Goal: Communication & Community: Answer question/provide support

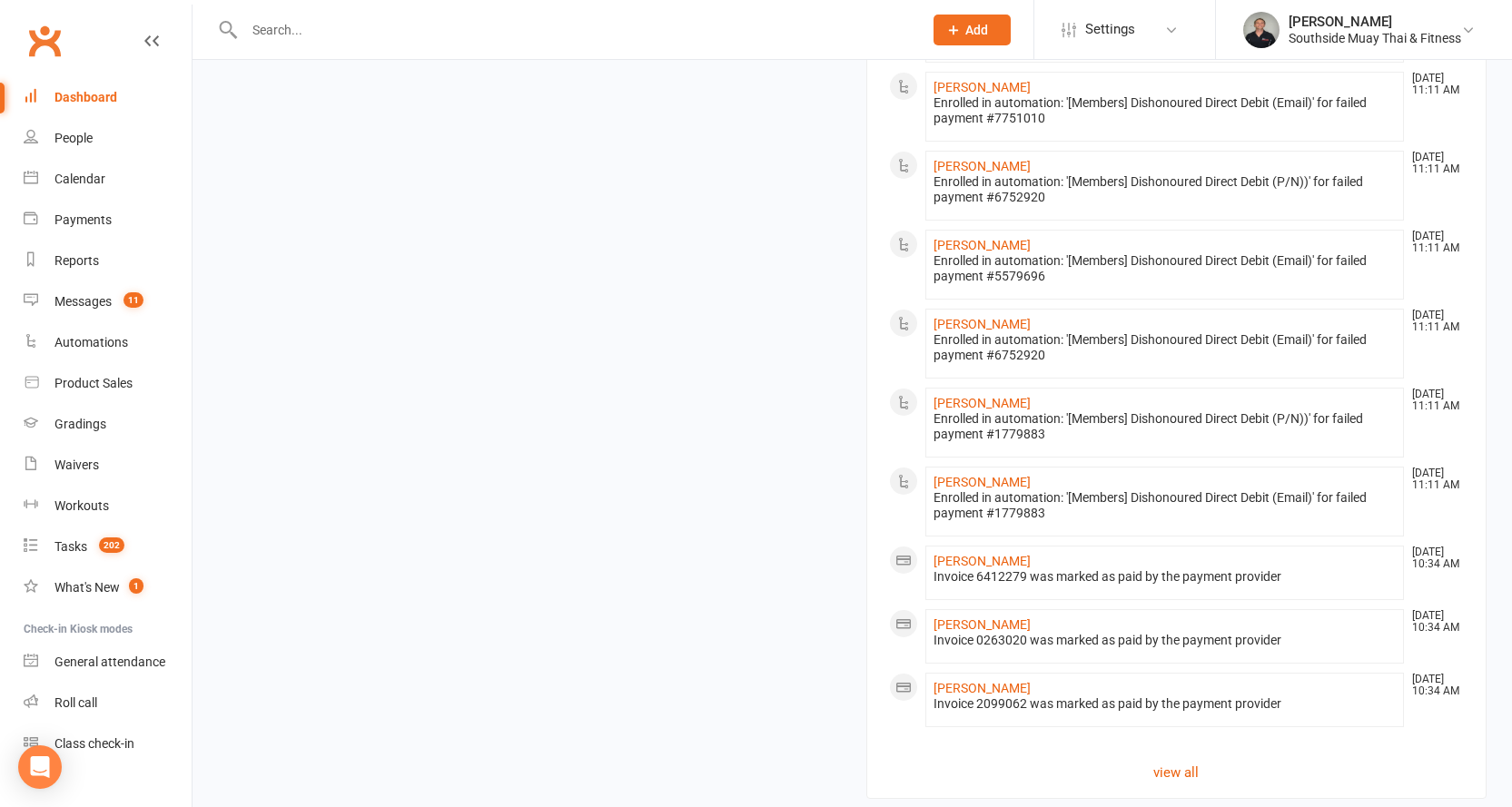
scroll to position [26, 0]
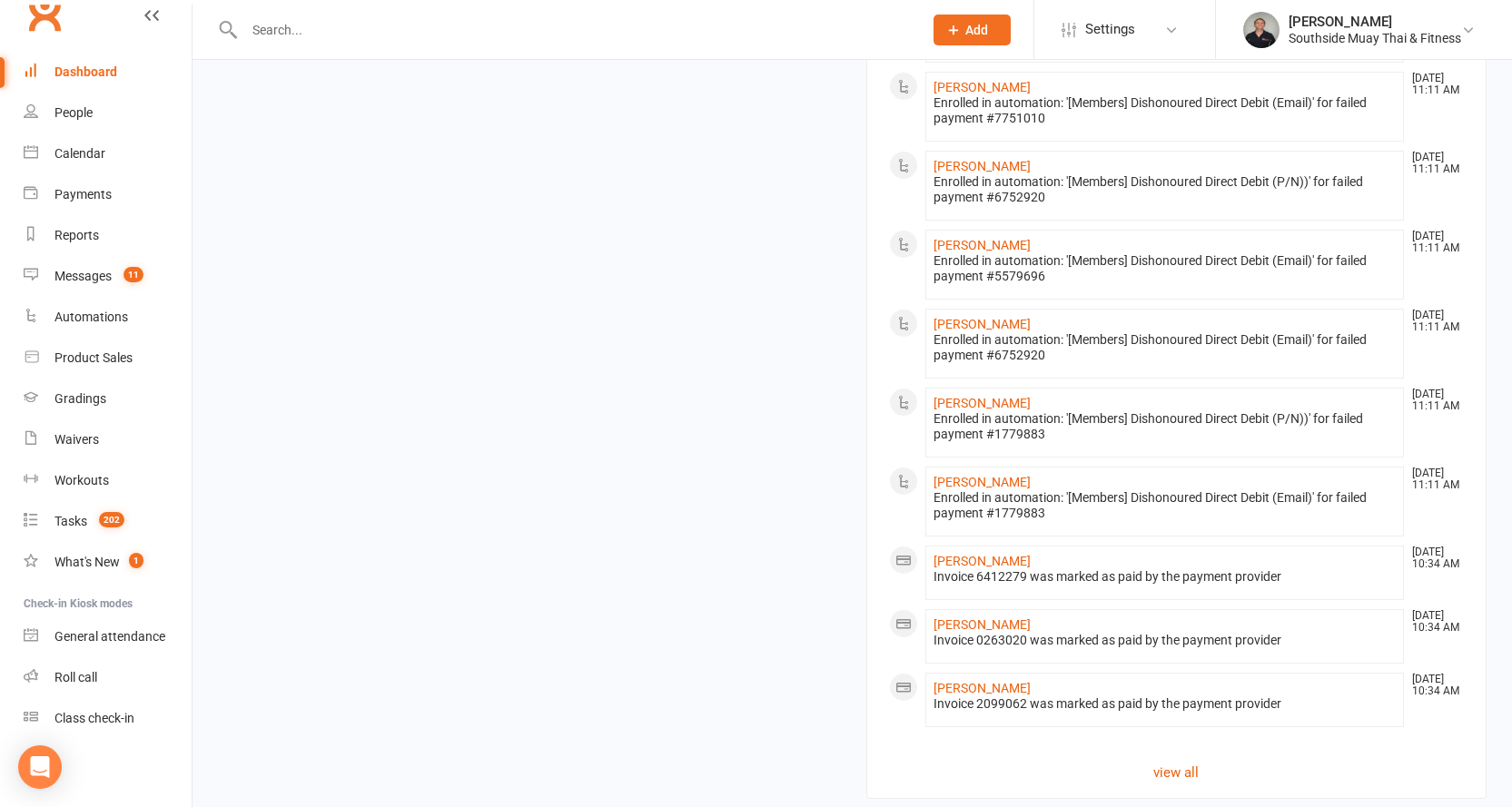
click at [71, 68] on div "Dashboard" at bounding box center [85, 72] width 62 height 15
click at [81, 154] on div "Calendar" at bounding box center [79, 153] width 50 height 15
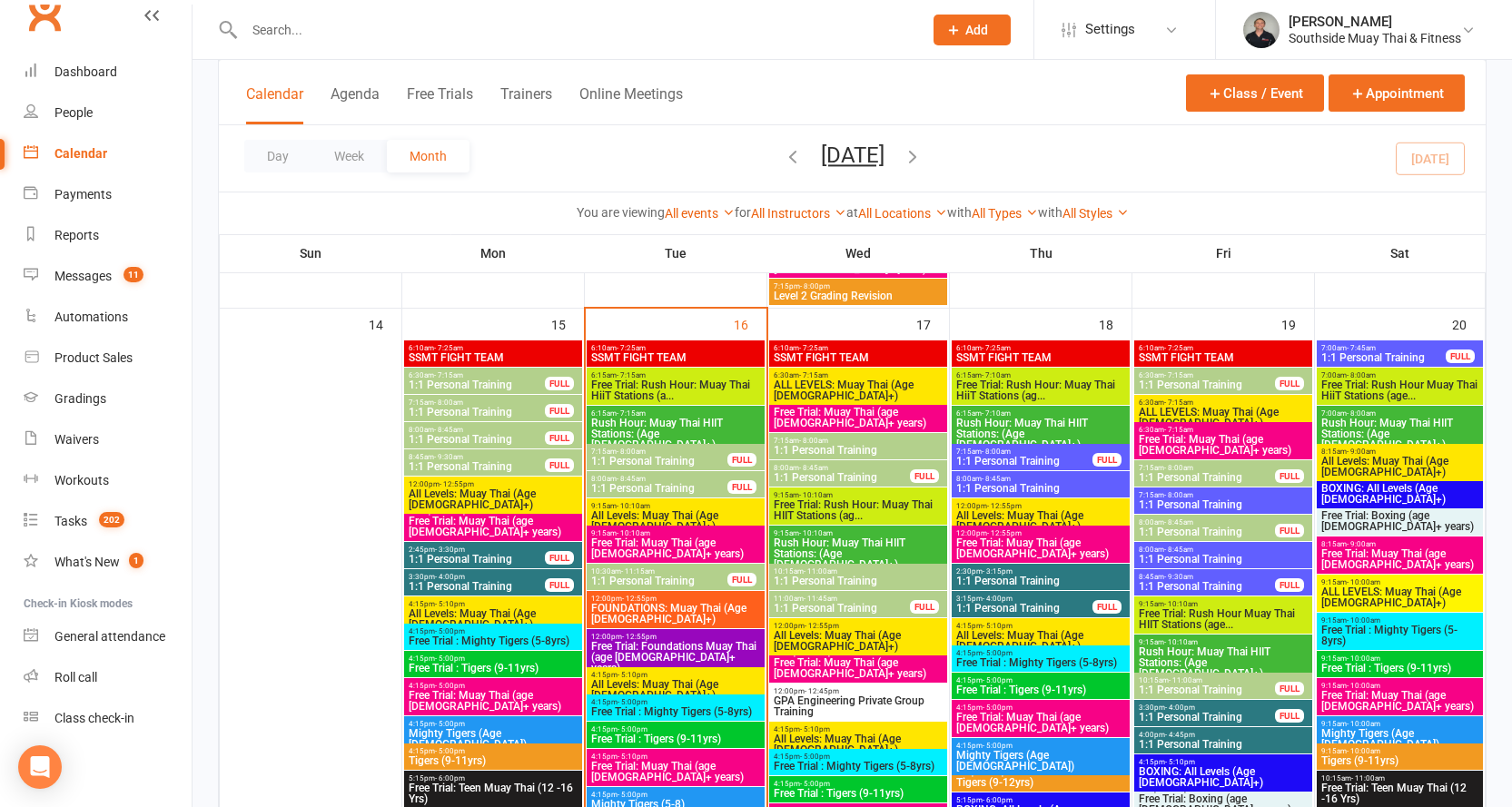
scroll to position [1907, 0]
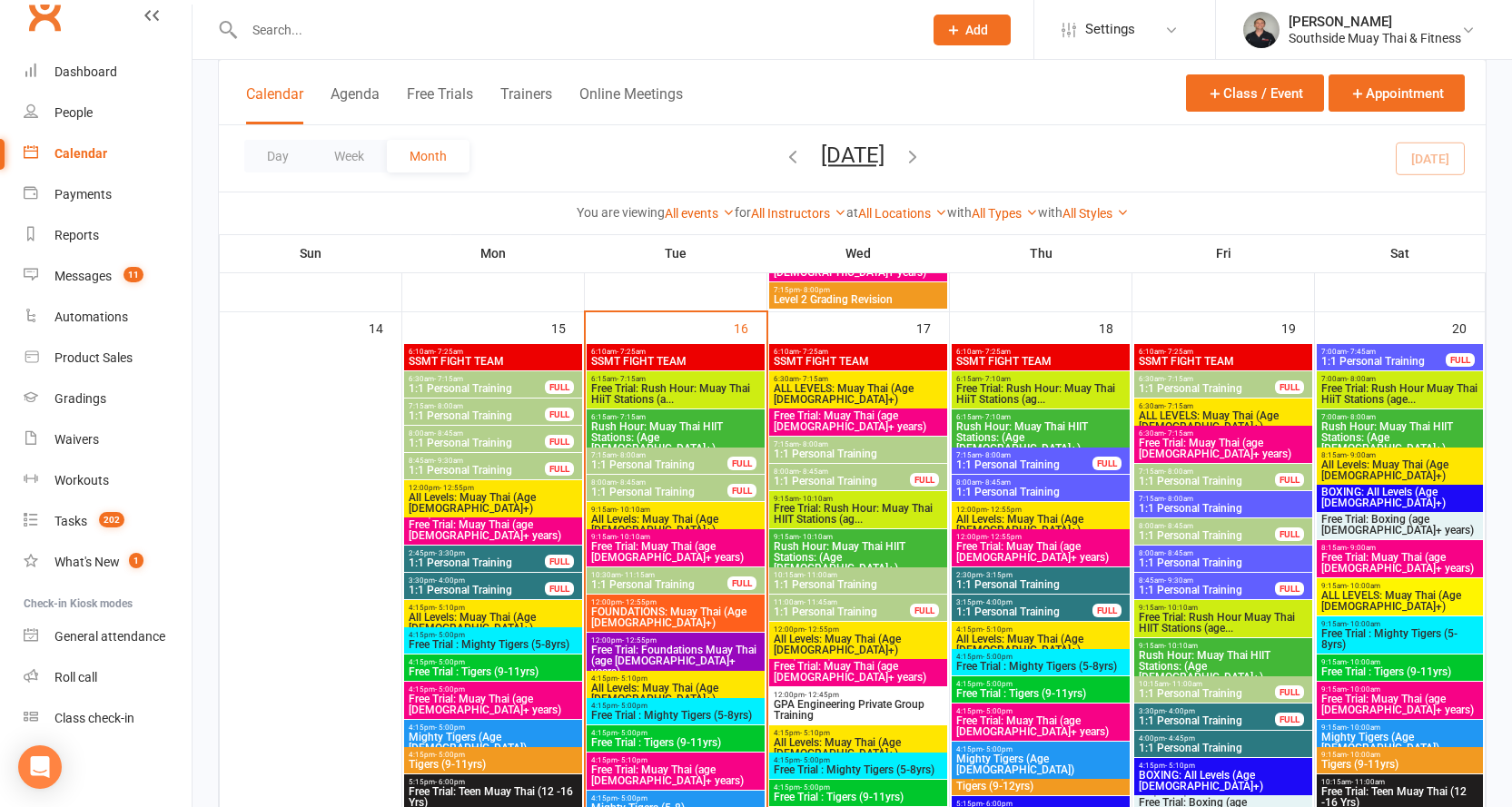
click at [655, 643] on span "12:00pm - 12:55pm" at bounding box center [676, 640] width 171 height 8
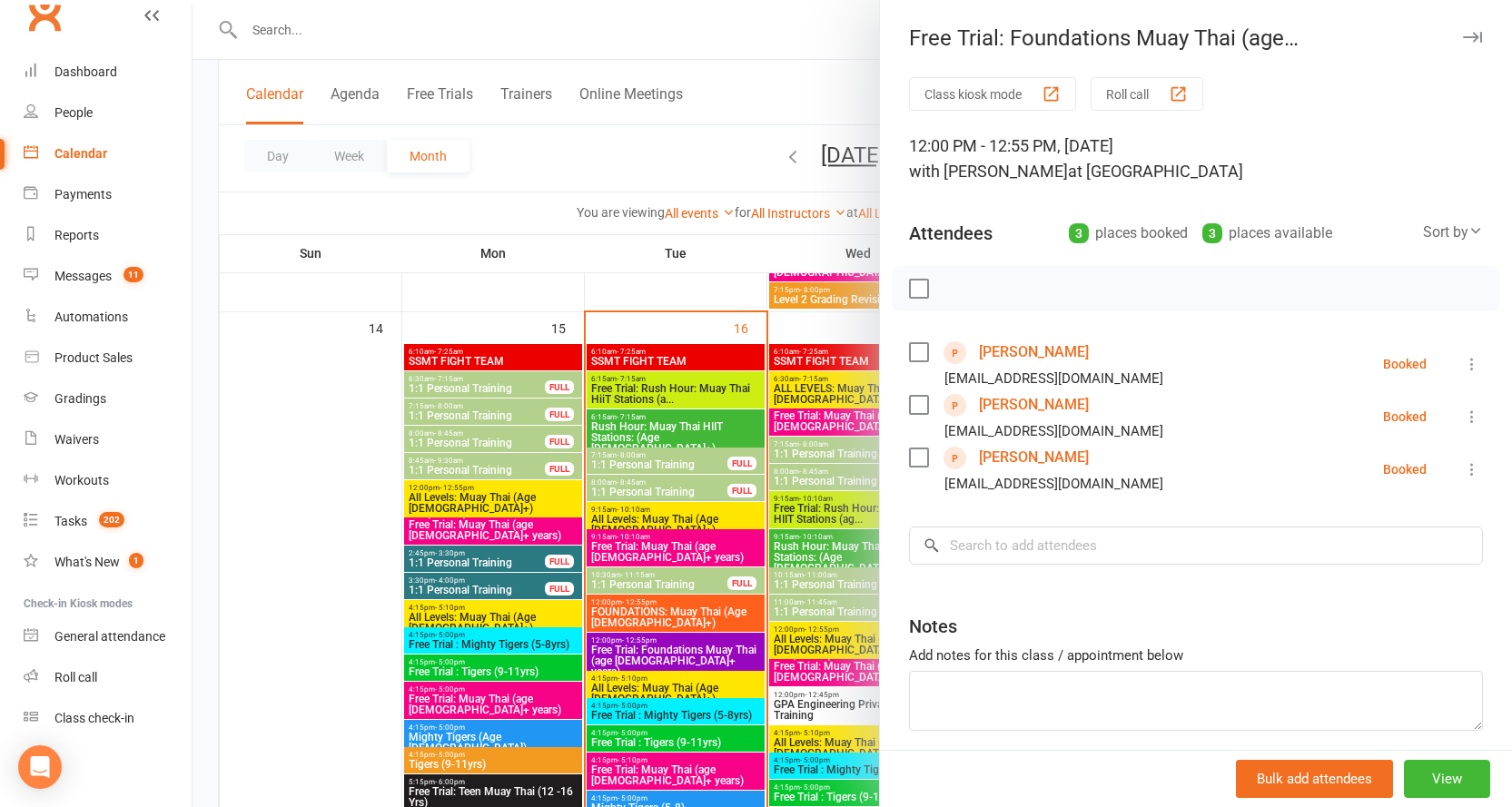
click at [1023, 454] on link "[PERSON_NAME]" at bounding box center [1034, 458] width 110 height 29
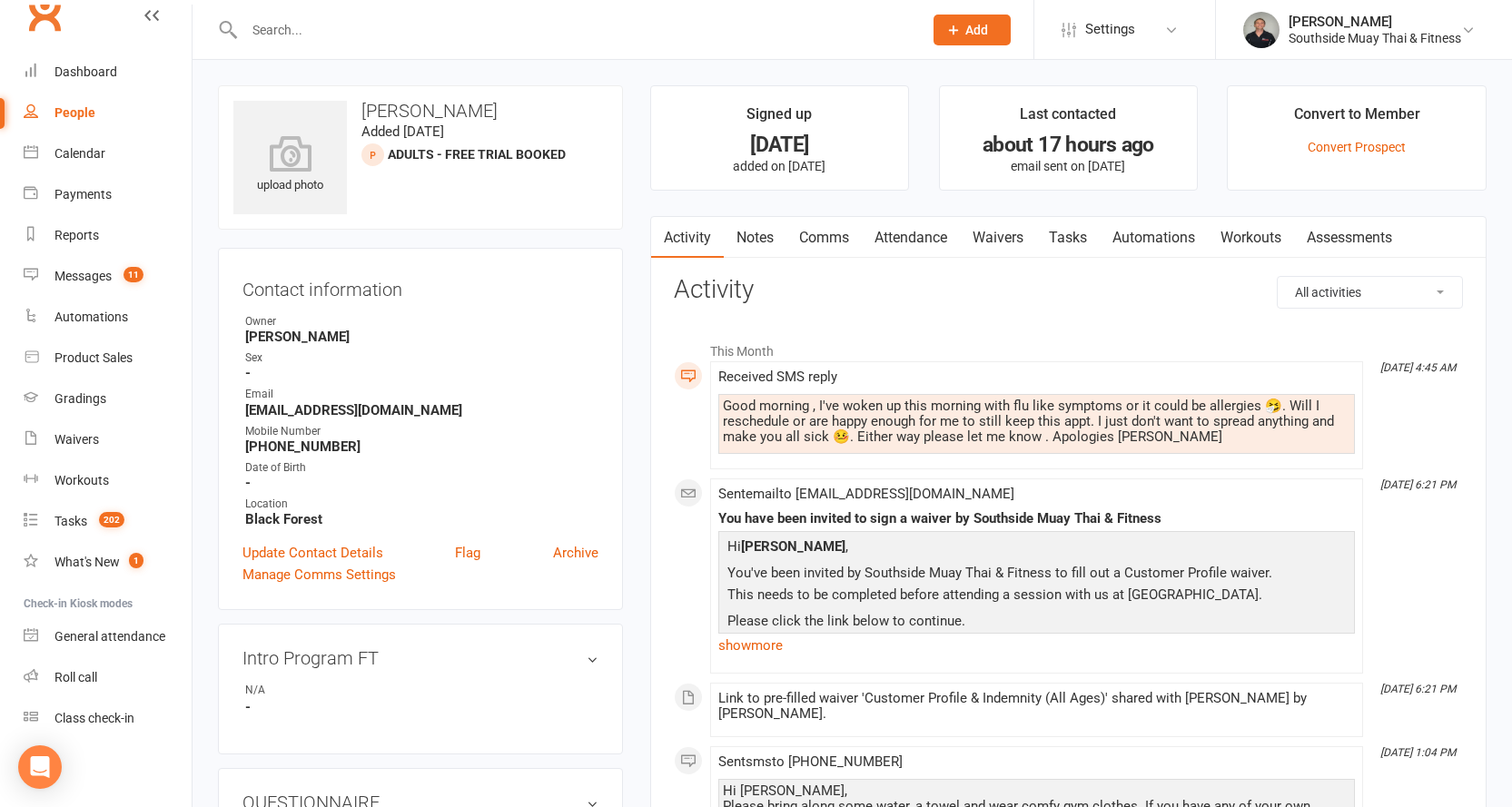
click at [995, 238] on link "Waivers" at bounding box center [997, 237] width 76 height 41
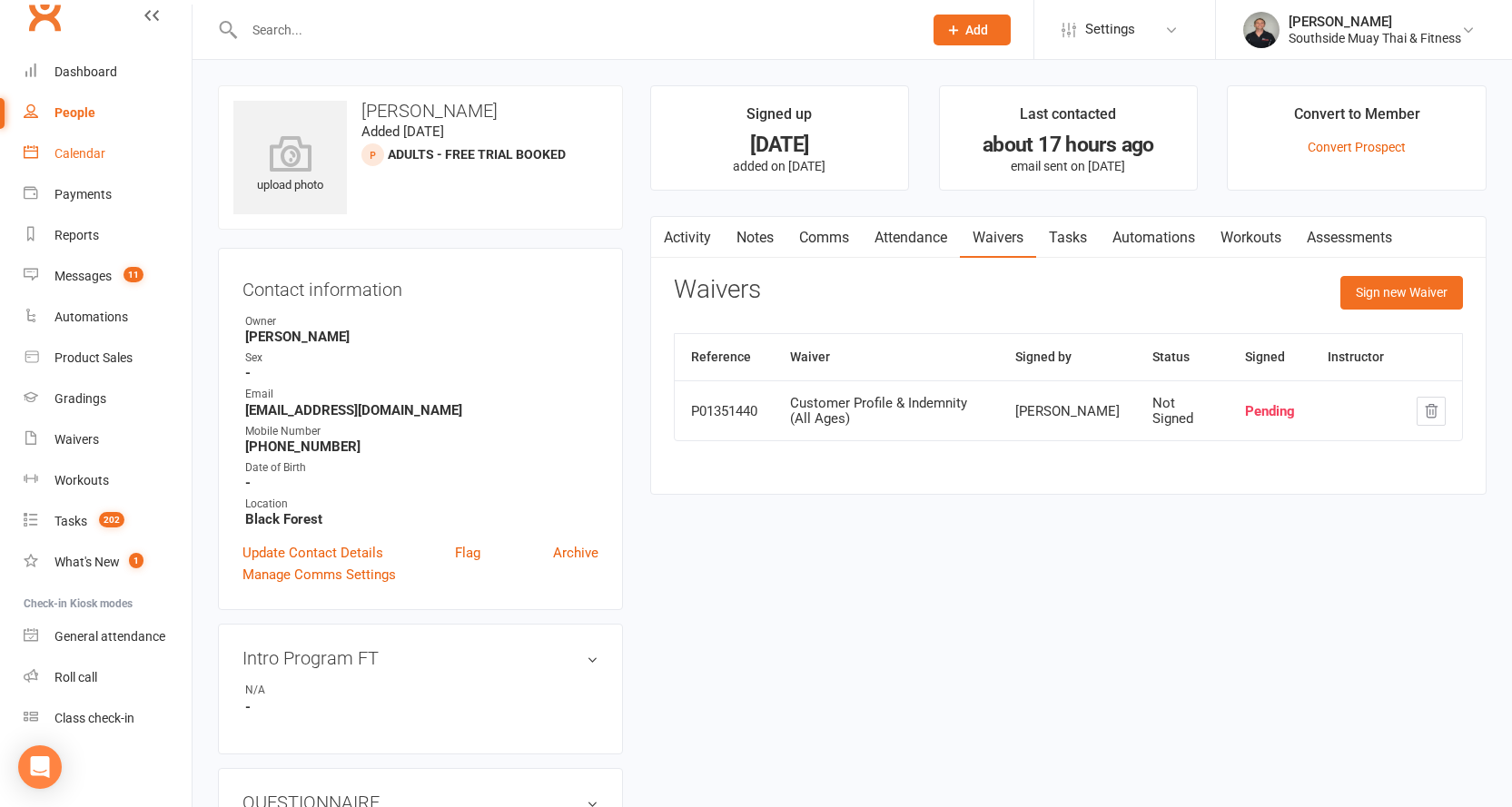
click at [81, 150] on div "Calendar" at bounding box center [79, 153] width 50 height 15
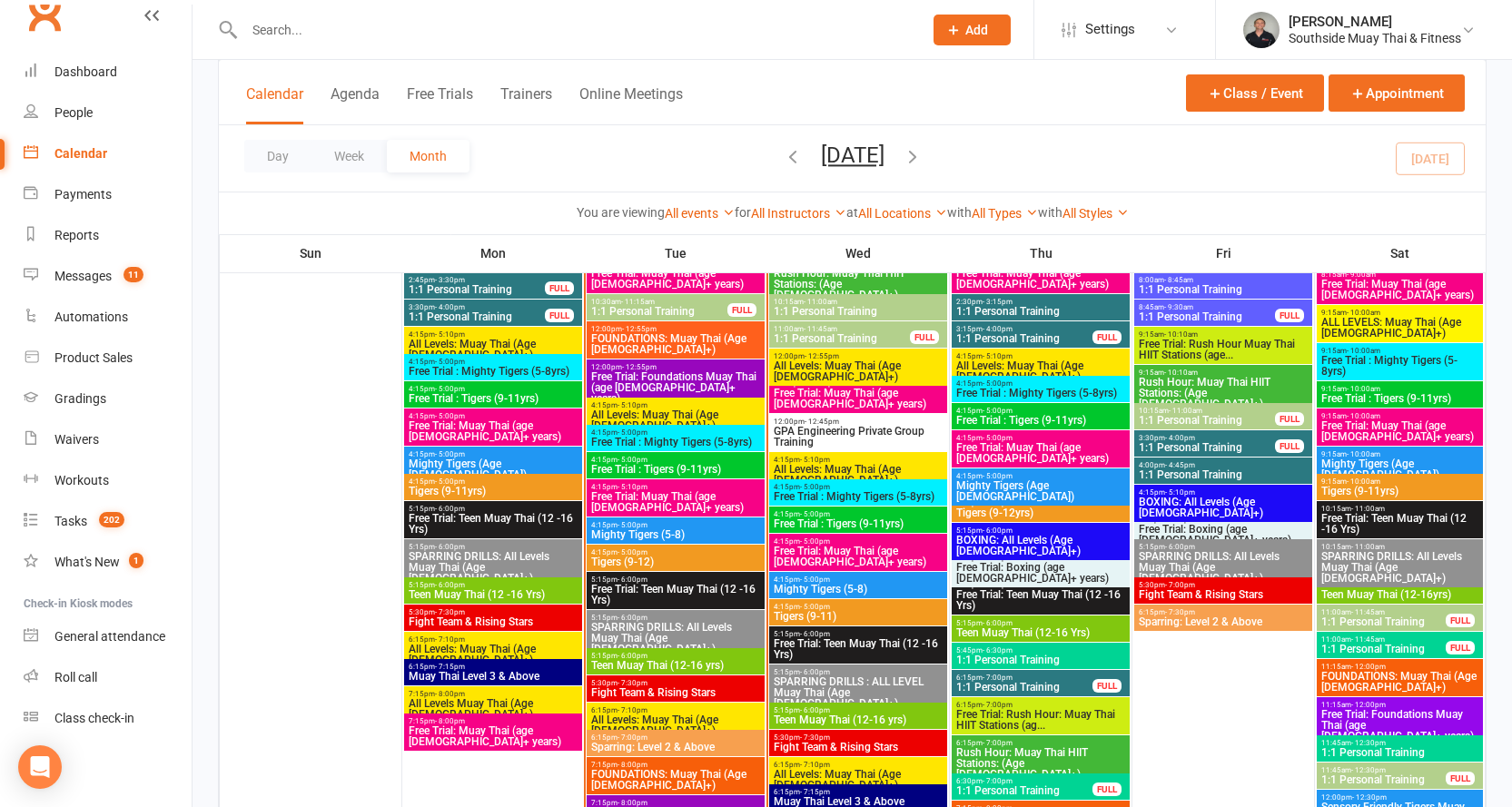
scroll to position [2179, 0]
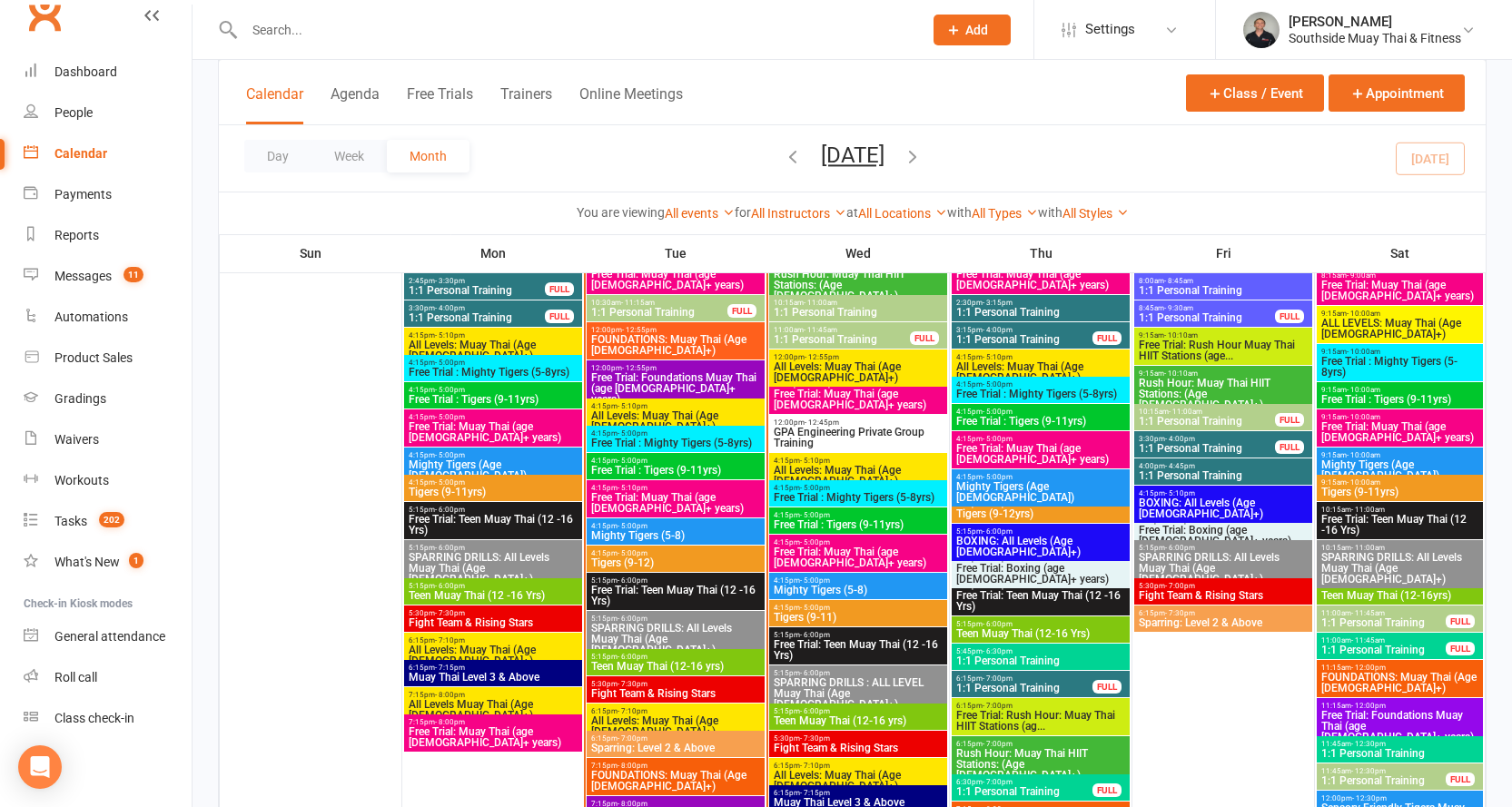
click at [612, 370] on span "12:00pm - 12:55pm" at bounding box center [676, 368] width 171 height 8
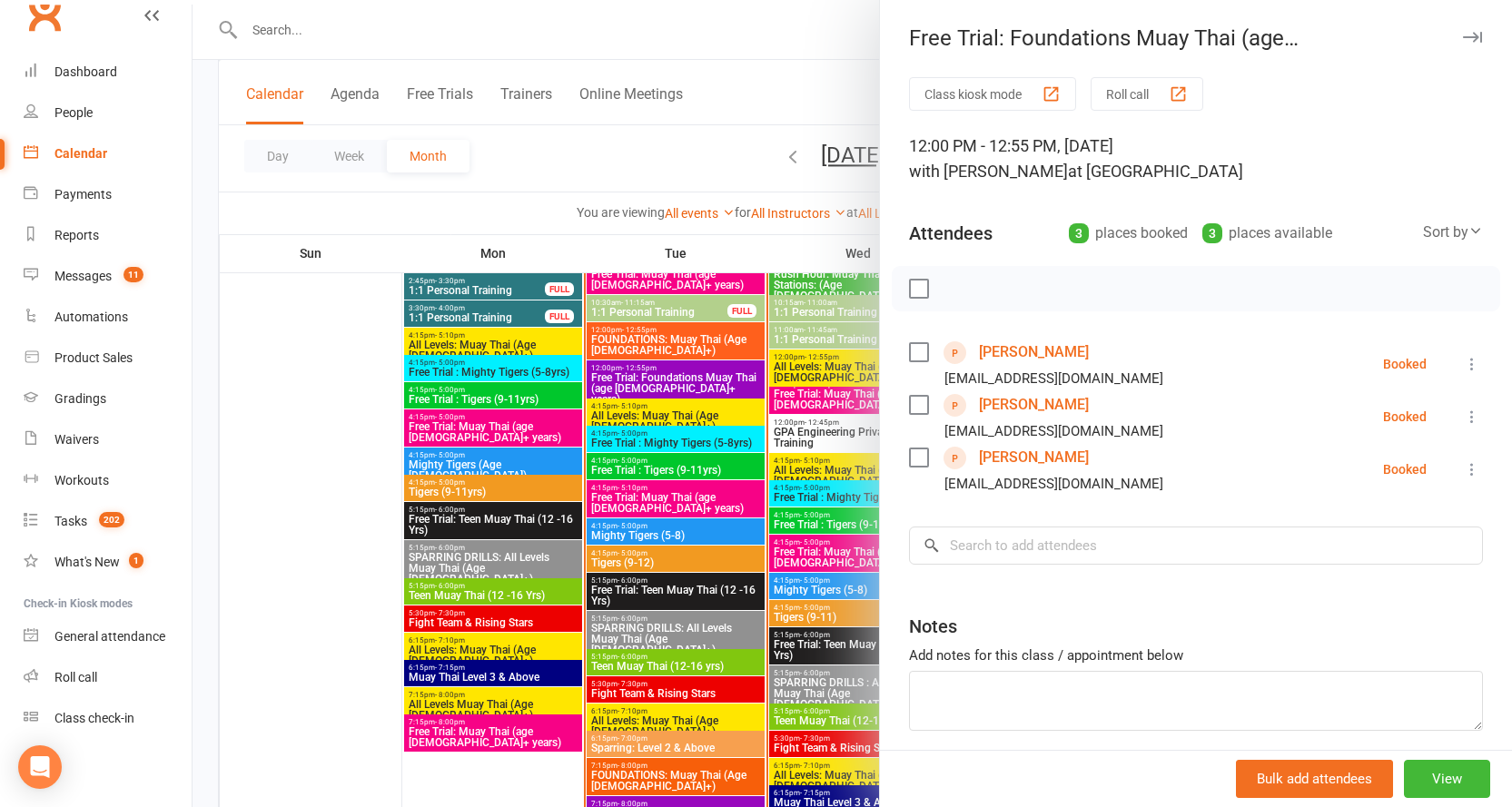
click at [1010, 405] on link "[PERSON_NAME]" at bounding box center [1034, 405] width 110 height 29
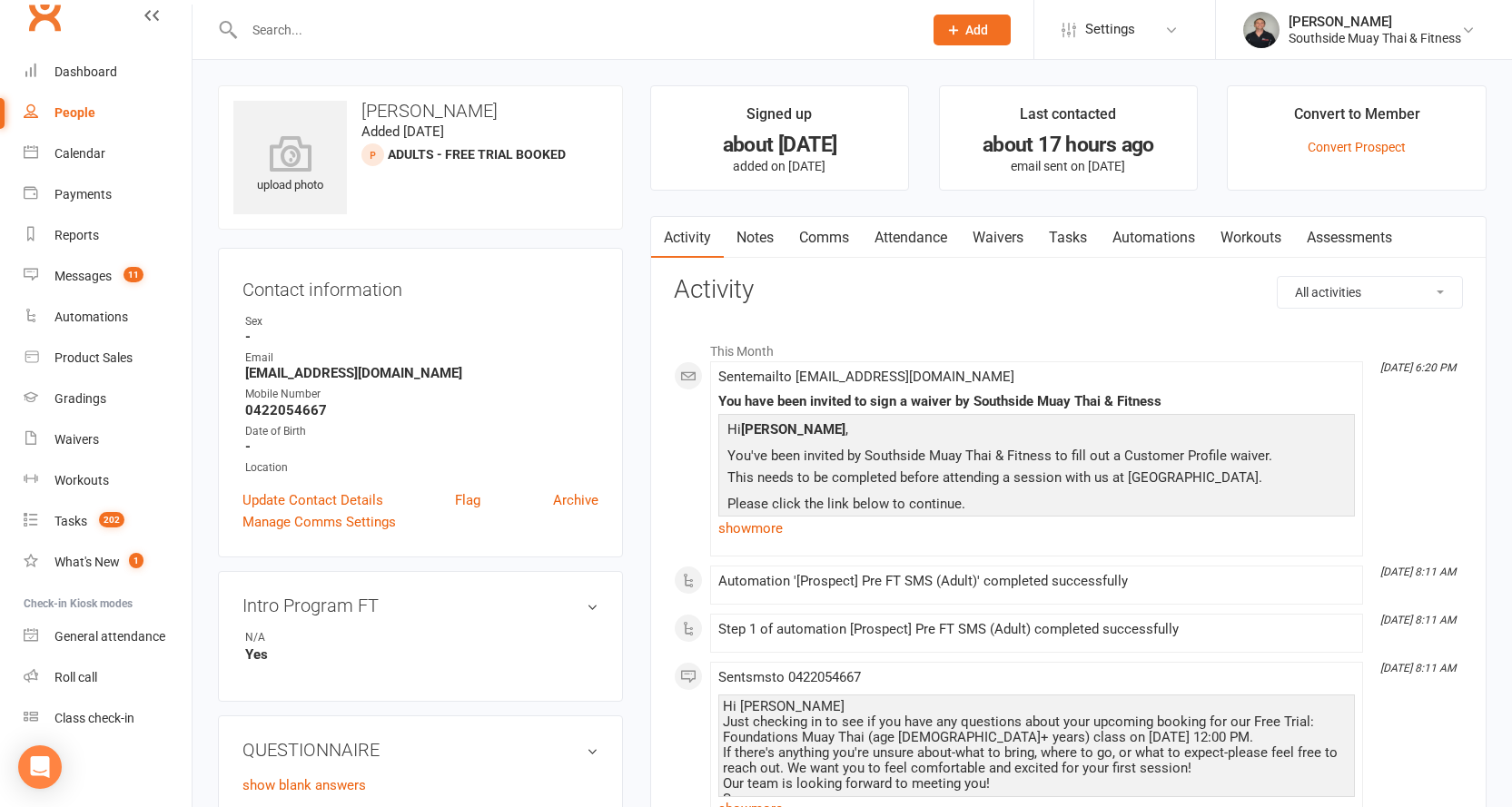
click at [986, 230] on link "Waivers" at bounding box center [997, 237] width 76 height 41
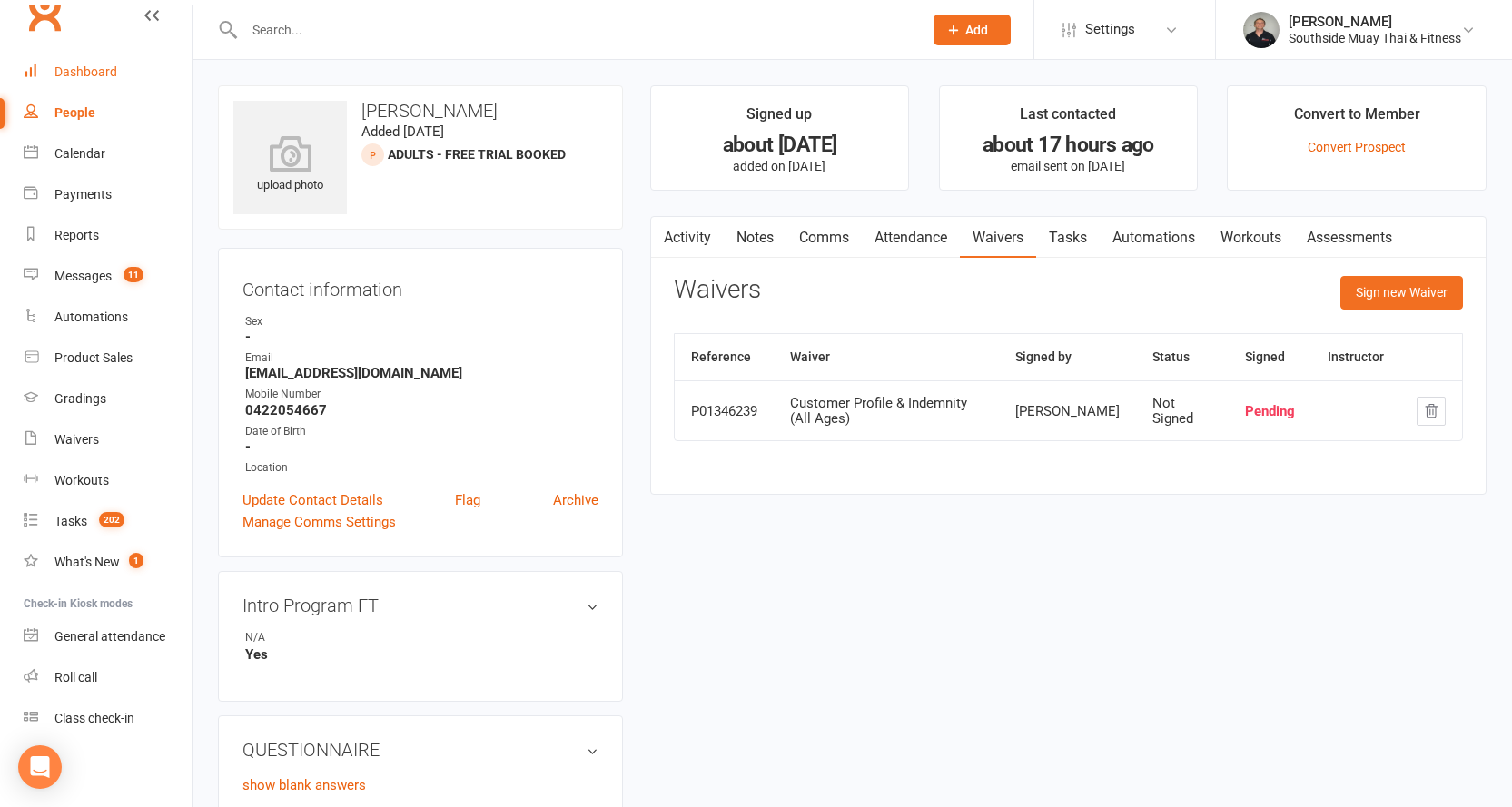
click at [70, 70] on div "Dashboard" at bounding box center [85, 72] width 62 height 15
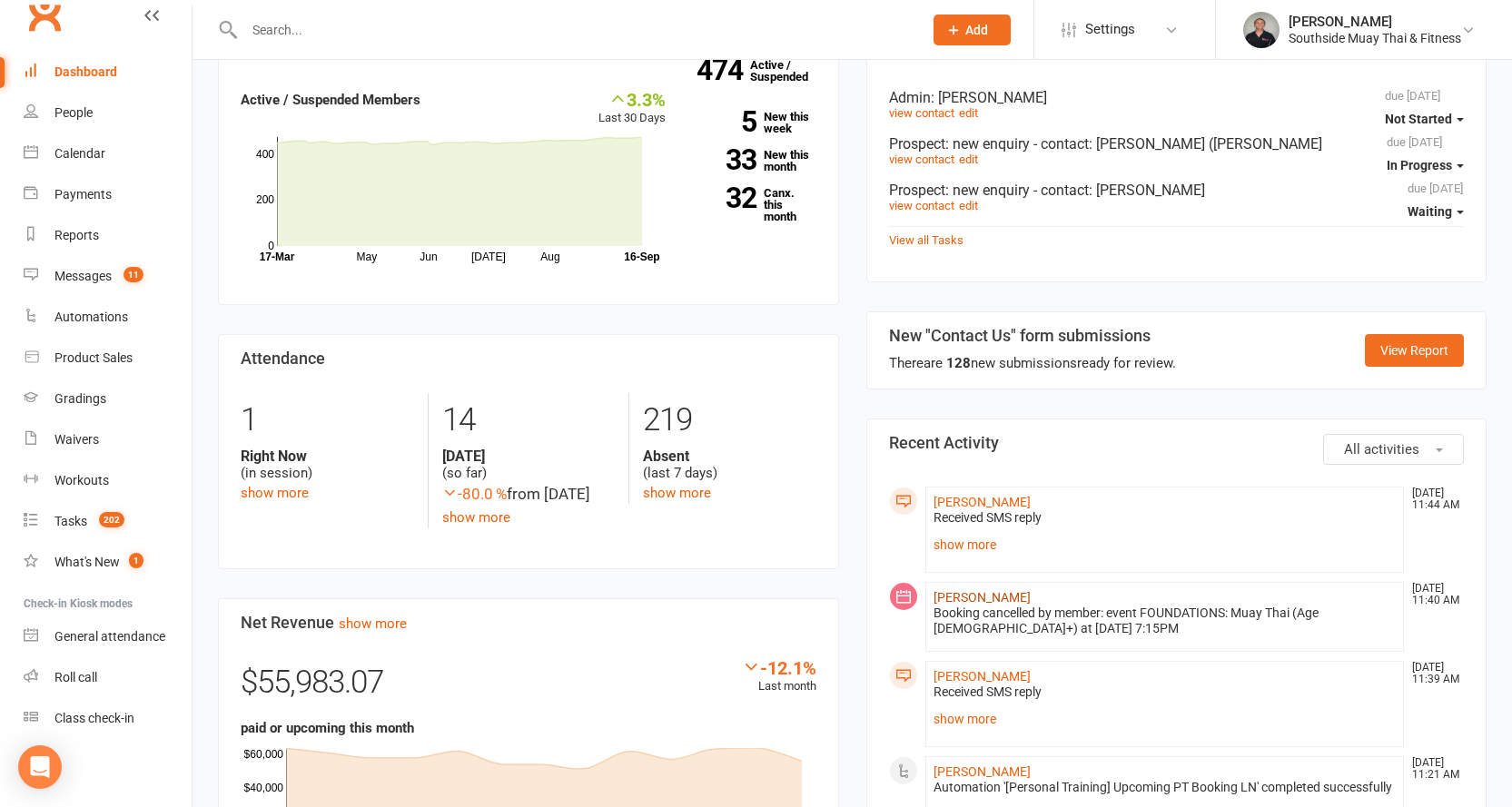
scroll to position [908, 0]
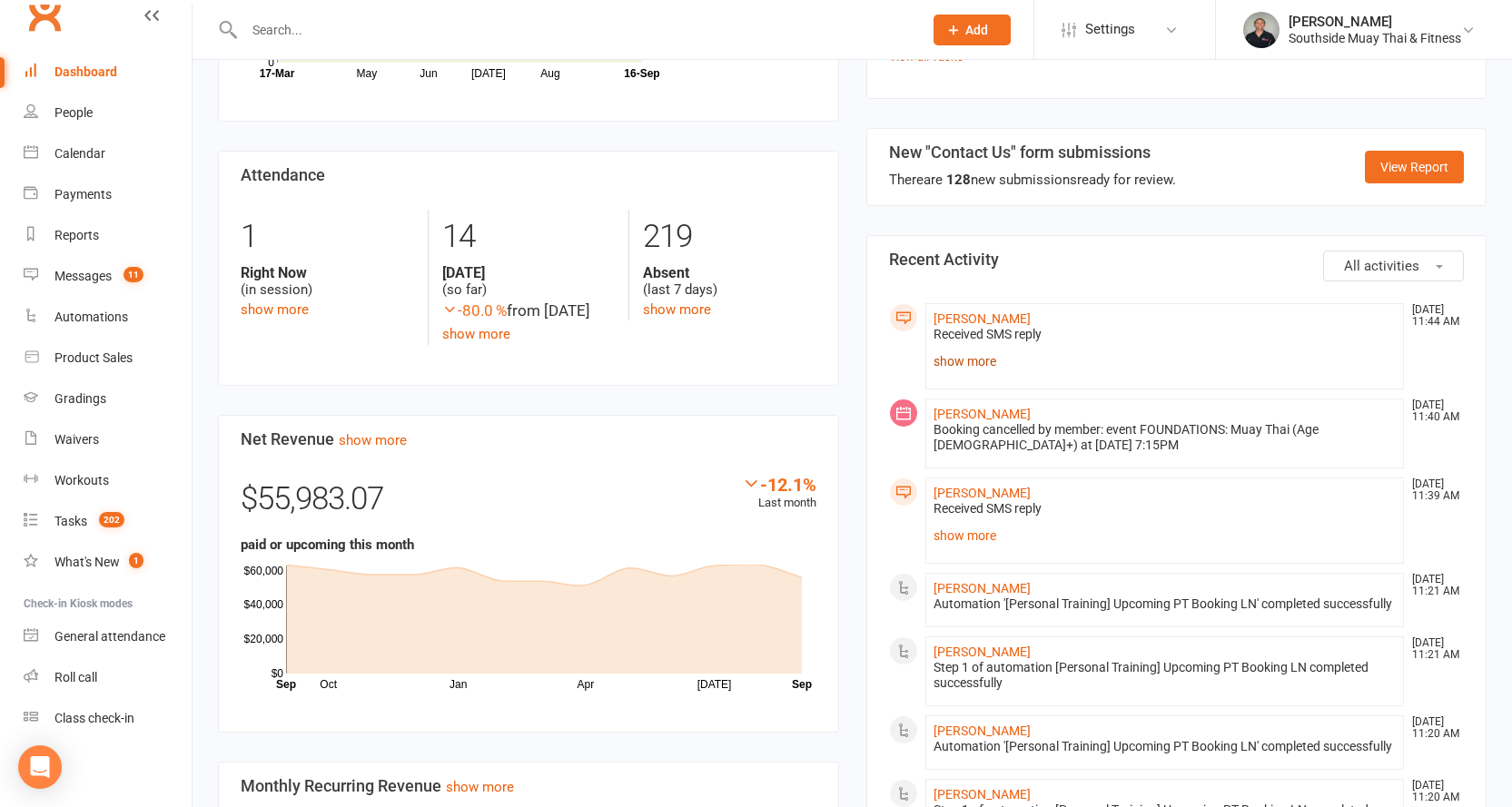
click at [953, 349] on link "show more" at bounding box center [1165, 362] width 463 height 26
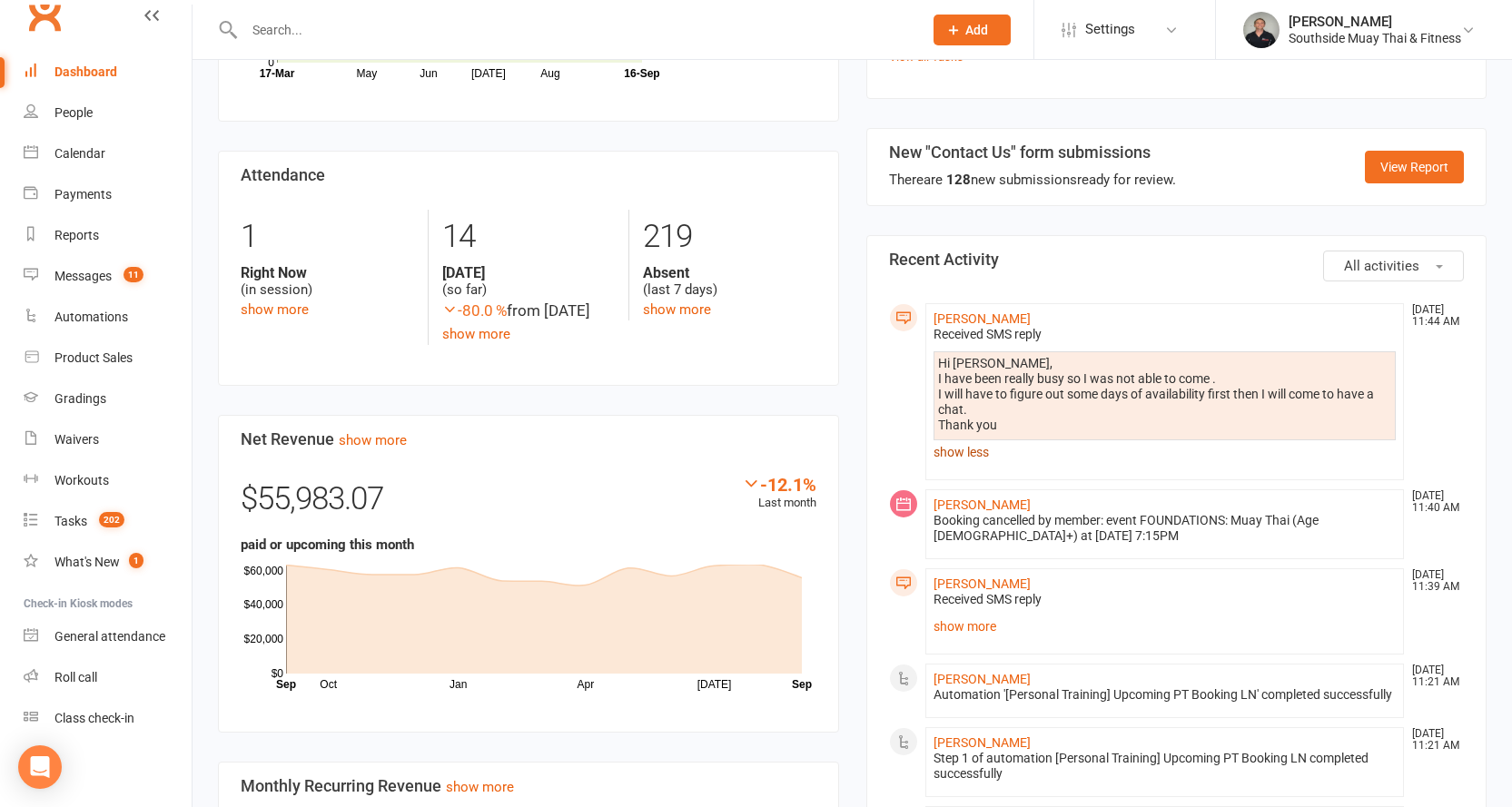
click at [946, 440] on link "show less" at bounding box center [1165, 453] width 463 height 26
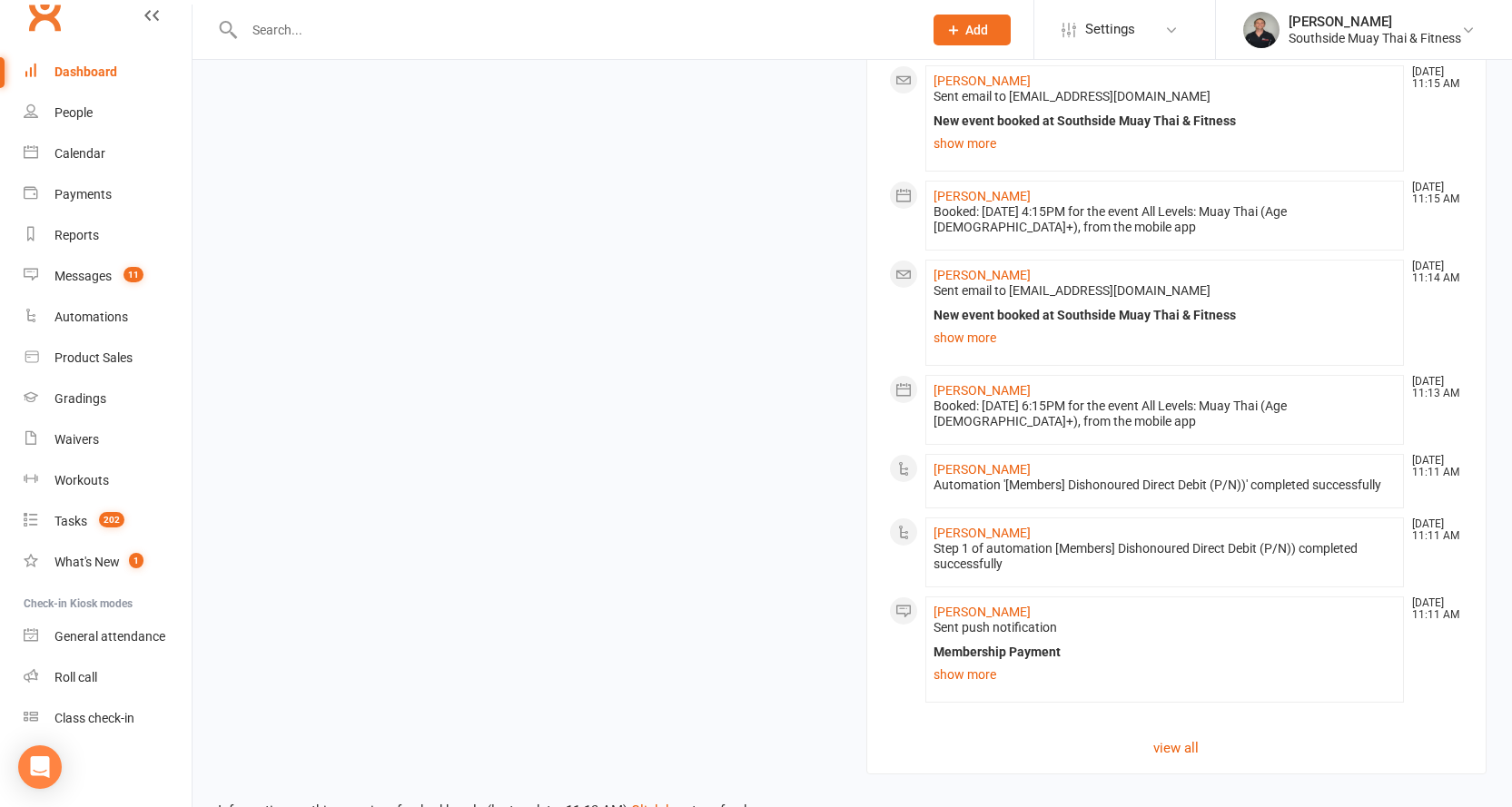
scroll to position [2247, 0]
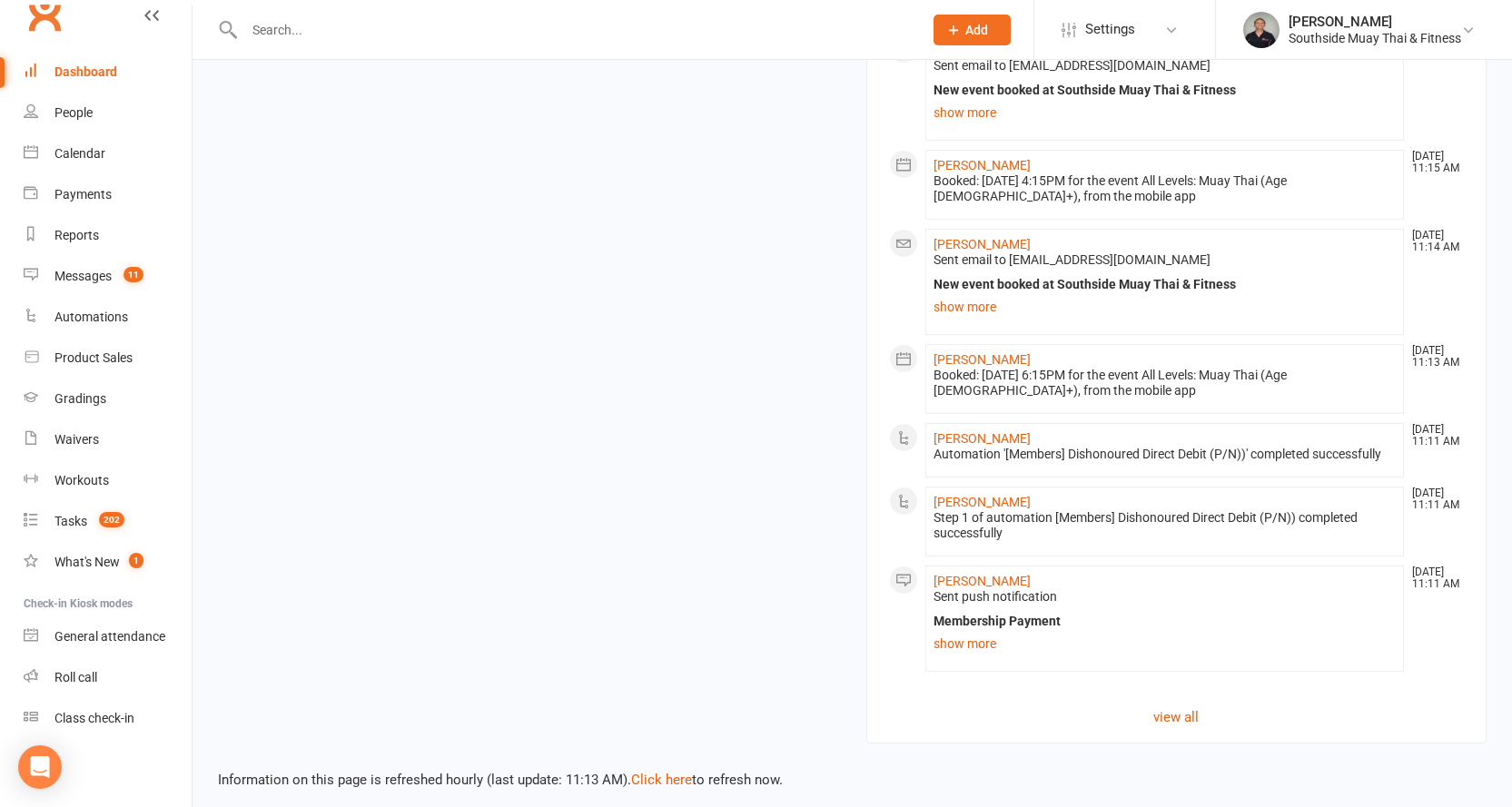
click at [94, 66] on div "Dashboard" at bounding box center [85, 72] width 62 height 15
click at [72, 148] on div "Calendar" at bounding box center [79, 153] width 50 height 15
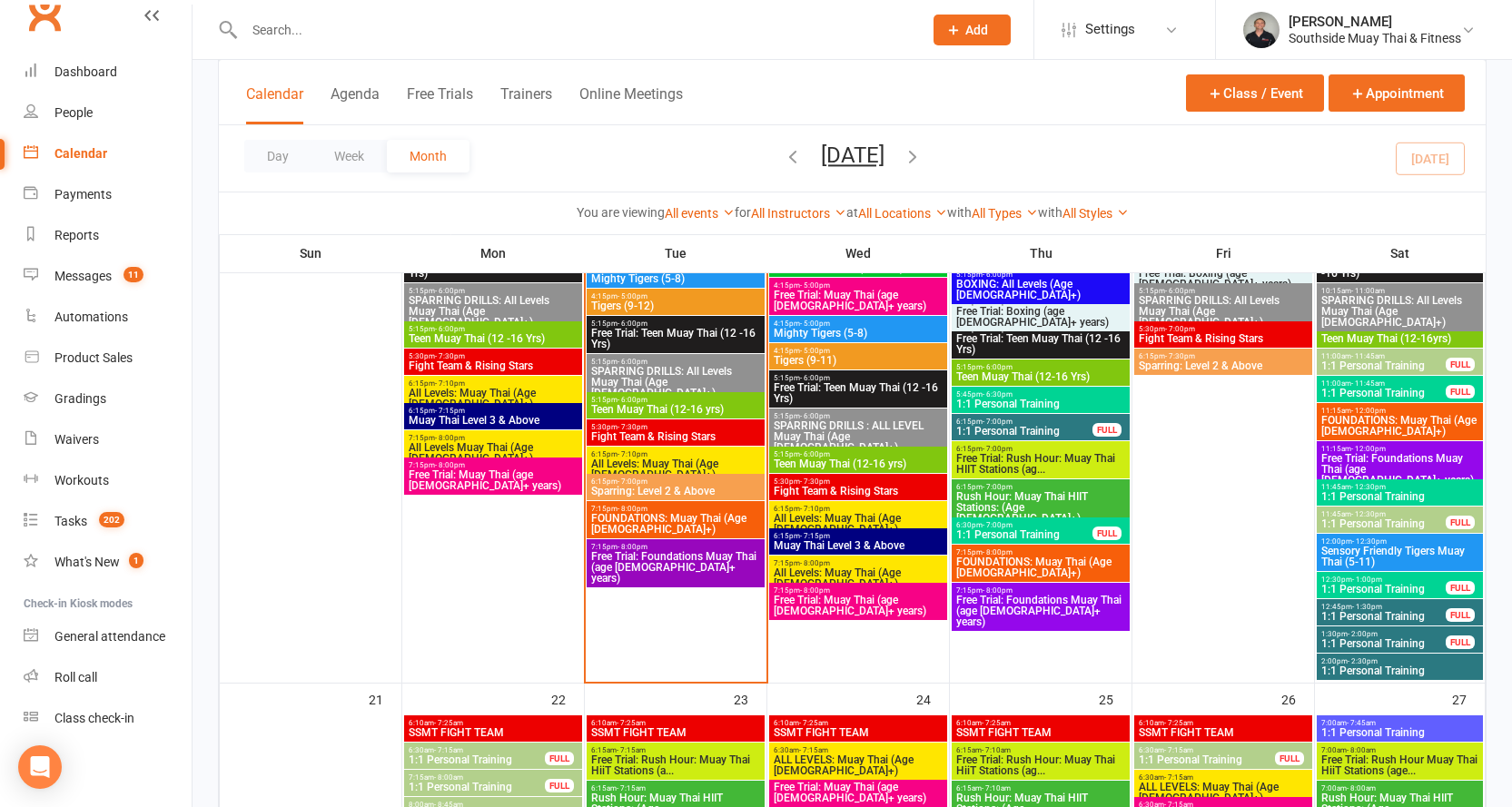
scroll to position [2088, 0]
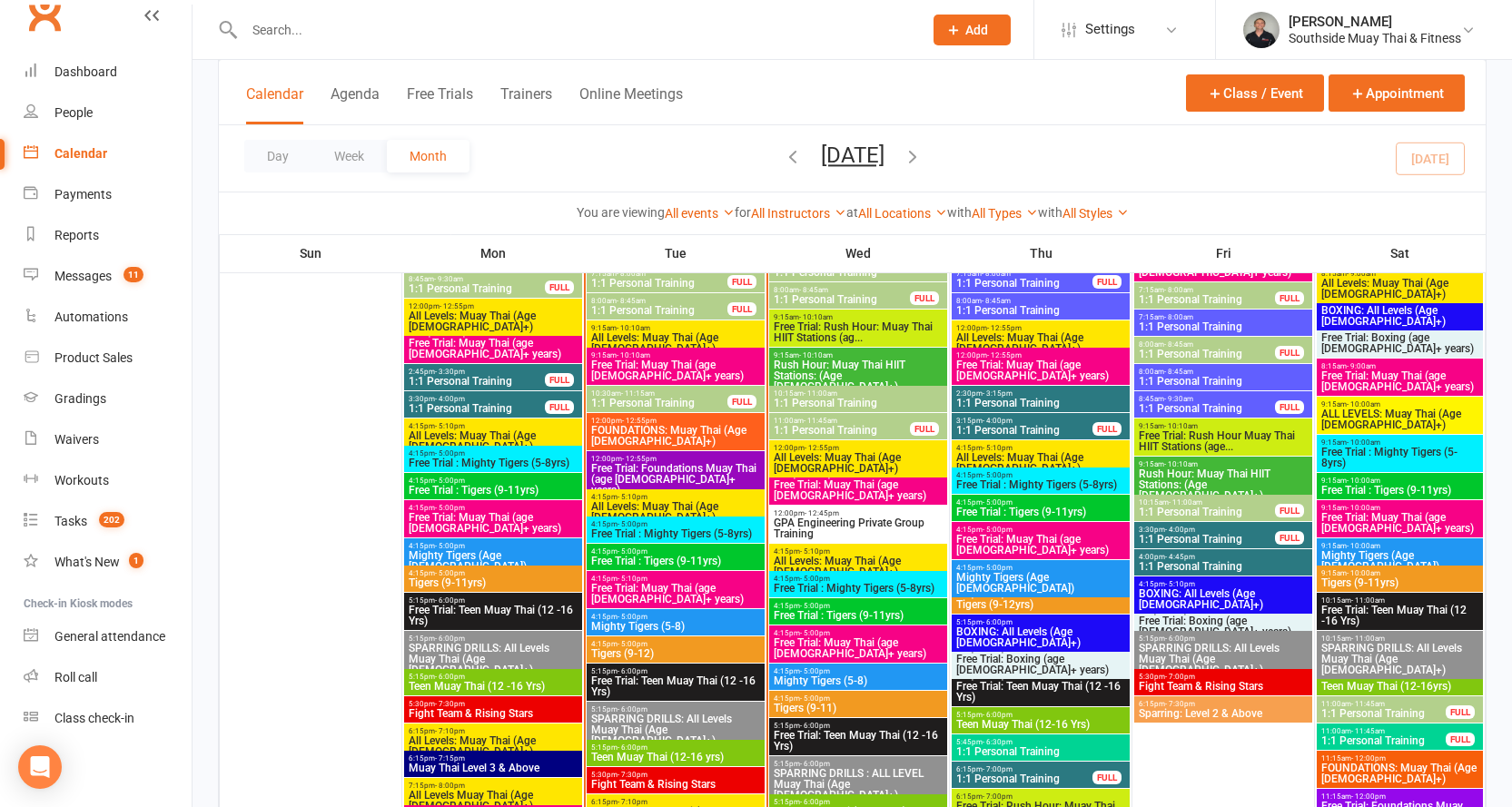
click at [630, 458] on span "- 12:55pm" at bounding box center [639, 458] width 35 height 8
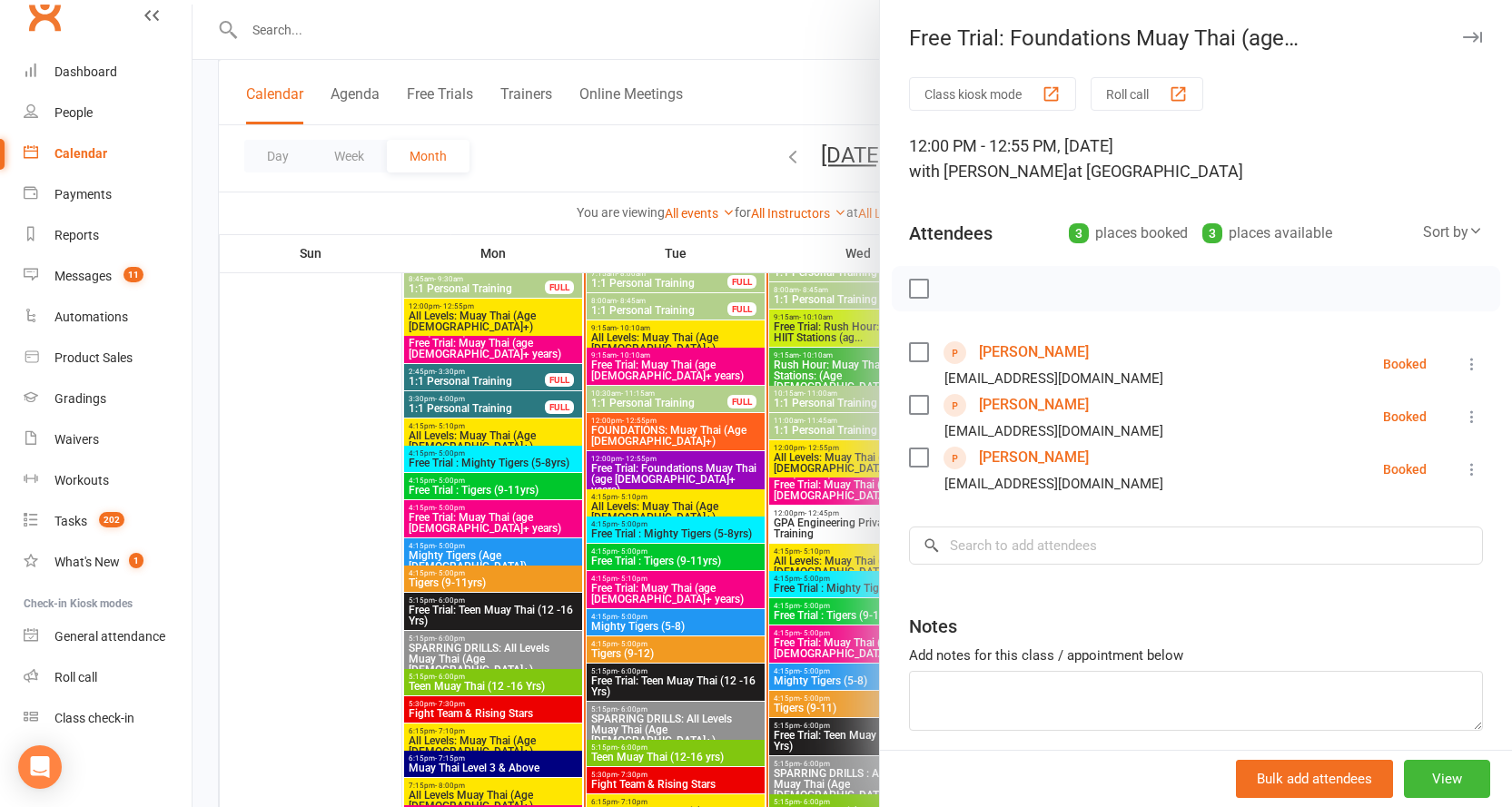
click at [1022, 456] on link "[PERSON_NAME]" at bounding box center [1034, 458] width 110 height 29
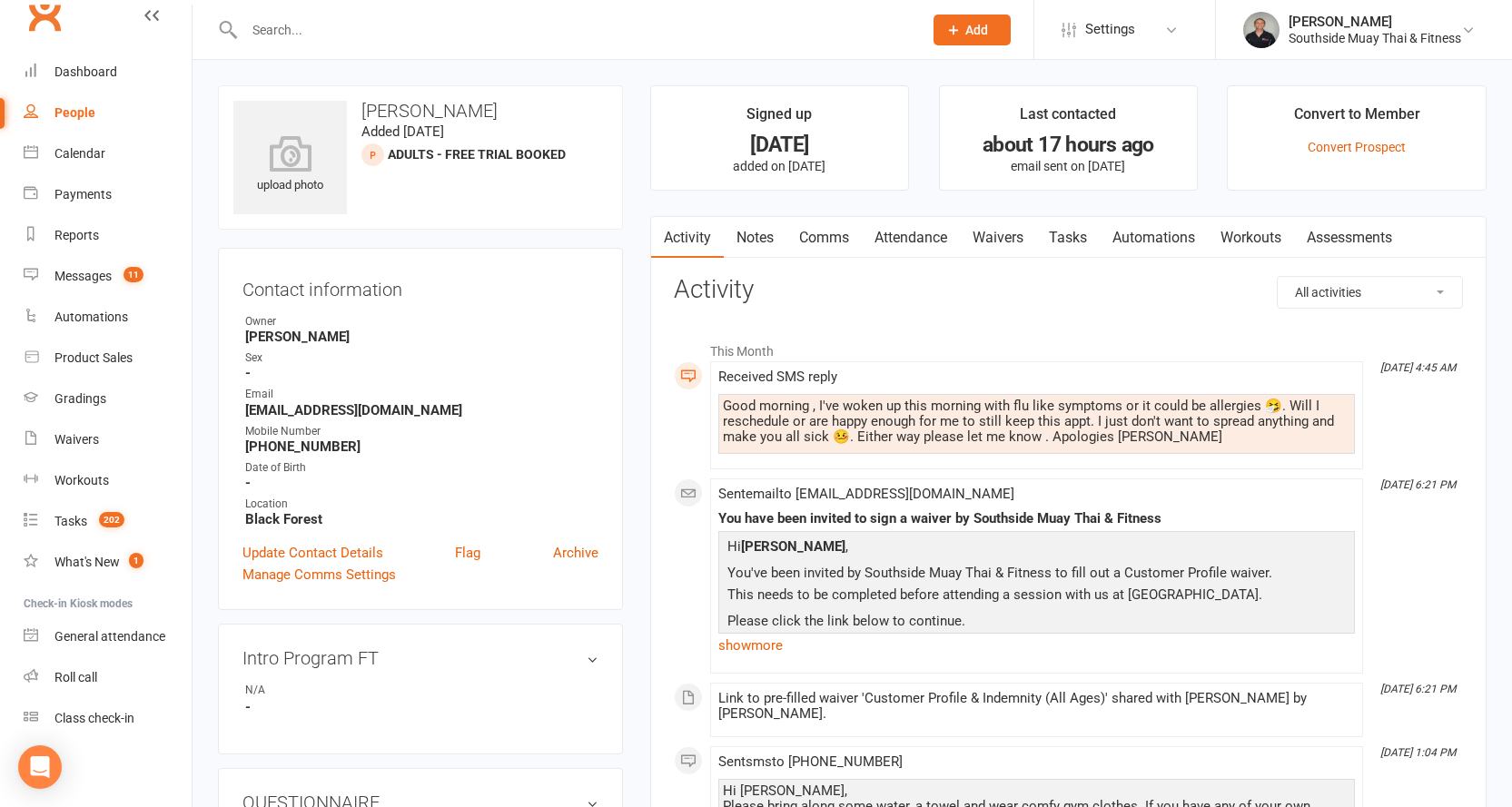
click at [822, 236] on link "Comms" at bounding box center [823, 237] width 75 height 41
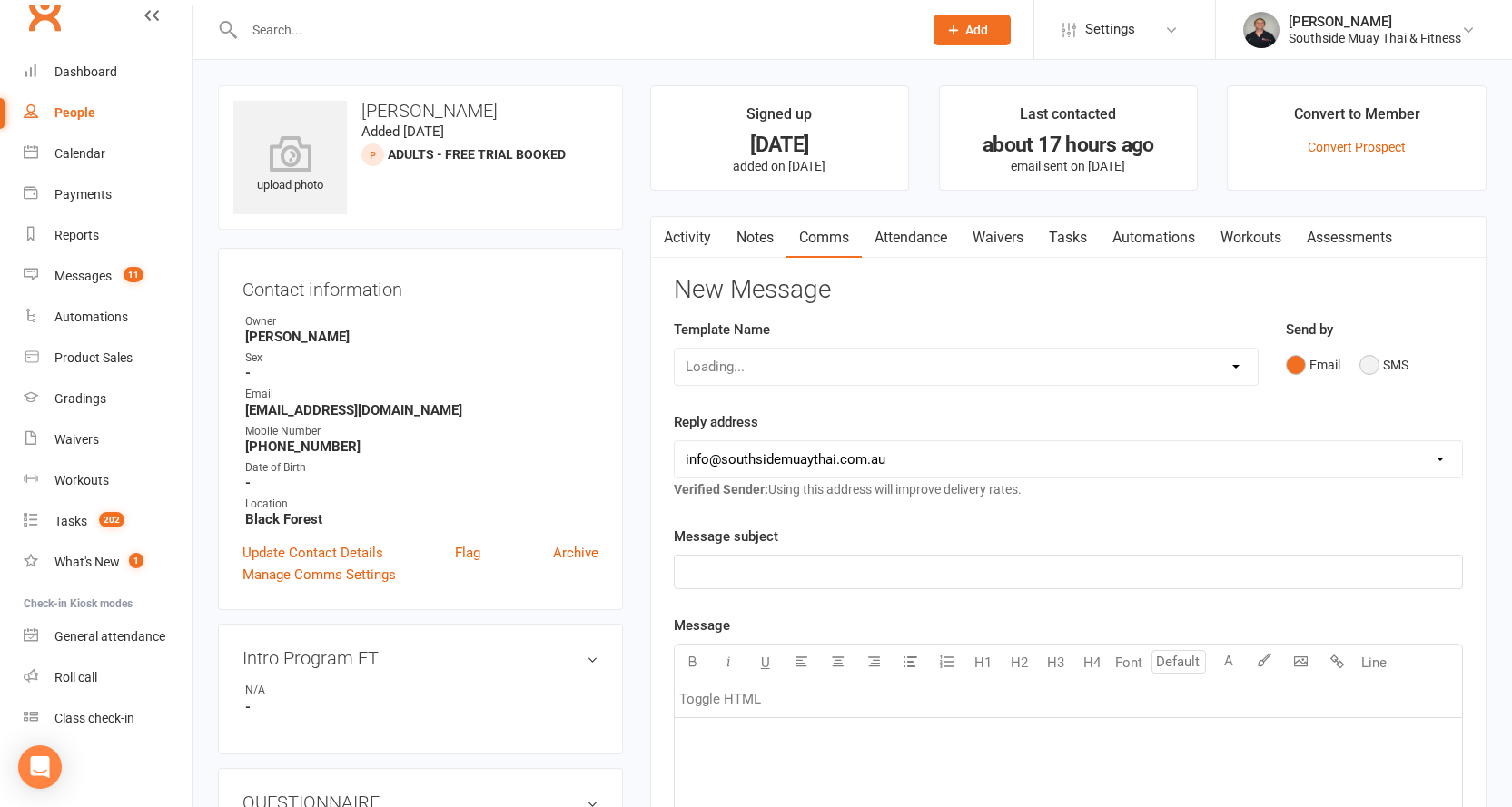
click at [1385, 364] on button "SMS" at bounding box center [1383, 365] width 49 height 35
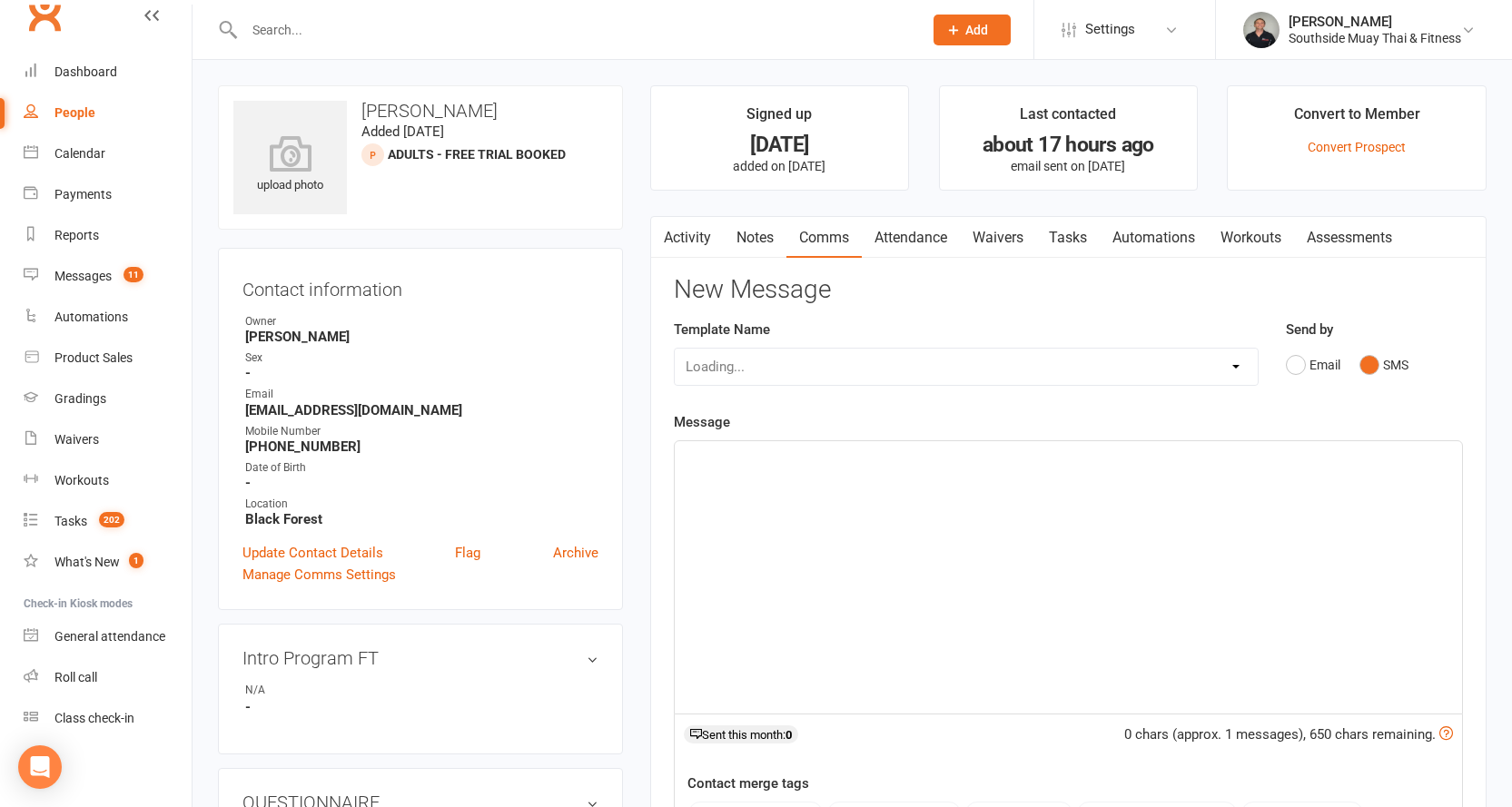
click at [977, 503] on div "﻿" at bounding box center [1068, 577] width 787 height 273
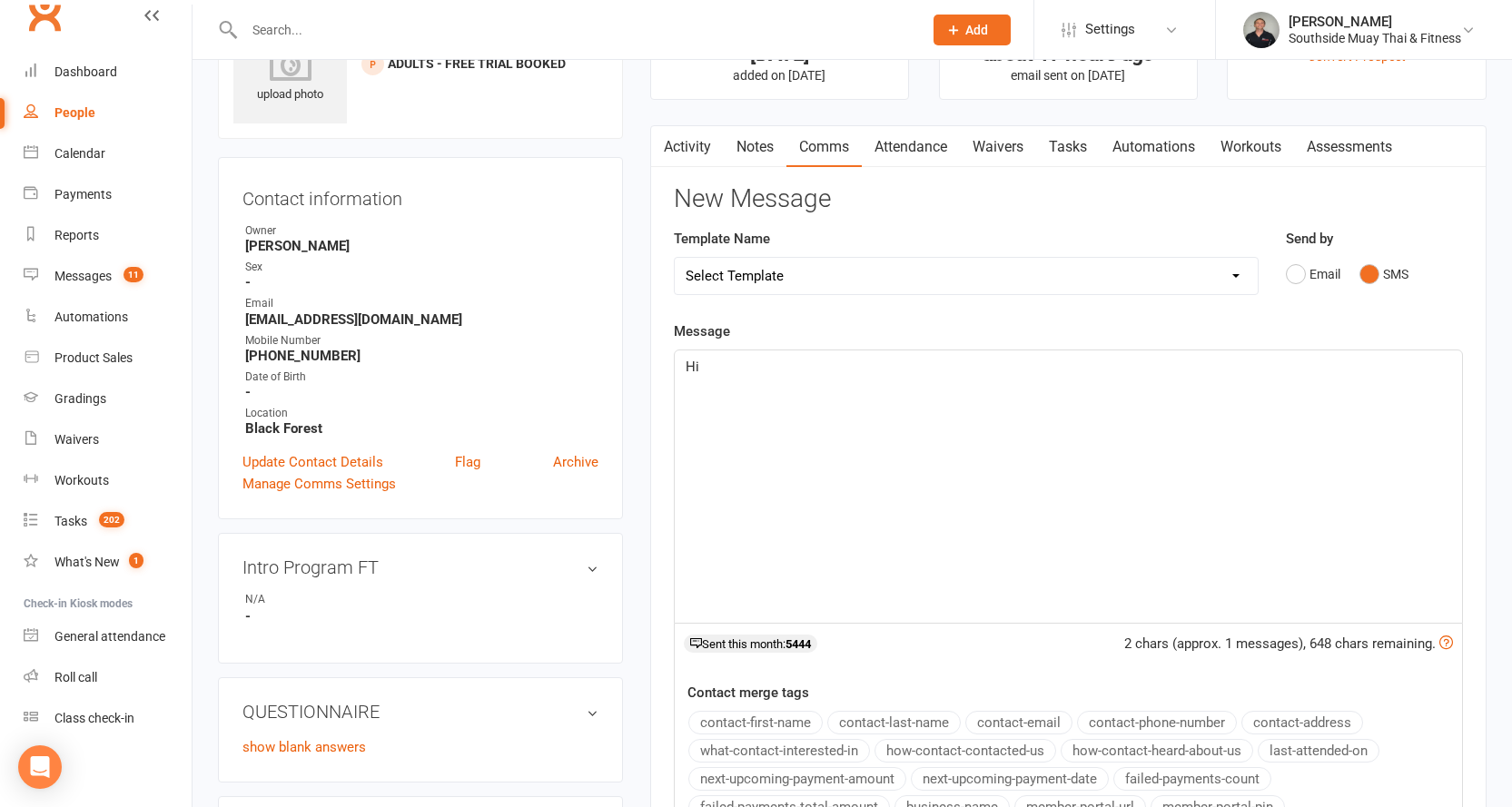
scroll to position [364, 0]
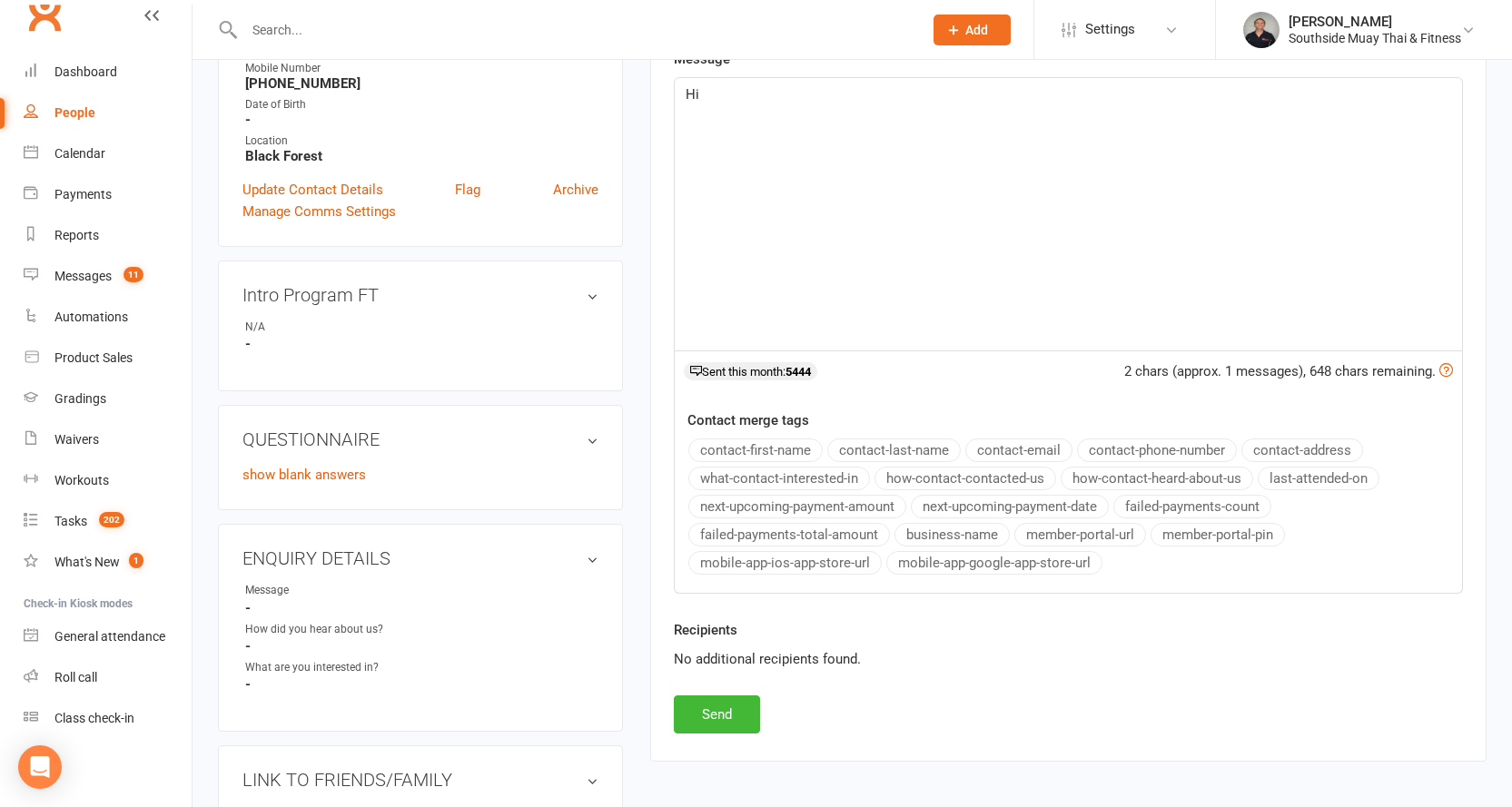
click at [782, 446] on button "contact-first-name" at bounding box center [756, 451] width 134 height 24
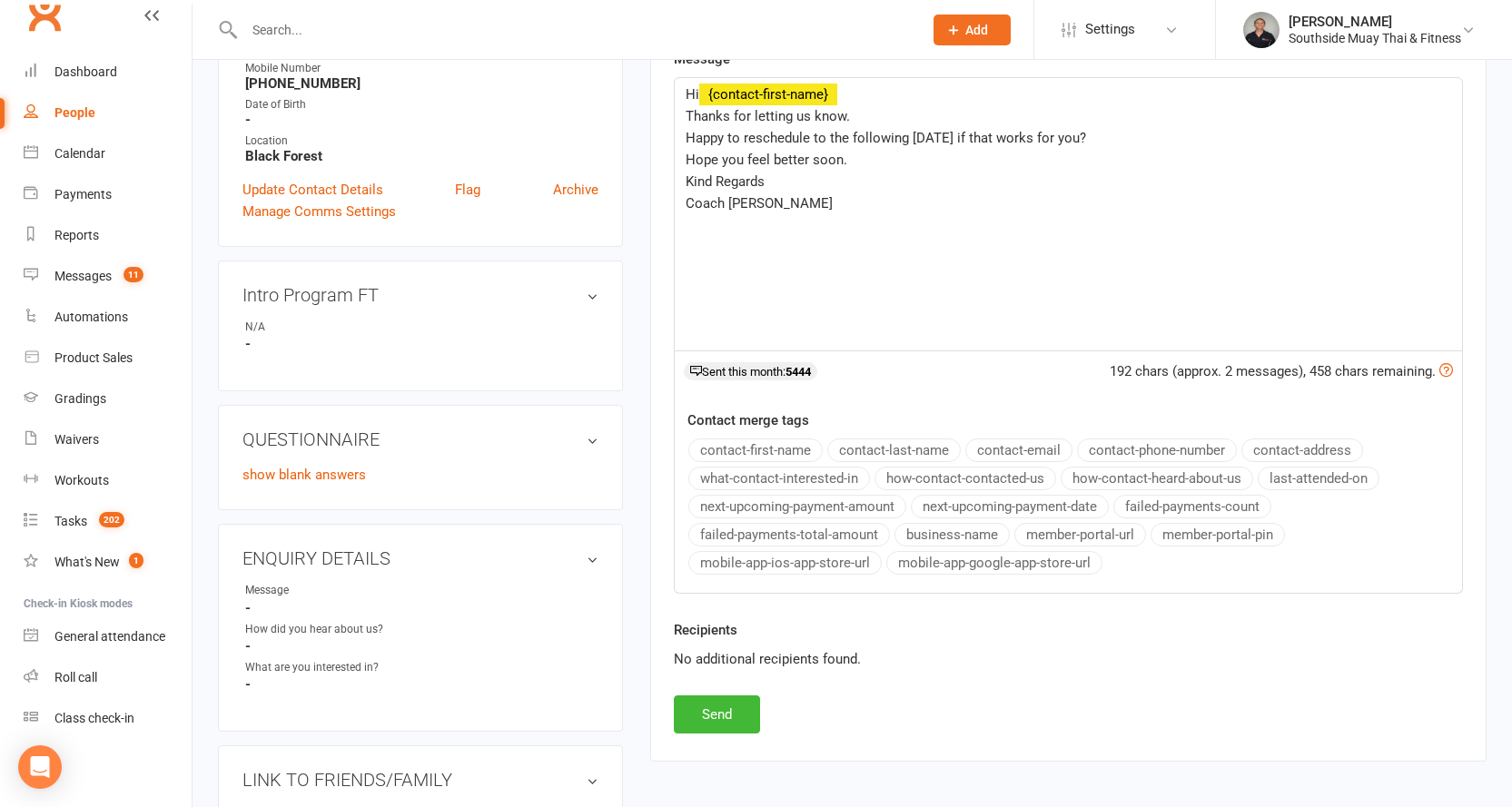
click at [959, 533] on button "business-name" at bounding box center [952, 535] width 116 height 24
click at [696, 714] on button "Send" at bounding box center [717, 715] width 86 height 39
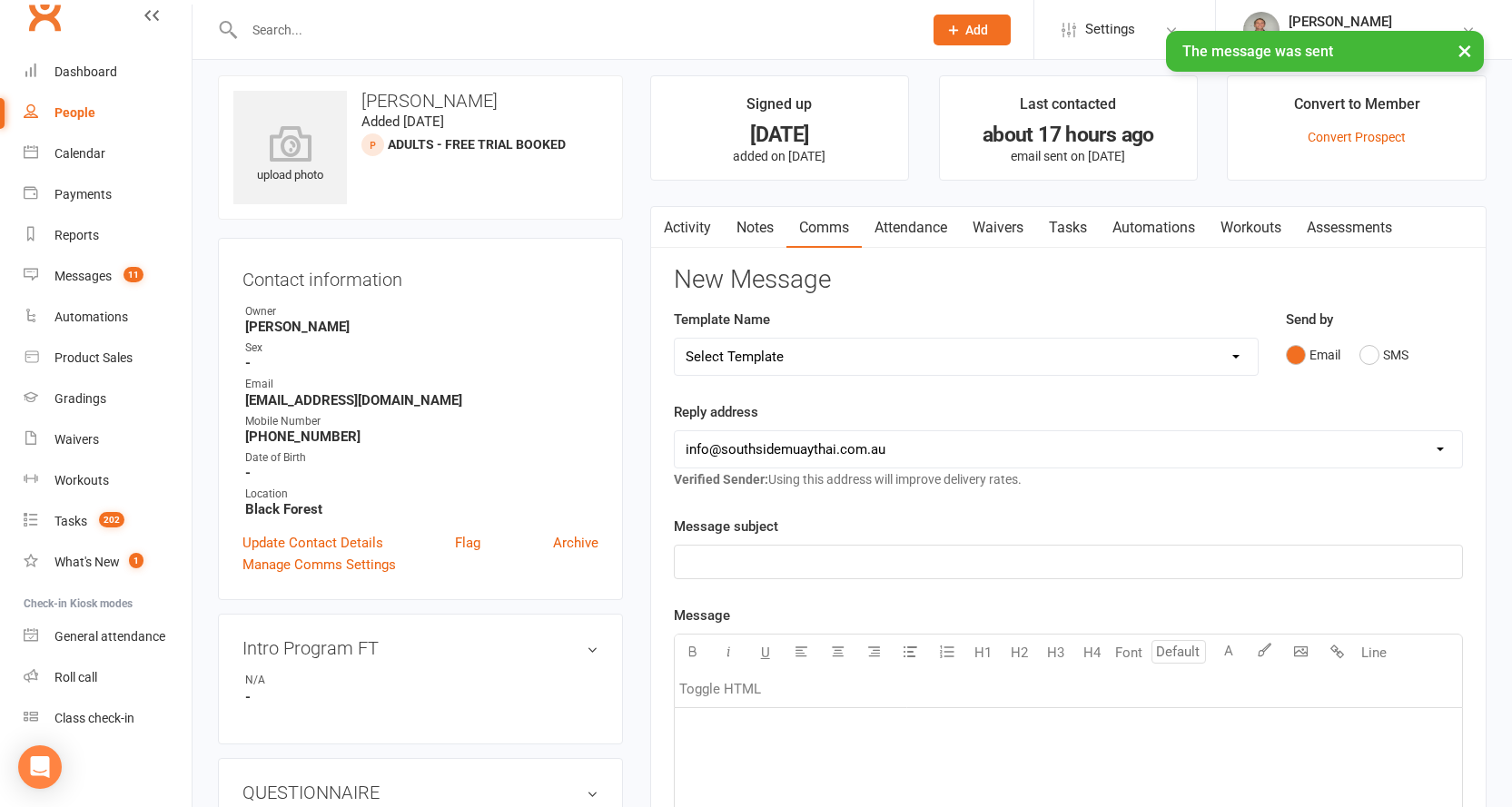
scroll to position [0, 0]
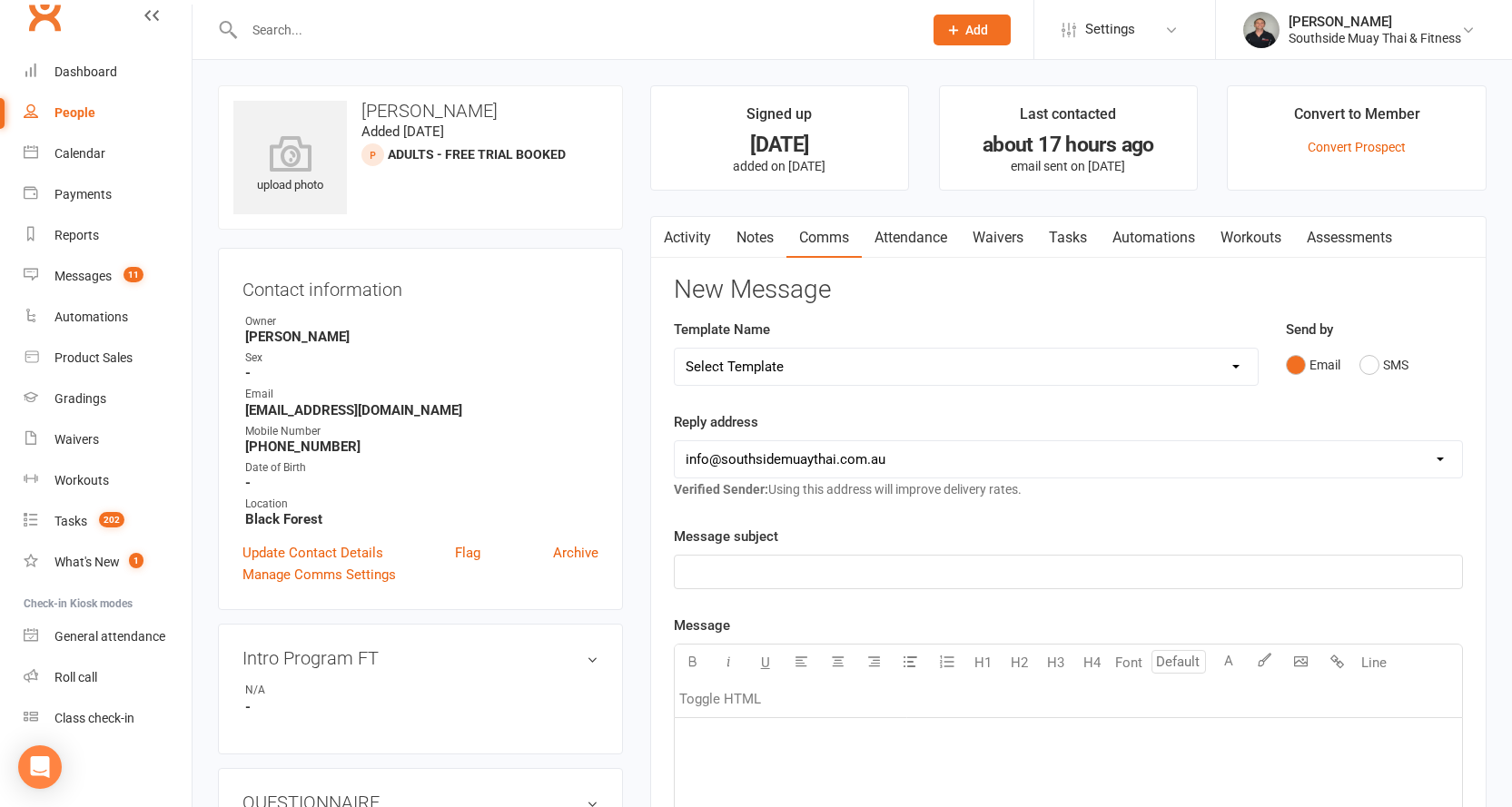
click at [666, 233] on icon "button" at bounding box center [662, 233] width 11 height 19
click at [676, 229] on link "Activity" at bounding box center [687, 237] width 73 height 41
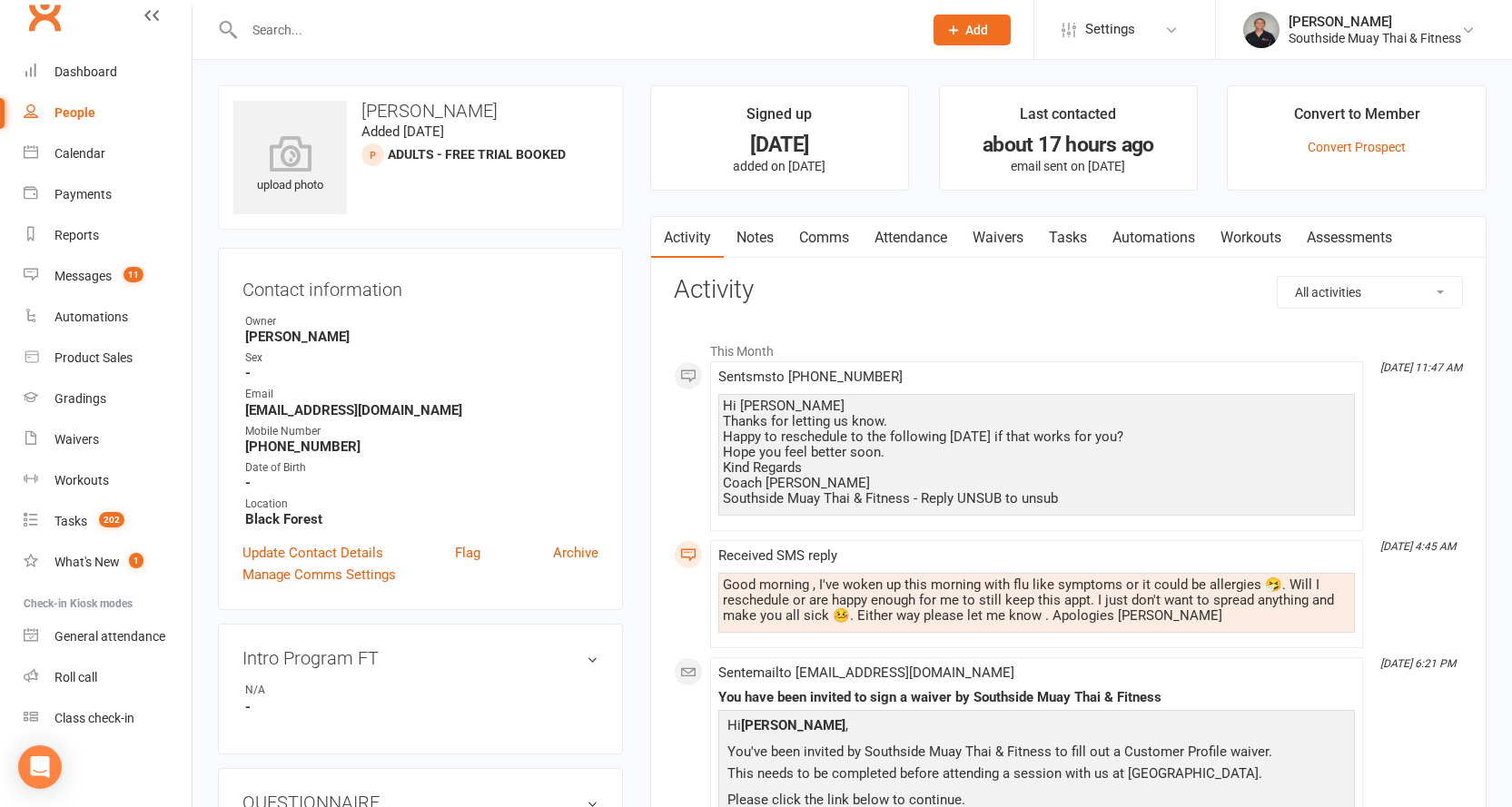
click at [911, 236] on link "Attendance" at bounding box center [910, 237] width 98 height 41
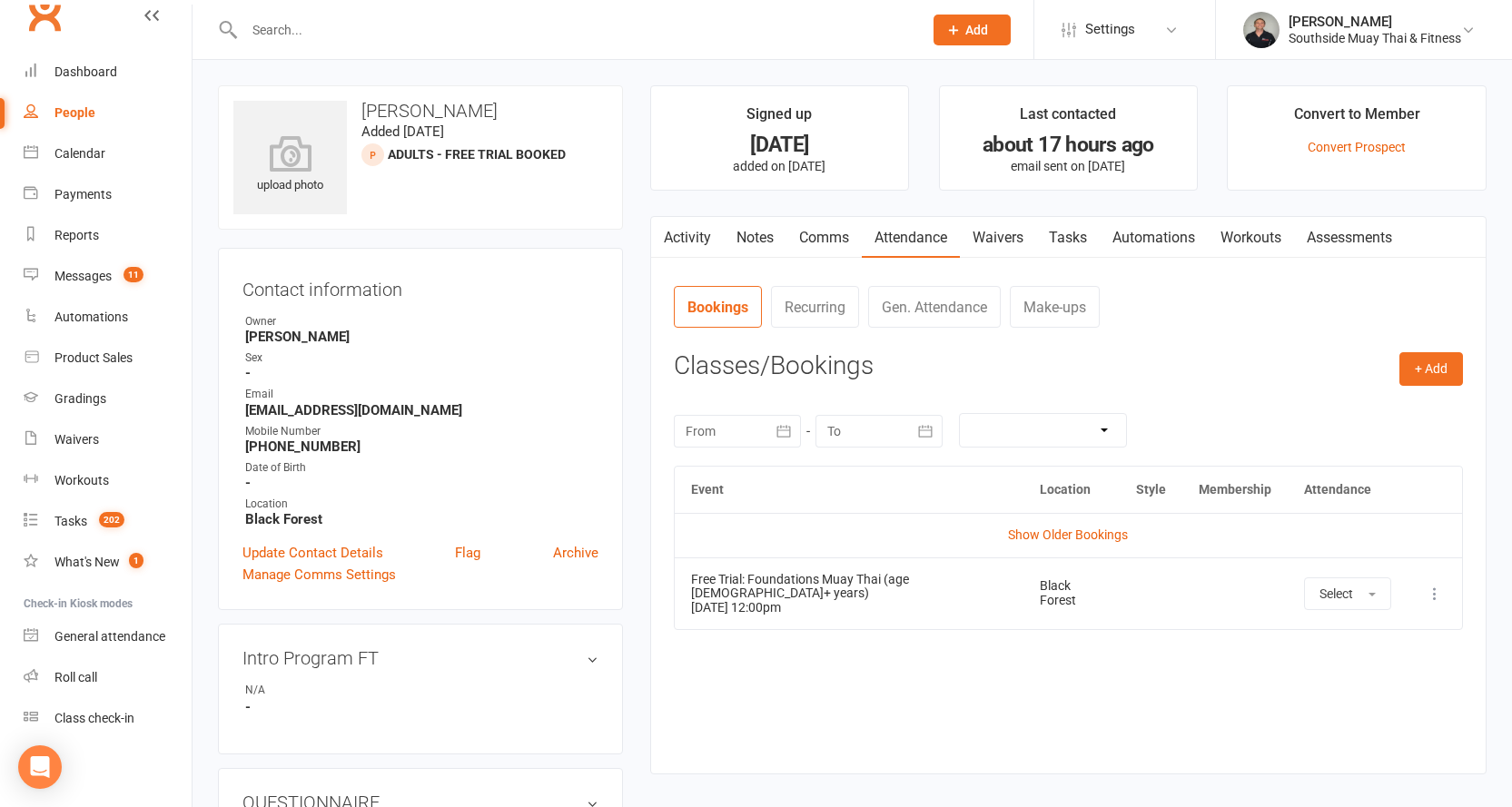
click at [1432, 586] on icon at bounding box center [1435, 594] width 18 height 18
click at [1366, 693] on link "Remove booking" at bounding box center [1355, 702] width 180 height 37
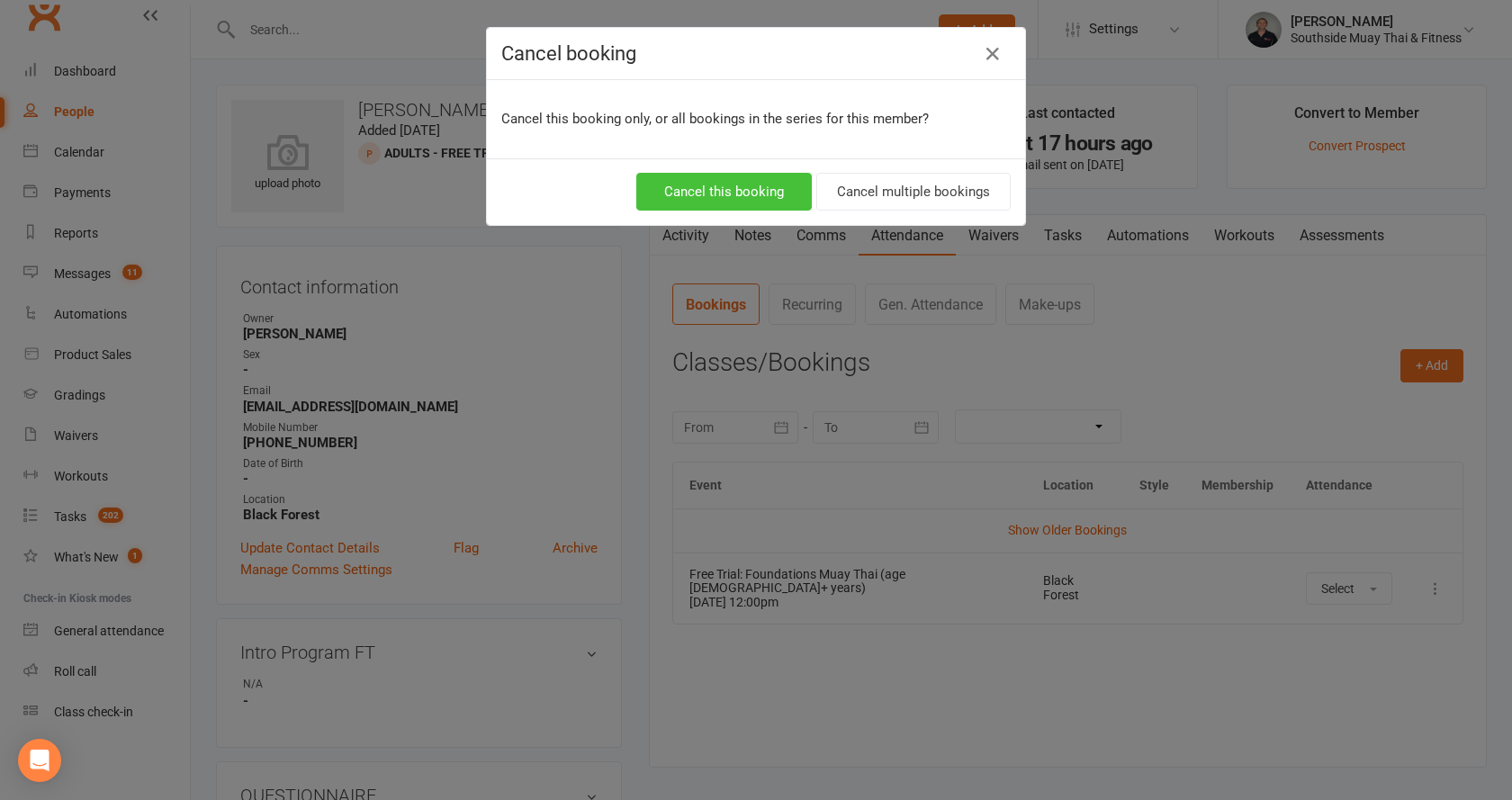
click at [714, 188] on button "Cancel this booking" at bounding box center [724, 192] width 176 height 38
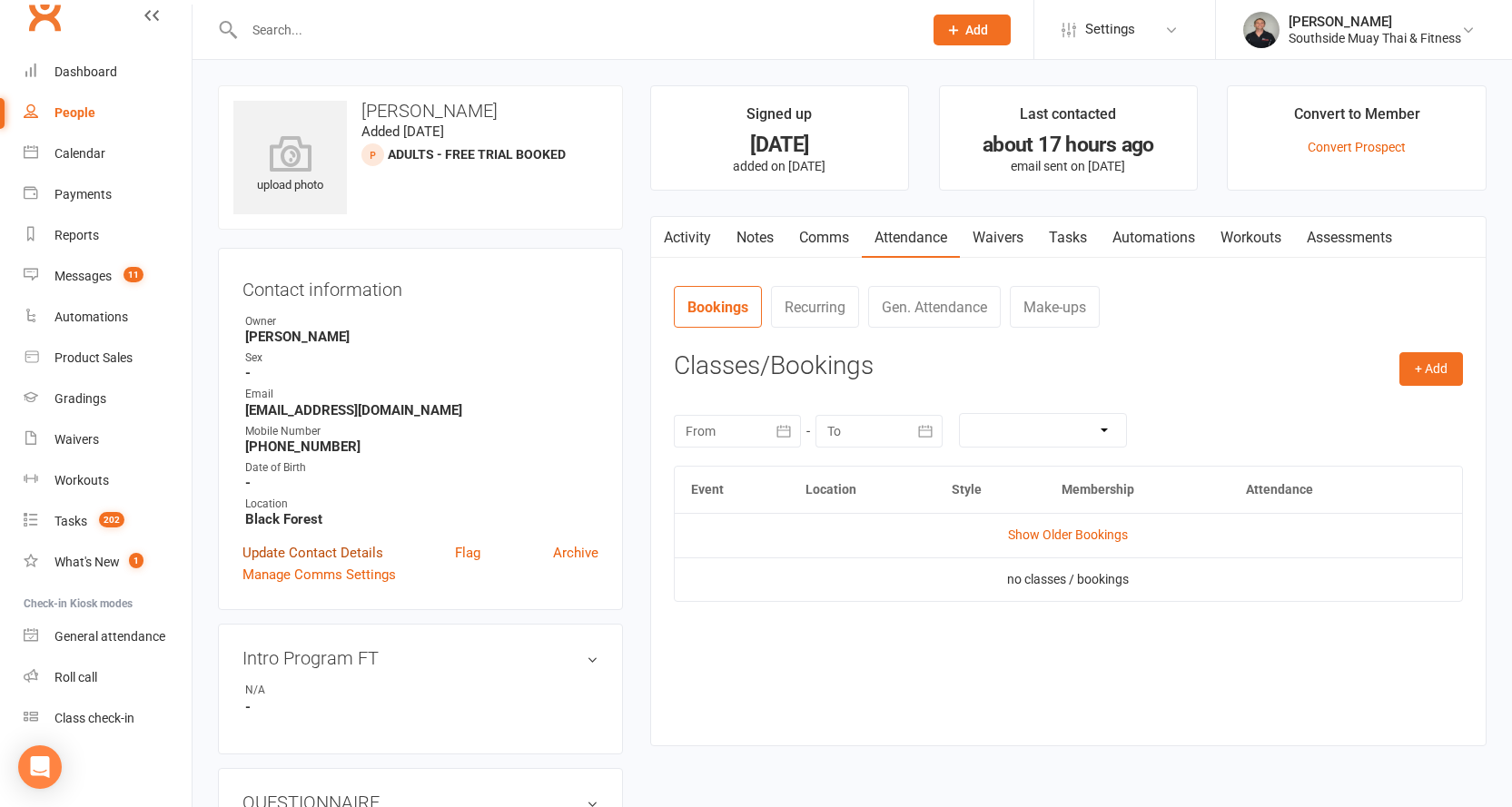
click at [343, 548] on link "Update Contact Details" at bounding box center [312, 553] width 140 height 22
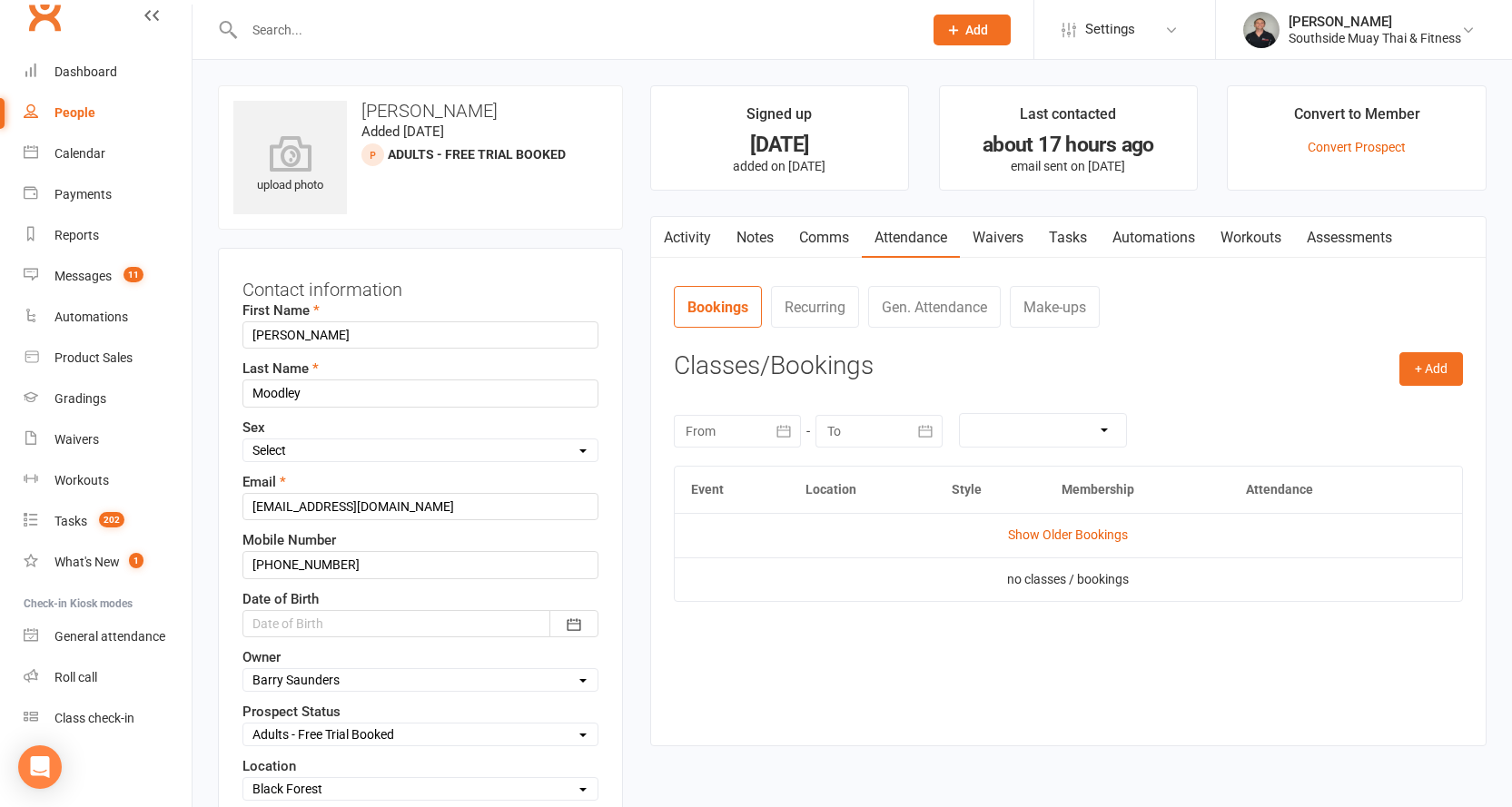
scroll to position [85, 0]
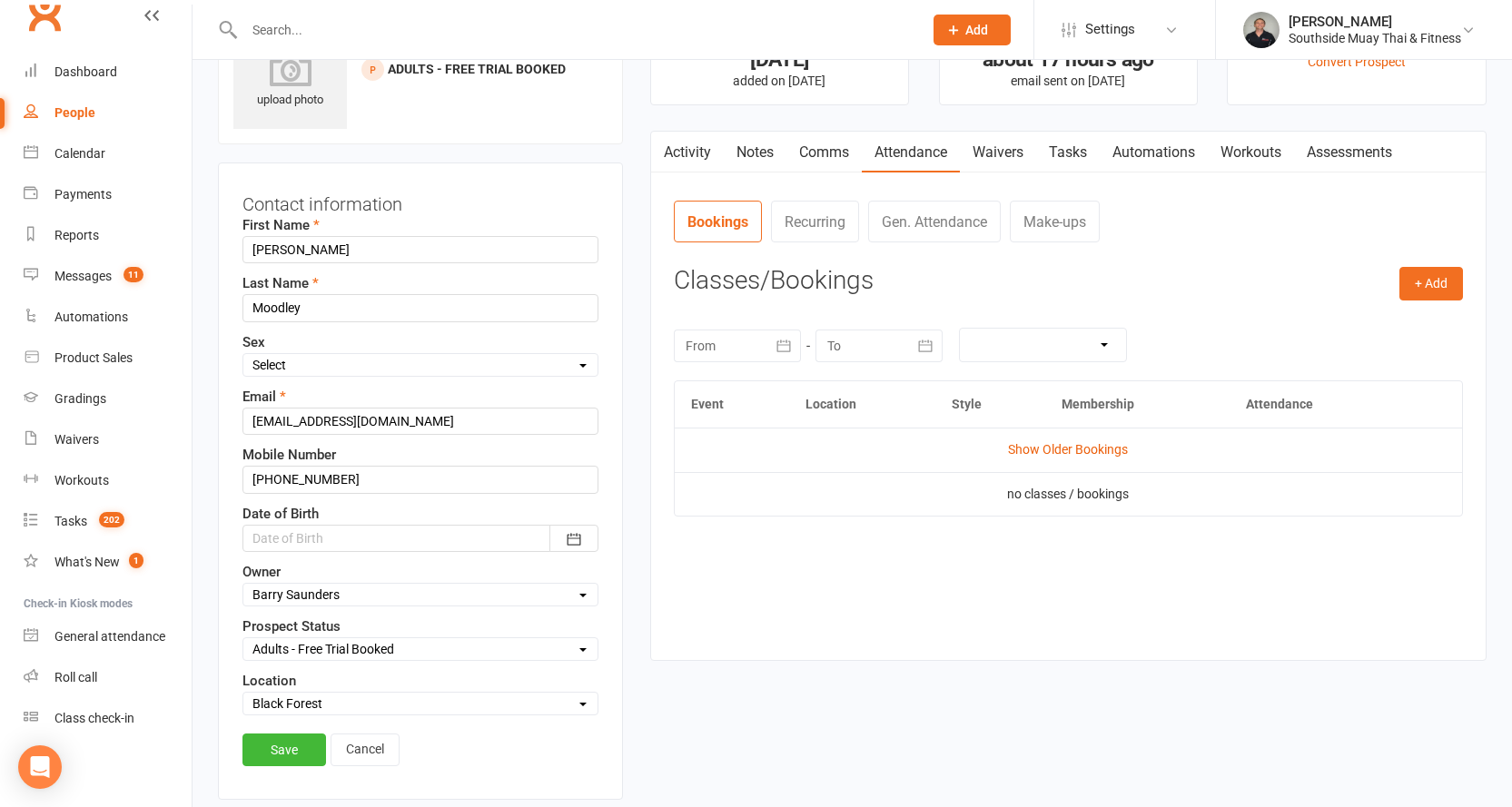
click at [317, 652] on select "Select Initial Contact 28 Day LBE - Contact Needed 28 Day LBE - Intro Class Boo…" at bounding box center [420, 649] width 354 height 20
select select "Intro Month"
click at [243, 640] on select "Select Initial Contact 28 Day LBE - Contact Needed 28 Day LBE - Intro Class Boo…" at bounding box center [420, 649] width 354 height 20
click at [298, 743] on link "Save" at bounding box center [284, 750] width 84 height 33
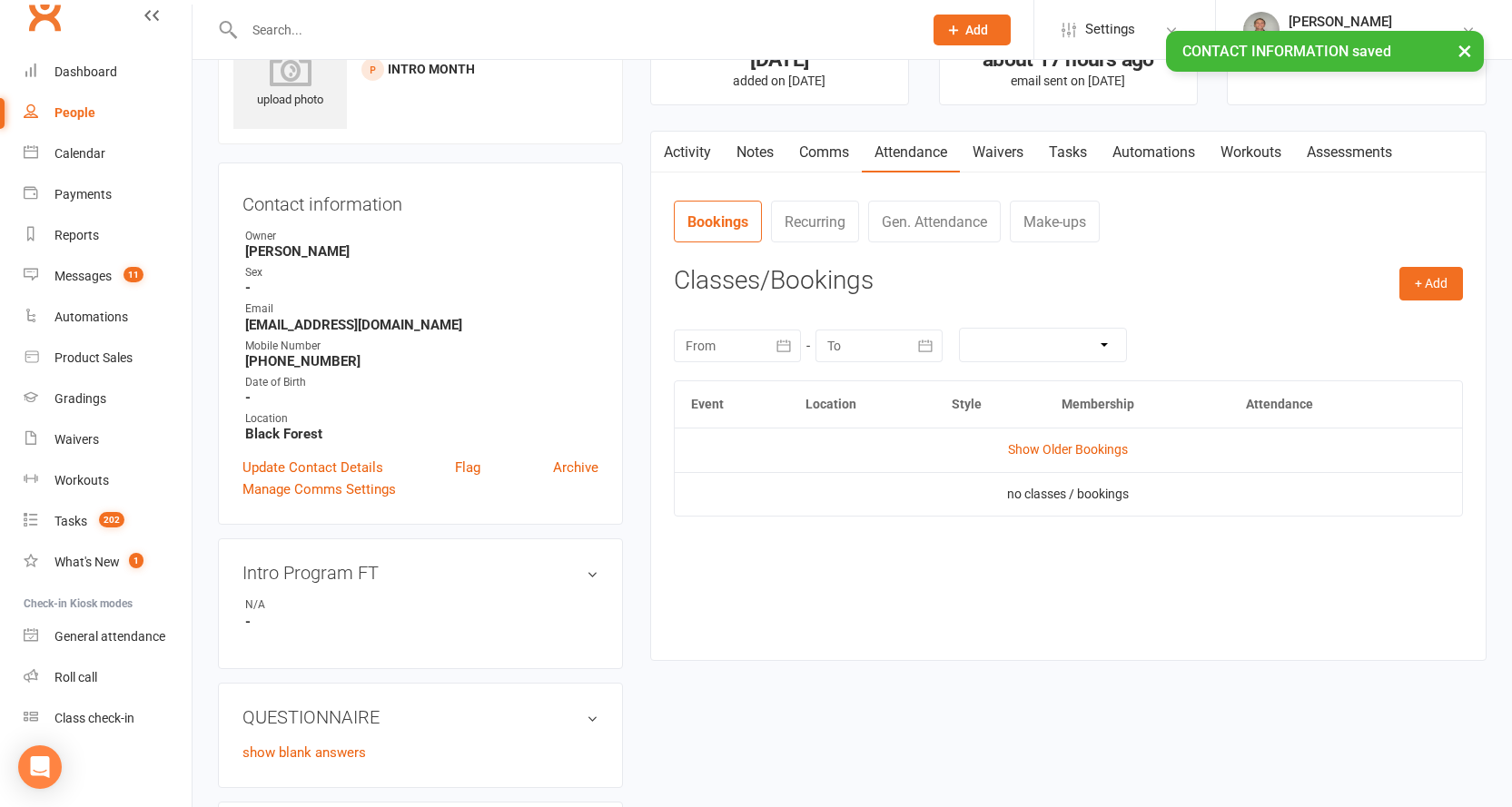
click at [69, 31] on div "× CONTACT INFORMATION saved" at bounding box center [744, 31] width 1488 height 0
click at [70, 31] on div "× CONTACT INFORMATION saved" at bounding box center [744, 31] width 1488 height 0
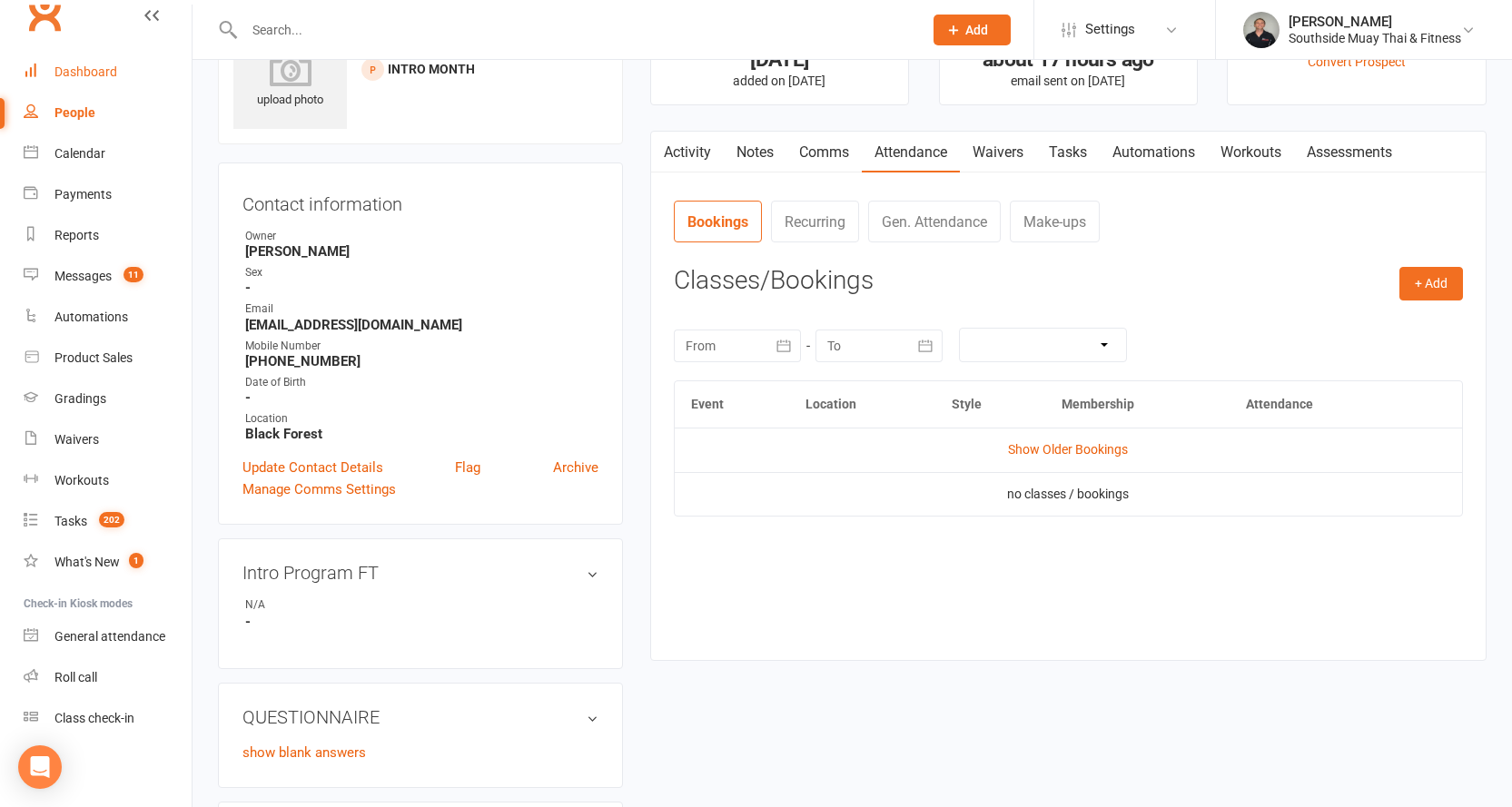
click at [82, 72] on div "Dashboard" at bounding box center [85, 72] width 62 height 15
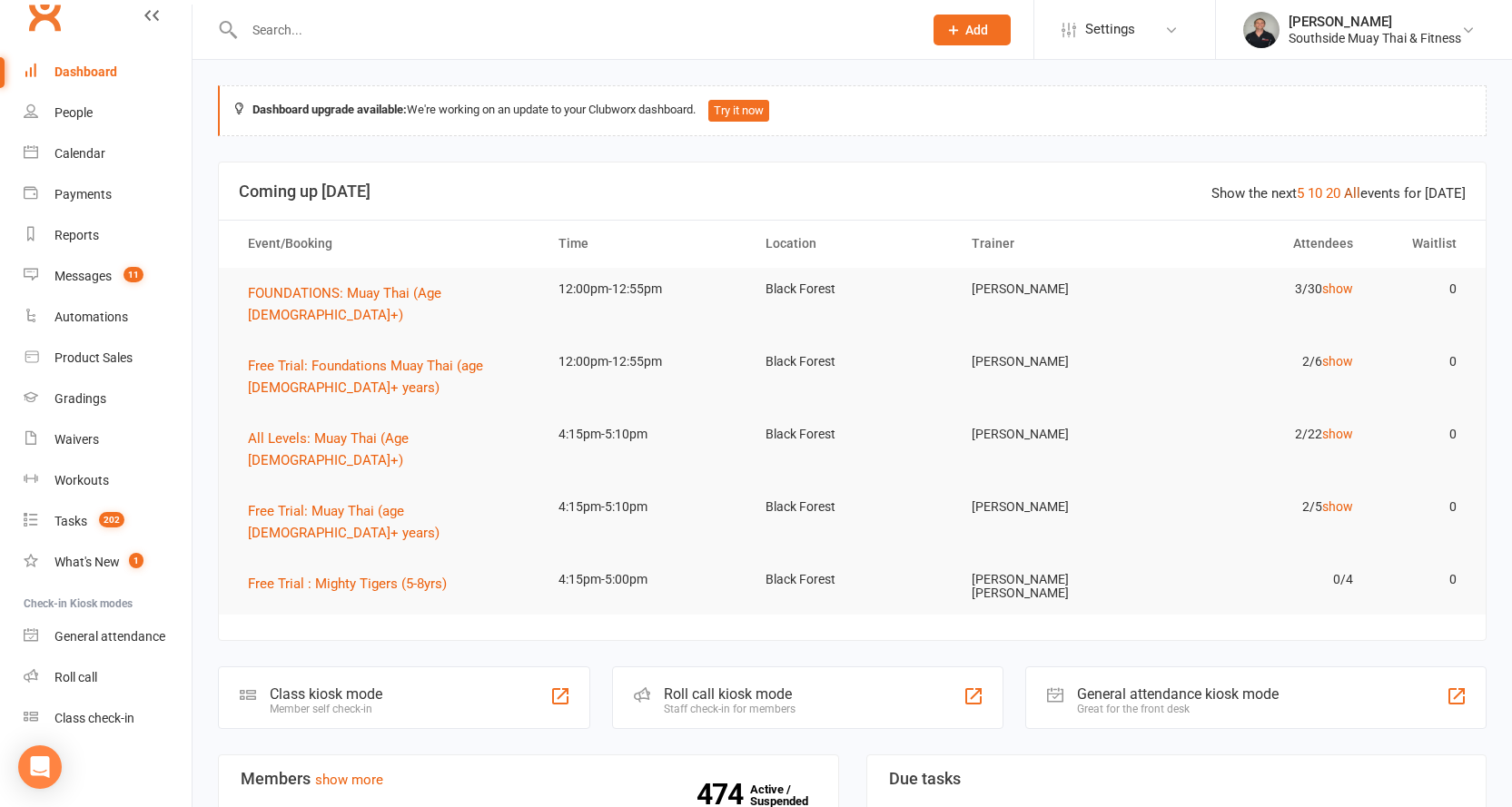
click at [1359, 190] on link "All" at bounding box center [1352, 194] width 17 height 17
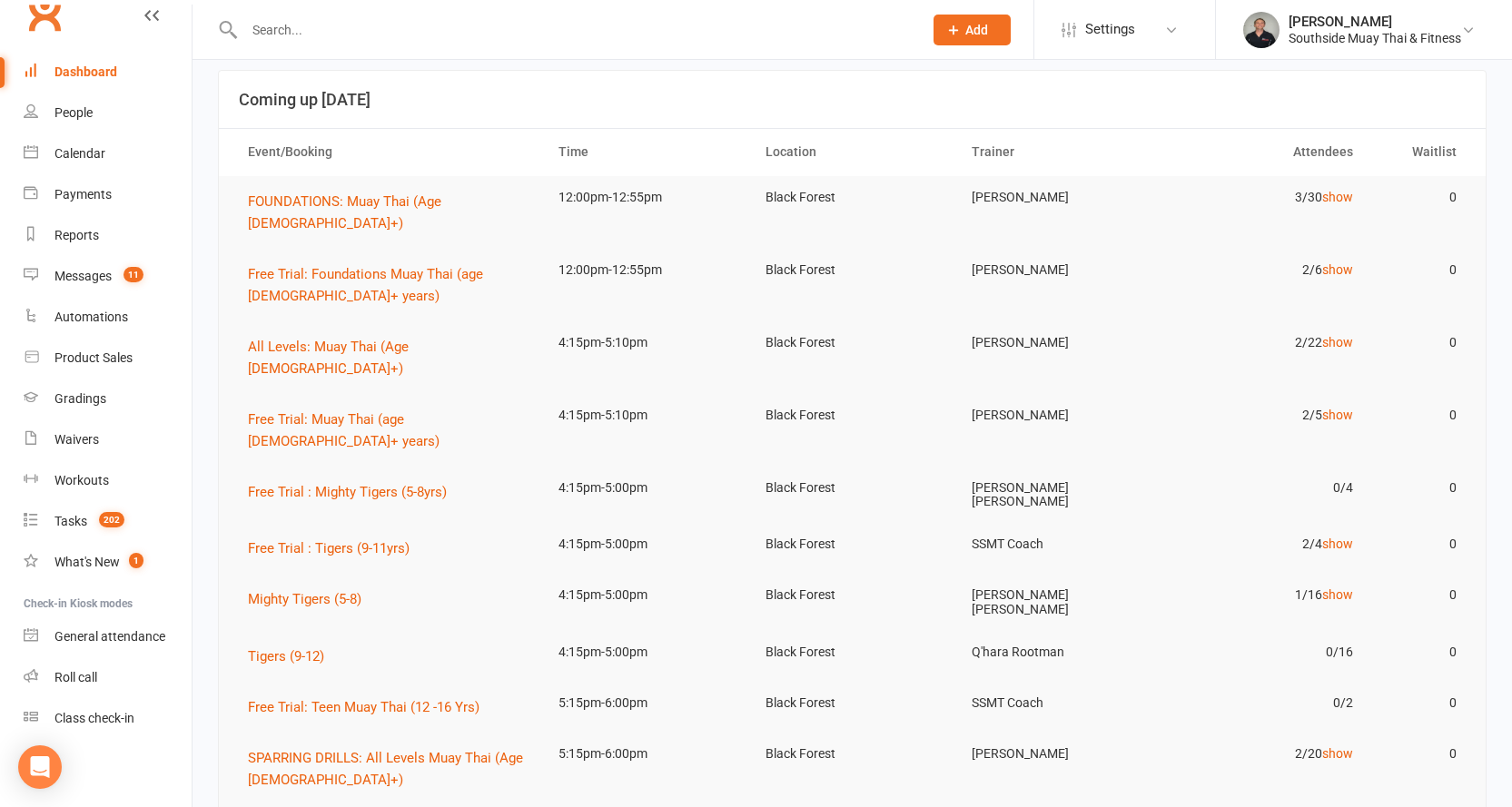
scroll to position [91, 0]
click at [79, 65] on div "Dashboard" at bounding box center [85, 72] width 62 height 15
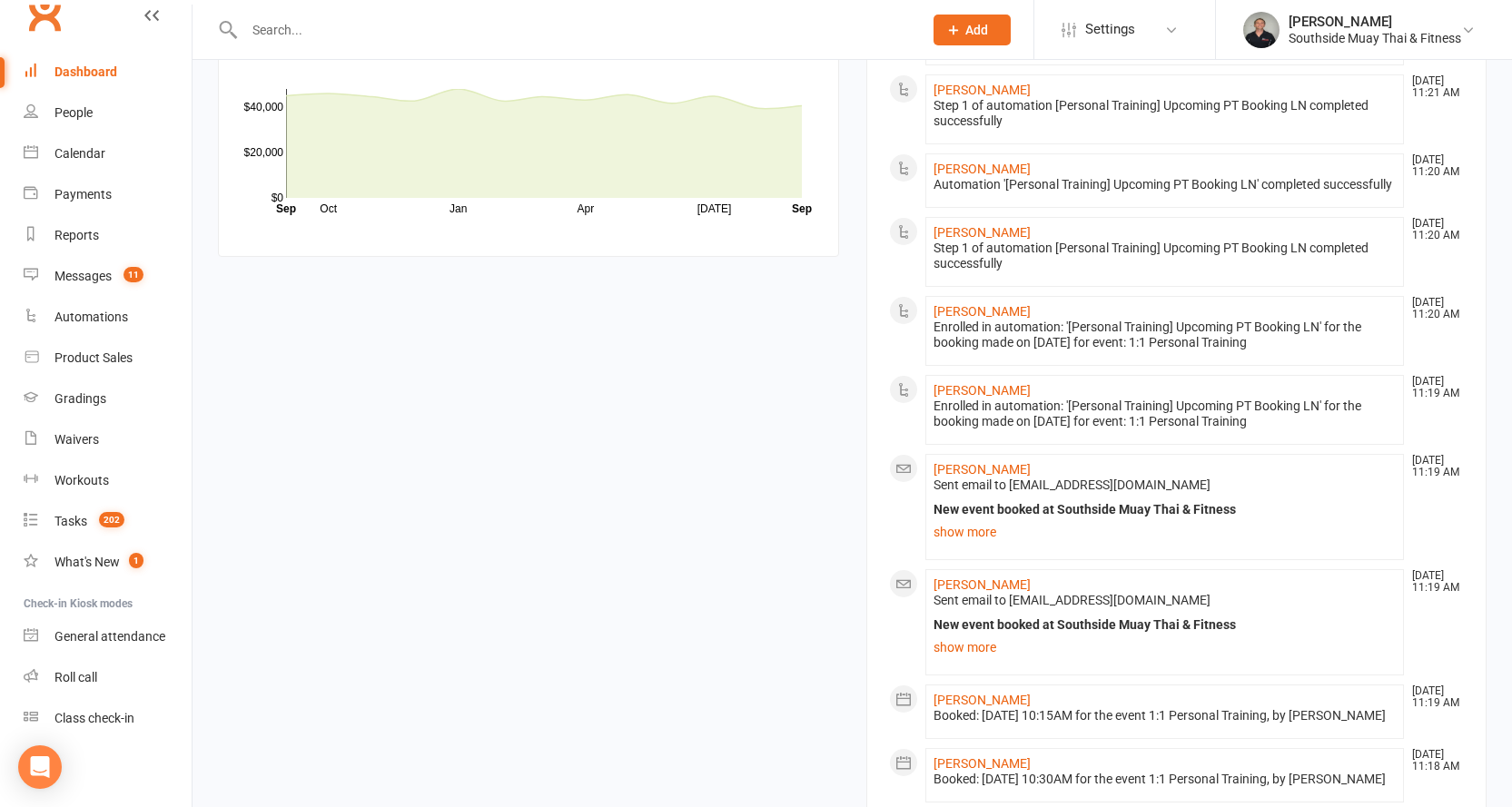
scroll to position [2830, 0]
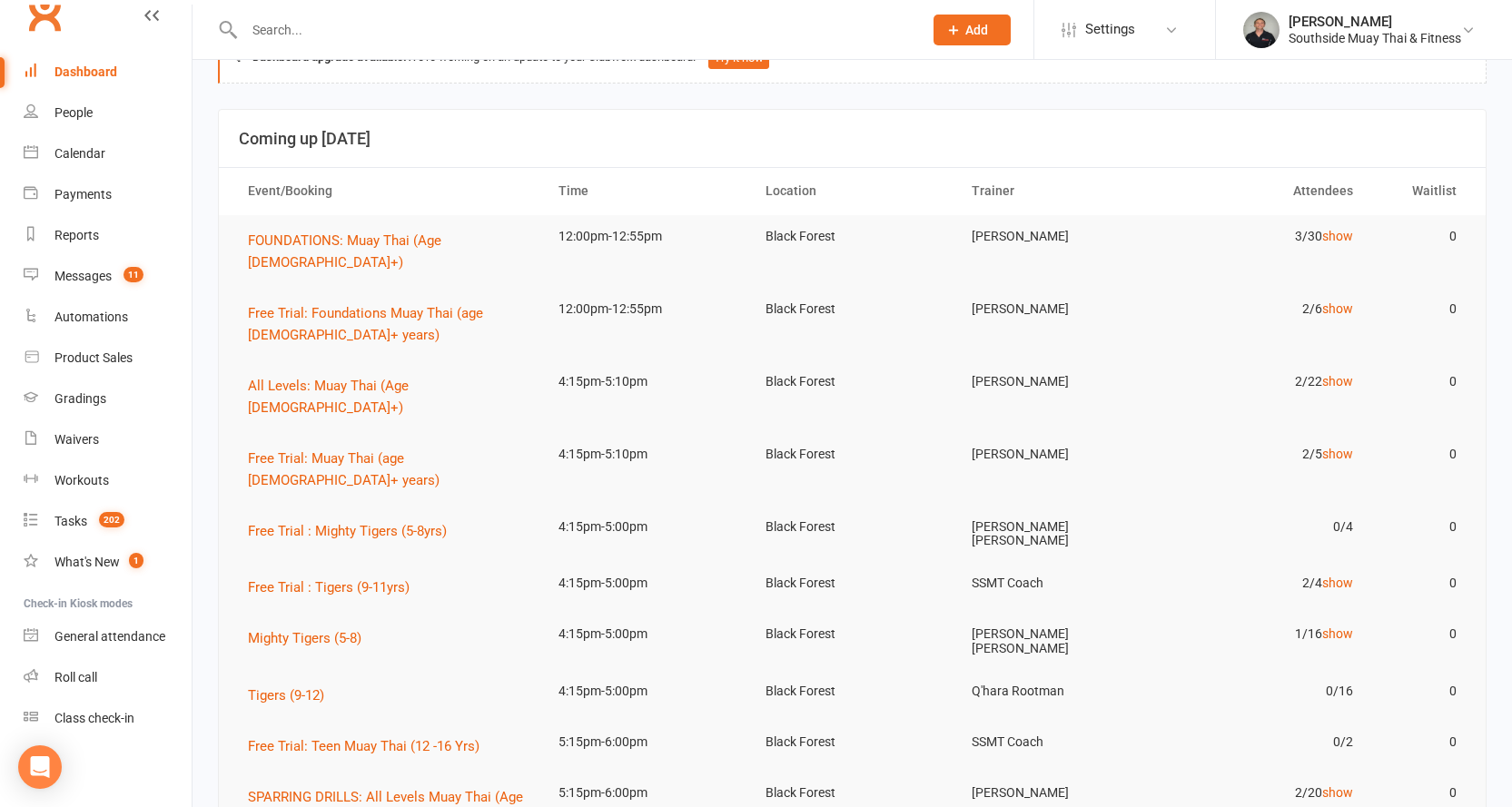
scroll to position [0, 0]
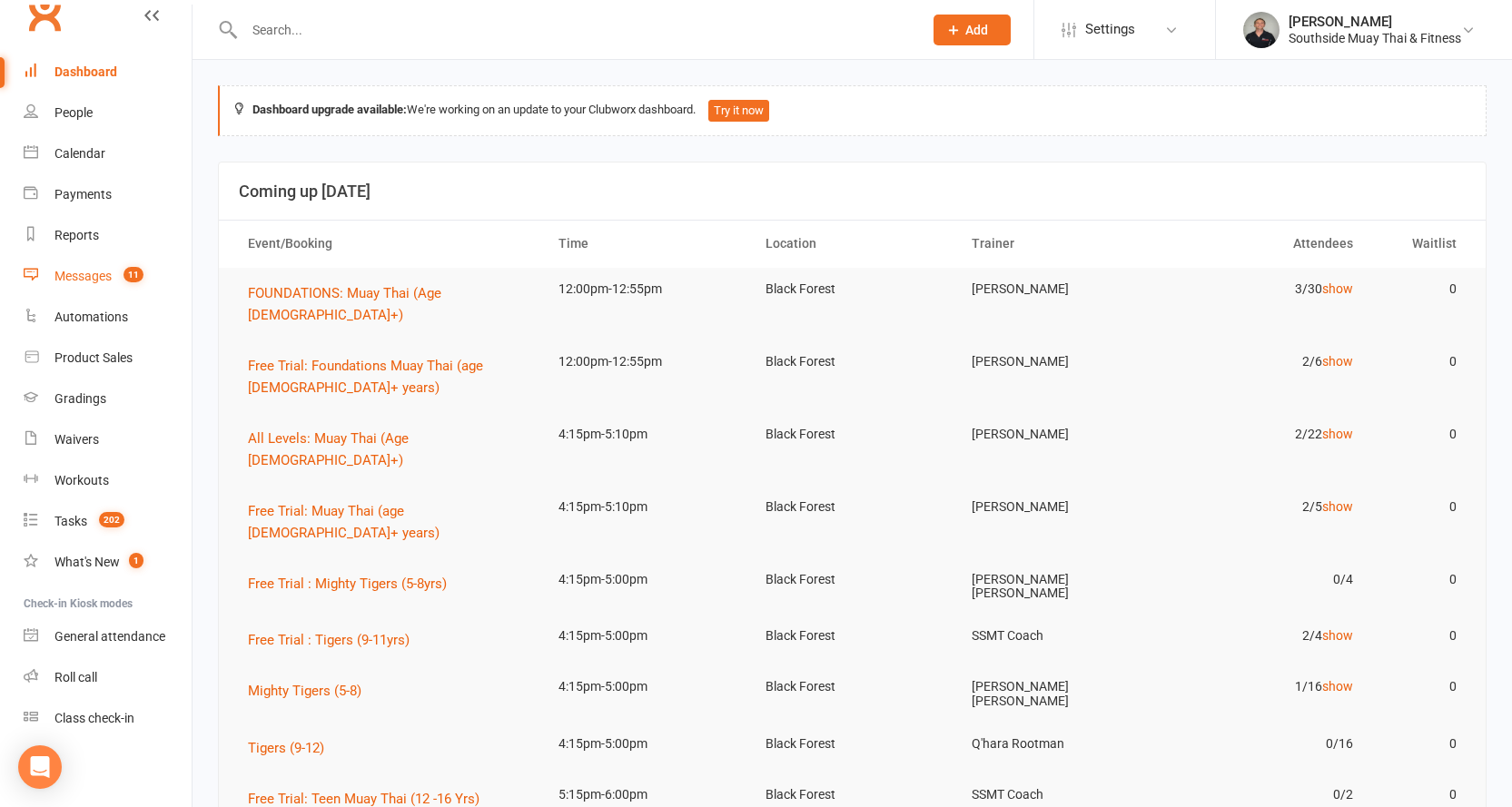
click at [87, 276] on div "Messages" at bounding box center [83, 276] width 57 height 15
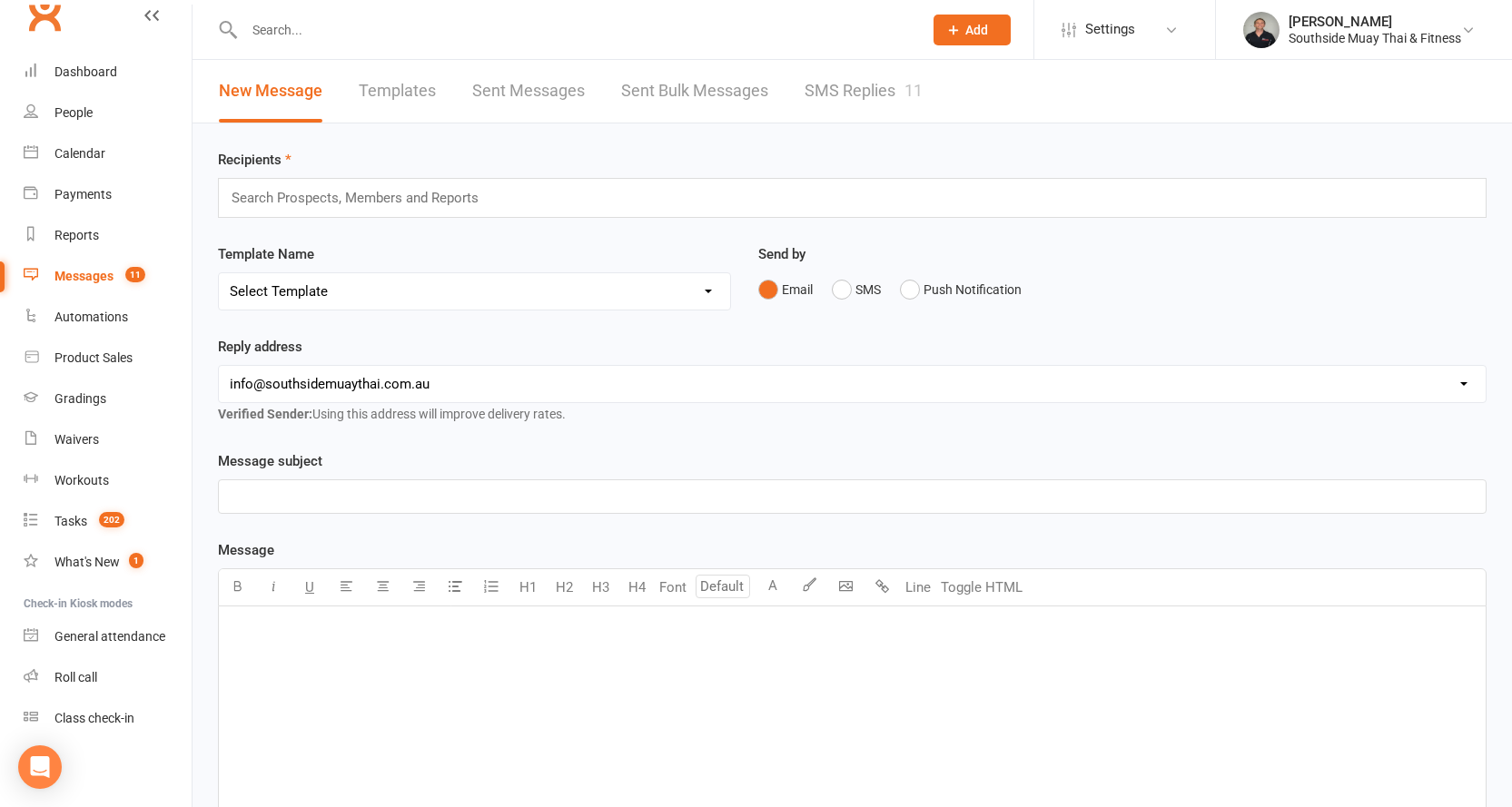
click at [849, 88] on link "SMS Replies 11" at bounding box center [863, 91] width 118 height 62
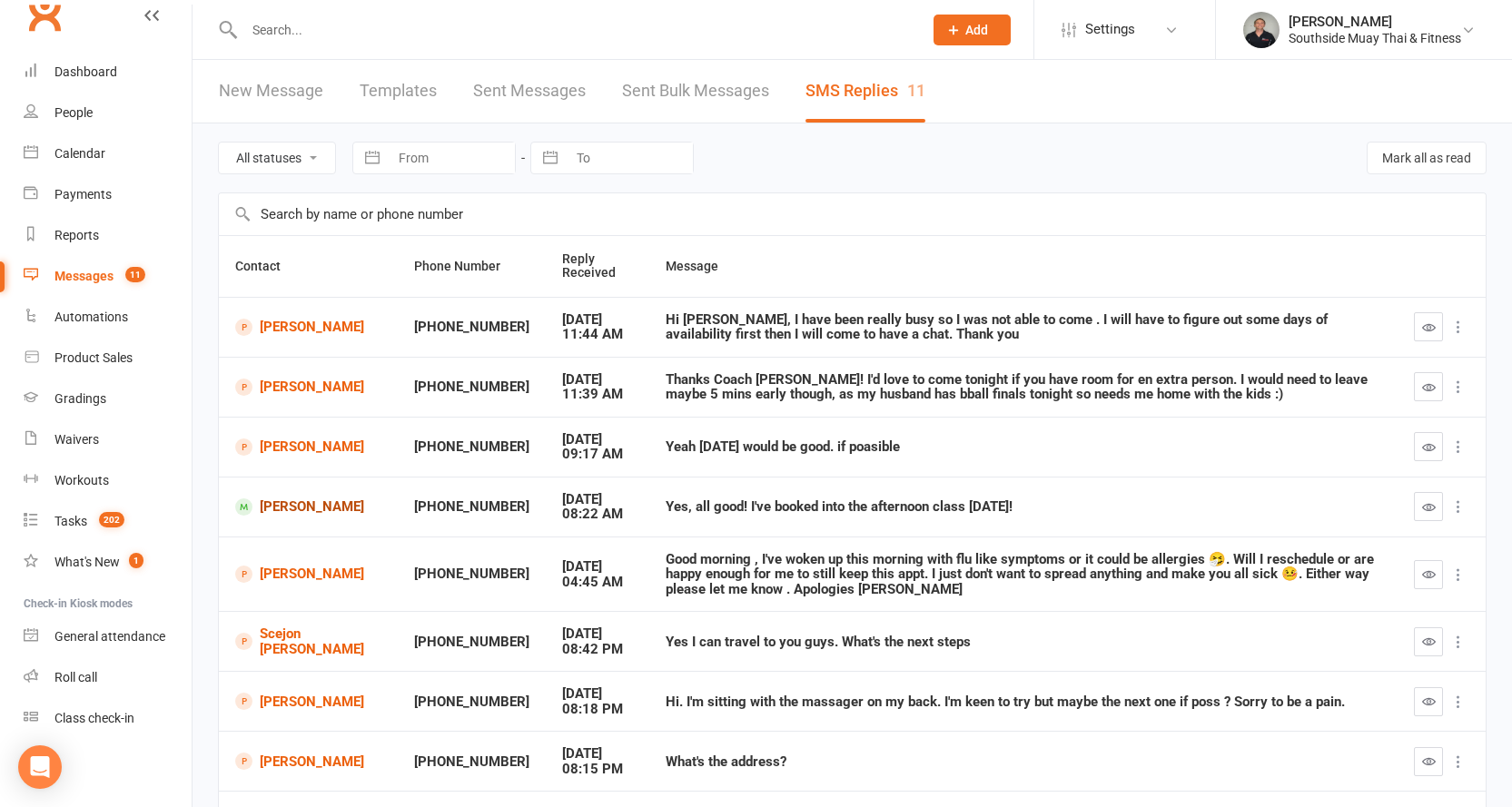
scroll to position [182, 0]
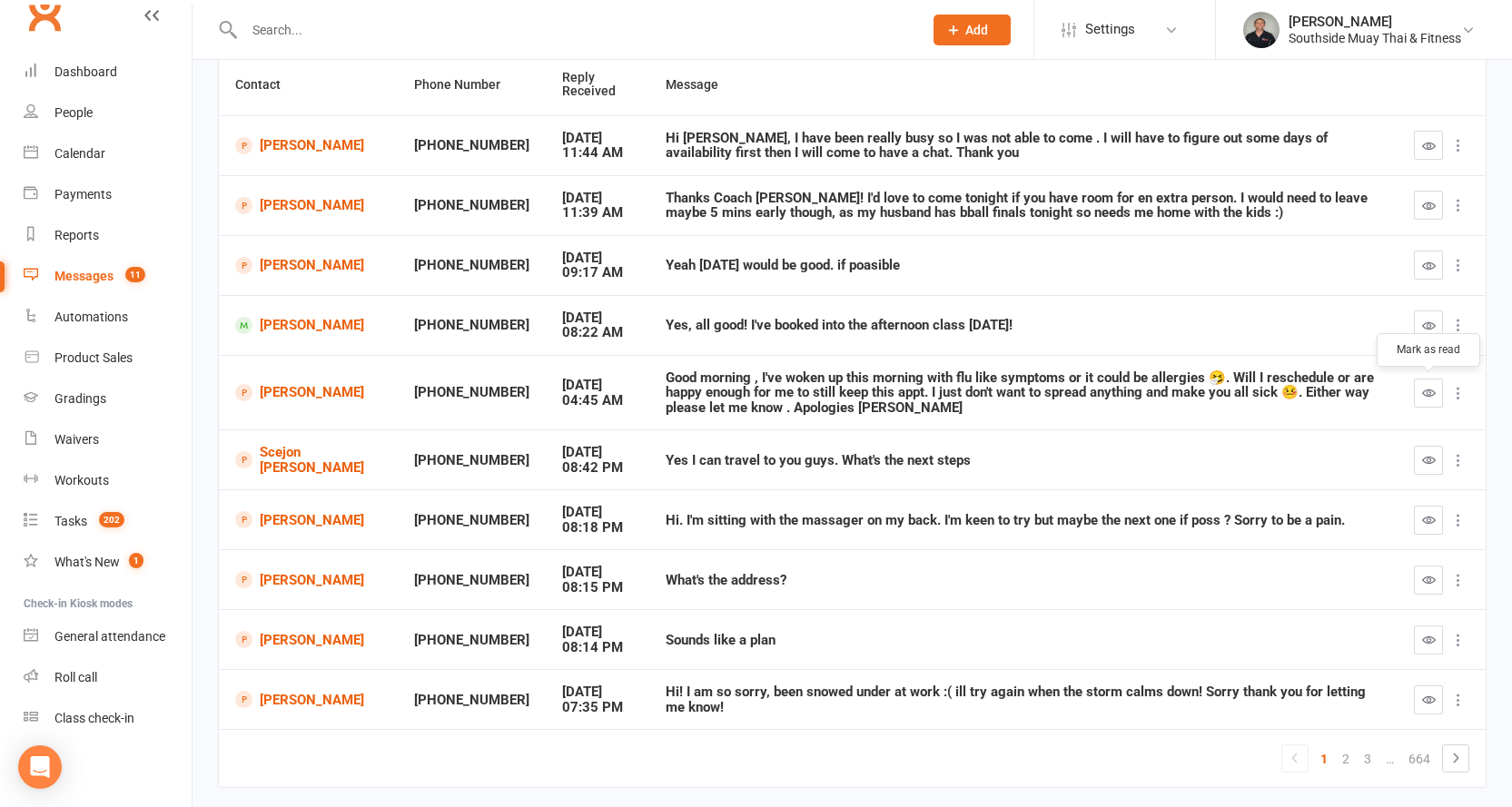
click at [1422, 386] on icon "button" at bounding box center [1428, 392] width 14 height 14
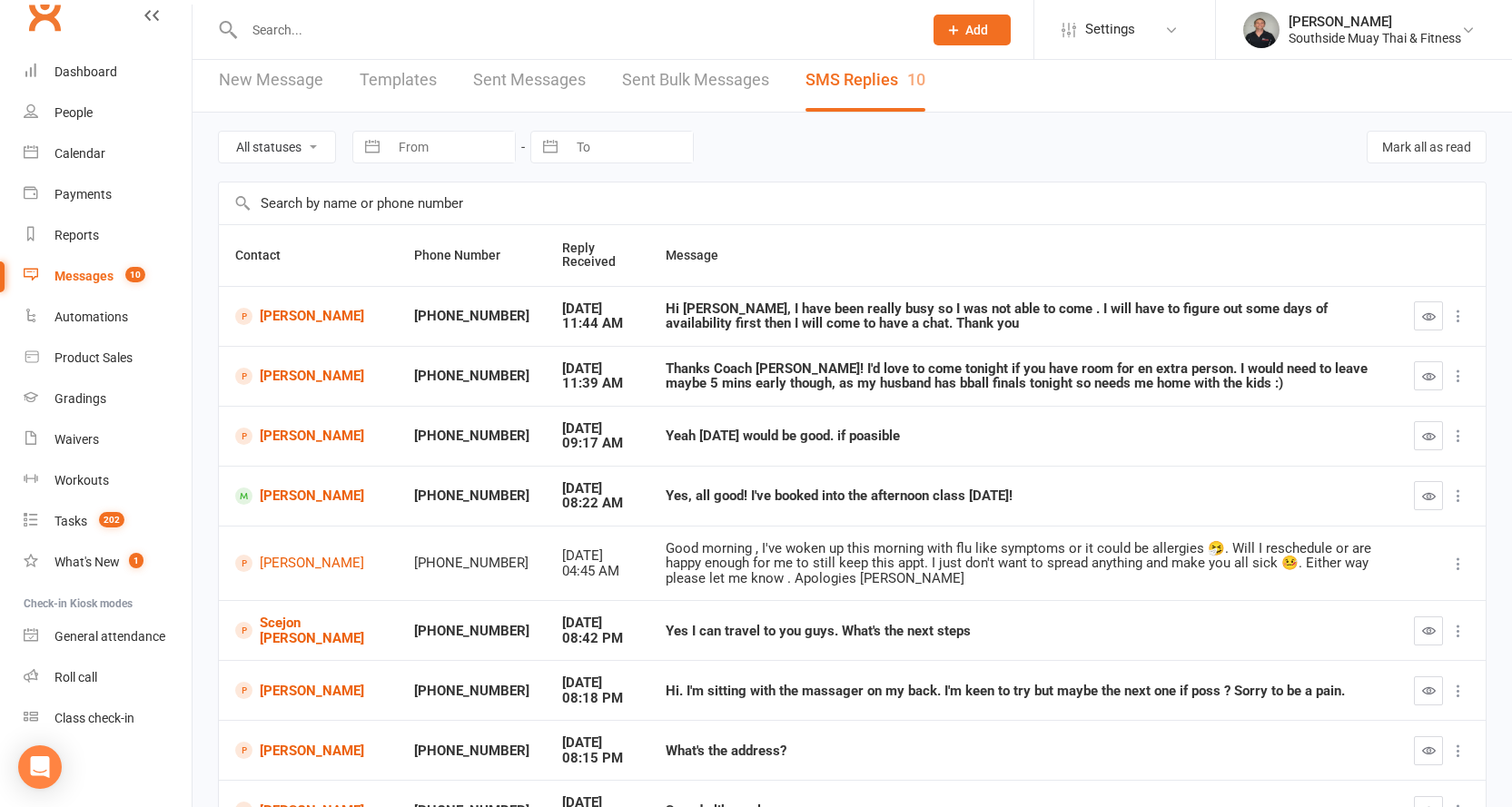
scroll to position [0, 0]
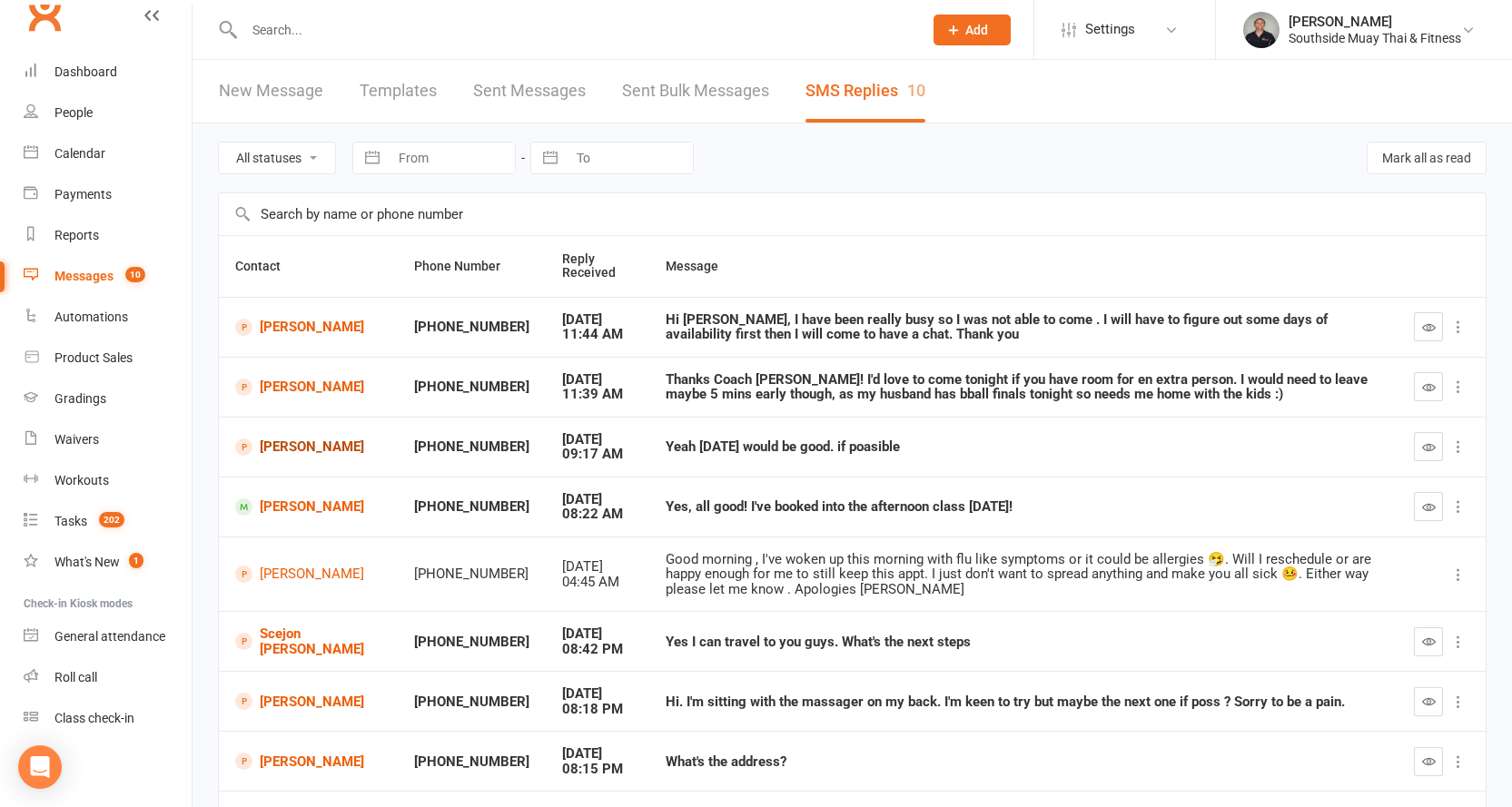
click at [301, 447] on link "[PERSON_NAME]" at bounding box center [308, 447] width 146 height 17
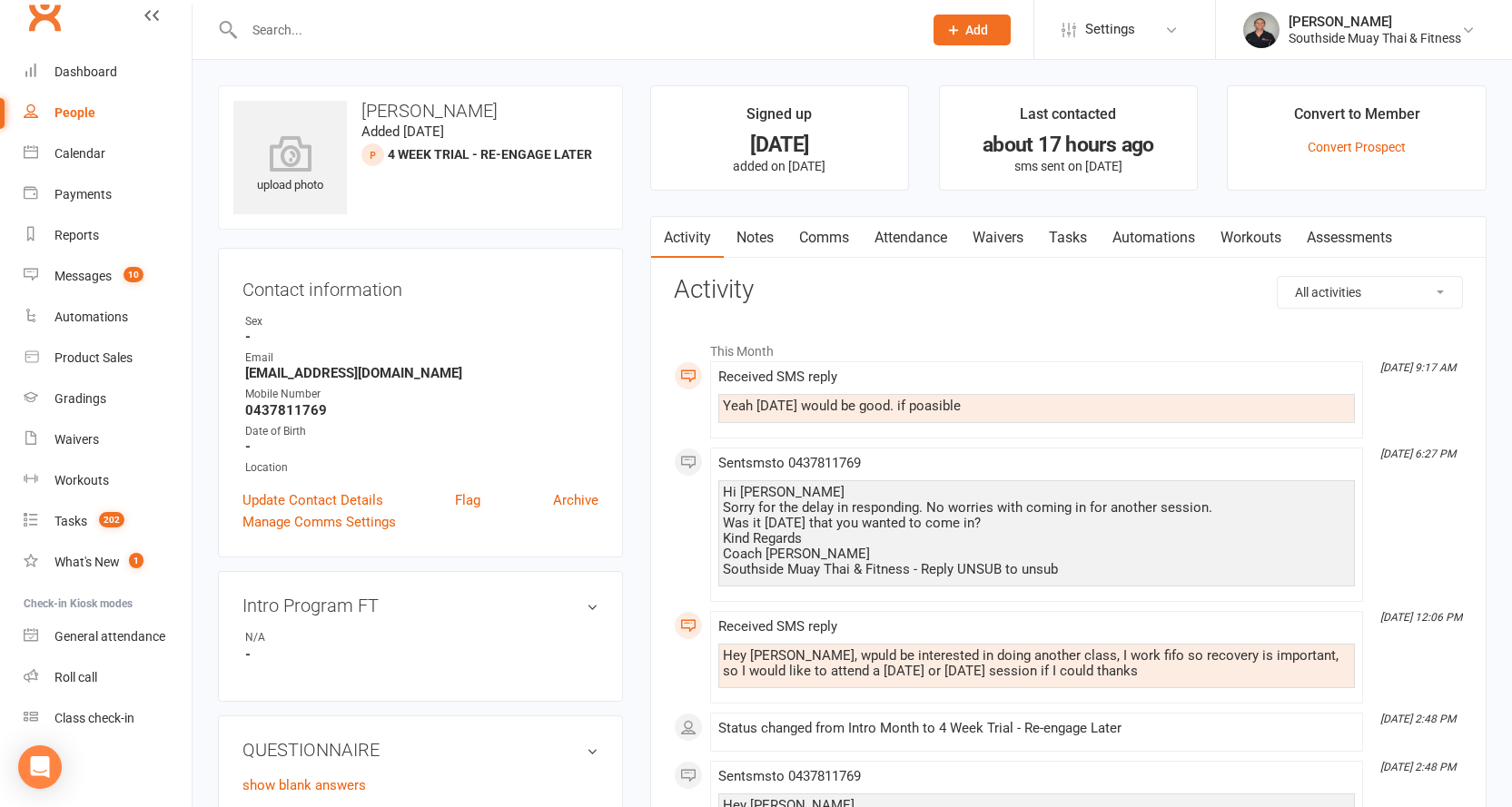
click at [895, 236] on link "Attendance" at bounding box center [910, 237] width 98 height 41
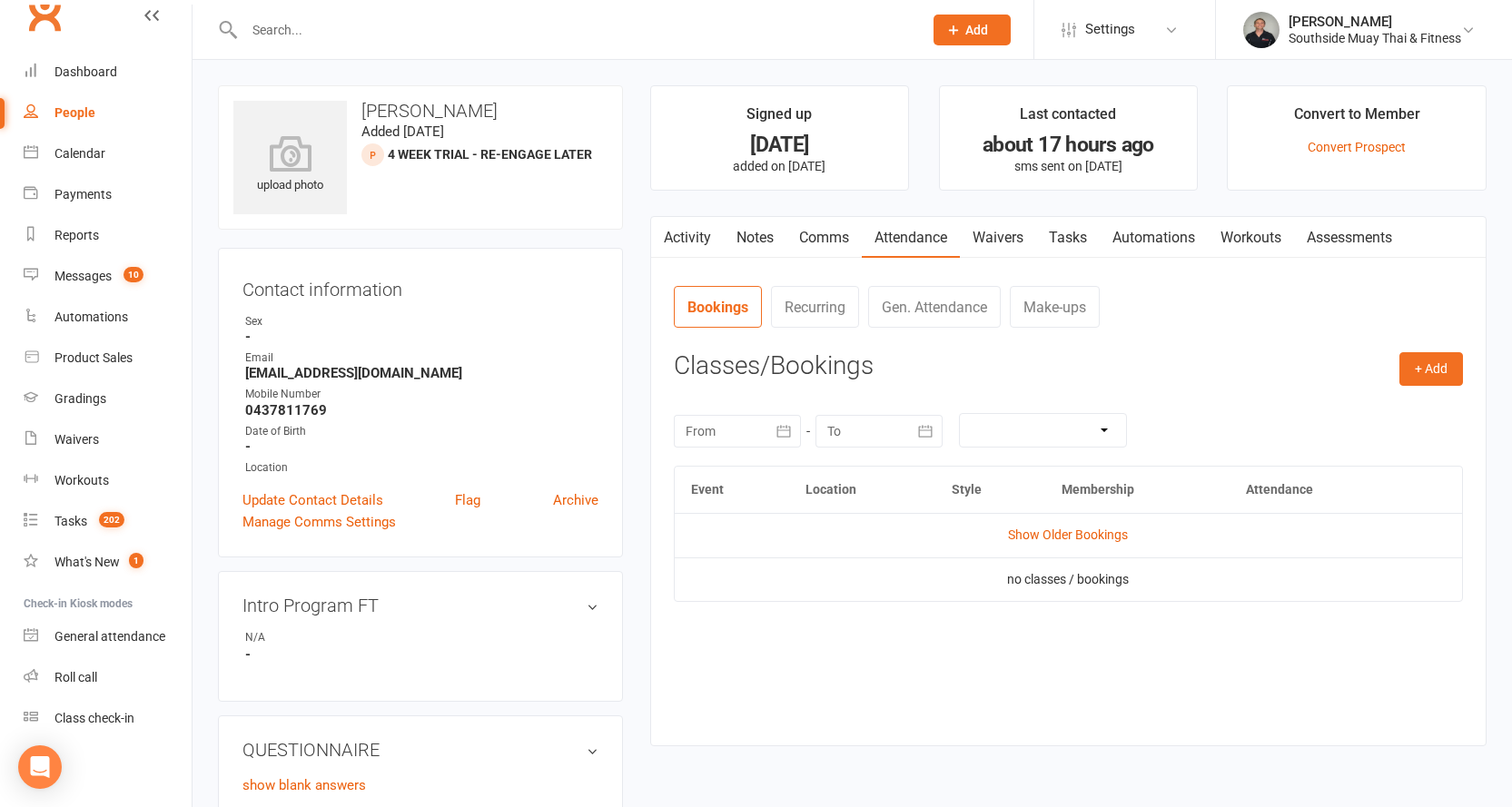
click at [684, 228] on link "Activity" at bounding box center [687, 237] width 73 height 41
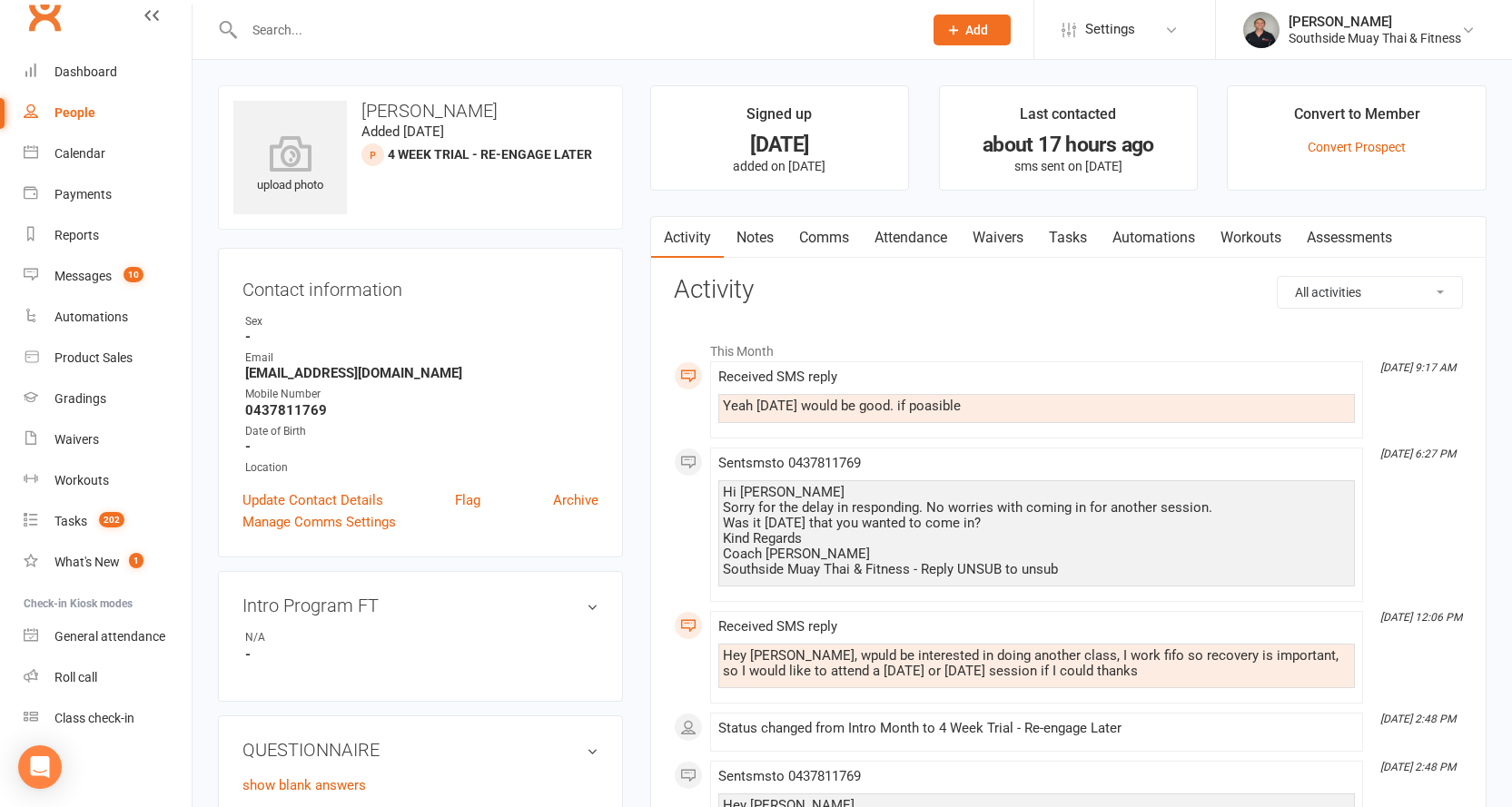
click at [823, 236] on link "Comms" at bounding box center [823, 237] width 75 height 41
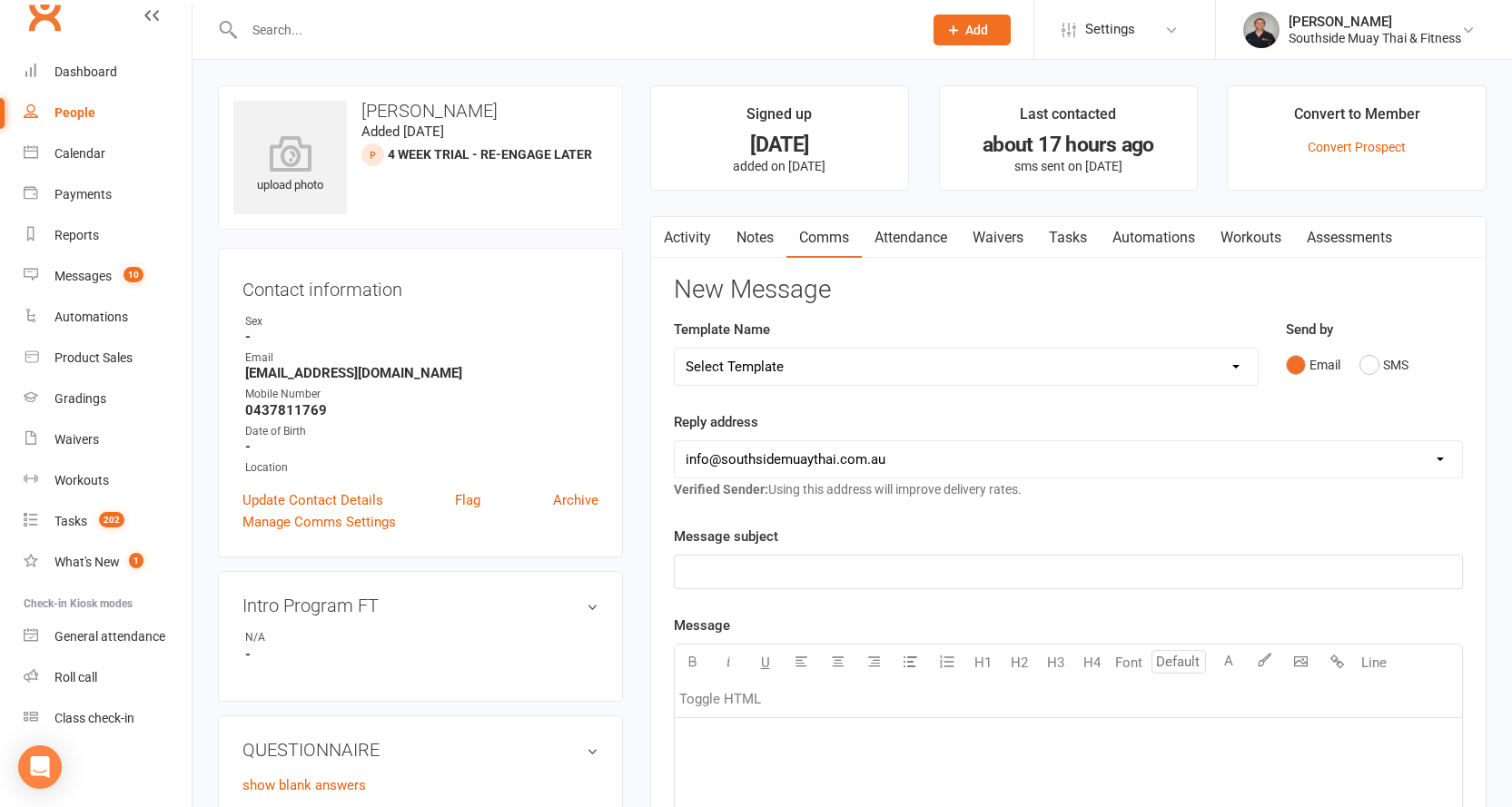
click at [903, 232] on link "Attendance" at bounding box center [910, 237] width 98 height 41
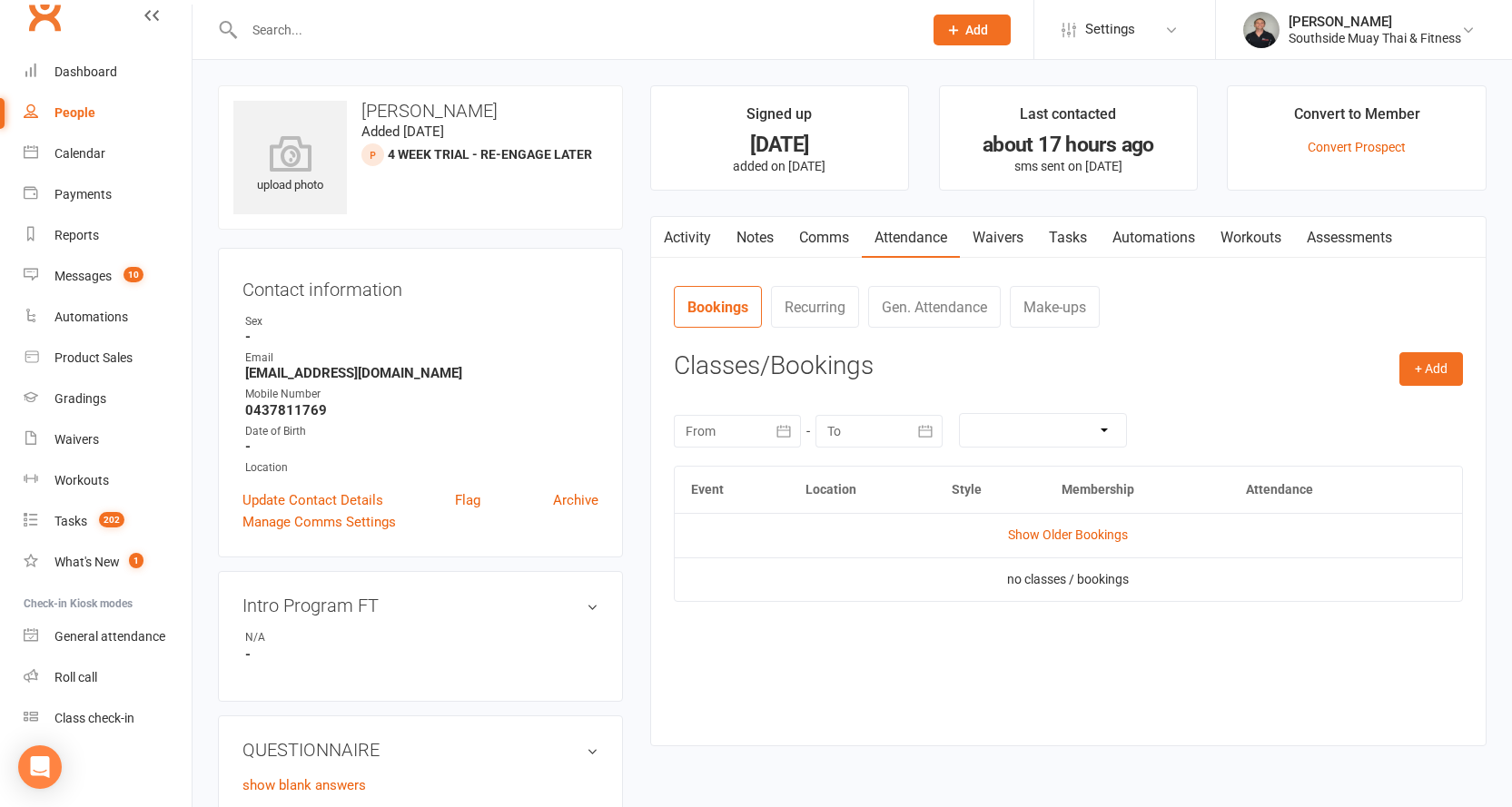
click at [789, 232] on link "Comms" at bounding box center [823, 237] width 75 height 41
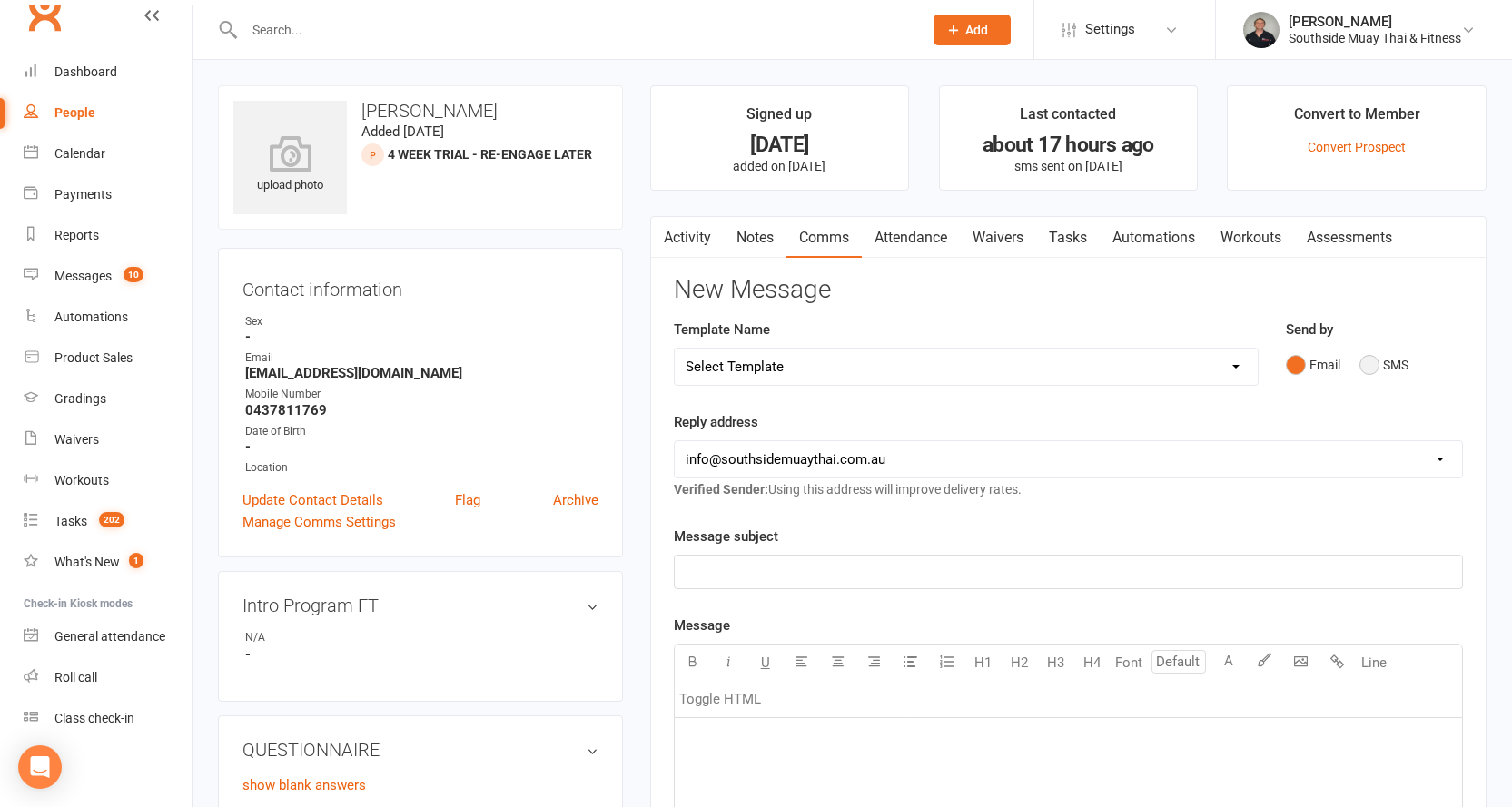
click at [1383, 359] on button "SMS" at bounding box center [1383, 365] width 49 height 35
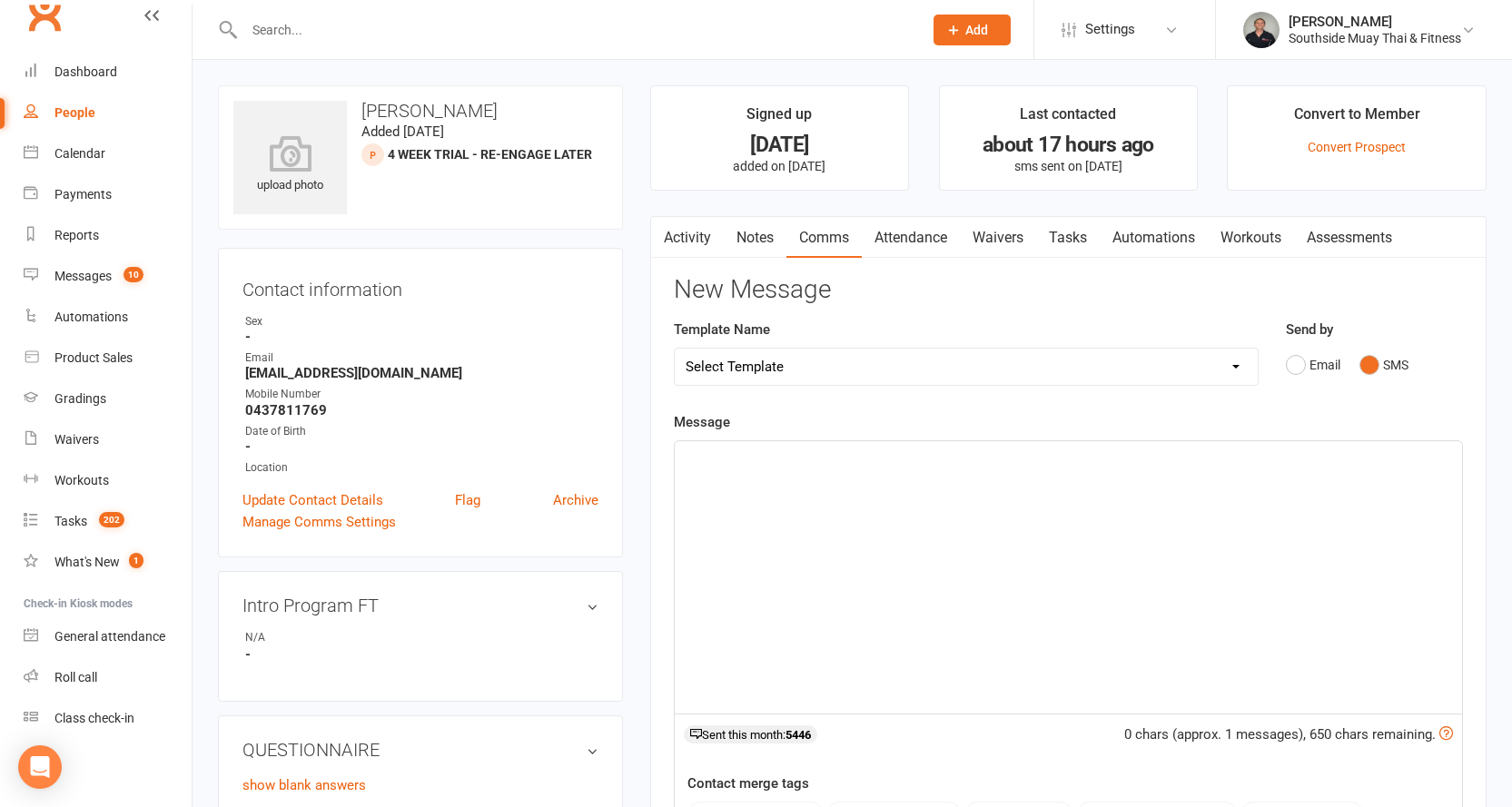
click at [679, 234] on link "Activity" at bounding box center [687, 237] width 73 height 41
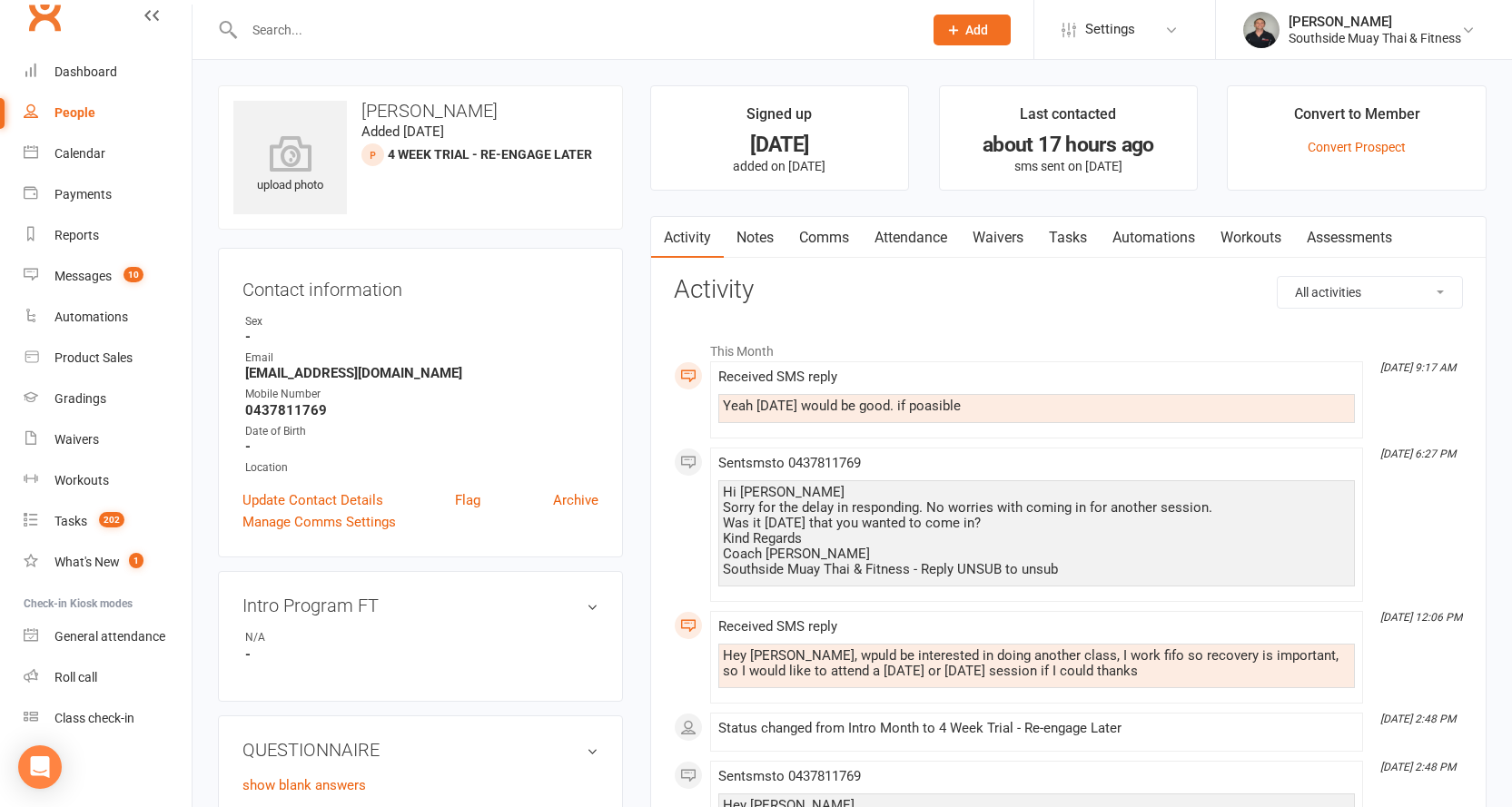
click at [822, 240] on link "Comms" at bounding box center [823, 237] width 75 height 41
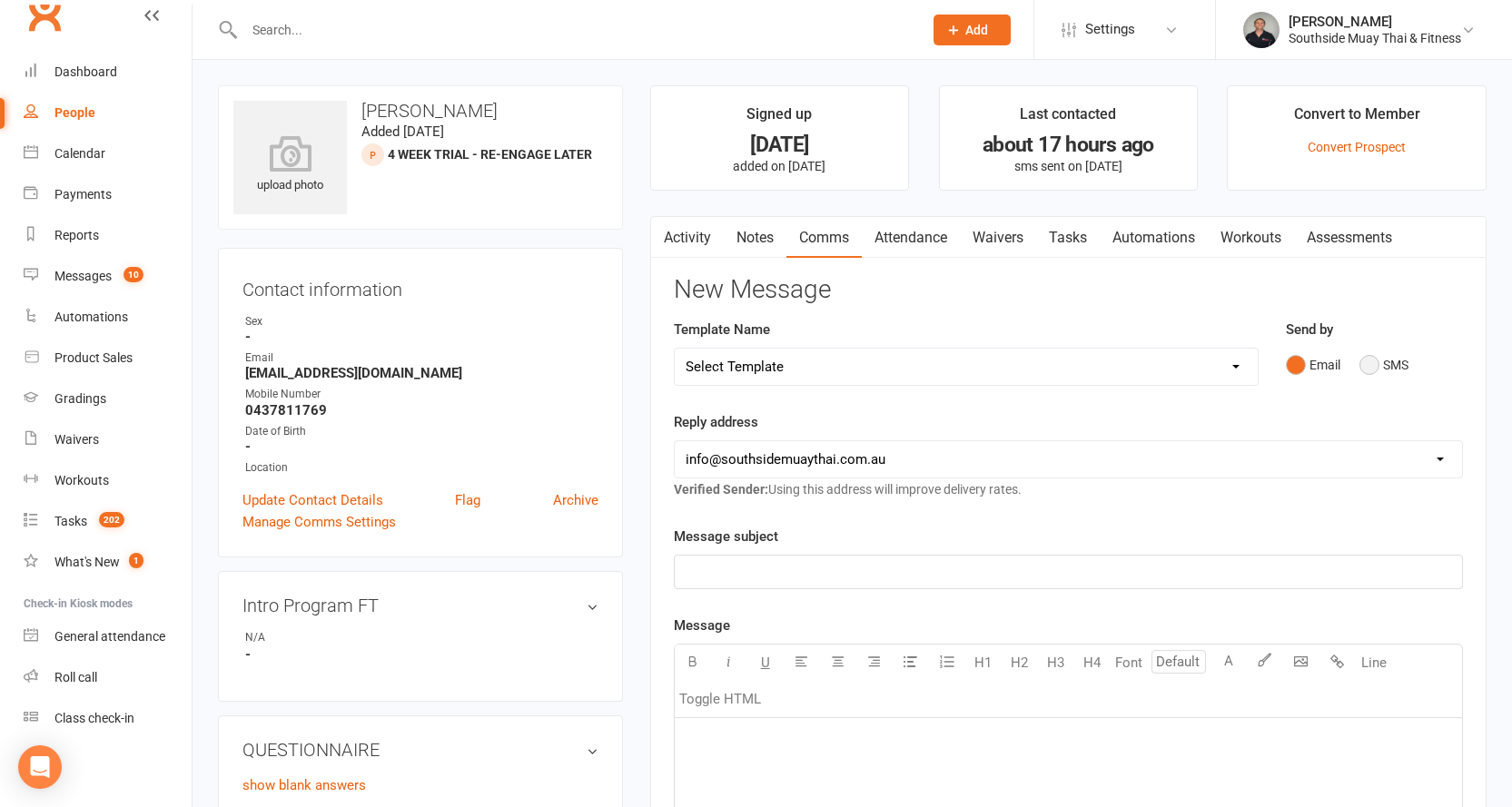
click at [1373, 357] on button "SMS" at bounding box center [1383, 365] width 49 height 35
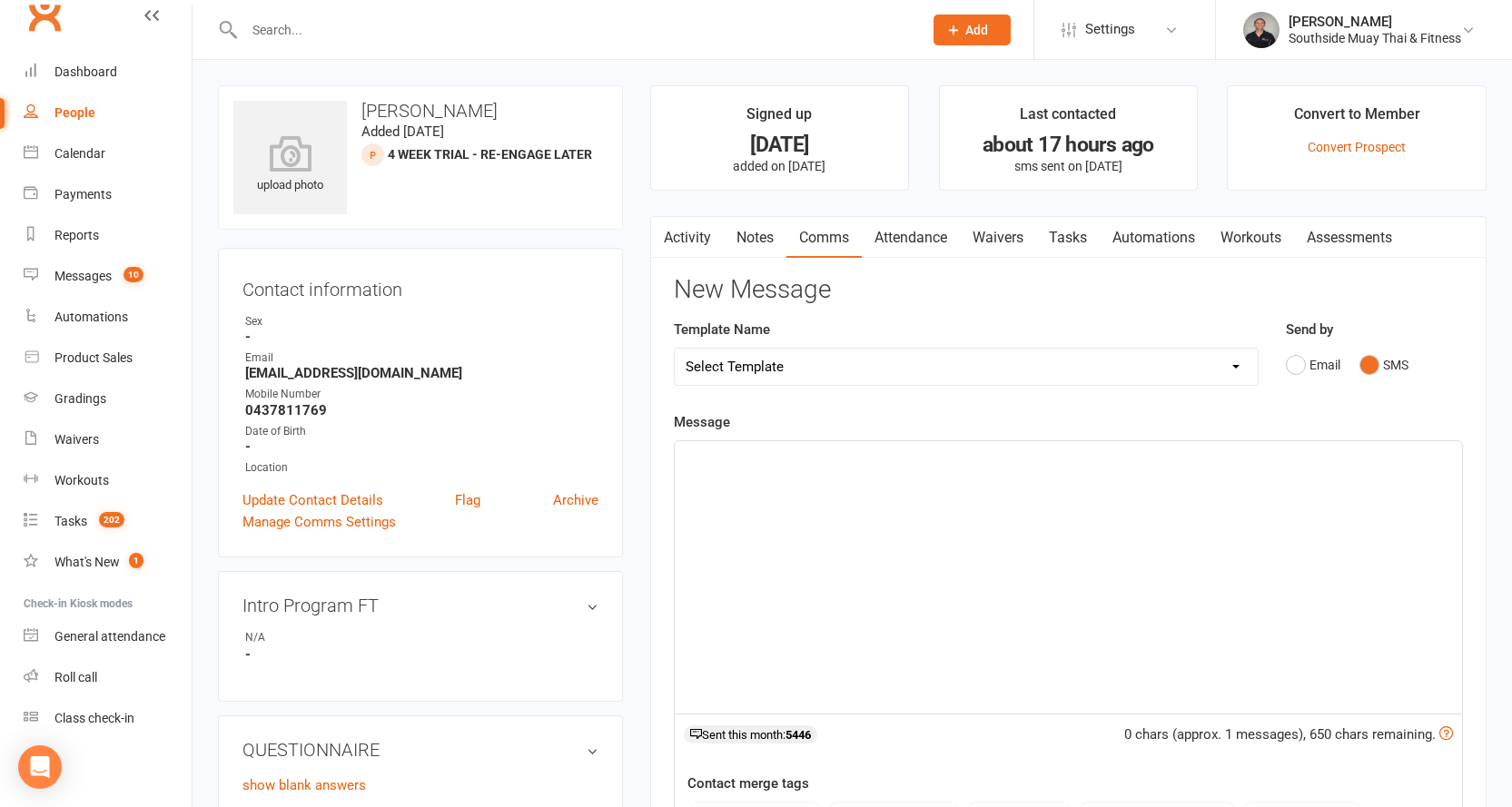
click at [893, 463] on p "﻿" at bounding box center [1069, 458] width 766 height 22
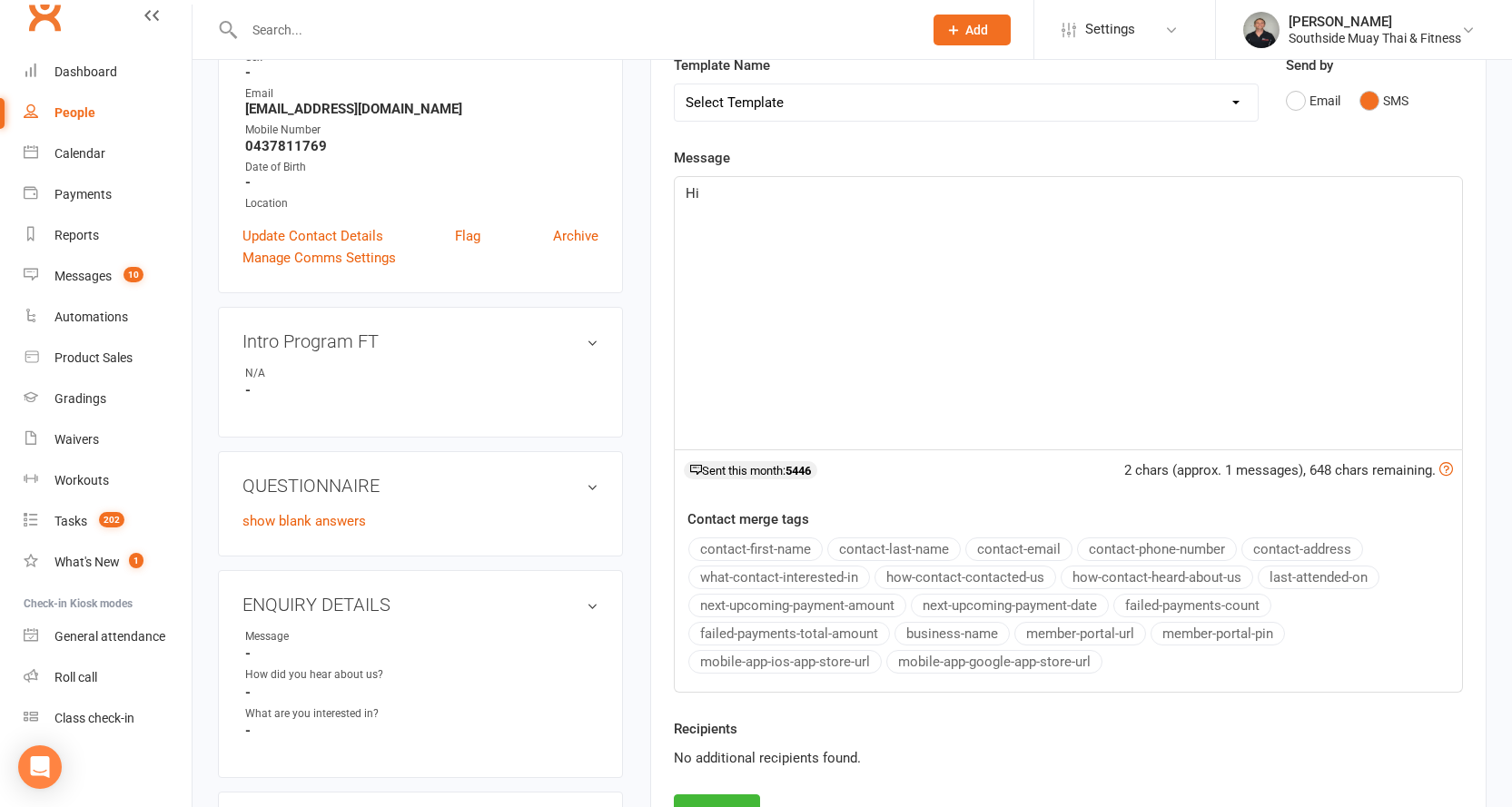
scroll to position [273, 0]
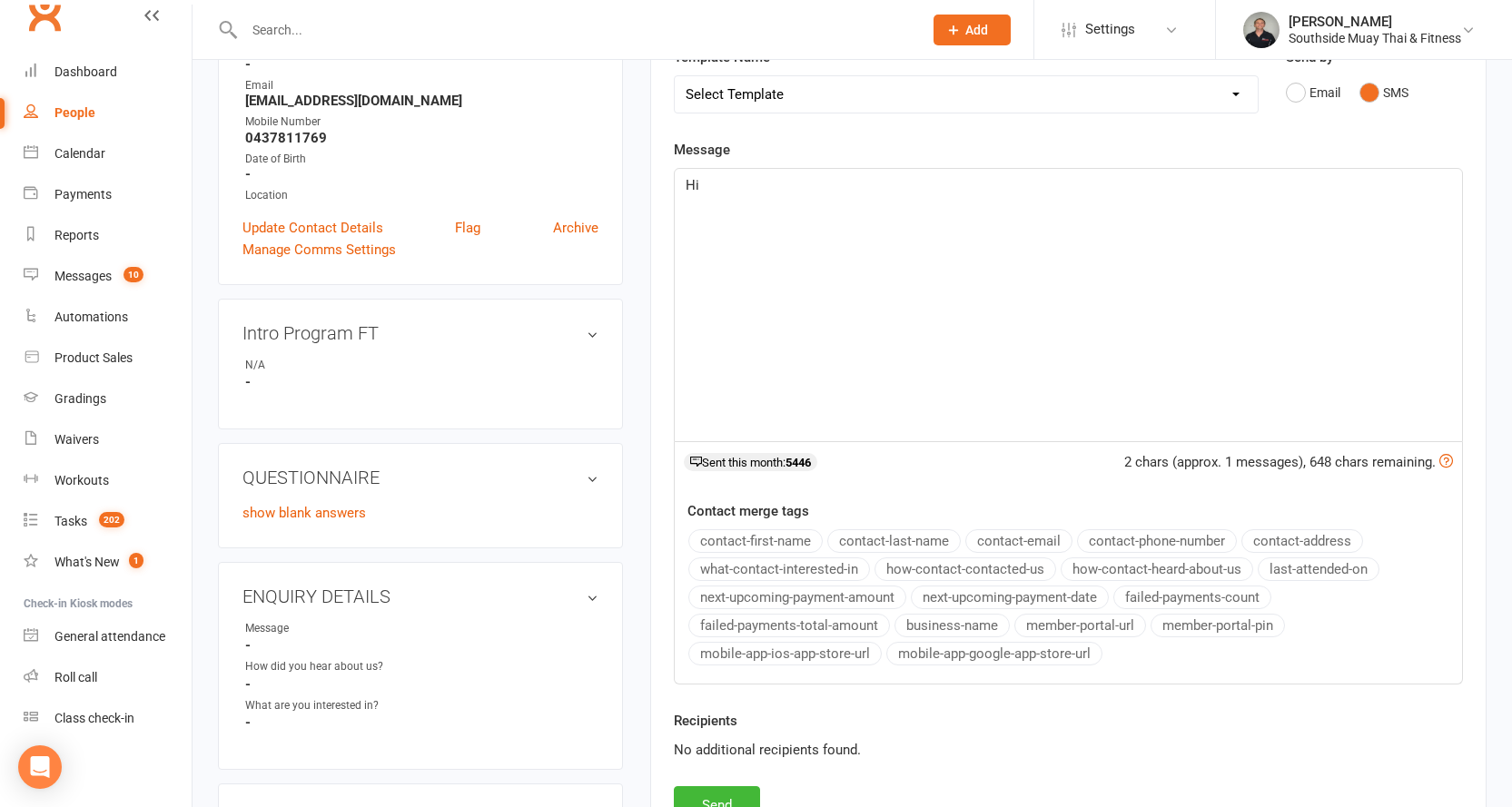
click at [745, 534] on button "contact-first-name" at bounding box center [756, 542] width 134 height 24
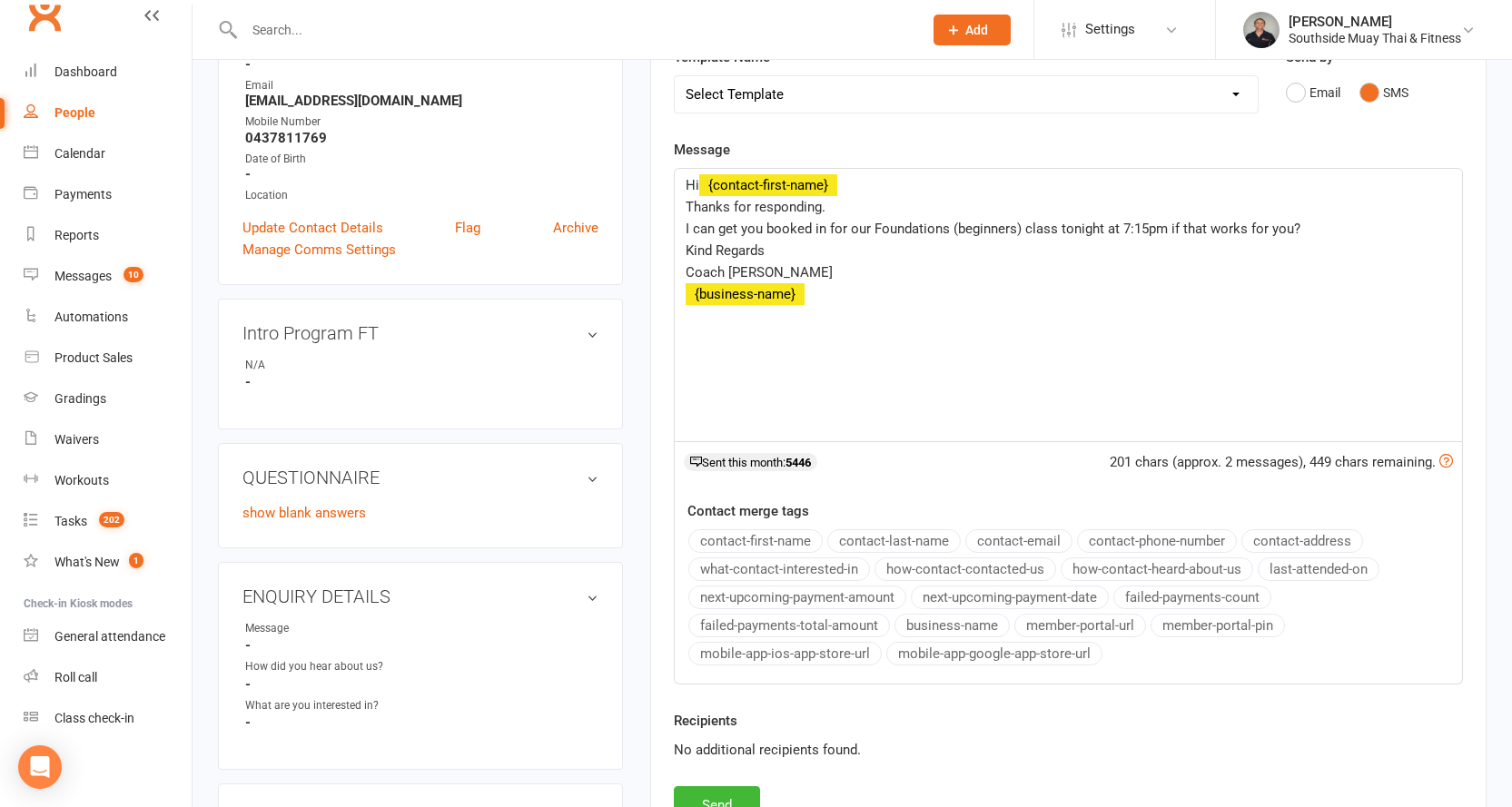
click at [946, 623] on button "business-name" at bounding box center [952, 625] width 116 height 24
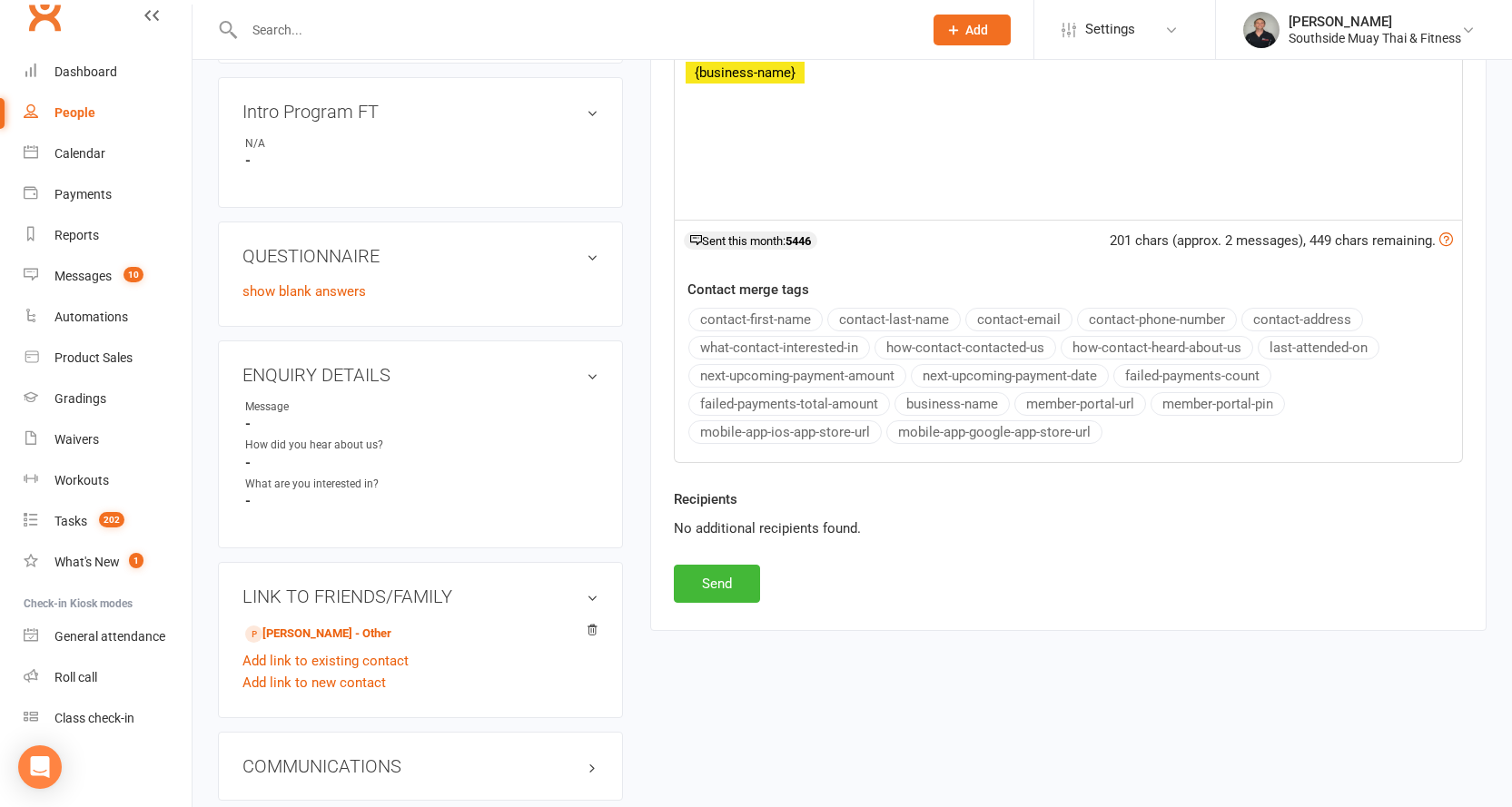
scroll to position [544, 0]
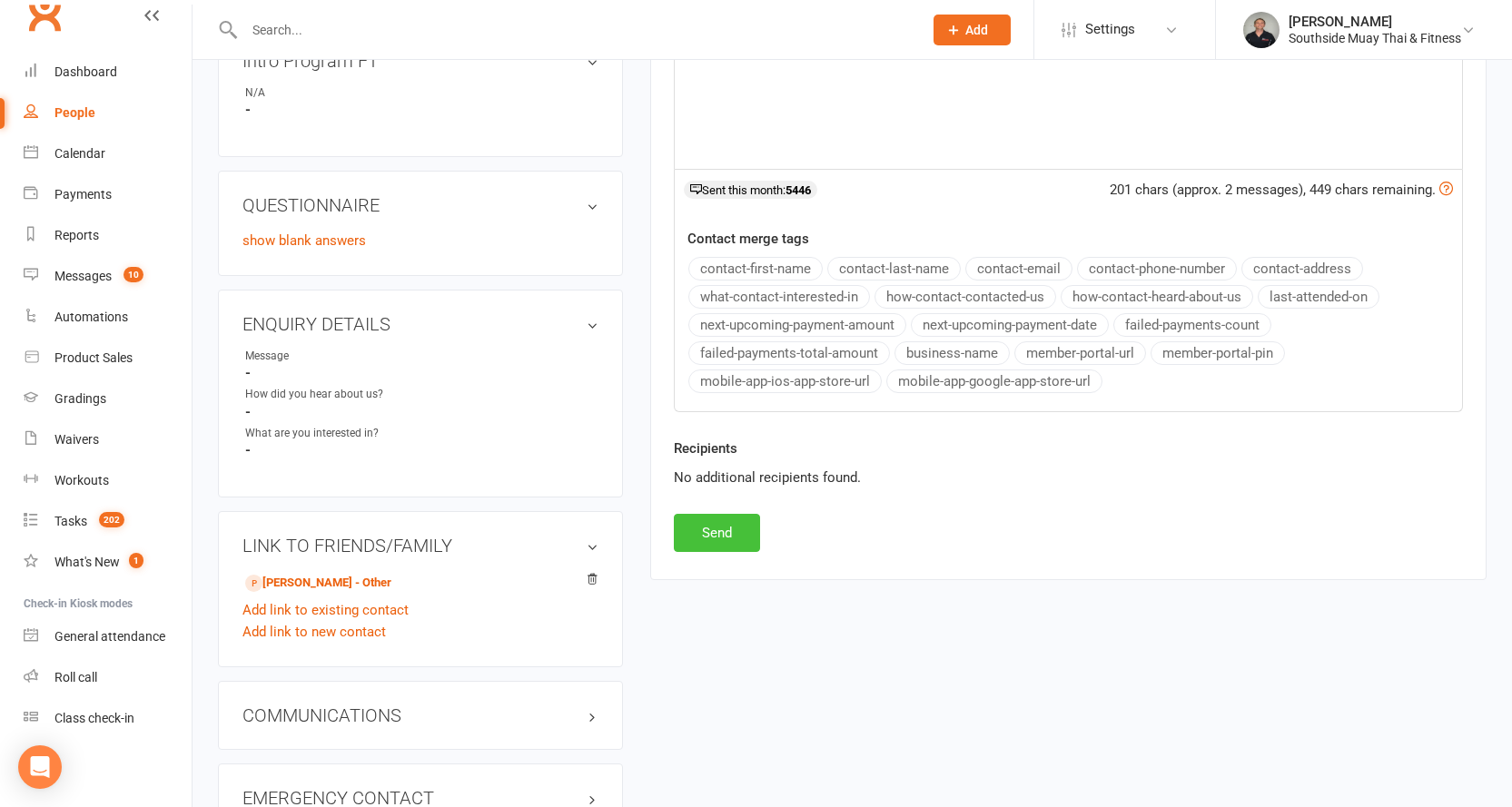
click at [722, 541] on button "Send" at bounding box center [717, 533] width 86 height 39
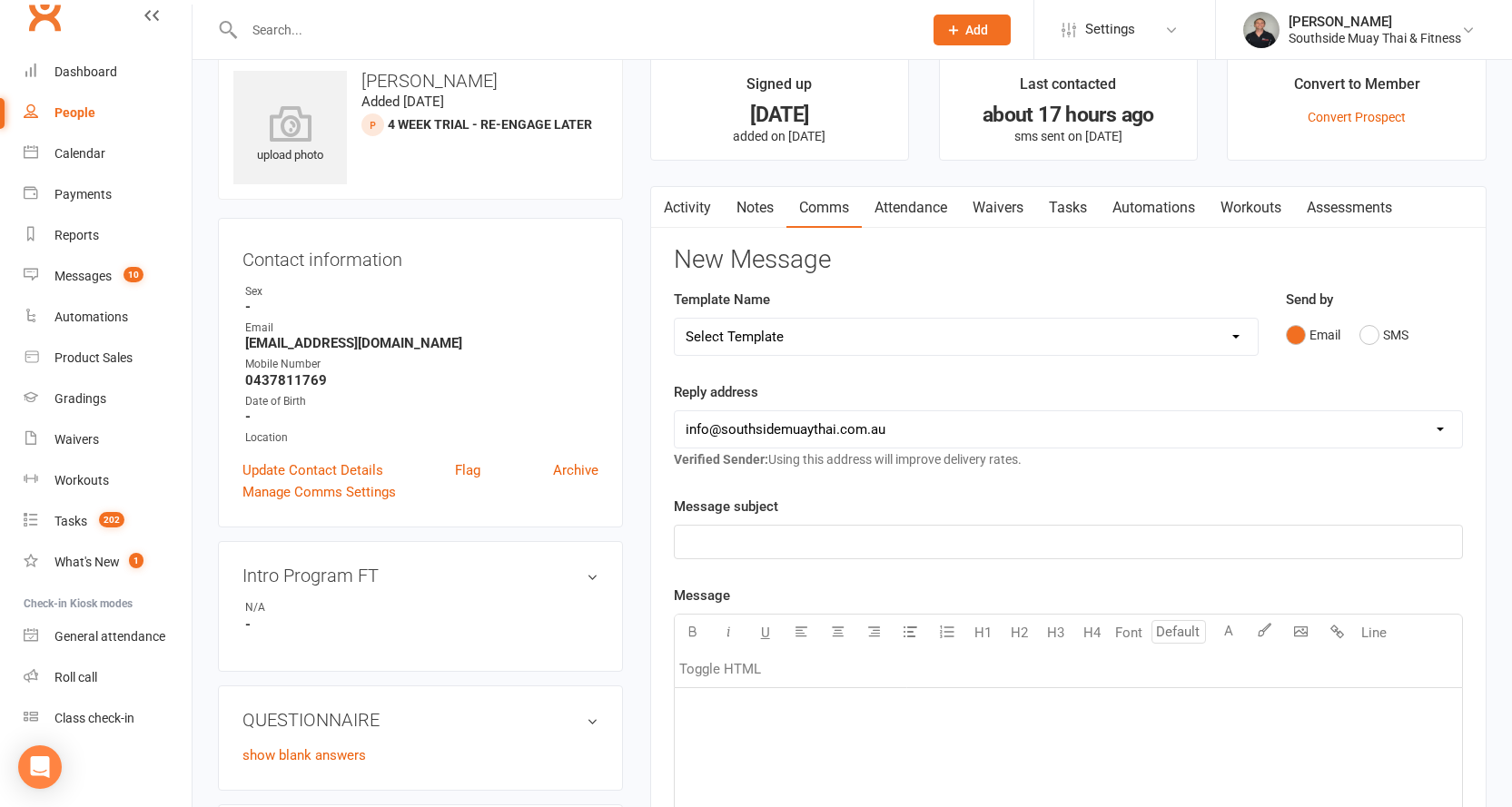
scroll to position [0, 0]
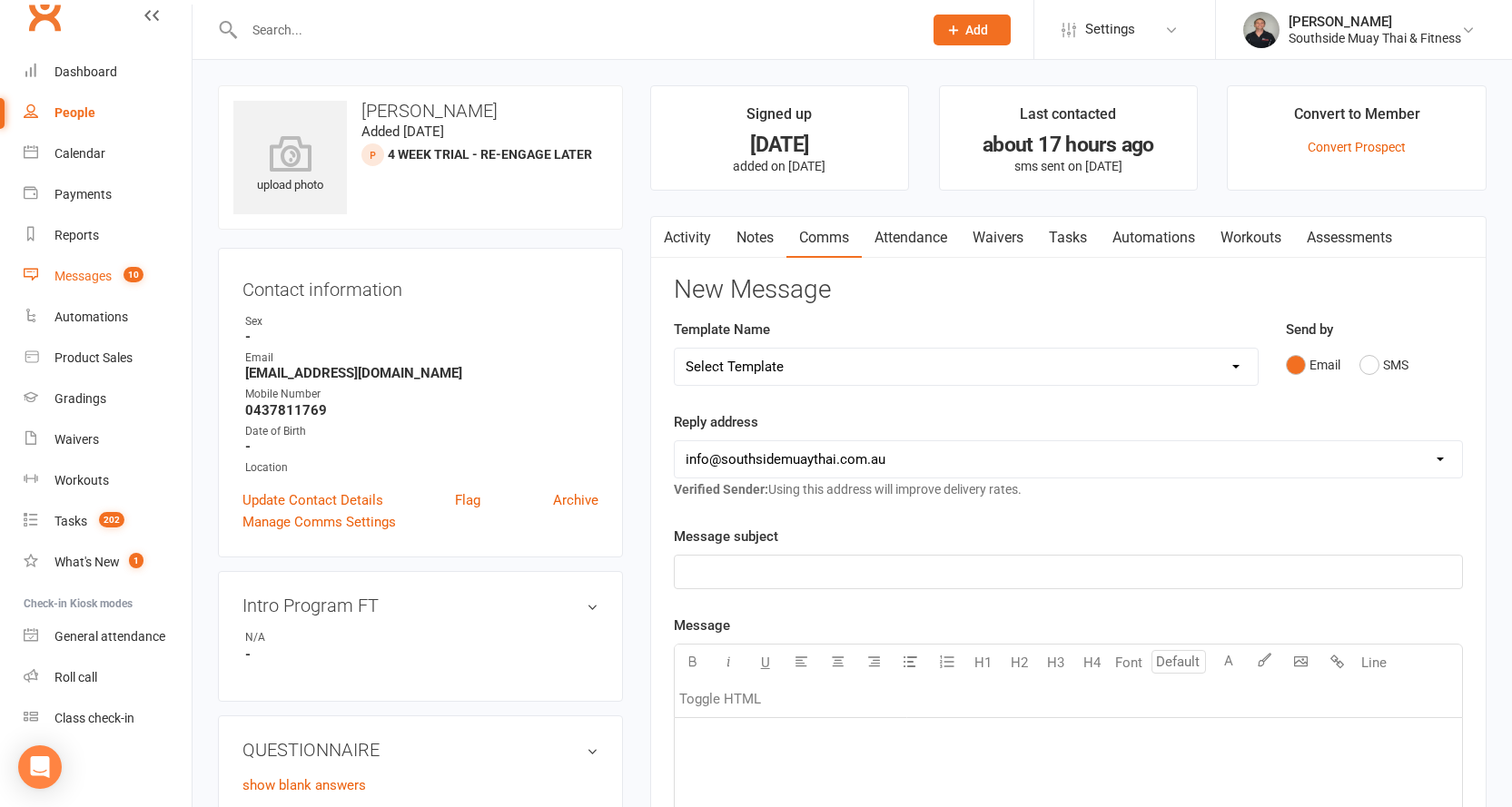
click at [85, 268] on link "Messages 10" at bounding box center [107, 276] width 168 height 41
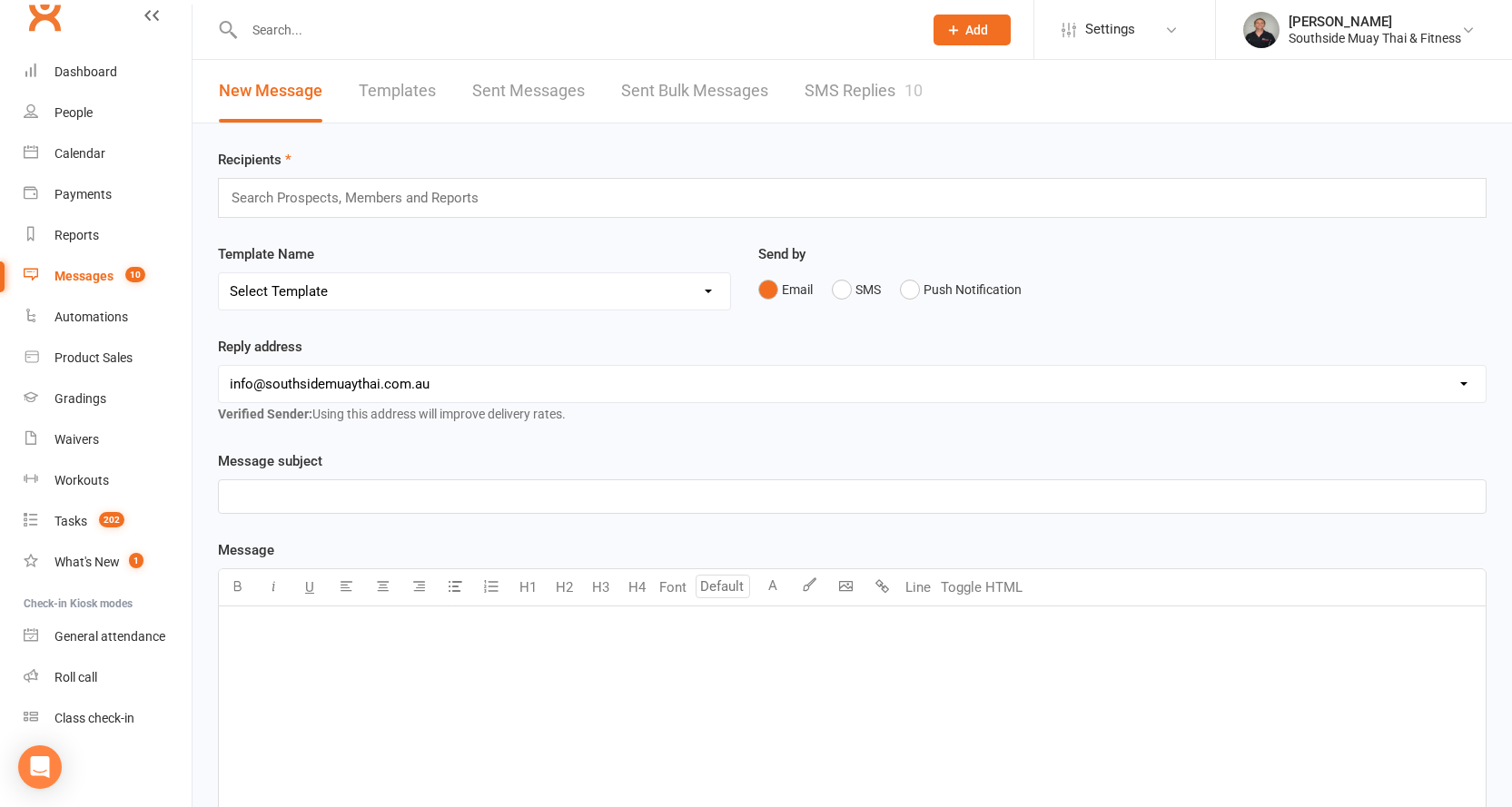
click at [841, 81] on link "SMS Replies 10" at bounding box center [863, 91] width 118 height 62
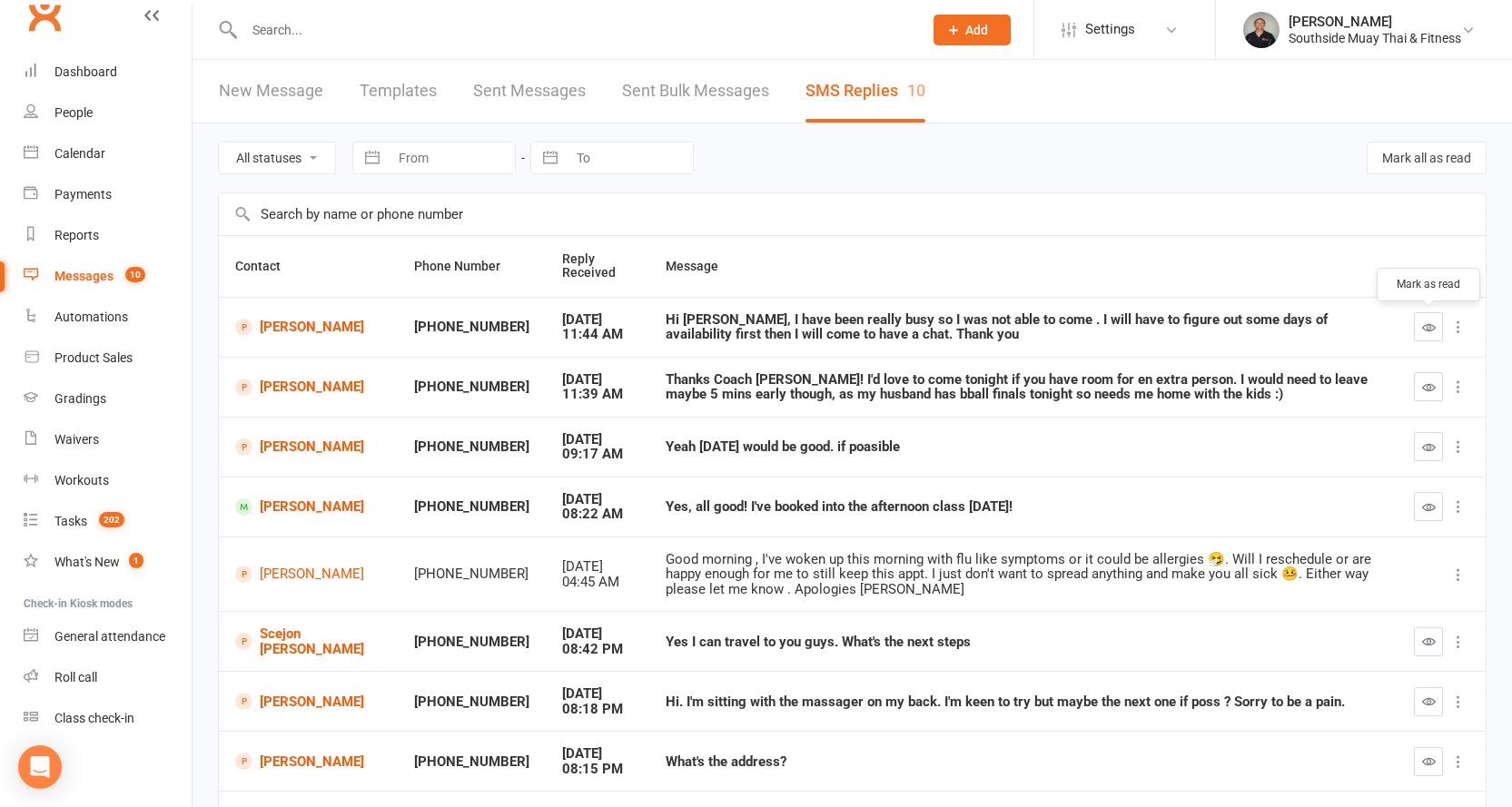
click at [1428, 328] on icon "button" at bounding box center [1428, 327] width 14 height 14
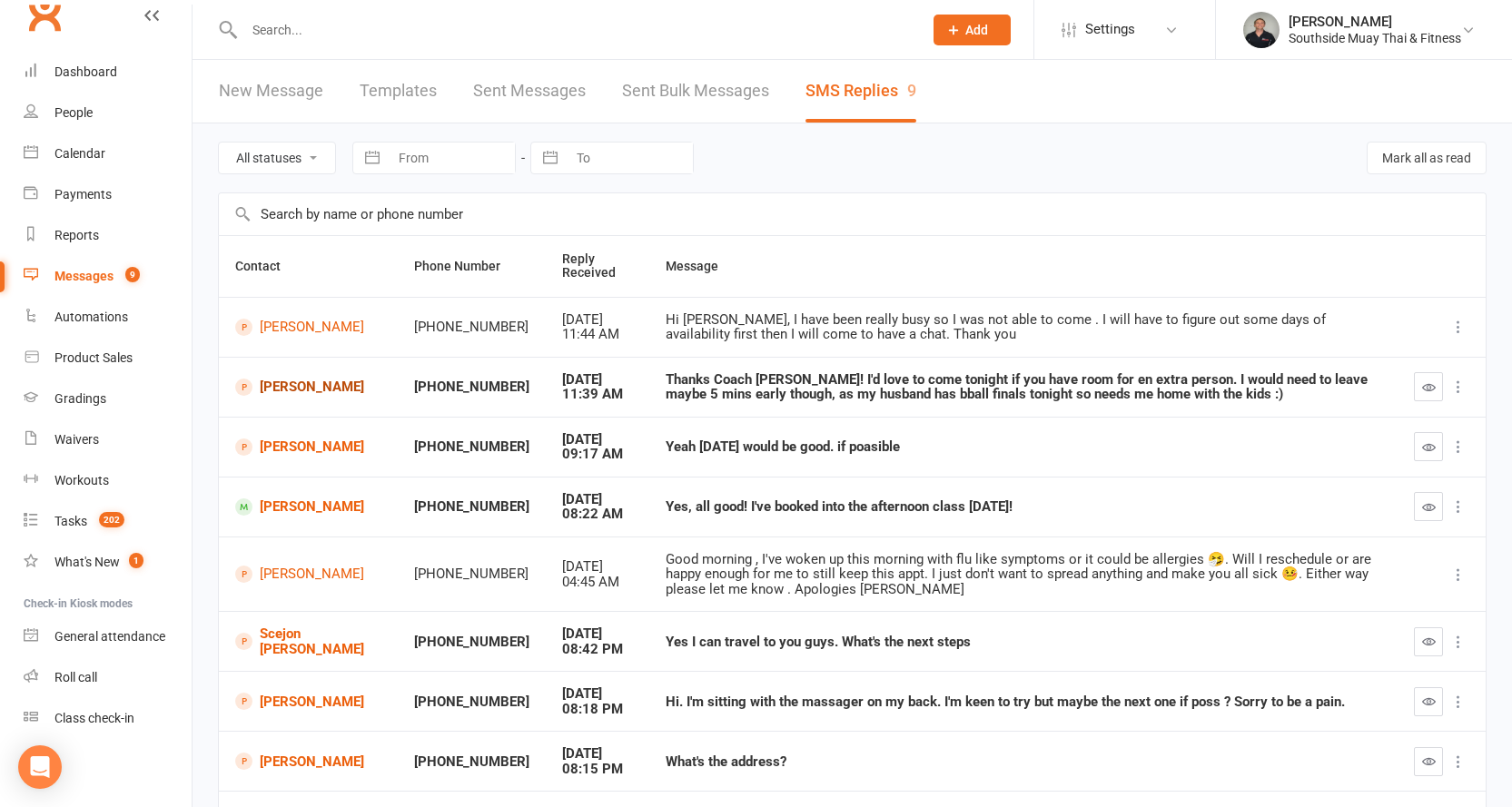
click at [288, 382] on link "[PERSON_NAME]" at bounding box center [308, 387] width 146 height 17
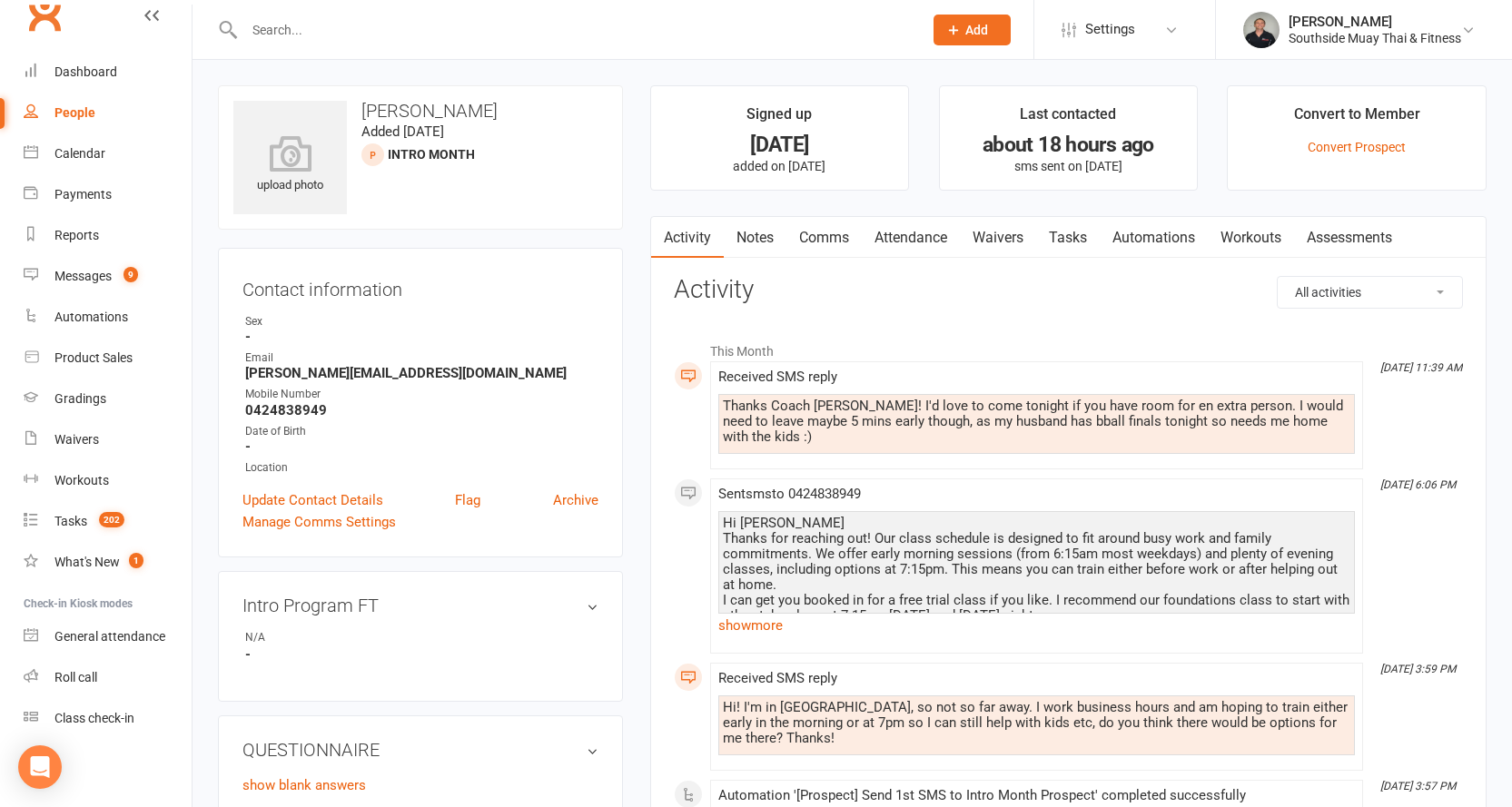
click at [811, 233] on link "Comms" at bounding box center [823, 237] width 75 height 41
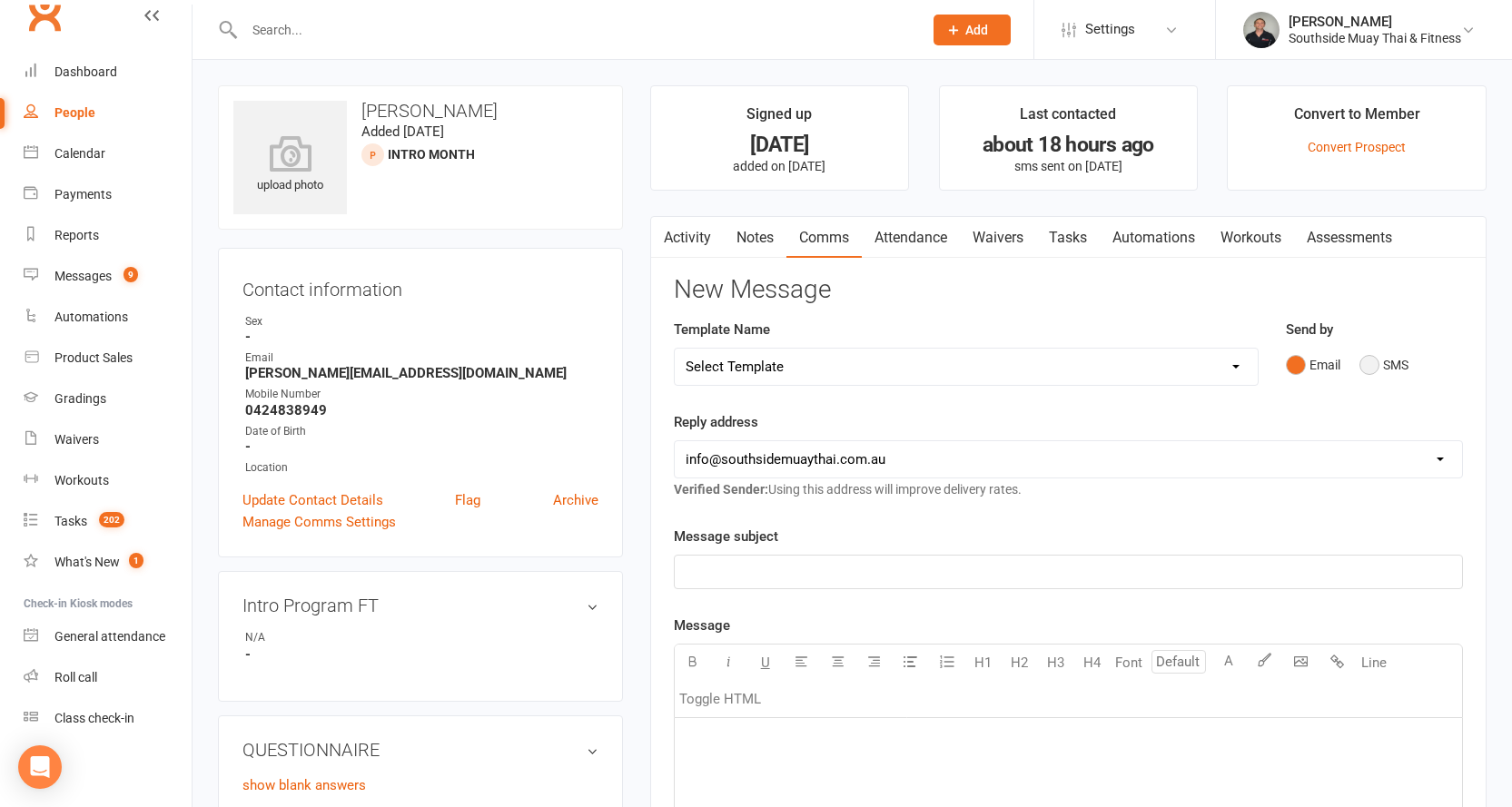
click at [1379, 362] on button "SMS" at bounding box center [1383, 365] width 49 height 35
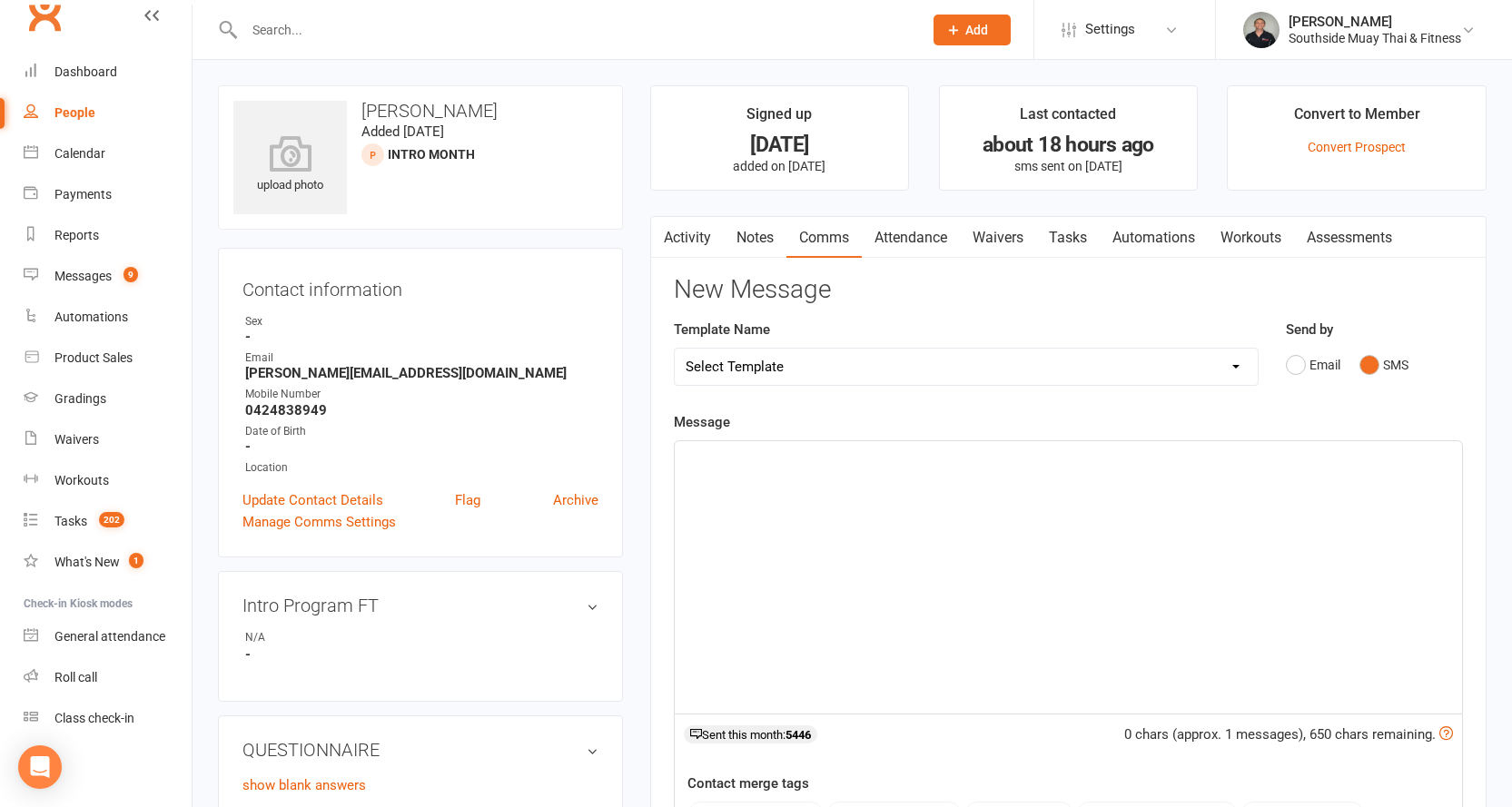
click at [958, 472] on div "﻿" at bounding box center [1068, 577] width 787 height 273
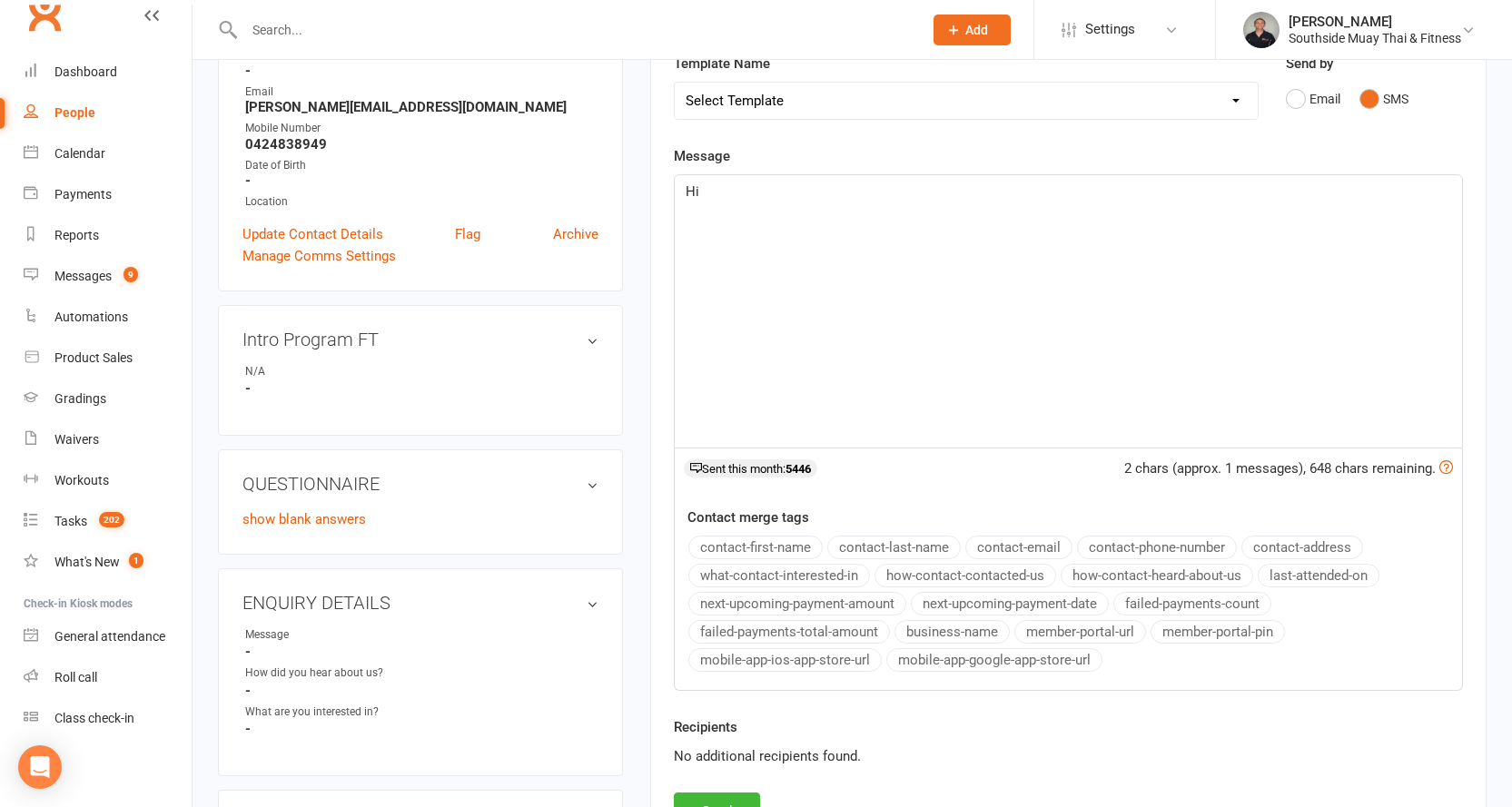
scroll to position [273, 0]
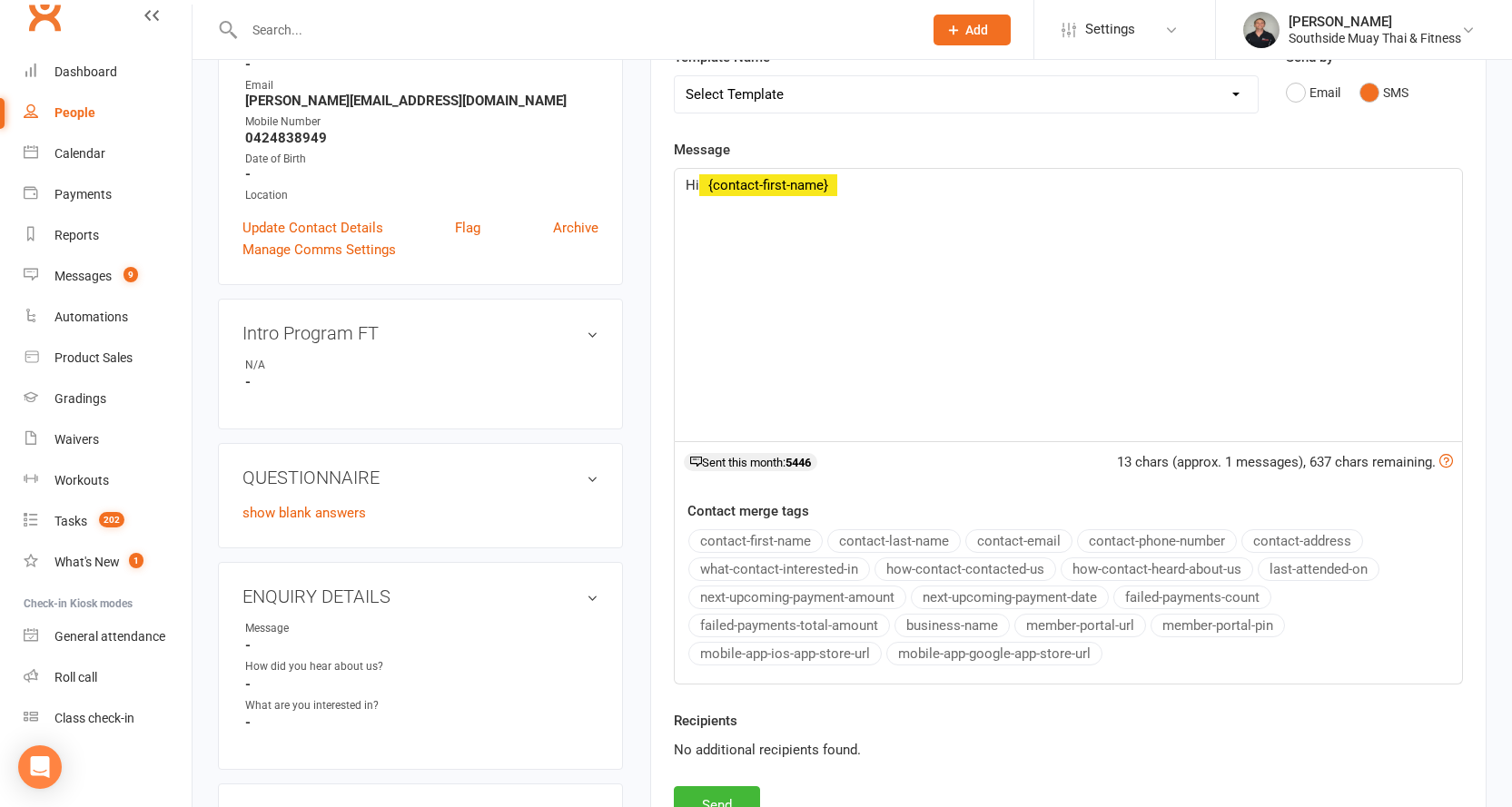
click at [774, 538] on button "contact-first-name" at bounding box center [756, 542] width 134 height 24
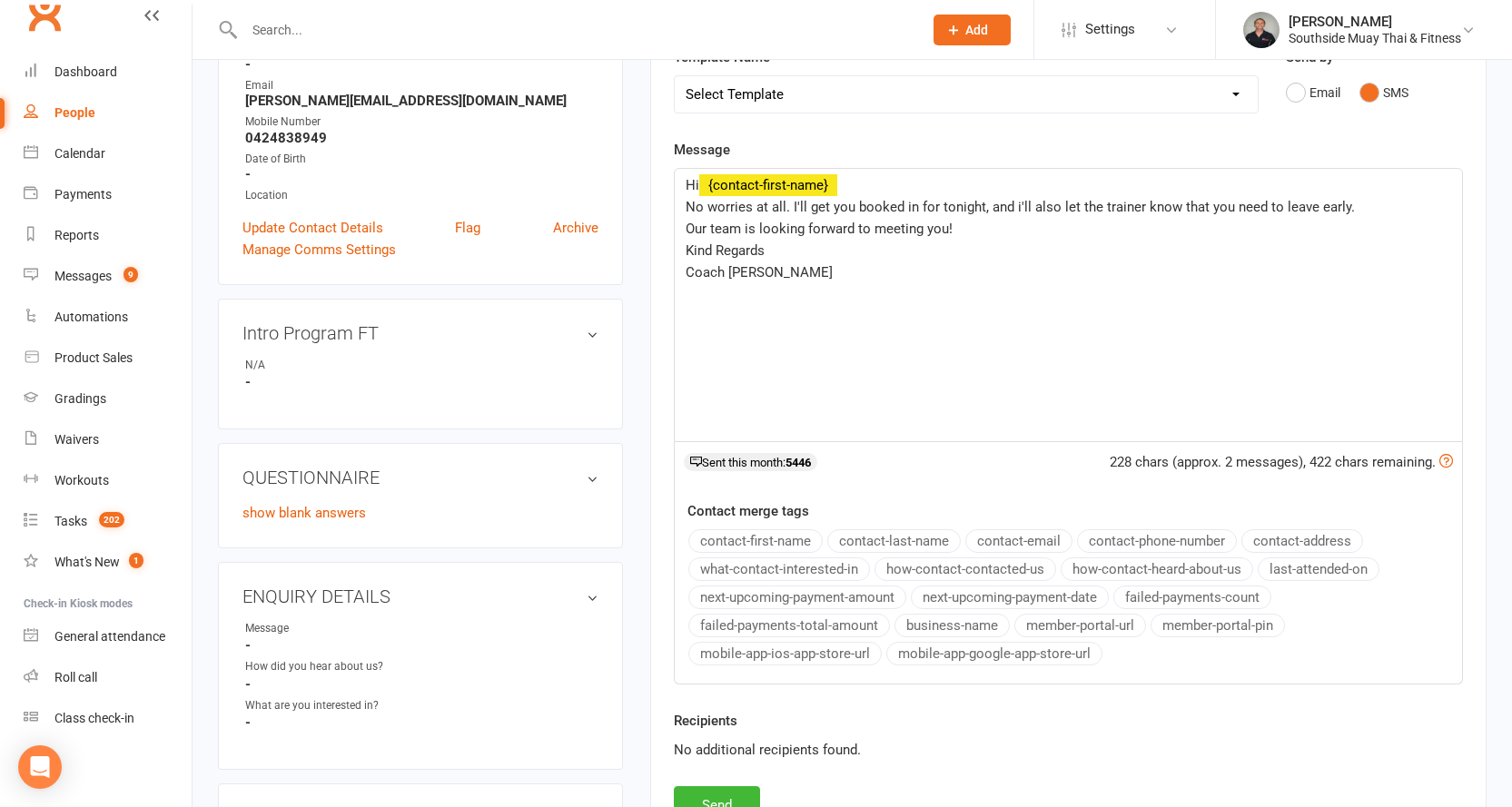
click at [950, 620] on button "business-name" at bounding box center [952, 625] width 116 height 24
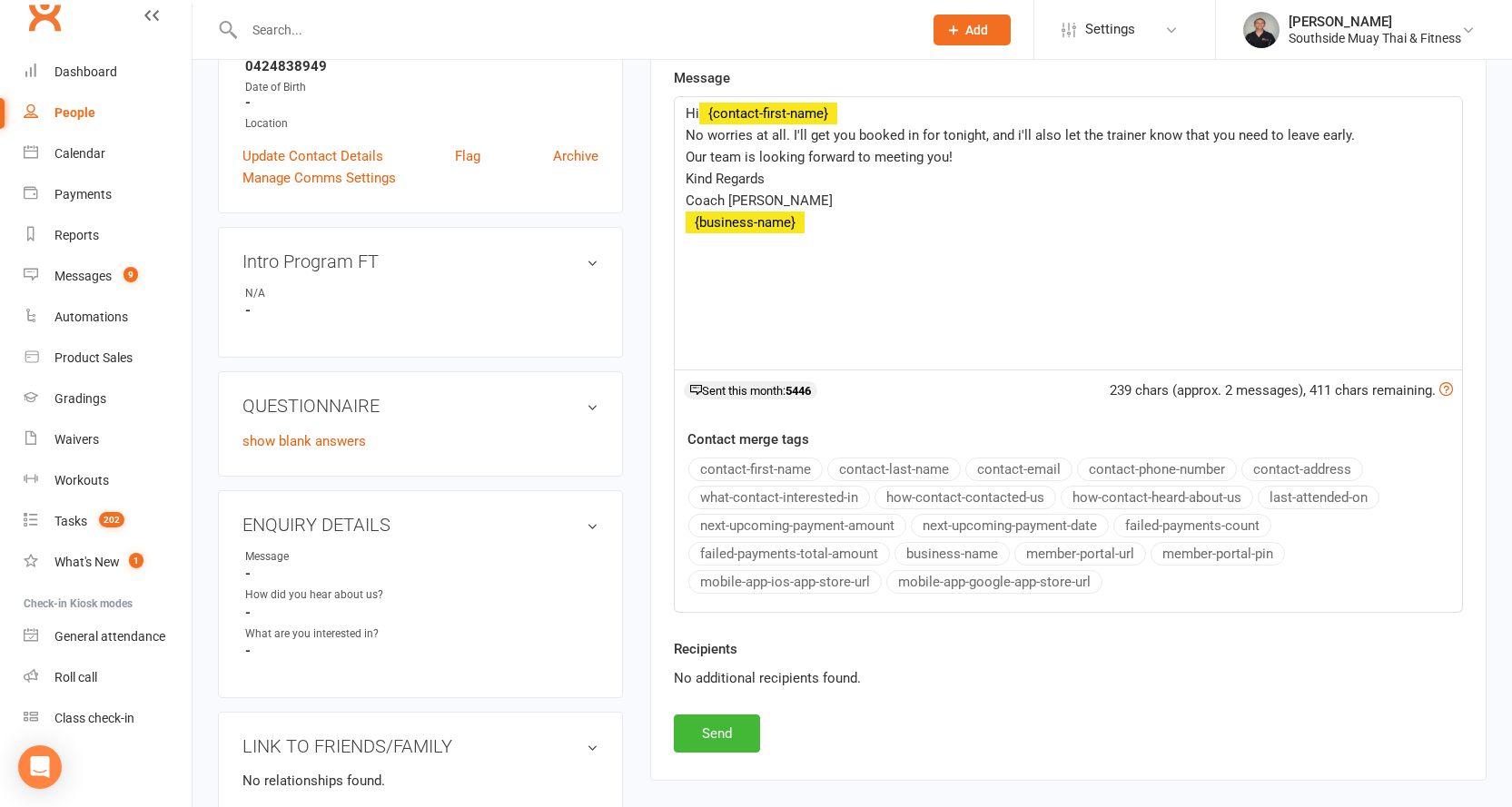
scroll to position [544, 0]
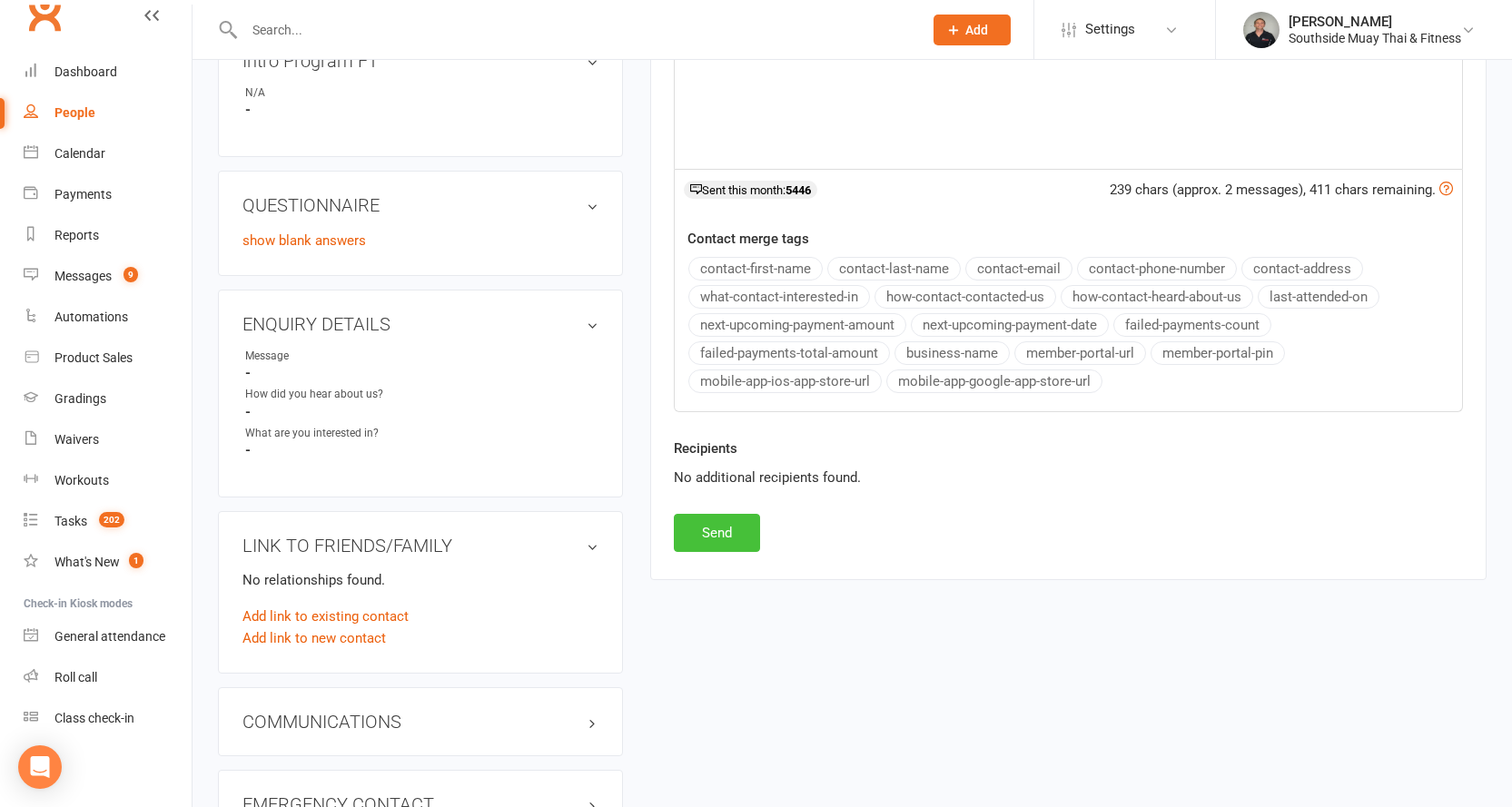
click at [694, 532] on button "Send" at bounding box center [717, 533] width 86 height 39
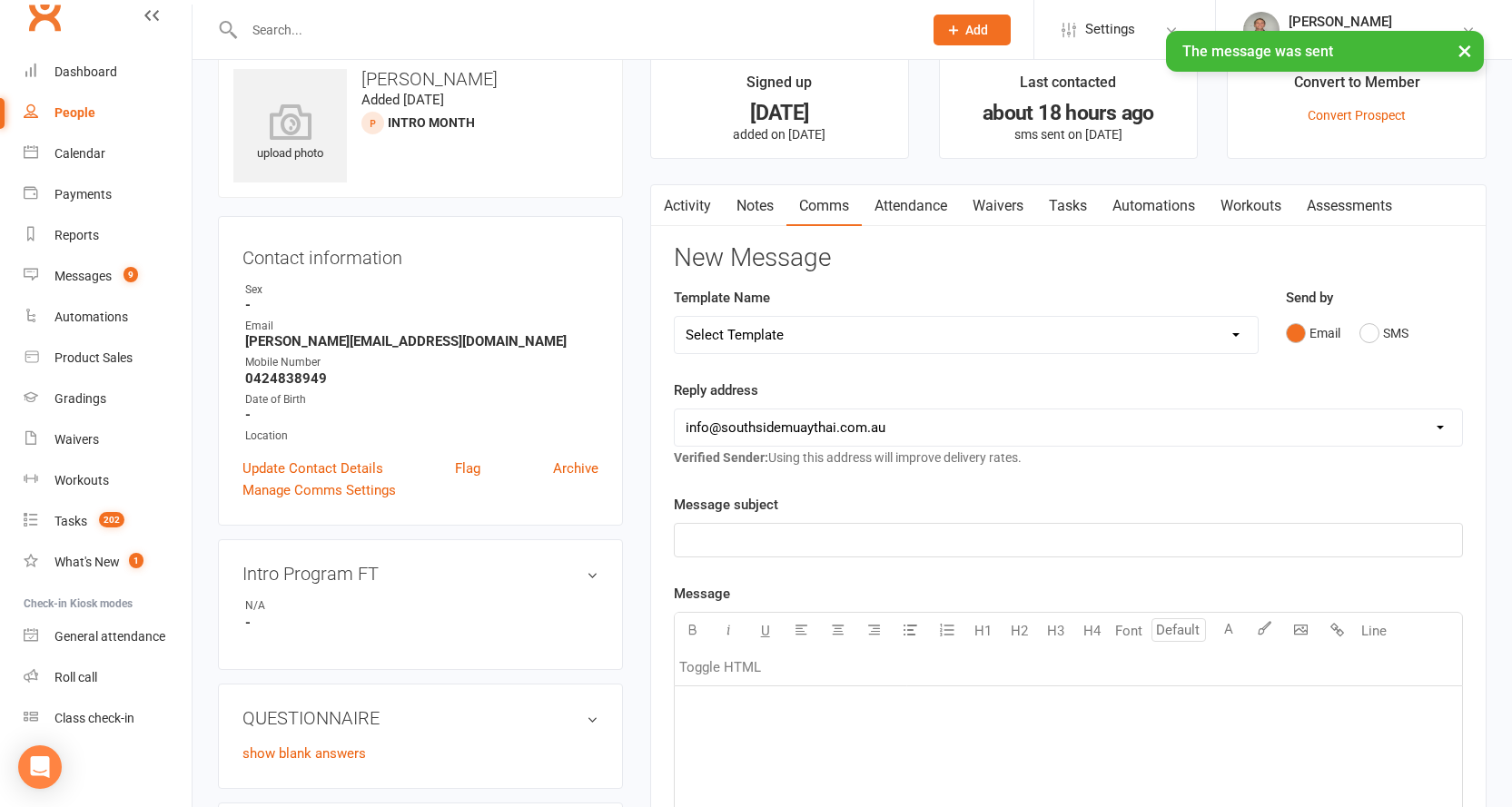
scroll to position [0, 0]
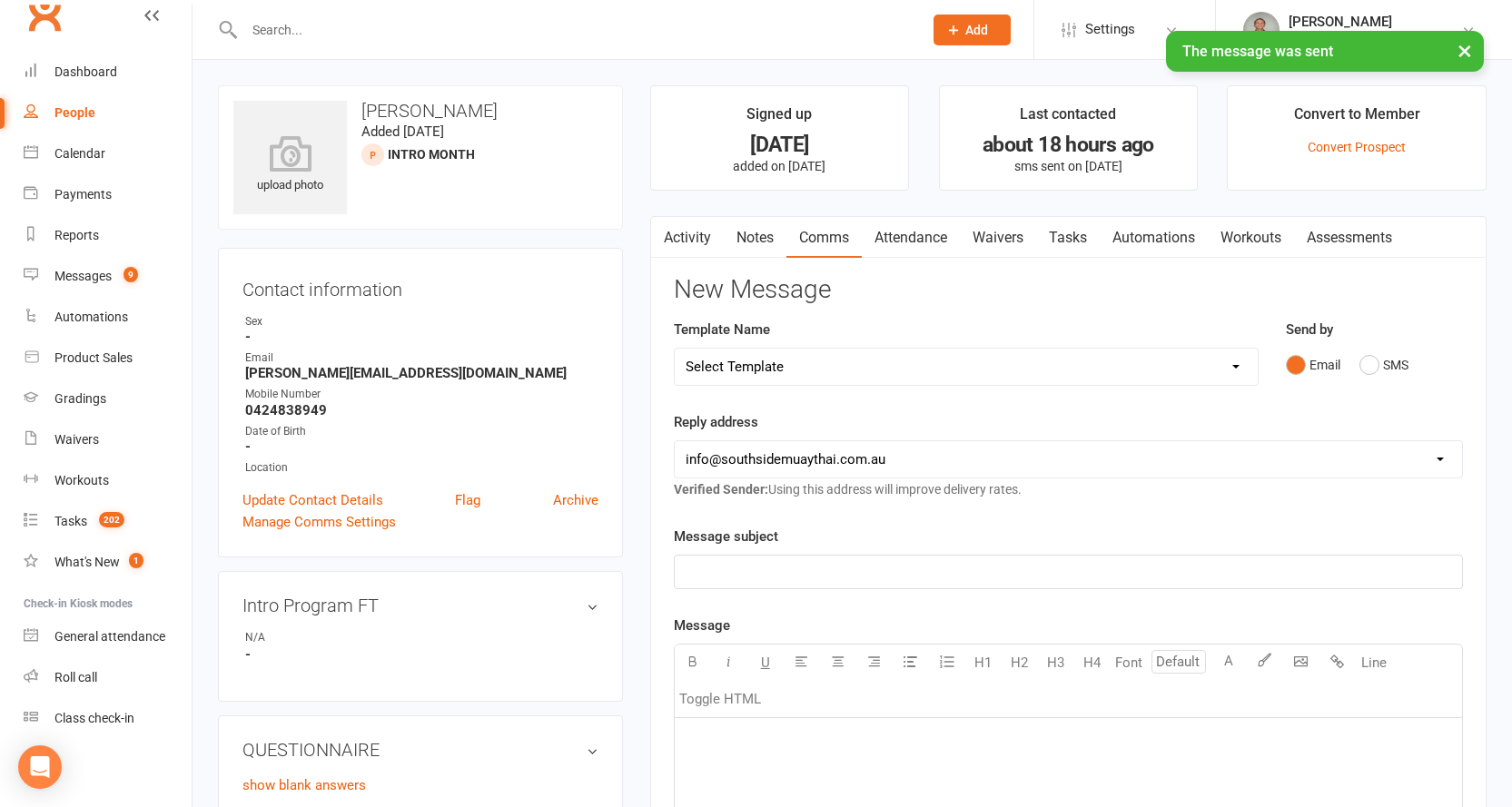
click at [937, 235] on link "Attendance" at bounding box center [910, 237] width 98 height 41
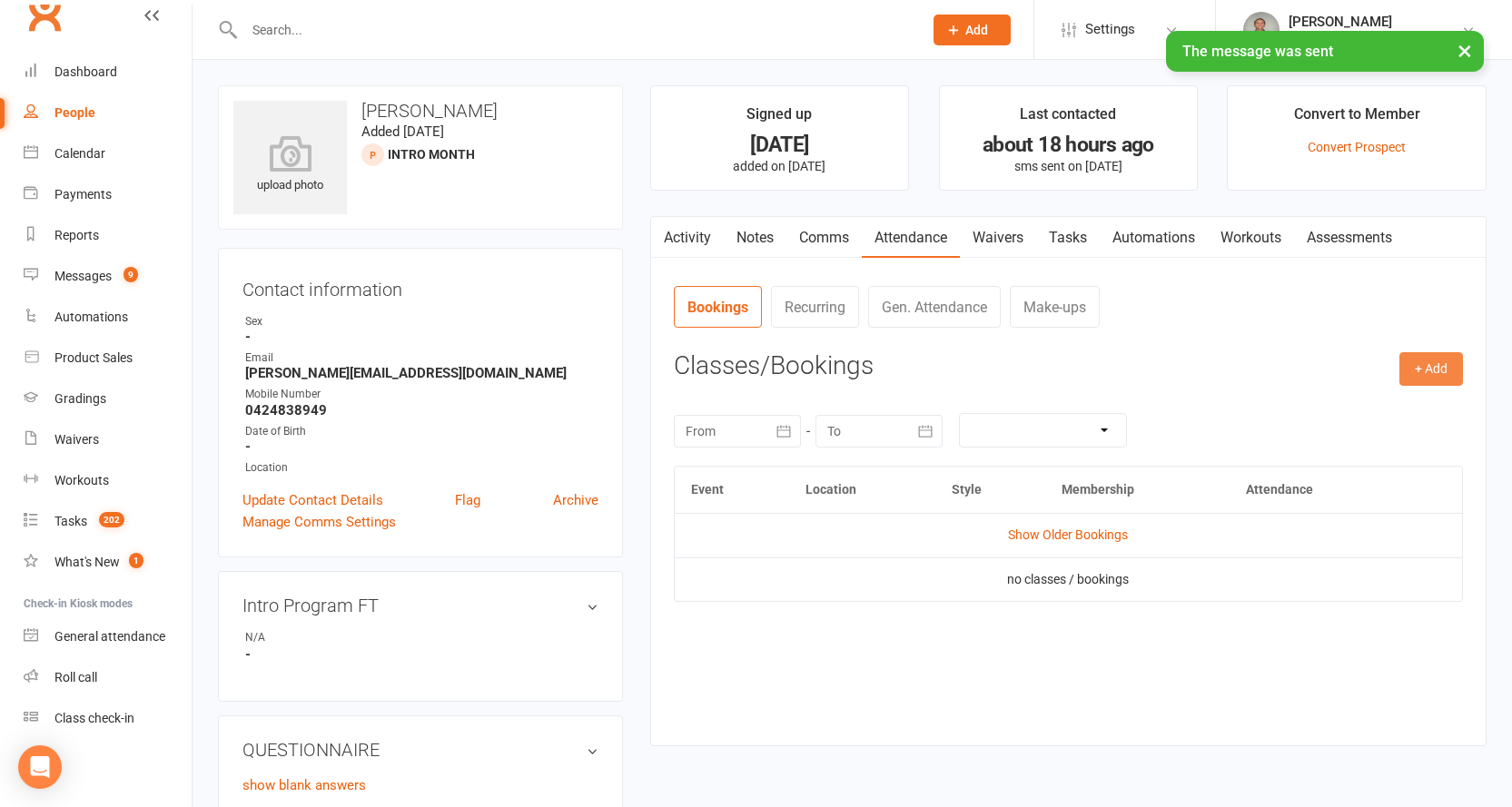
click at [1416, 360] on button "+ Add" at bounding box center [1430, 369] width 63 height 33
click at [1357, 401] on link "Book Event" at bounding box center [1372, 410] width 180 height 37
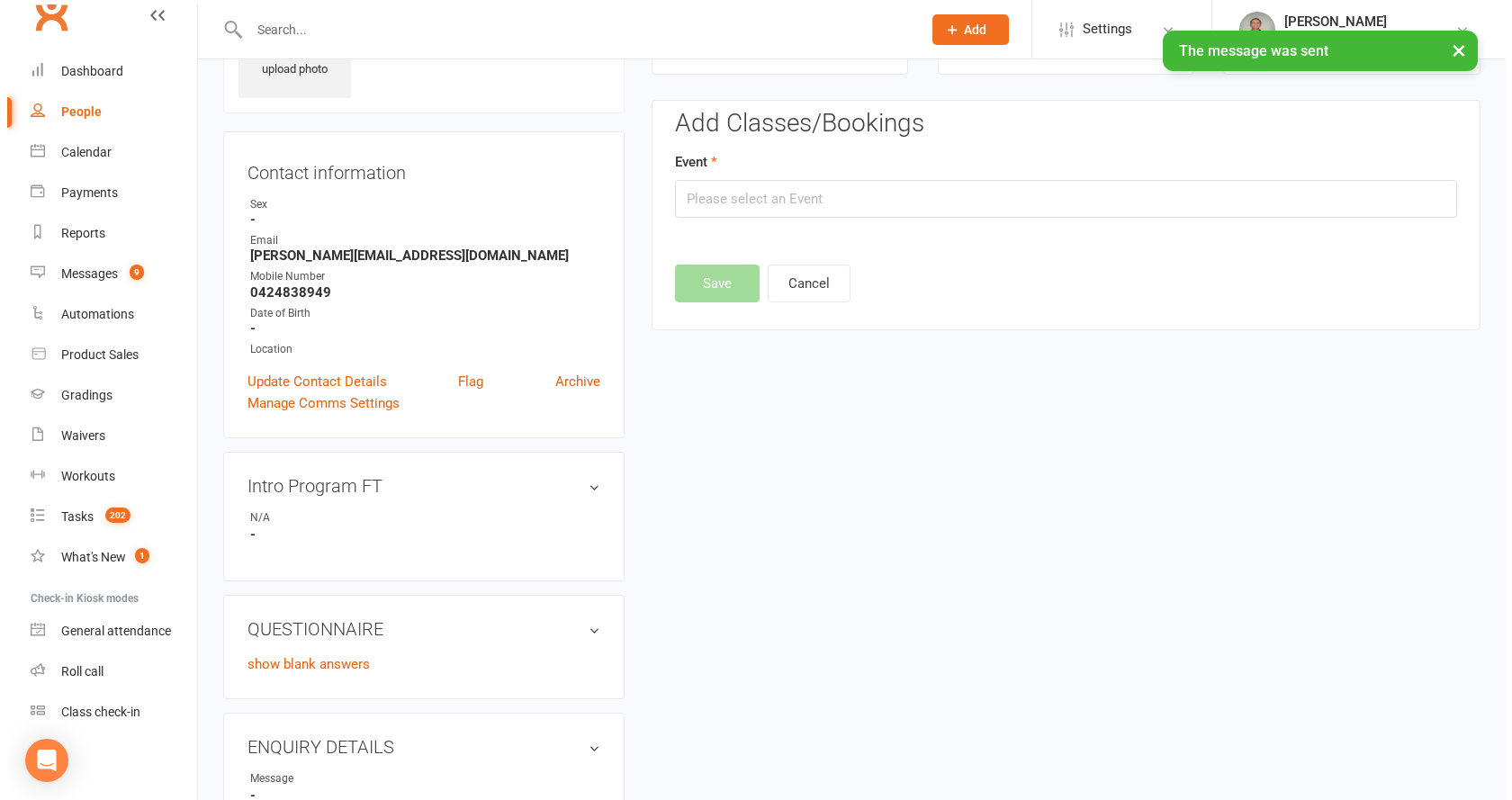
scroll to position [124, 0]
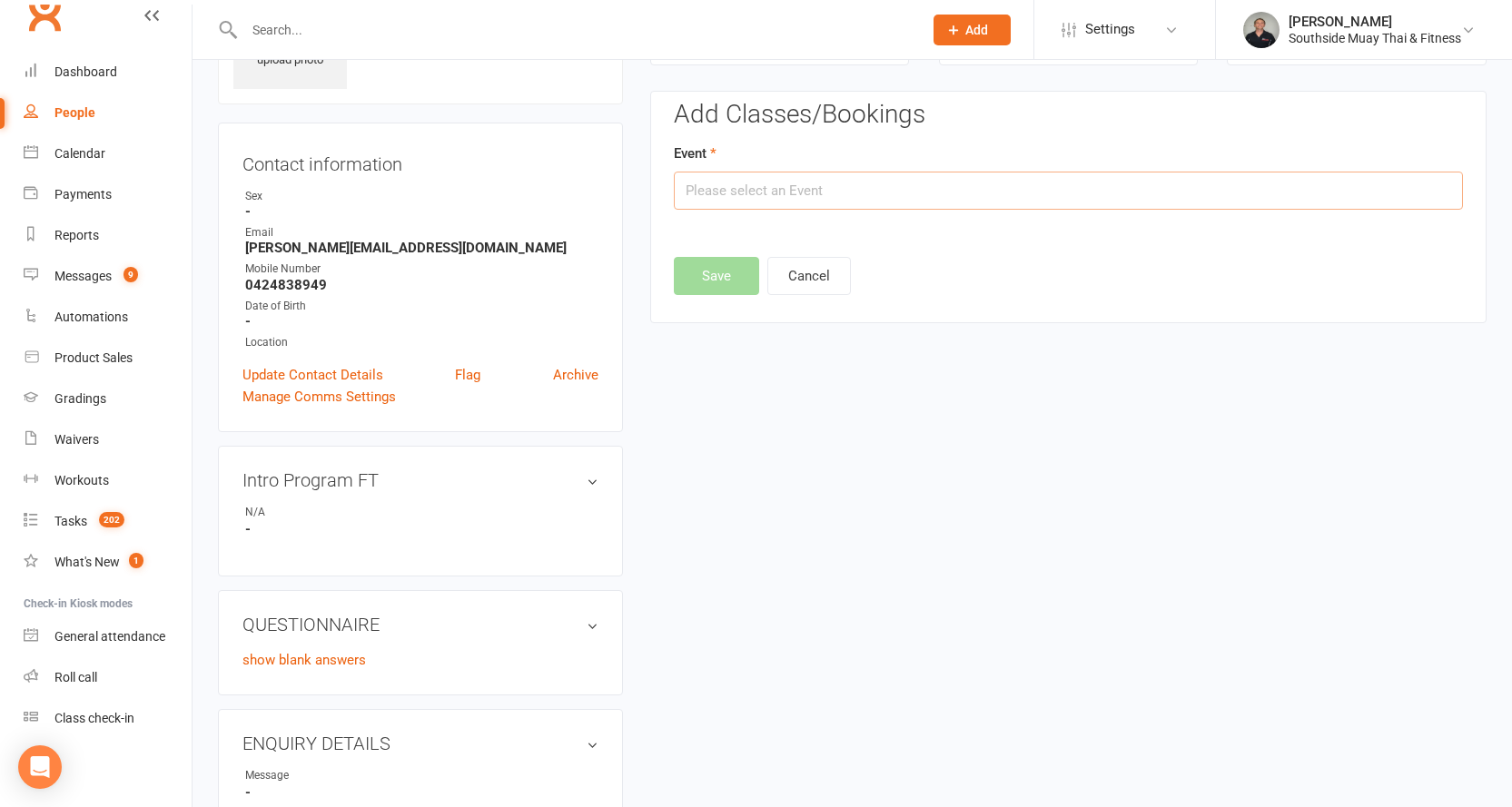
click at [1004, 190] on input "text" at bounding box center [1068, 191] width 789 height 39
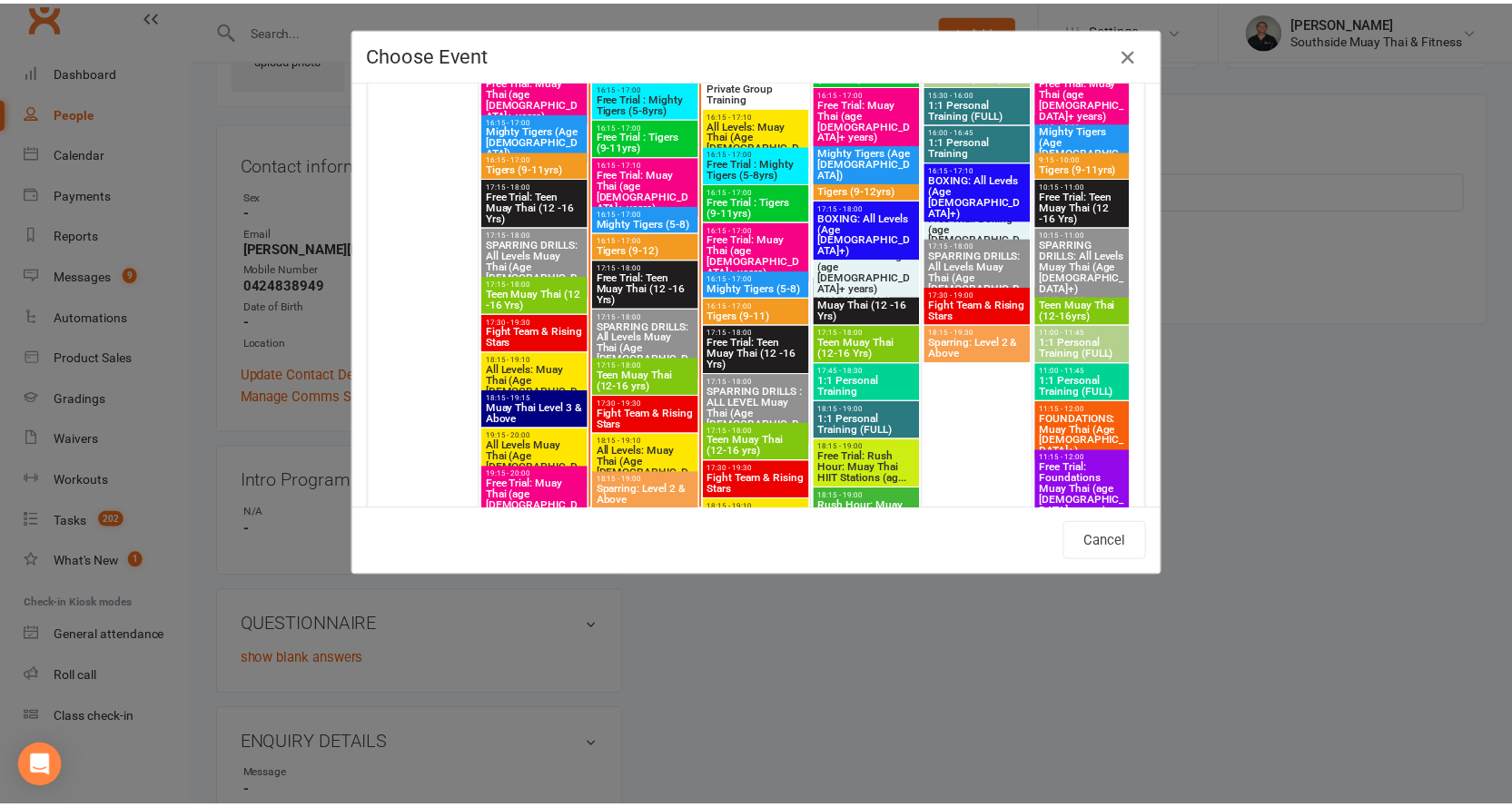
scroll to position [3268, 0]
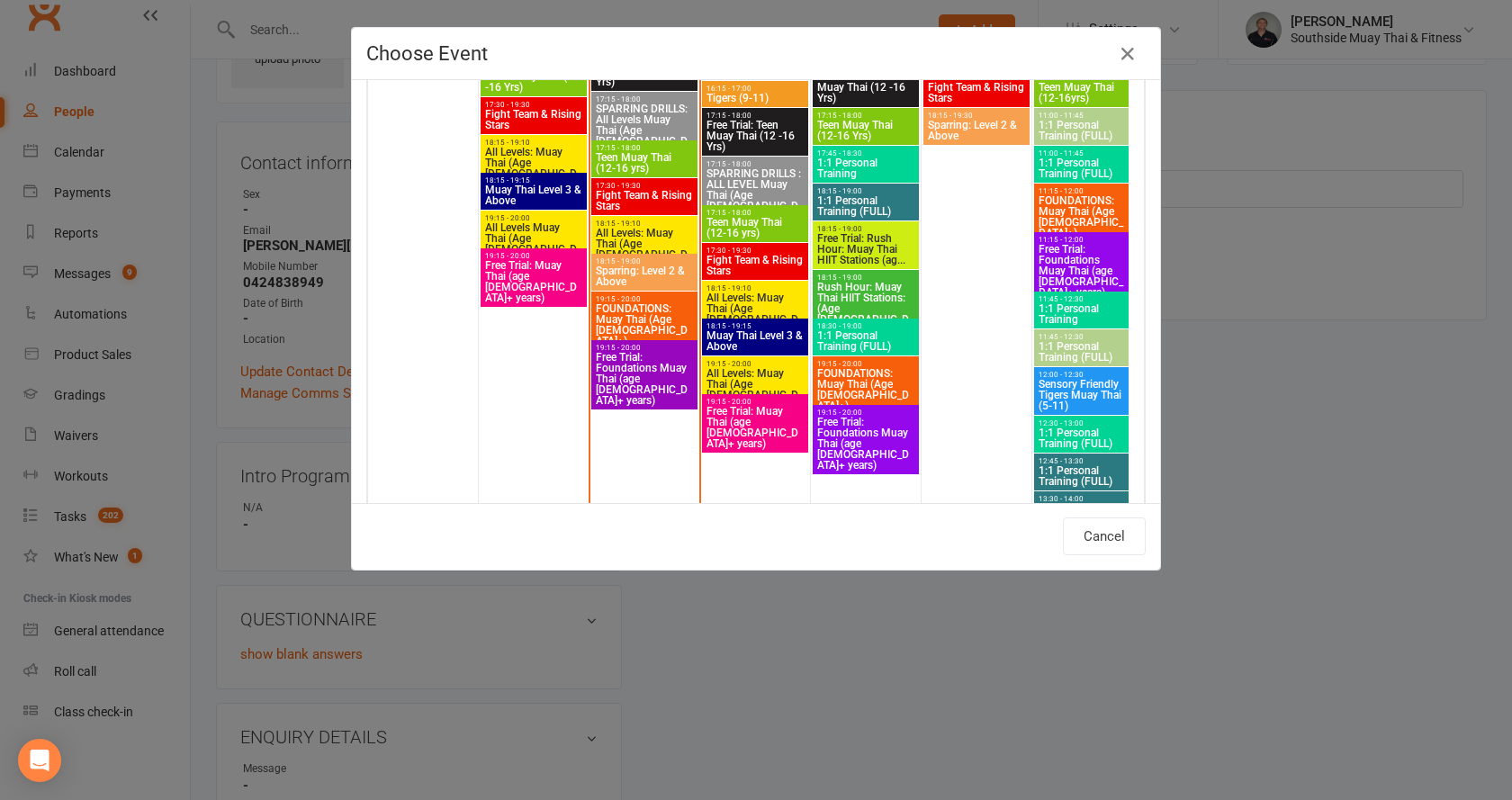
click at [624, 359] on span "Free Trial: Foundations Muay Thai (age [DEMOGRAPHIC_DATA]+ years)" at bounding box center [644, 379] width 99 height 54
type input "Free Trial: Foundations Muay Thai (age [DEMOGRAPHIC_DATA]+ years) - [DATE] 7:15…"
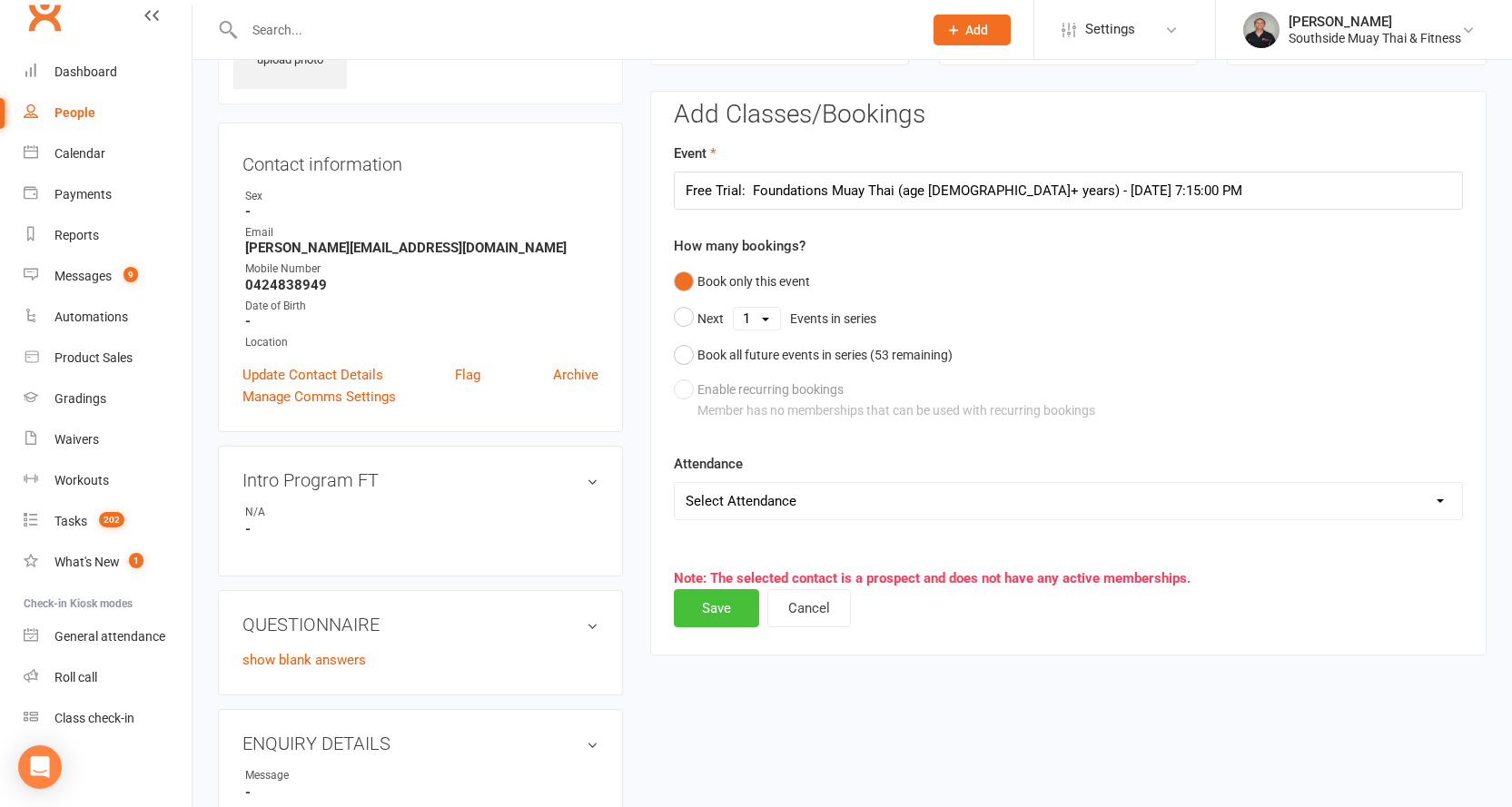
click at [718, 610] on button "Save" at bounding box center [716, 609] width 85 height 39
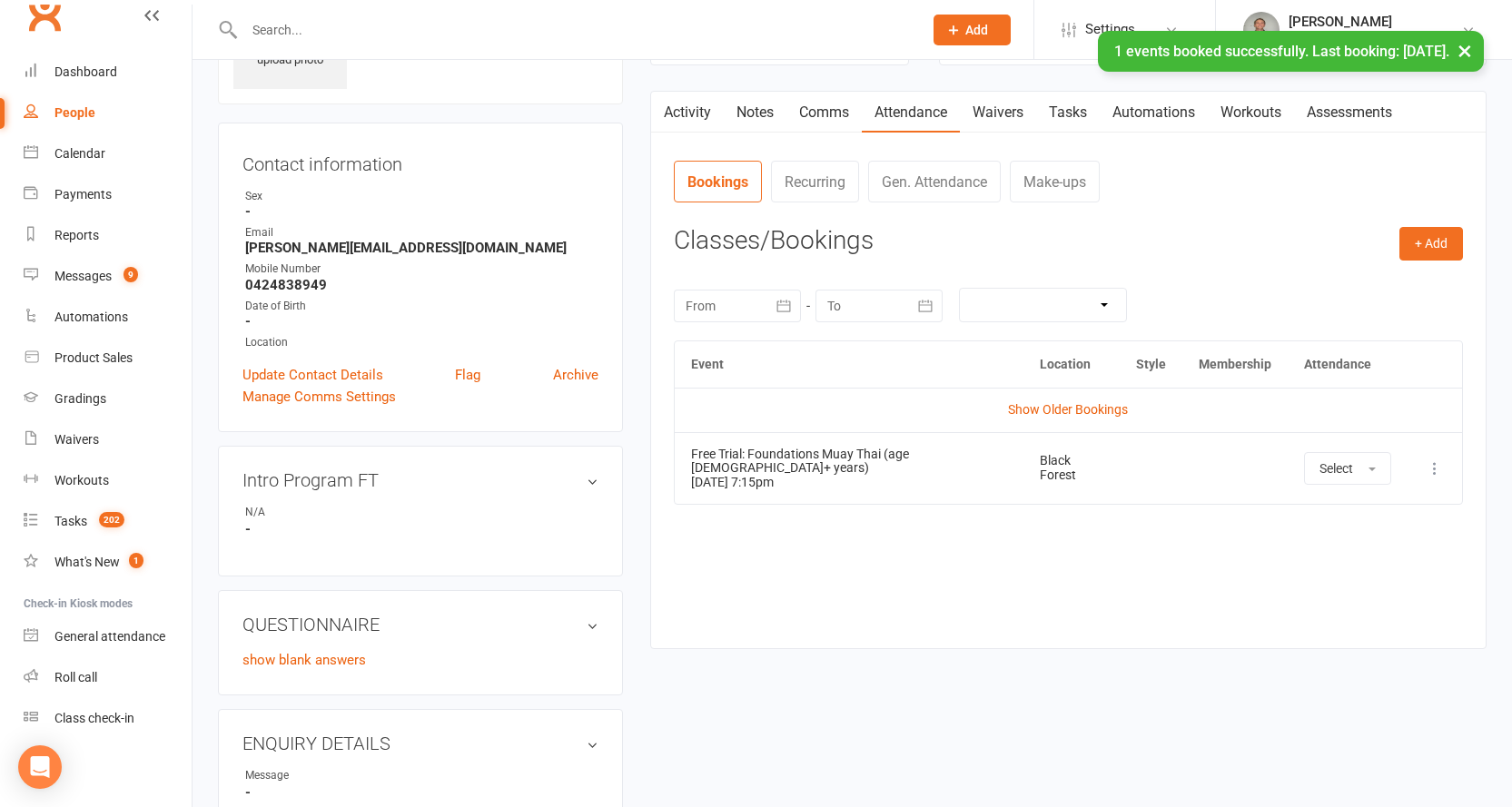
click at [998, 111] on link "Waivers" at bounding box center [997, 112] width 76 height 41
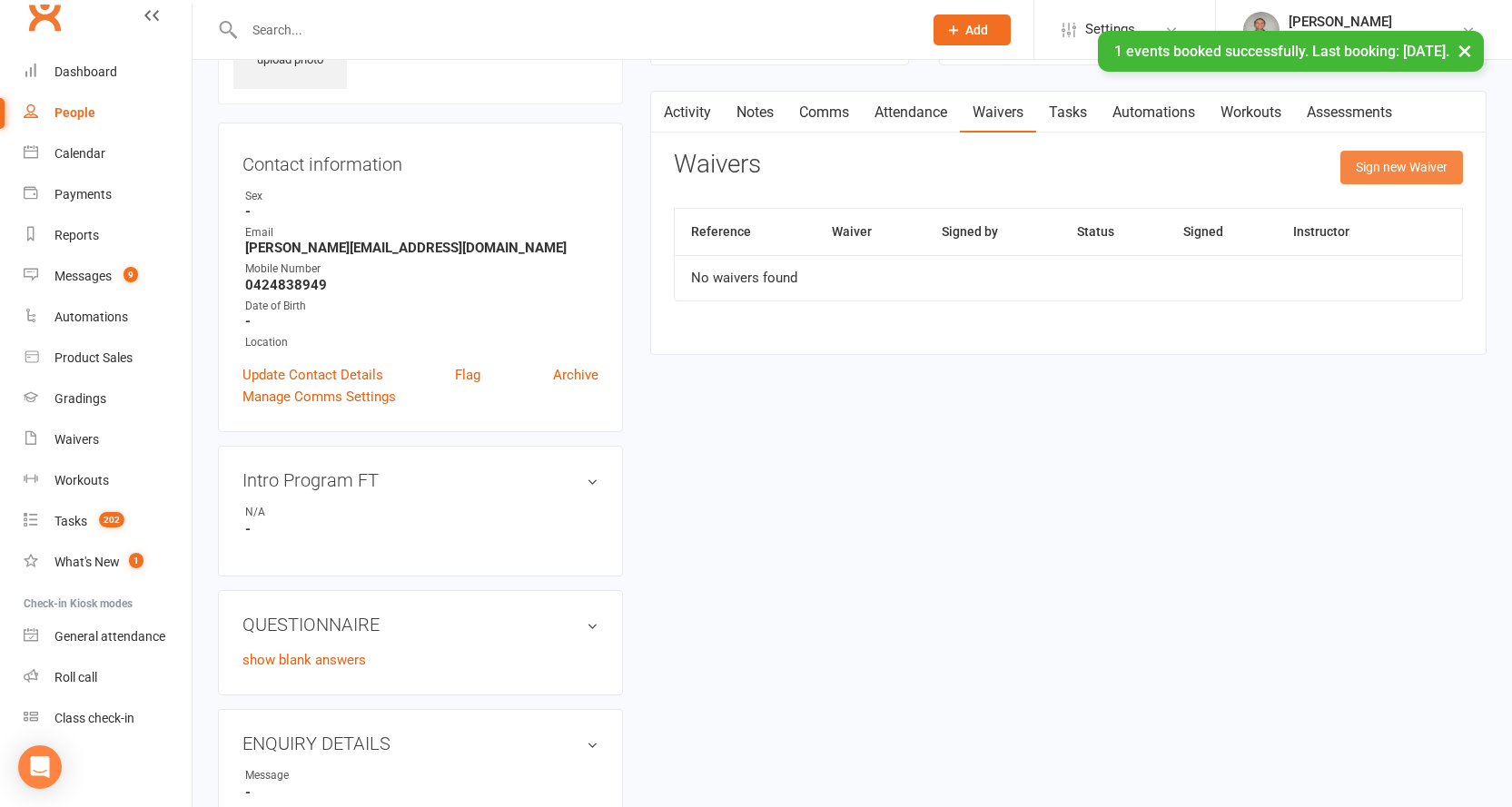
click at [1401, 169] on button "Sign new Waiver" at bounding box center [1402, 167] width 123 height 33
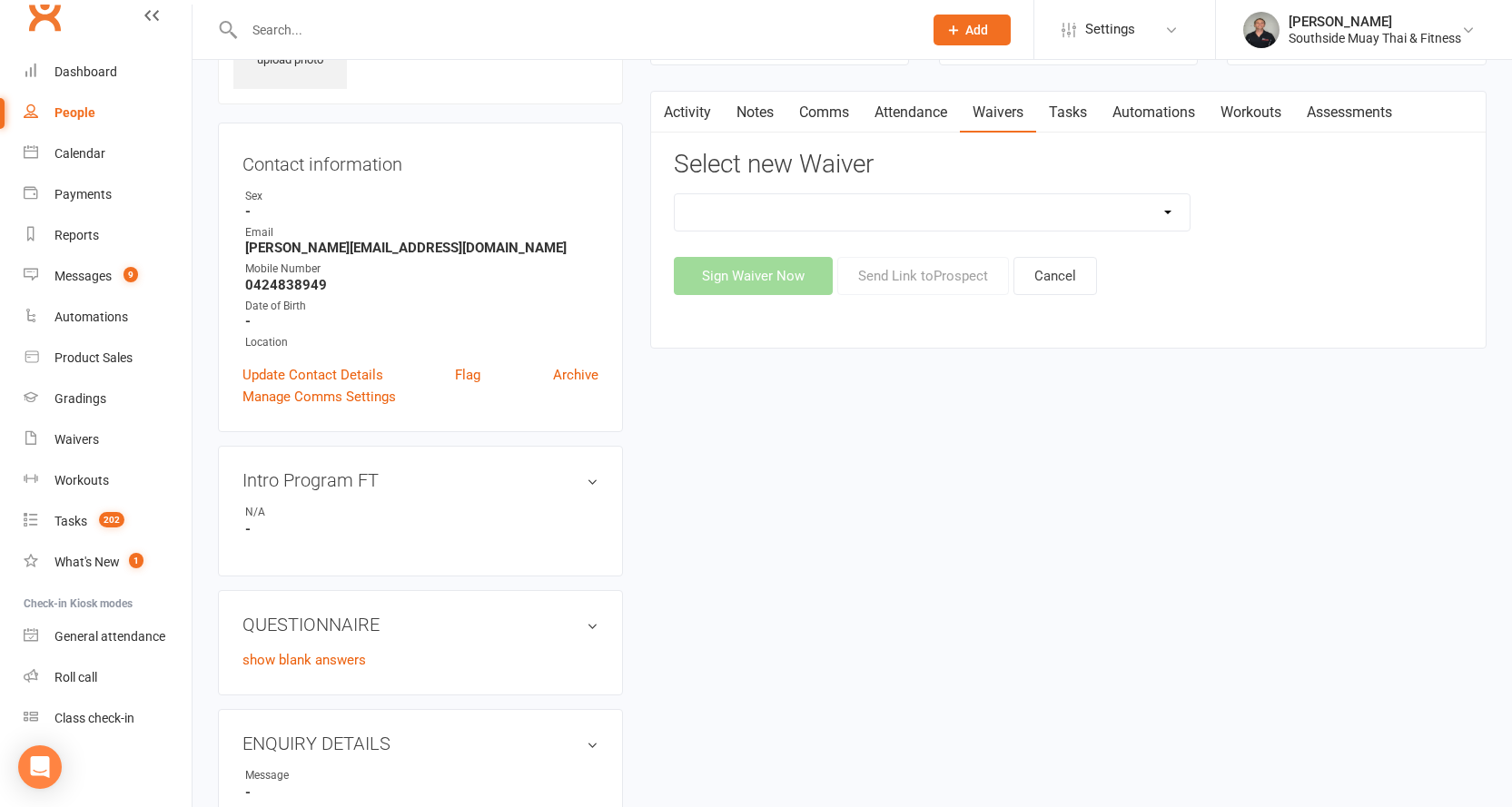
click at [1138, 206] on select "10 or 5 Session Pass | Upfront (former member) 10 Session Pass | Upfront (DD Pa…" at bounding box center [933, 213] width 516 height 37
select select "175"
click at [675, 195] on select "10 or 5 Session Pass | Upfront (former member) 10 Session Pass | Upfront (DD Pa…" at bounding box center [933, 213] width 516 height 37
click at [911, 275] on button "Send Link to [GEOGRAPHIC_DATA]" at bounding box center [923, 276] width 172 height 39
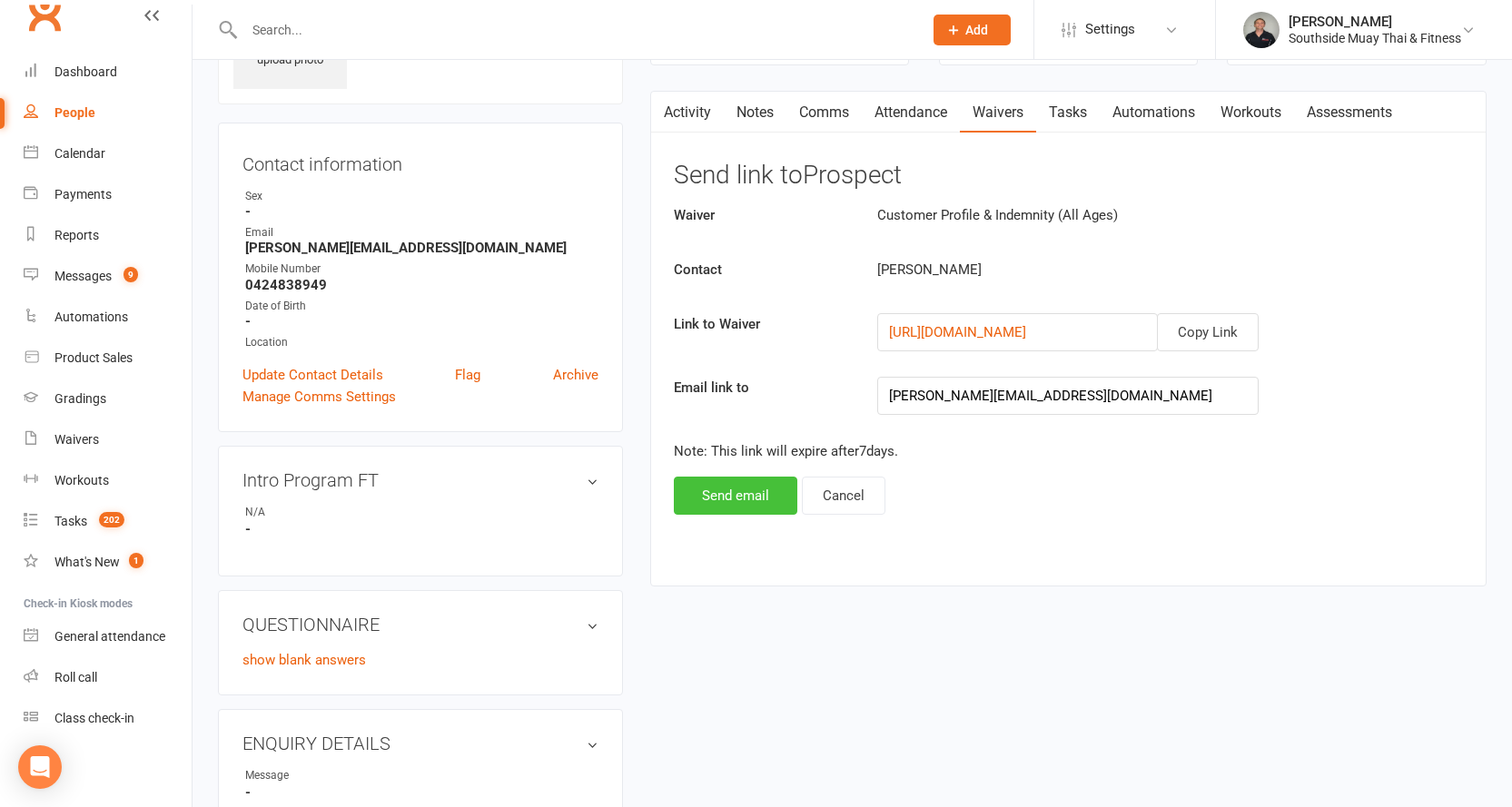
click at [714, 498] on button "Send email" at bounding box center [735, 496] width 123 height 39
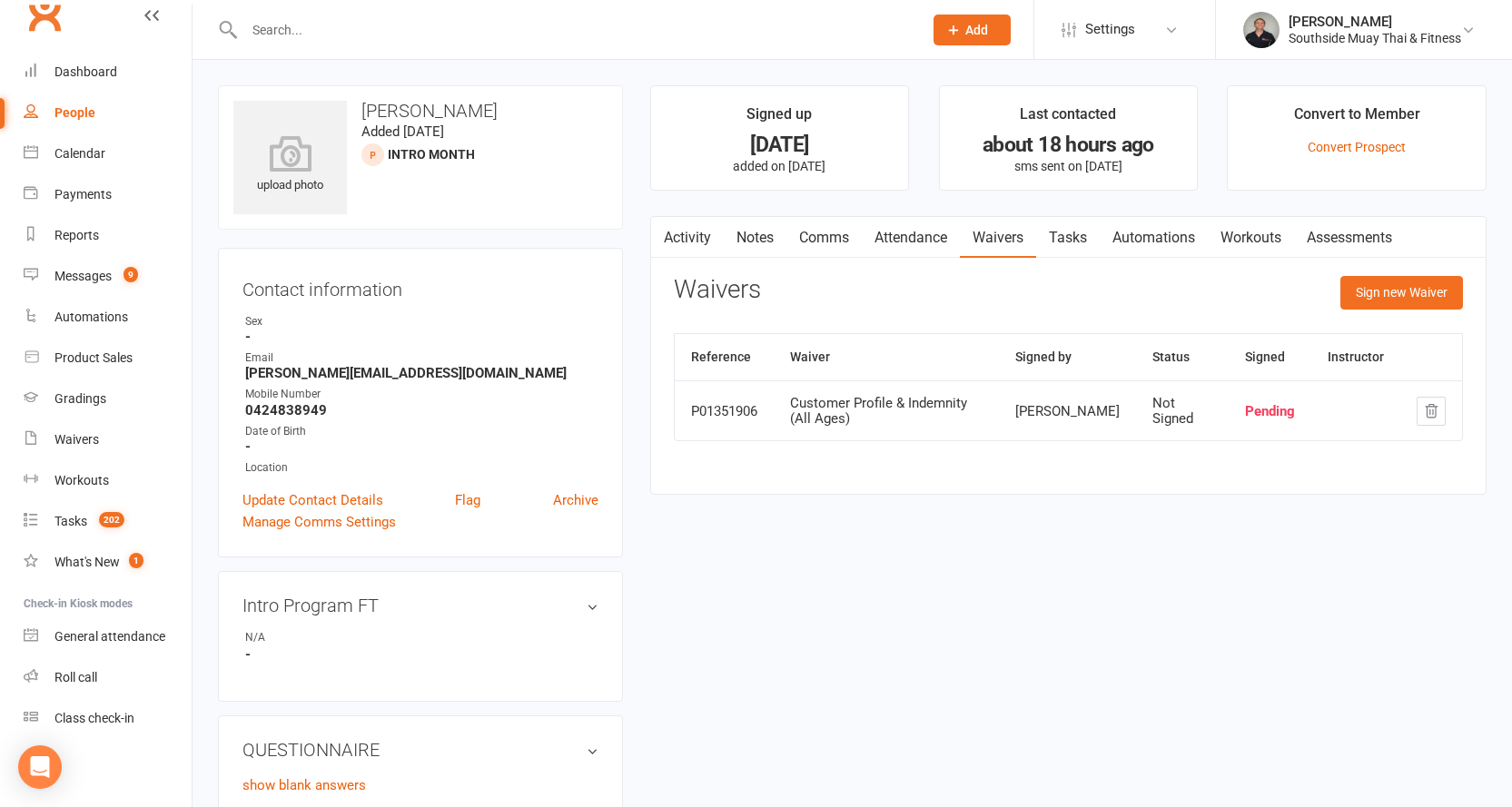
scroll to position [273, 0]
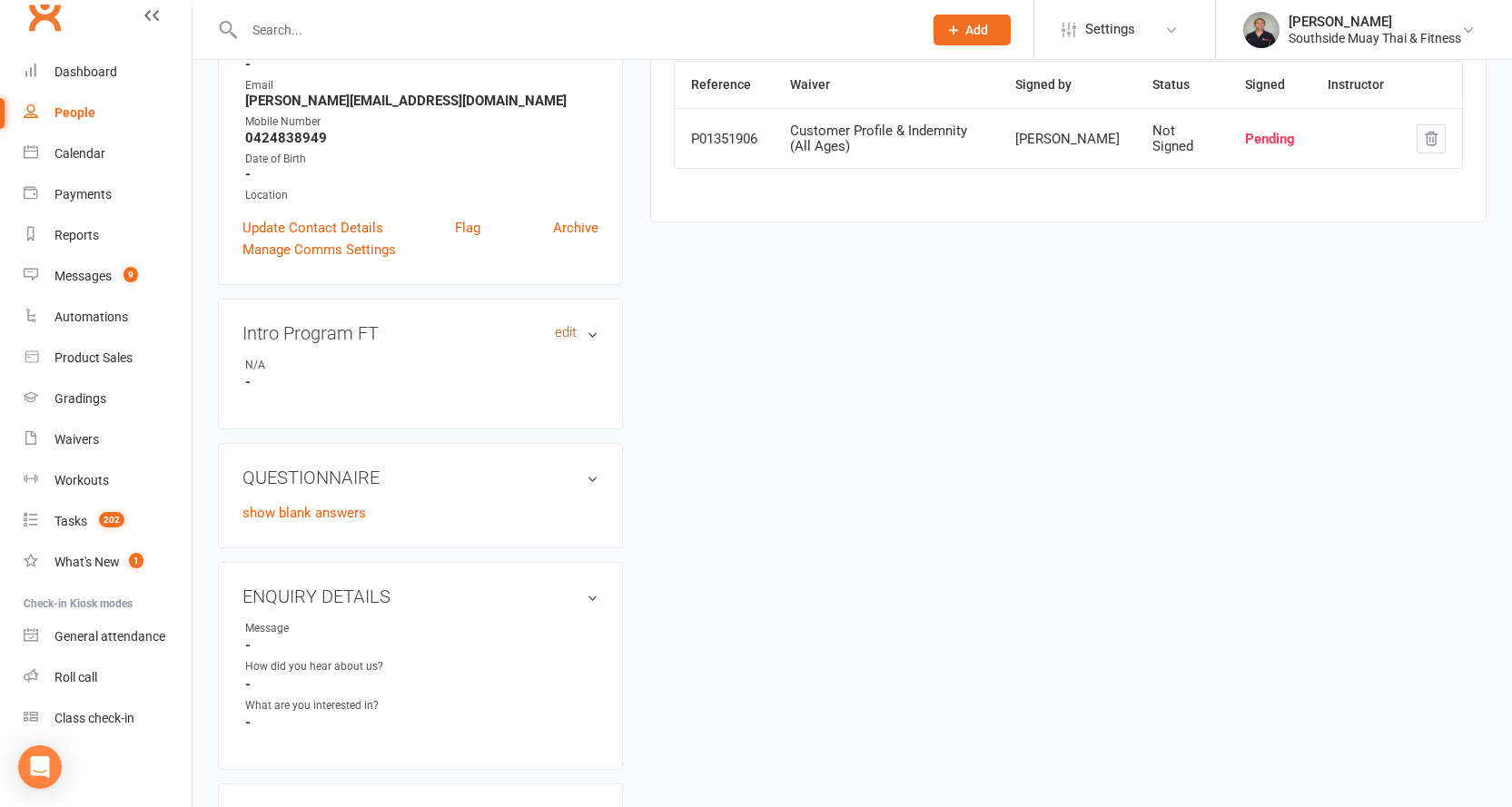
click at [567, 331] on link "edit" at bounding box center [566, 332] width 22 height 16
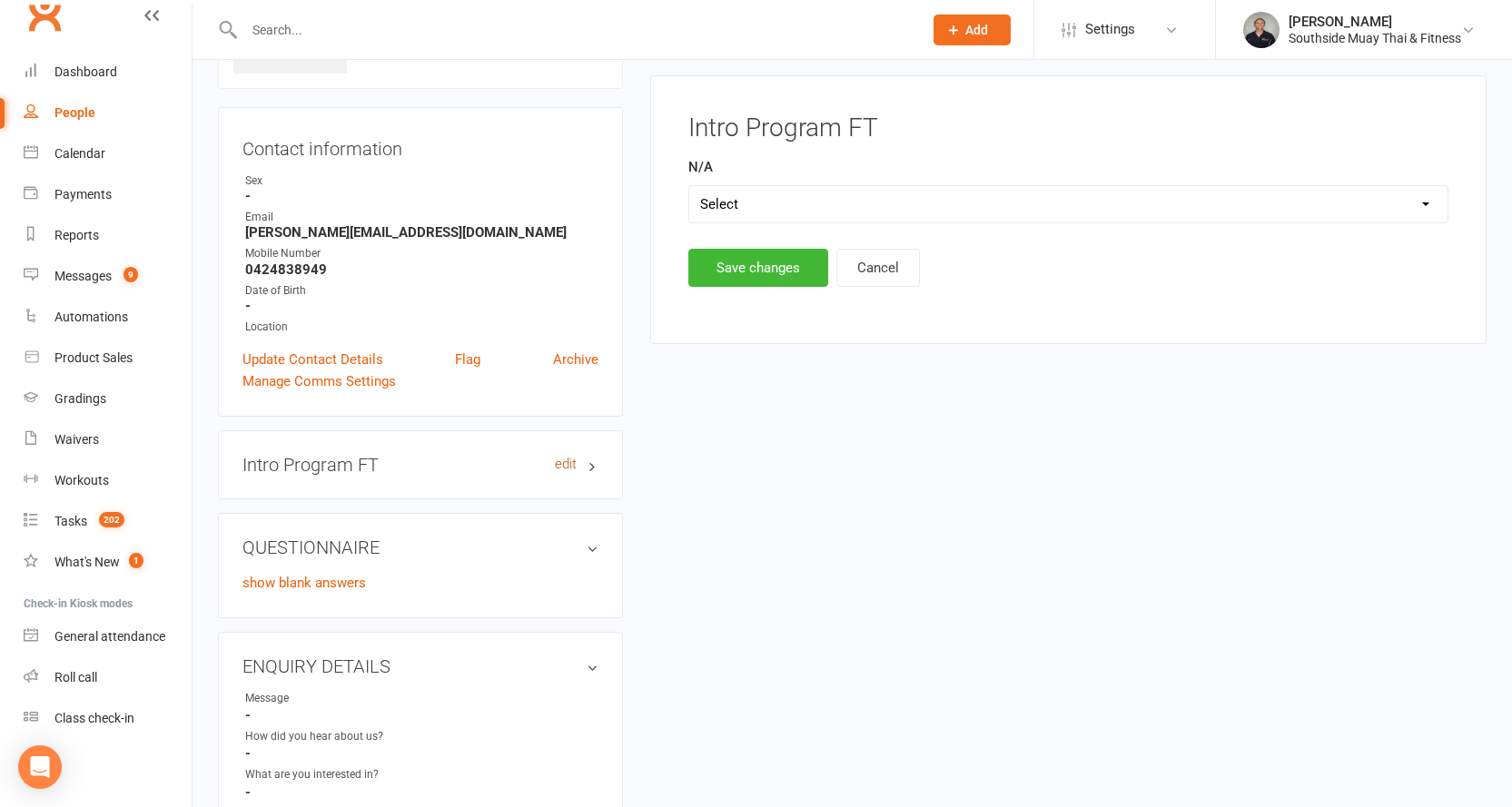
scroll to position [125, 0]
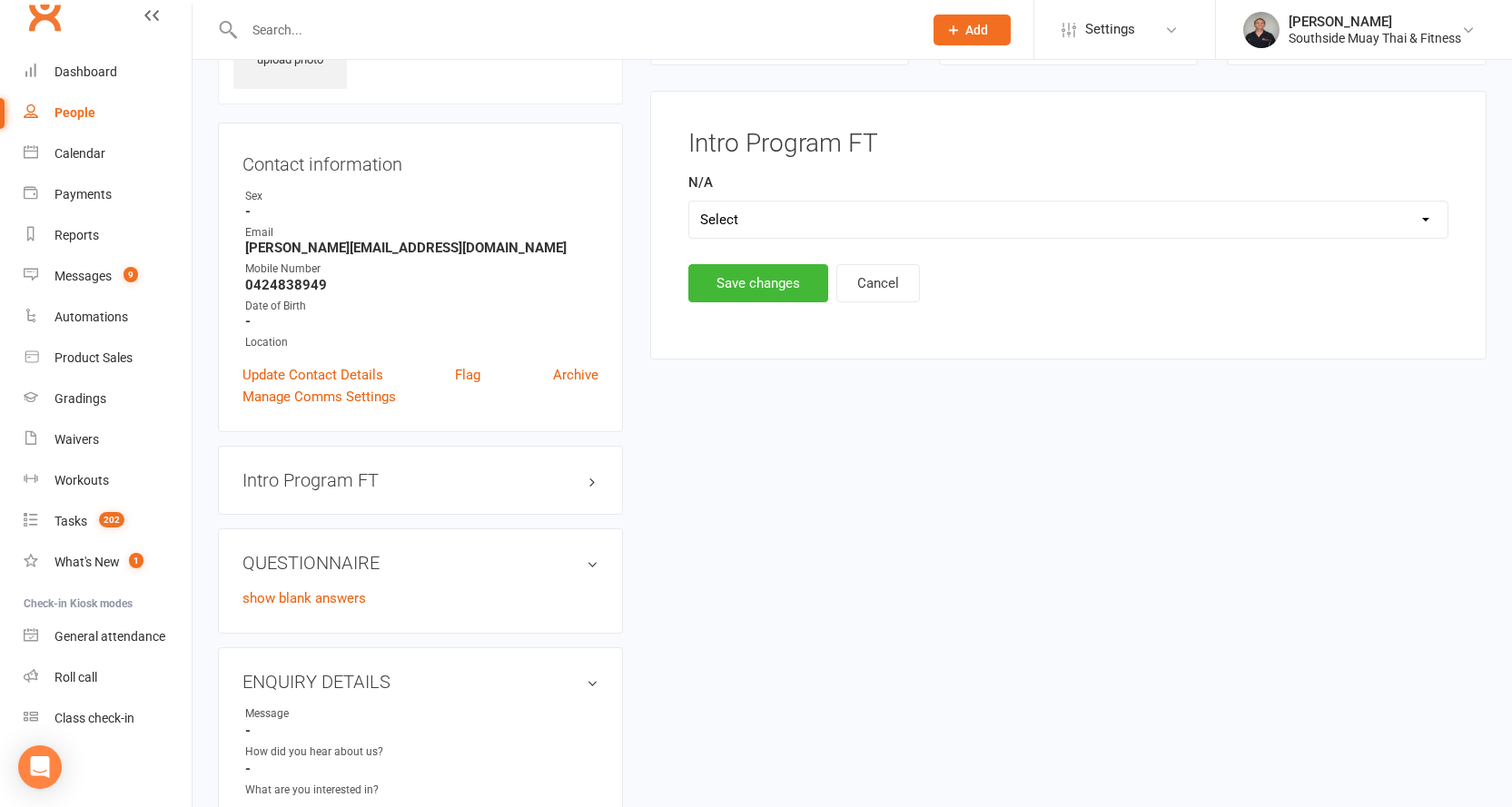
click at [755, 205] on select "Select Yes" at bounding box center [1069, 220] width 758 height 37
select select "Yes"
click at [689, 202] on select "Select Yes" at bounding box center [1069, 220] width 758 height 37
click at [738, 277] on button "Save changes" at bounding box center [758, 284] width 140 height 39
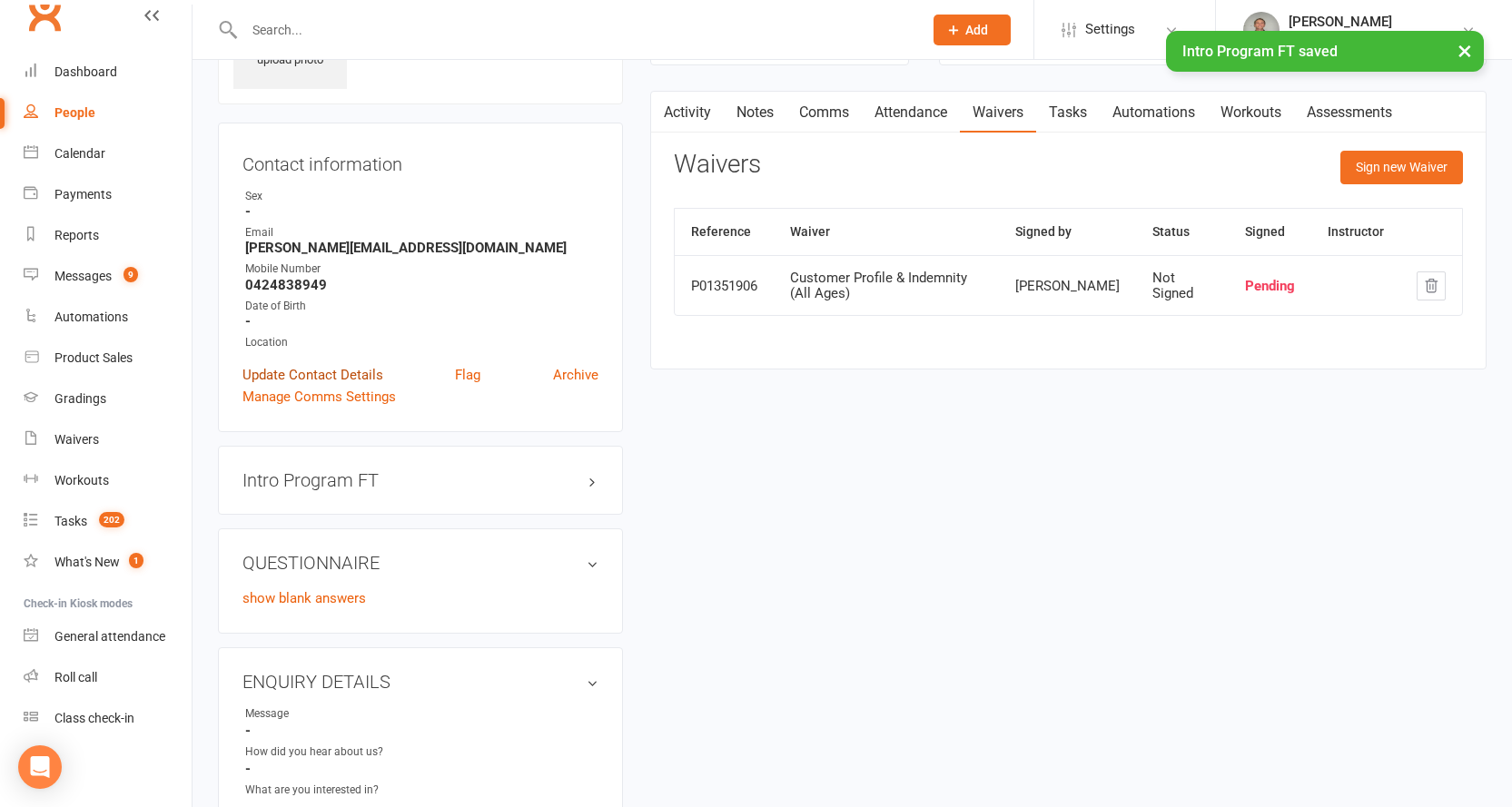
click at [336, 370] on link "Update Contact Details" at bounding box center [312, 375] width 140 height 22
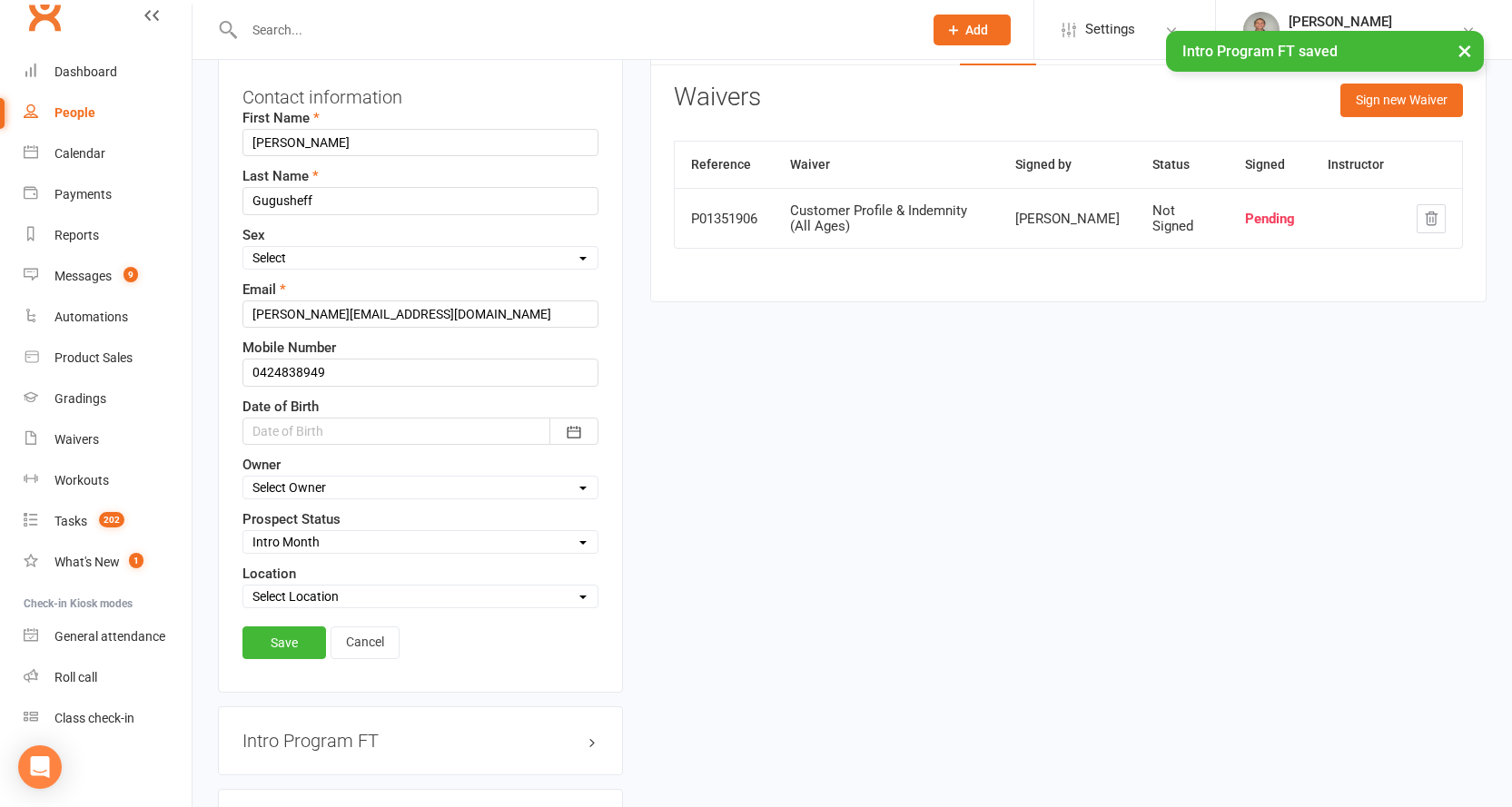
scroll to position [358, 0]
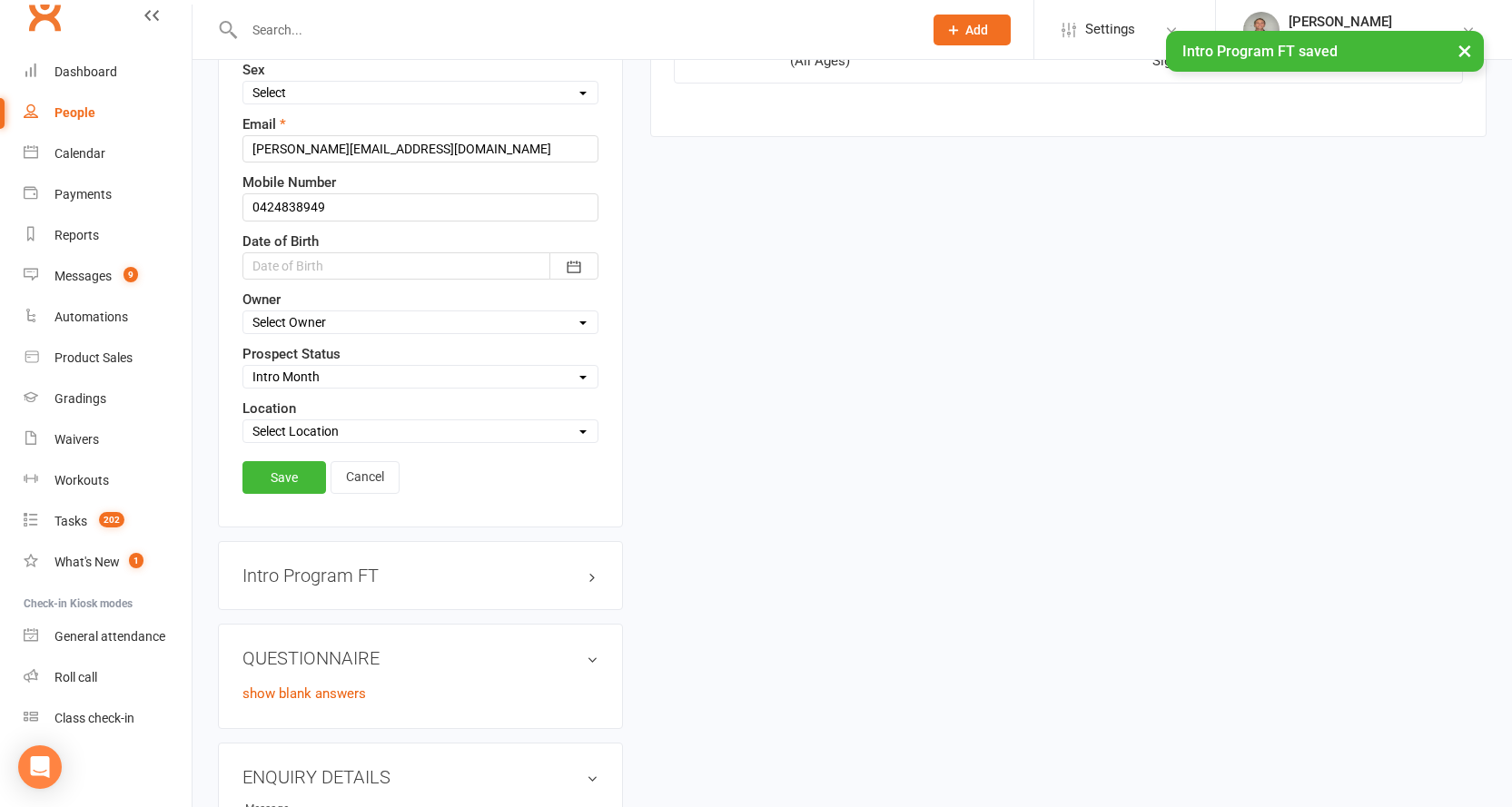
click at [318, 373] on select "Select Initial Contact 28 Day LBE - Contact Needed 28 Day LBE - Intro Class Boo…" at bounding box center [420, 377] width 354 height 20
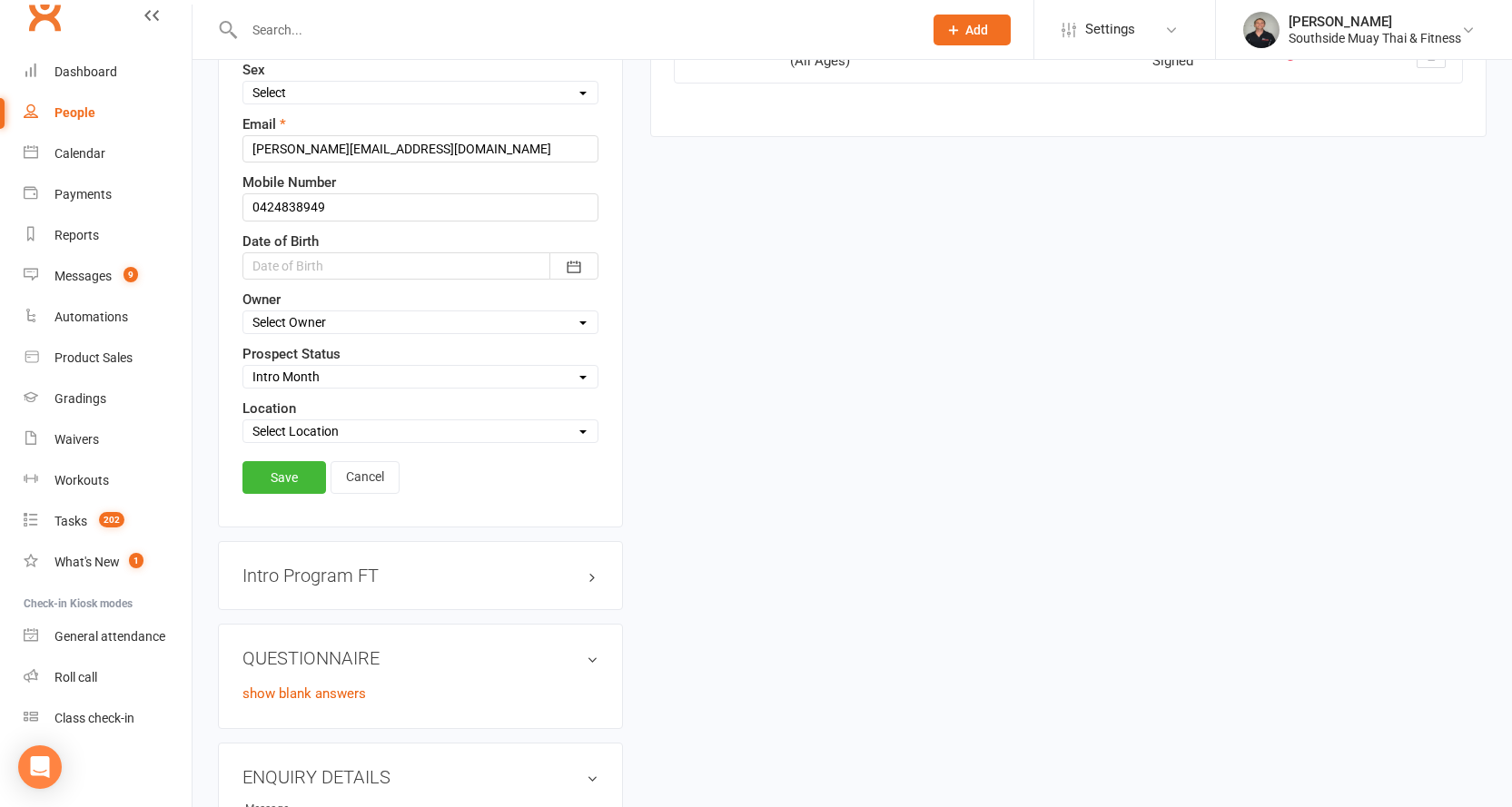
select select "Adults - Free Trial Booked"
click at [243, 368] on select "Select Initial Contact 28 Day LBE - Contact Needed 28 Day LBE - Intro Class Boo…" at bounding box center [420, 377] width 354 height 20
click at [292, 476] on link "Save" at bounding box center [284, 477] width 84 height 33
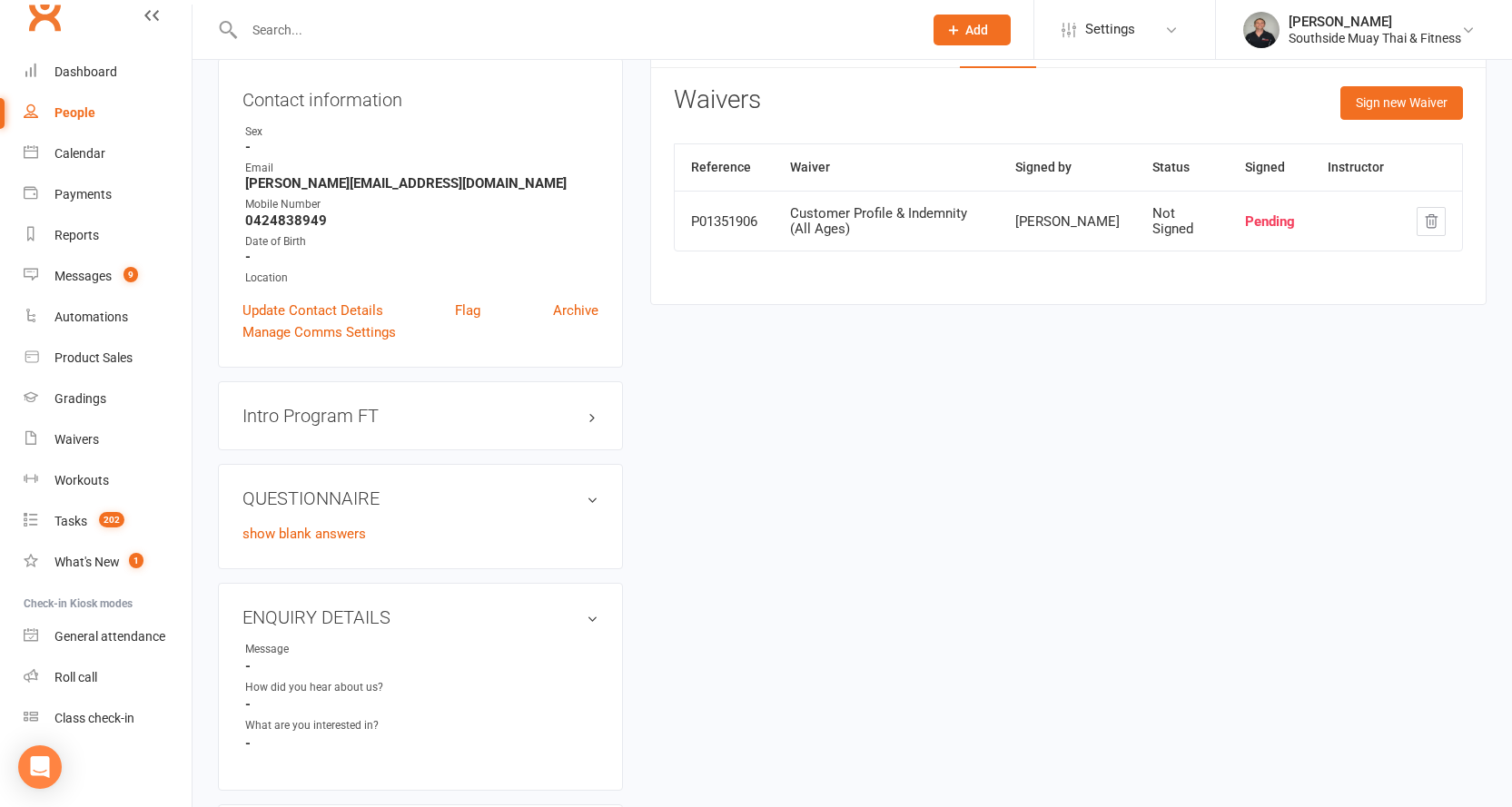
scroll to position [0, 0]
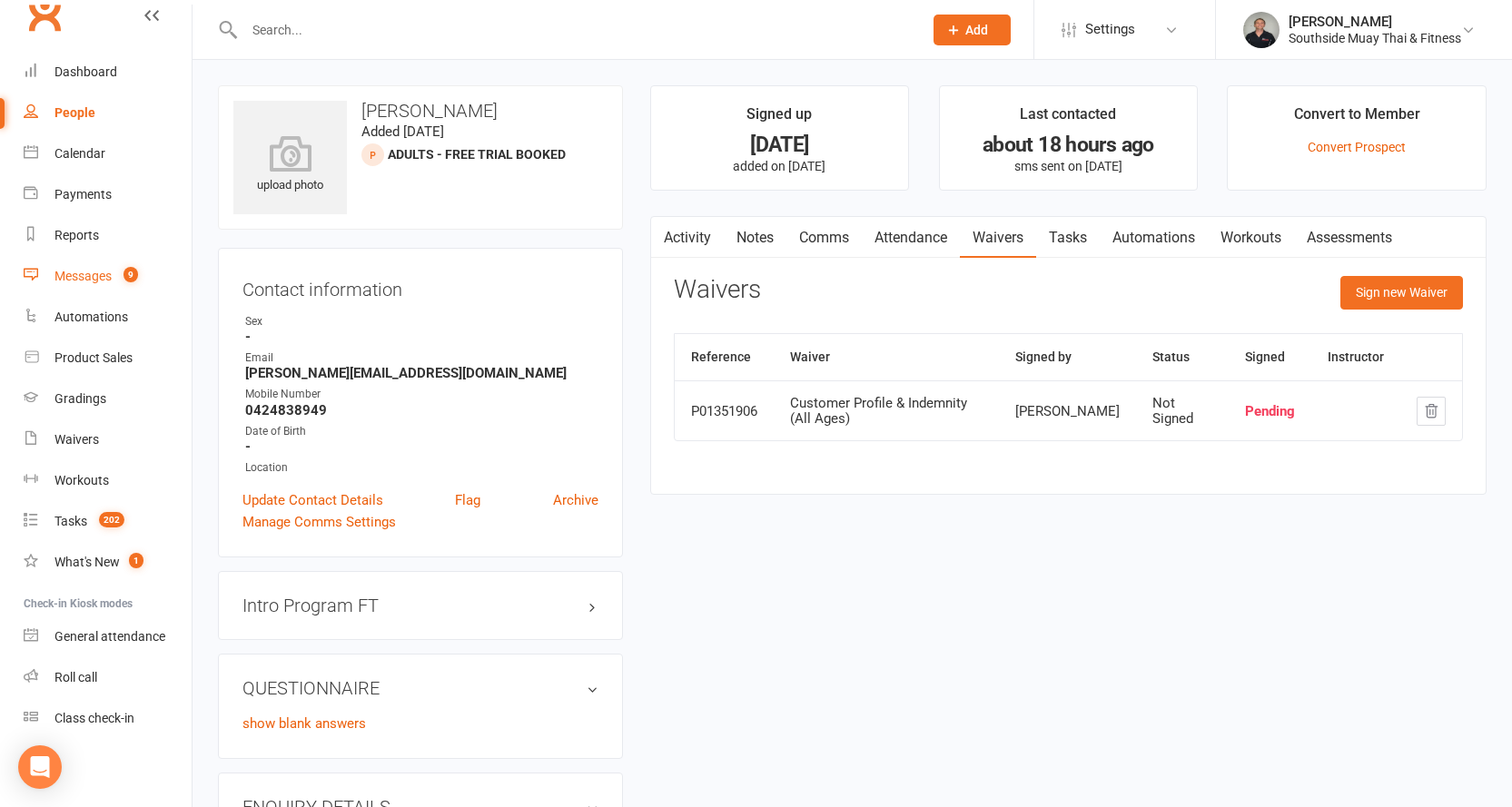
click at [87, 275] on div "Messages" at bounding box center [83, 276] width 57 height 15
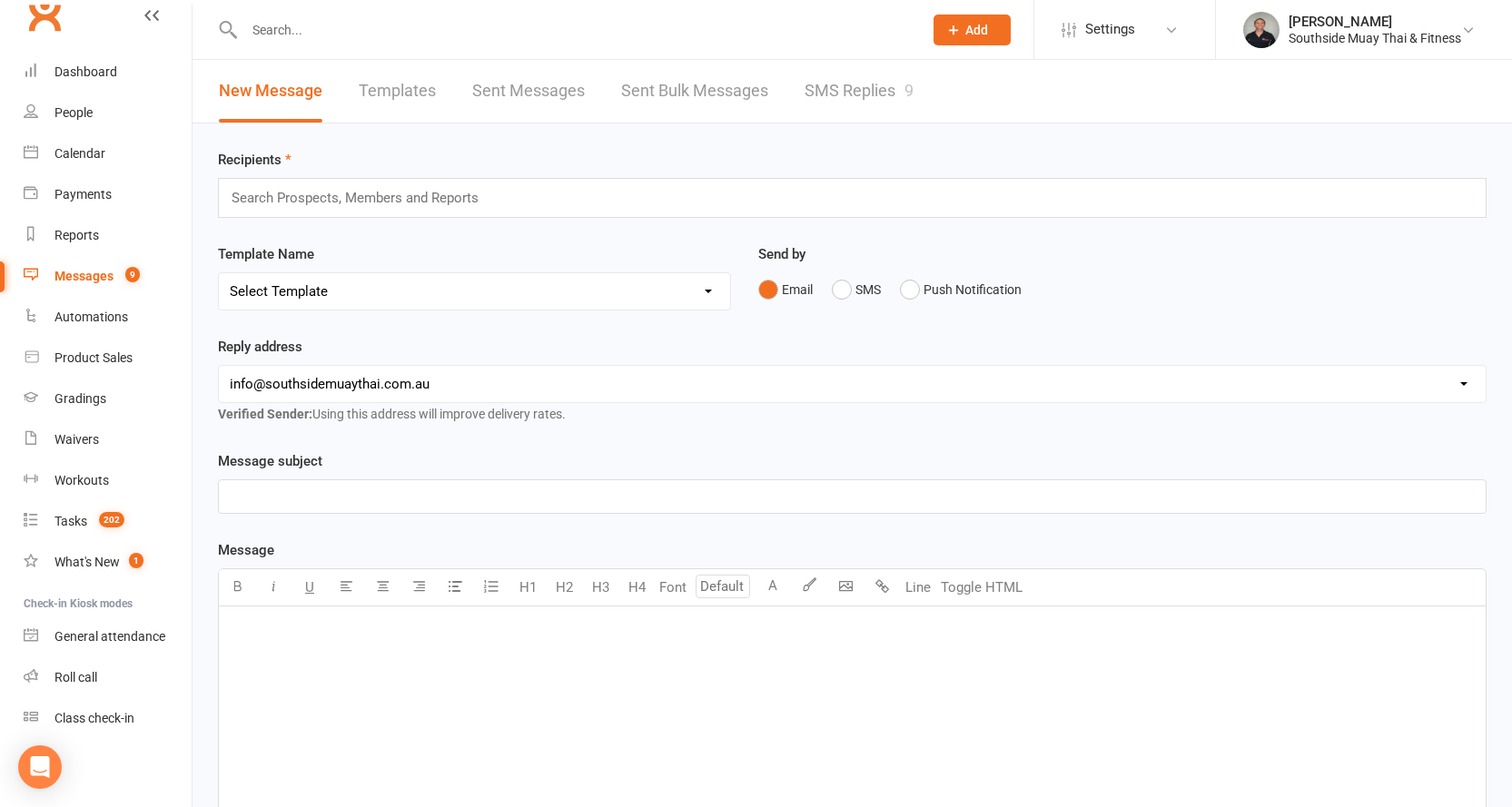
click at [804, 88] on link "SMS Replies 9" at bounding box center [858, 91] width 109 height 62
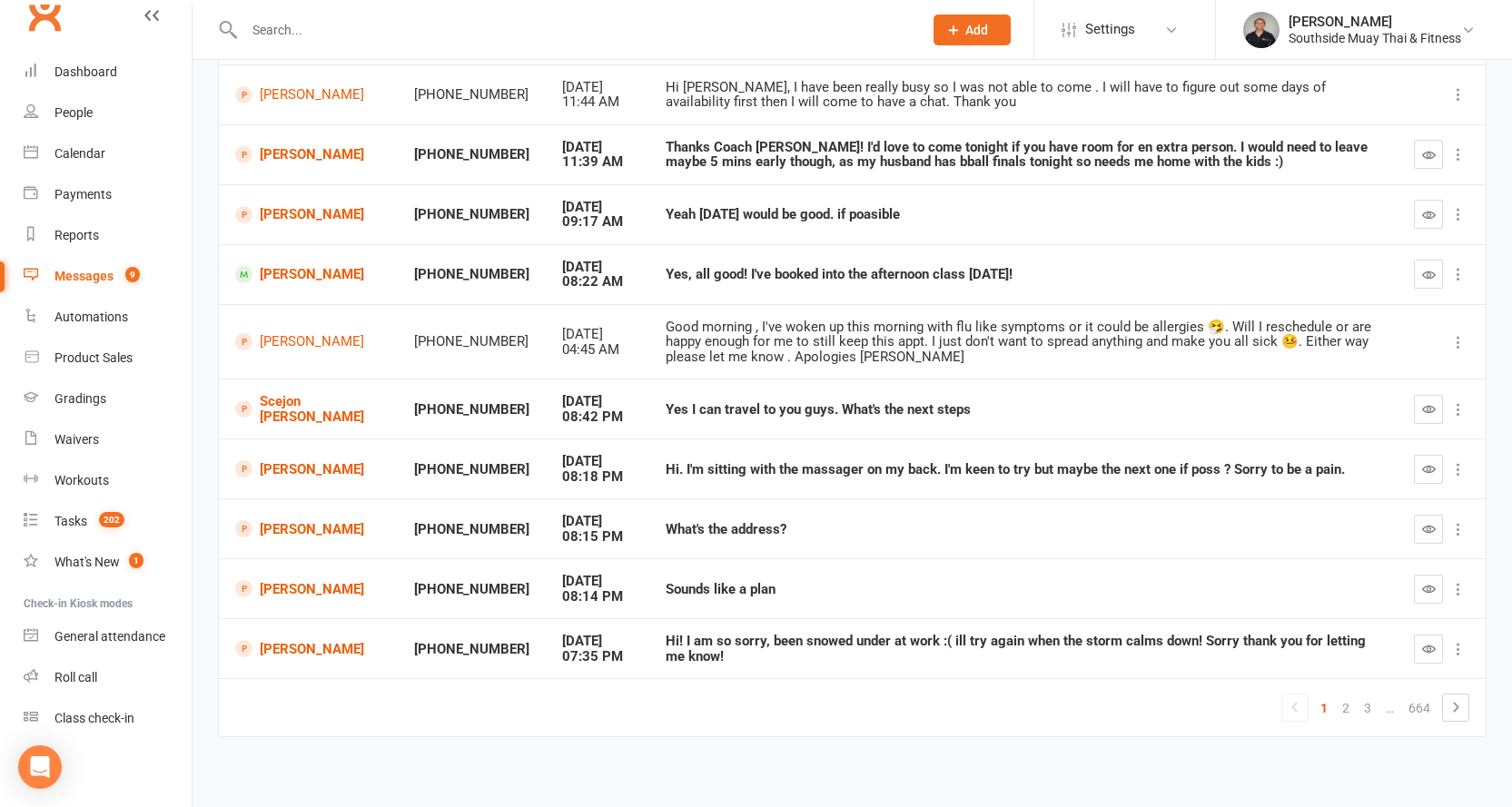
scroll to position [240, 0]
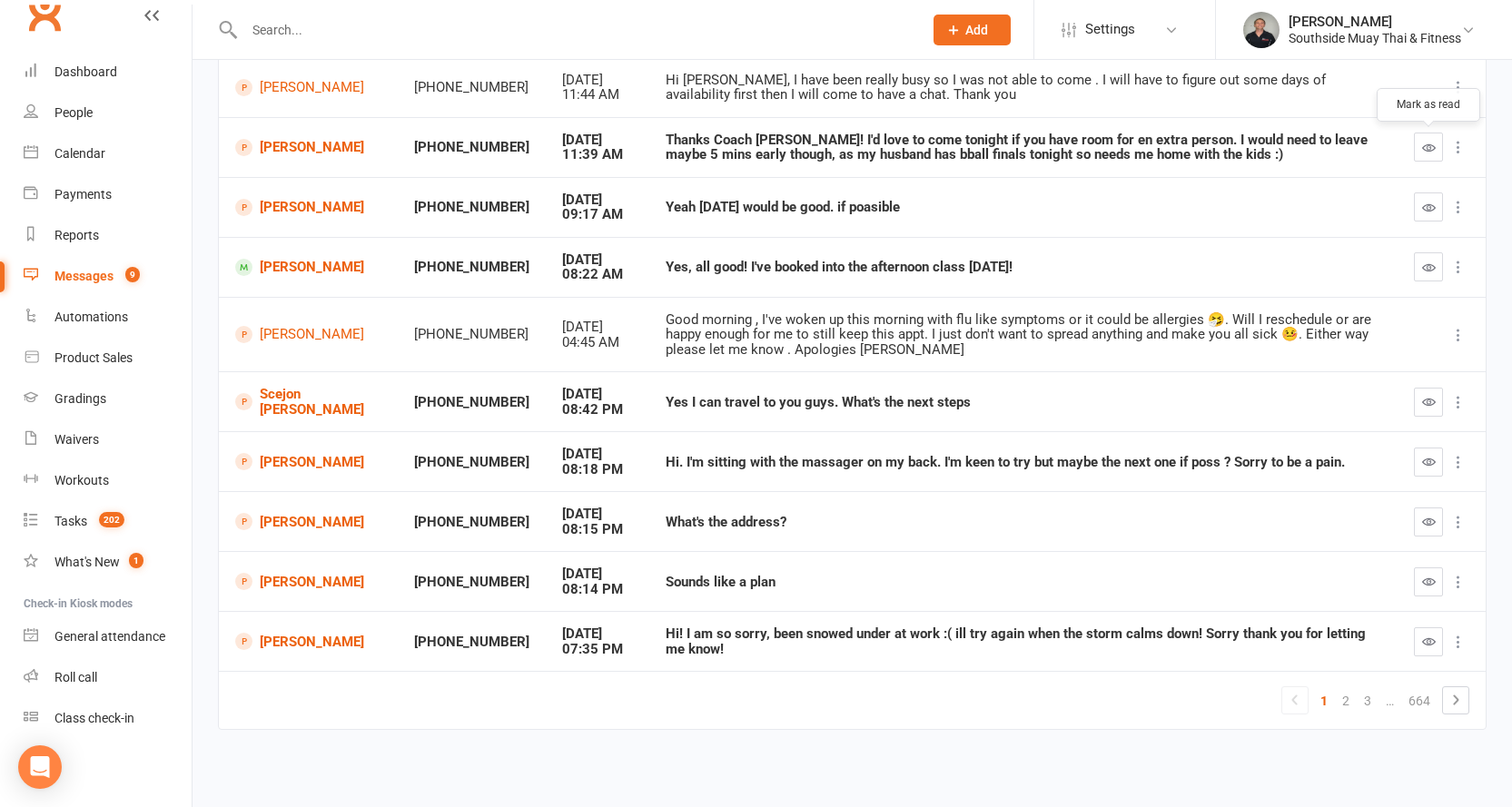
click at [1431, 148] on icon "button" at bounding box center [1428, 147] width 14 height 14
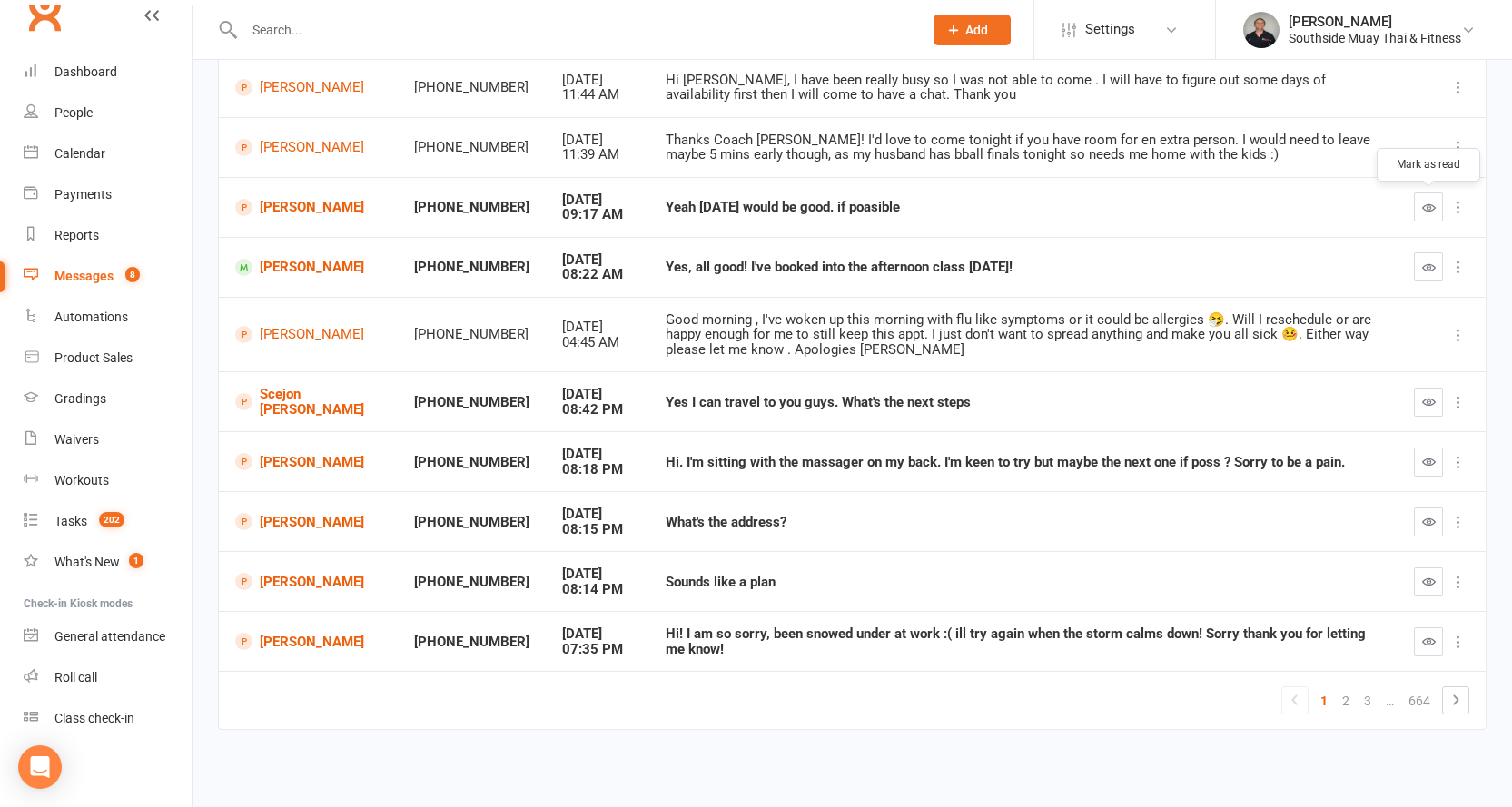
click at [1426, 204] on icon "button" at bounding box center [1428, 207] width 14 height 14
click at [1425, 263] on icon "button" at bounding box center [1428, 267] width 14 height 14
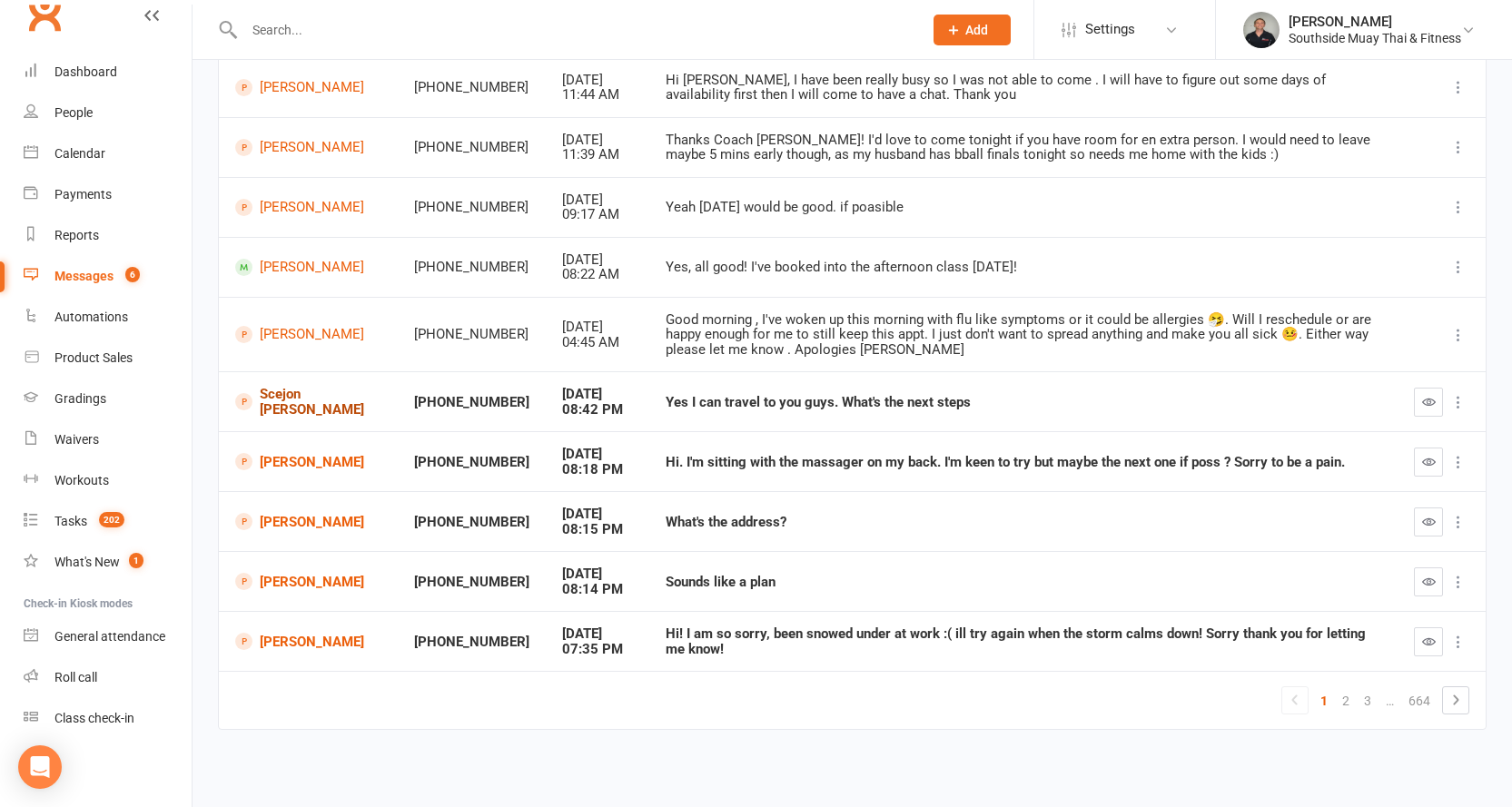
click at [282, 412] on link "Scejon [PERSON_NAME]" at bounding box center [308, 401] width 146 height 30
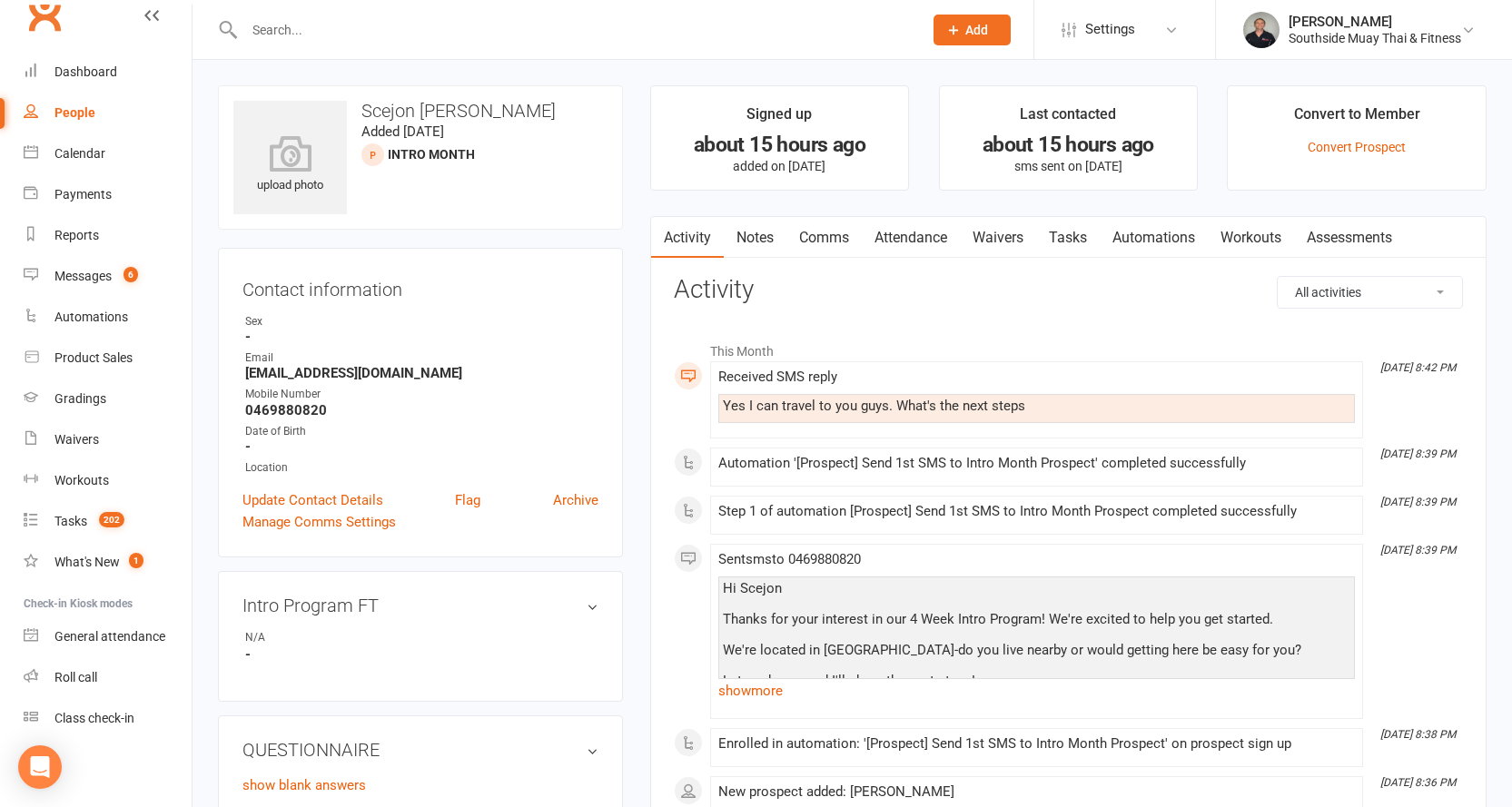
click at [820, 231] on link "Comms" at bounding box center [823, 237] width 75 height 41
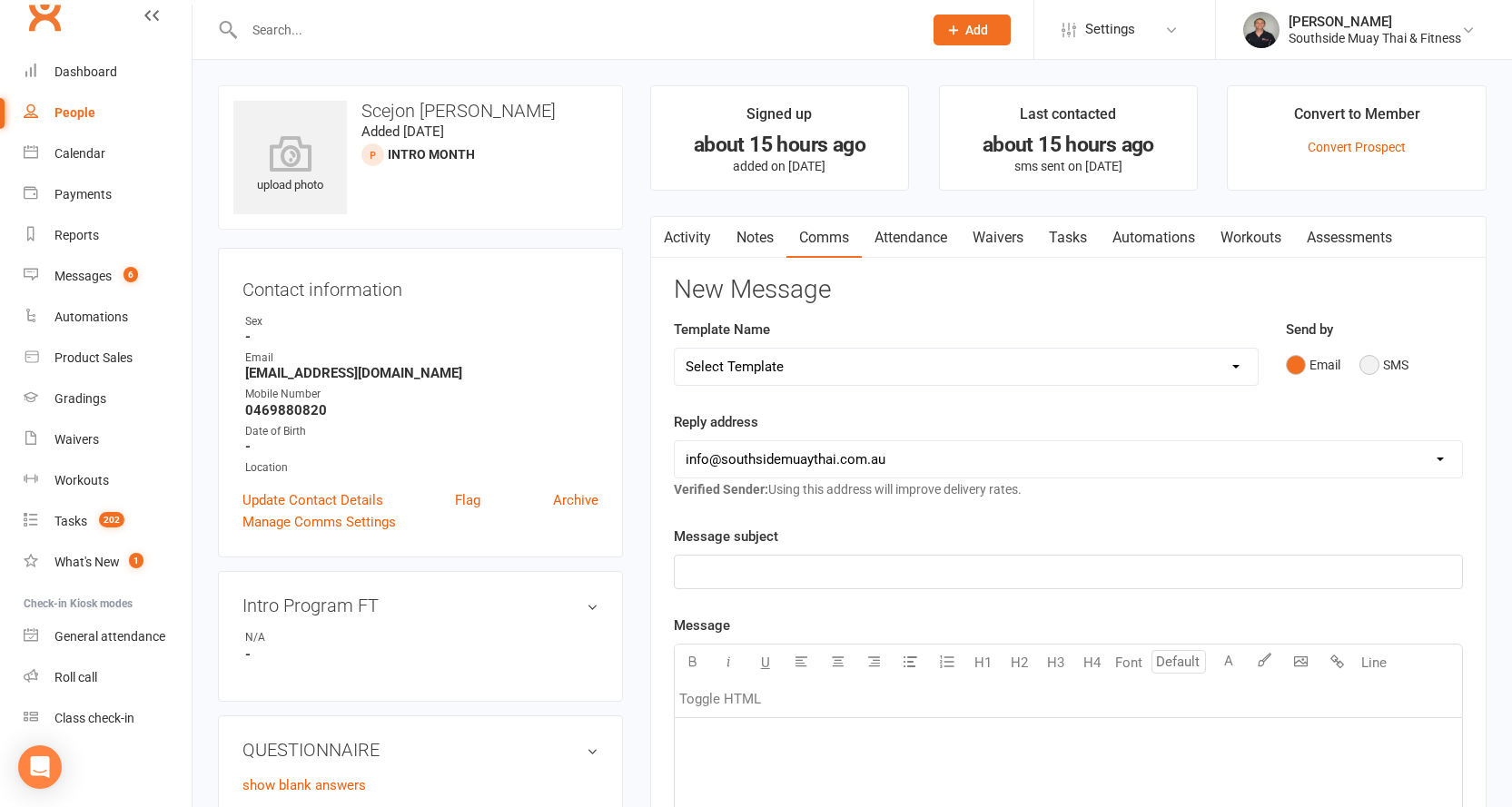
click at [1374, 372] on button "SMS" at bounding box center [1383, 365] width 49 height 35
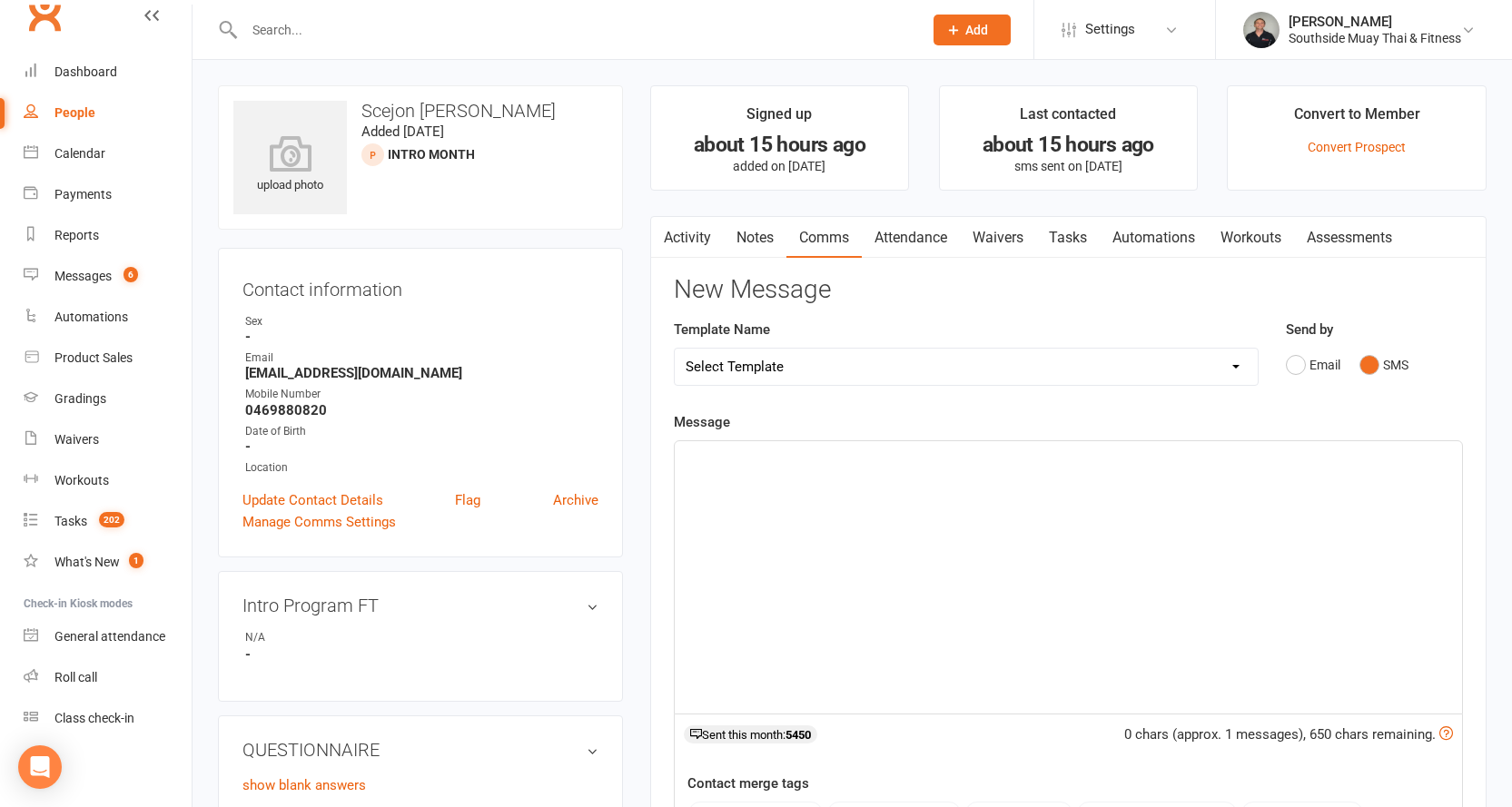
click at [1031, 359] on select "Select Template [SMS] Outreach Message: High Risk – Personal From Trainer + Ree…" at bounding box center [966, 367] width 583 height 37
select select "34"
click at [675, 349] on select "Select Template [SMS] Outreach Message: High Risk – Personal From Trainer + Ree…" at bounding box center [966, 367] width 583 height 37
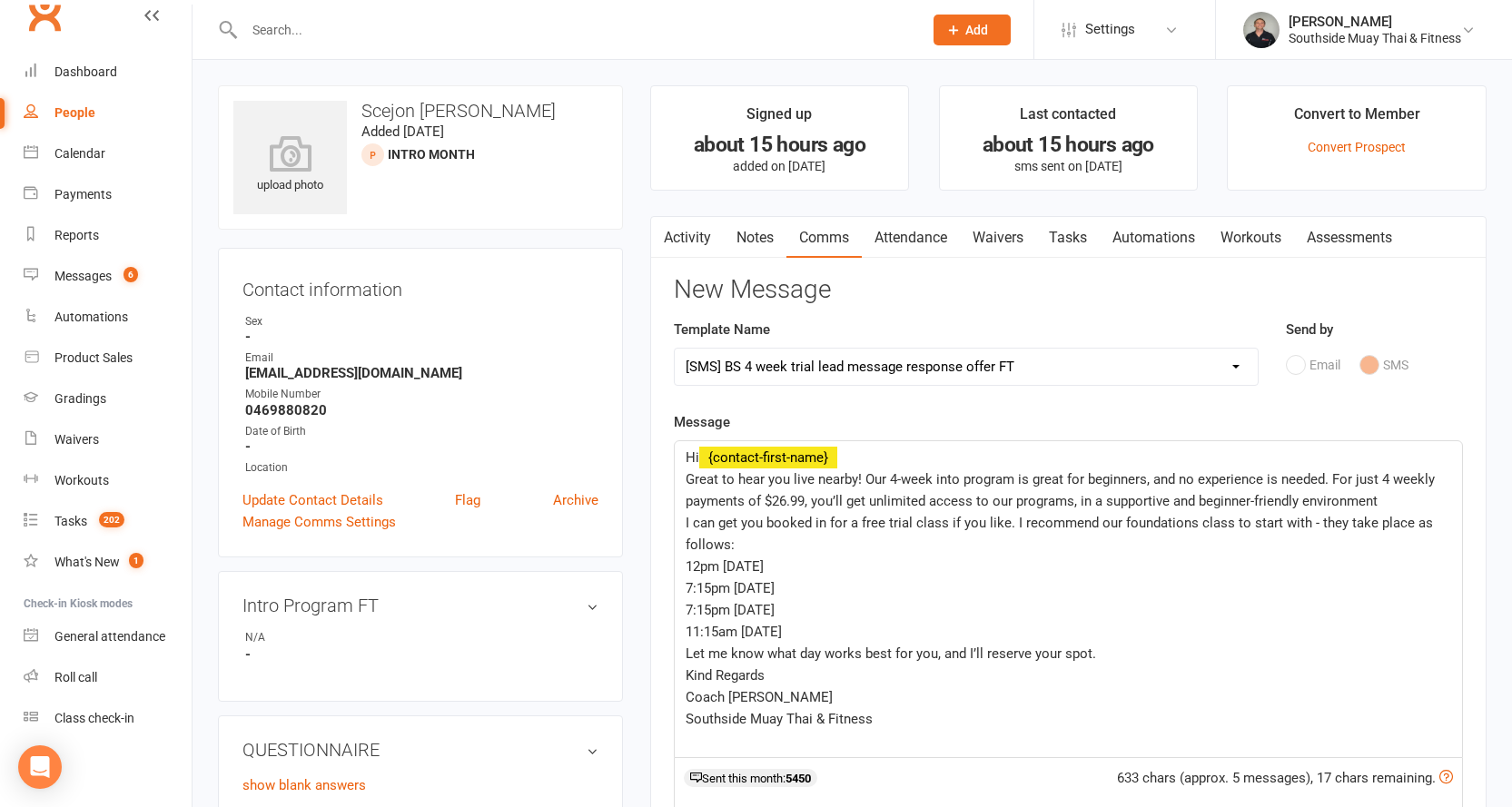
click at [674, 231] on link "Activity" at bounding box center [687, 237] width 73 height 41
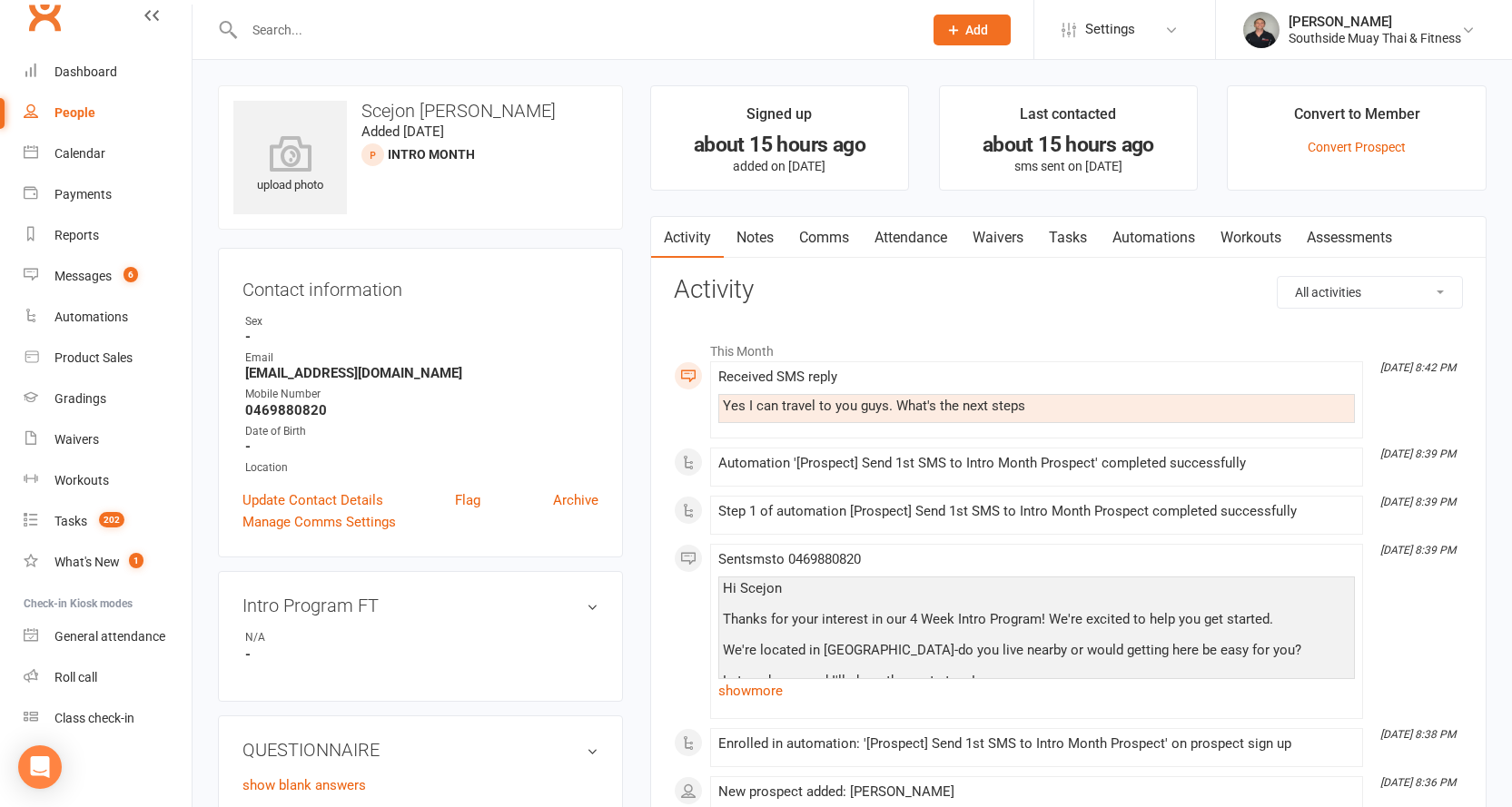
click at [820, 230] on link "Comms" at bounding box center [823, 237] width 75 height 41
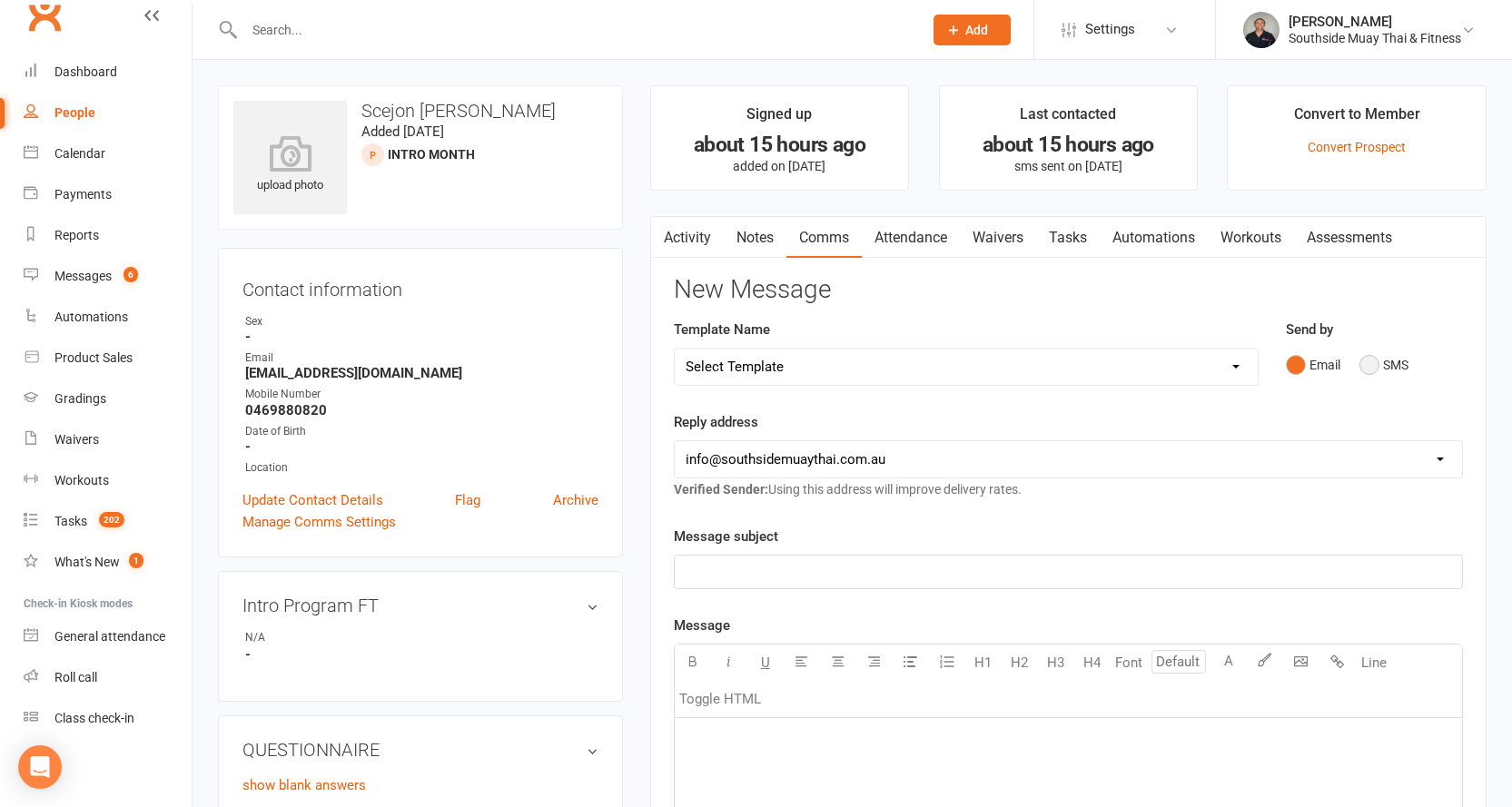
click at [1367, 359] on button "SMS" at bounding box center [1383, 365] width 49 height 35
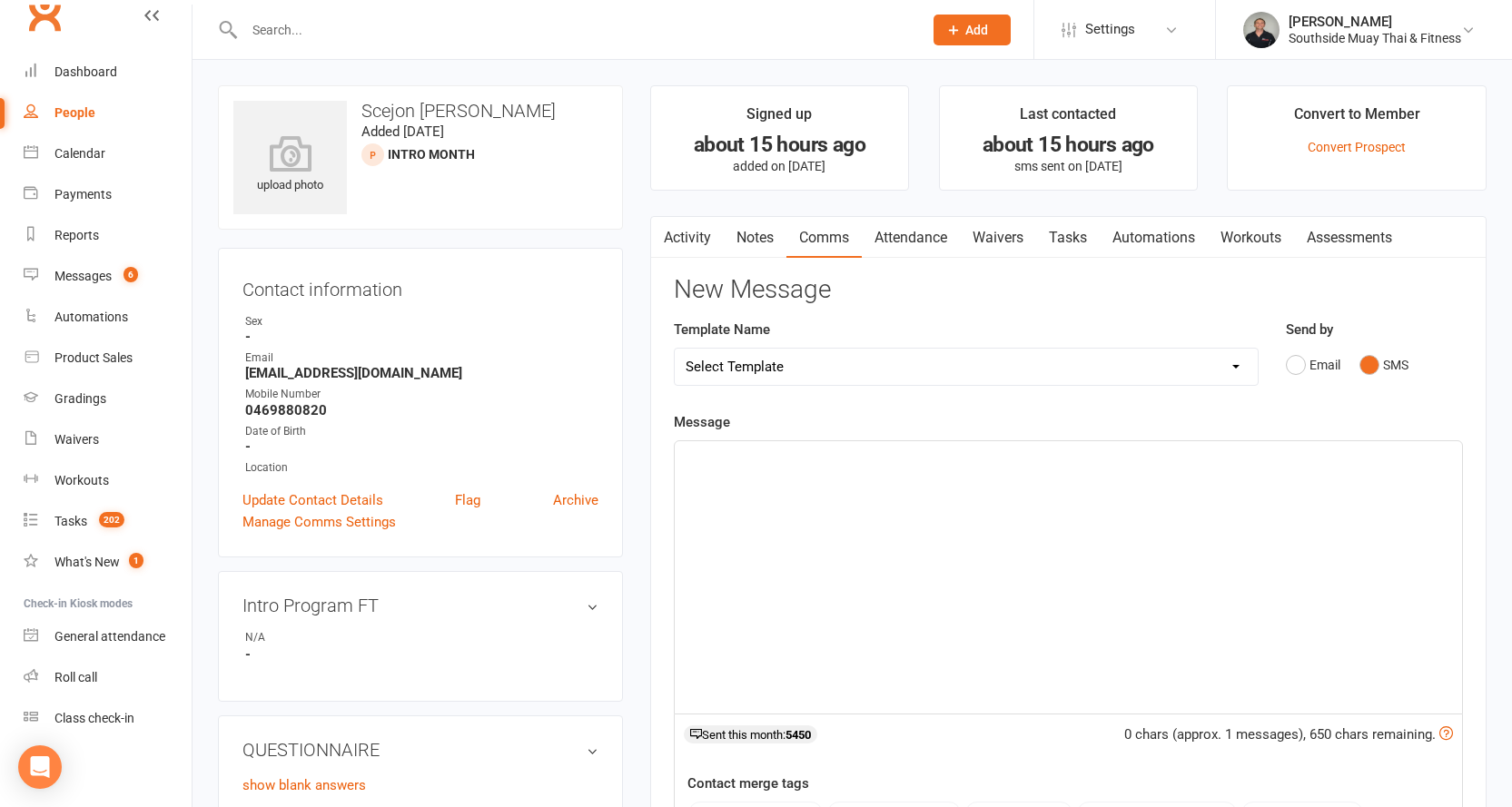
click at [921, 362] on select "Select Template [SMS] Outreach Message: High Risk – Personal From Trainer + Ree…" at bounding box center [966, 367] width 583 height 37
select select "34"
click at [675, 349] on select "Select Template [SMS] Outreach Message: High Risk – Personal From Trainer + Ree…" at bounding box center [966, 367] width 583 height 37
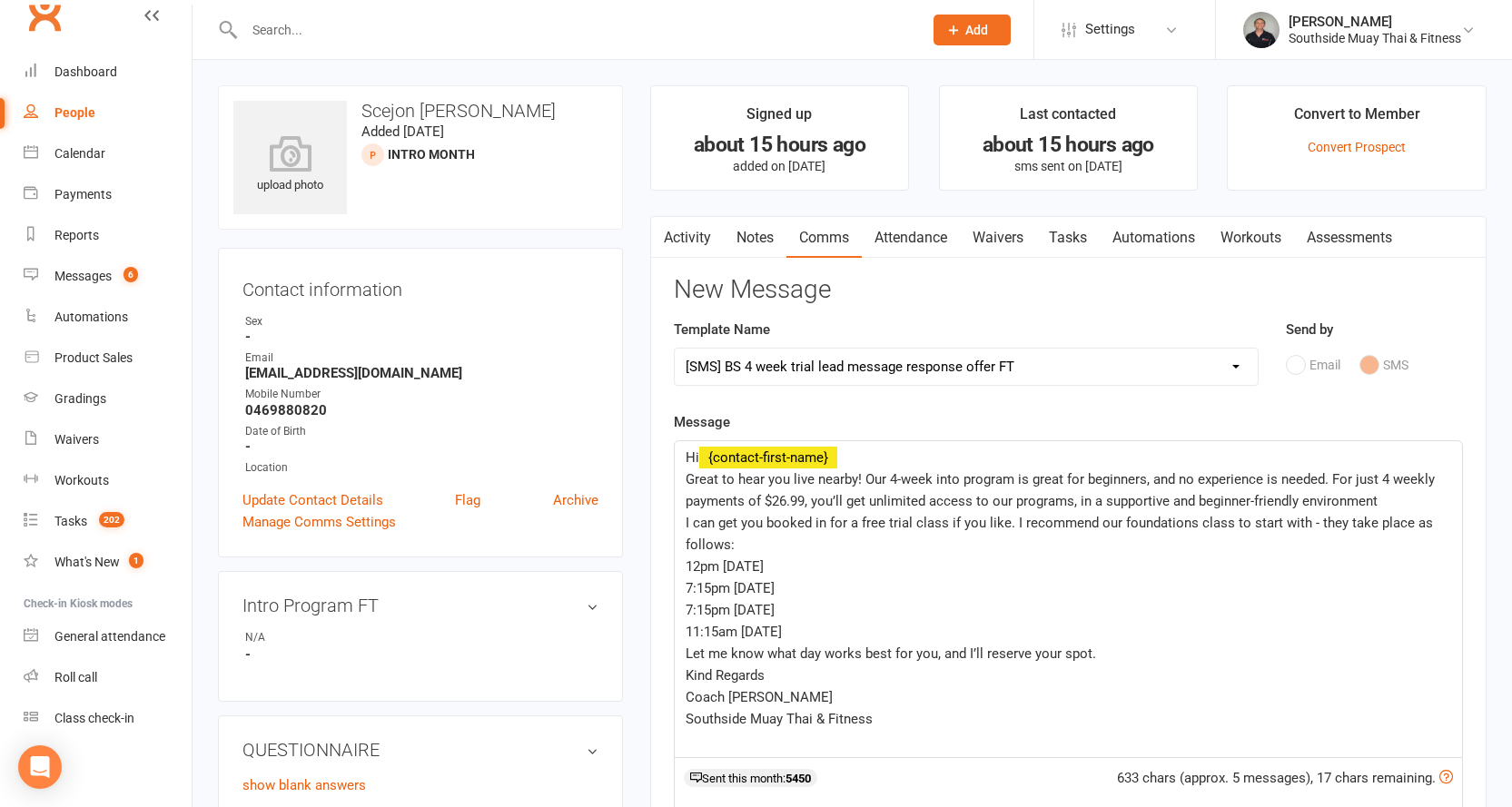
click at [693, 476] on span "Great to hear you live nearby! Our 4-week into program is great for beginners, …" at bounding box center [1062, 490] width 753 height 39
click at [1013, 404] on div "Template Name Select Template [SMS] Outreach Message: High Risk – Personal From…" at bounding box center [966, 364] width 612 height 93
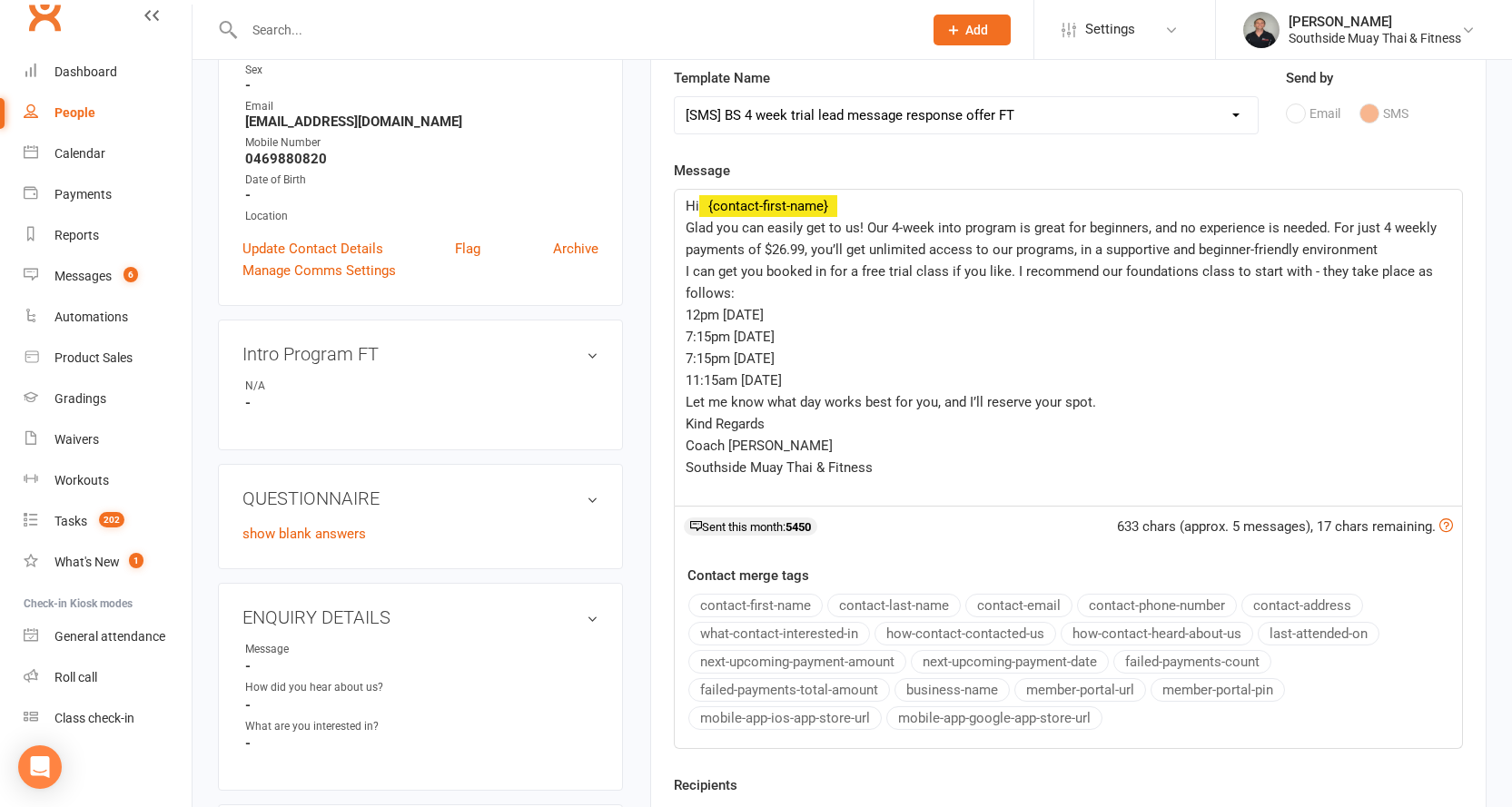
scroll to position [364, 0]
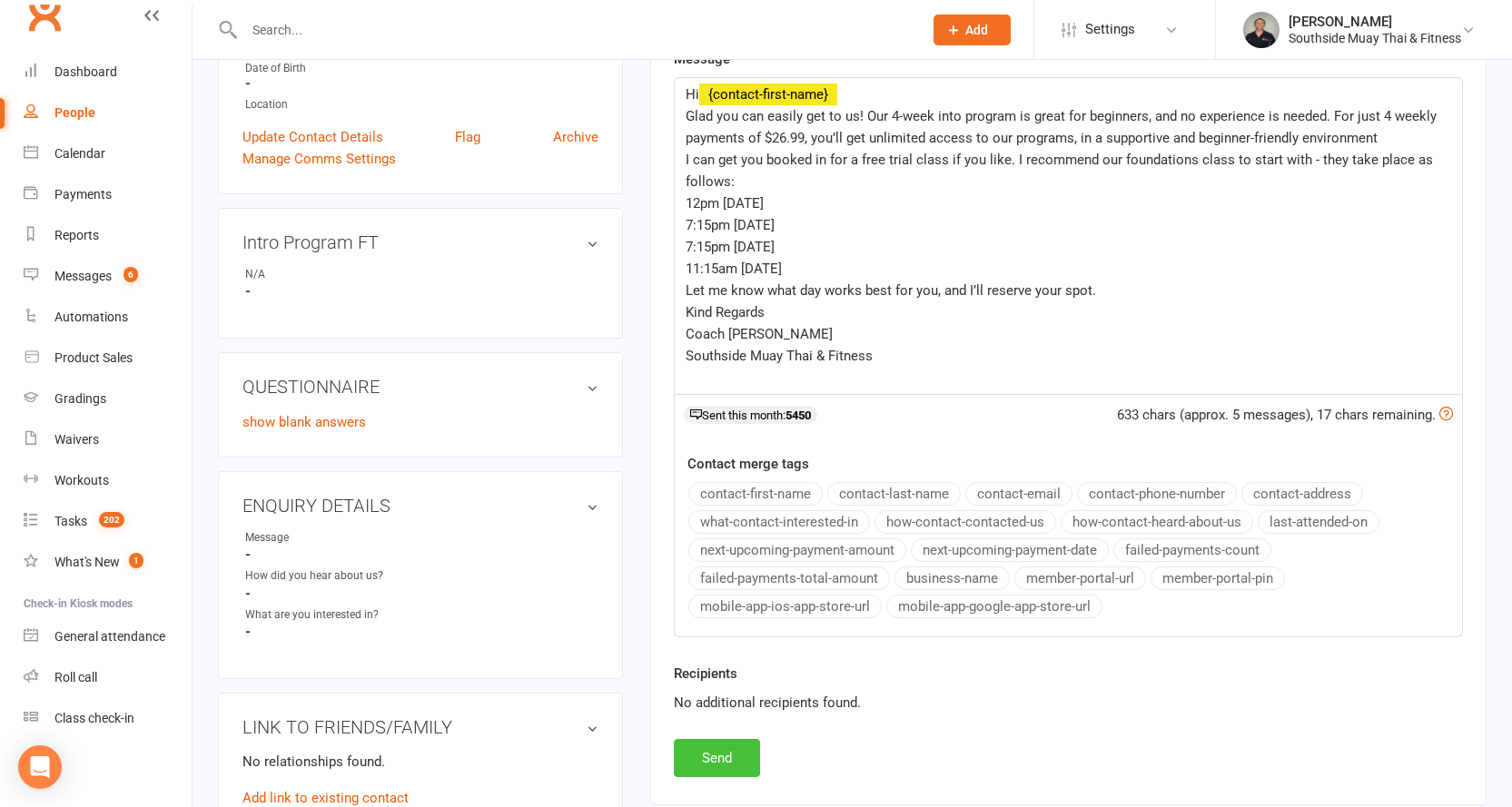
click at [683, 753] on button "Send" at bounding box center [717, 758] width 86 height 39
select select
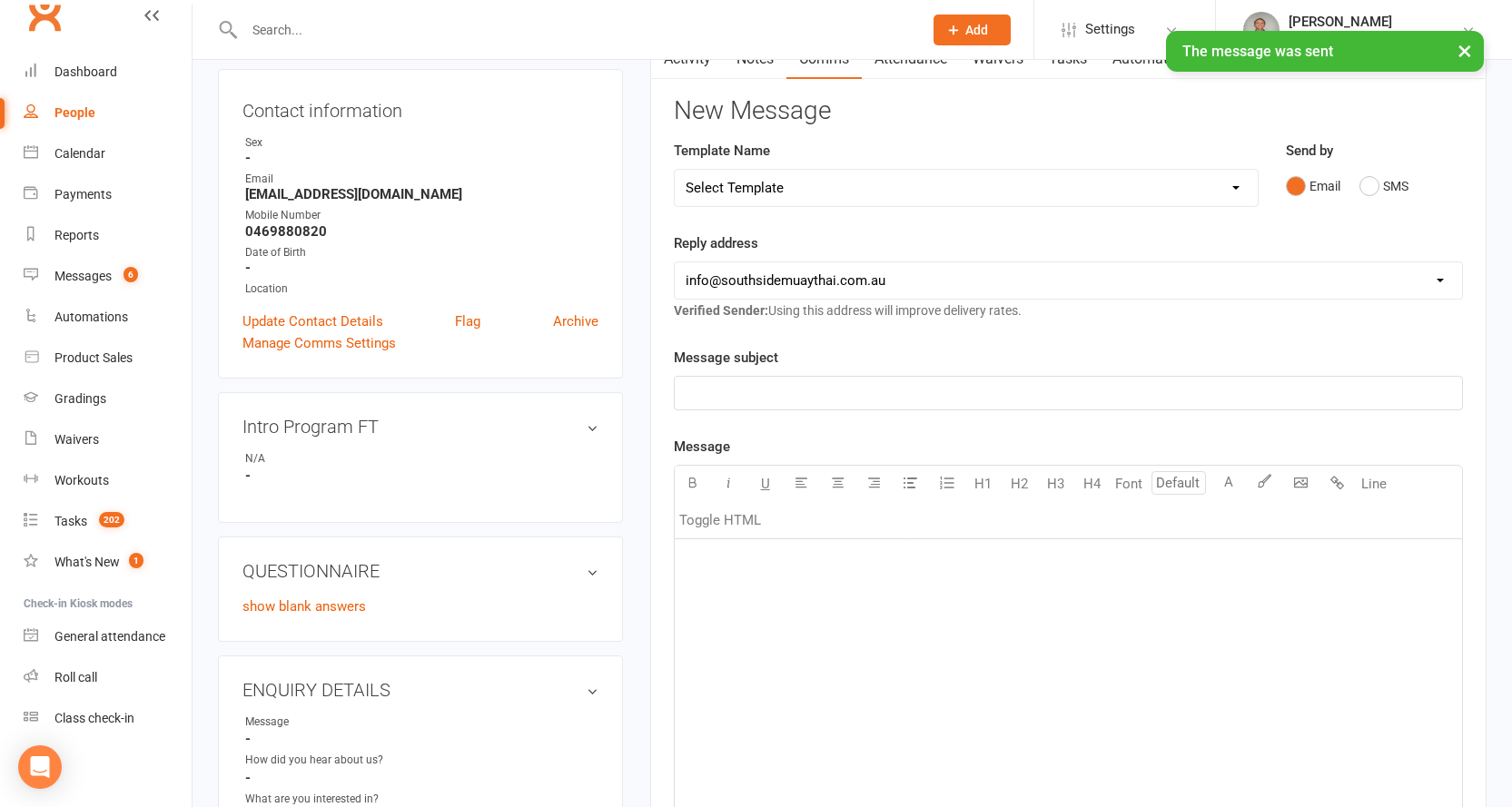
scroll to position [0, 0]
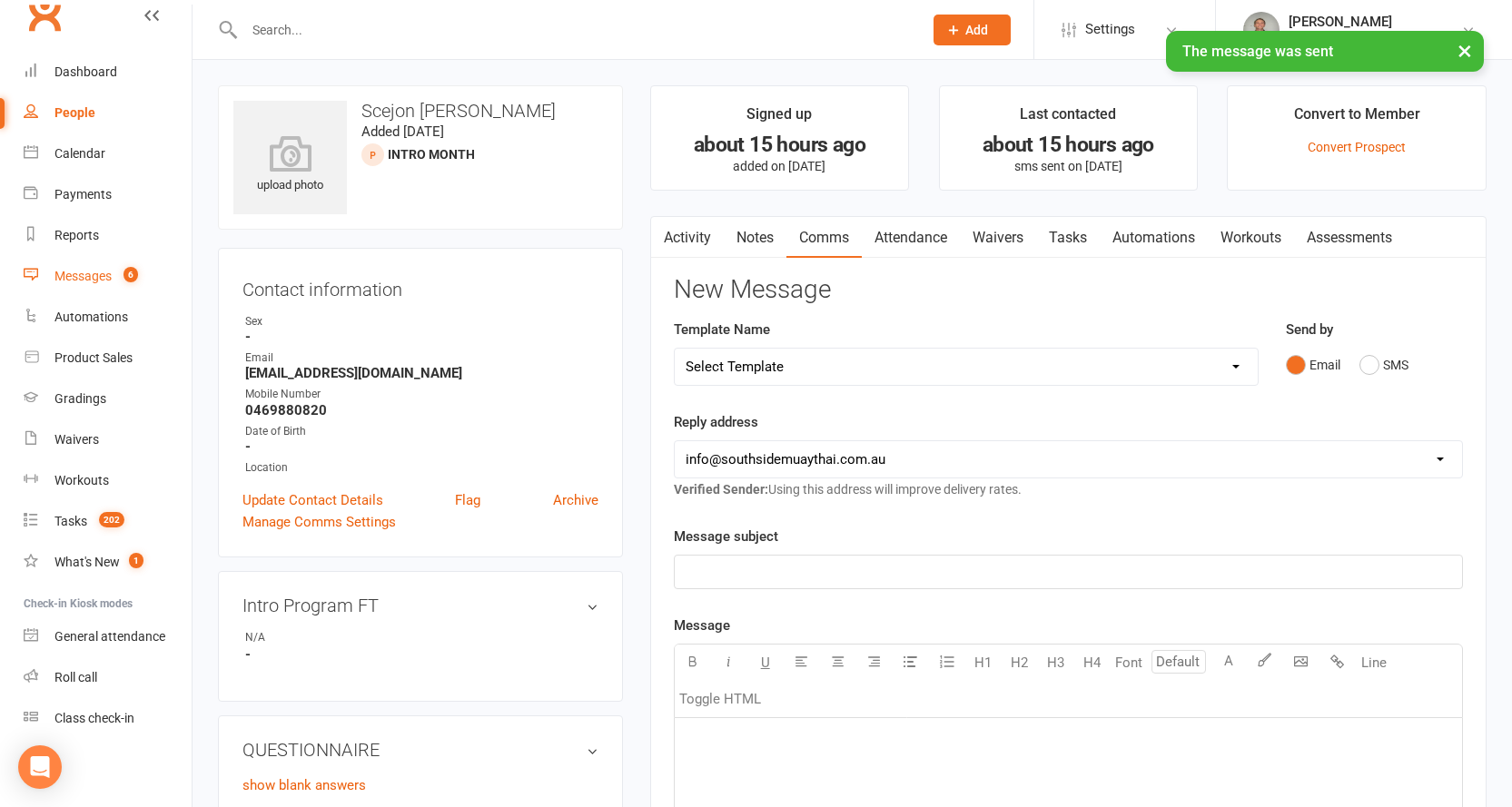
click at [54, 272] on div "Messages" at bounding box center [83, 276] width 57 height 15
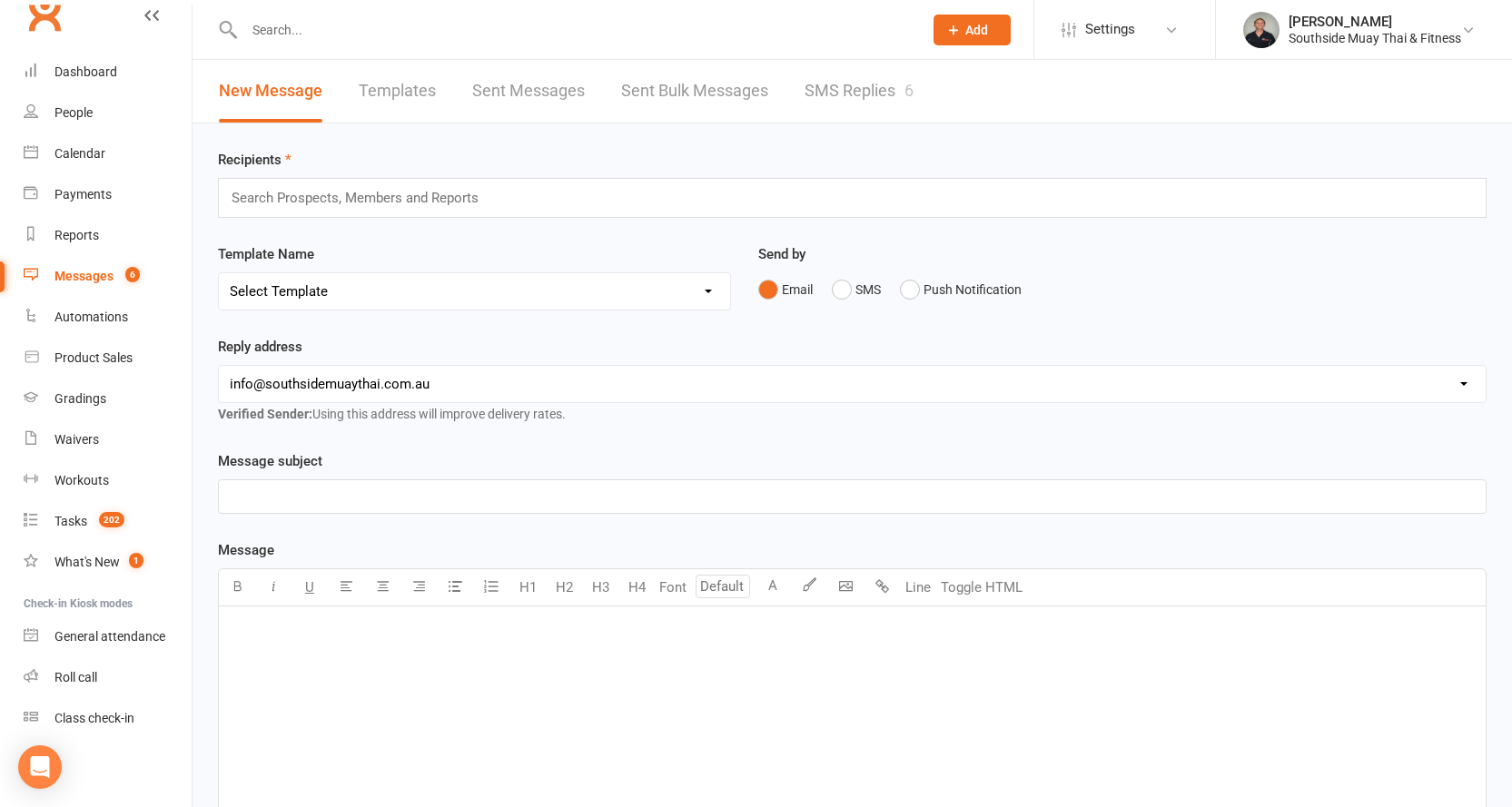
click at [861, 95] on link "SMS Replies 6" at bounding box center [858, 91] width 109 height 62
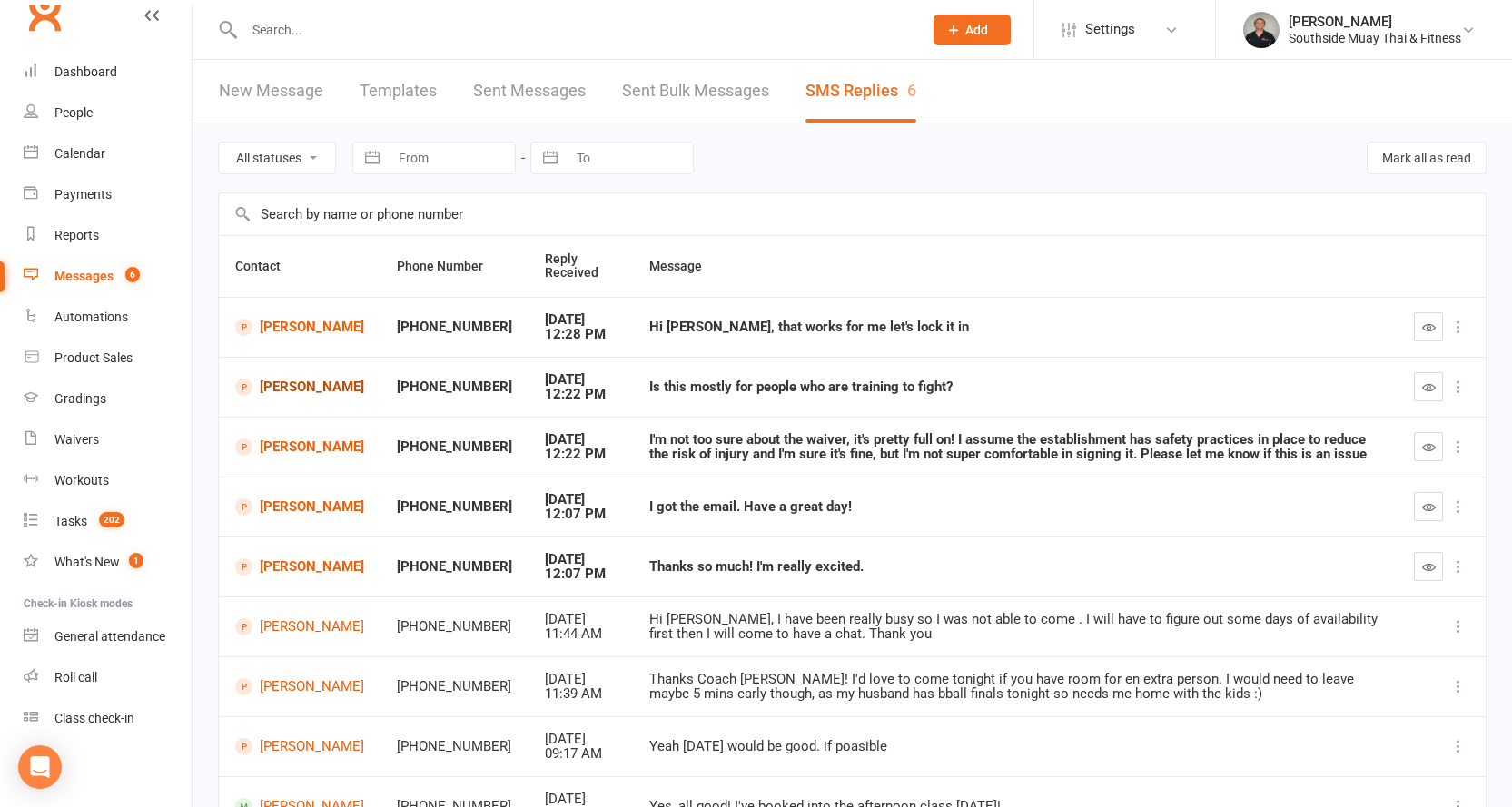
click at [294, 389] on link "[PERSON_NAME]" at bounding box center [299, 387] width 129 height 17
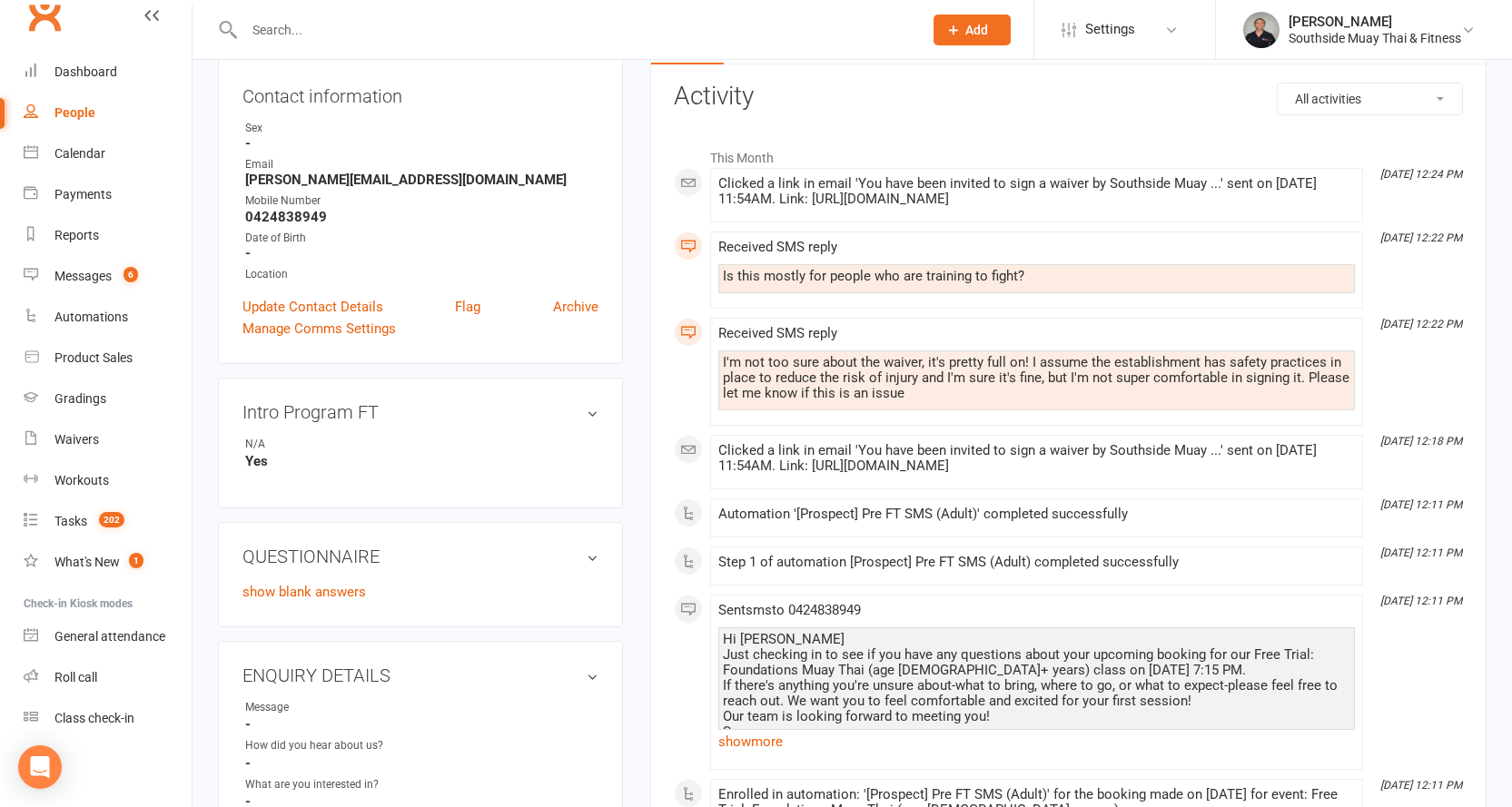
scroll to position [91, 0]
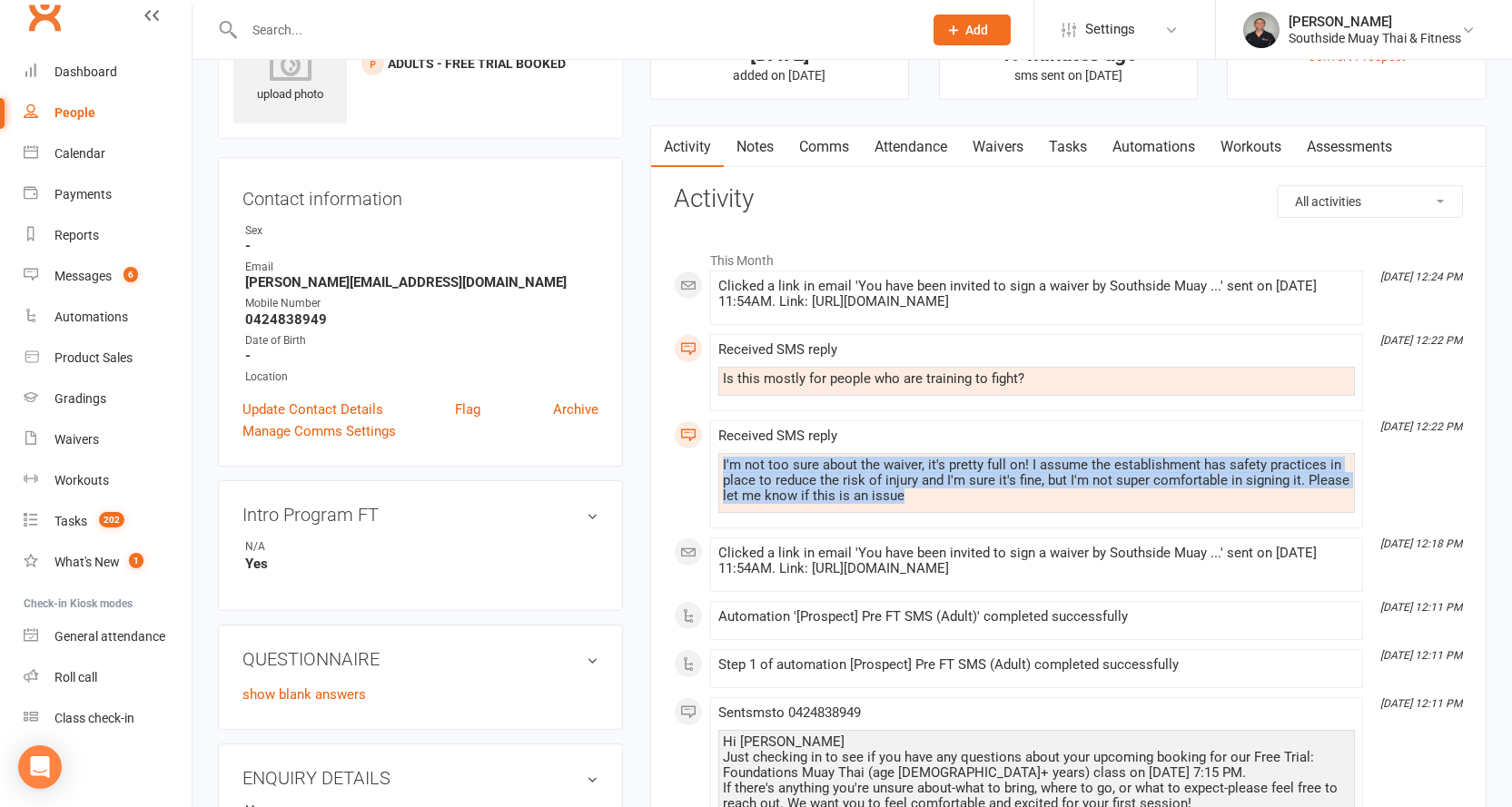
drag, startPoint x: 722, startPoint y: 474, endPoint x: 945, endPoint y: 508, distance: 225.6
click at [945, 504] on div "I'm not too sure about the waiver, it's pretty full on! I assume the establishm…" at bounding box center [1036, 480] width 627 height 46
copy div "I'm not too sure about the waiver, it's pretty full on! I assume the establishm…"
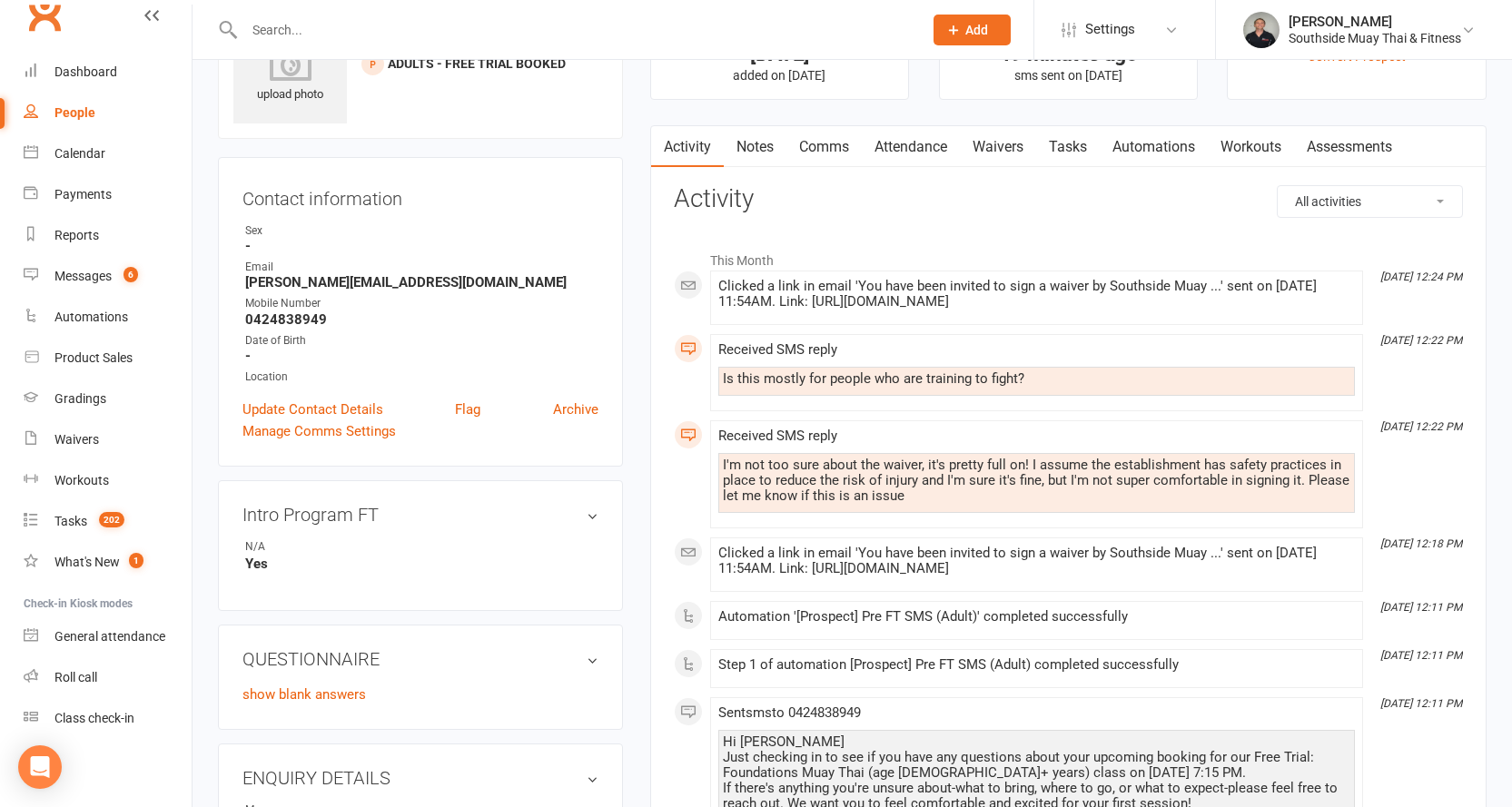
click at [817, 387] on div "Is this mostly for people who are training to fight?" at bounding box center [1036, 378] width 627 height 16
copy div "Is this mostly for people who are training to fight?"
click at [838, 146] on link "Comms" at bounding box center [823, 146] width 75 height 41
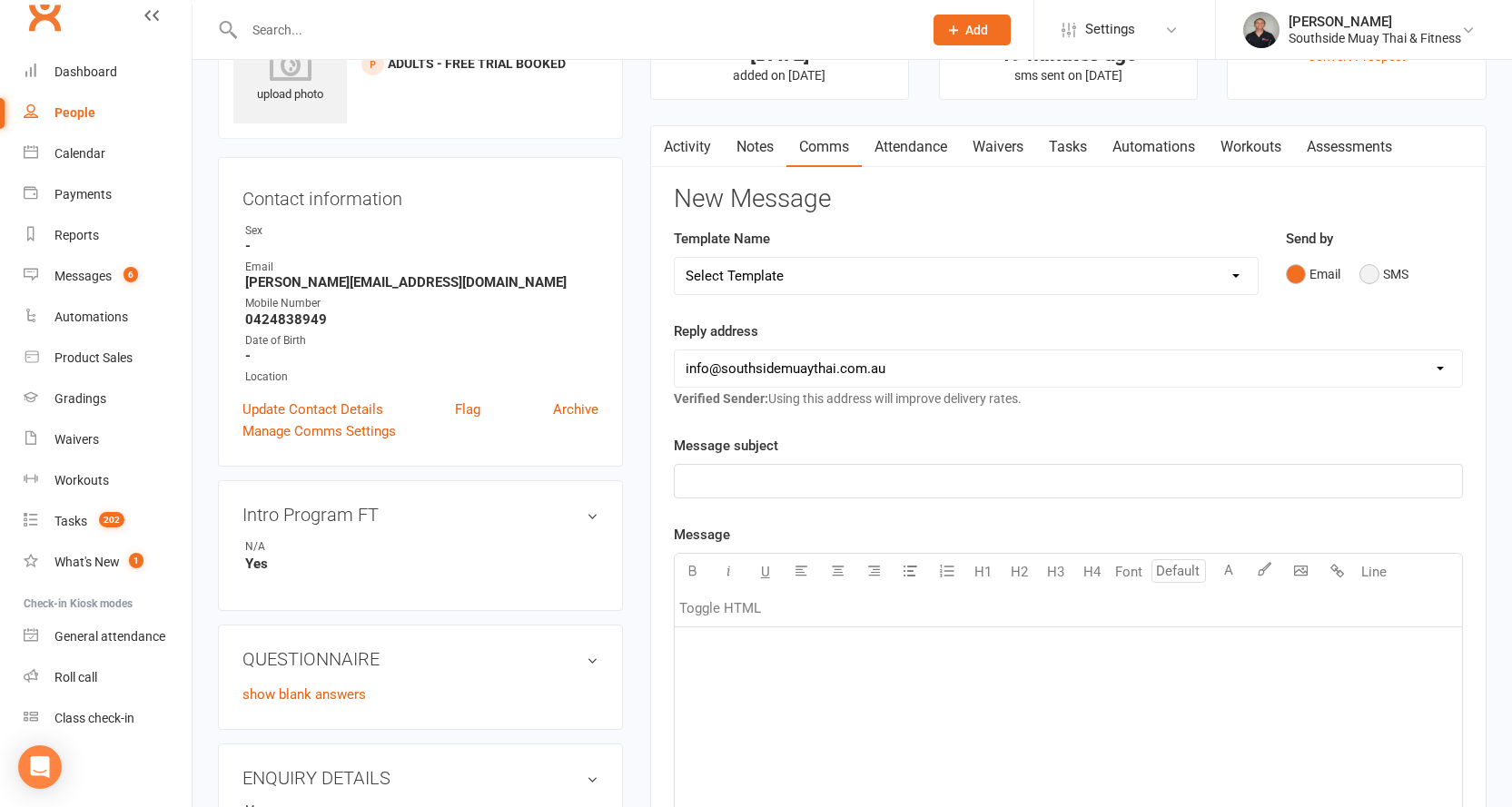
click at [1373, 267] on button "SMS" at bounding box center [1383, 275] width 49 height 35
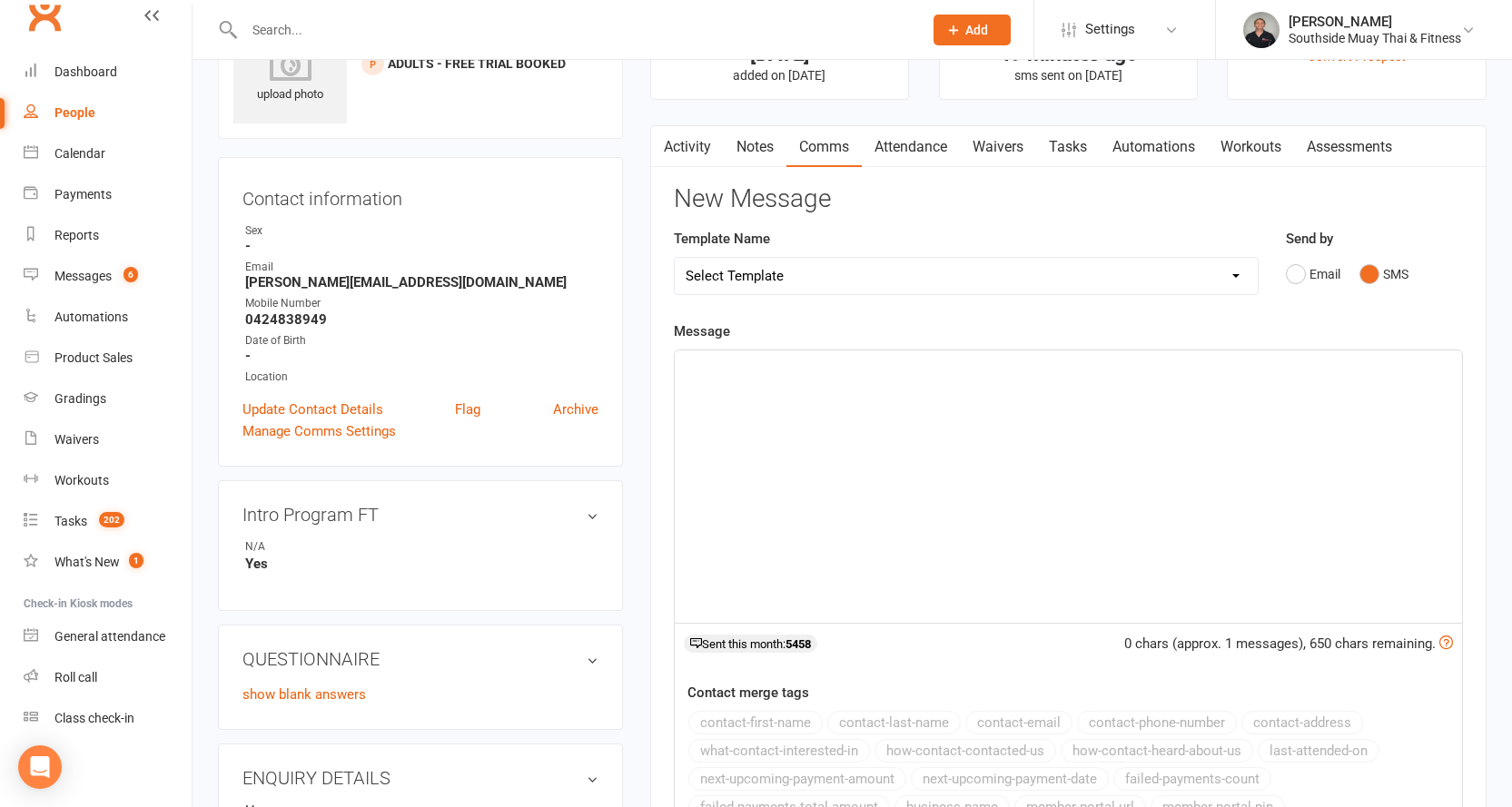
click at [970, 433] on div "﻿" at bounding box center [1068, 487] width 787 height 273
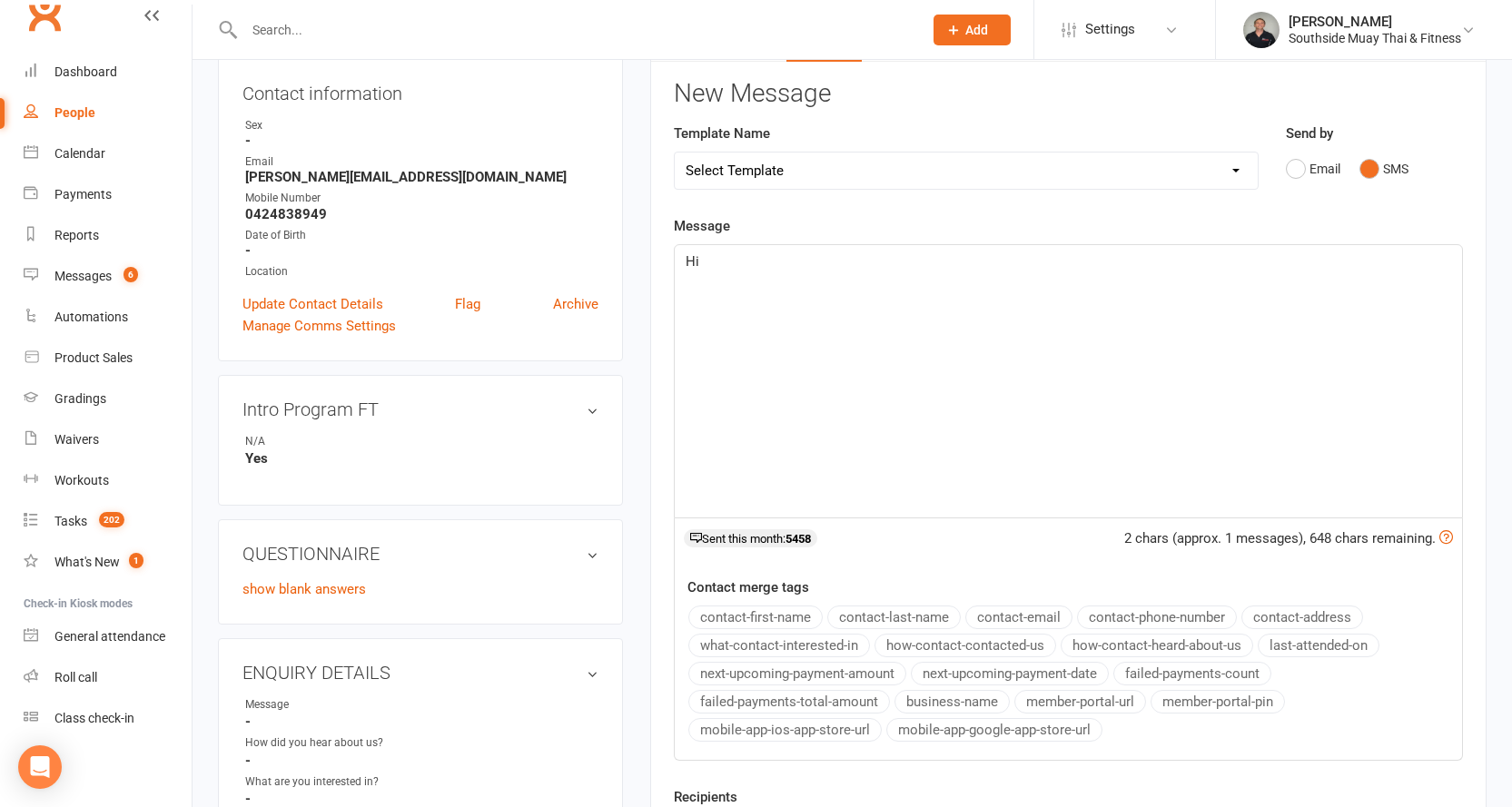
scroll to position [364, 0]
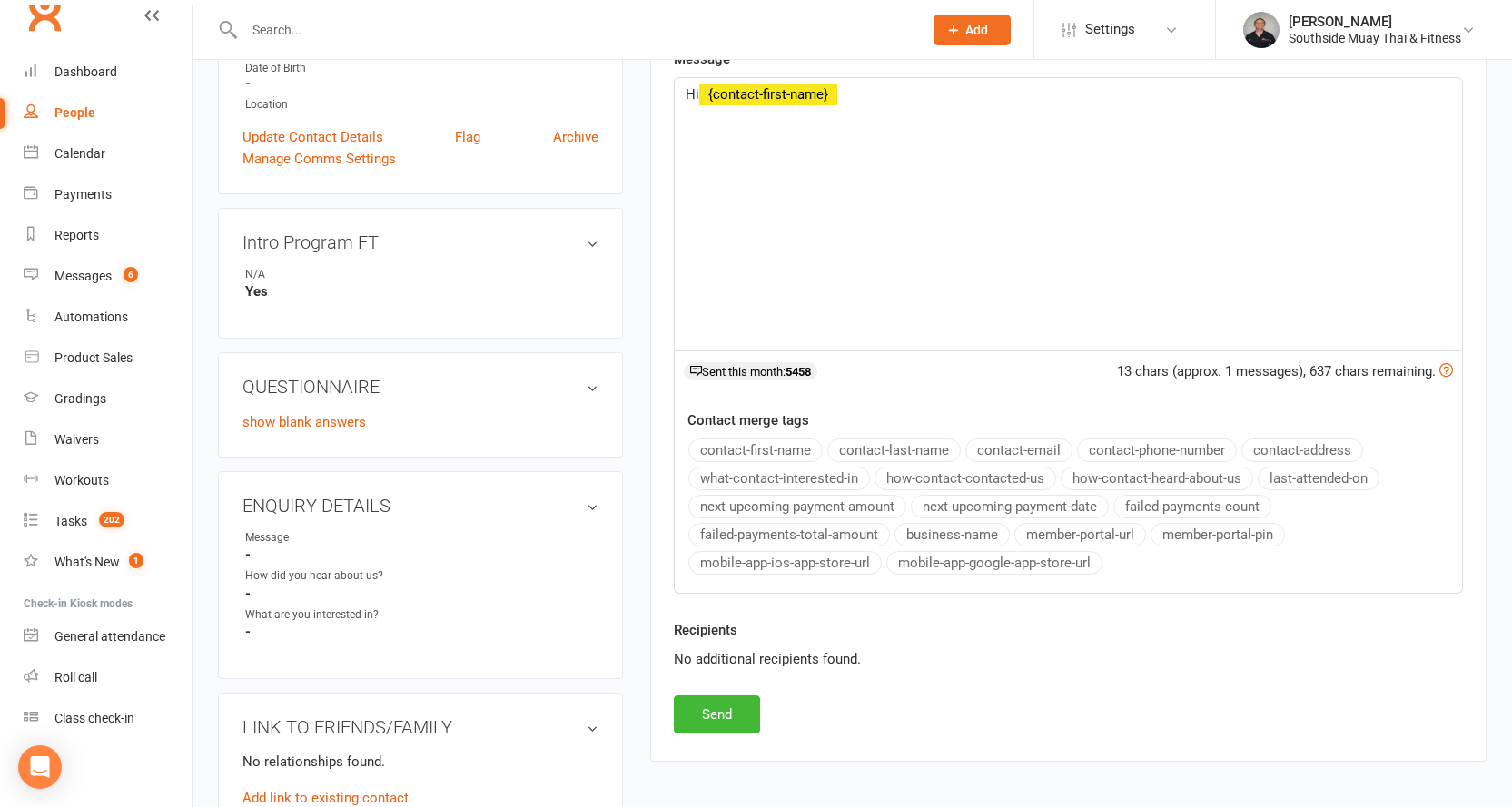
click at [762, 449] on button "contact-first-name" at bounding box center [756, 451] width 134 height 24
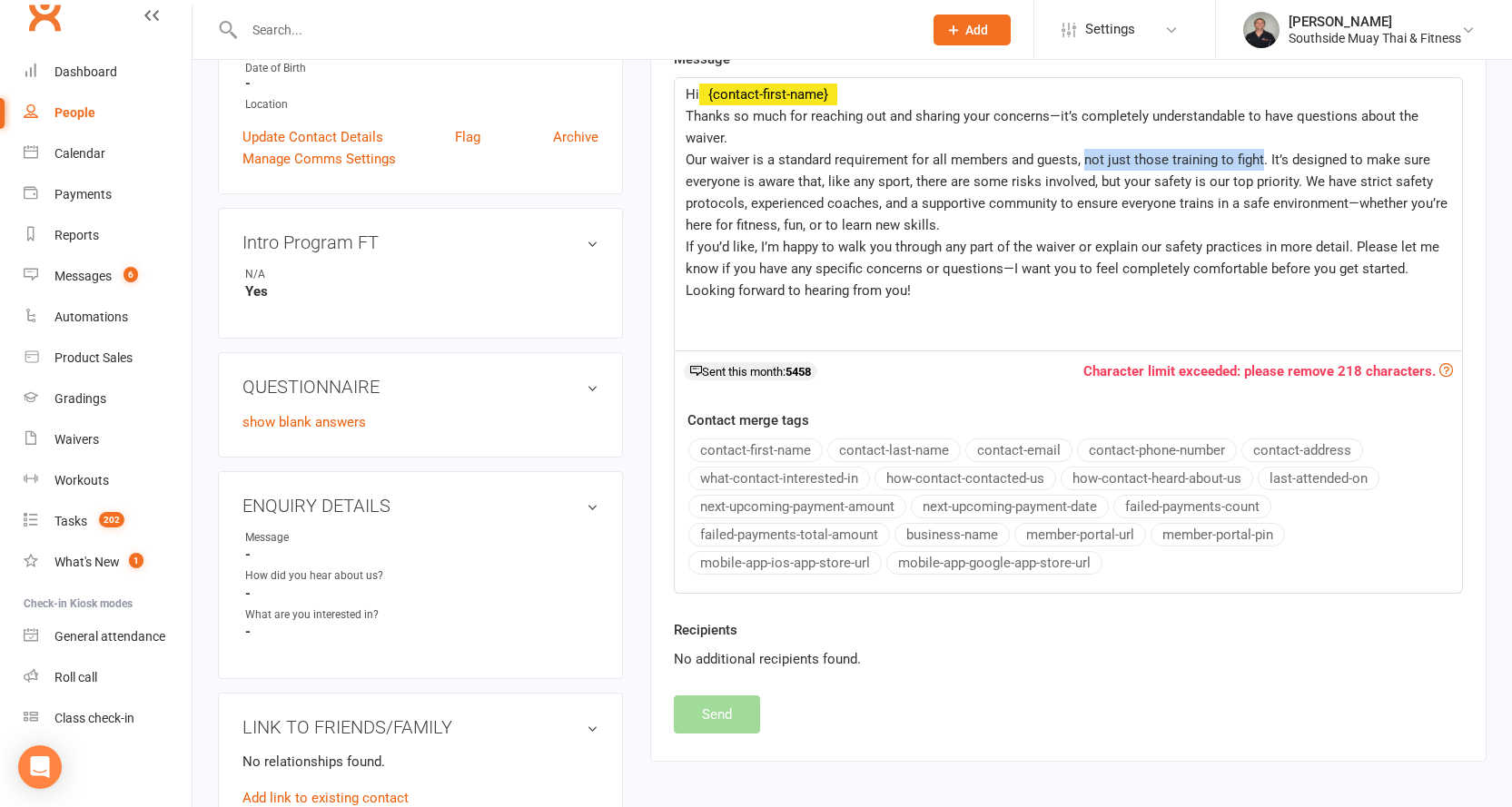
drag, startPoint x: 1082, startPoint y: 156, endPoint x: 1260, endPoint y: 154, distance: 178.0
click at [1260, 154] on span "Our waiver is a standard requirement for all members and guests, not just those…" at bounding box center [1069, 192] width 766 height 82
click at [681, 247] on div "Hi ﻿ {contact-first-name} Thanks so much for reaching out and sharing your conc…" at bounding box center [1068, 214] width 787 height 273
click at [756, 240] on span "If you’d like, I’m happy to walk you through any part of the waiver or explain …" at bounding box center [1064, 258] width 757 height 39
click at [682, 247] on div "Hi ﻿ {contact-first-name} Thanks so much for reaching out and sharing your conc…" at bounding box center [1068, 214] width 787 height 273
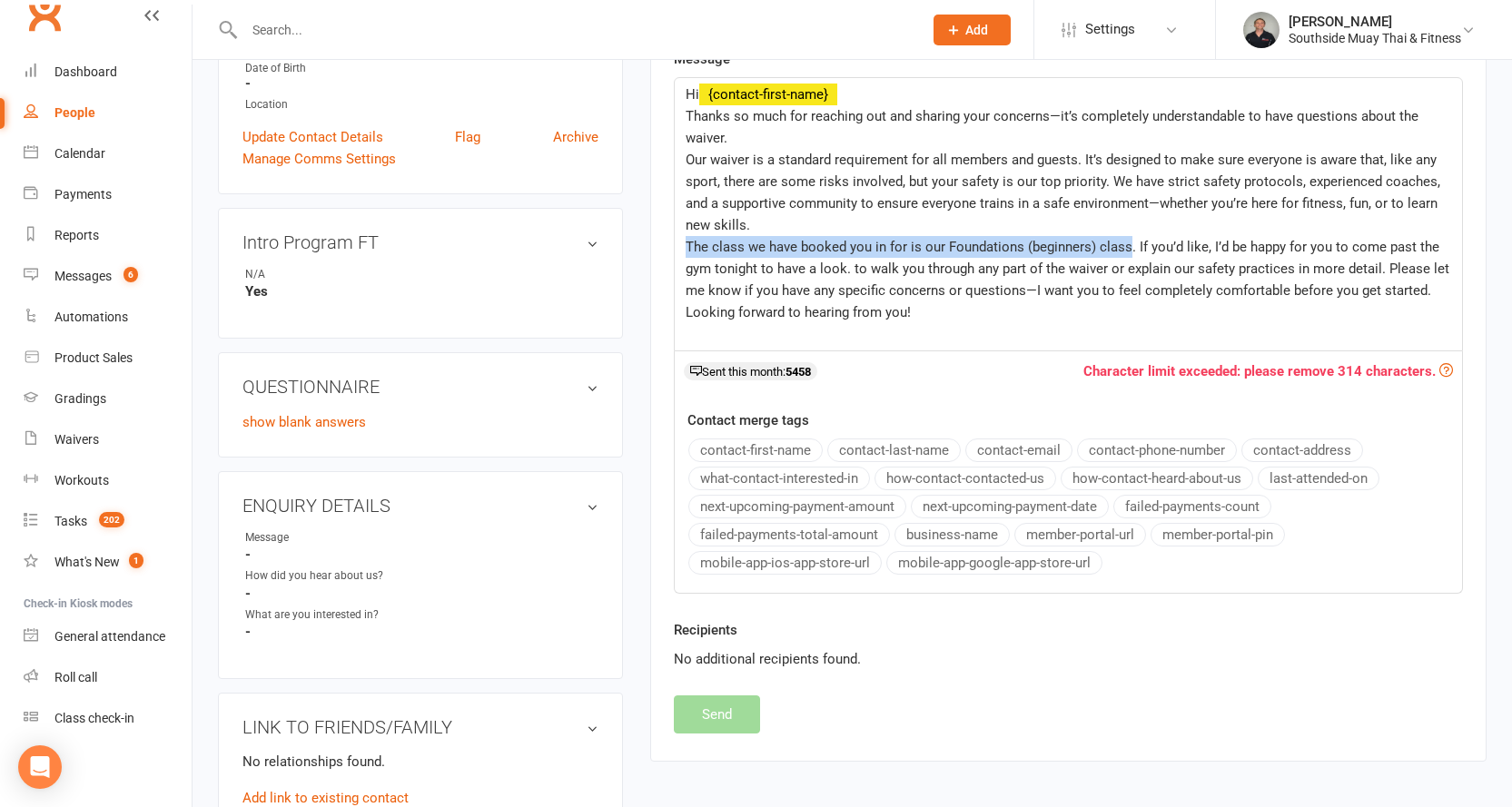
drag, startPoint x: 686, startPoint y: 244, endPoint x: 1128, endPoint y: 252, distance: 442.1
click at [1128, 252] on span "The class we have booked you in for is our Foundations (beginners) class. If yo…" at bounding box center [1070, 268] width 767 height 60
copy span "The class we have booked you in for is our Foundations (beginners) class"
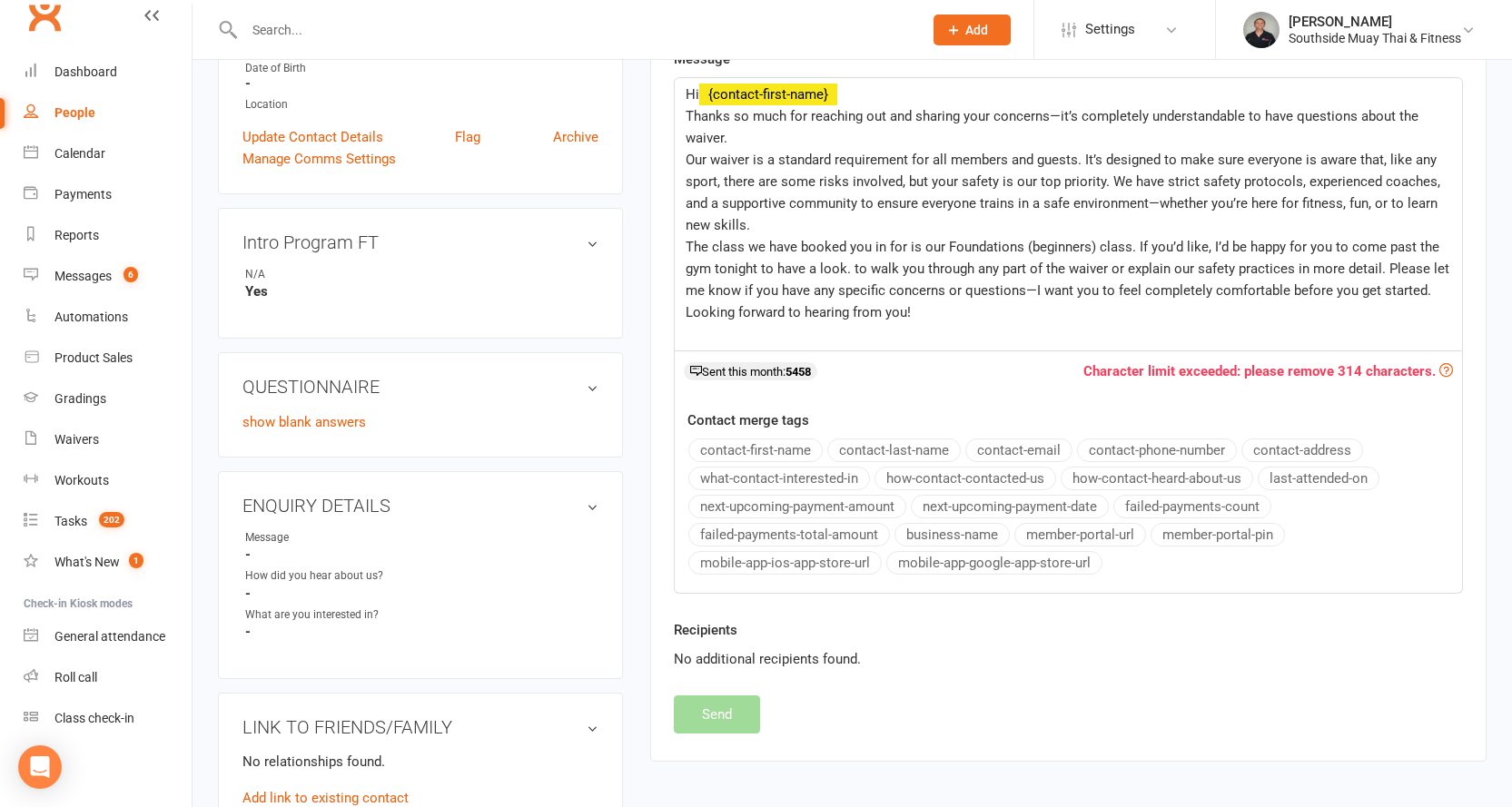
click at [684, 156] on div "Hi ﻿ {contact-first-name} Thanks so much for reaching out and sharing your conc…" at bounding box center [1068, 214] width 787 height 273
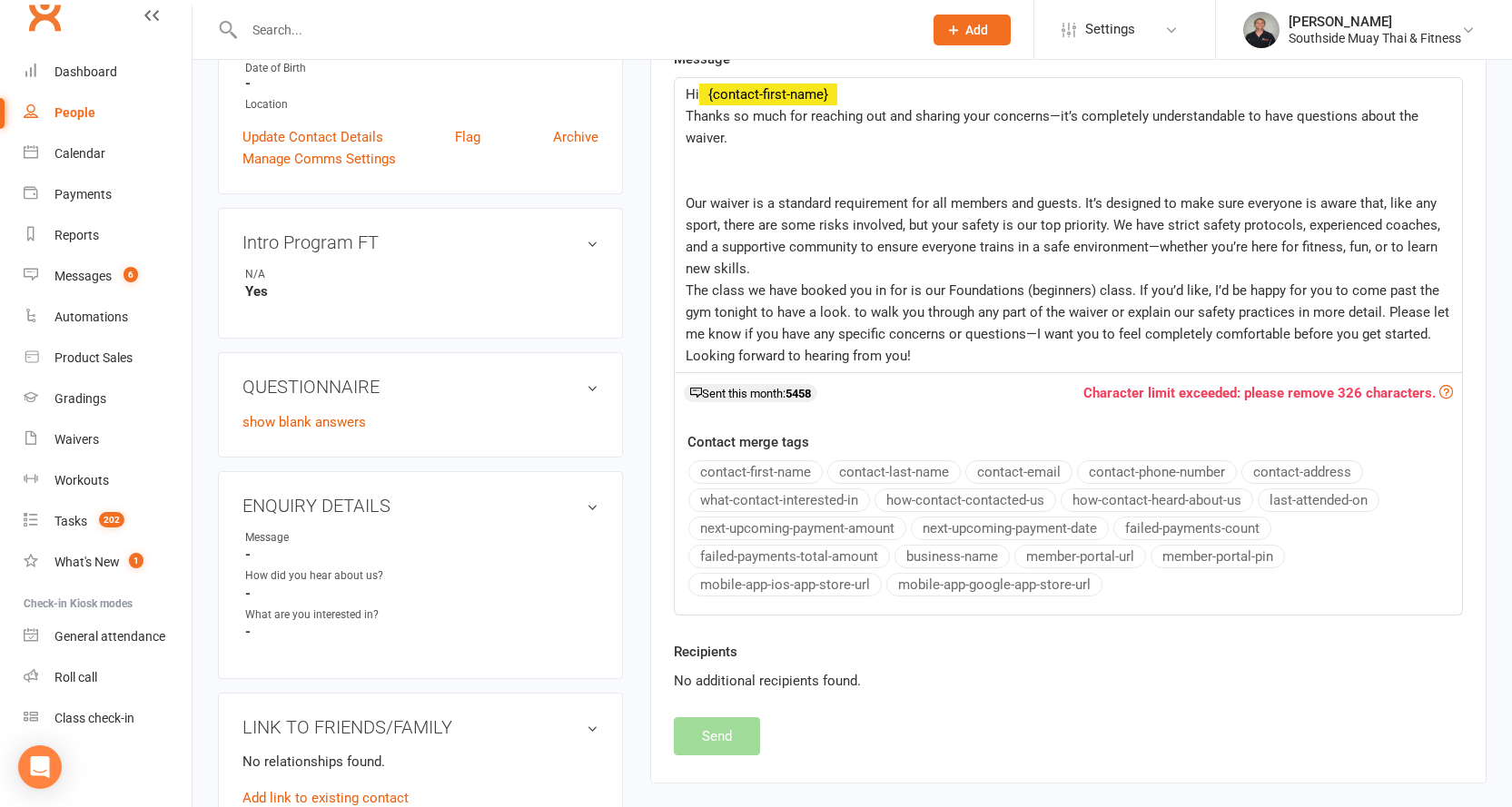
click at [724, 157] on p "﻿" at bounding box center [1069, 160] width 766 height 22
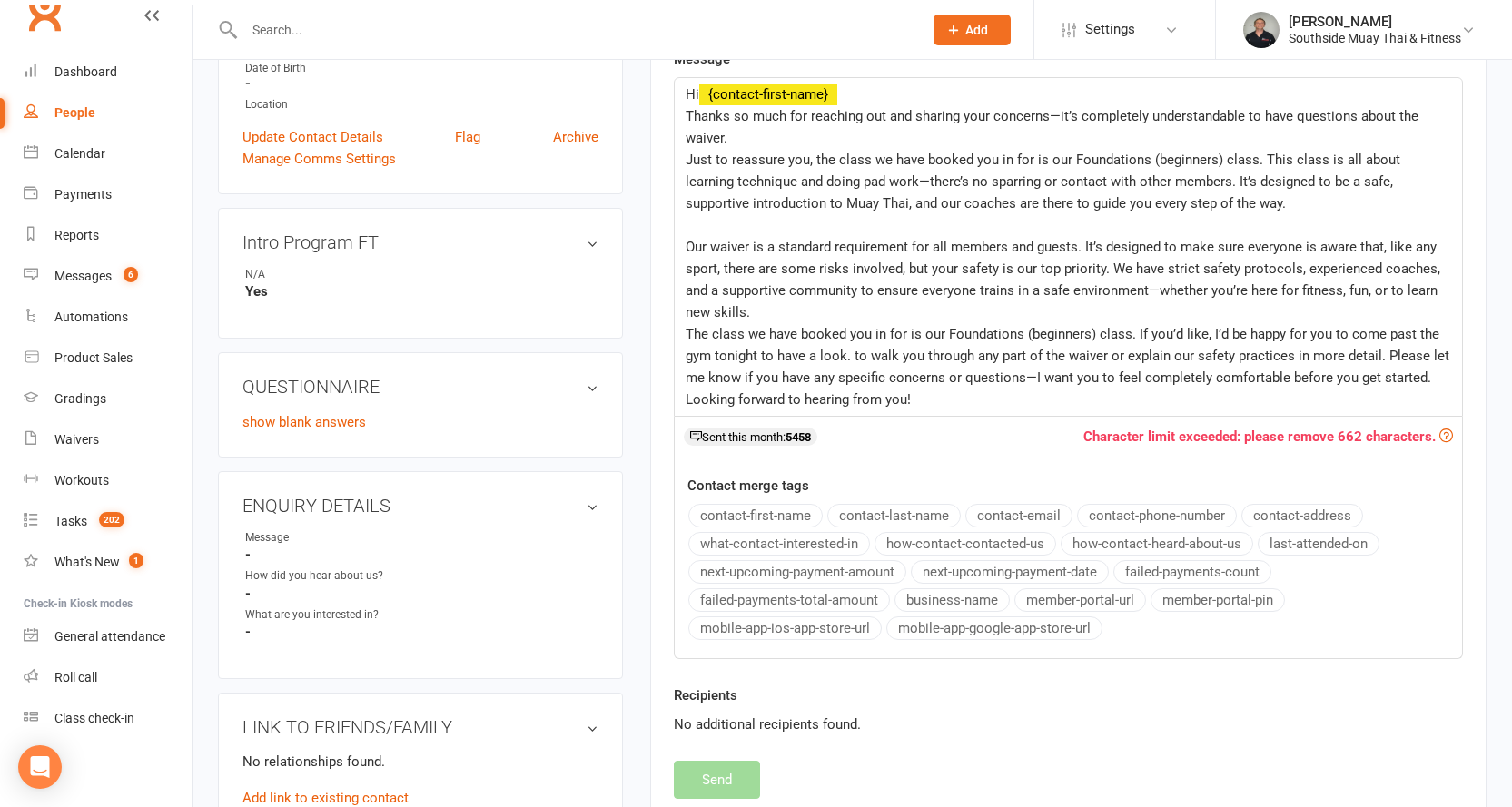
click at [735, 228] on p "﻿" at bounding box center [1069, 225] width 766 height 22
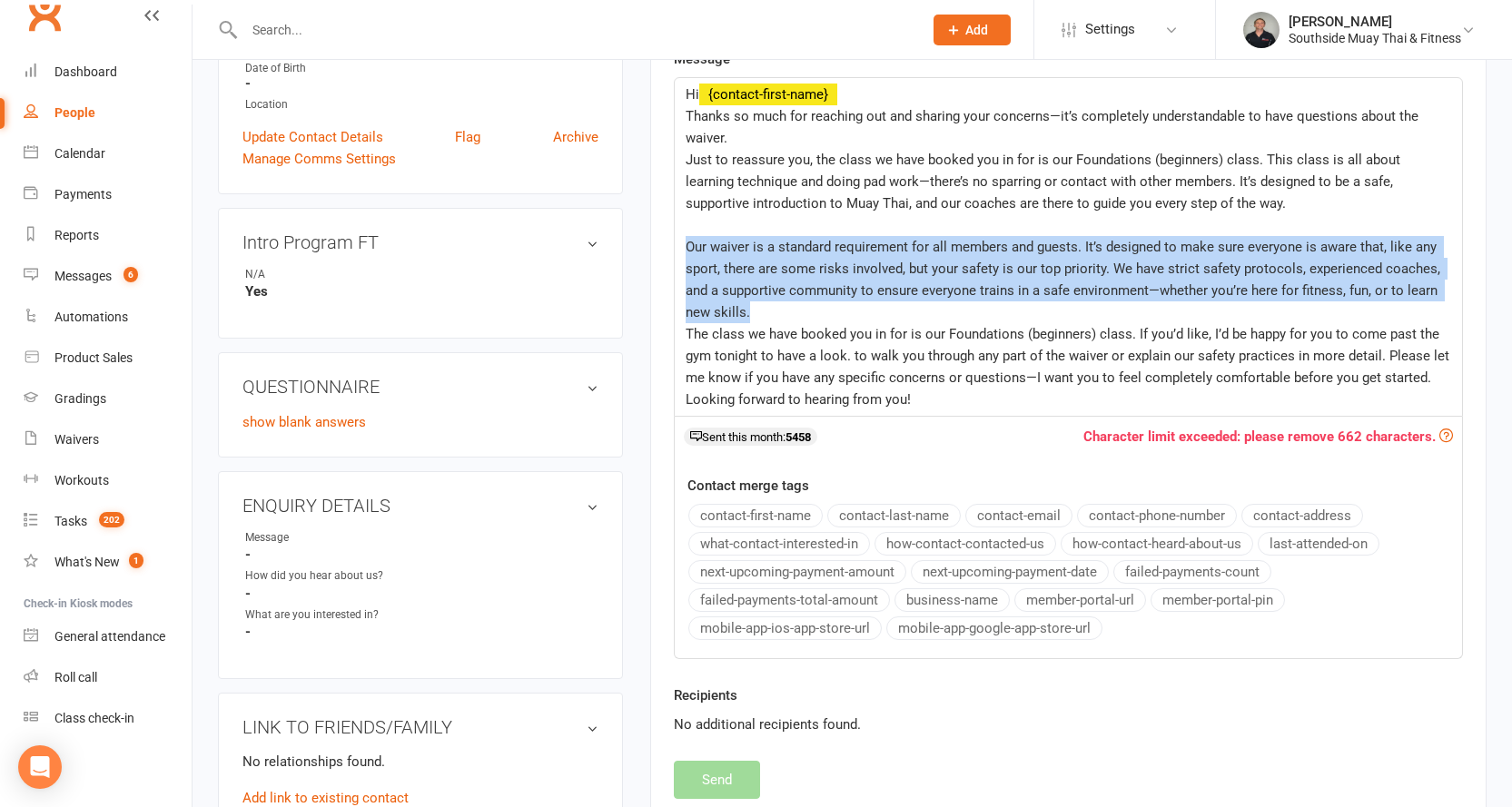
drag, startPoint x: 688, startPoint y: 244, endPoint x: 774, endPoint y: 308, distance: 107.2
click at [774, 308] on p "Our waiver is a standard requirement for all members and guests. It’s designed …" at bounding box center [1069, 279] width 766 height 87
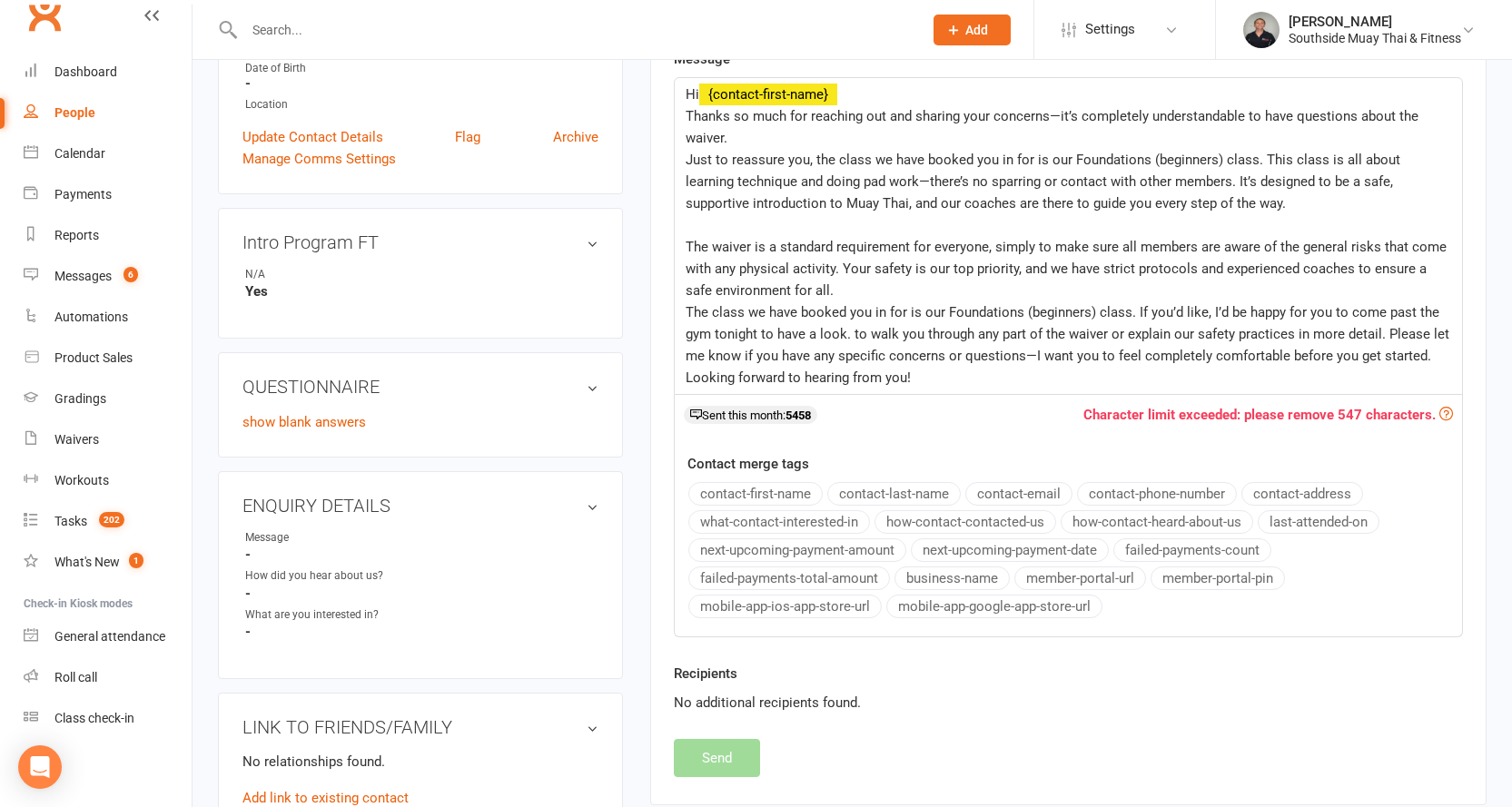
click at [682, 235] on div "Hi ﻿ {contact-first-name} Thanks so much for reaching out and sharing your conc…" at bounding box center [1068, 236] width 787 height 316
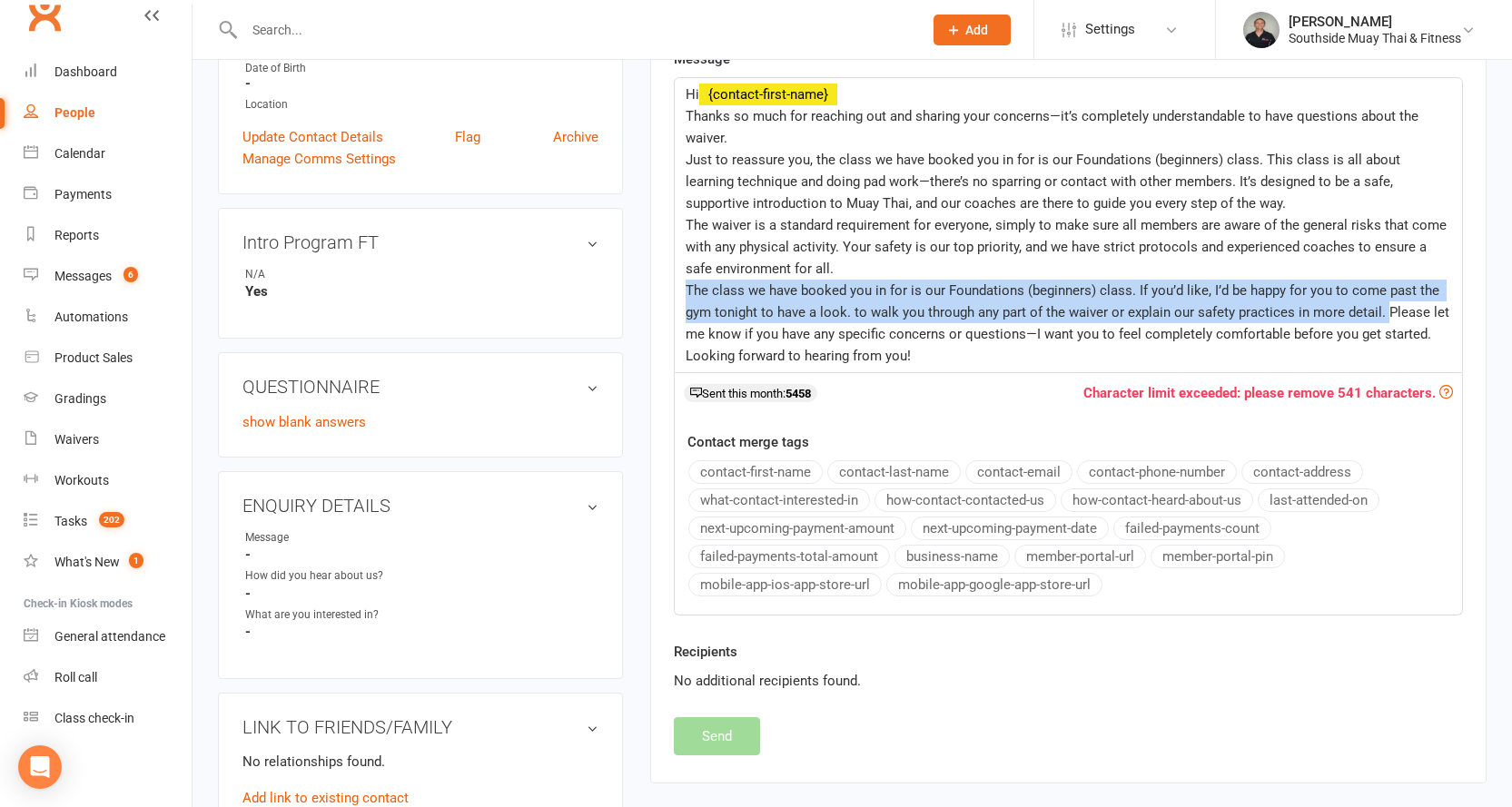
drag, startPoint x: 683, startPoint y: 287, endPoint x: 1380, endPoint y: 306, distance: 697.3
click at [1380, 306] on div "Hi ﻿ {contact-first-name} Thanks so much for reaching out and sharing your conc…" at bounding box center [1068, 225] width 787 height 294
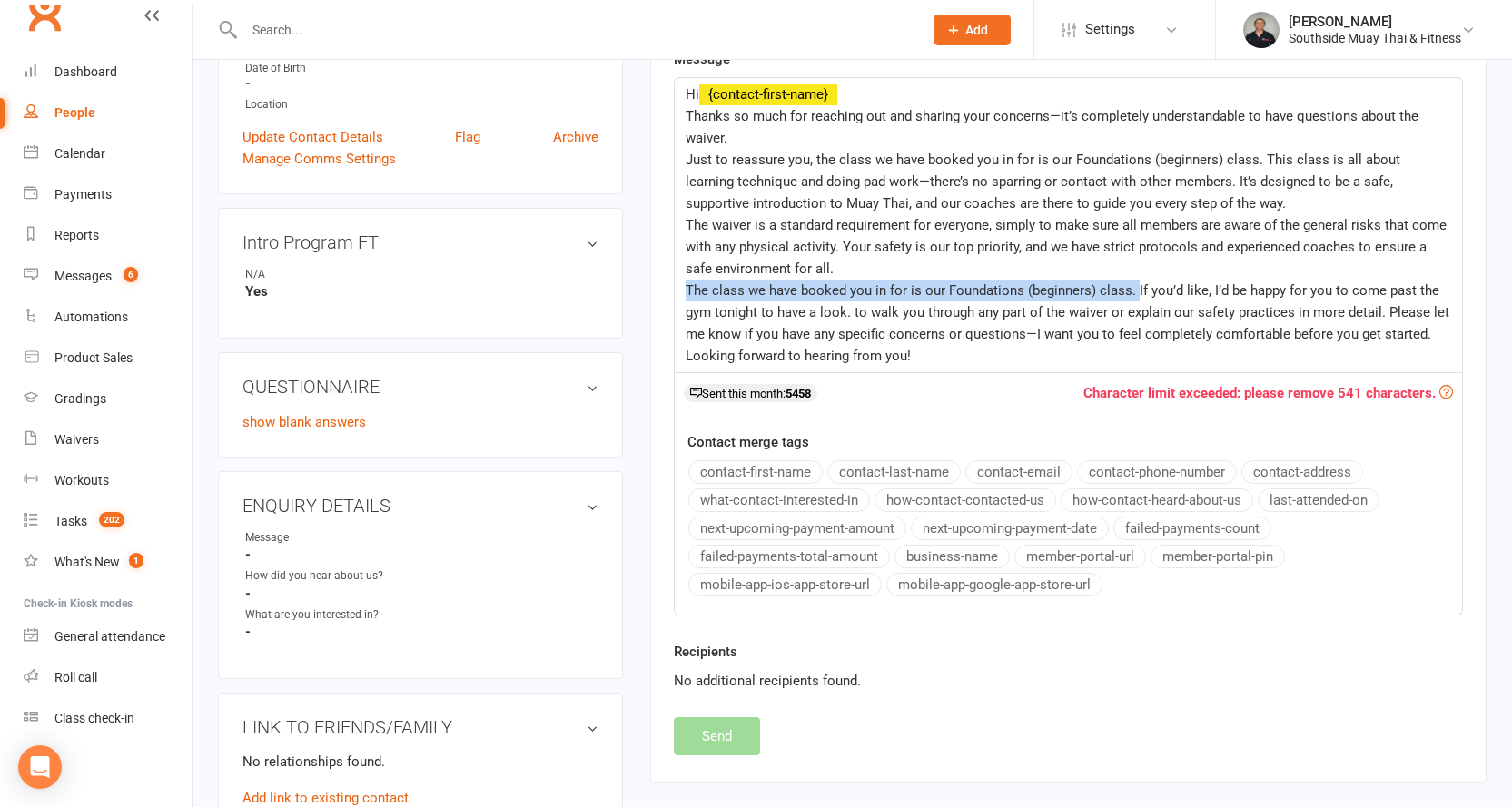
drag, startPoint x: 684, startPoint y: 288, endPoint x: 1134, endPoint y: 281, distance: 450.1
click at [1134, 281] on div "Hi ﻿ {contact-first-name} Thanks so much for reaching out and sharing your conc…" at bounding box center [1068, 225] width 787 height 294
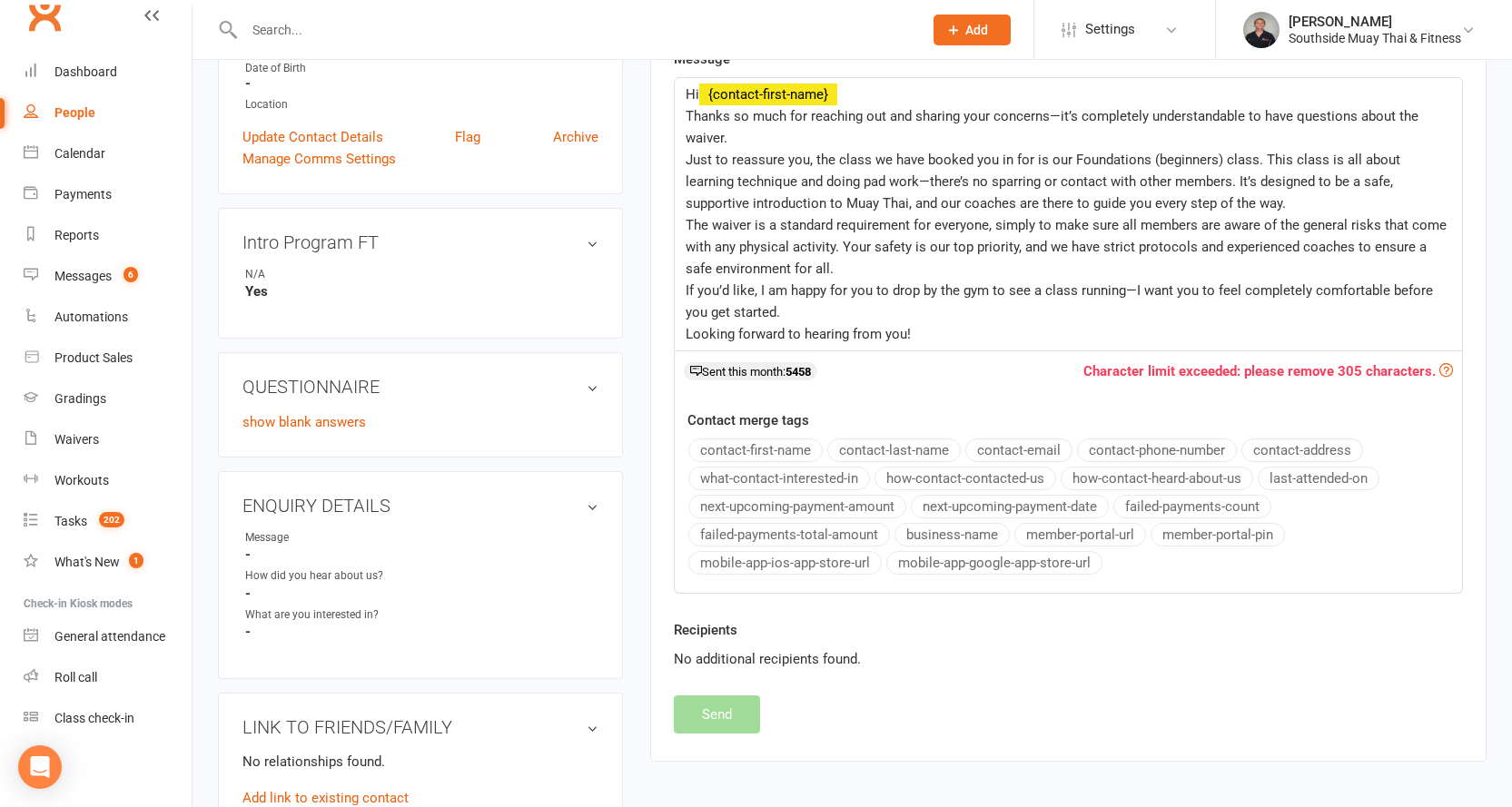
click at [910, 219] on span "The waiver is a standard requirement for everyone, simply to make sure all memb…" at bounding box center [1068, 246] width 765 height 60
click at [1181, 219] on span "The waiver is a standard form that all providers of recreational activities ask…" at bounding box center [1059, 246] width 748 height 60
click at [1171, 218] on span "The waiver is a standard form that all providers of recreational activities ask…" at bounding box center [1059, 246] width 748 height 60
click at [1261, 217] on span "The waiver is a standard form that all providers of recreational activities ask…" at bounding box center [1059, 246] width 748 height 60
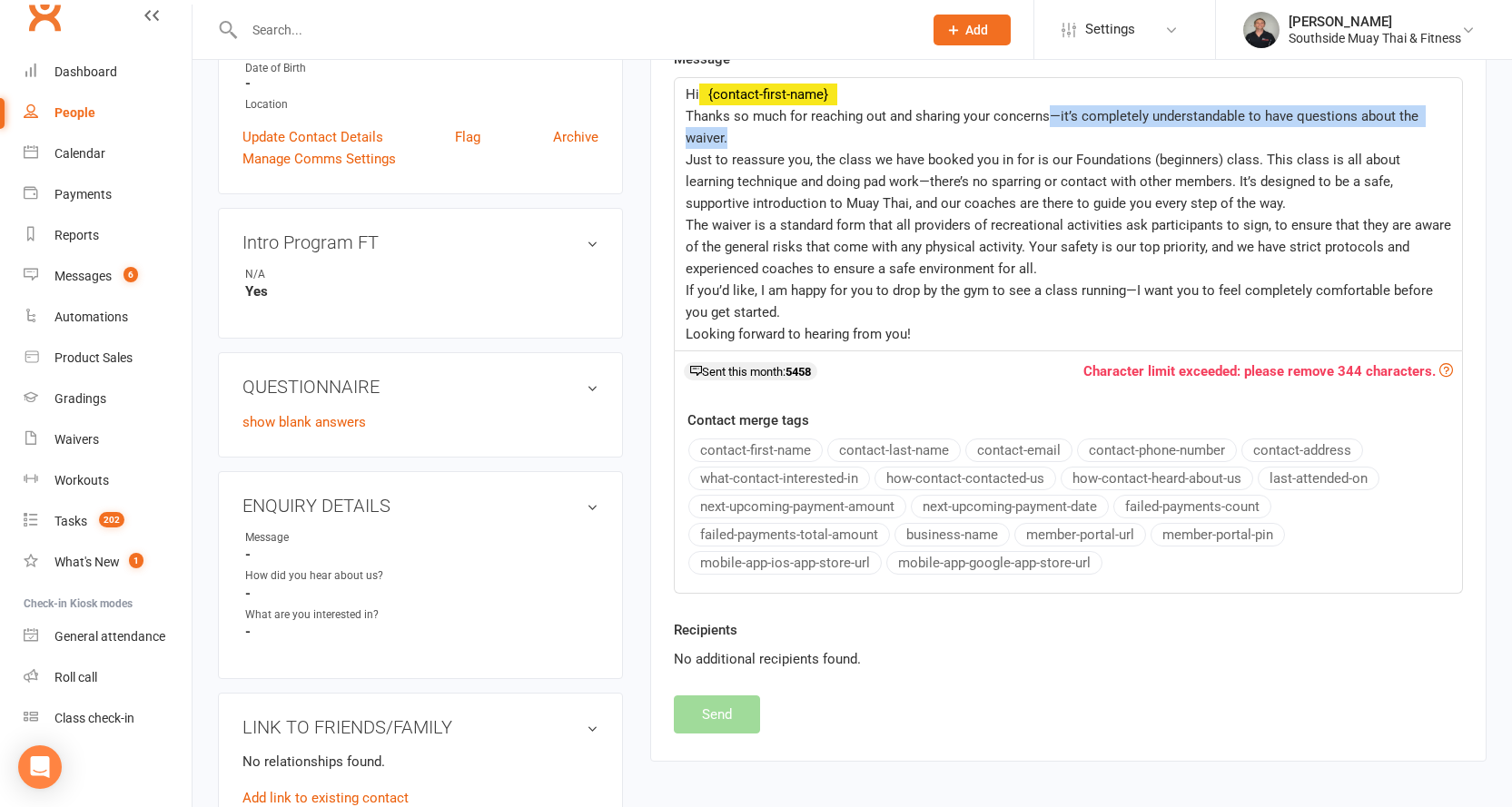
drag, startPoint x: 1047, startPoint y: 117, endPoint x: 1054, endPoint y: 129, distance: 13.9
click at [1054, 129] on p "Thanks so much for reaching out and sharing your concerns—it’s completely under…" at bounding box center [1069, 127] width 766 height 43
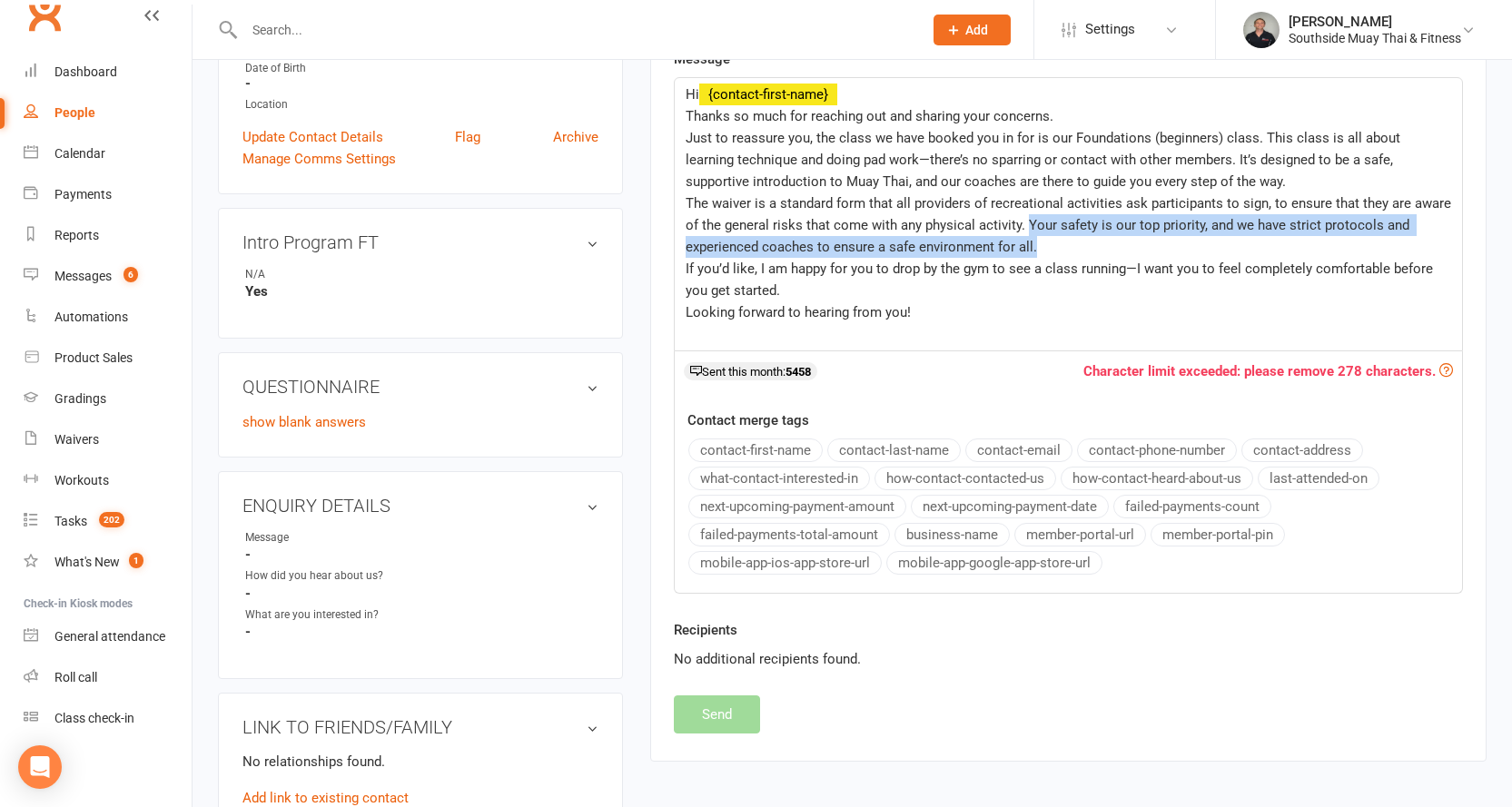
drag, startPoint x: 1025, startPoint y: 223, endPoint x: 1041, endPoint y: 241, distance: 24.1
click at [1041, 241] on p "The waiver is a standard form that all providers of recreational activities ask…" at bounding box center [1069, 225] width 766 height 65
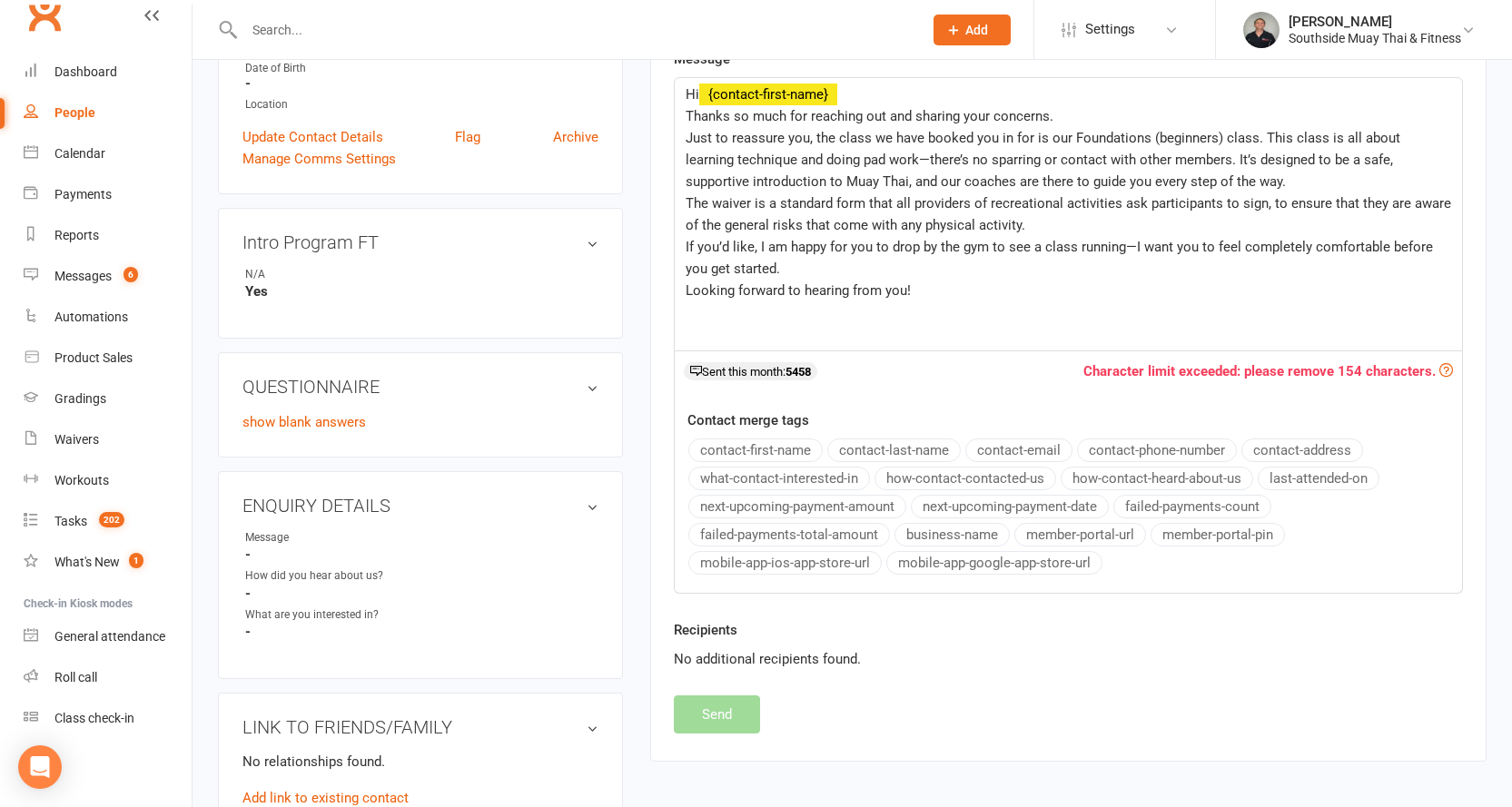
click at [688, 137] on span "Just to reassure you, the class we have booked you in for is our Foundations (b…" at bounding box center [1045, 159] width 718 height 60
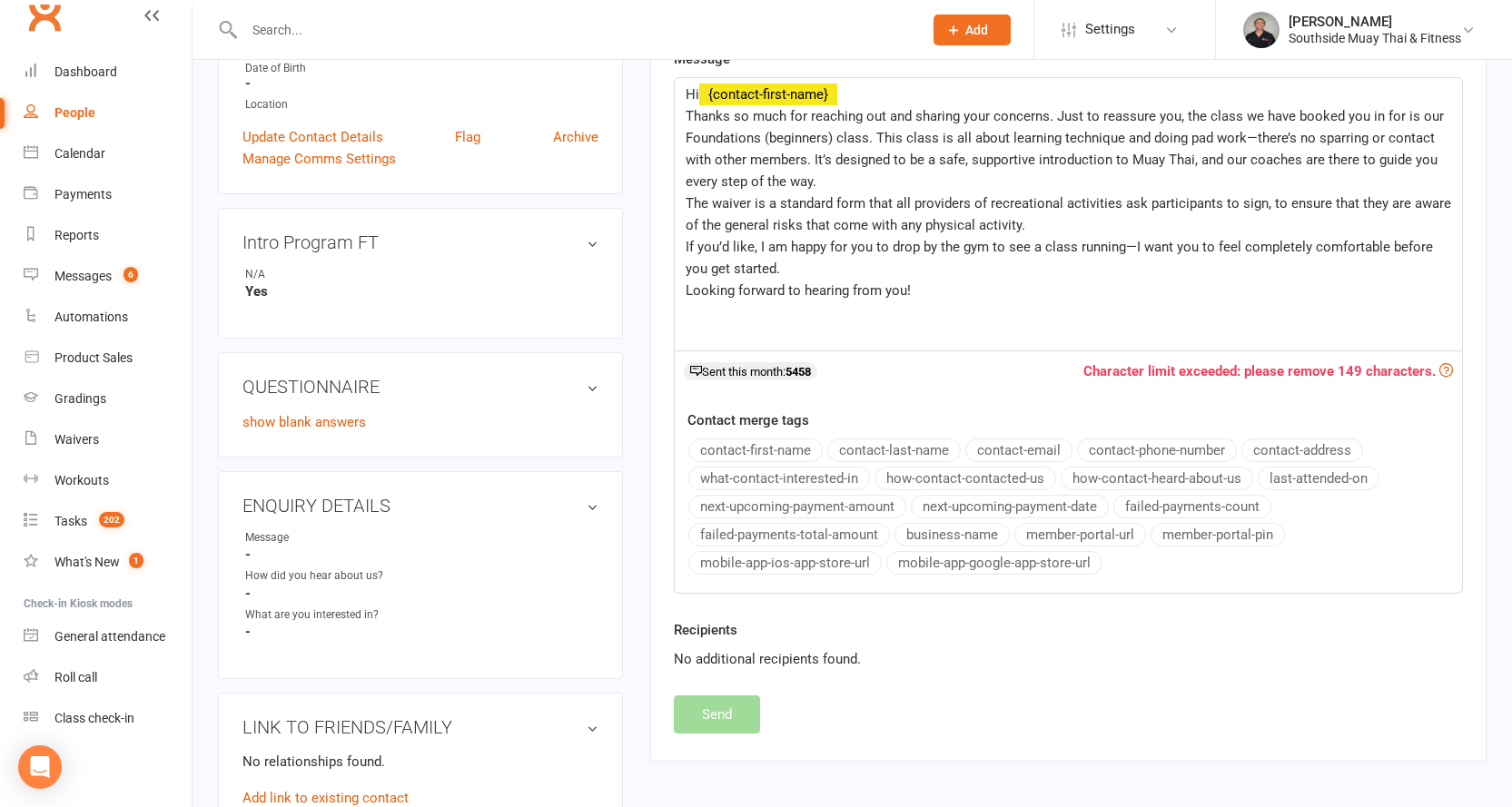
click at [683, 198] on div "Hi ﻿ {contact-first-name} Thanks so much for reaching out and sharing your conc…" at bounding box center [1068, 214] width 787 height 273
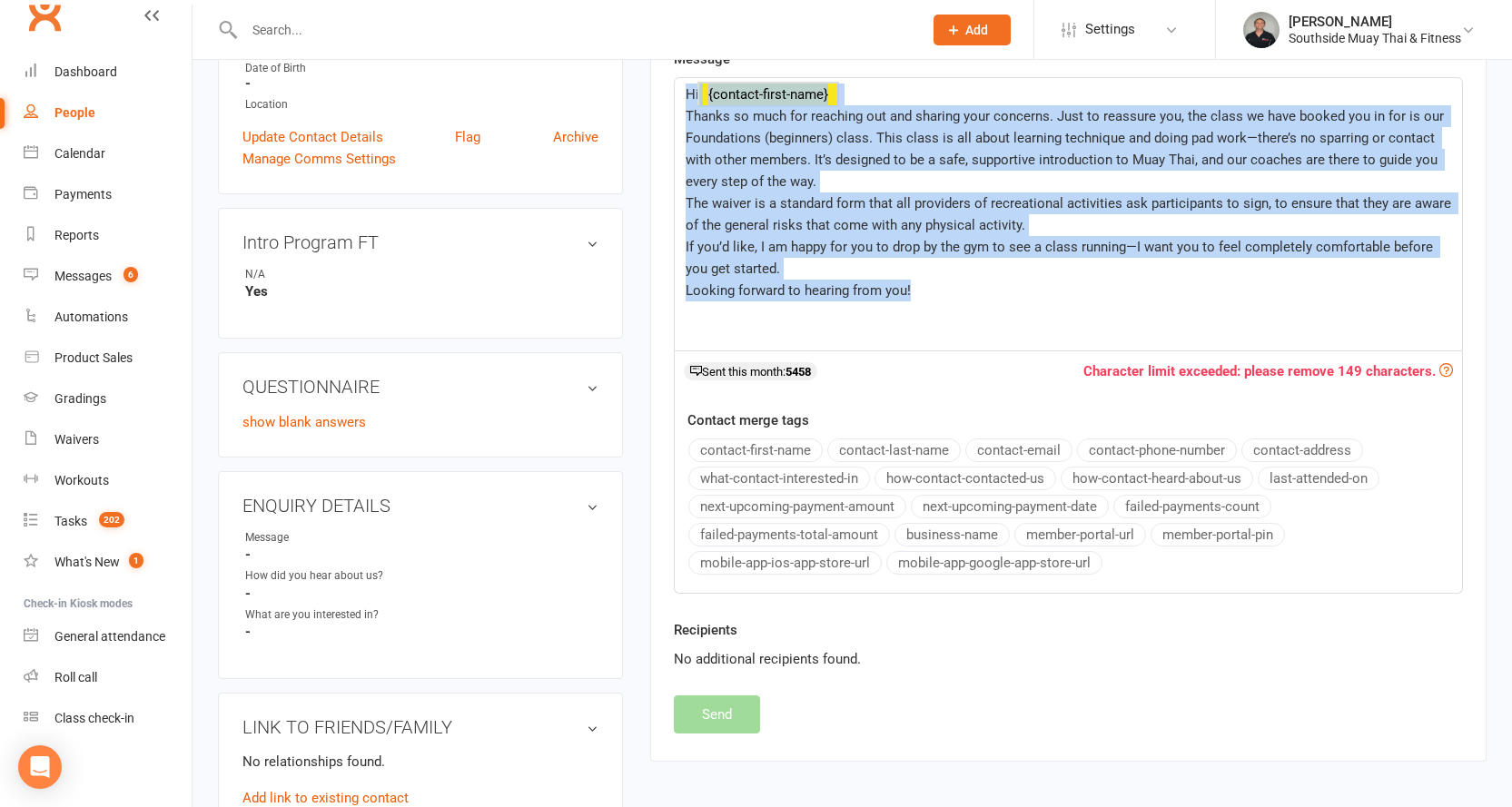
drag, startPoint x: 686, startPoint y: 91, endPoint x: 940, endPoint y: 289, distance: 322.1
click at [940, 289] on div "Hi ﻿ {contact-first-name} Thanks so much for reaching out and sharing your conc…" at bounding box center [1068, 214] width 787 height 273
copy div "Hi ﻿ {contact-first-name} Thanks so much for reaching out and sharing your conc…"
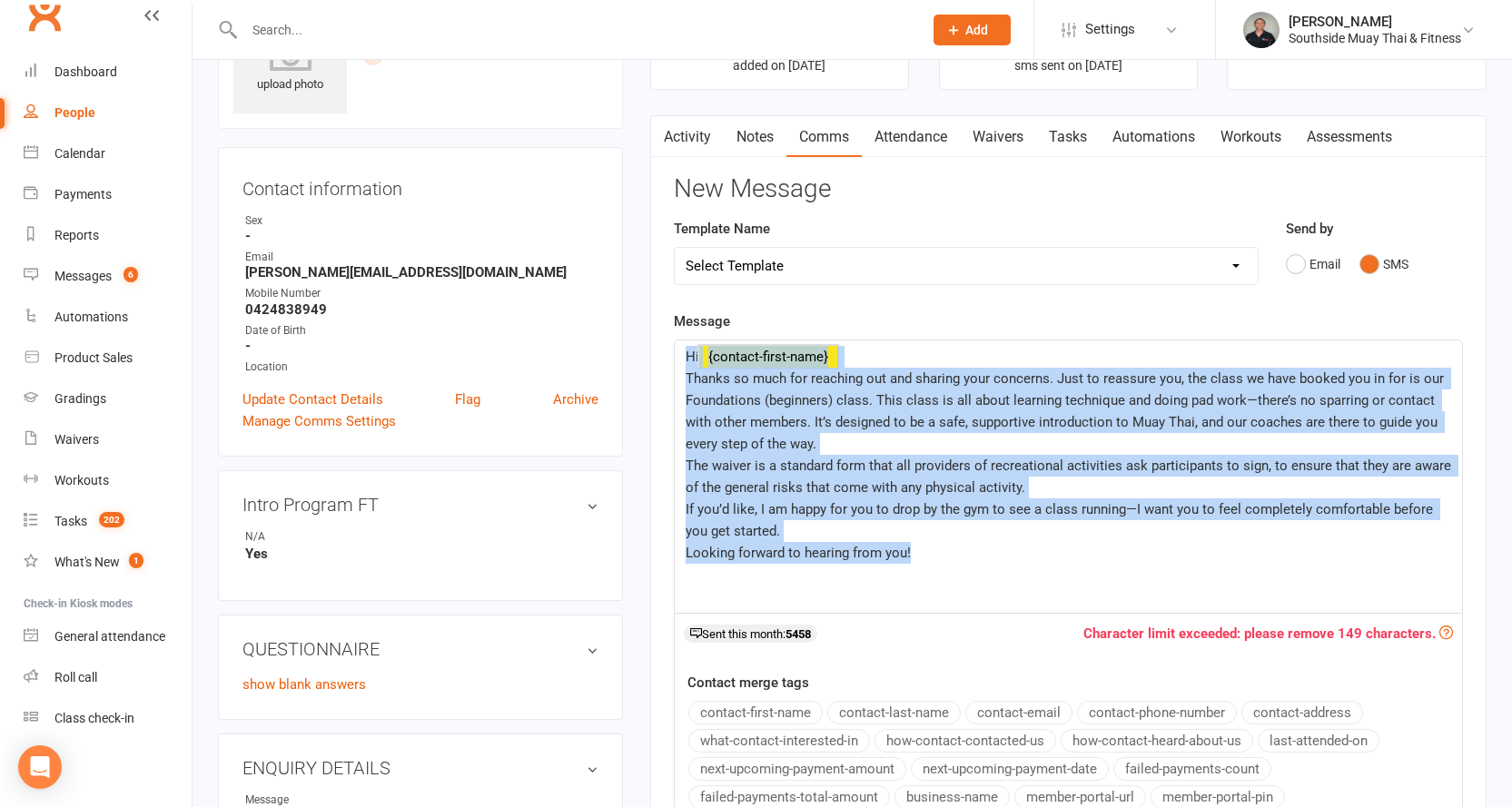
scroll to position [91, 0]
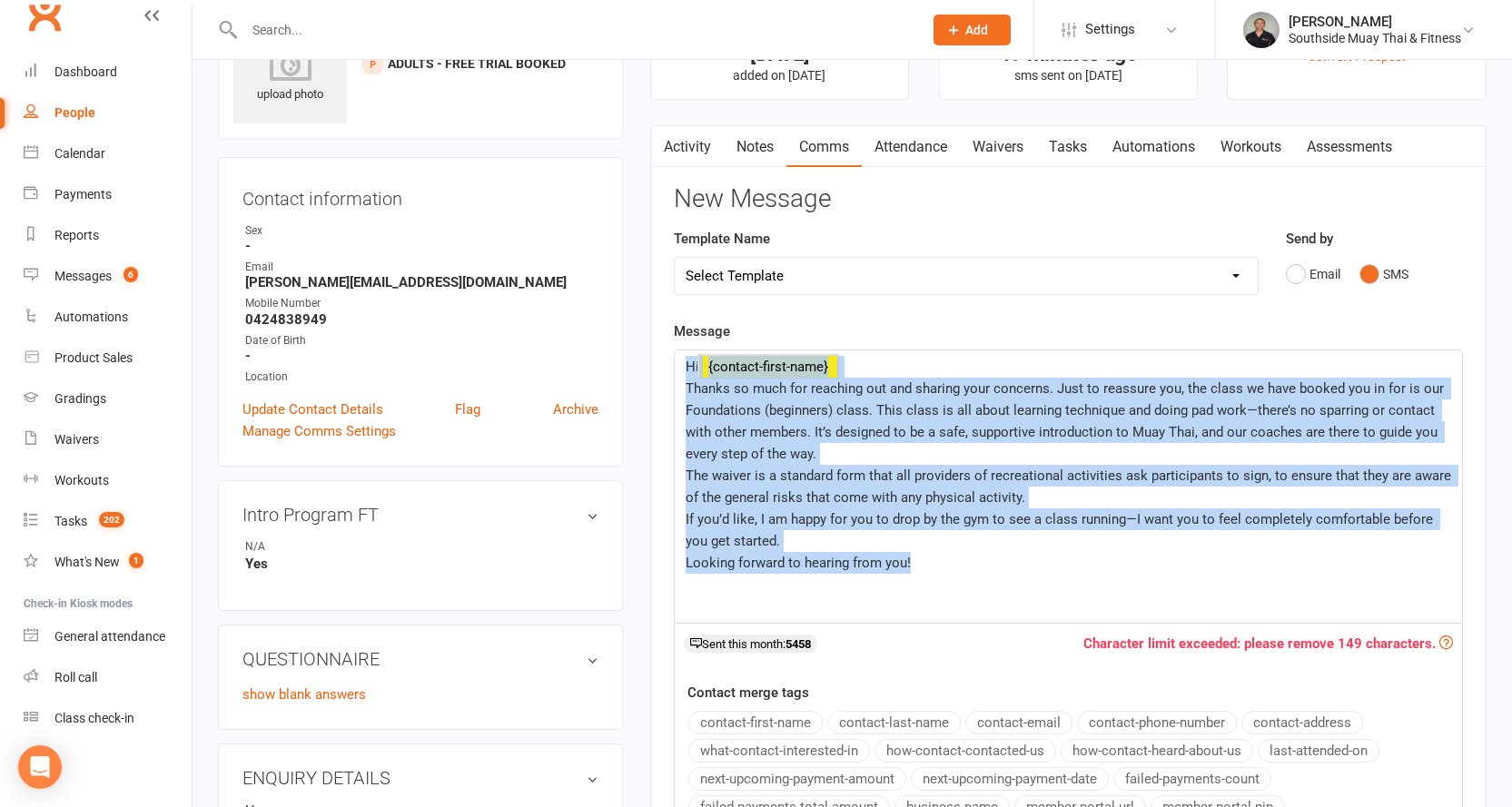
click at [741, 473] on span "The waiver is a standard form that all providers of recreational activities ask…" at bounding box center [1070, 487] width 769 height 39
drag, startPoint x: 684, startPoint y: 386, endPoint x: 924, endPoint y: 556, distance: 294.1
click at [924, 556] on div "Hi ﻿ {contact-first-name} Thanks so much for reaching out and sharing your conc…" at bounding box center [1068, 487] width 787 height 273
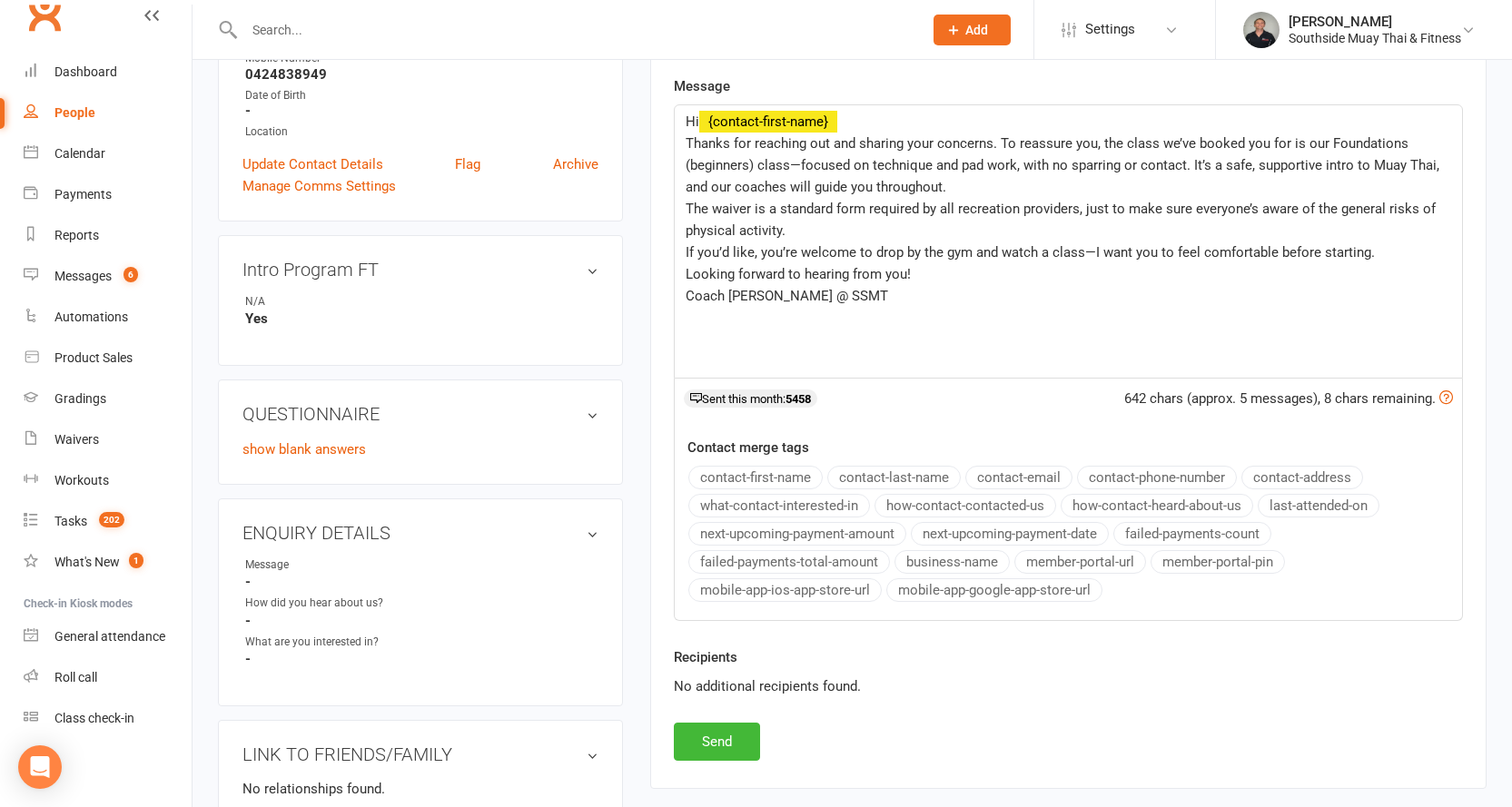
scroll to position [364, 0]
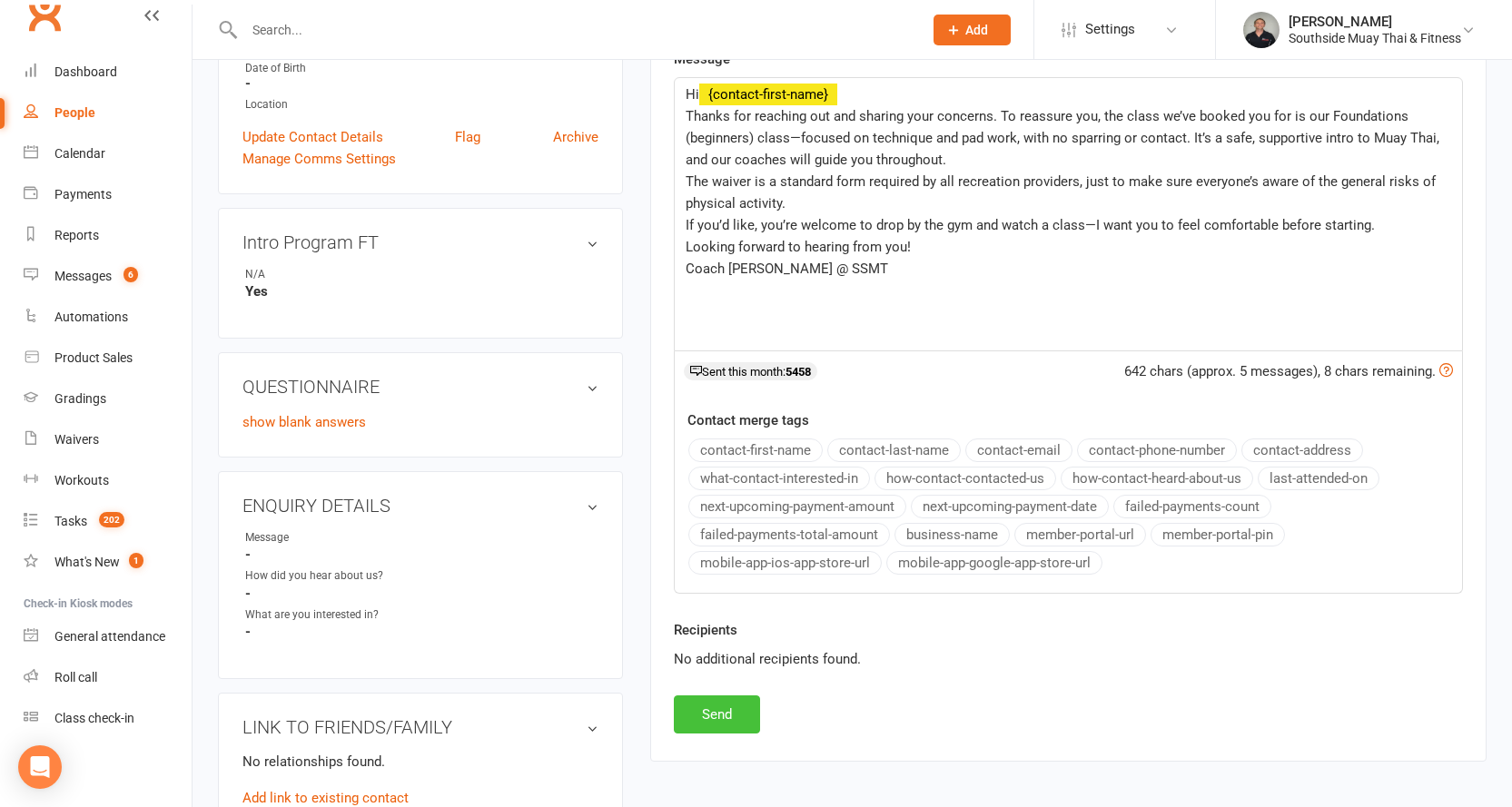
click at [731, 712] on button "Send" at bounding box center [717, 715] width 86 height 39
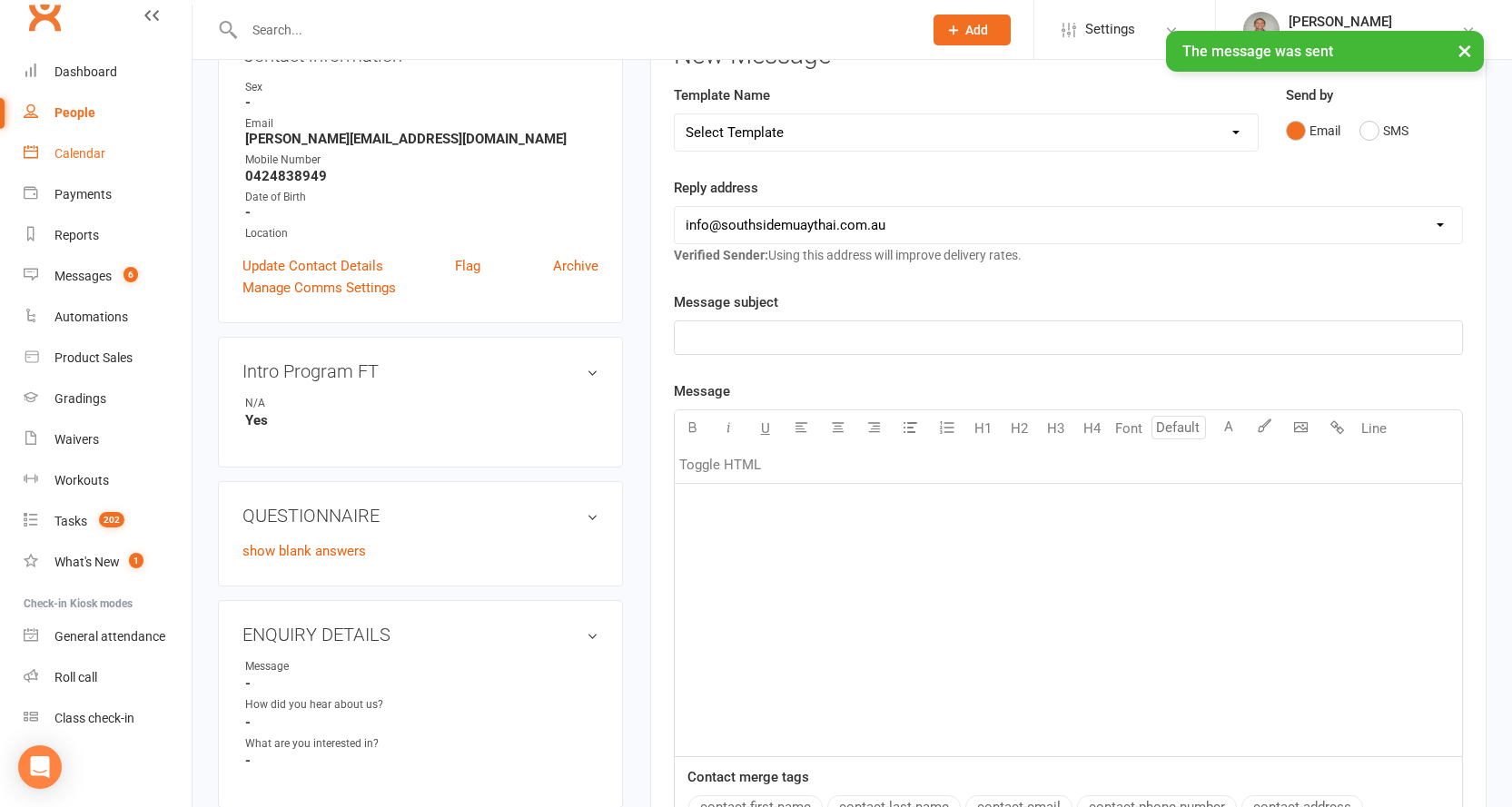
scroll to position [0, 0]
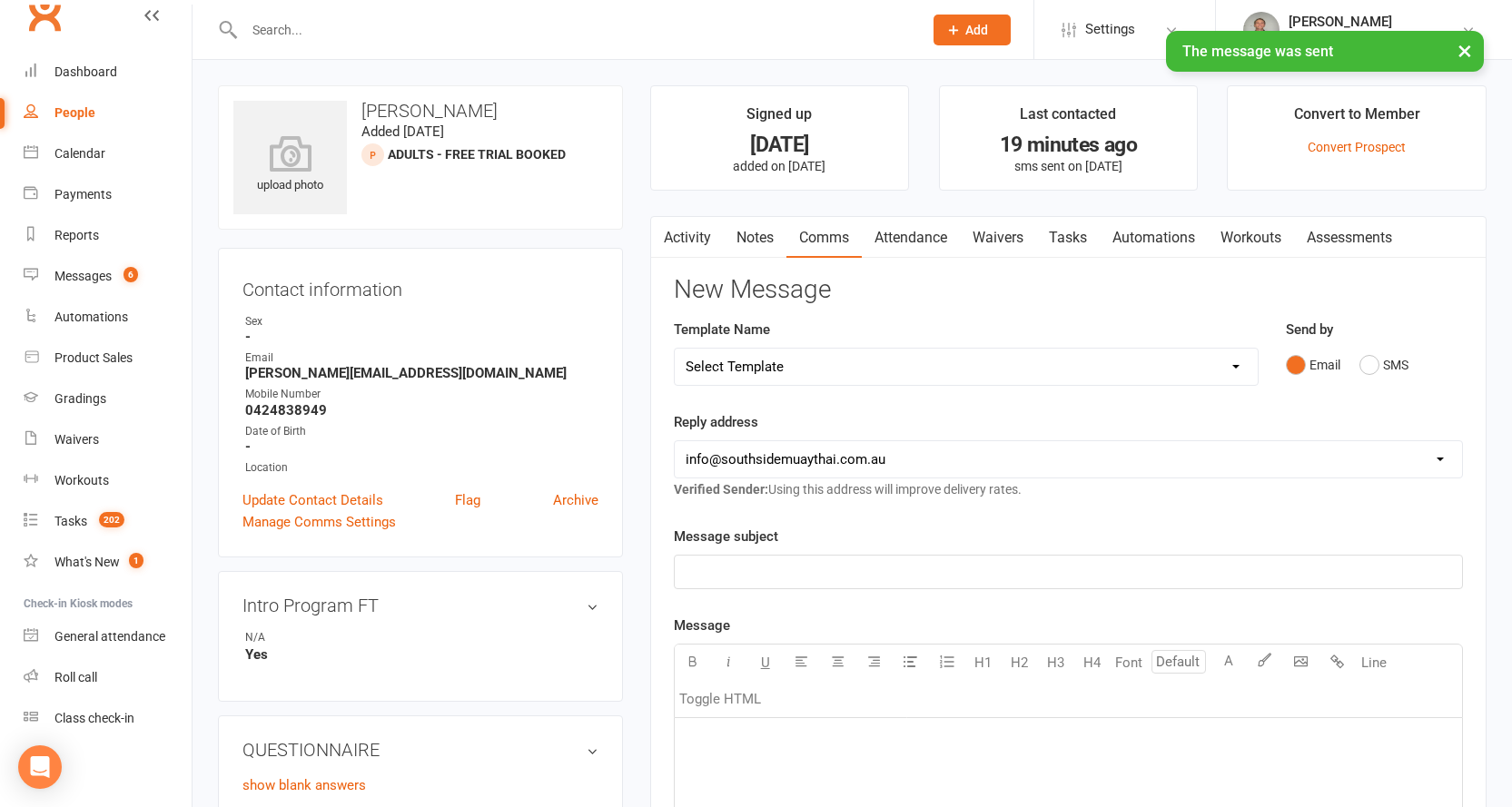
click at [59, 106] on div "People" at bounding box center [74, 113] width 41 height 15
select select "100"
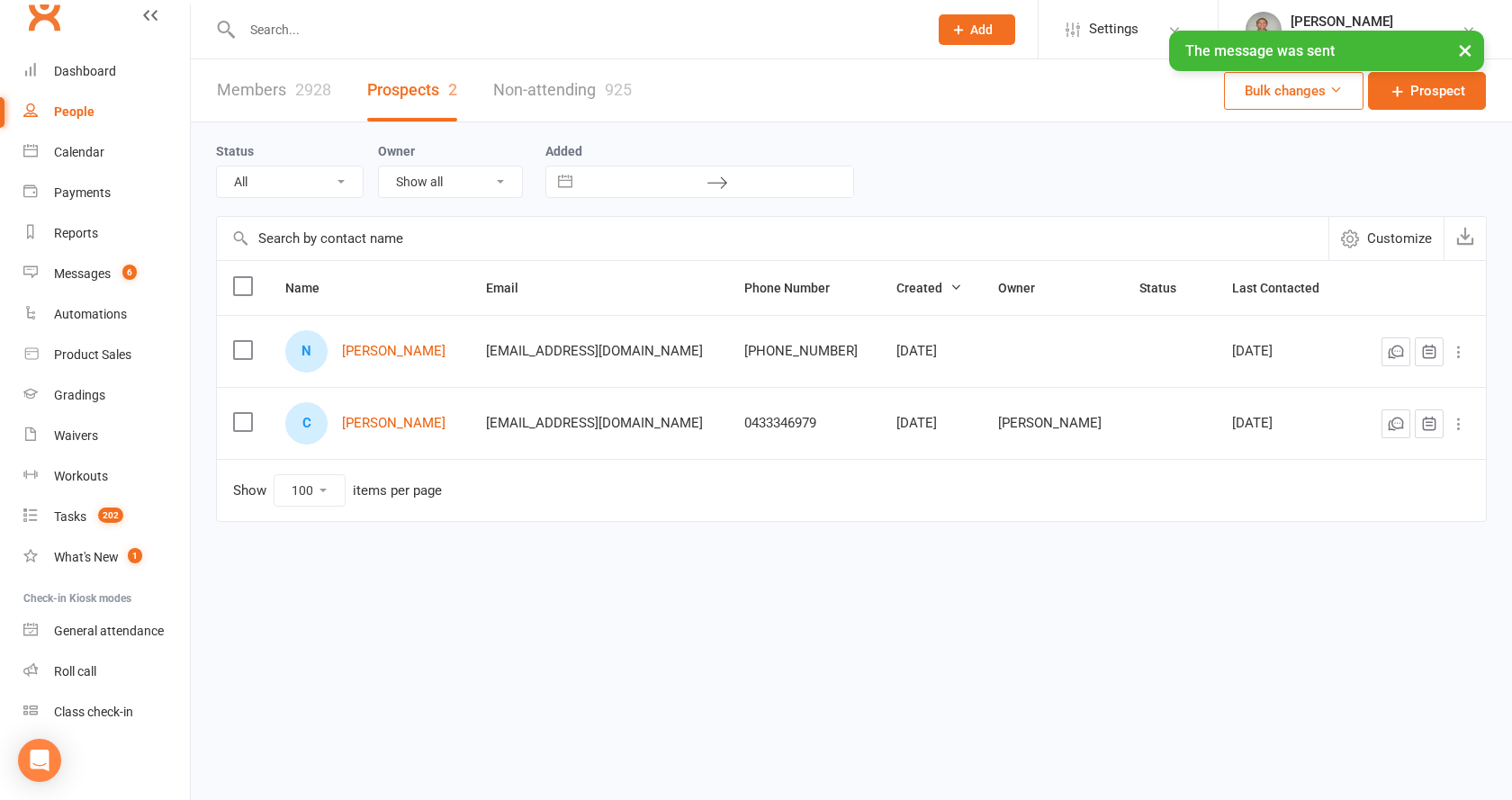
select select "SMS Blast YES"
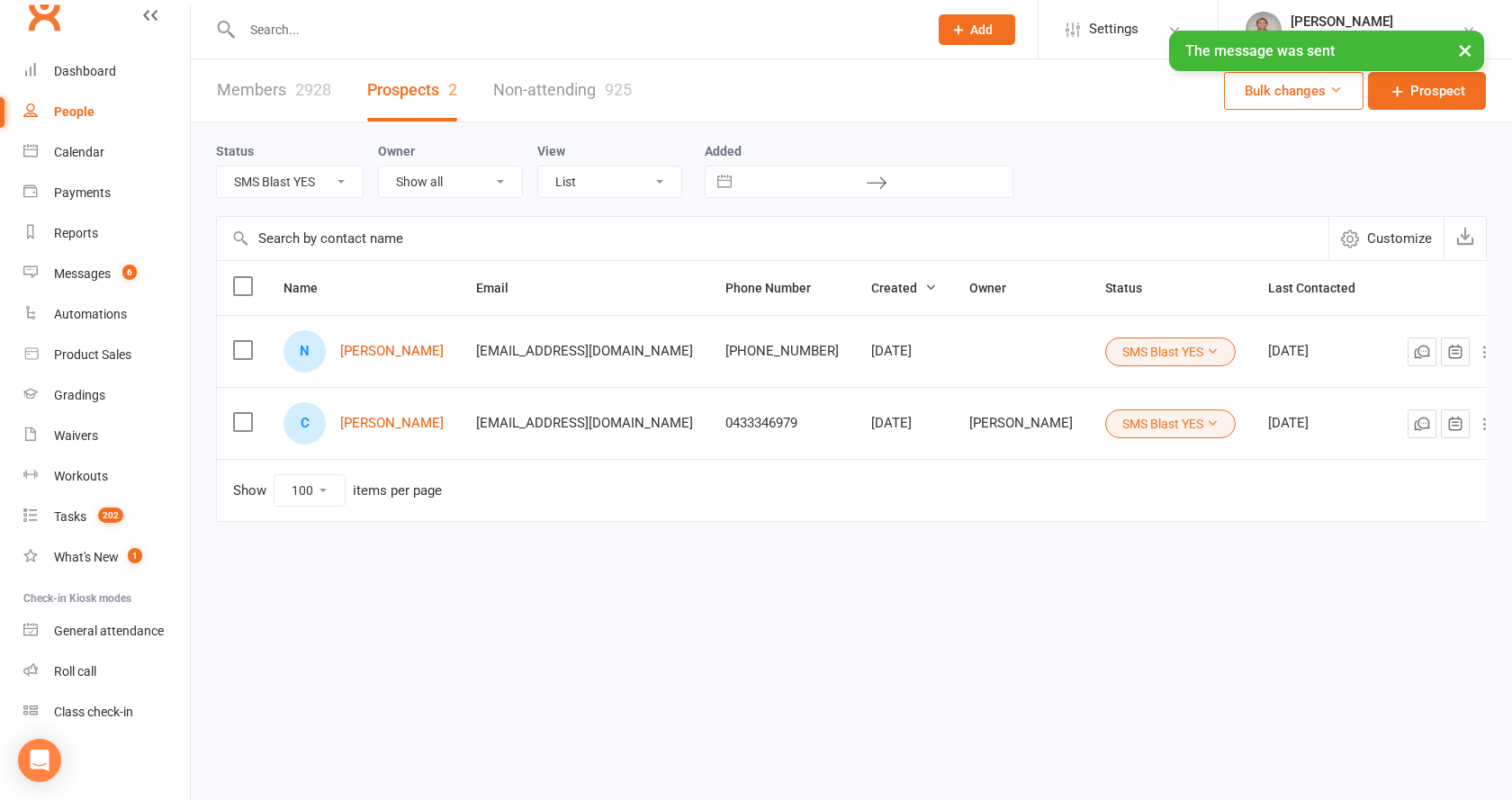
click at [74, 31] on div "× The message was sent" at bounding box center [745, 31] width 1489 height 0
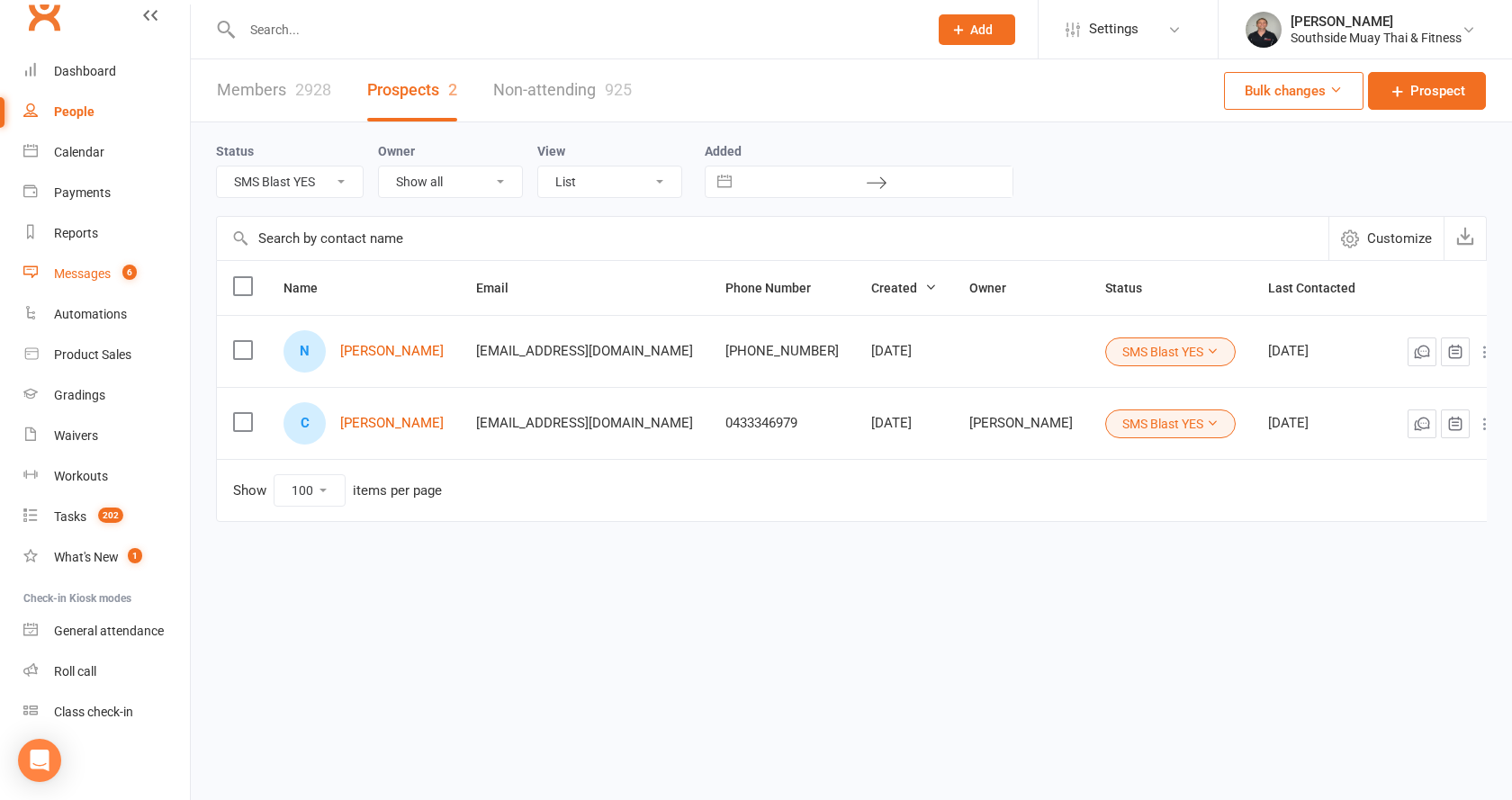
click at [79, 270] on div "Messages" at bounding box center [82, 274] width 56 height 15
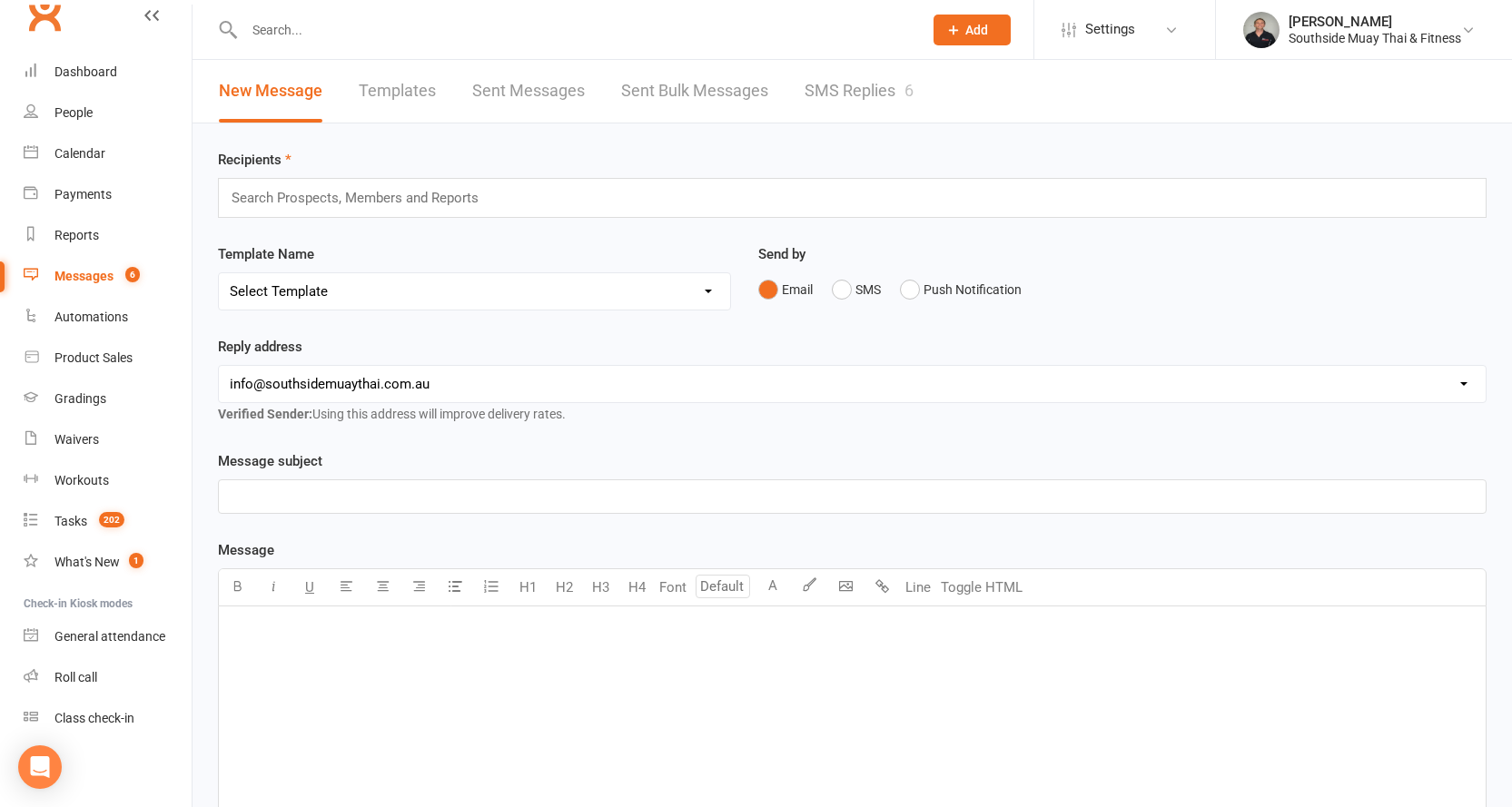
click at [870, 95] on link "SMS Replies 6" at bounding box center [858, 91] width 109 height 62
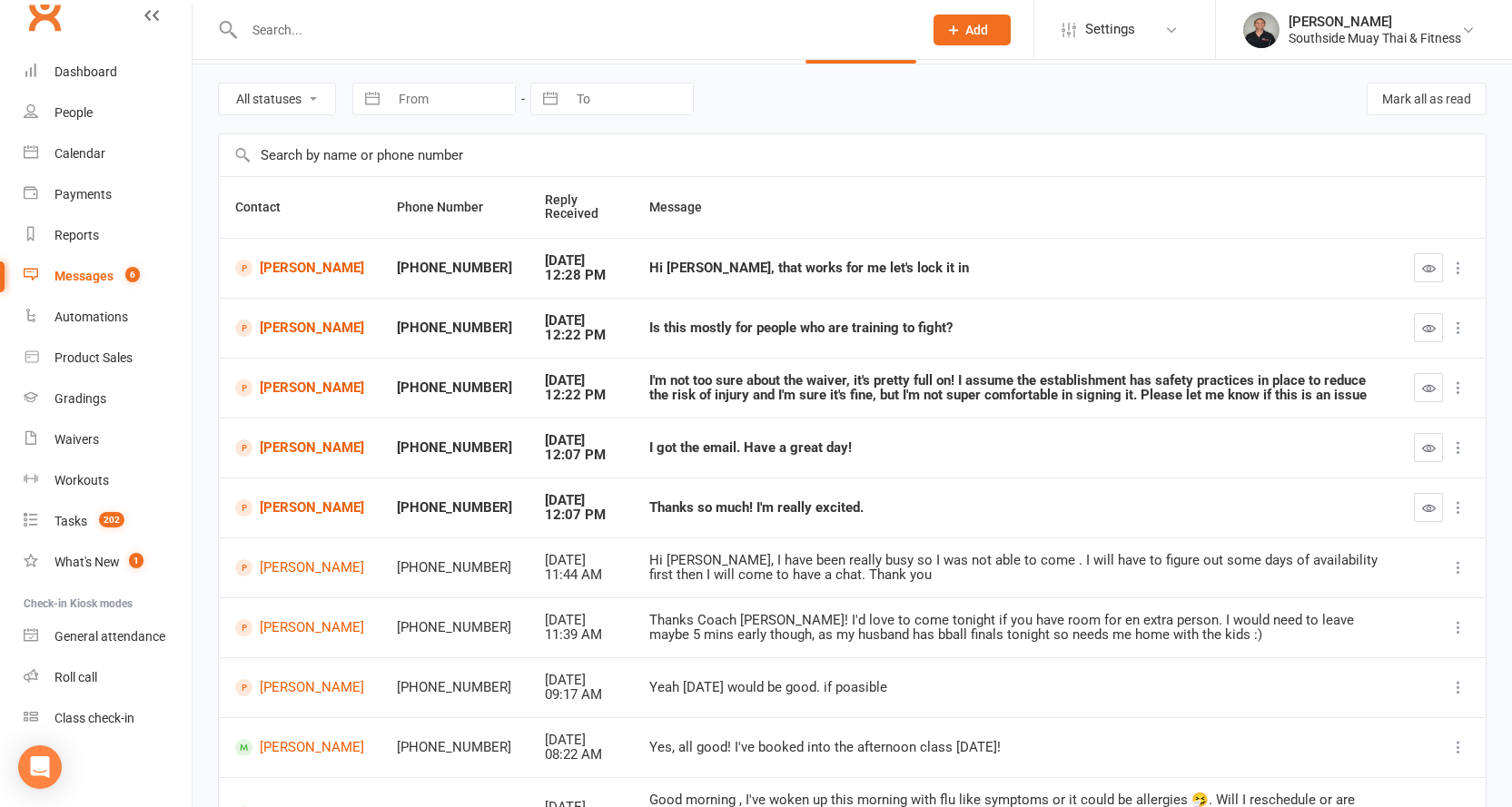
scroll to position [91, 0]
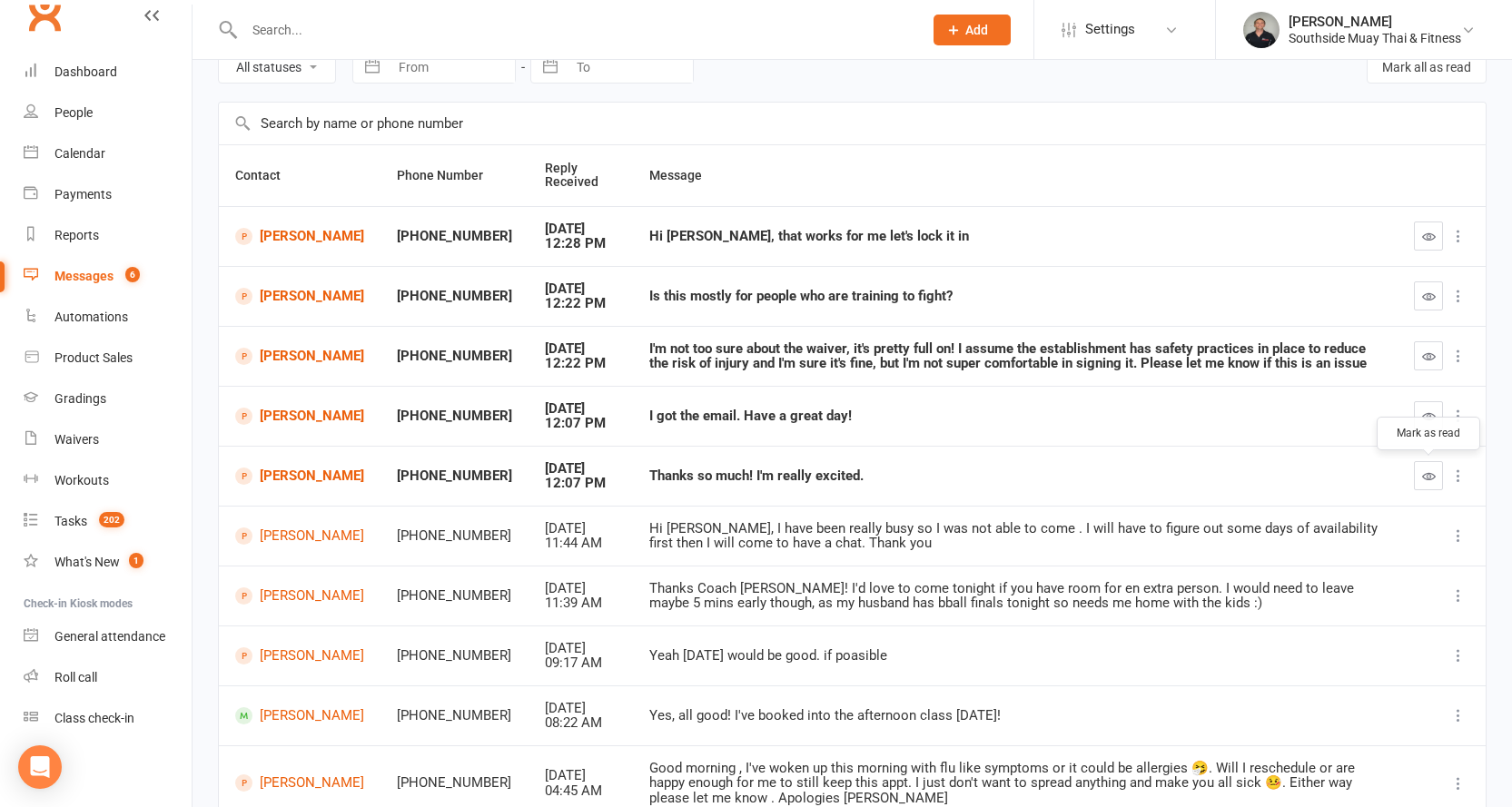
click at [1426, 476] on icon "button" at bounding box center [1428, 476] width 14 height 14
click at [1423, 294] on icon "button" at bounding box center [1428, 296] width 14 height 14
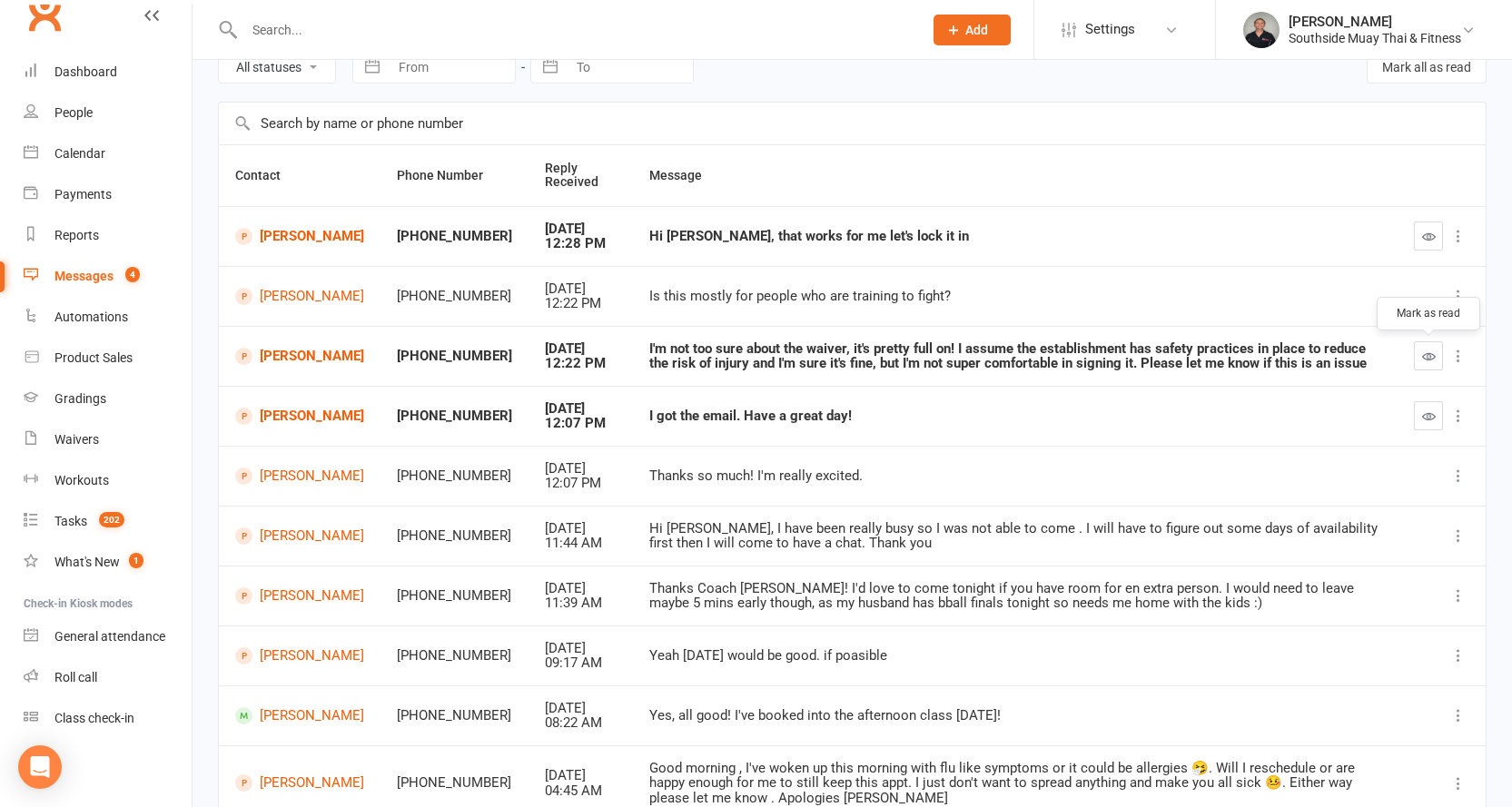
click at [1429, 358] on icon "button" at bounding box center [1428, 356] width 14 height 14
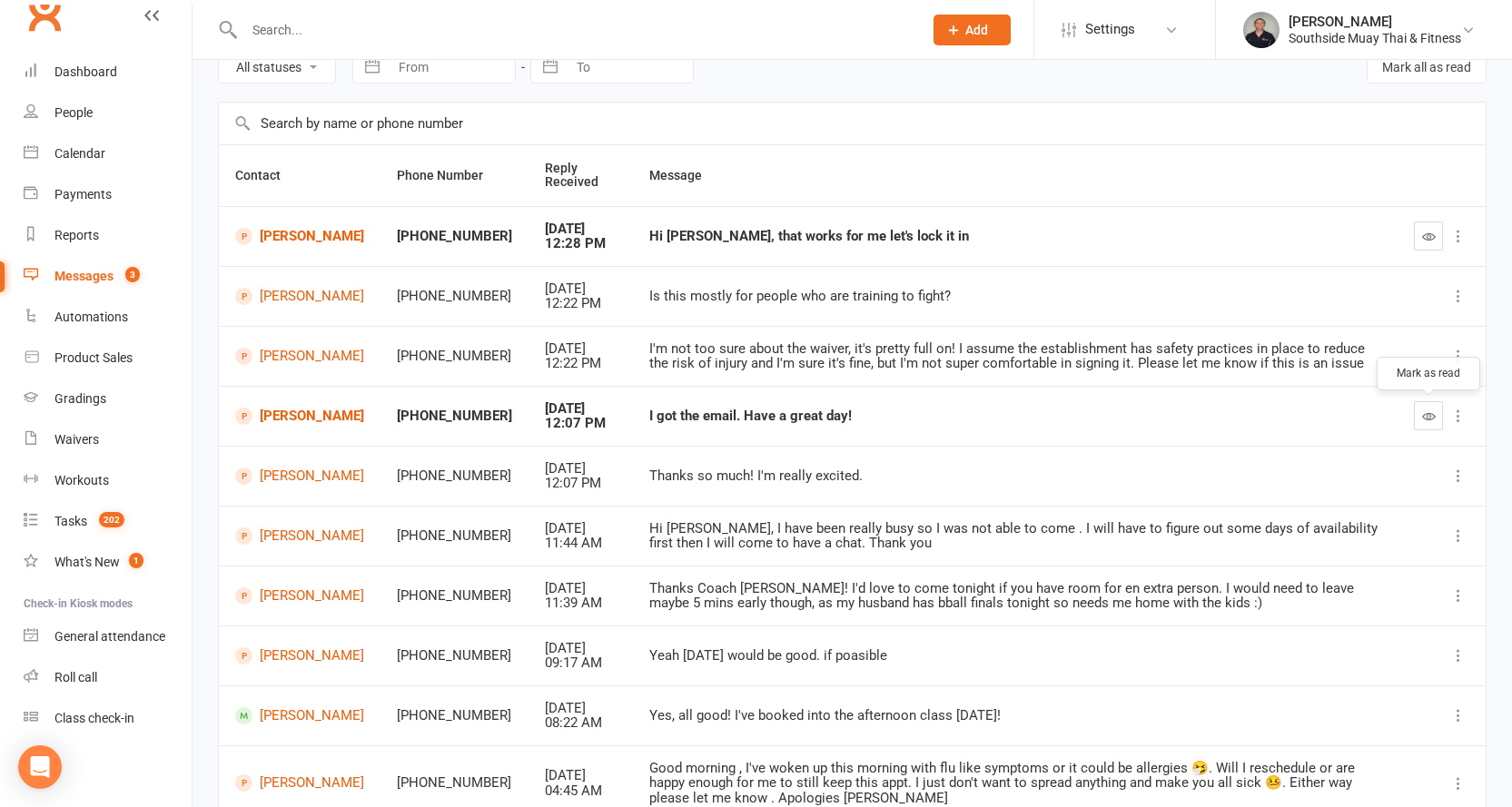
click at [1422, 412] on icon "button" at bounding box center [1428, 416] width 14 height 14
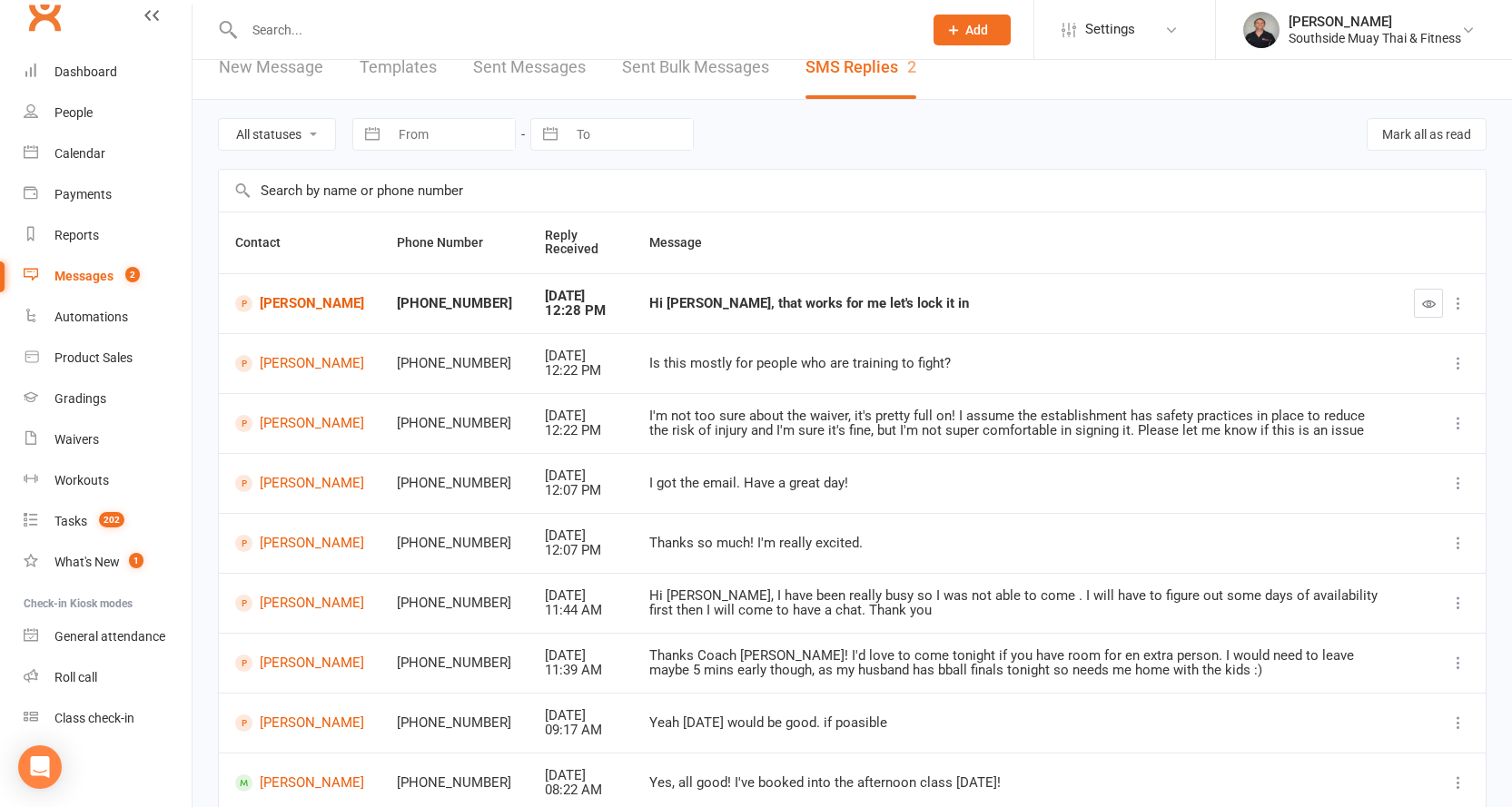
scroll to position [0, 0]
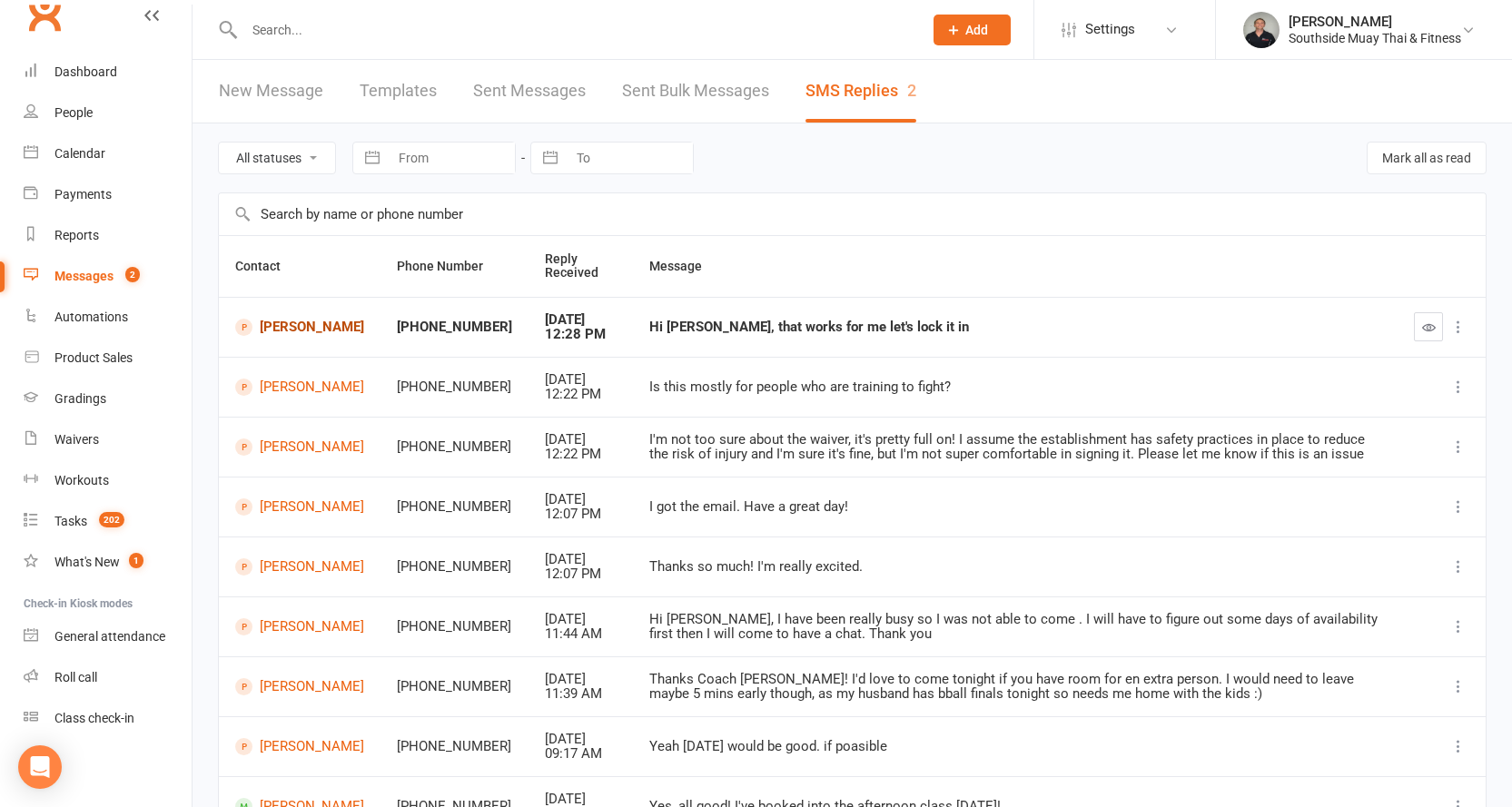
click at [273, 326] on link "[PERSON_NAME]" at bounding box center [299, 327] width 129 height 17
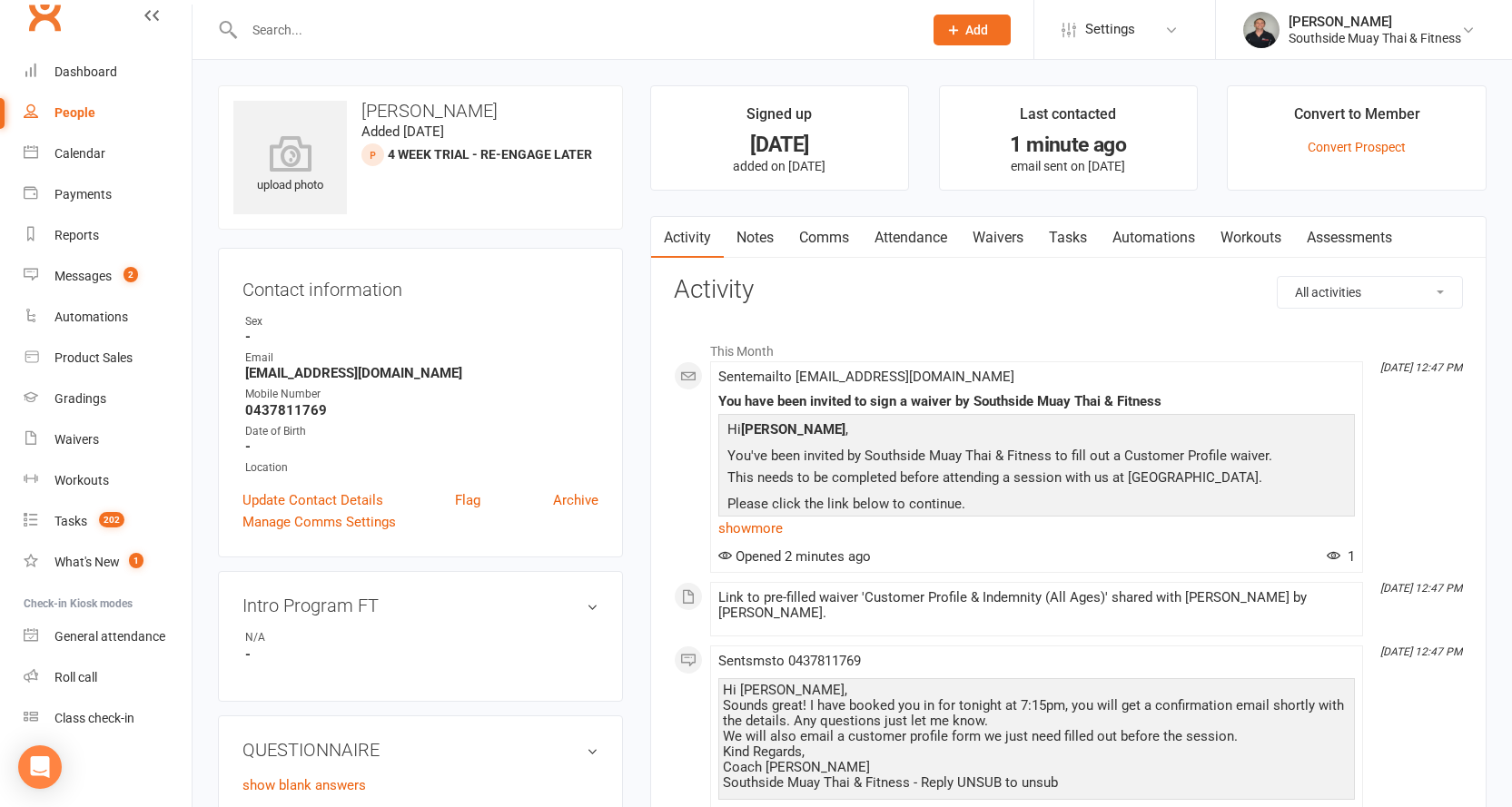
click at [1008, 226] on link "Waivers" at bounding box center [997, 237] width 76 height 41
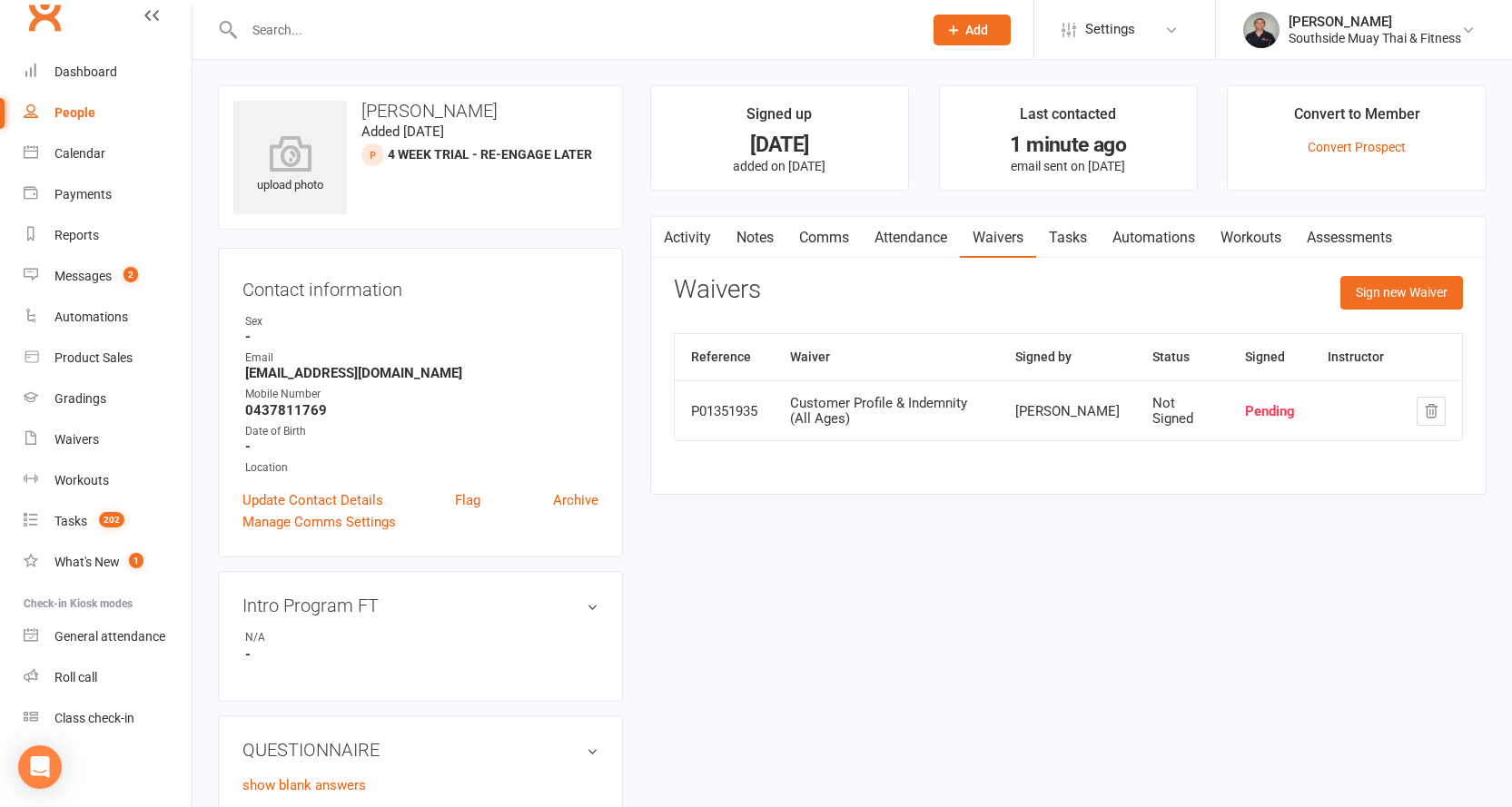
click at [668, 227] on button "button" at bounding box center [662, 237] width 23 height 41
click at [689, 234] on link "Activity" at bounding box center [687, 237] width 73 height 41
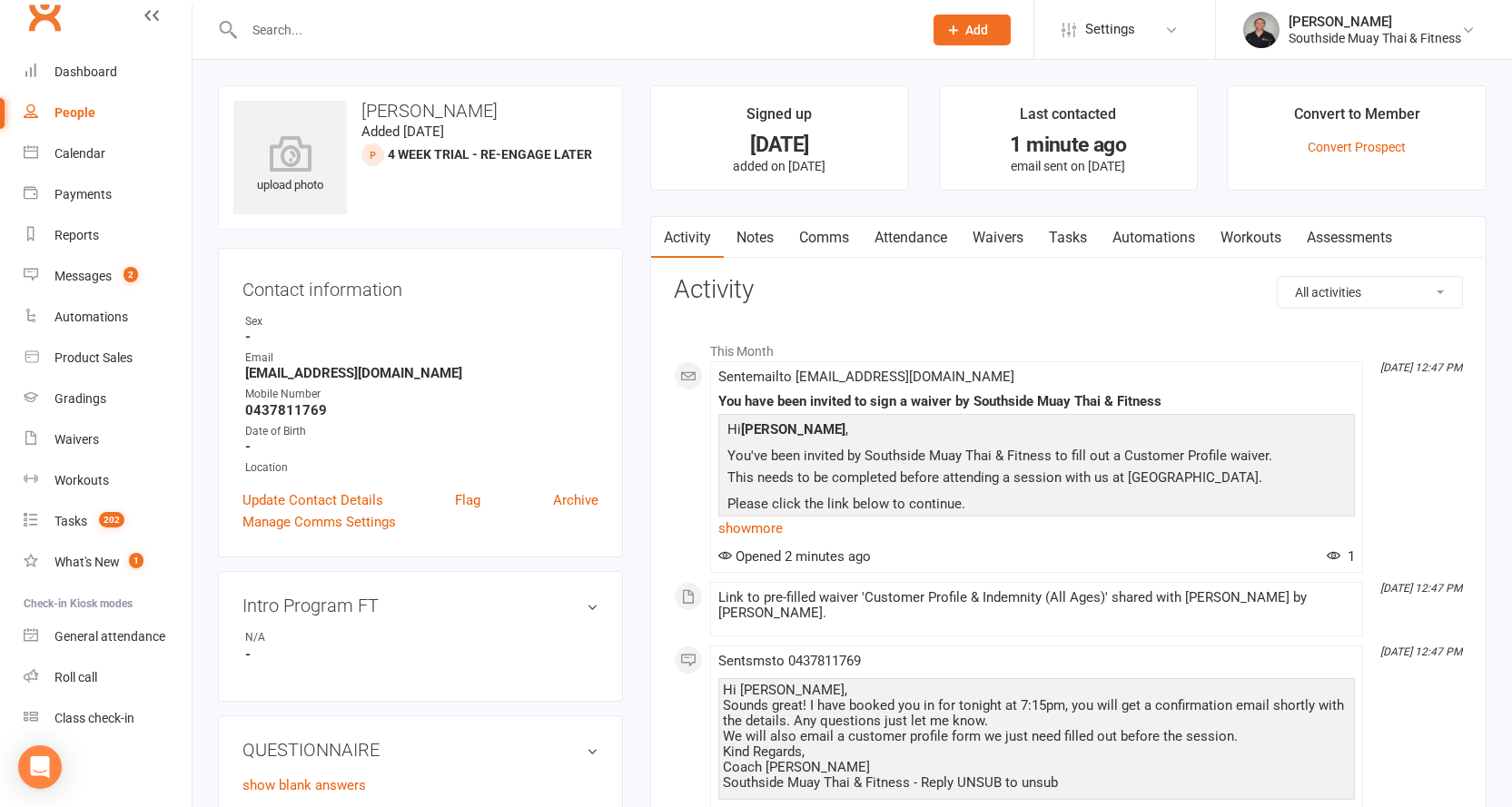
click at [924, 244] on link "Attendance" at bounding box center [910, 237] width 98 height 41
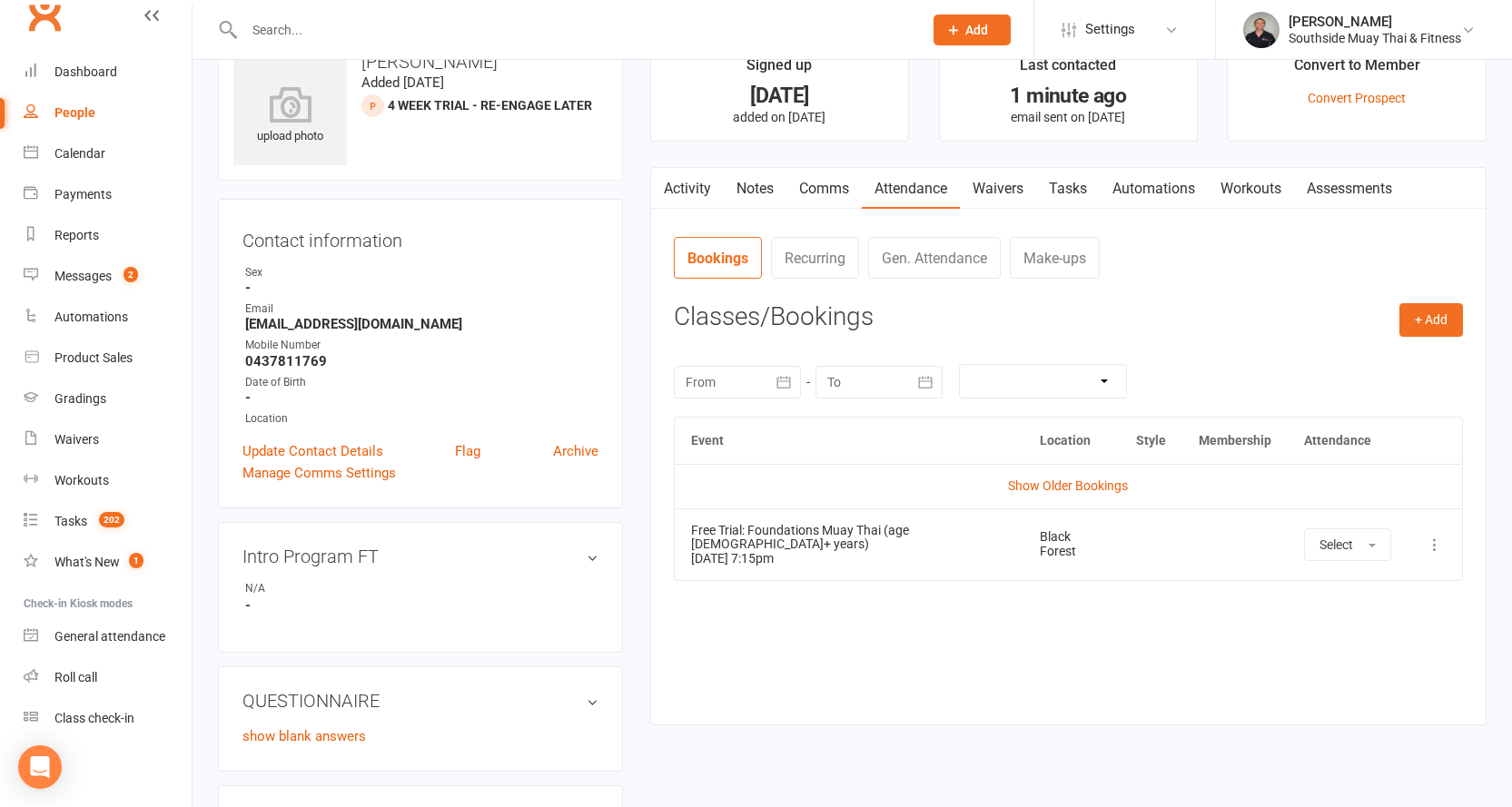
scroll to position [91, 0]
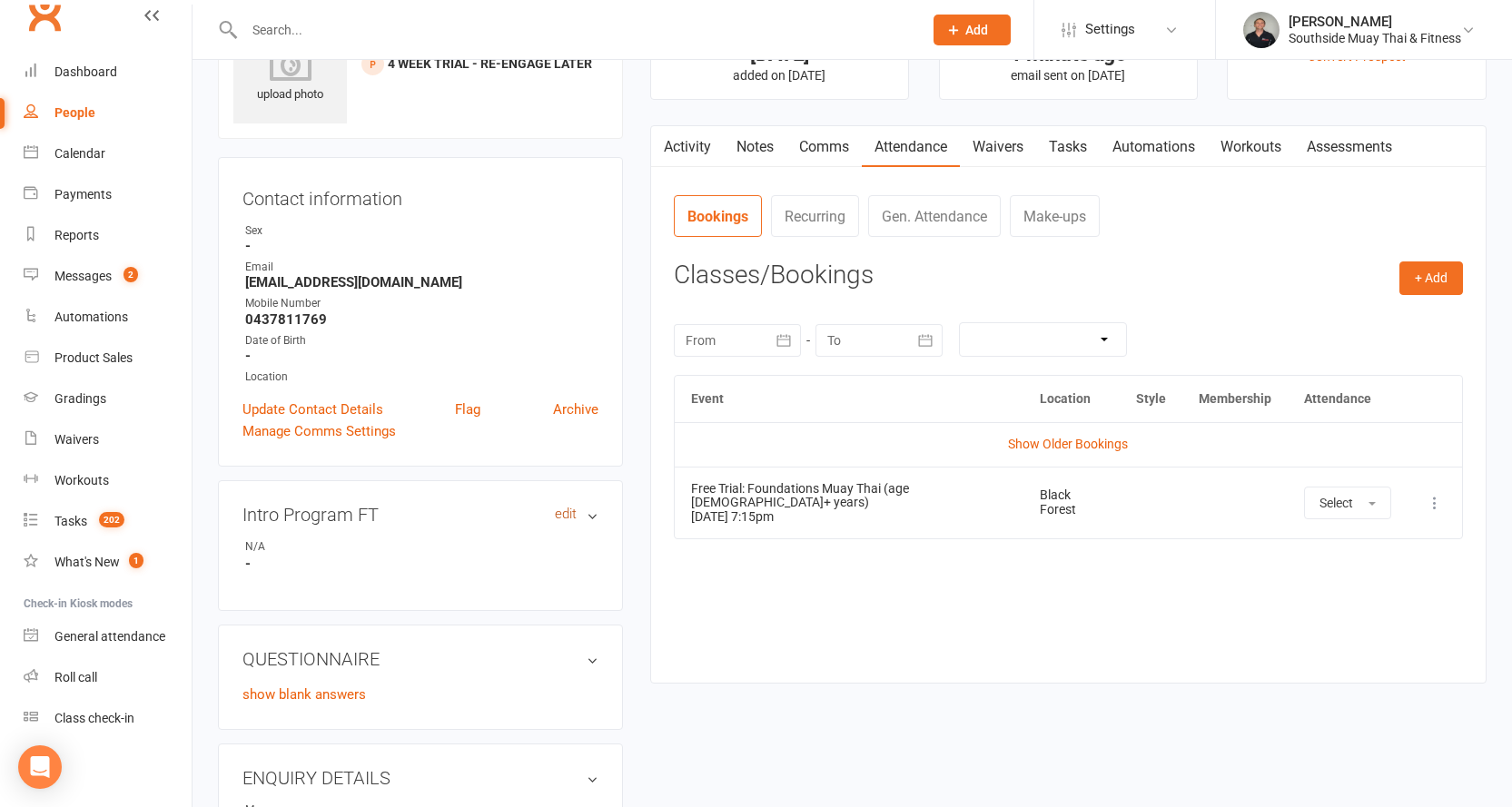
click at [566, 511] on link "edit" at bounding box center [566, 514] width 22 height 16
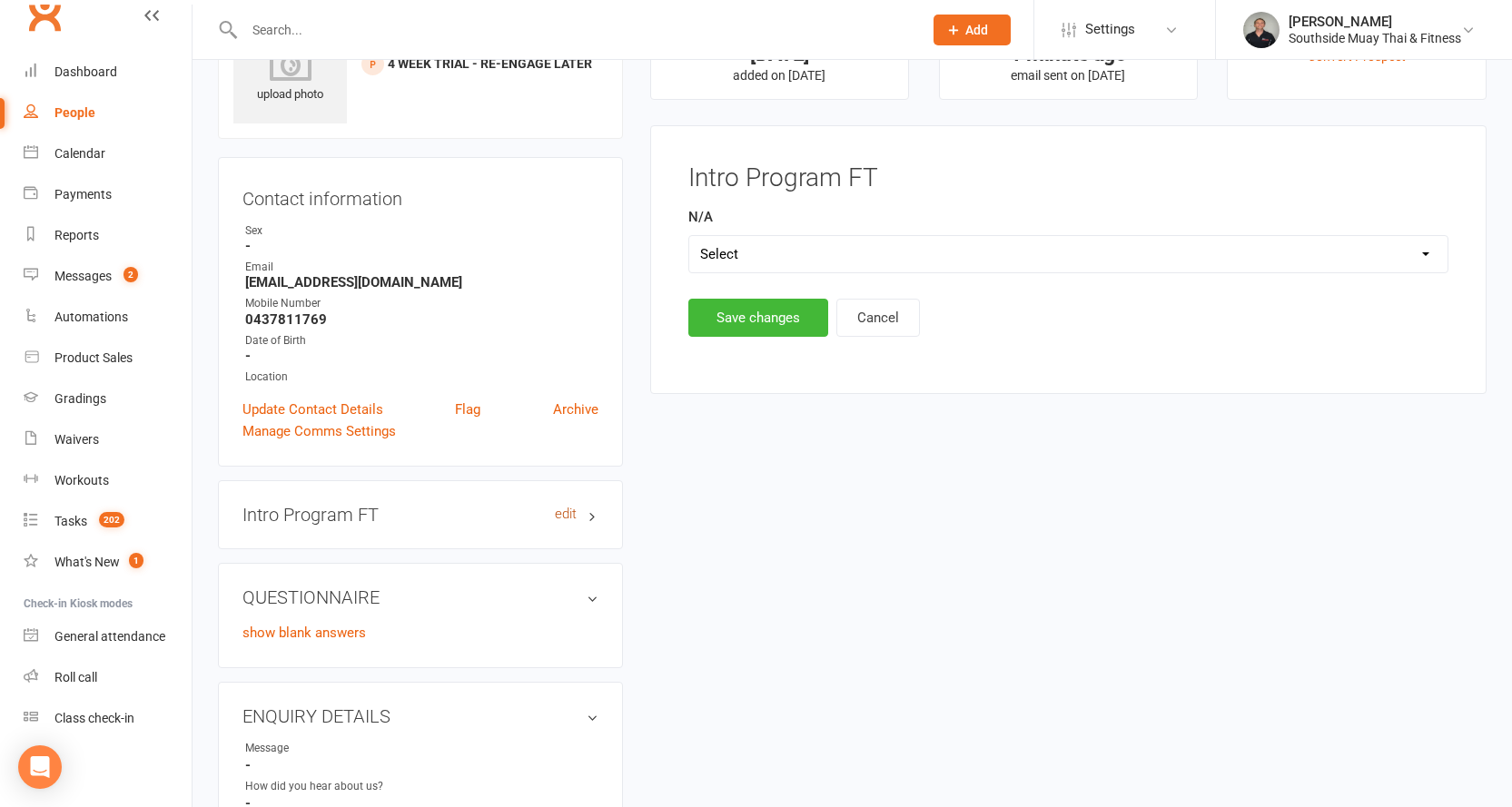
scroll to position [125, 0]
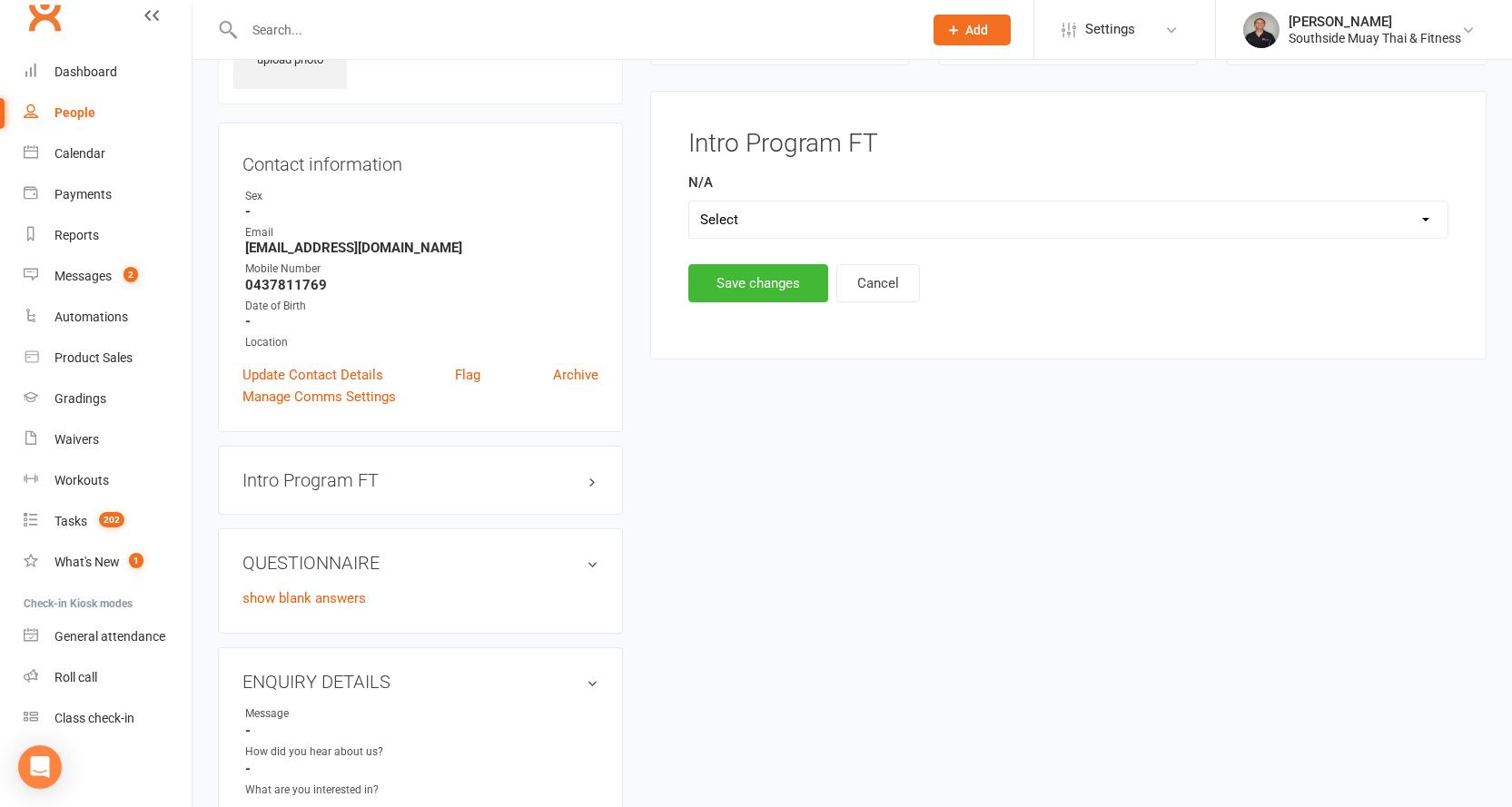
click at [741, 223] on select "Select Yes" at bounding box center [1069, 220] width 758 height 37
select select "Yes"
click at [689, 202] on select "Select Yes" at bounding box center [1069, 220] width 758 height 37
click at [734, 281] on button "Save changes" at bounding box center [758, 284] width 140 height 39
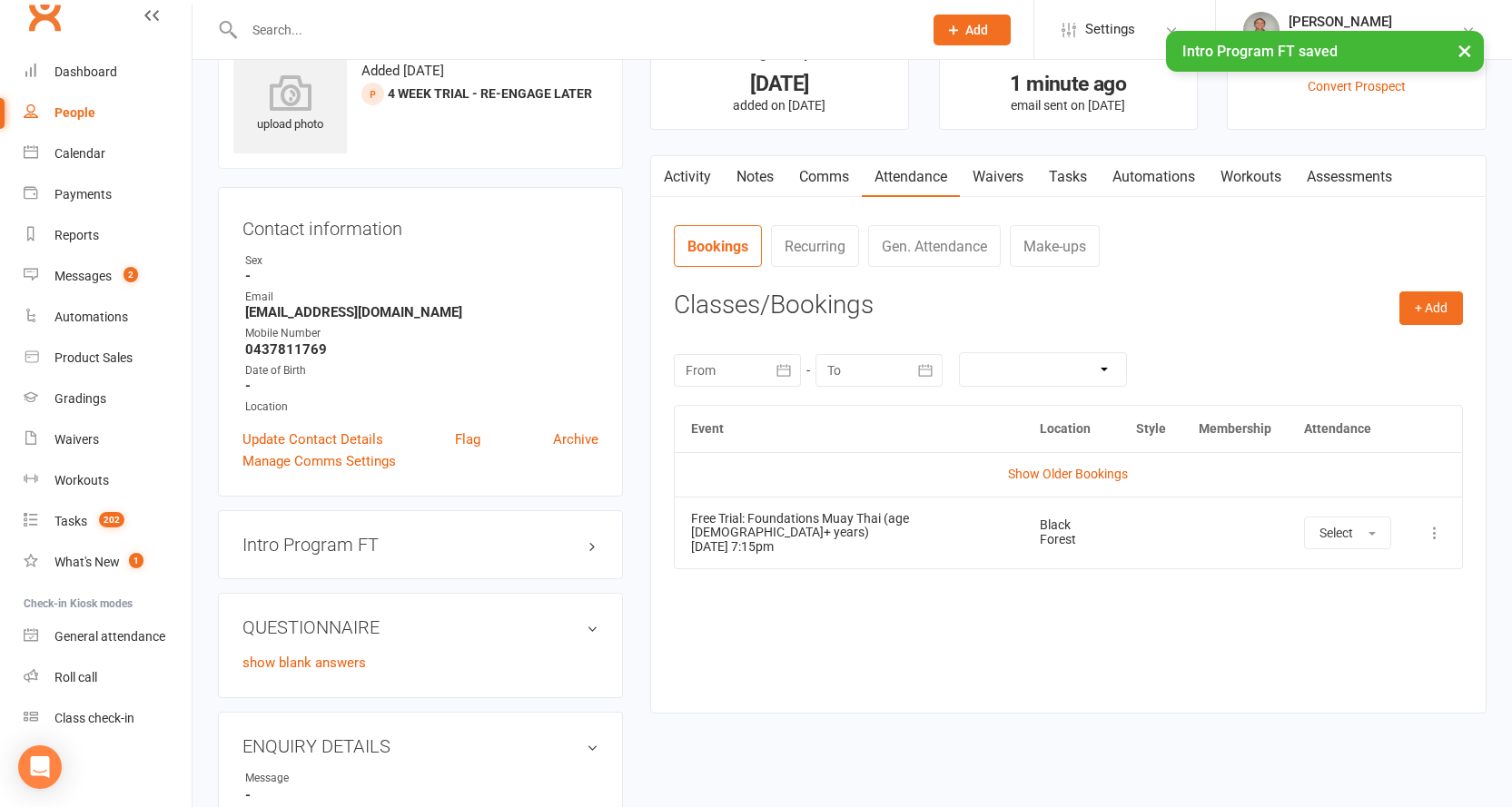
scroll to position [0, 0]
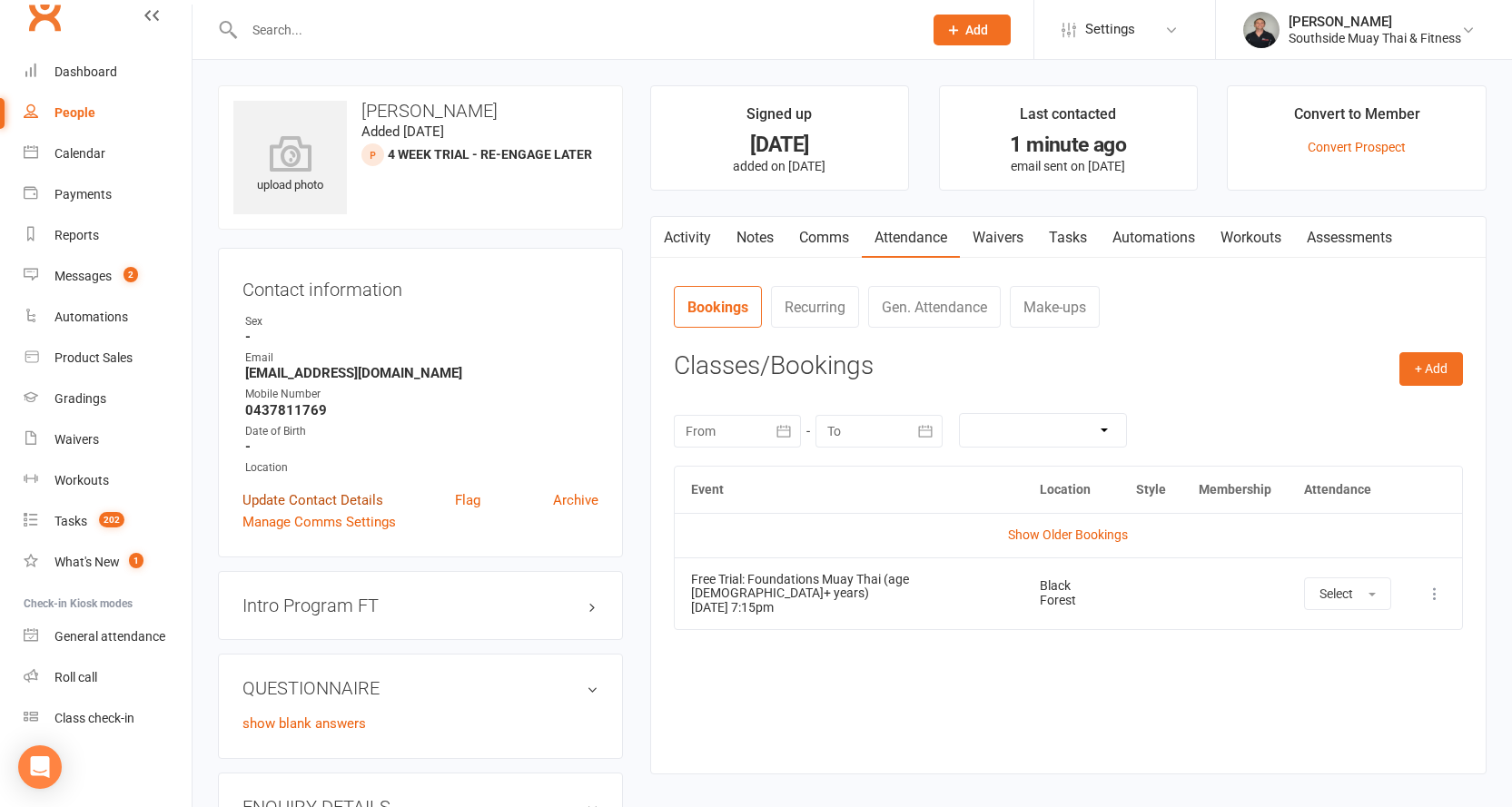
click at [304, 496] on link "Update Contact Details" at bounding box center [312, 500] width 140 height 22
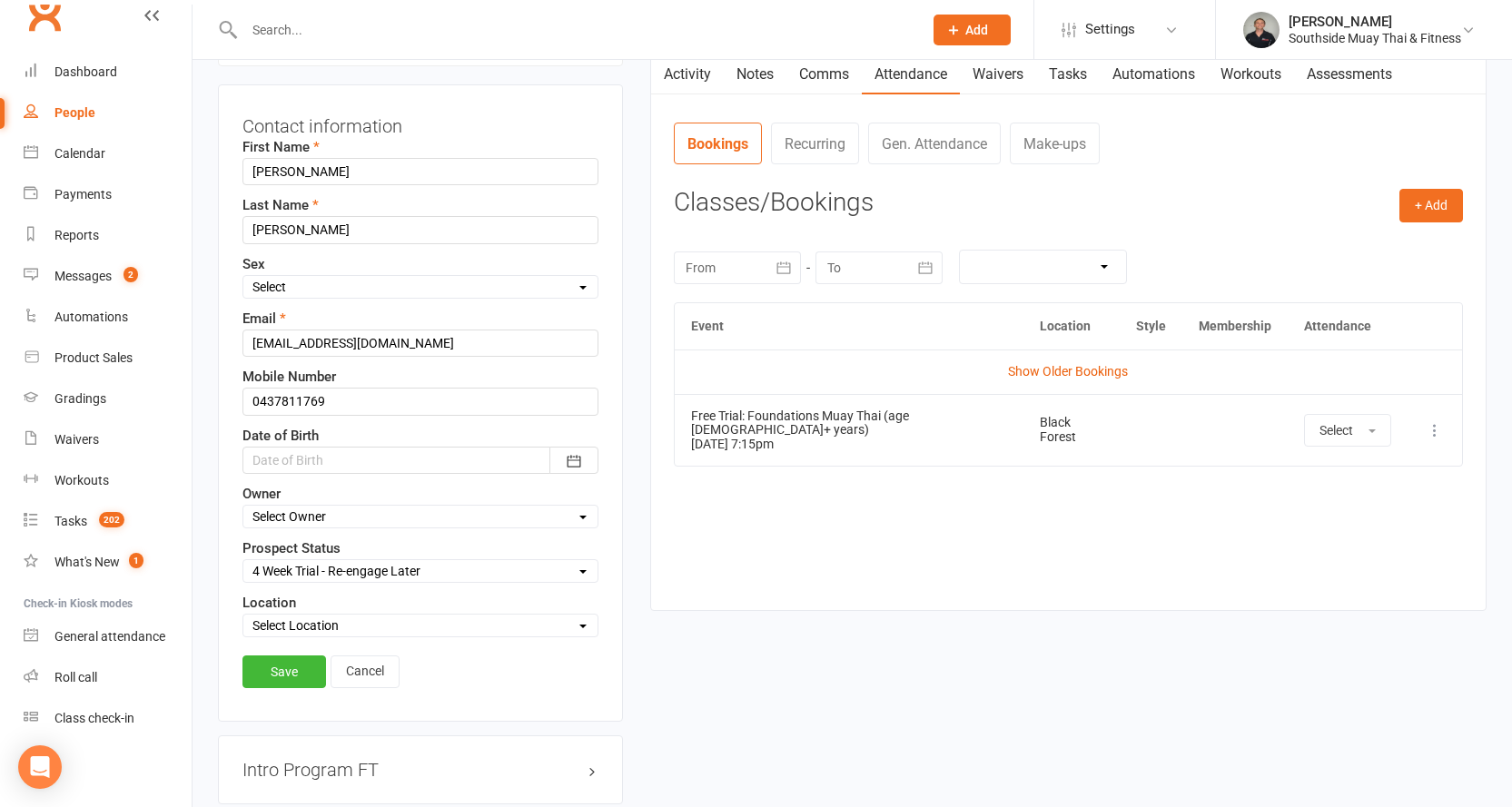
scroll to position [267, 0]
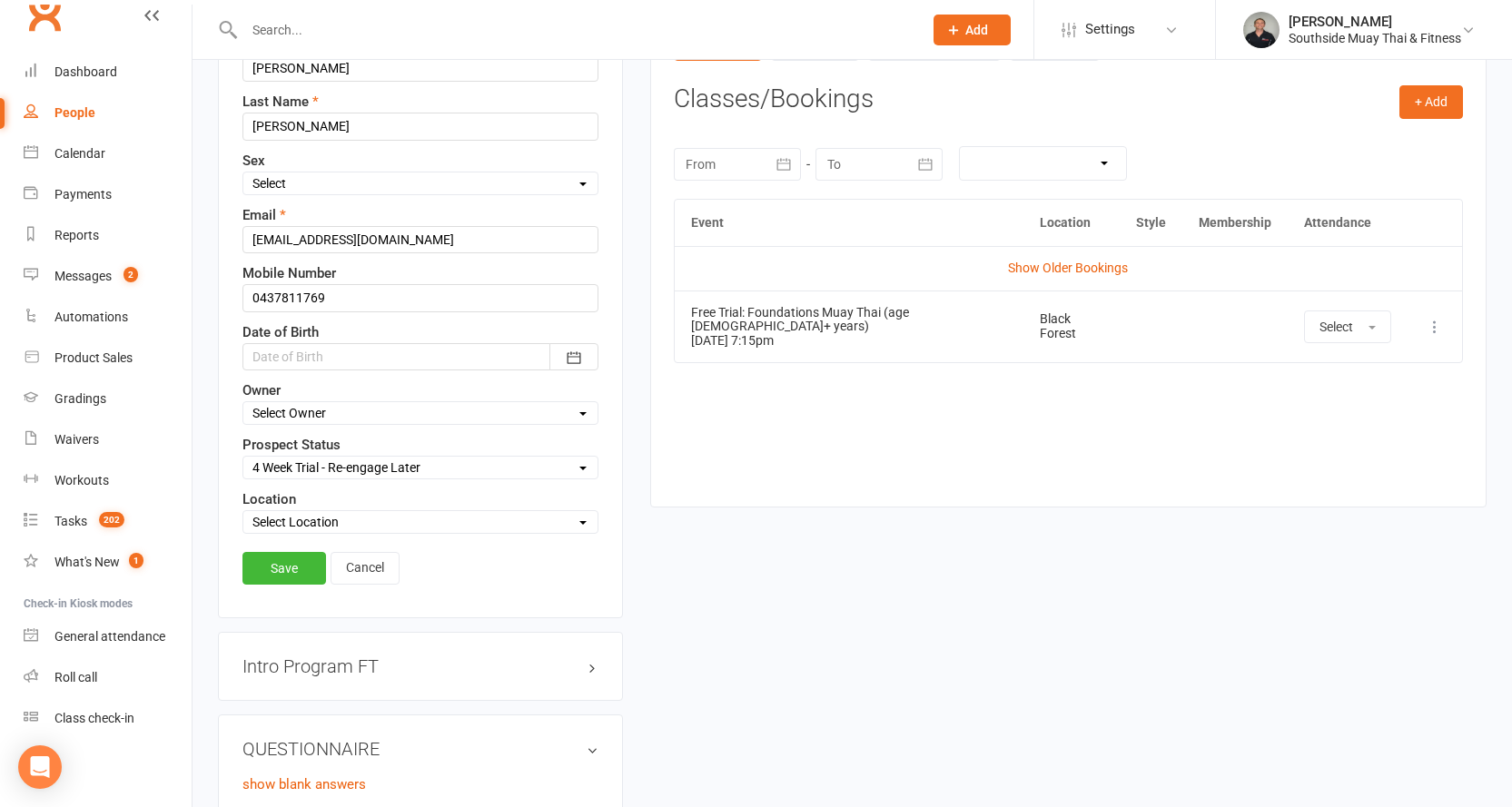
click at [323, 468] on select "Select Initial Contact 28 Day LBE - Contact Needed 28 Day LBE - Intro Class Boo…" at bounding box center [420, 467] width 354 height 20
select select "Adults - Free Trial Booked"
click at [243, 458] on select "Select Initial Contact 28 Day LBE - Contact Needed 28 Day LBE - Intro Class Boo…" at bounding box center [420, 467] width 354 height 20
click at [271, 568] on link "Save" at bounding box center [284, 568] width 84 height 33
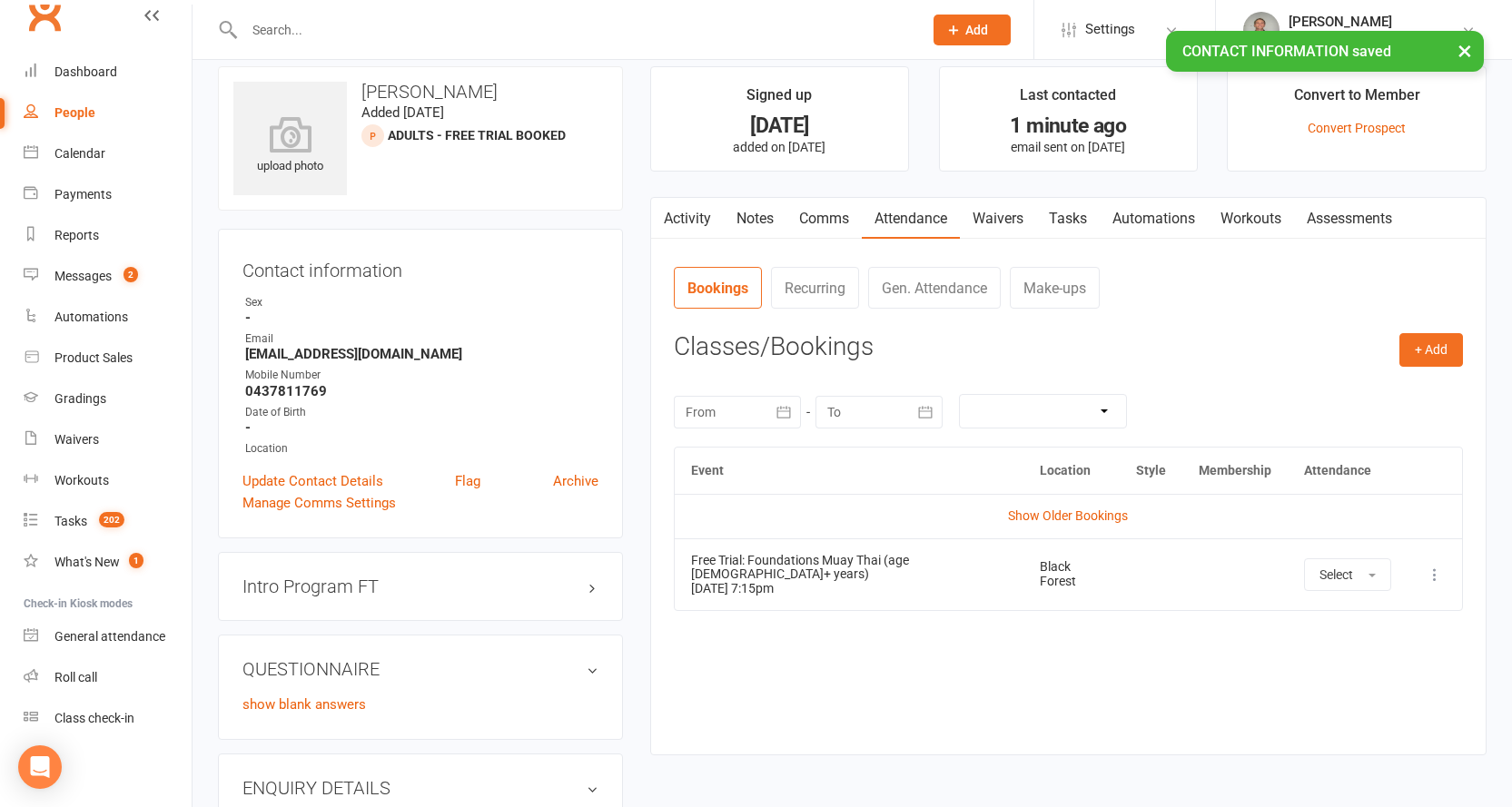
scroll to position [0, 0]
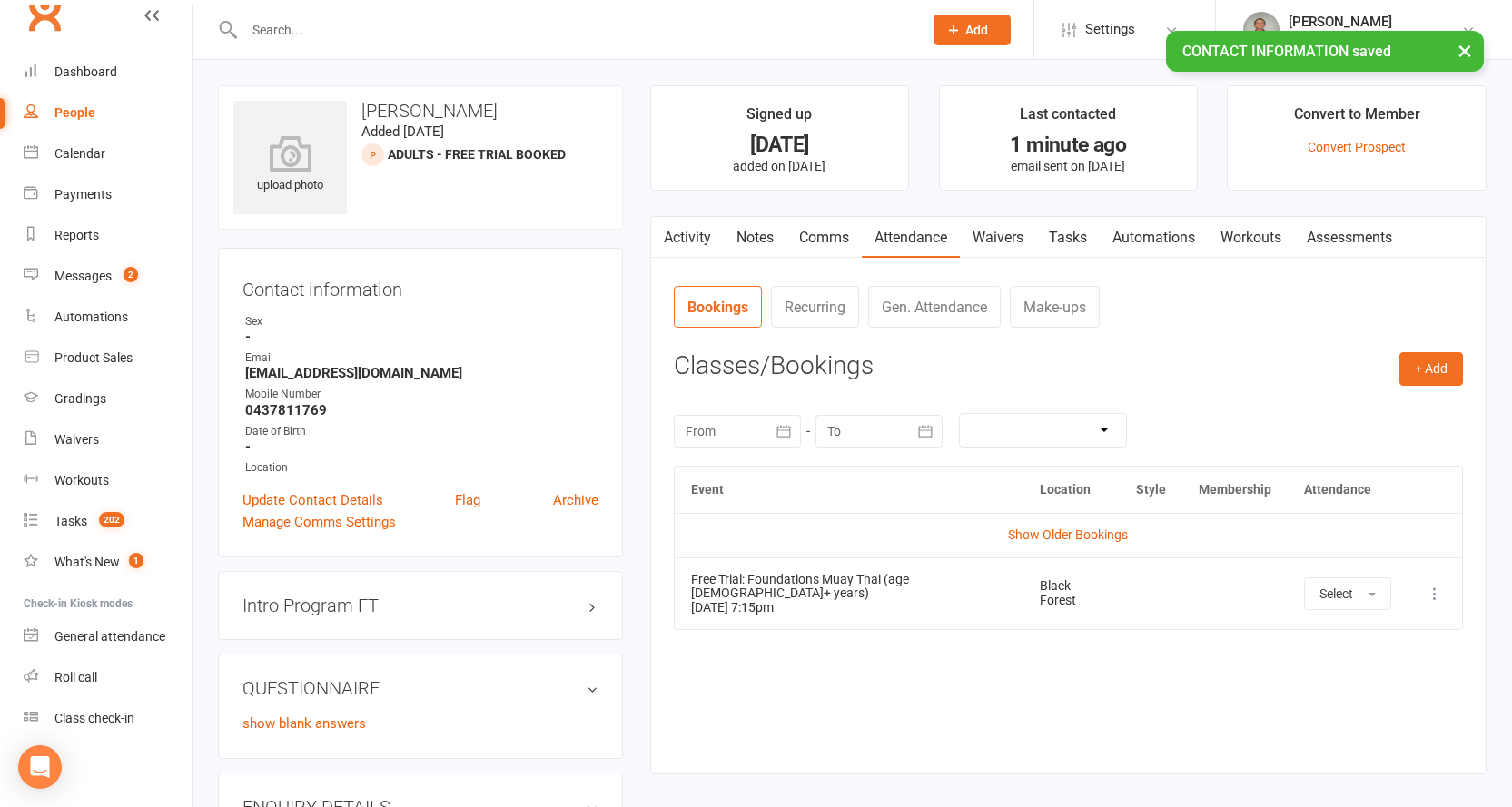
click at [674, 235] on link "Activity" at bounding box center [687, 237] width 73 height 41
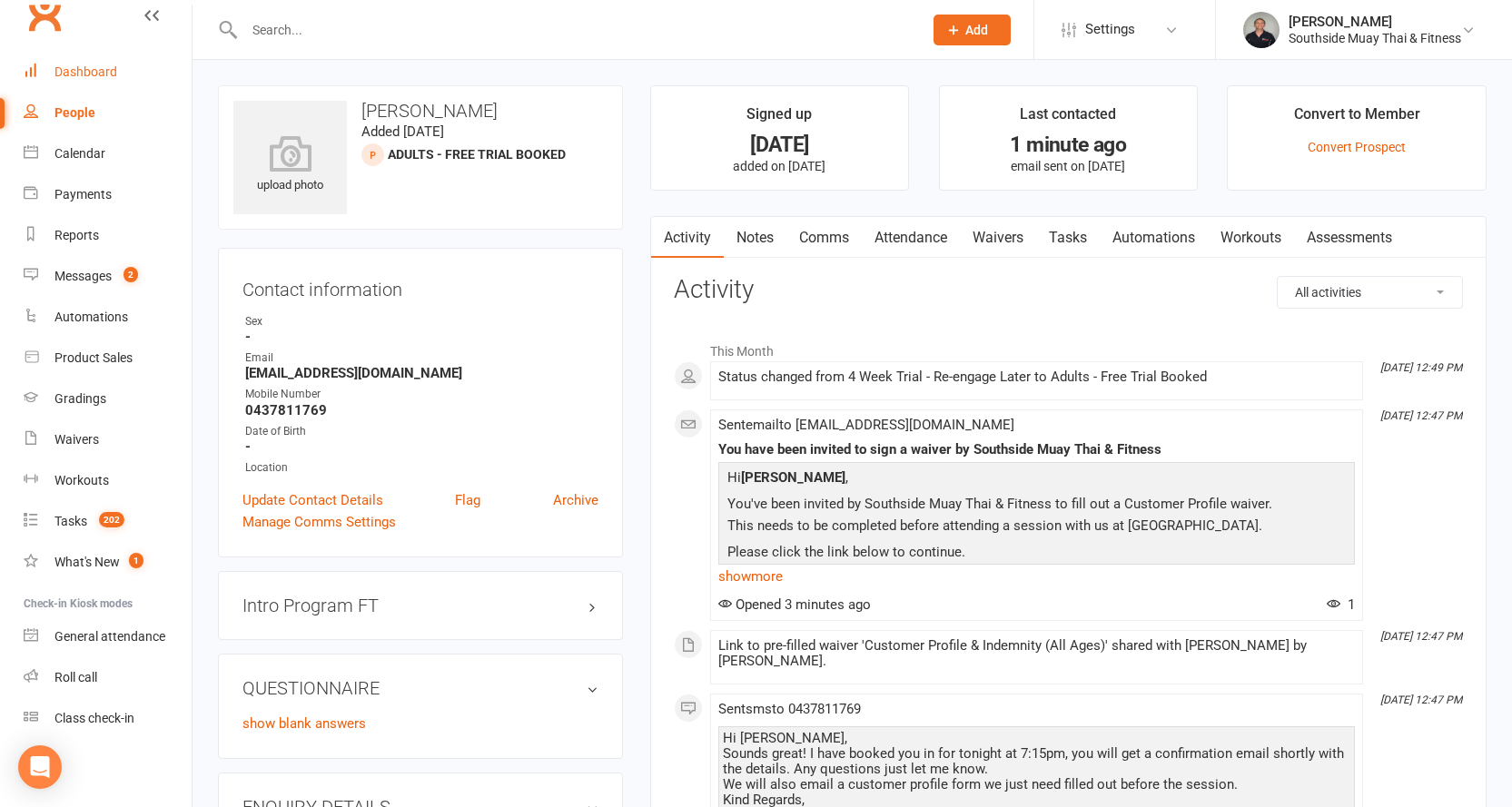
click at [86, 65] on div "Dashboard" at bounding box center [85, 72] width 62 height 15
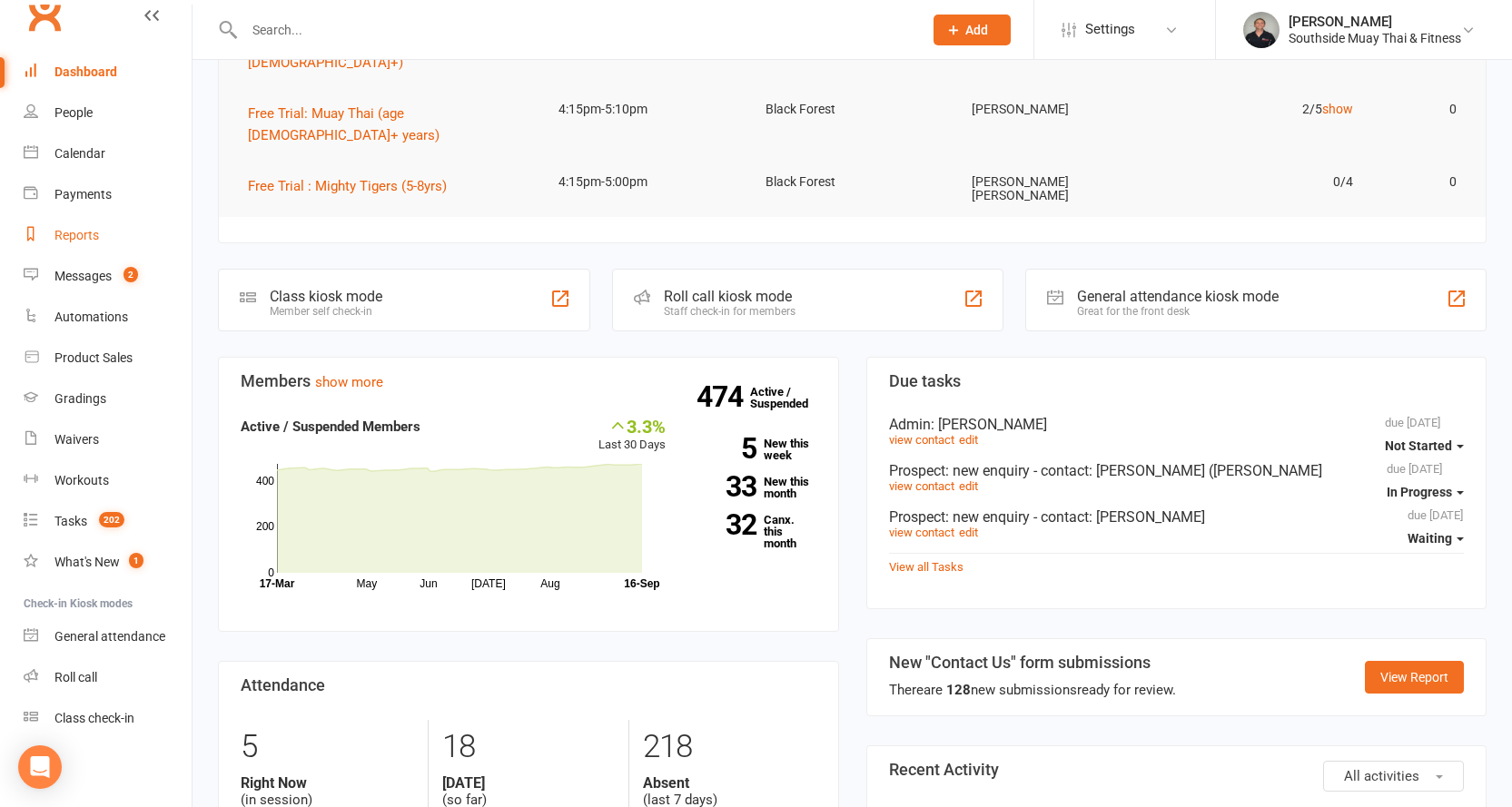
scroll to position [396, 0]
click at [94, 267] on link "Messages 2" at bounding box center [107, 276] width 168 height 41
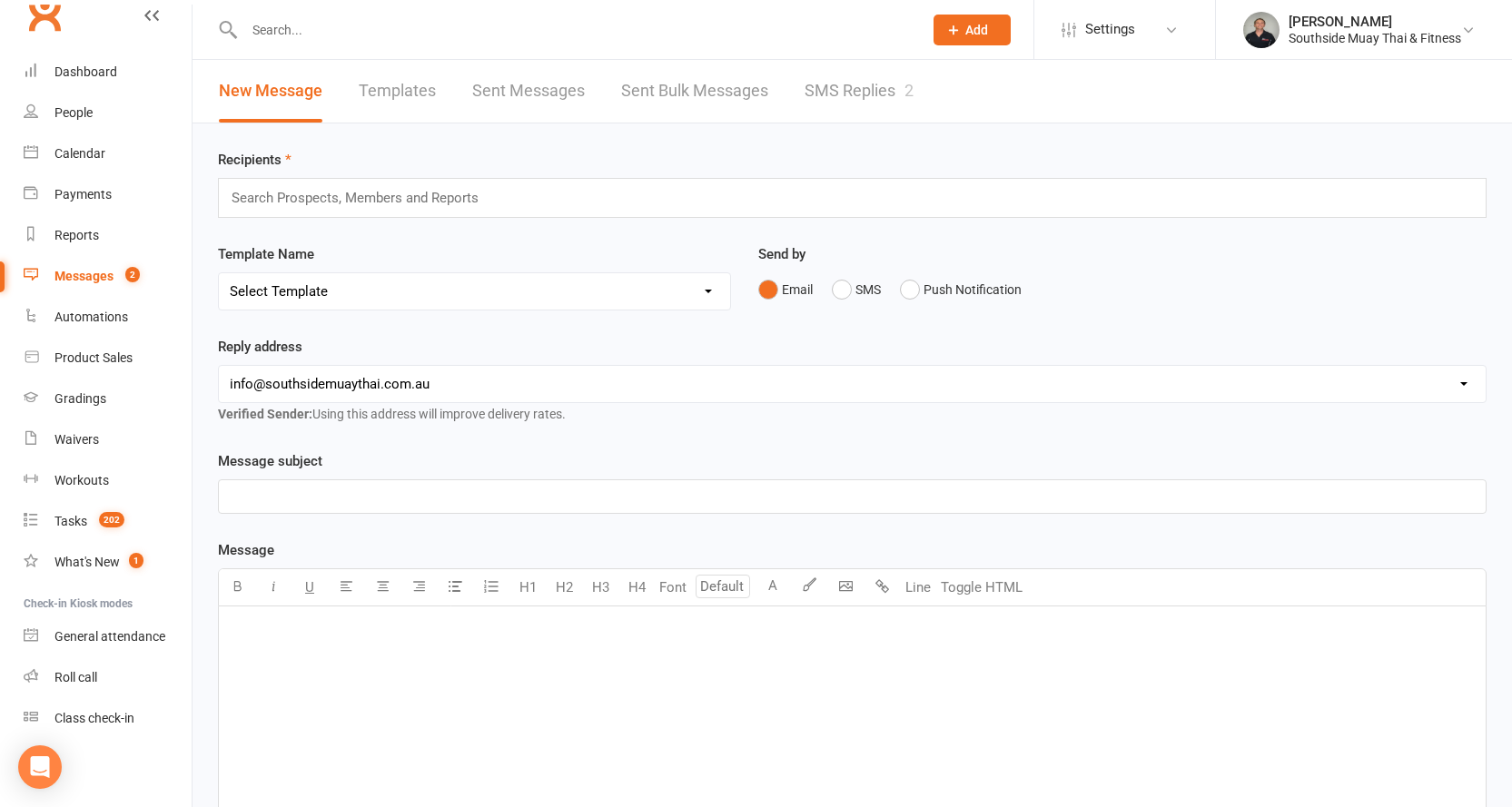
click at [834, 91] on link "SMS Replies 2" at bounding box center [858, 91] width 109 height 62
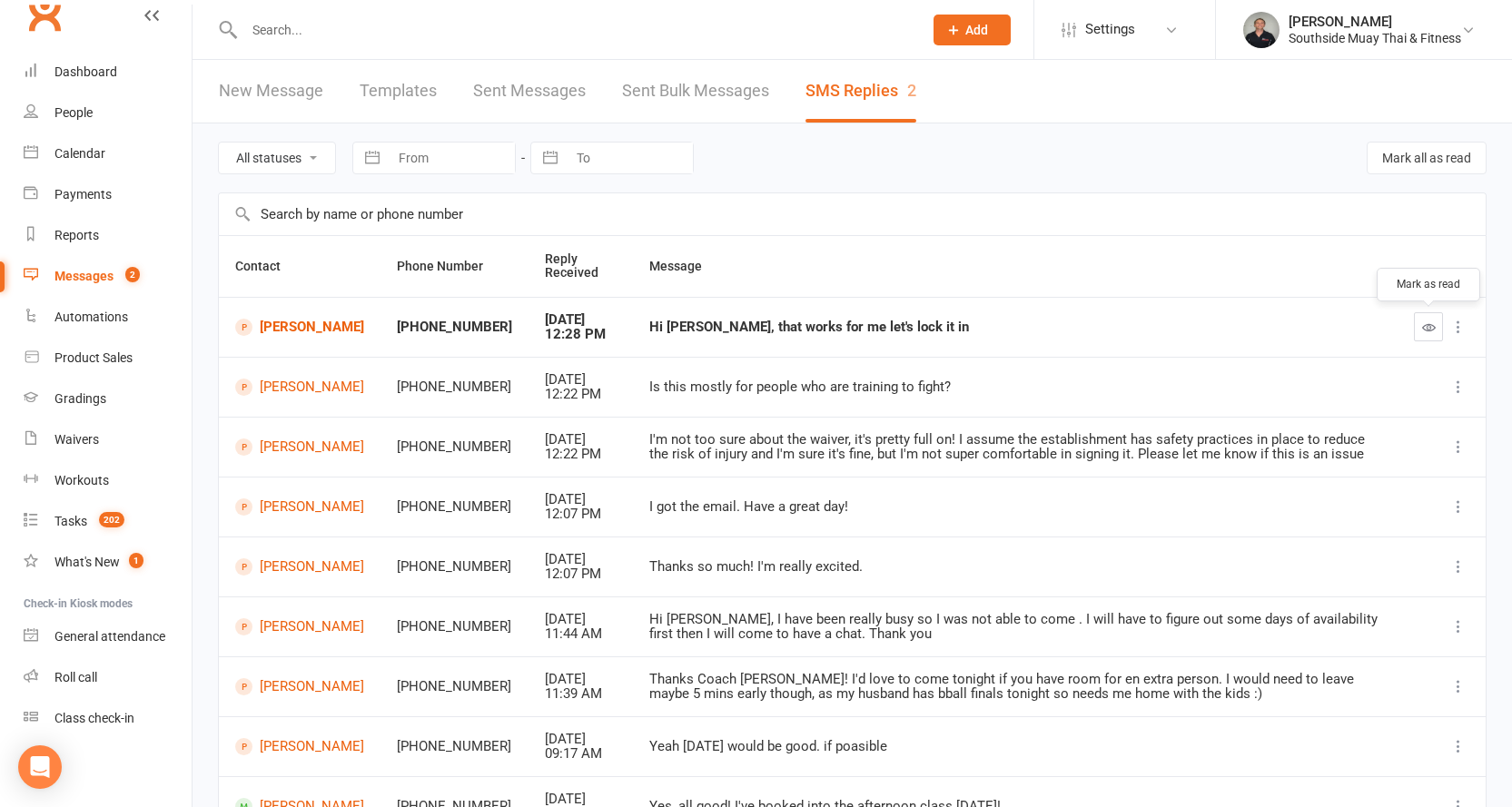
click at [1428, 321] on icon "button" at bounding box center [1428, 327] width 14 height 14
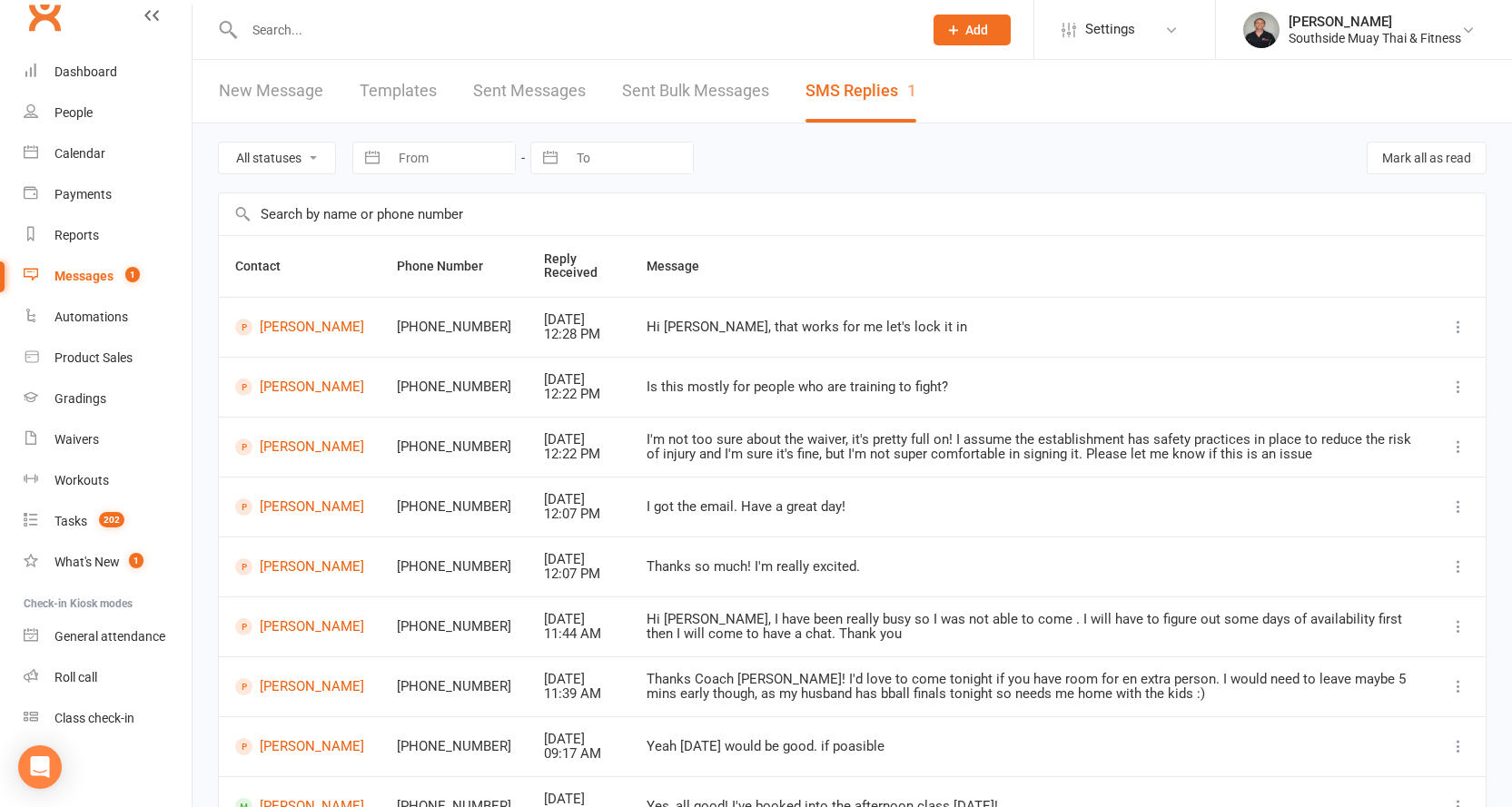
click at [286, 150] on select "All statuses Read only Unread only" at bounding box center [276, 158] width 117 height 31
select select "unread_only"
click at [218, 142] on select "All statuses Read only Unread only" at bounding box center [276, 158] width 117 height 31
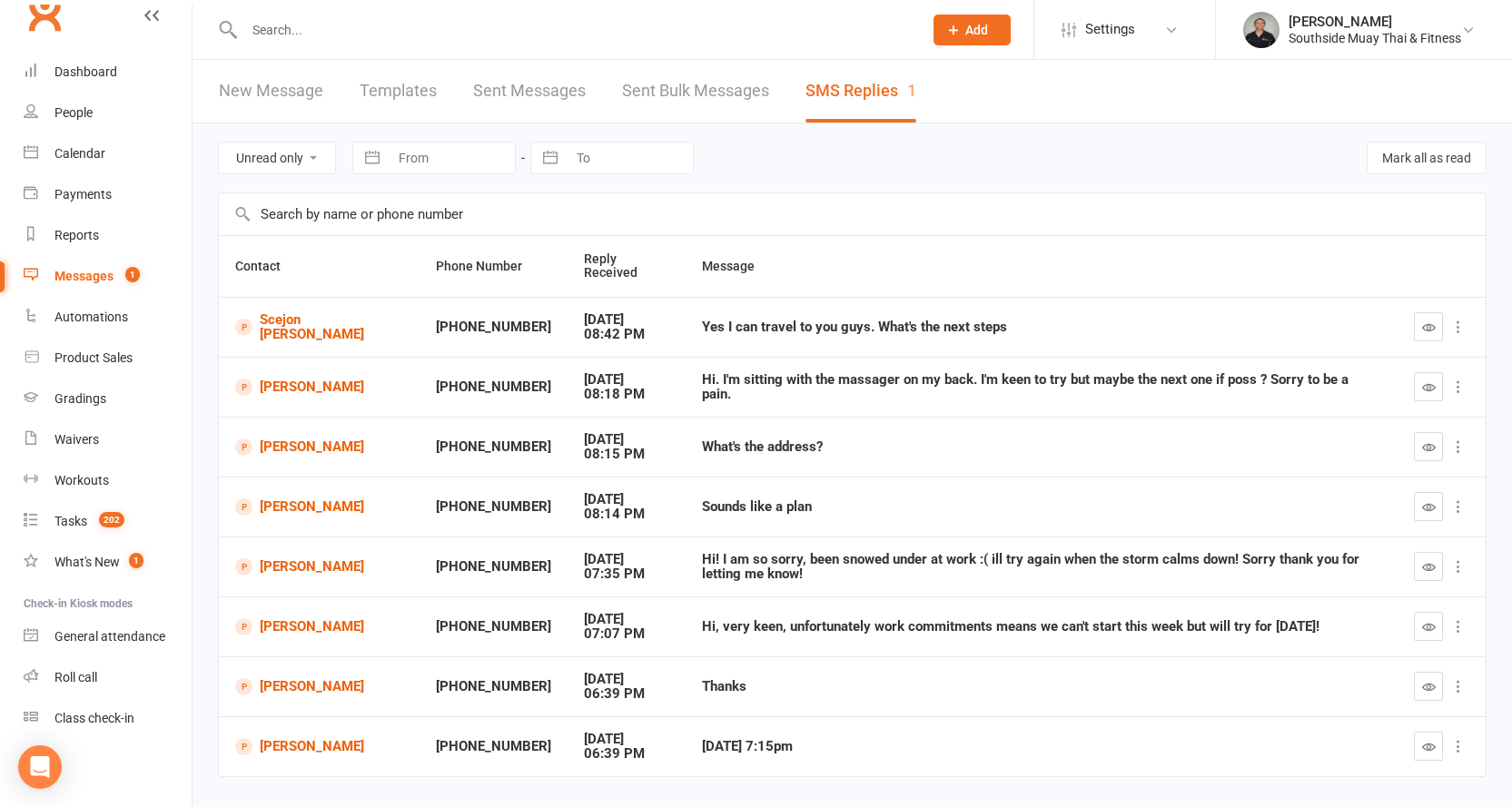
scroll to position [47, 0]
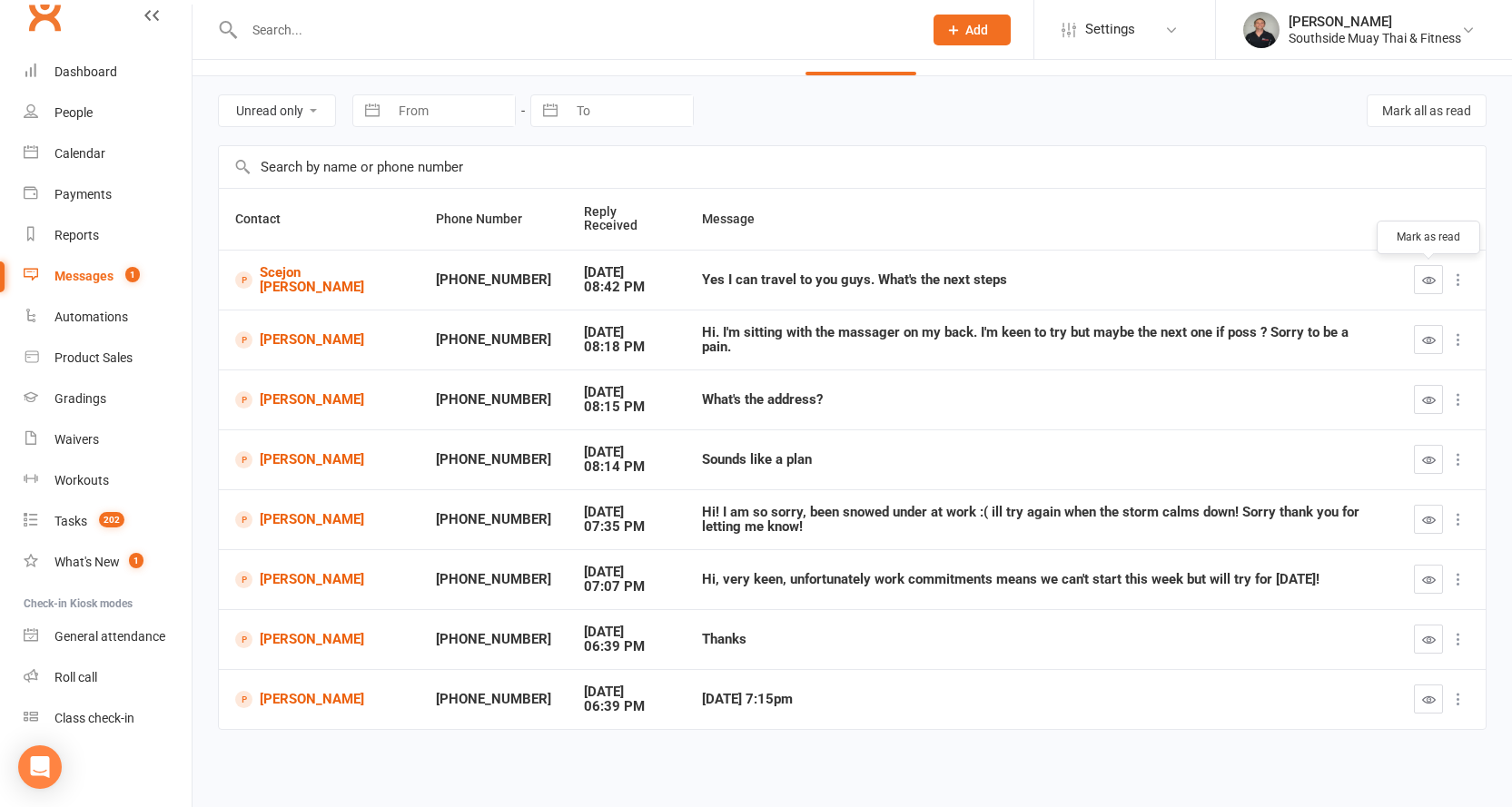
click at [1428, 274] on icon "button" at bounding box center [1428, 280] width 14 height 14
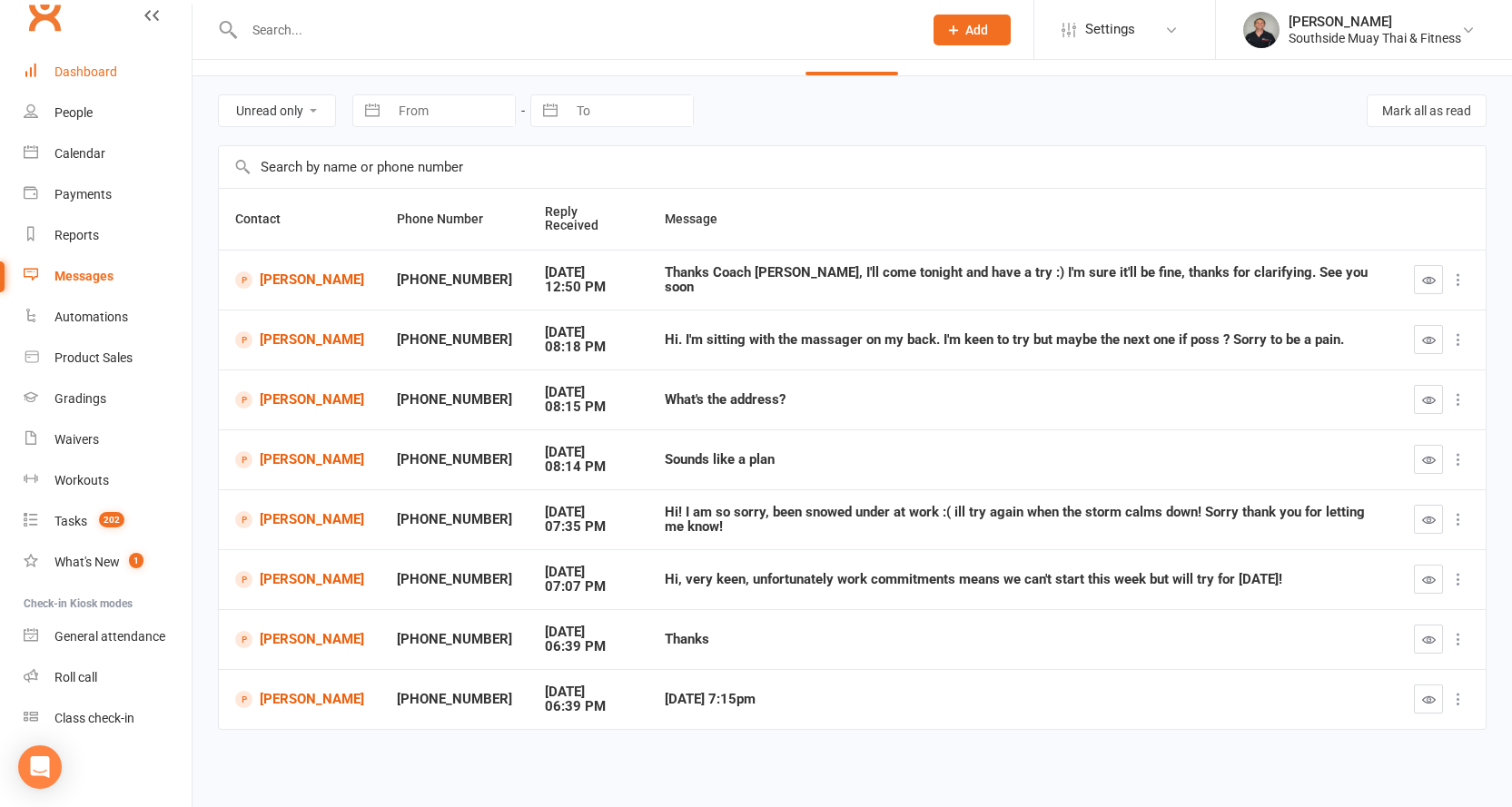
click at [84, 69] on div "Dashboard" at bounding box center [85, 72] width 62 height 15
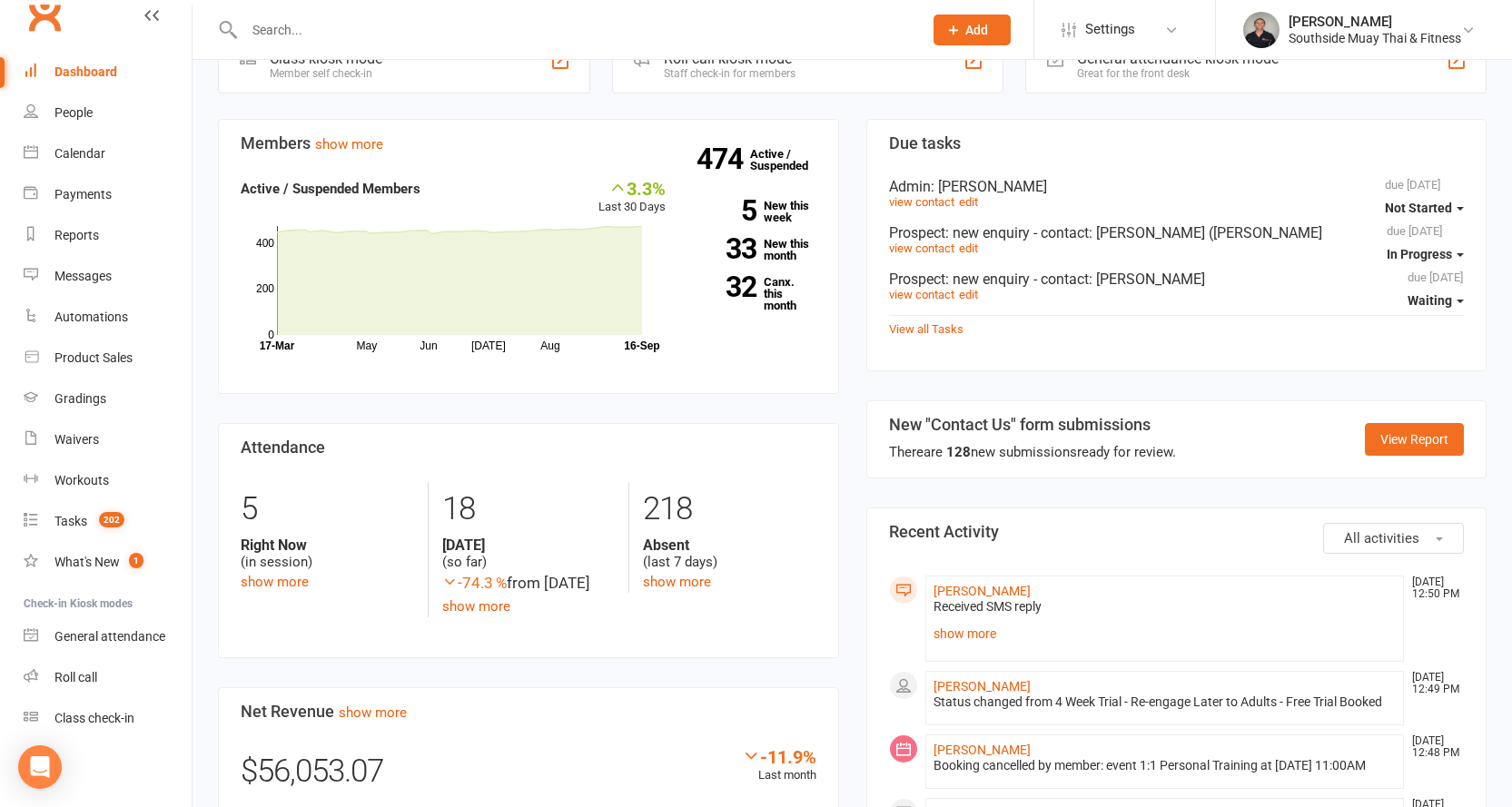
scroll to position [908, 0]
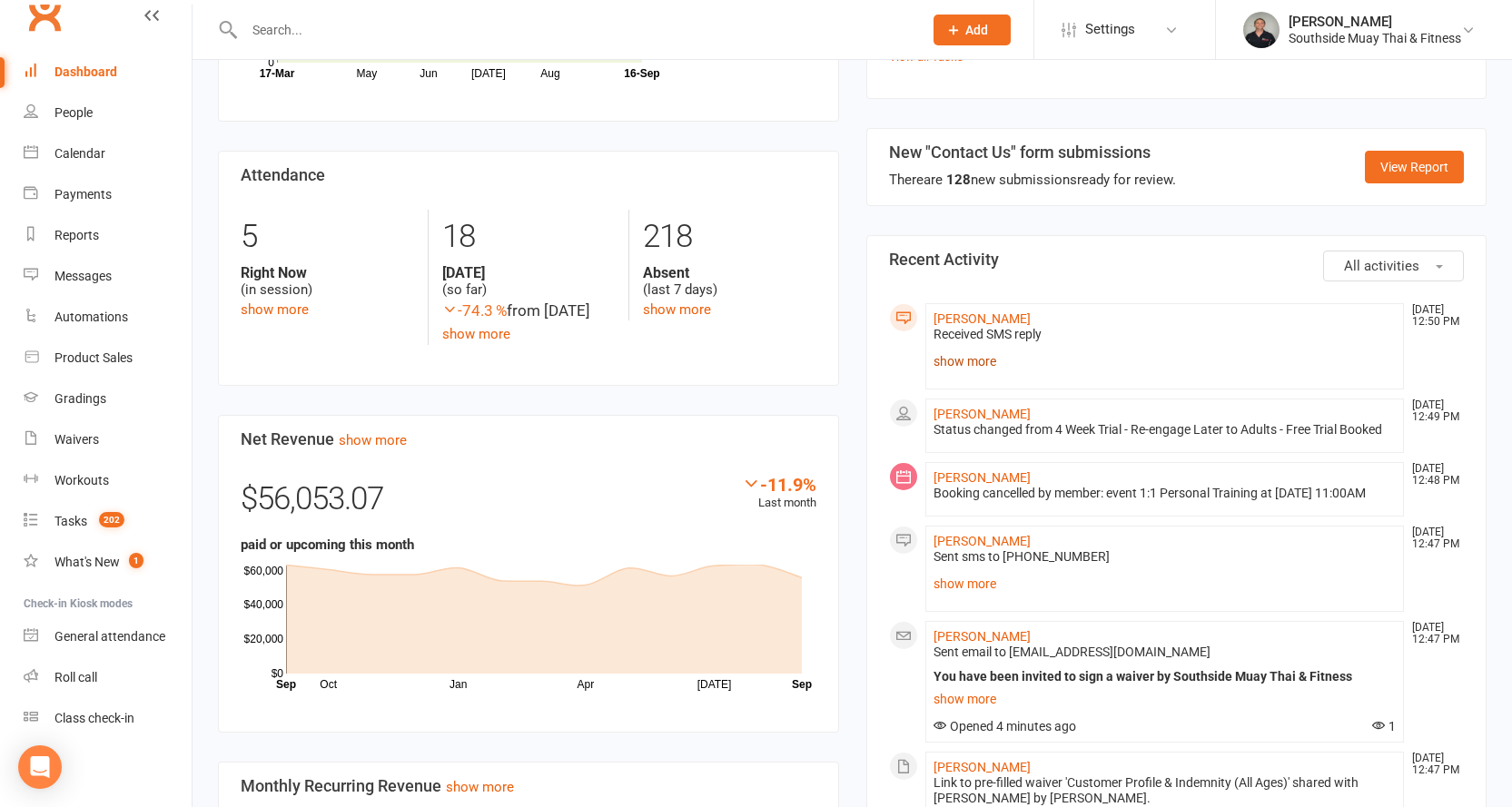
click at [970, 349] on link "show more" at bounding box center [1165, 362] width 463 height 26
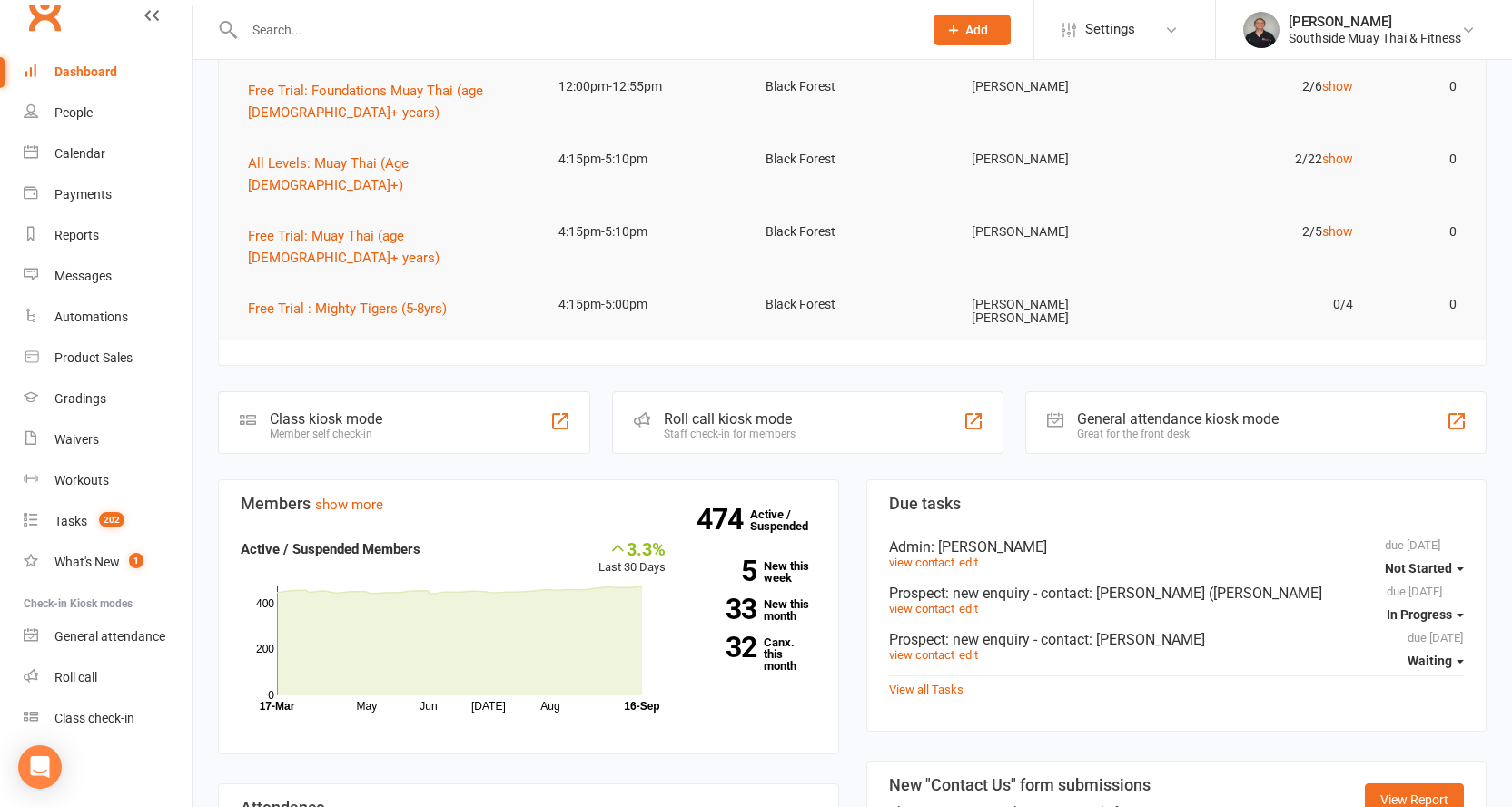
scroll to position [0, 0]
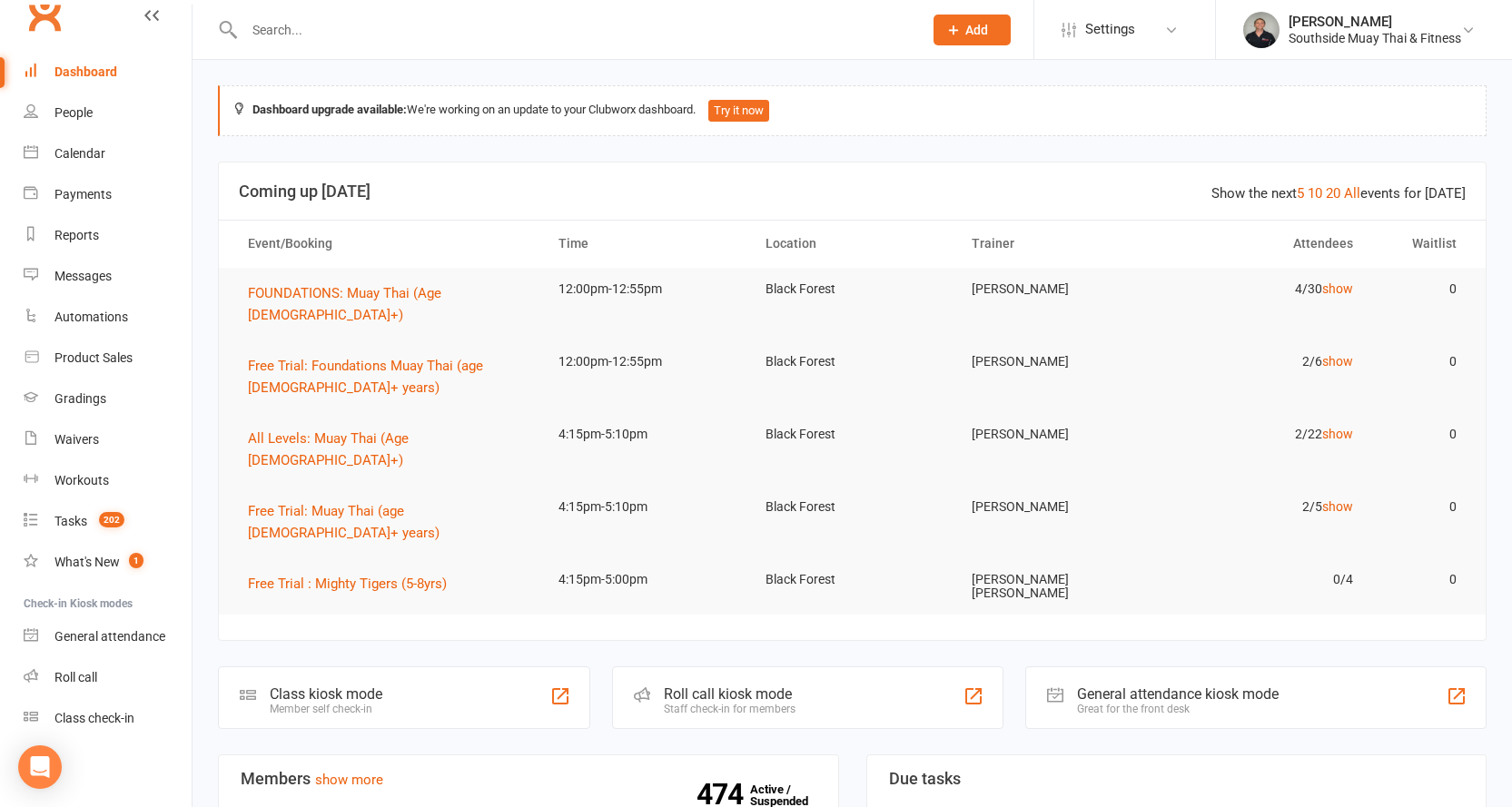
click at [80, 60] on link "Dashboard" at bounding box center [107, 72] width 168 height 41
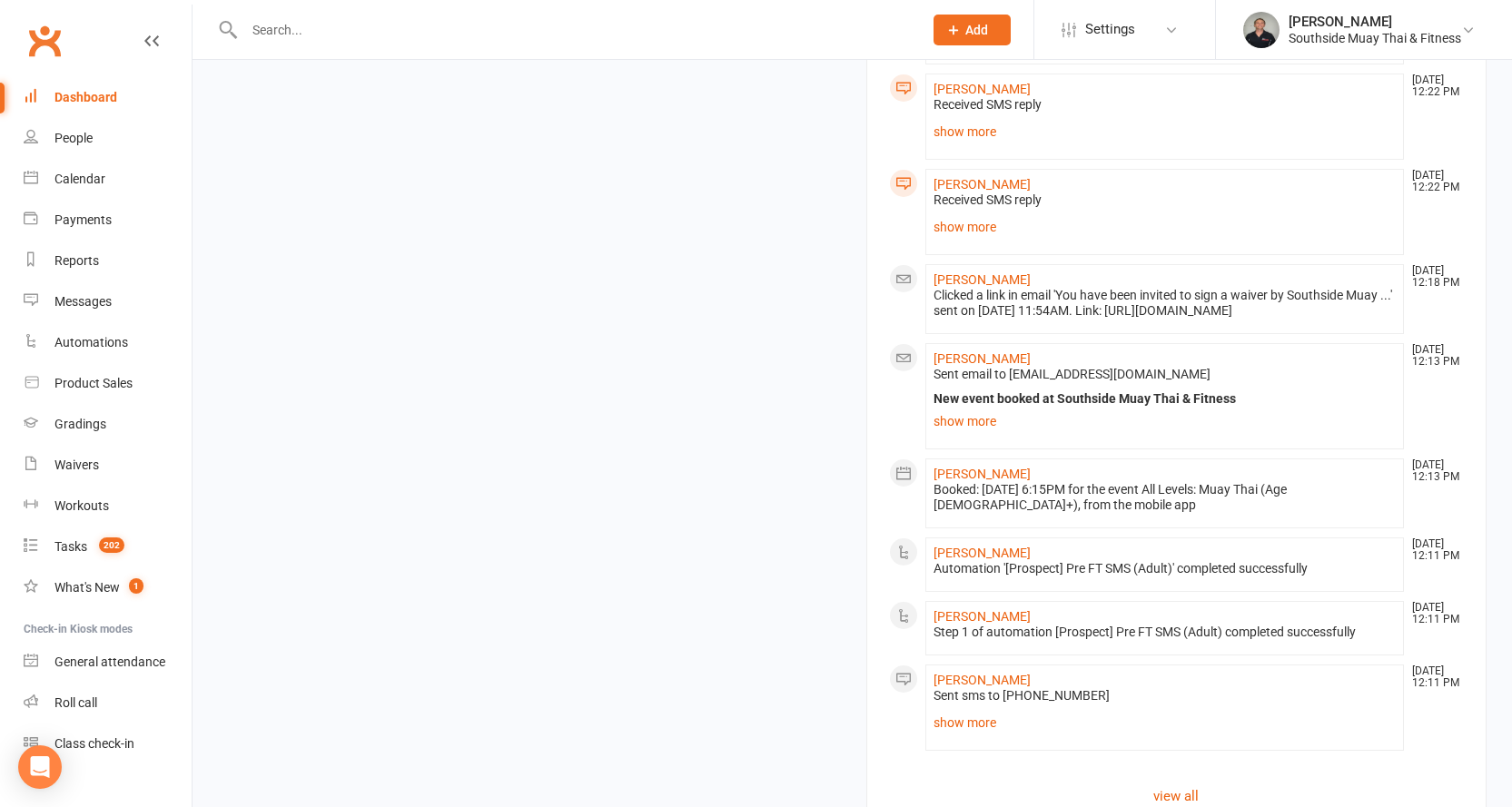
scroll to position [2363, 0]
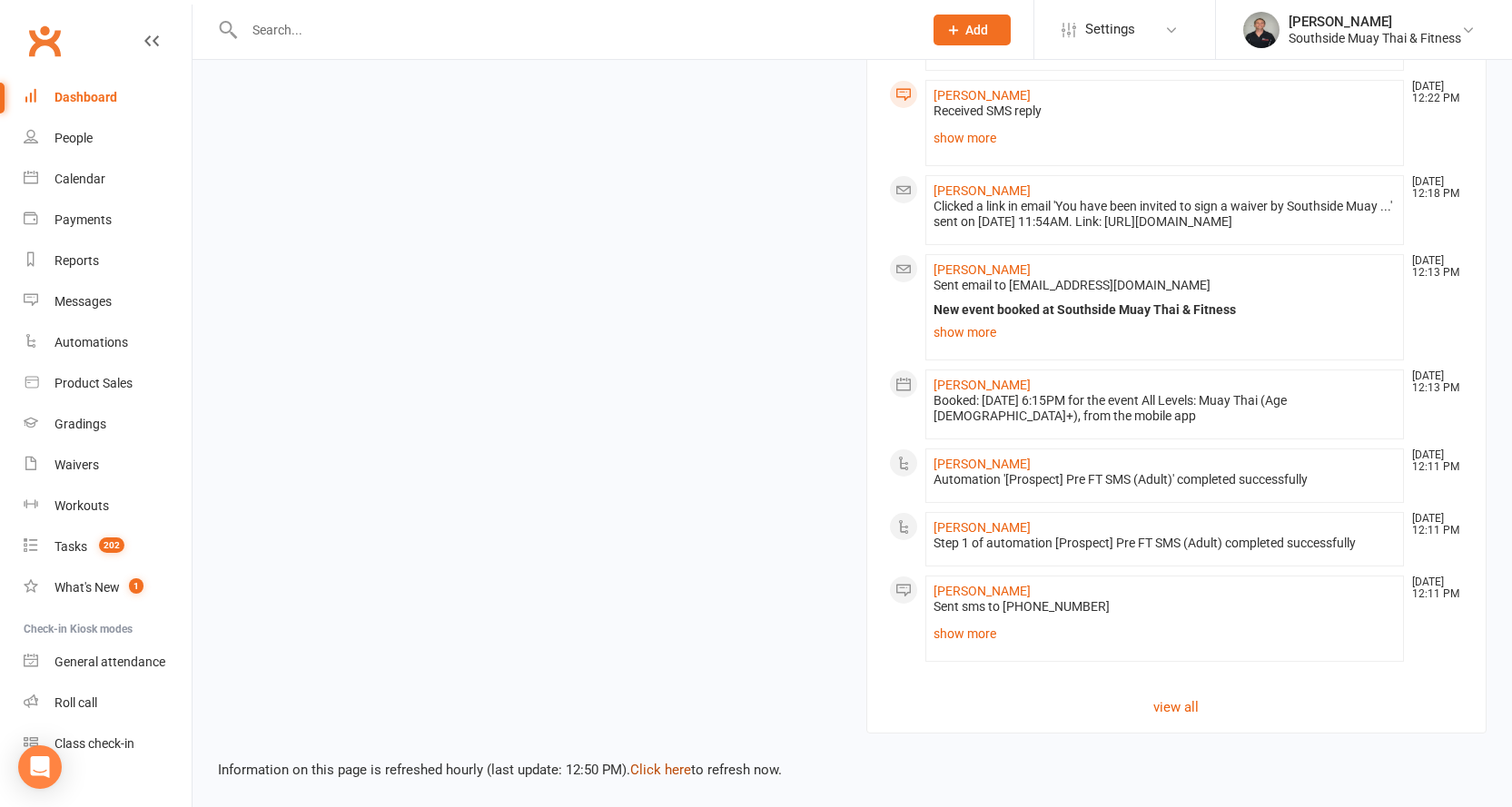
click at [677, 765] on link "Click here" at bounding box center [660, 770] width 61 height 17
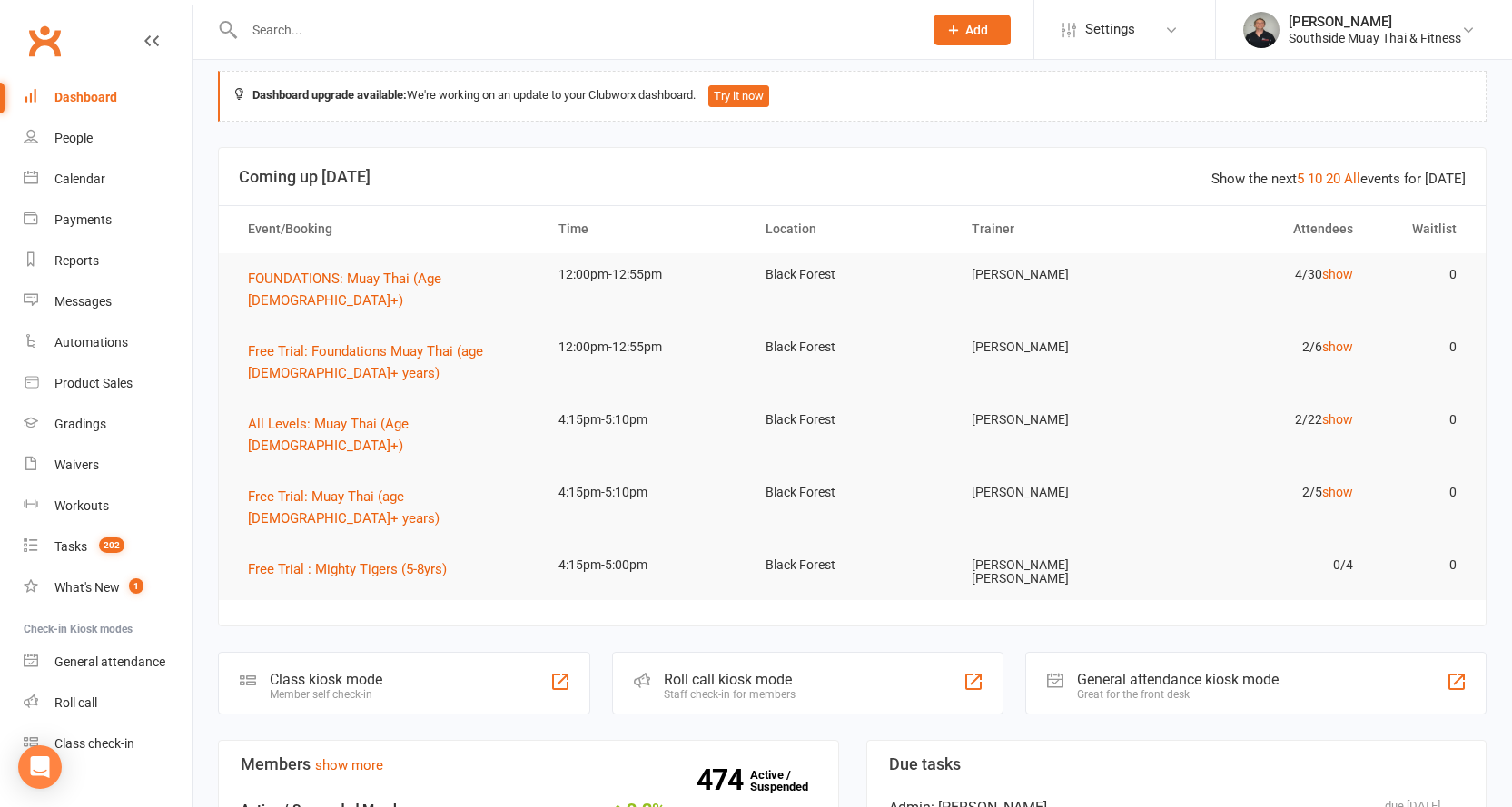
scroll to position [0, 0]
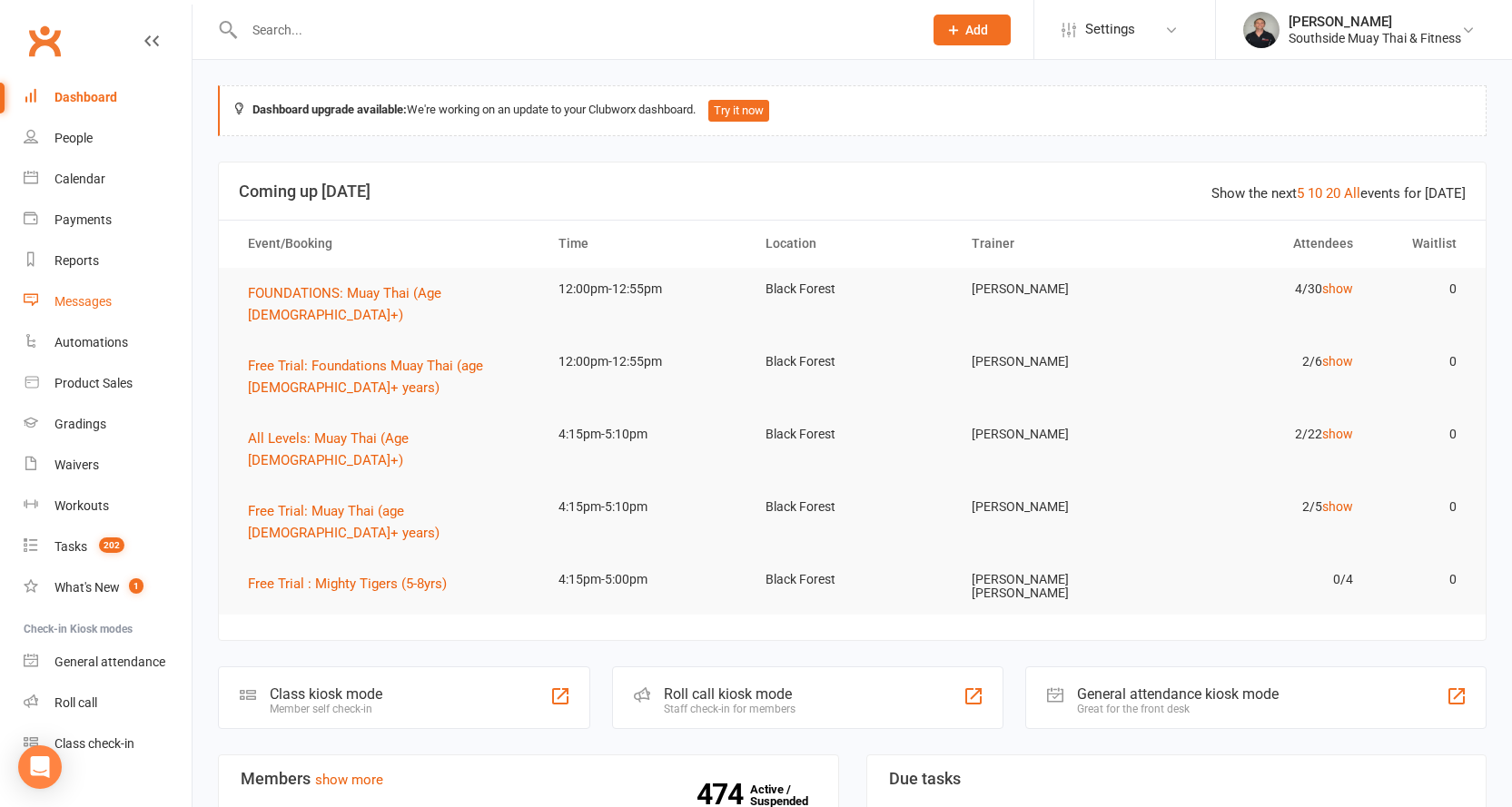
click at [66, 297] on div "Messages" at bounding box center [83, 301] width 57 height 15
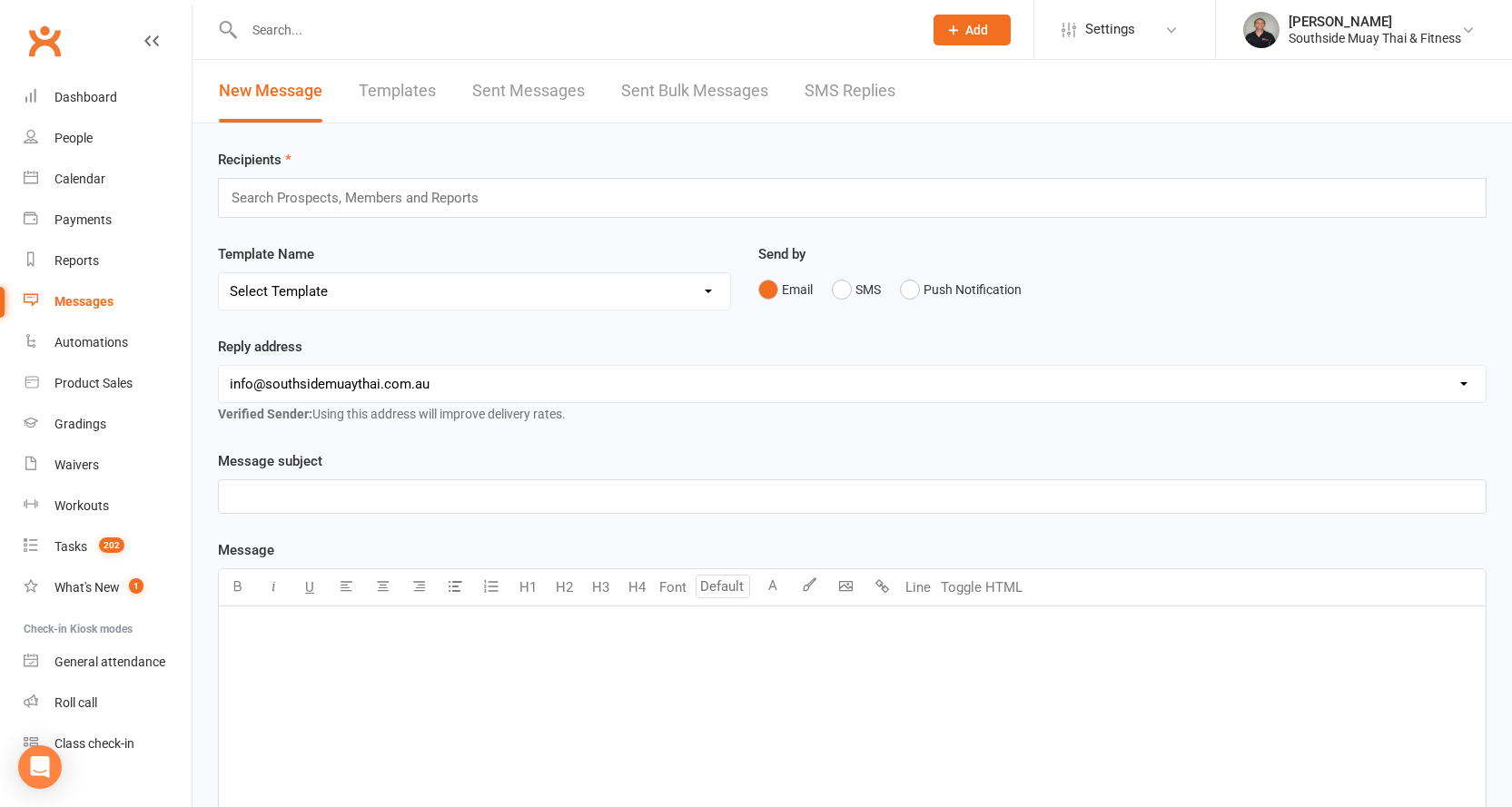
click at [835, 93] on link "SMS Replies" at bounding box center [849, 91] width 91 height 62
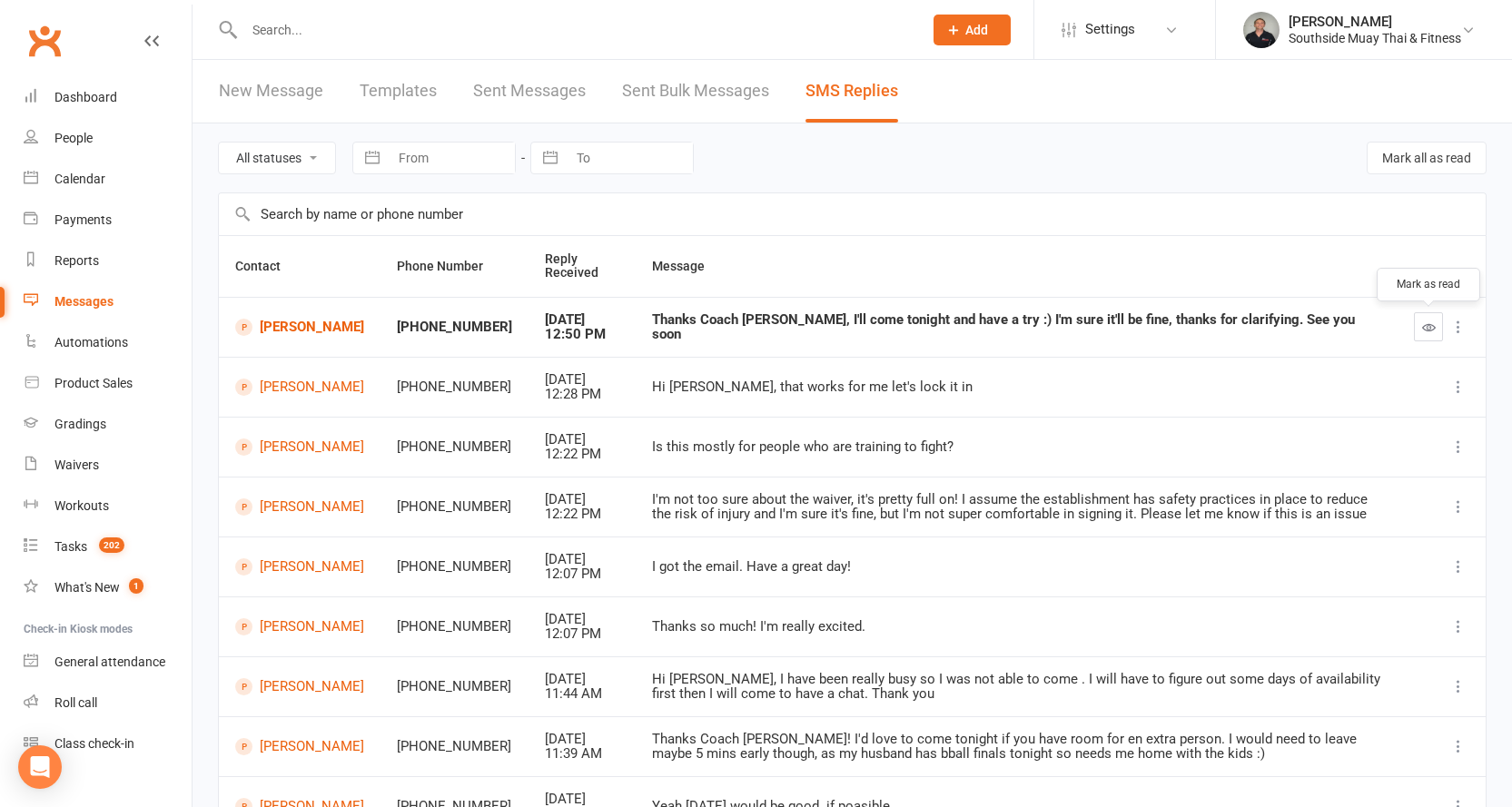
click at [1422, 322] on icon "button" at bounding box center [1428, 327] width 14 height 14
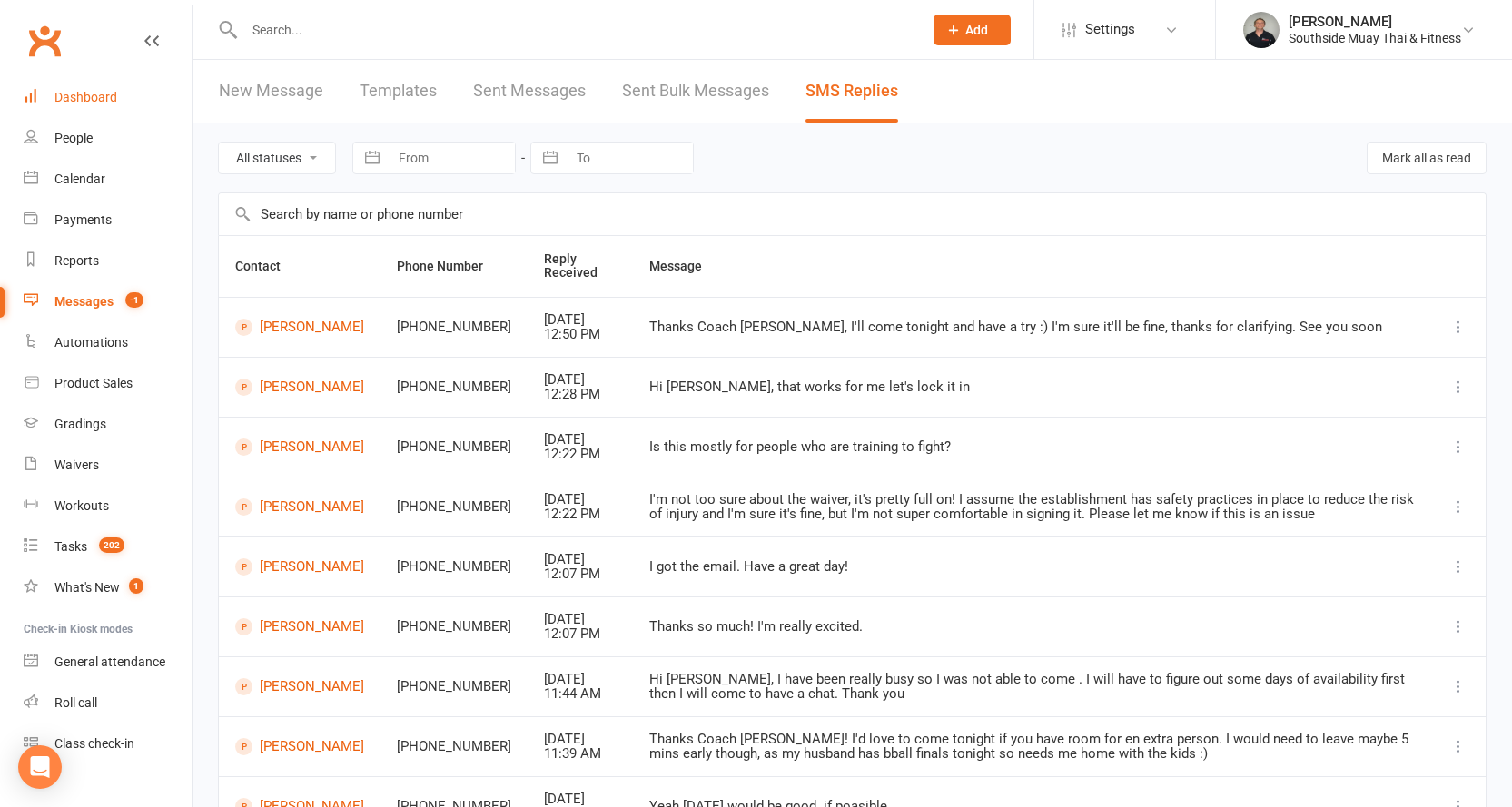
click at [66, 93] on div "Dashboard" at bounding box center [85, 97] width 62 height 15
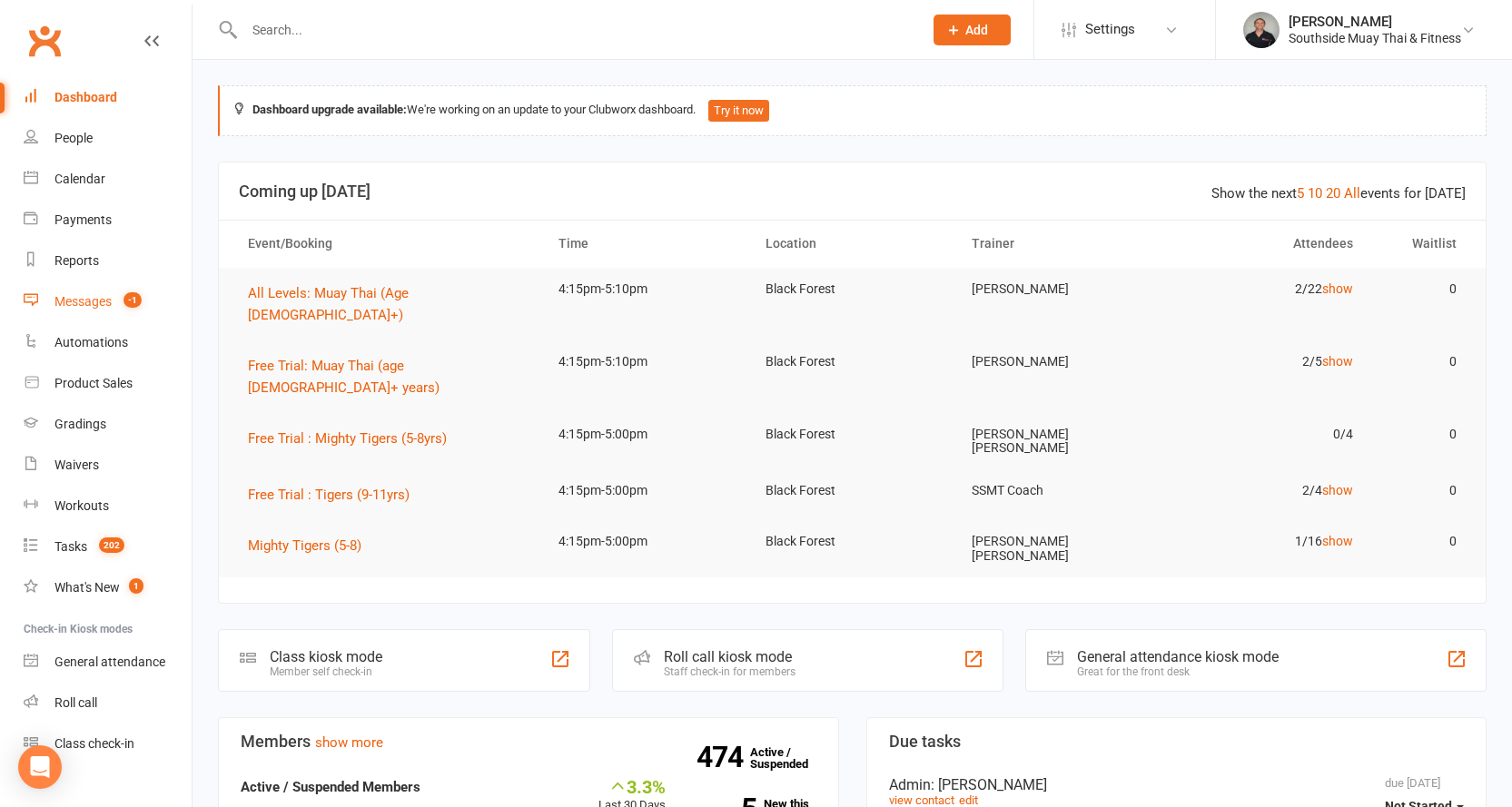
click at [88, 305] on div "Messages" at bounding box center [83, 301] width 57 height 15
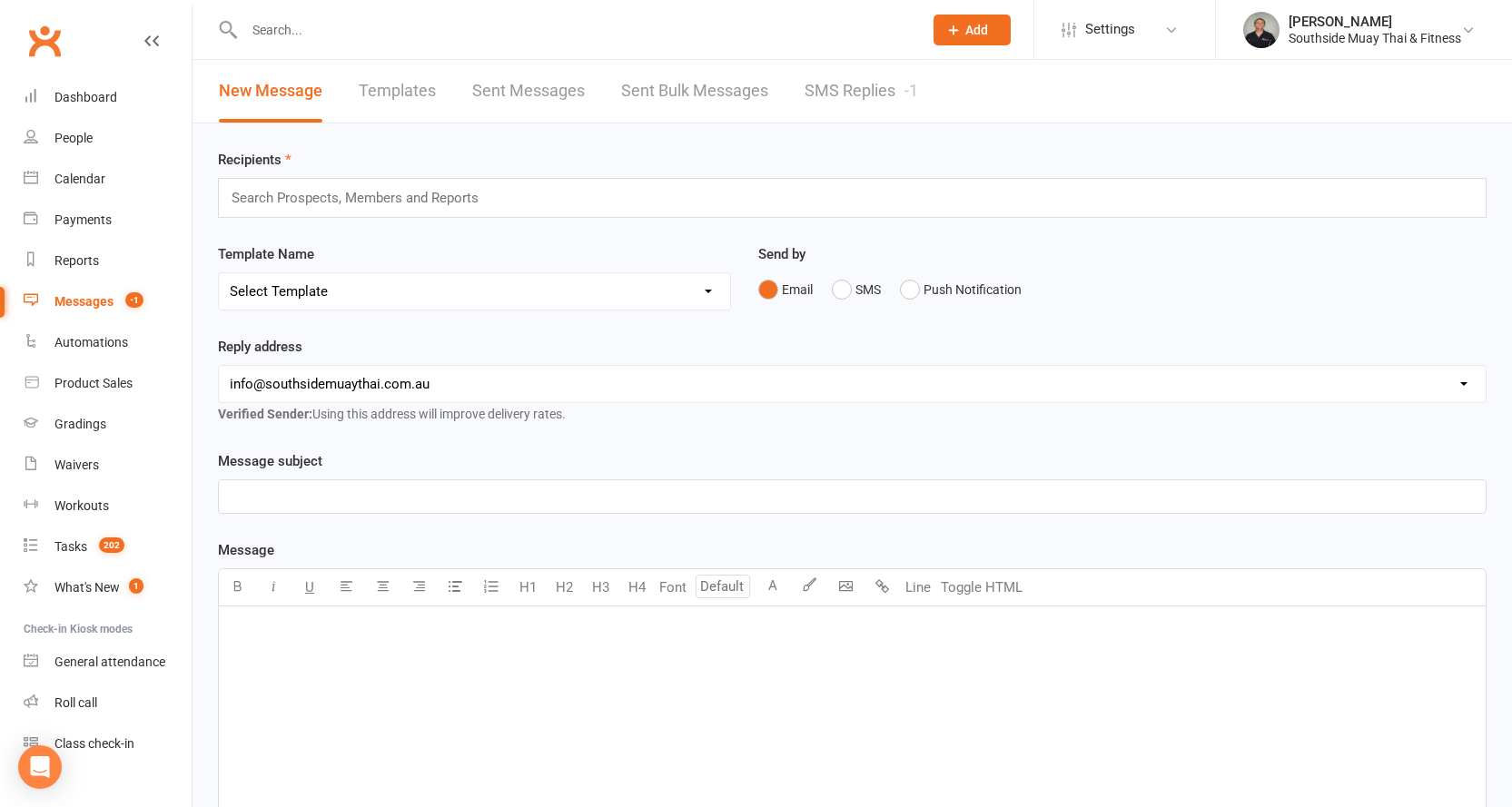
click at [830, 82] on link "SMS Replies -1" at bounding box center [861, 91] width 114 height 62
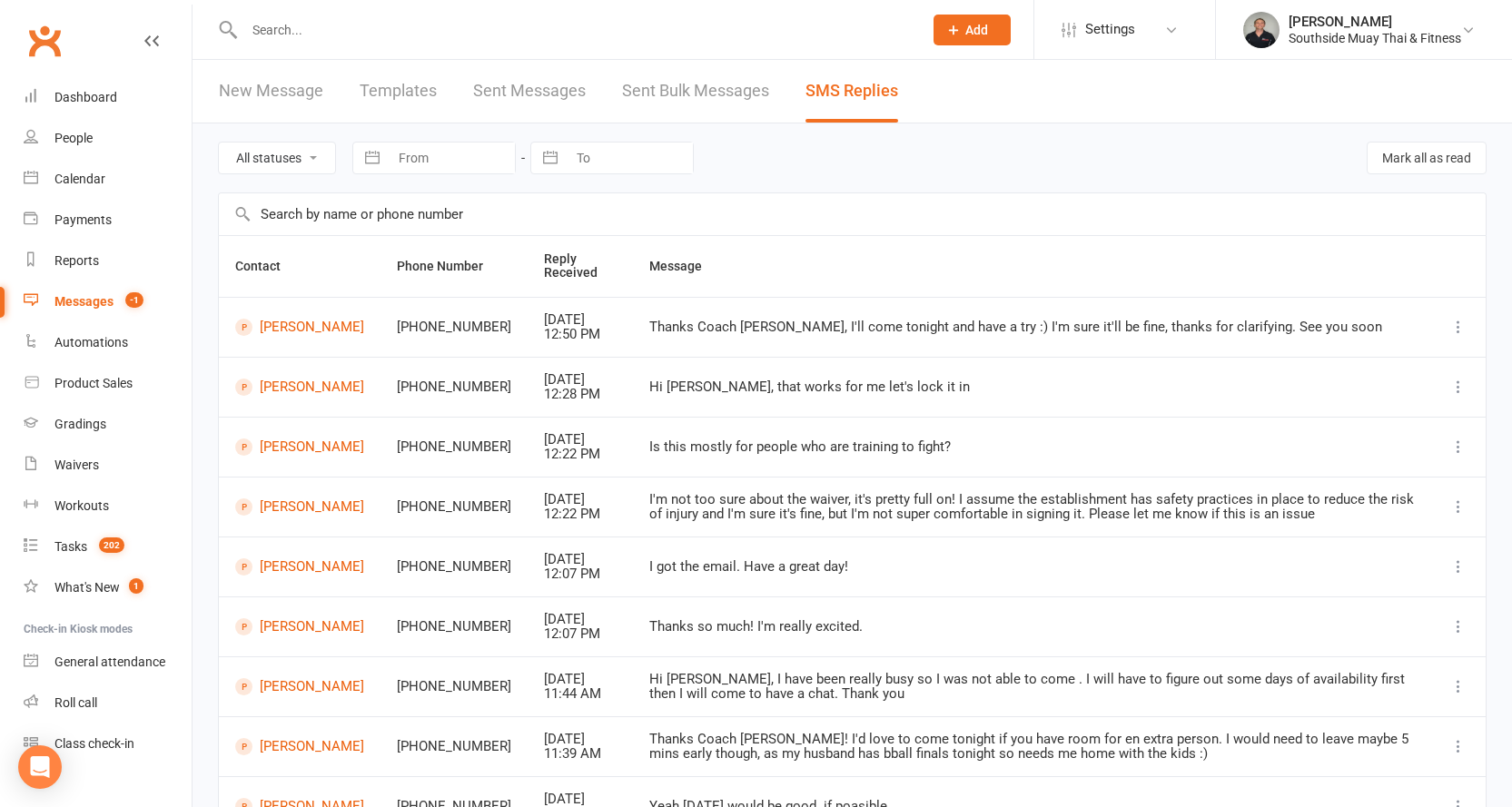
click at [284, 152] on select "All statuses Read only Unread only" at bounding box center [276, 158] width 117 height 31
click at [218, 142] on select "All statuses Read only Unread only" at bounding box center [276, 158] width 117 height 31
click at [284, 155] on select "All statuses Read only Unread only" at bounding box center [276, 158] width 117 height 31
select select "unread_only"
click at [218, 142] on select "All statuses Read only Unread only" at bounding box center [276, 158] width 117 height 31
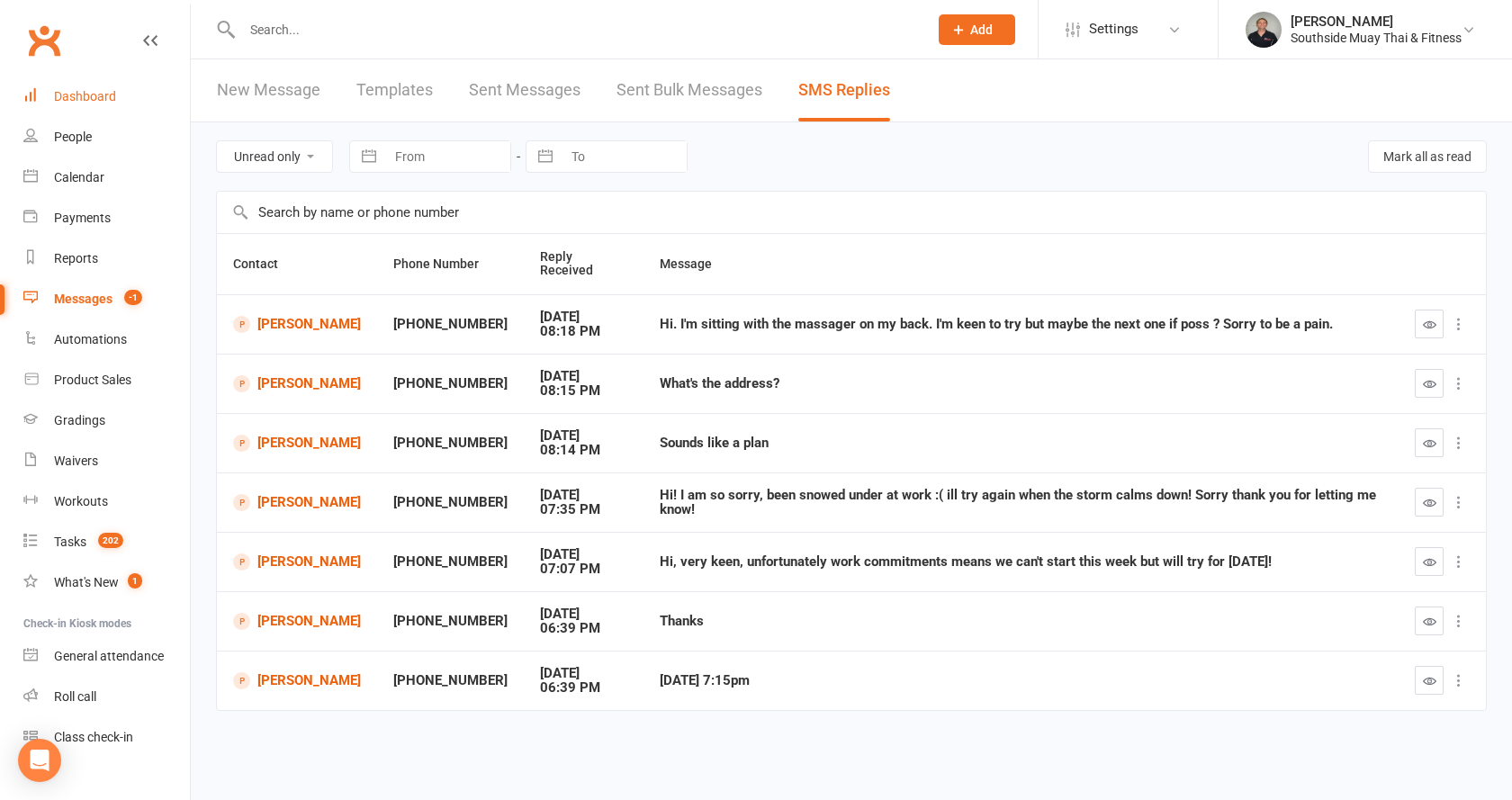
click at [81, 87] on link "Dashboard" at bounding box center [107, 96] width 167 height 41
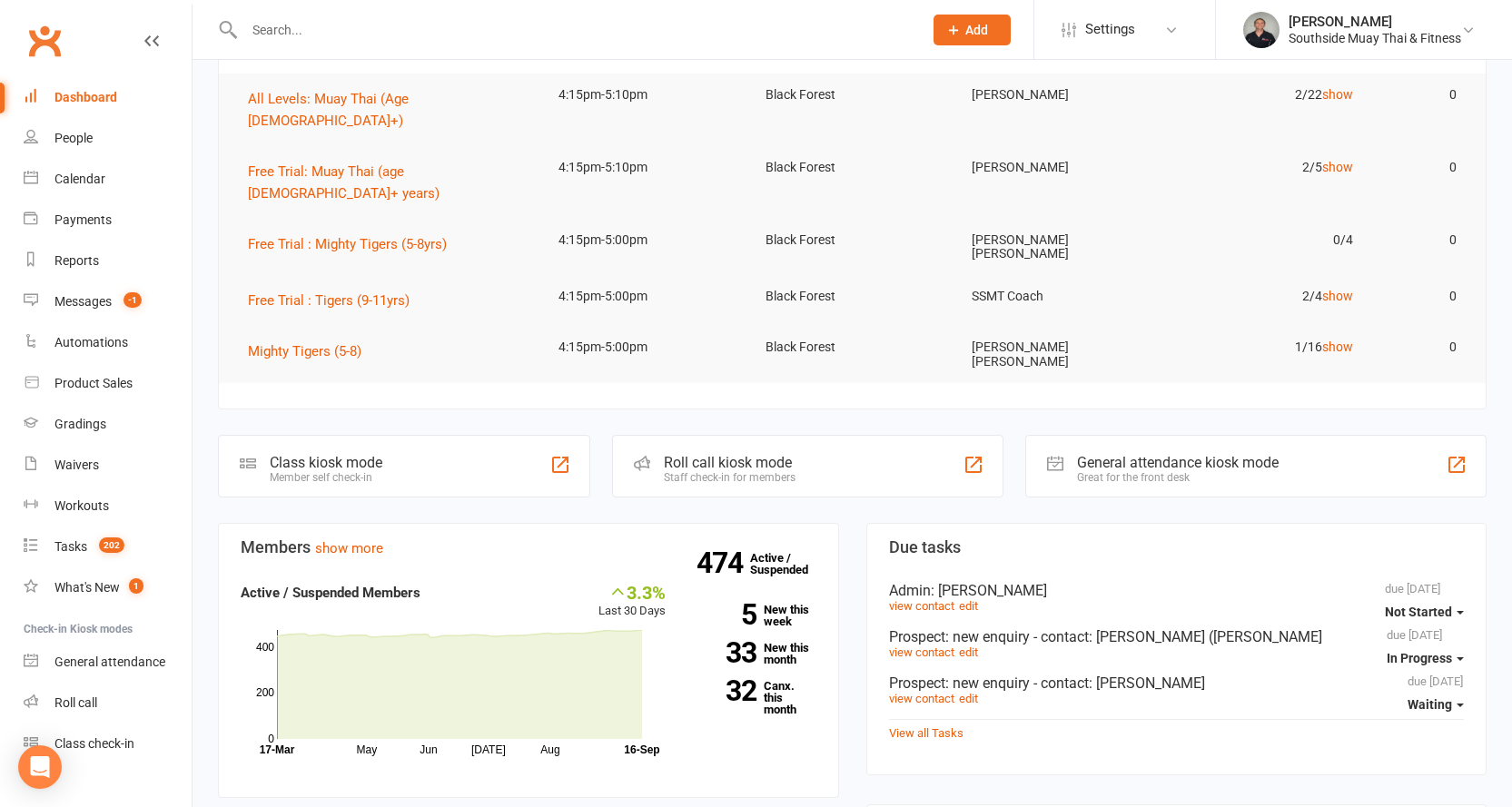
scroll to position [273, 0]
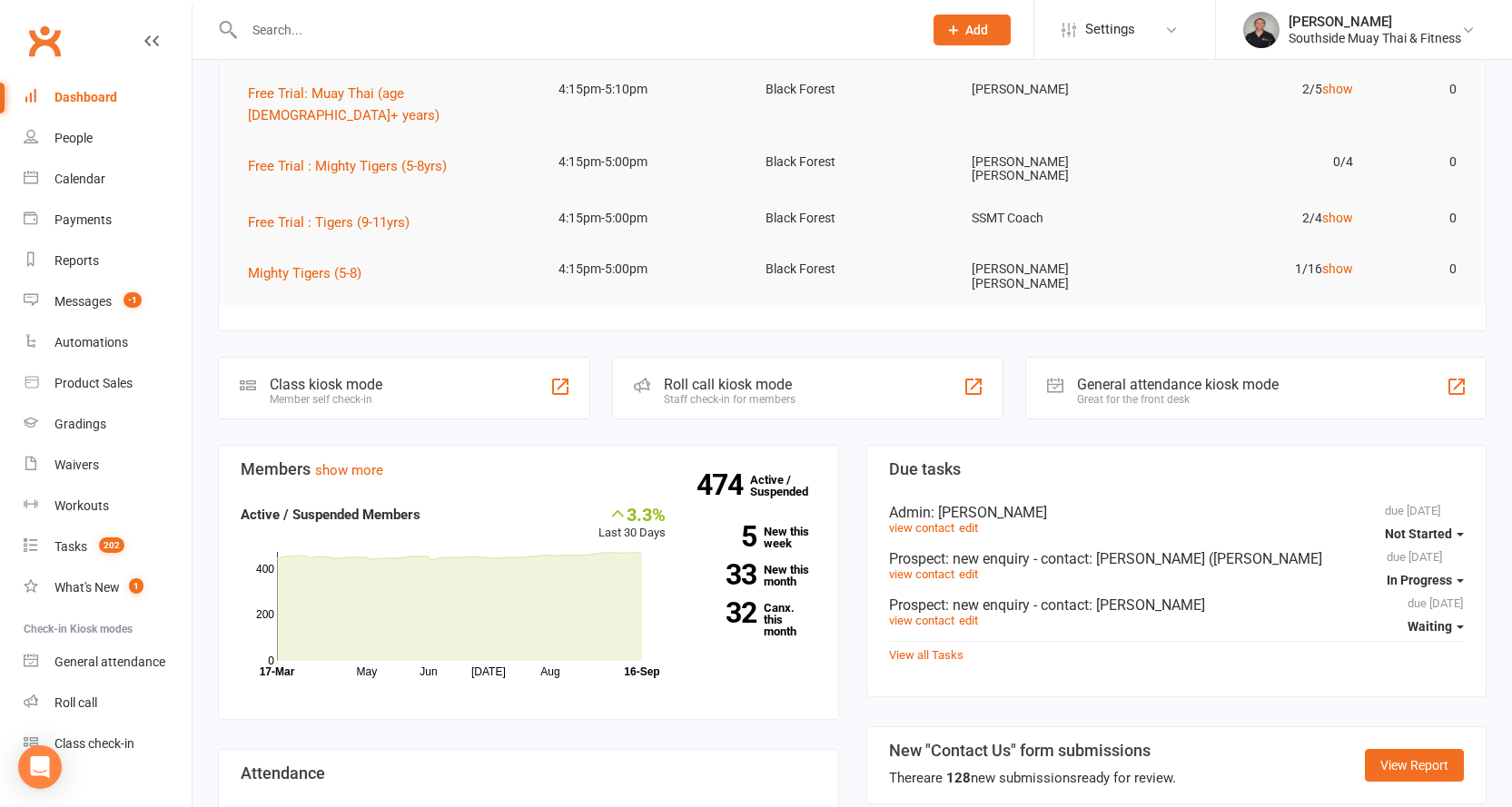
click at [274, 30] on input "text" at bounding box center [574, 30] width 671 height 26
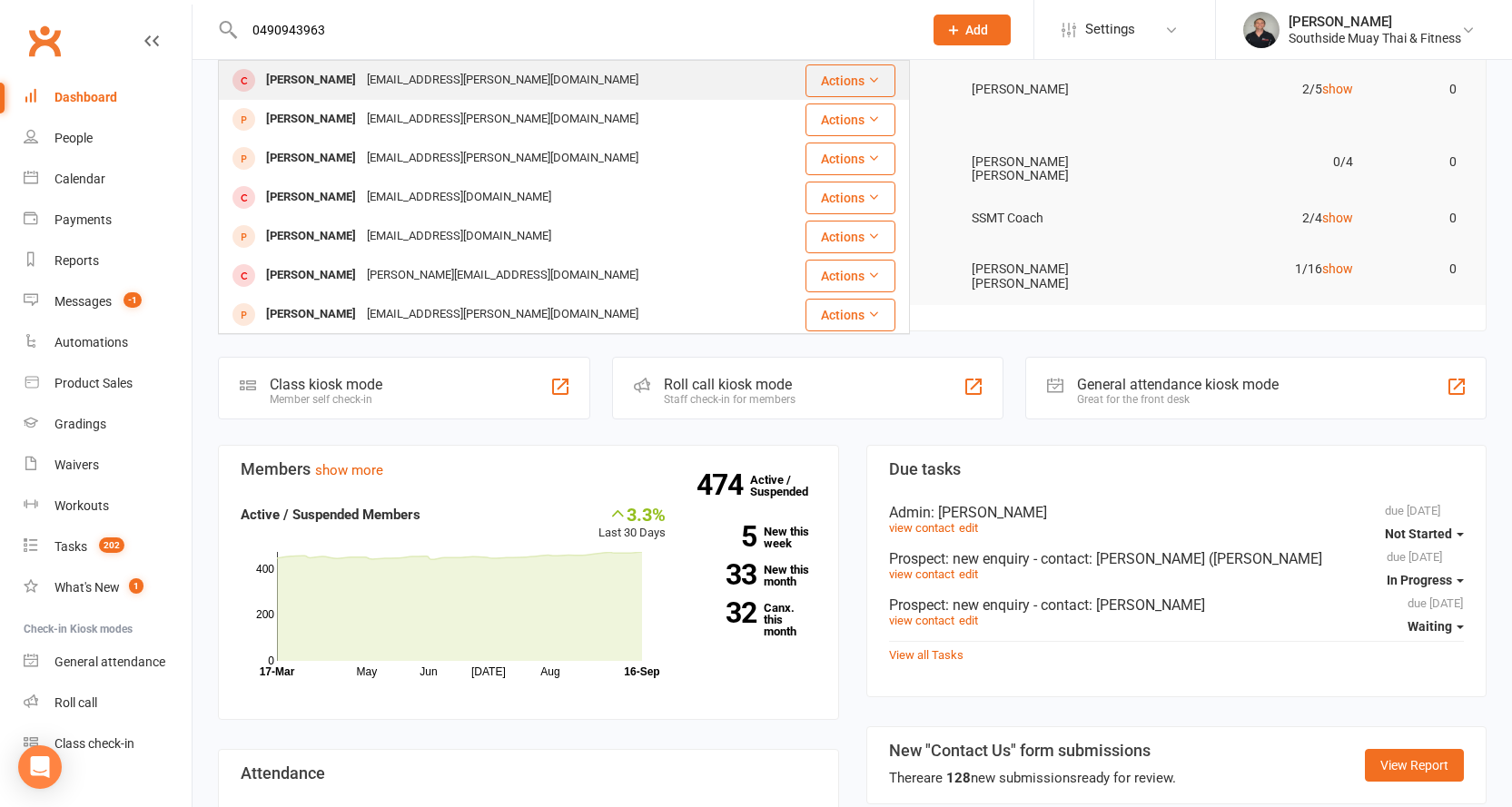
type input "0490943963"
click at [362, 76] on div "[EMAIL_ADDRESS][PERSON_NAME][DOMAIN_NAME]" at bounding box center [503, 80] width 283 height 27
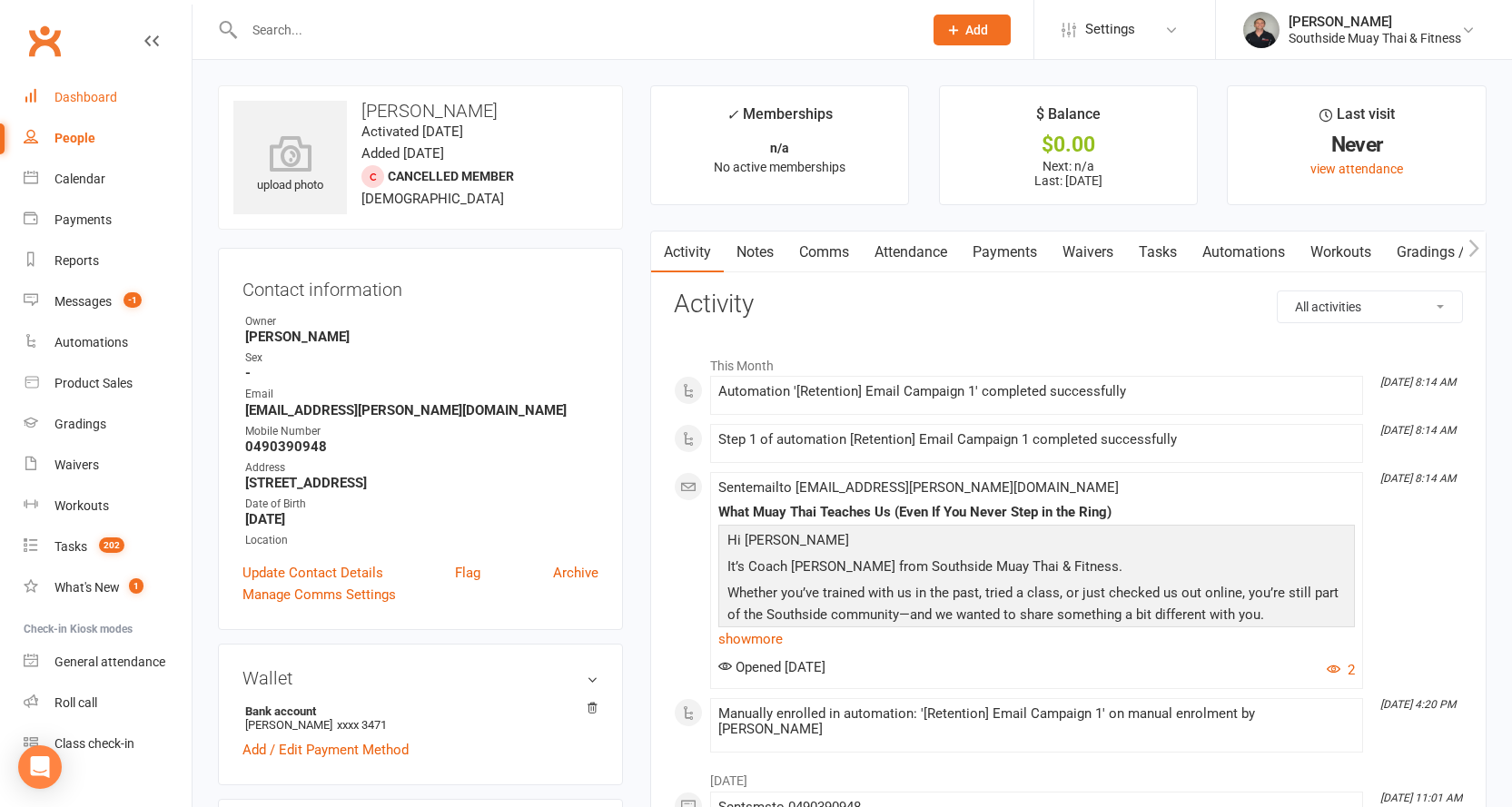
click at [89, 95] on div "Dashboard" at bounding box center [85, 97] width 62 height 15
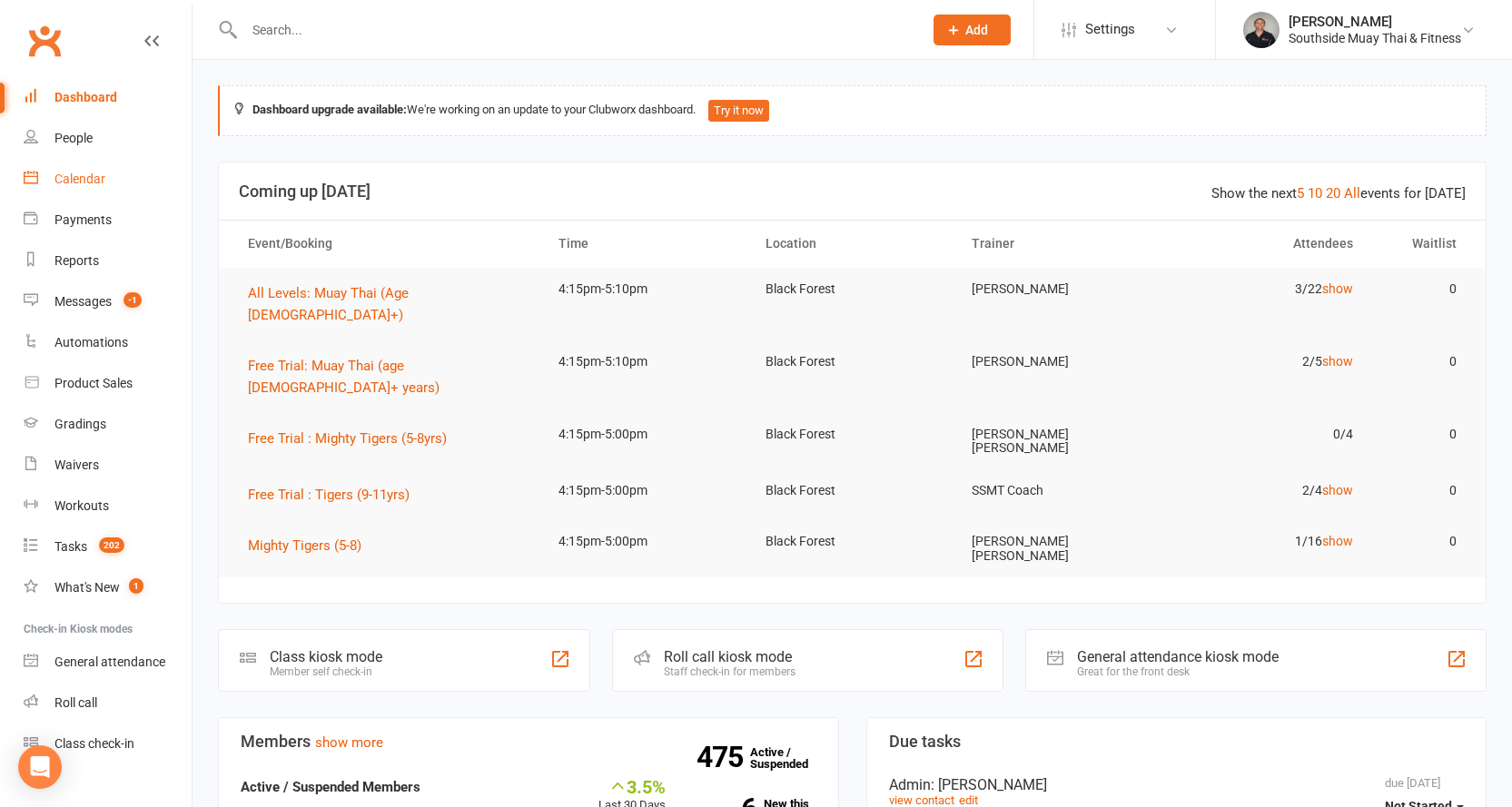
click at [73, 177] on div "Calendar" at bounding box center [79, 179] width 50 height 15
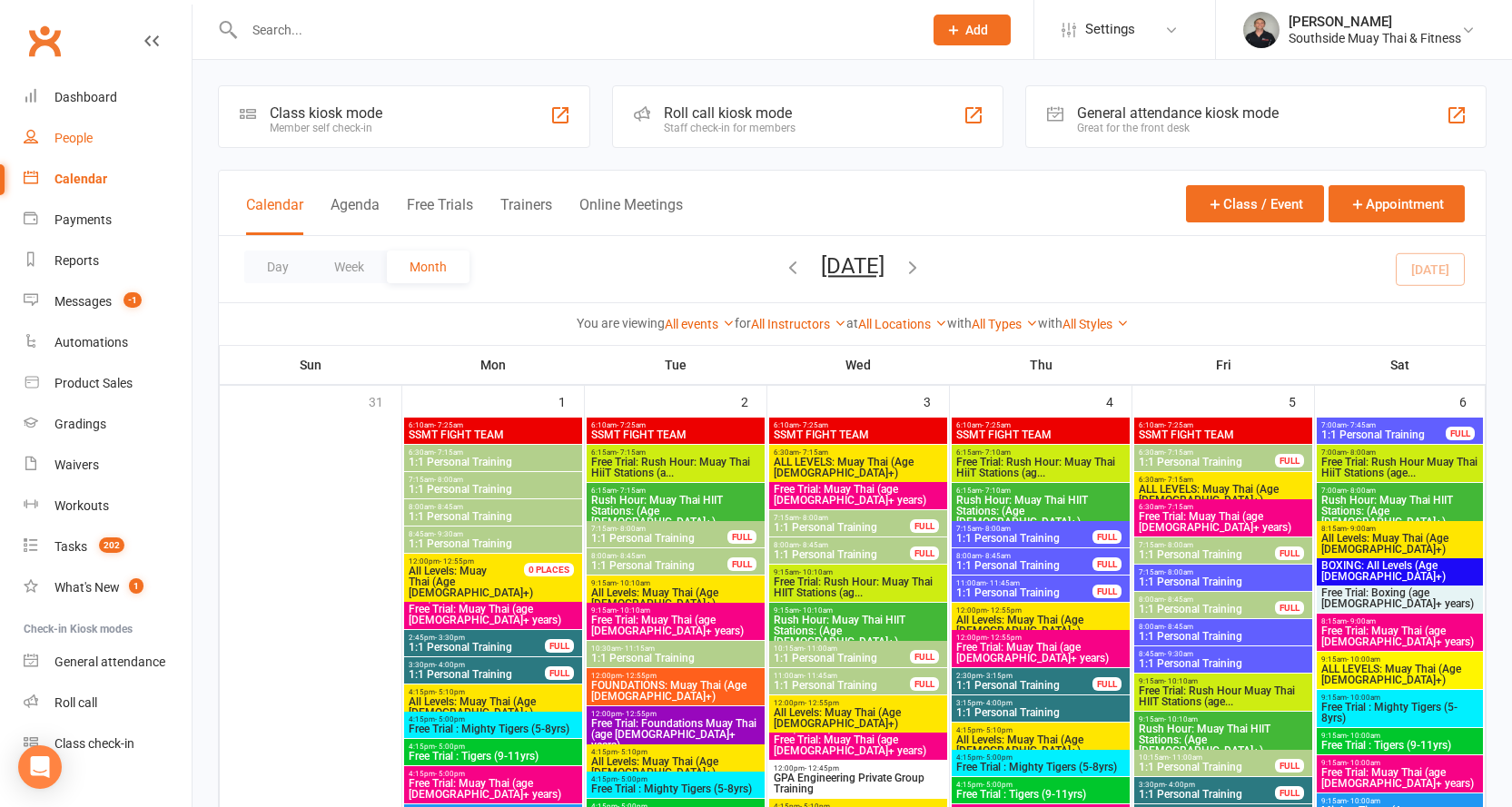
click at [75, 137] on div "People" at bounding box center [73, 138] width 39 height 15
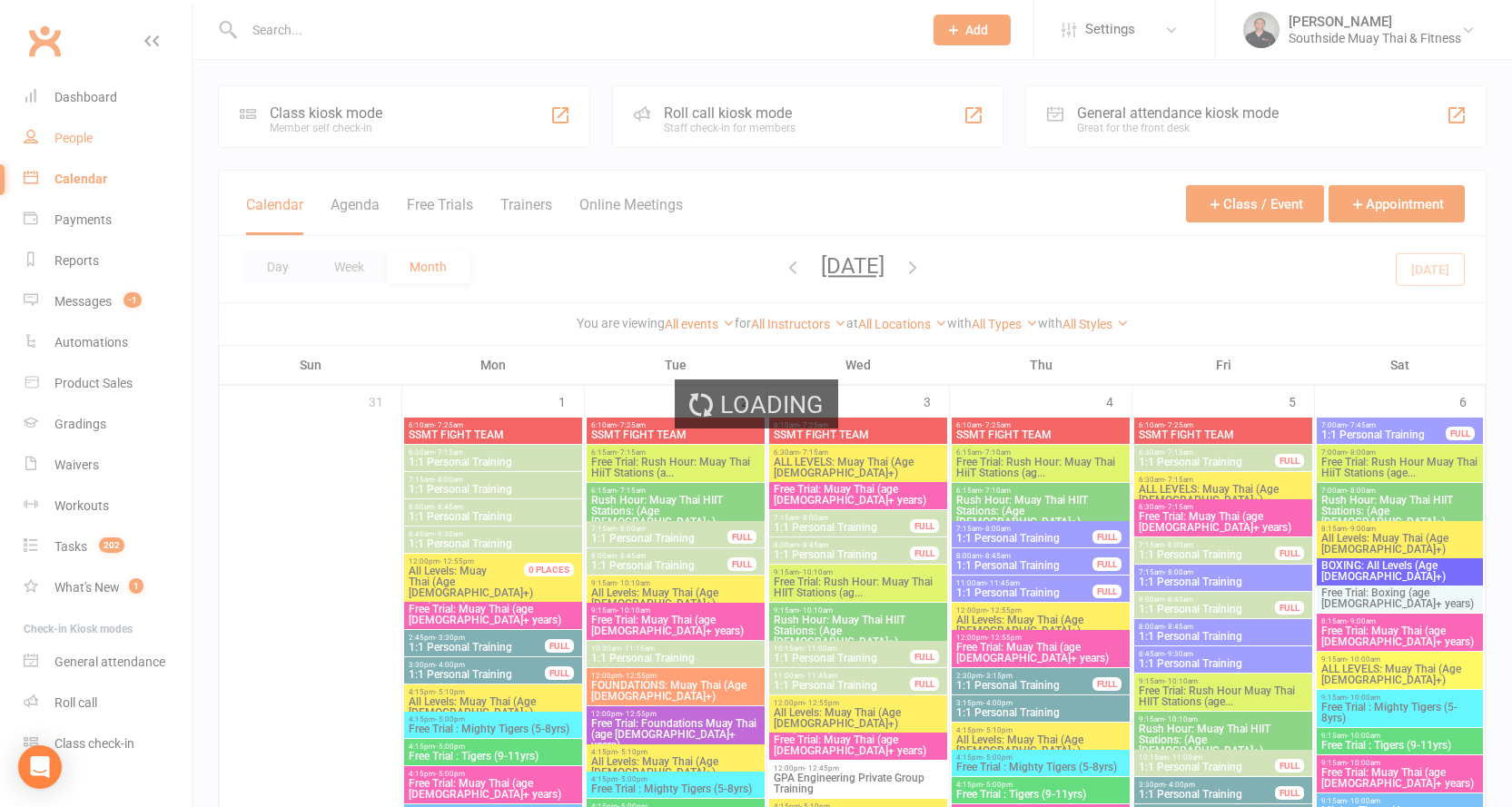
select select "100"
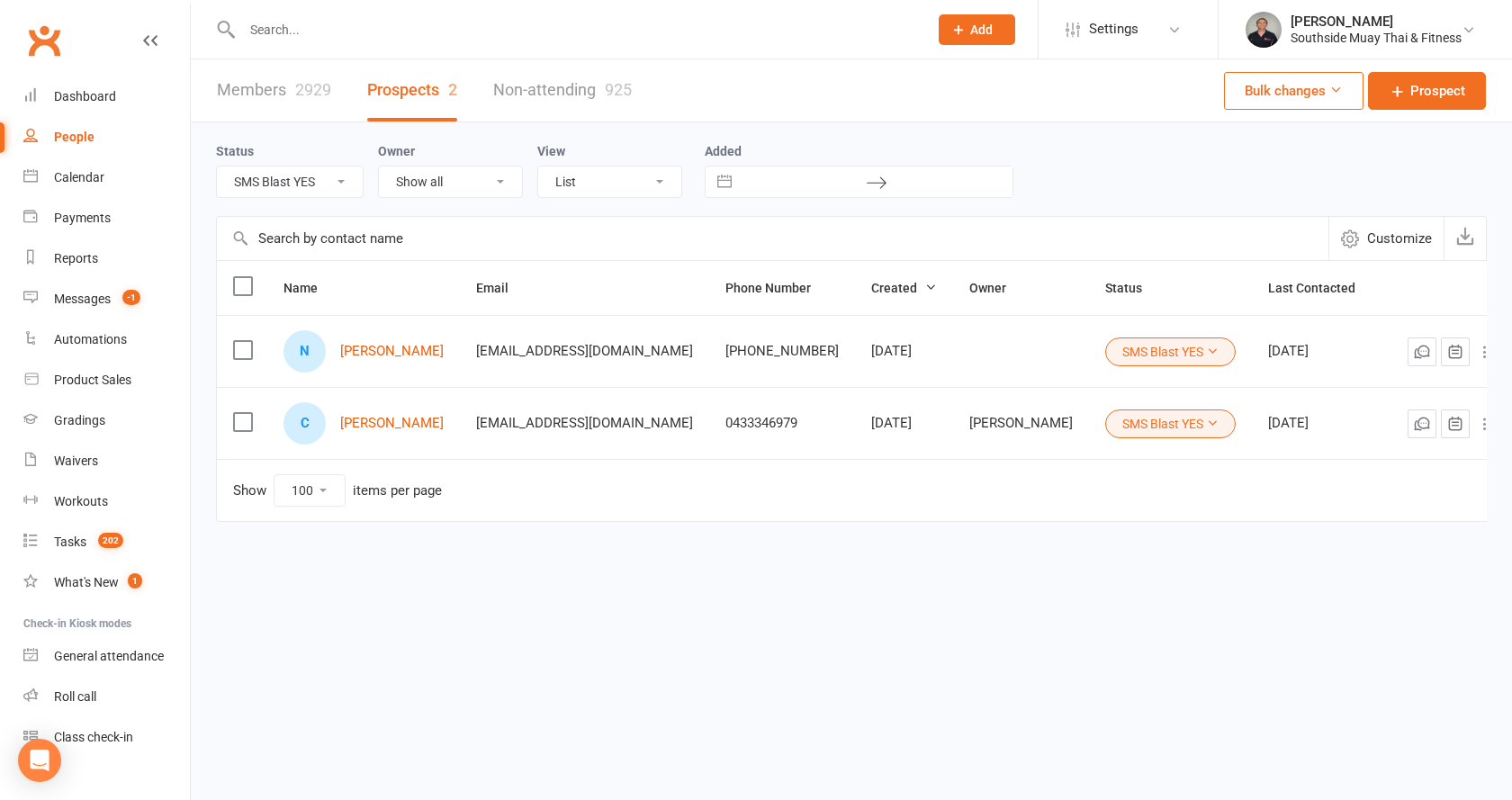
click at [282, 173] on select "All (No status set) (Invalid status) Initial Contact 28 Day LBE - Contact Neede…" at bounding box center [289, 182] width 146 height 31
select select "Intro Month"
click at [217, 167] on select "All (No status set) (Invalid status) Initial Contact 28 Day LBE - Contact Neede…" at bounding box center [289, 182] width 146 height 31
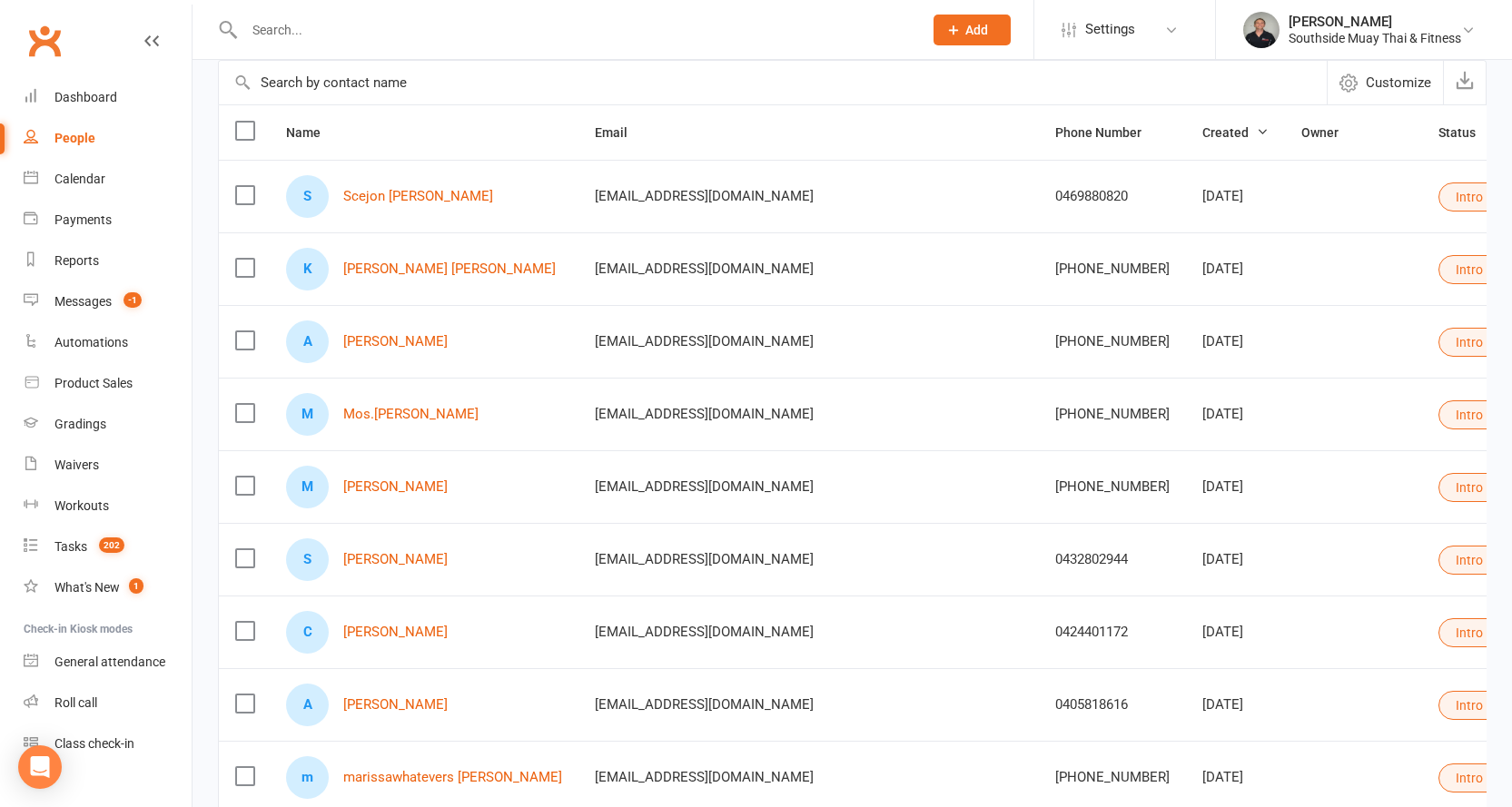
scroll to position [140, 0]
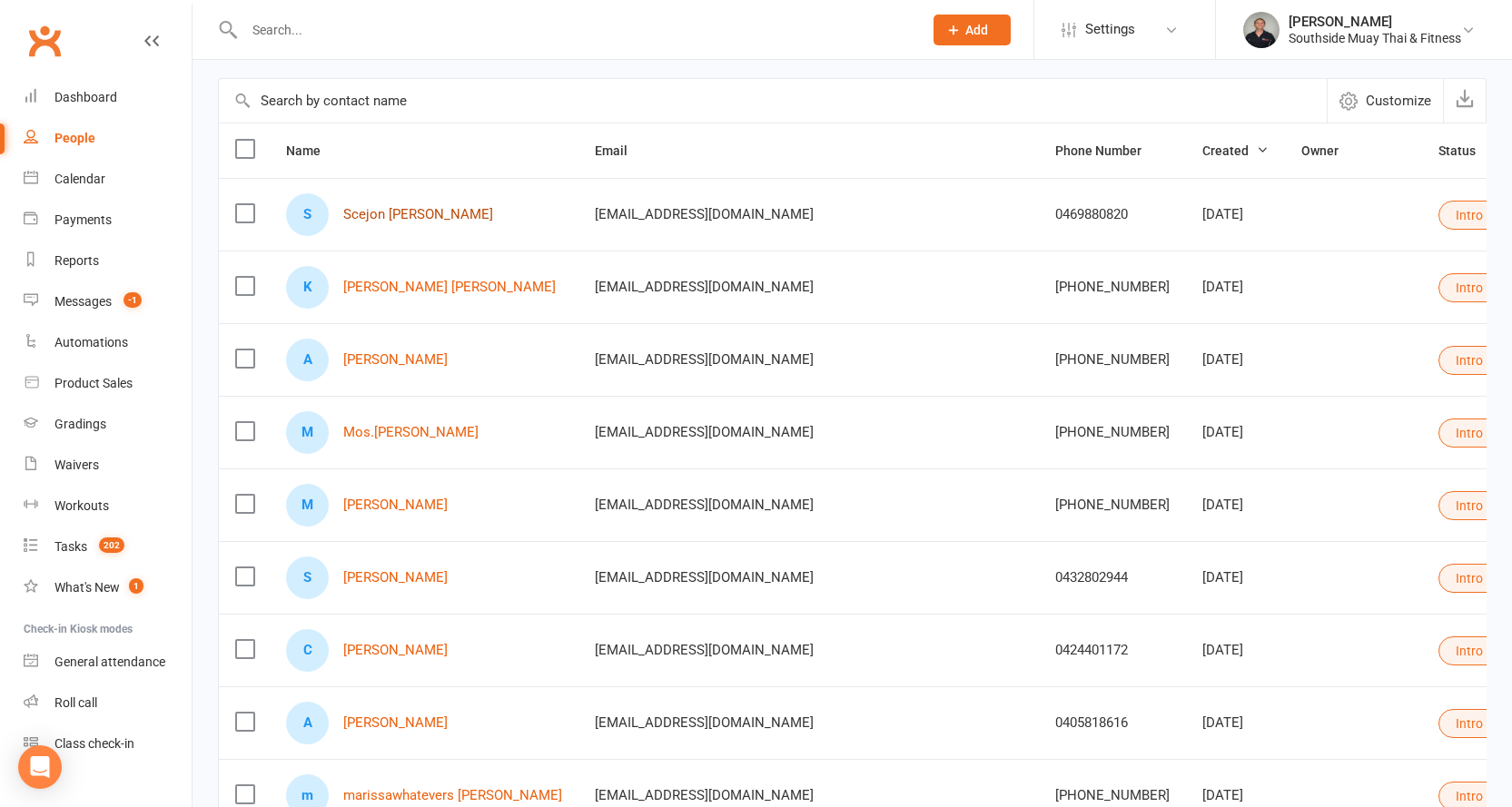
click at [399, 219] on link "Scejon [PERSON_NAME]" at bounding box center [418, 214] width 150 height 16
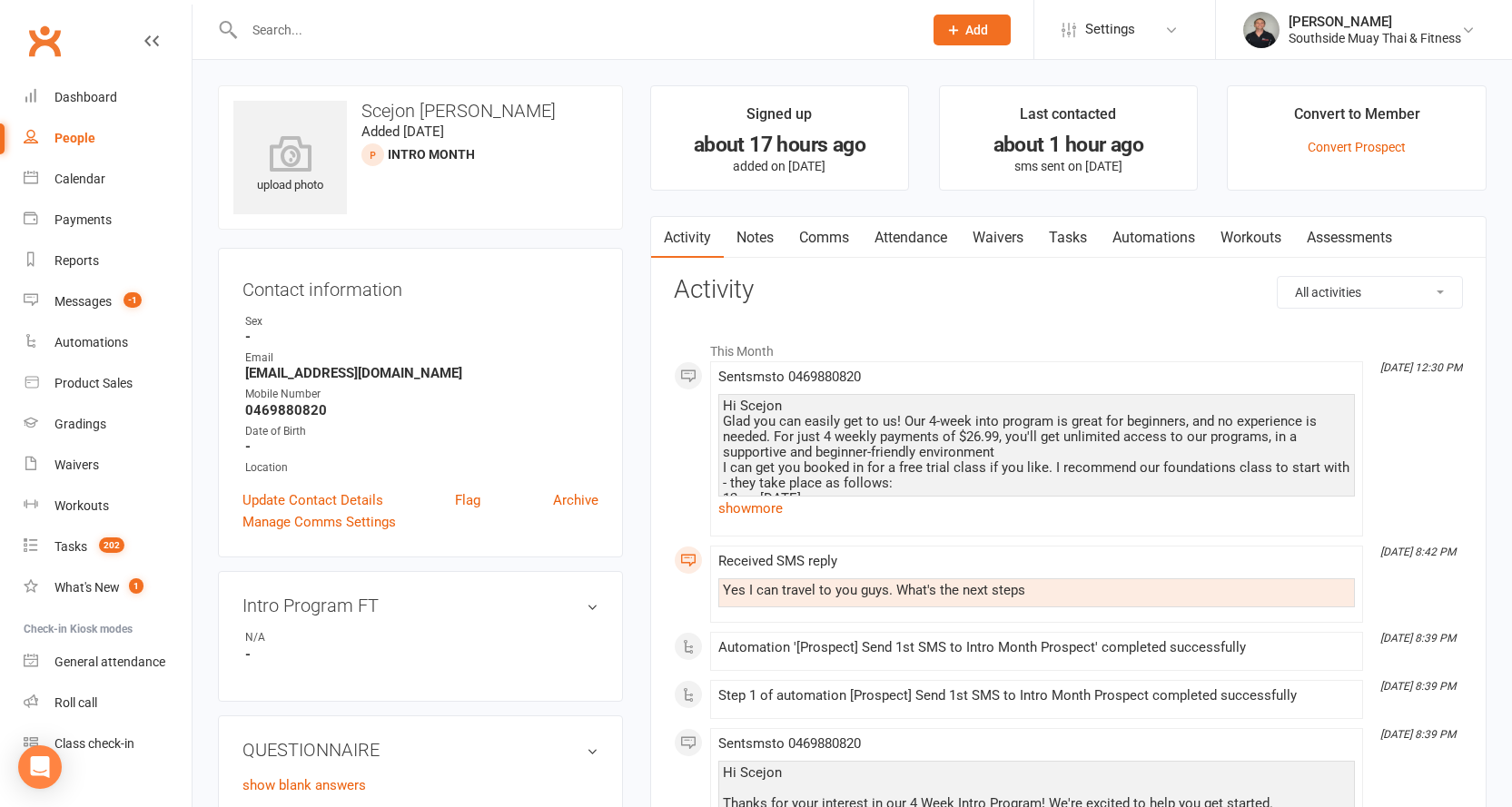
click at [76, 123] on link "People" at bounding box center [107, 139] width 168 height 41
select select "100"
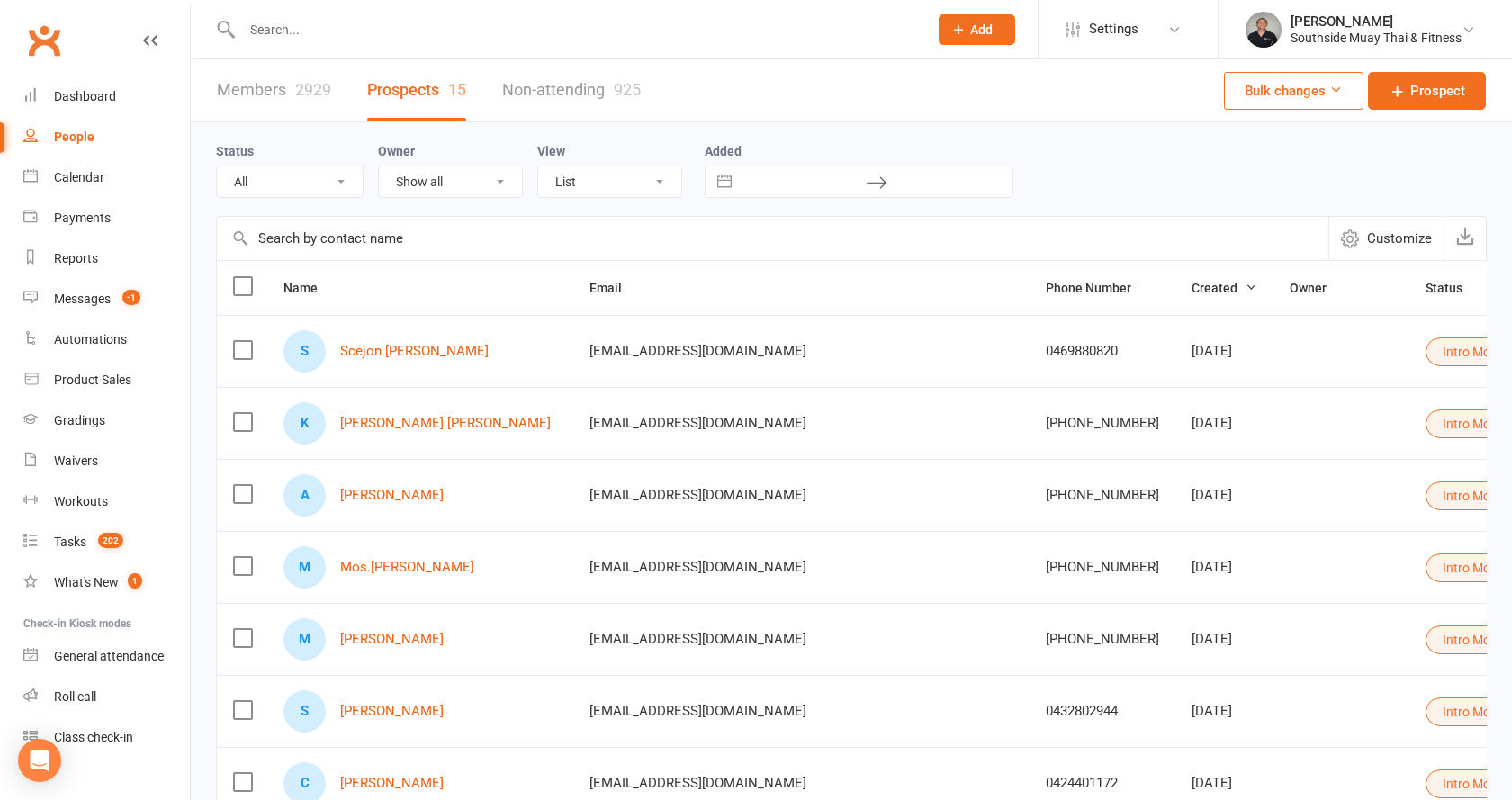
select select "Intro Month"
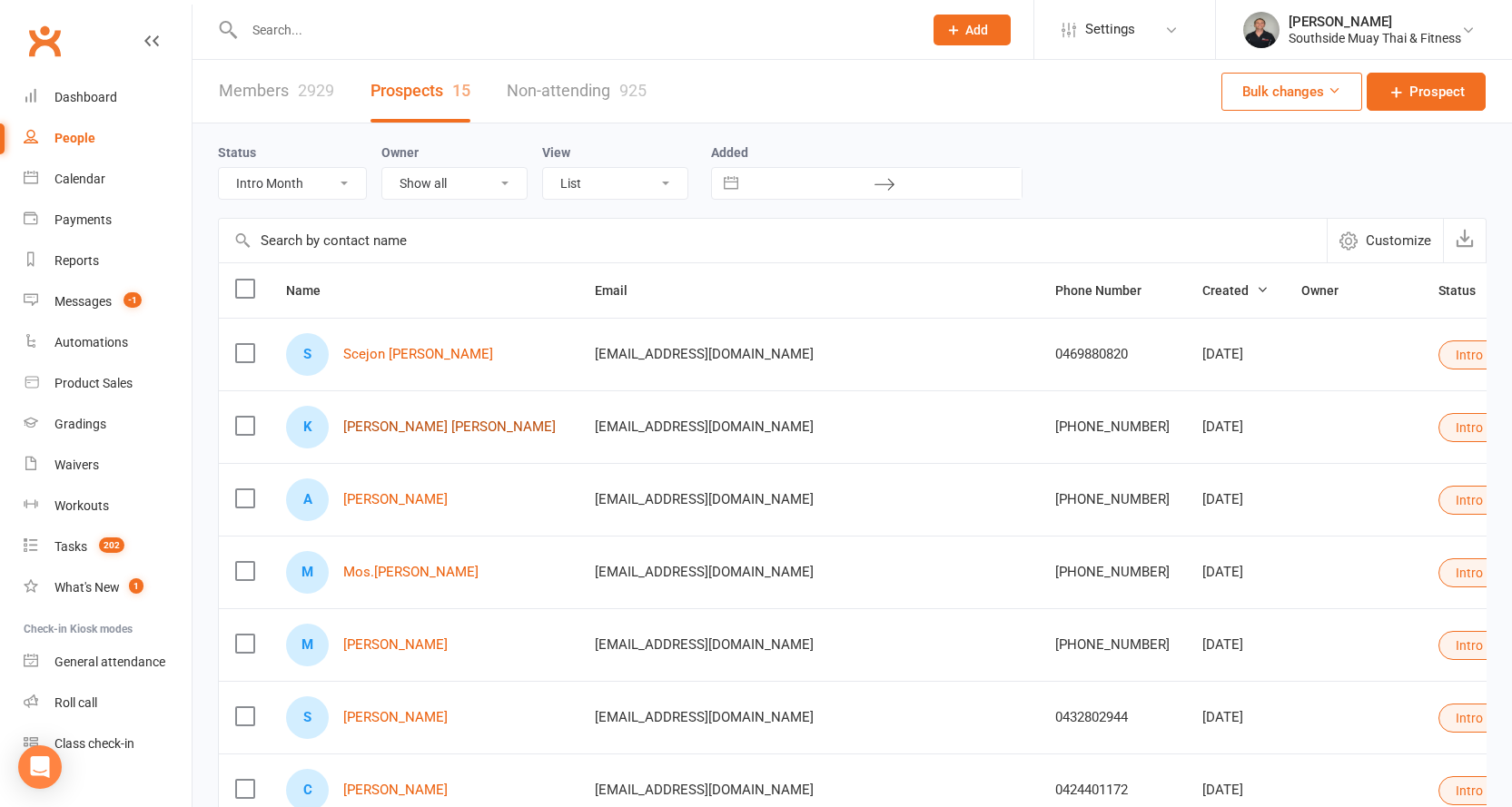
click at [389, 423] on link "[PERSON_NAME] [PERSON_NAME]" at bounding box center [449, 427] width 212 height 16
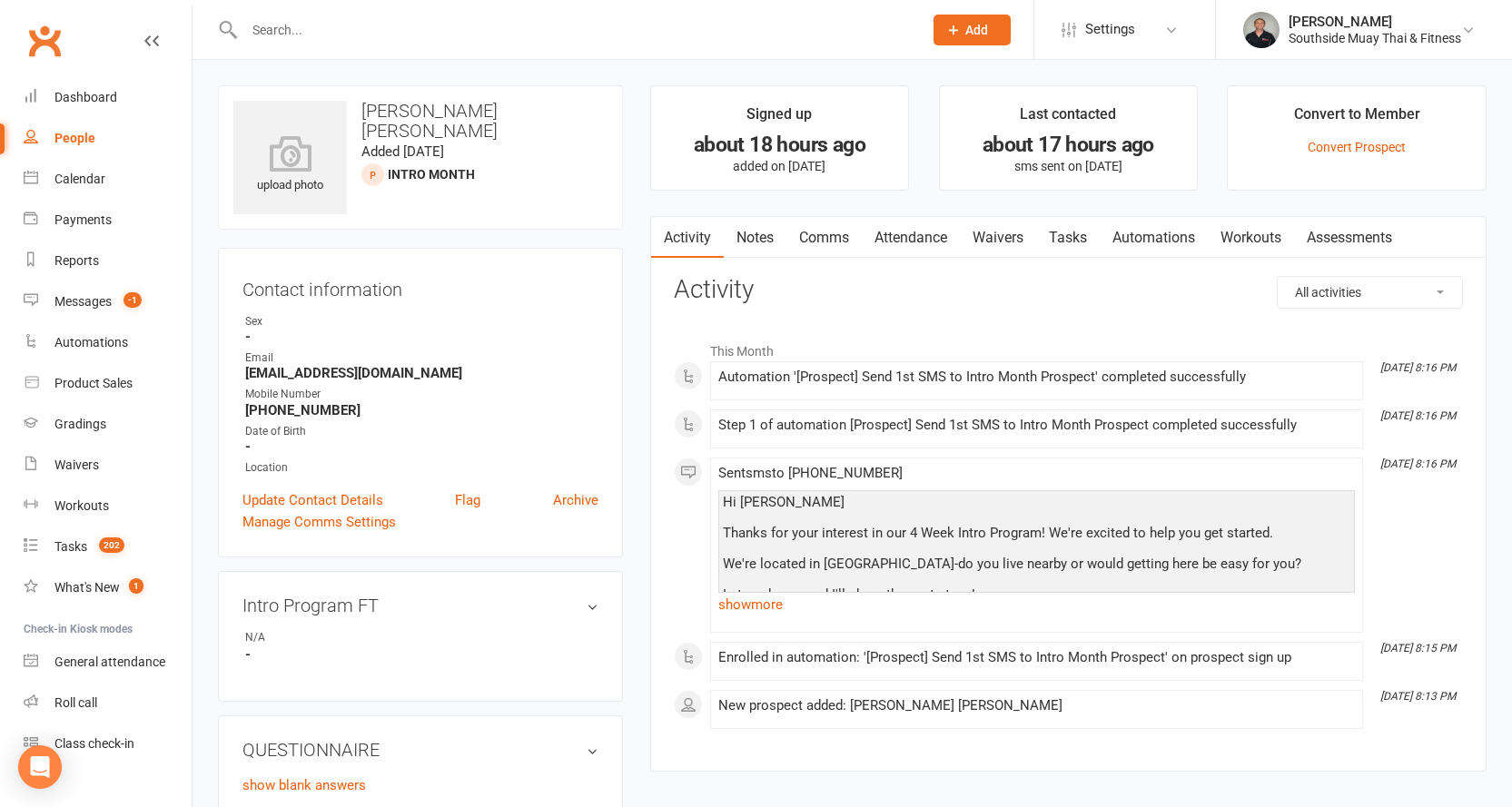
click at [828, 238] on link "Comms" at bounding box center [823, 237] width 75 height 41
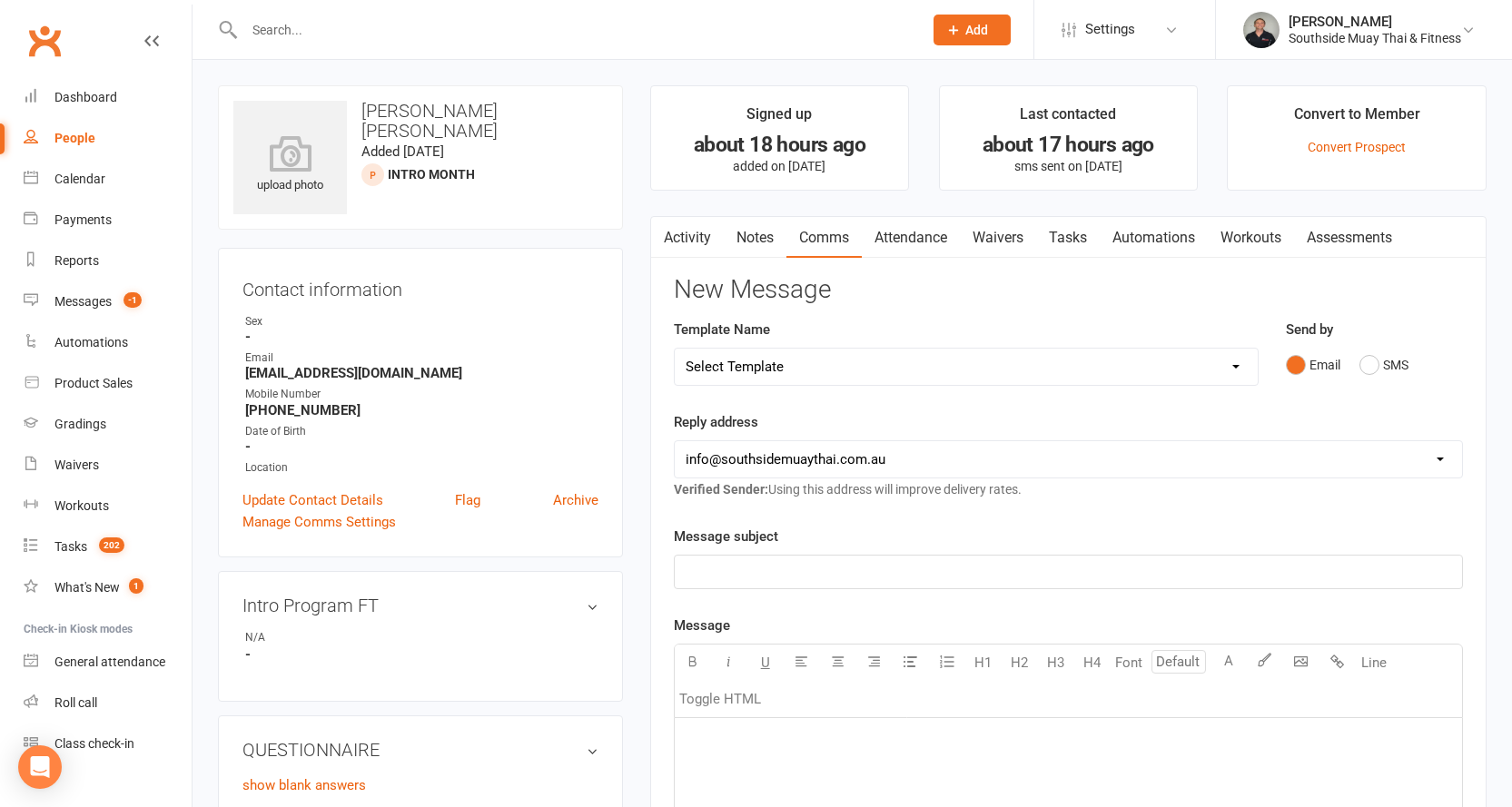
click at [701, 242] on link "Activity" at bounding box center [687, 237] width 73 height 41
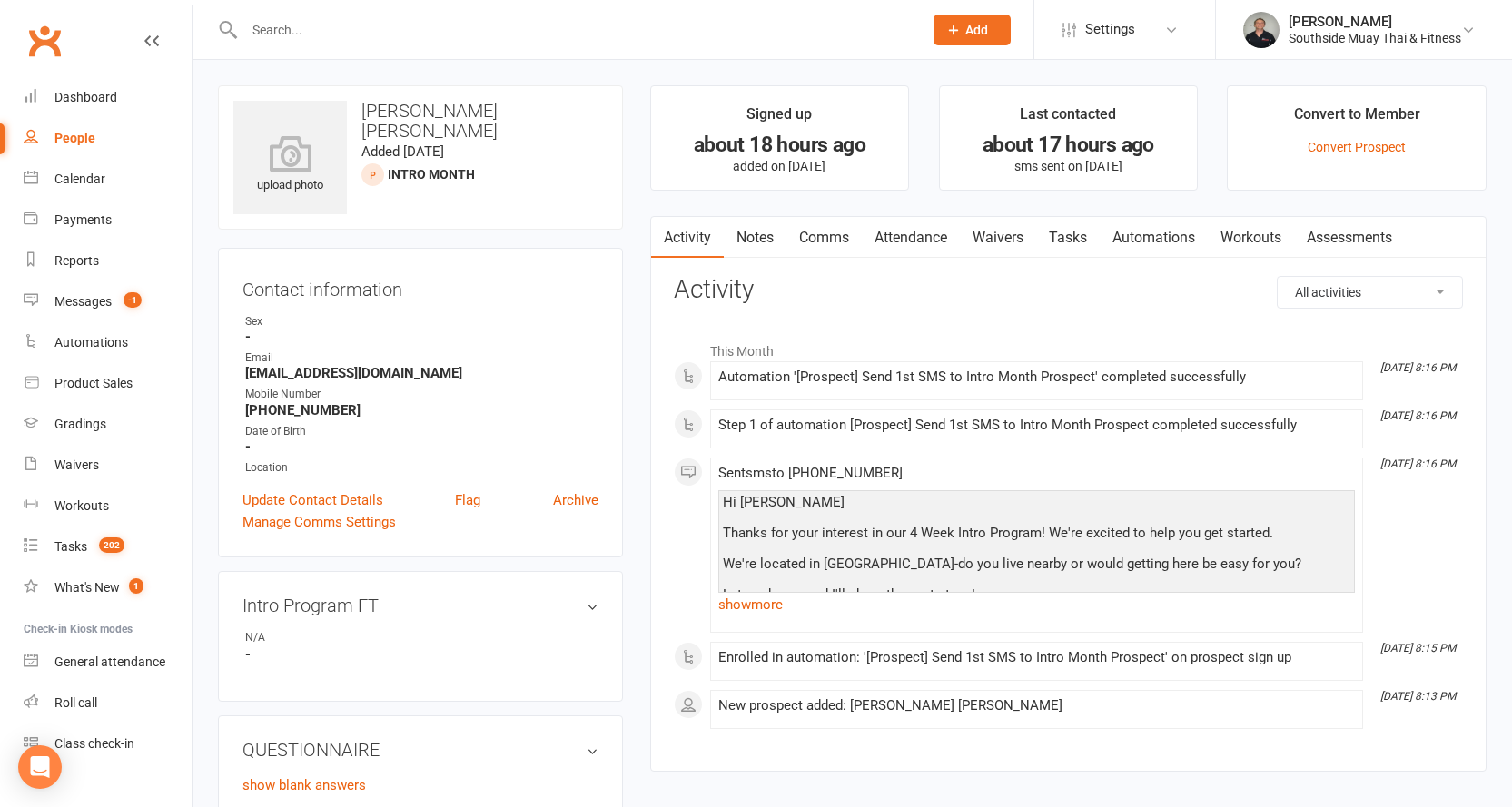
click at [846, 240] on link "Comms" at bounding box center [823, 237] width 75 height 41
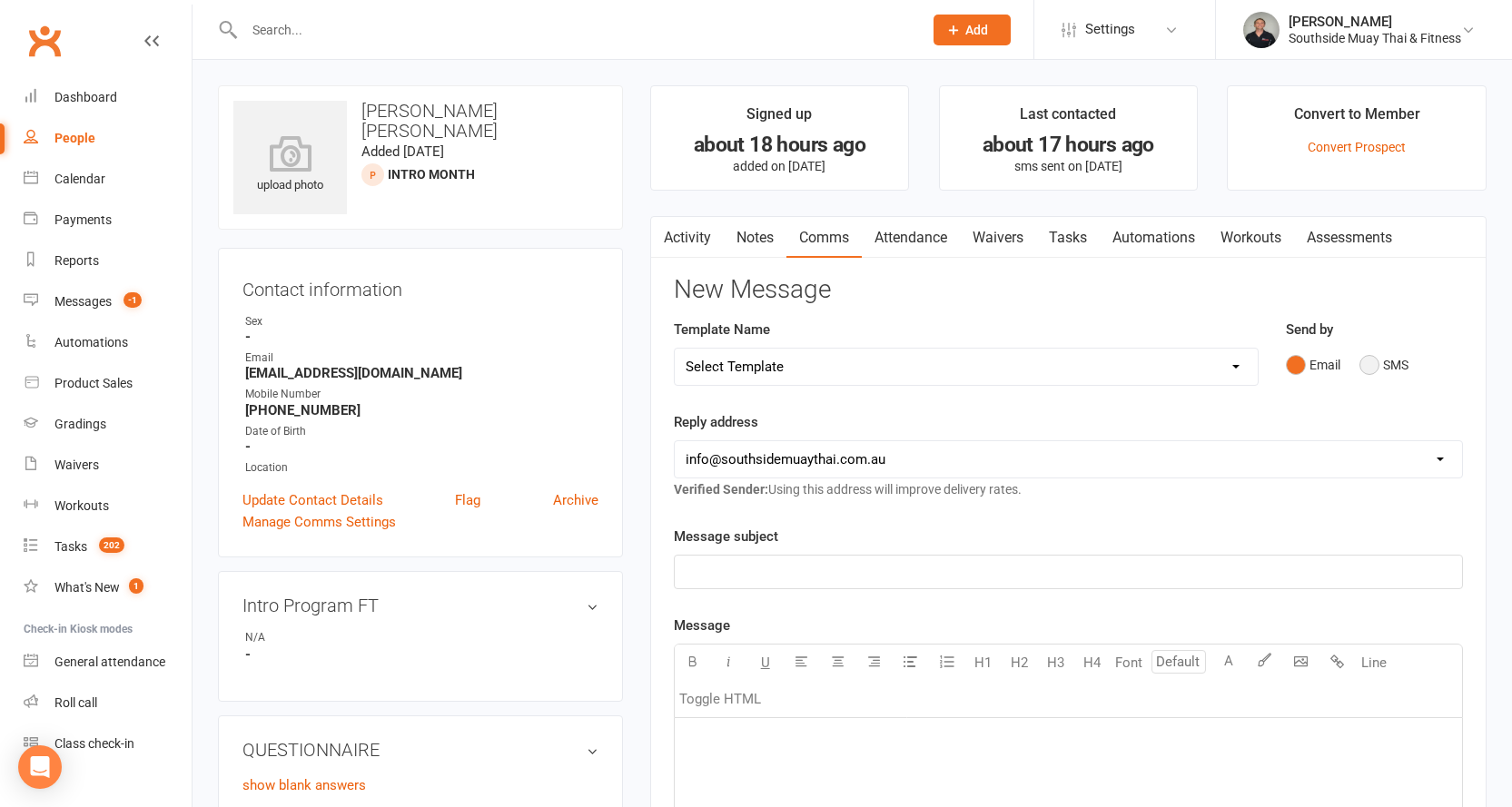
click at [1374, 365] on button "SMS" at bounding box center [1383, 365] width 49 height 35
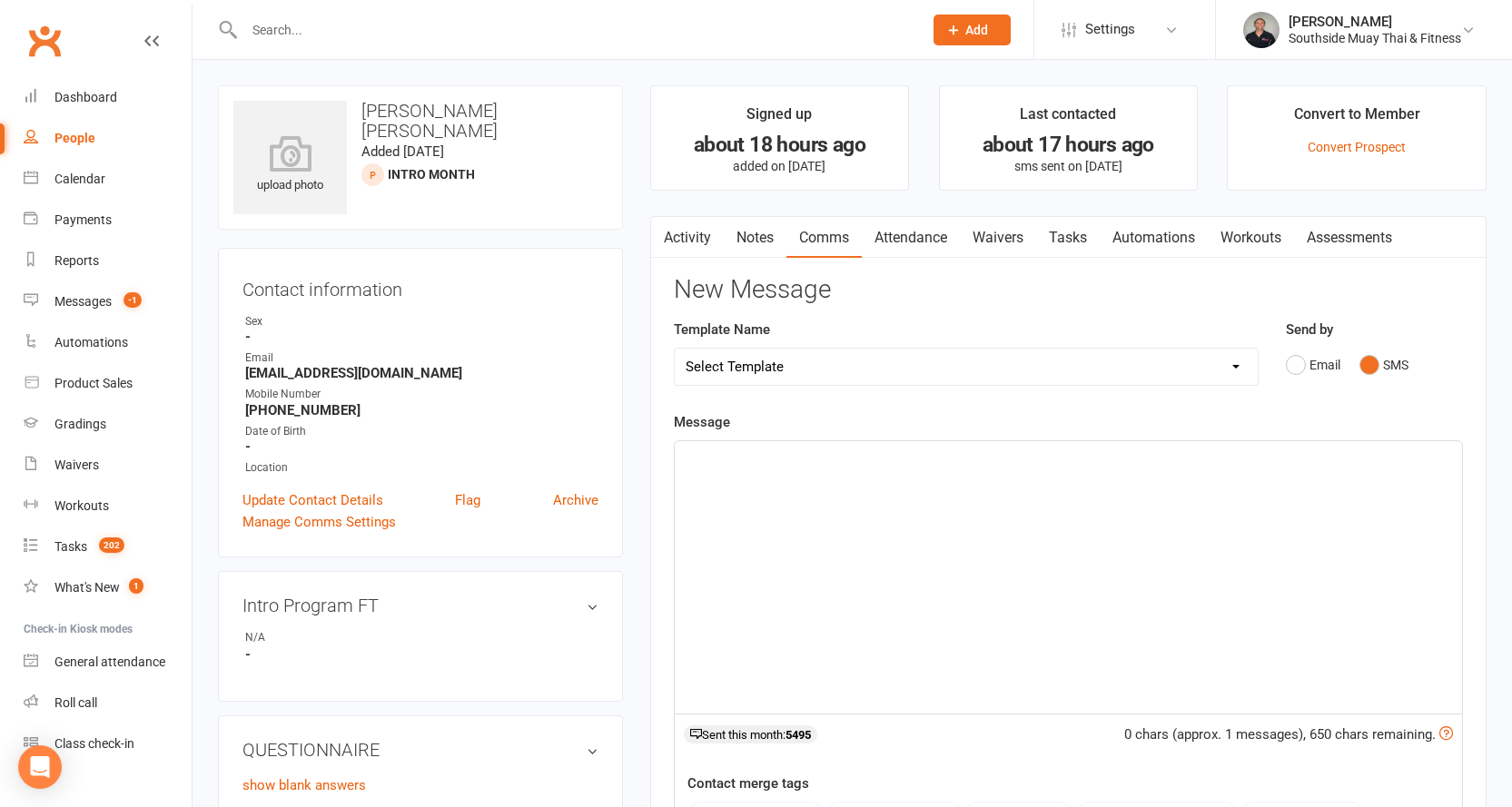
click at [1164, 385] on div "Select Template [SMS] Outreach Message: High Risk – Personal From Trainer + Ree…" at bounding box center [966, 367] width 585 height 39
click at [1159, 375] on select "Select Template [SMS] Outreach Message: High Risk – Personal From Trainer + Ree…" at bounding box center [966, 367] width 583 height 37
select select "32"
click at [675, 349] on select "Select Template [SMS] Outreach Message: High Risk – Personal From Trainer + Ree…" at bounding box center [966, 367] width 583 height 37
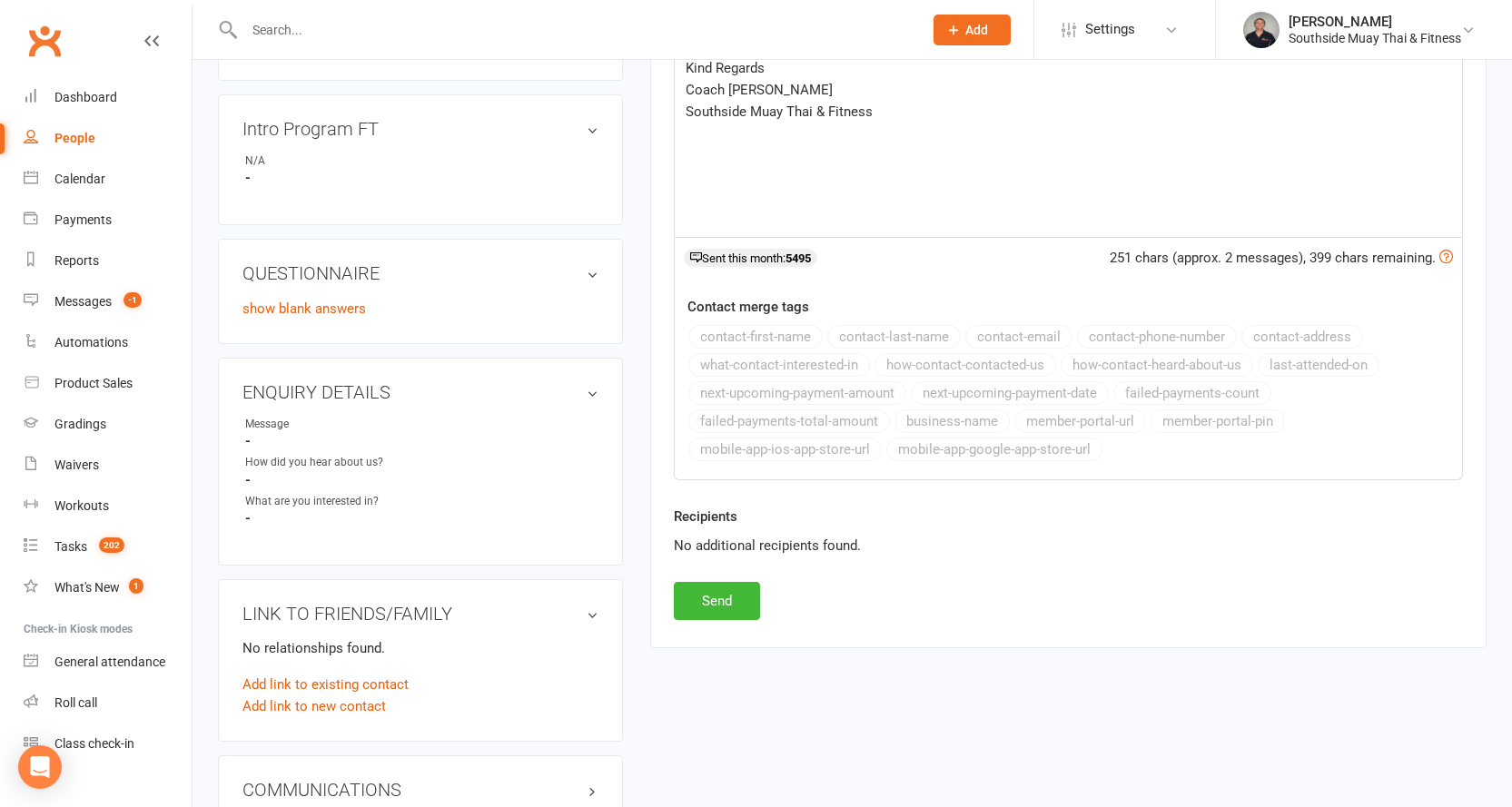
scroll to position [635, 0]
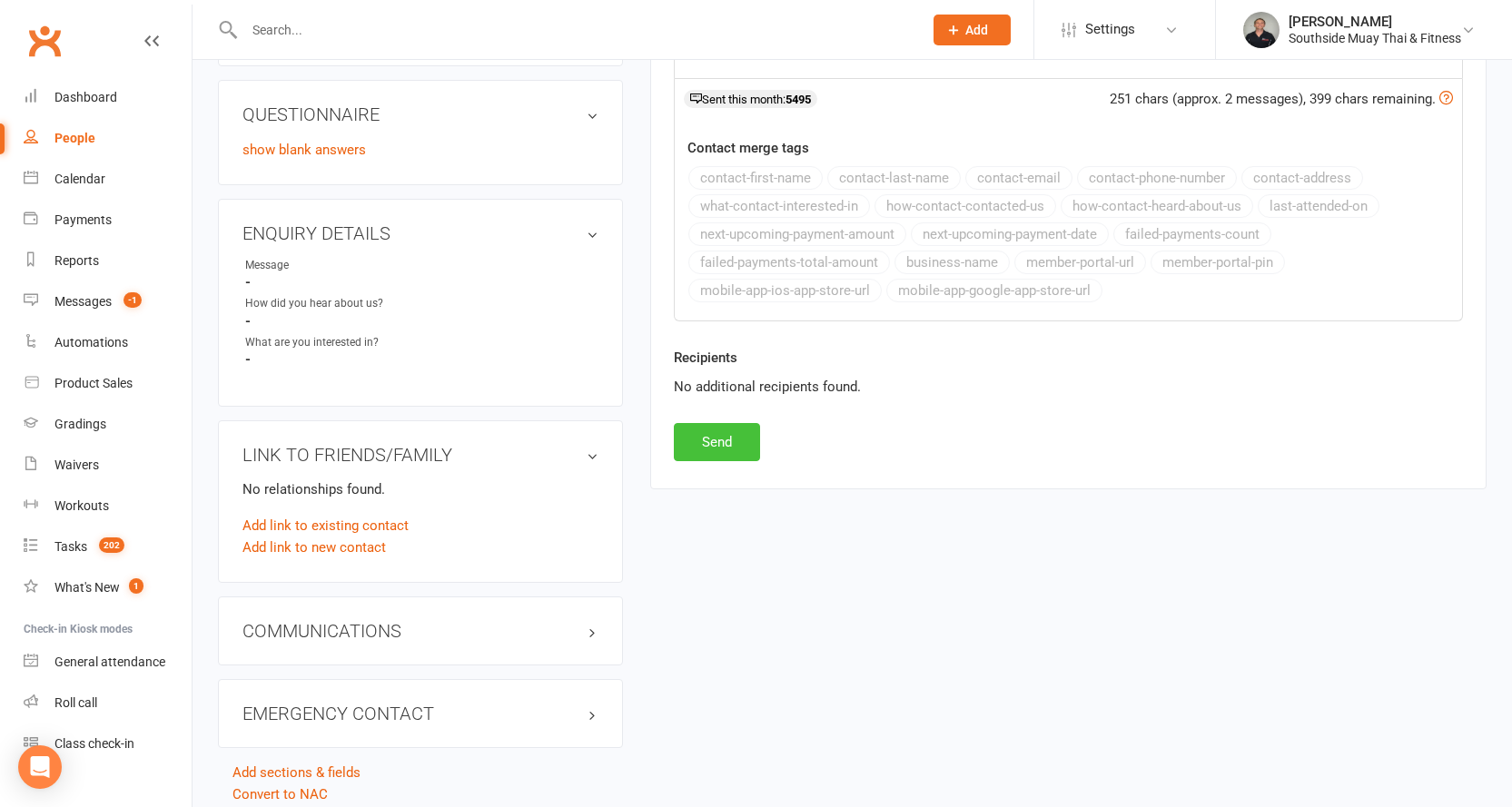
click at [724, 449] on button "Send" at bounding box center [717, 443] width 86 height 39
select select
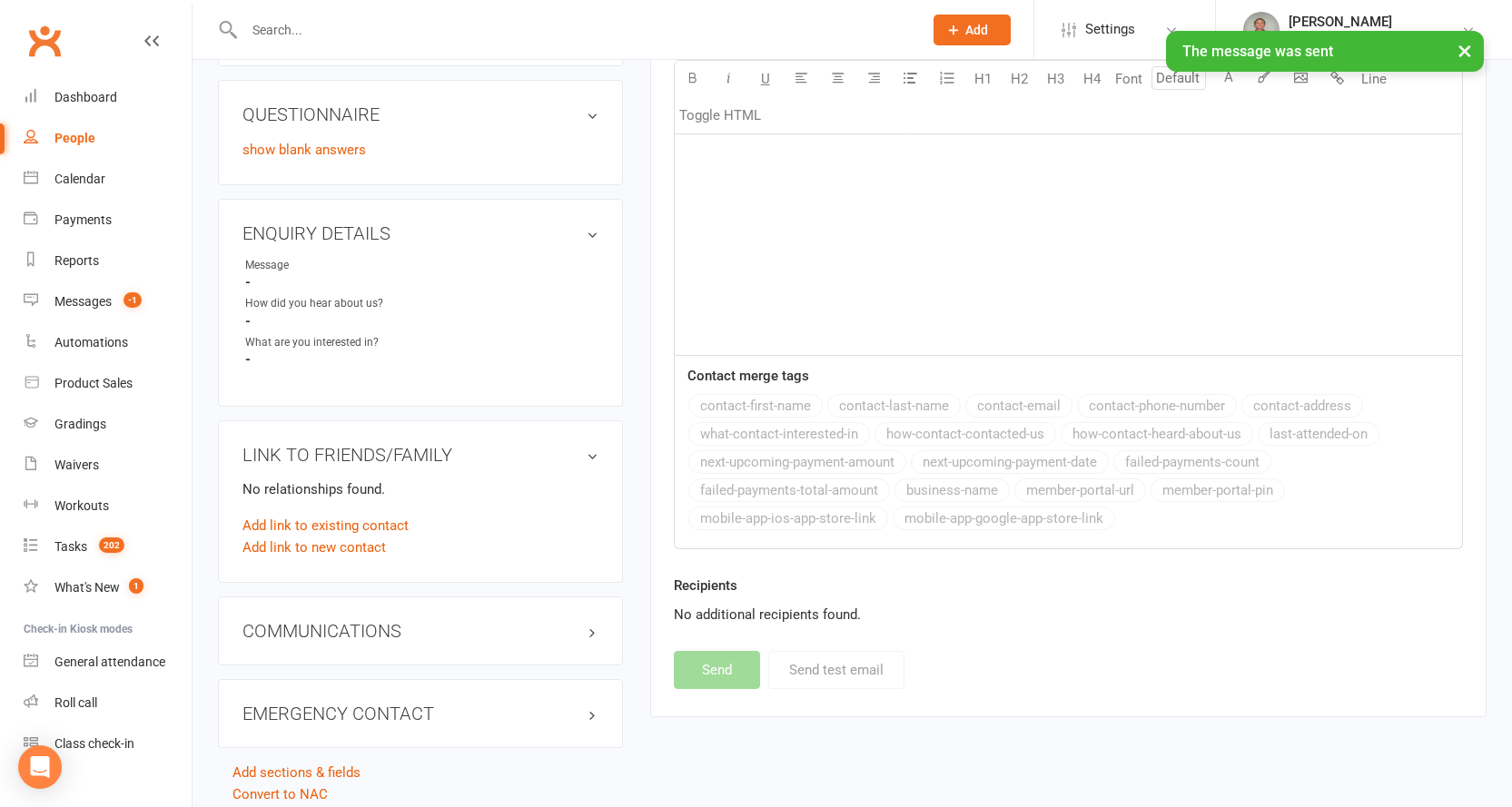
click at [67, 136] on div "People" at bounding box center [74, 138] width 41 height 15
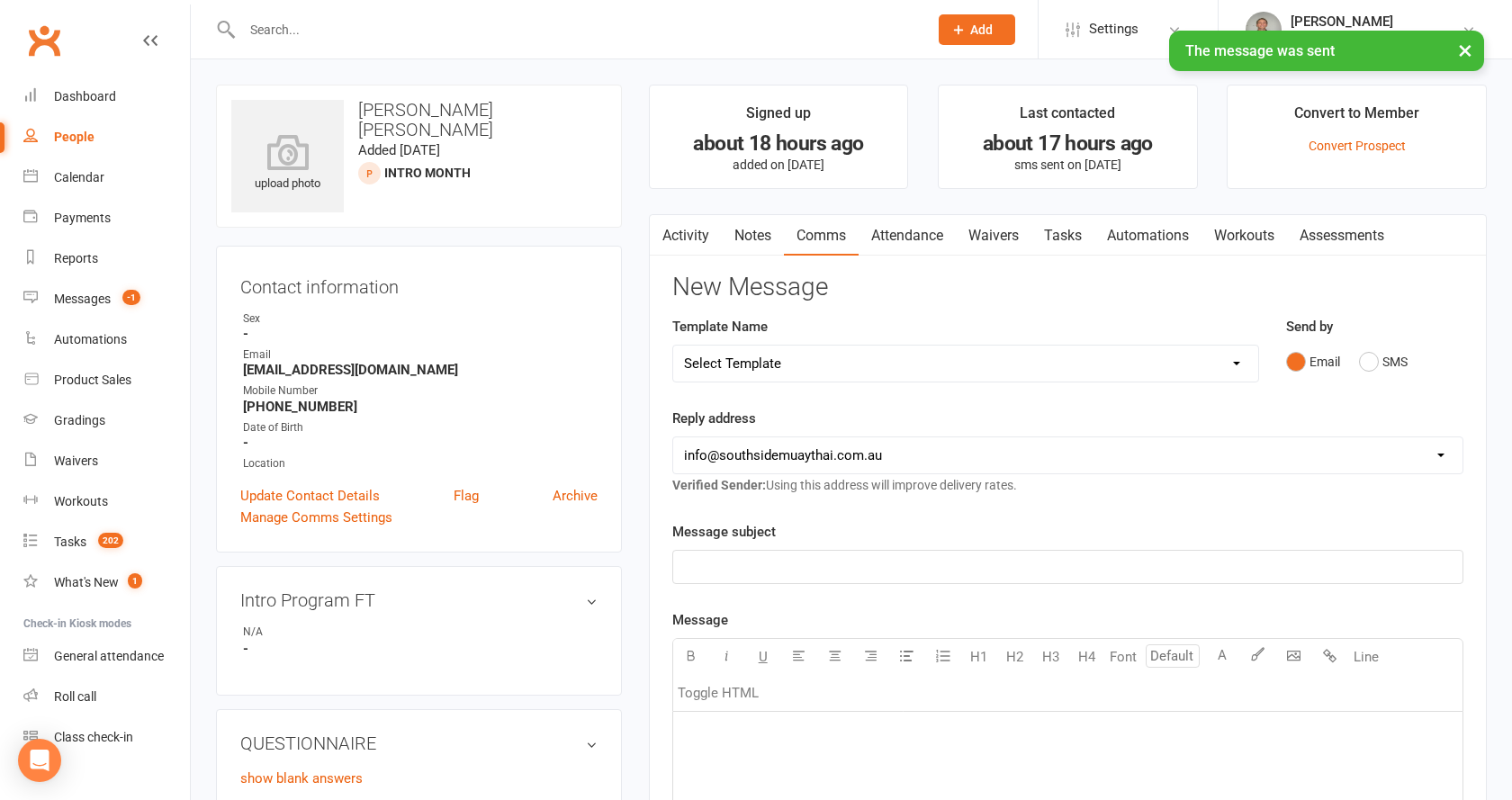
select select "100"
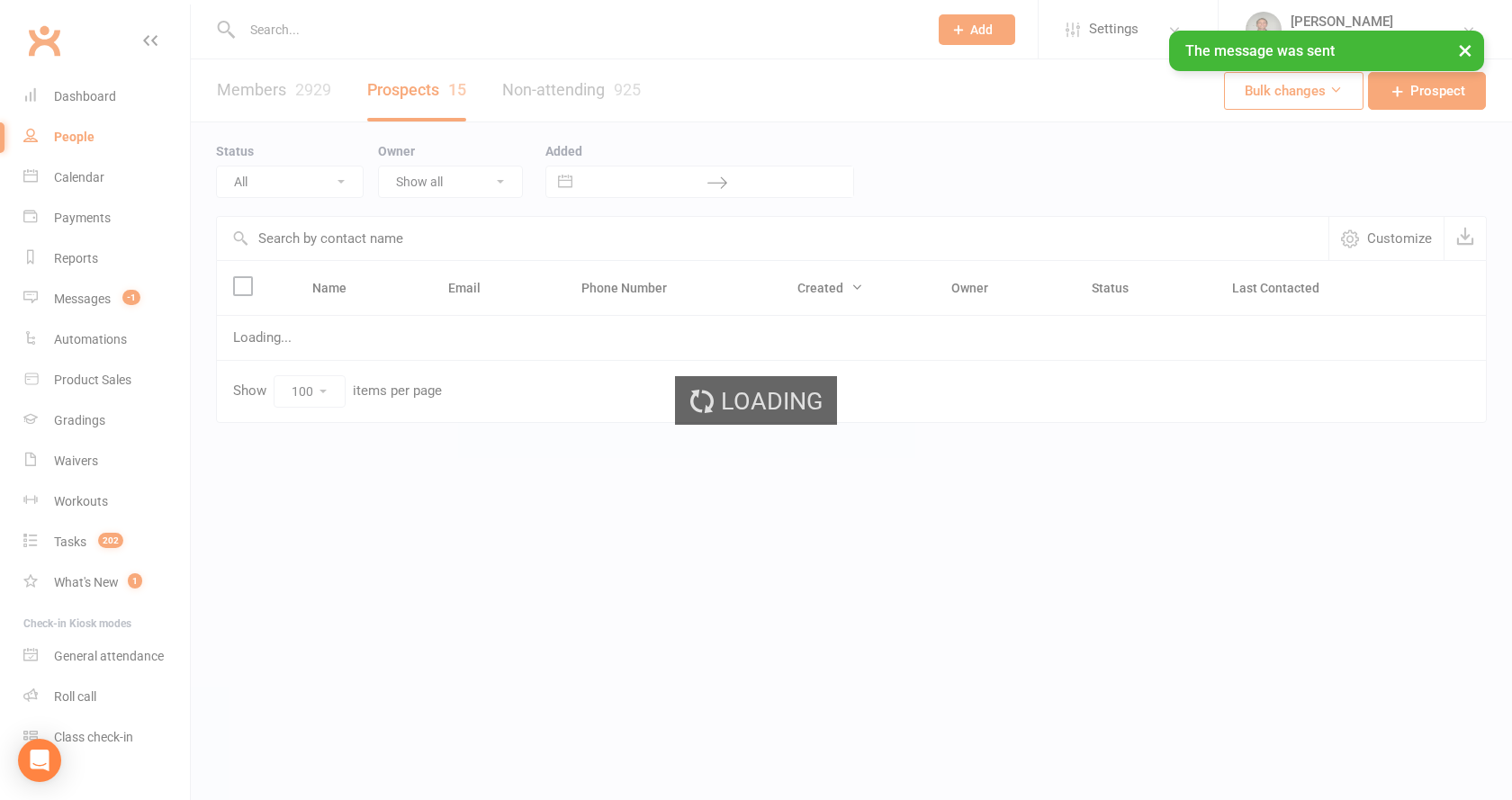
select select "Intro Month"
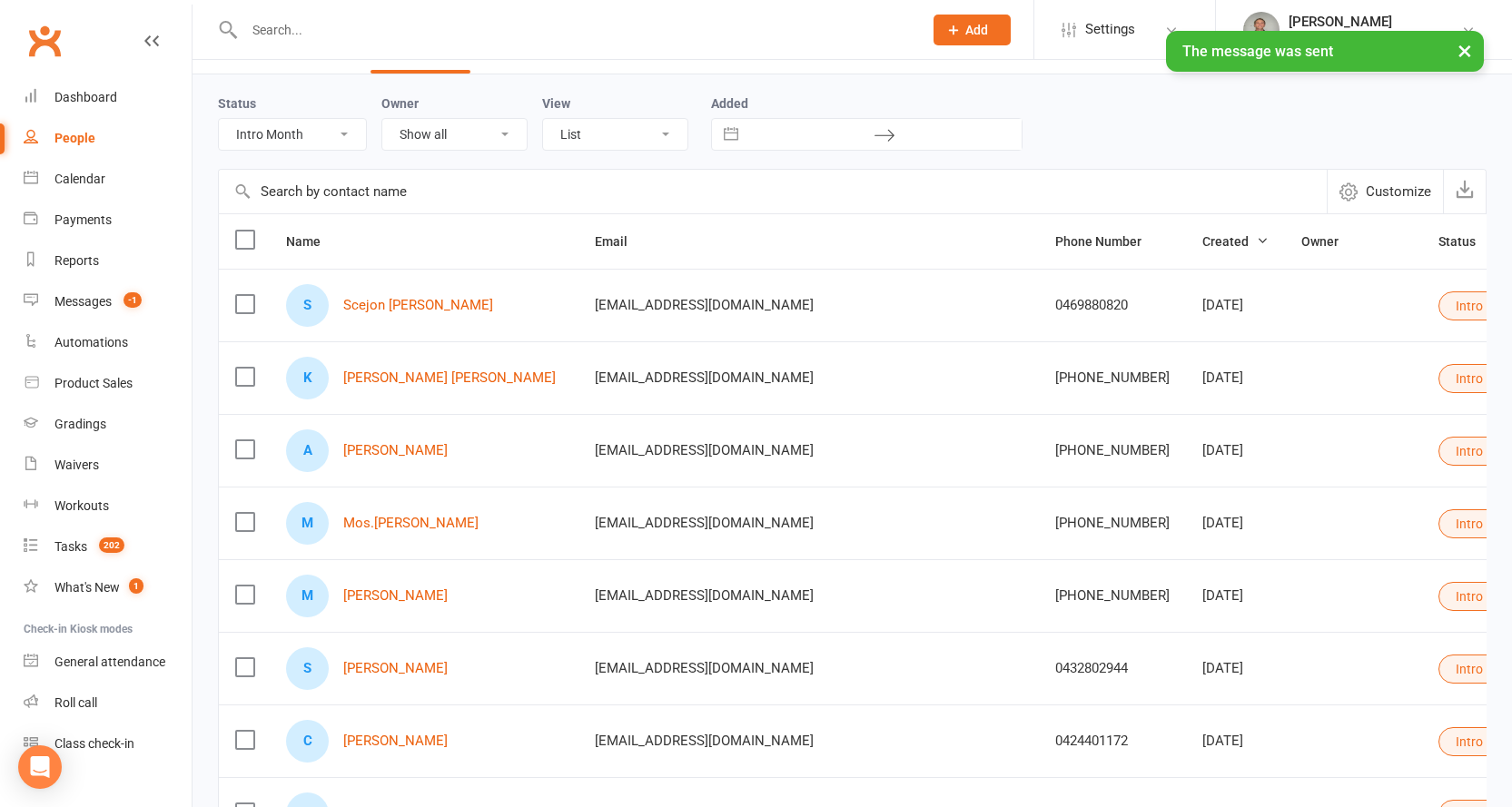
scroll to position [91, 0]
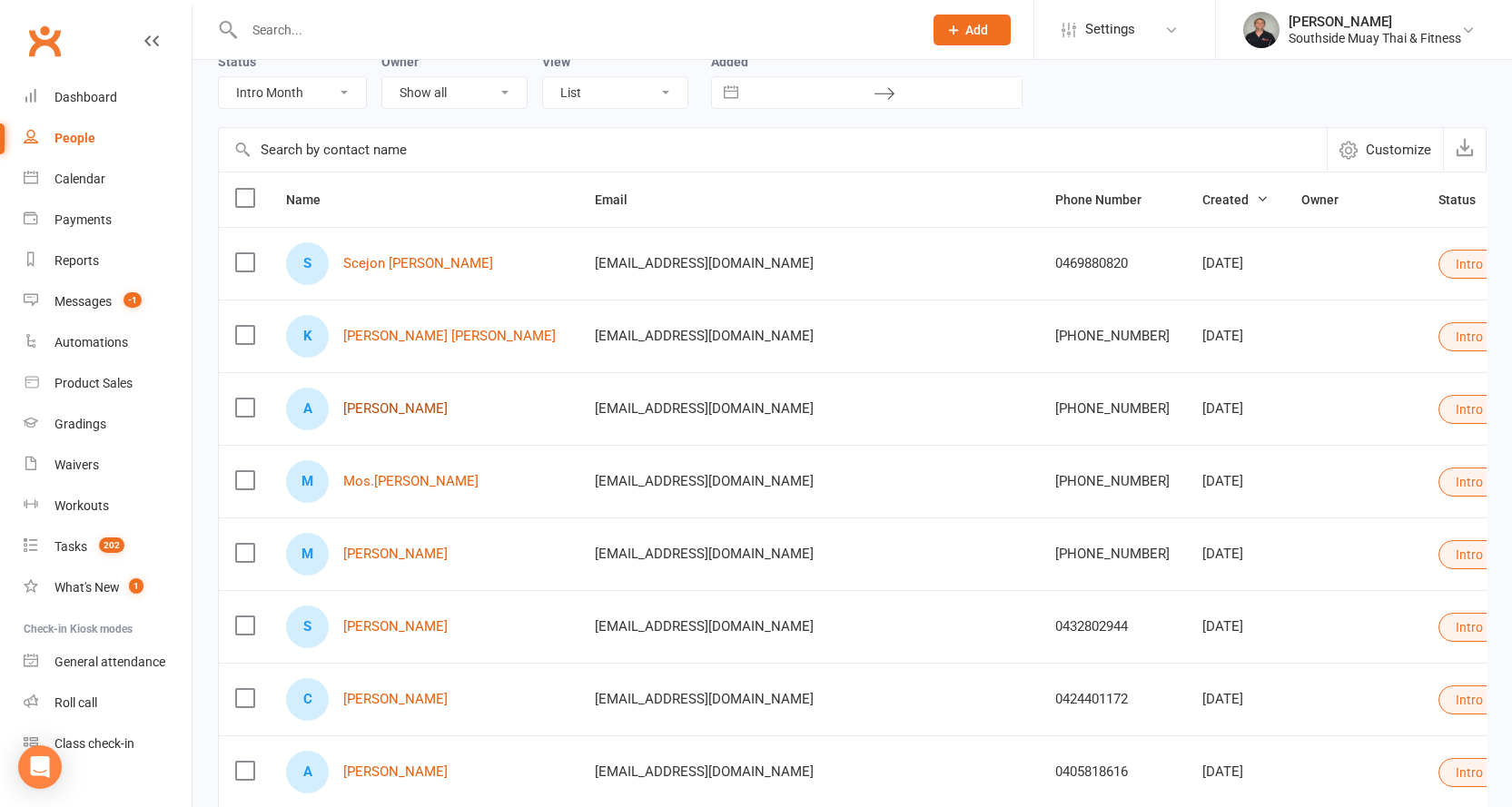
click at [409, 407] on link "[PERSON_NAME]" at bounding box center [396, 409] width 105 height 16
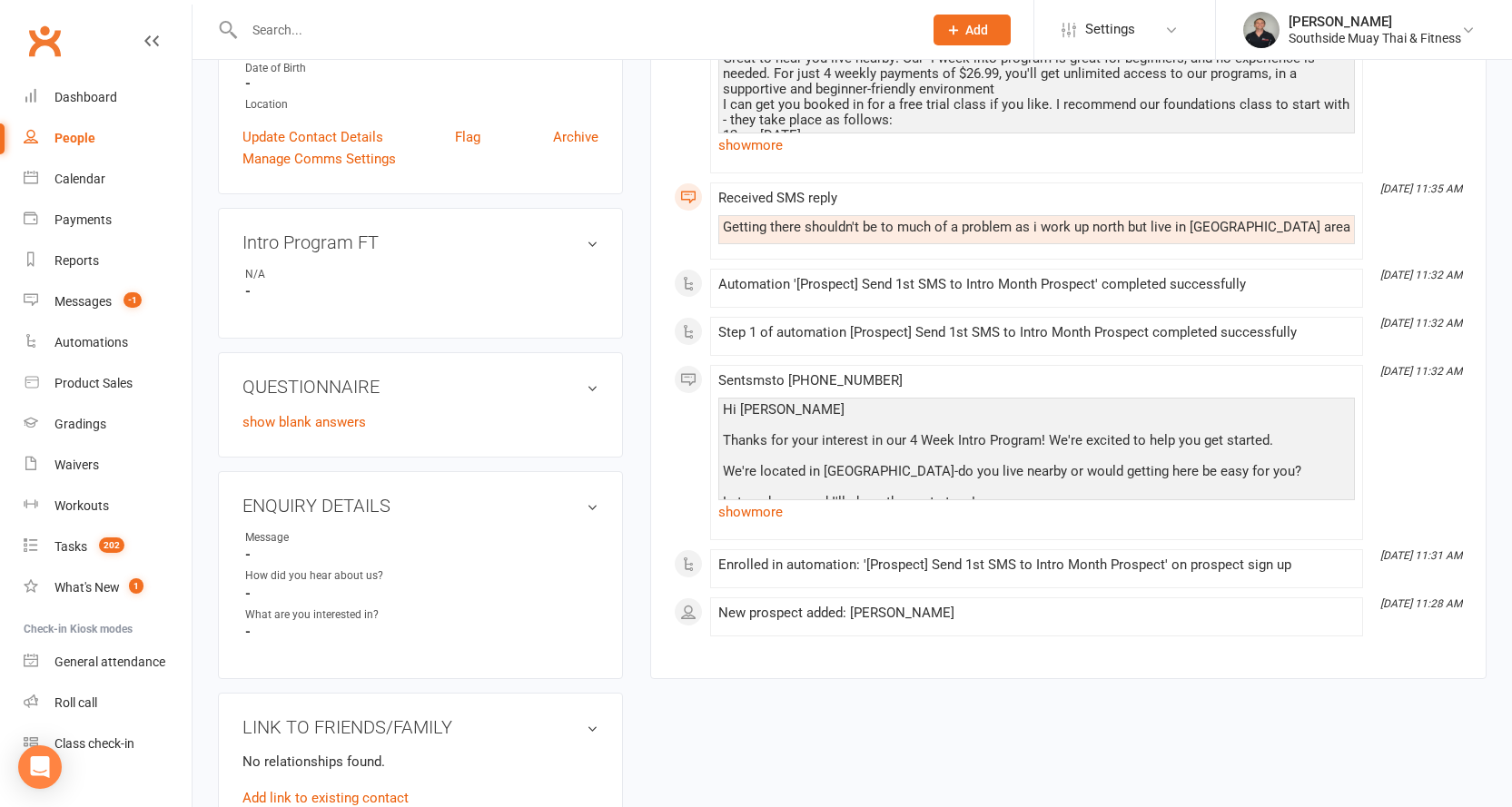
scroll to position [91, 0]
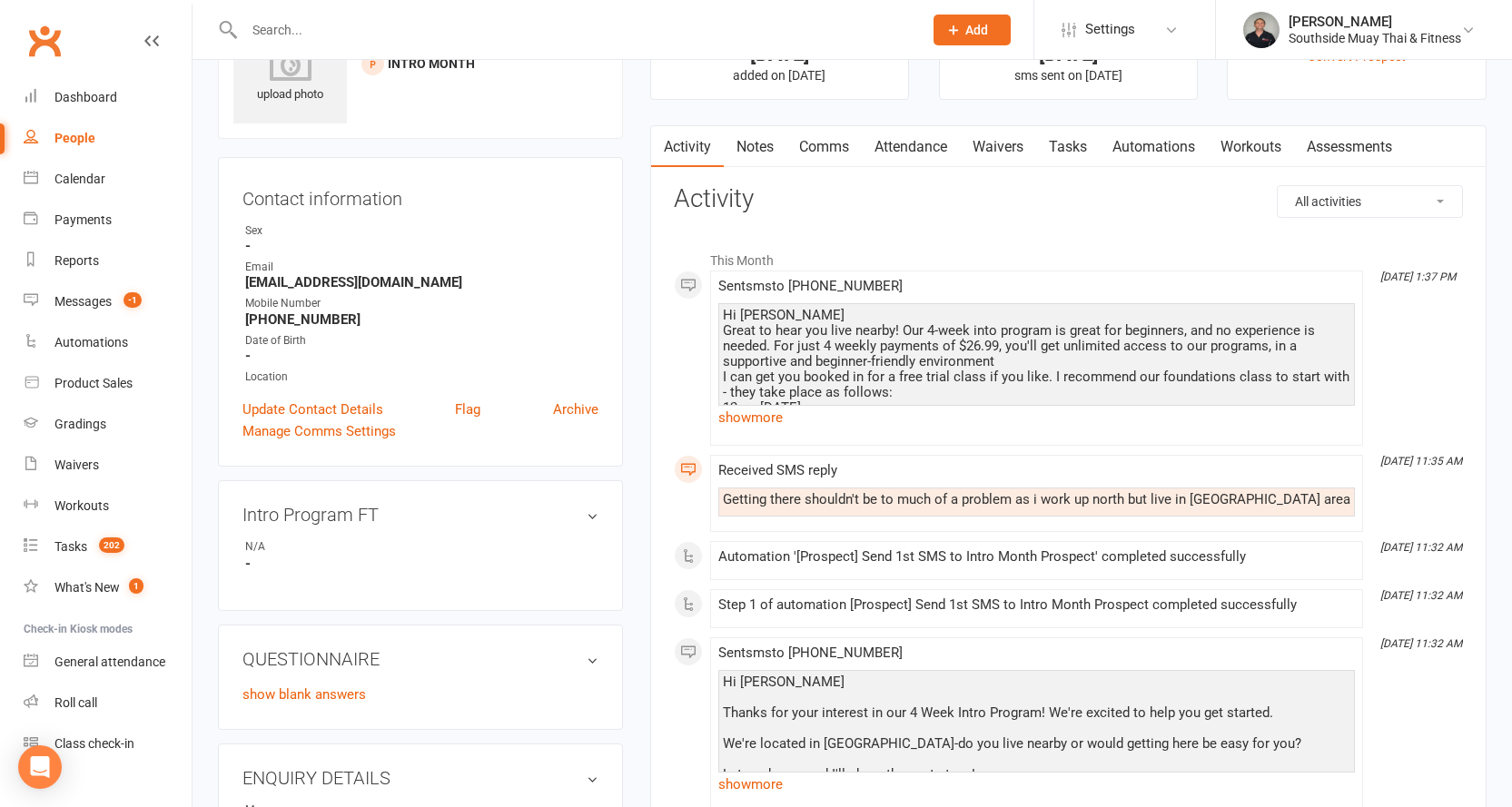
click at [840, 141] on link "Comms" at bounding box center [823, 146] width 75 height 41
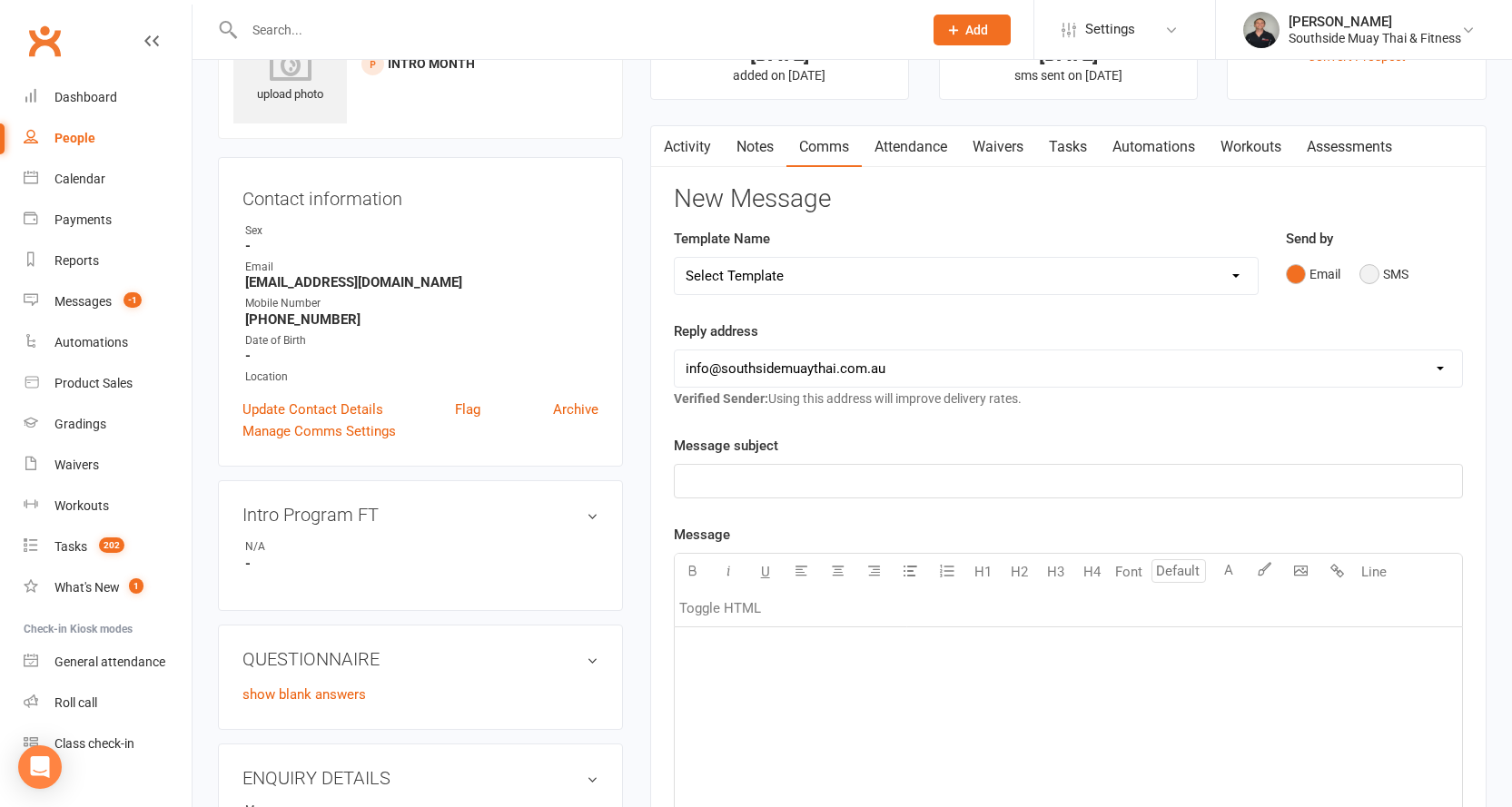
click at [1388, 278] on button "SMS" at bounding box center [1383, 275] width 49 height 35
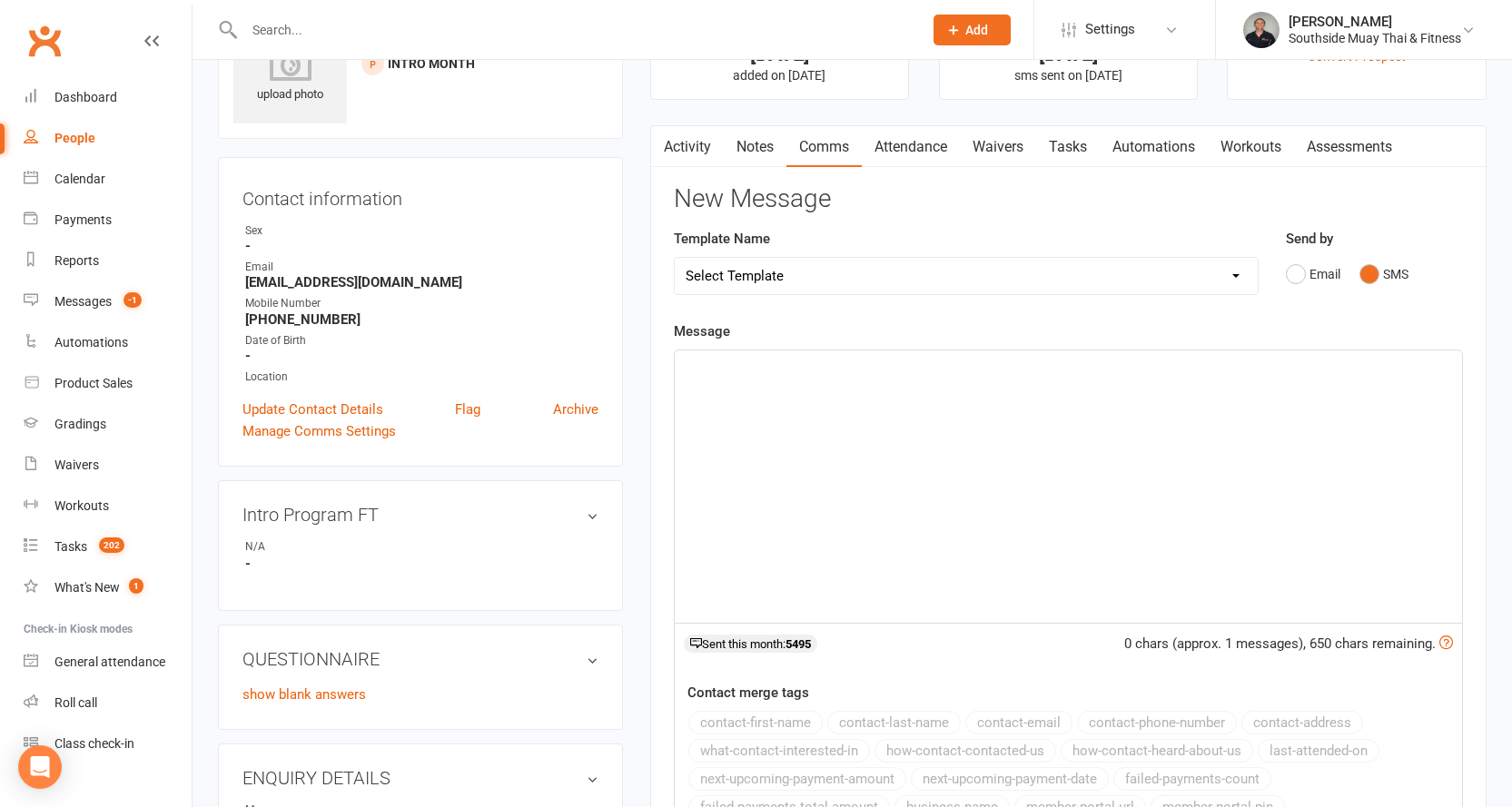
click at [1015, 280] on select "Select Template [SMS] Outreach Message: High Risk – Personal From Trainer + Ree…" at bounding box center [966, 276] width 583 height 37
select select "29"
click at [675, 258] on select "Select Template [SMS] Outreach Message: High Risk – Personal From Trainer + Ree…" at bounding box center [966, 276] width 583 height 37
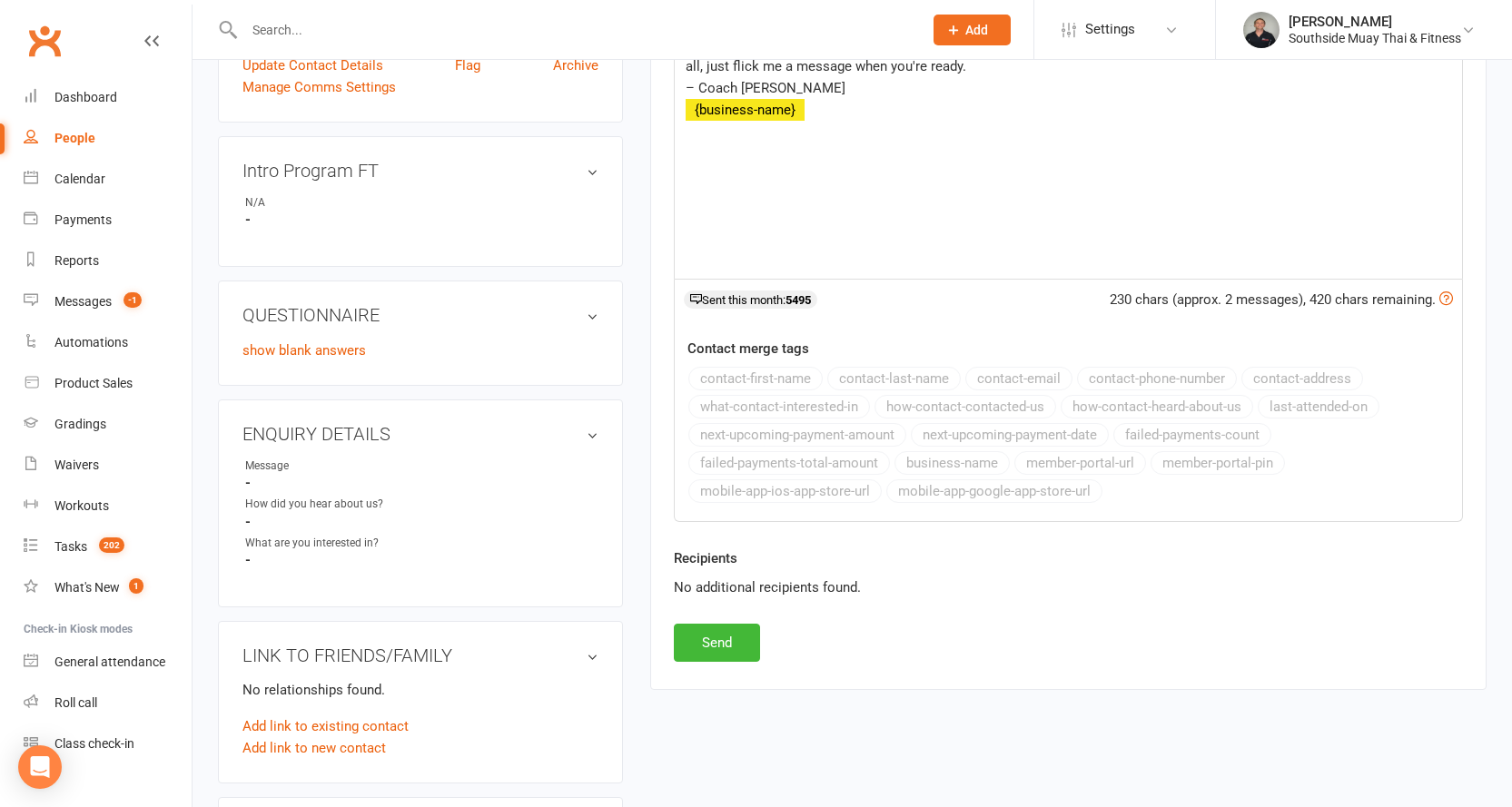
scroll to position [454, 0]
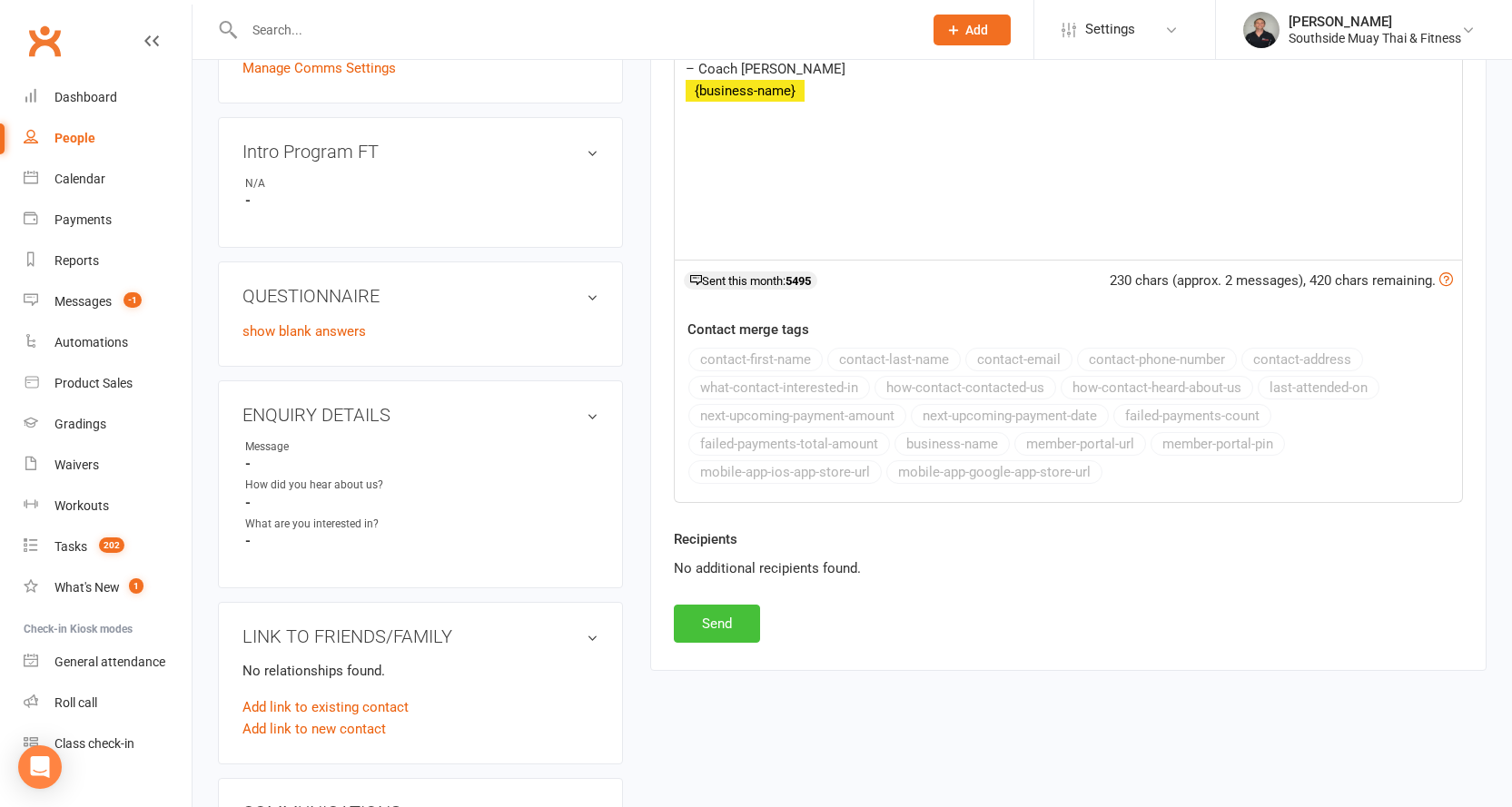
click at [706, 622] on button "Send" at bounding box center [717, 624] width 86 height 39
select select
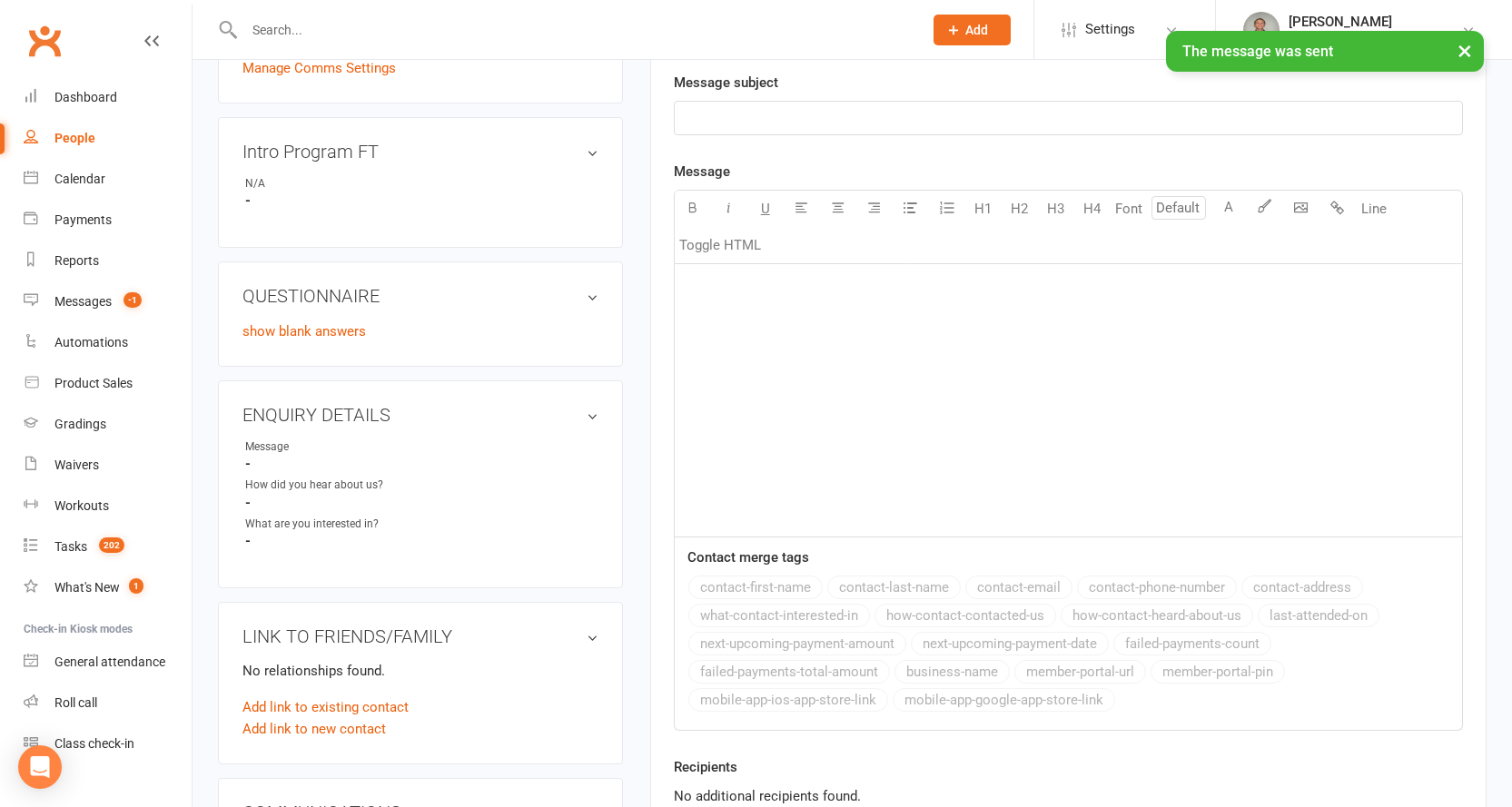
click at [63, 128] on link "People" at bounding box center [107, 139] width 168 height 41
select select "100"
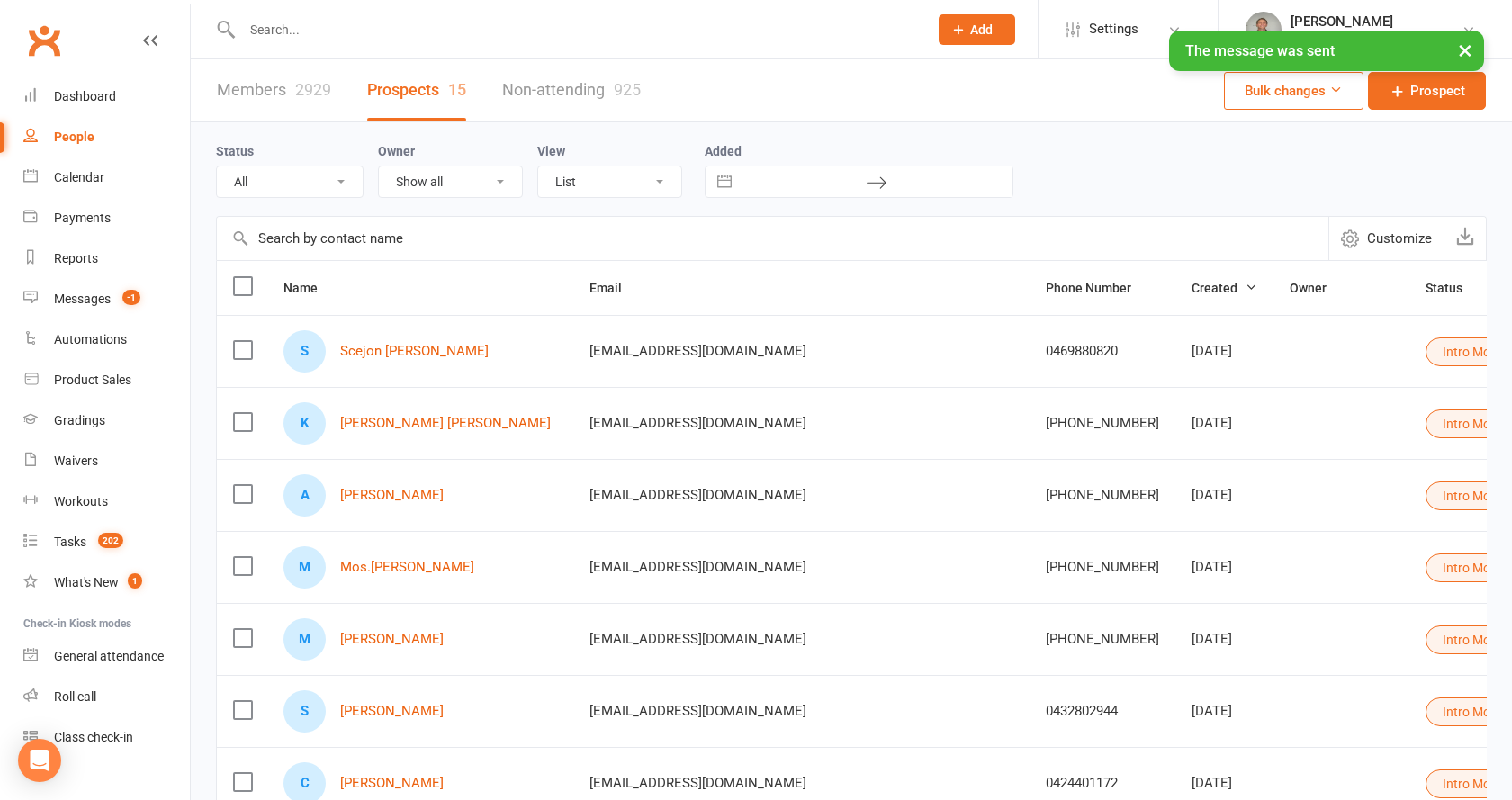
select select "Intro Month"
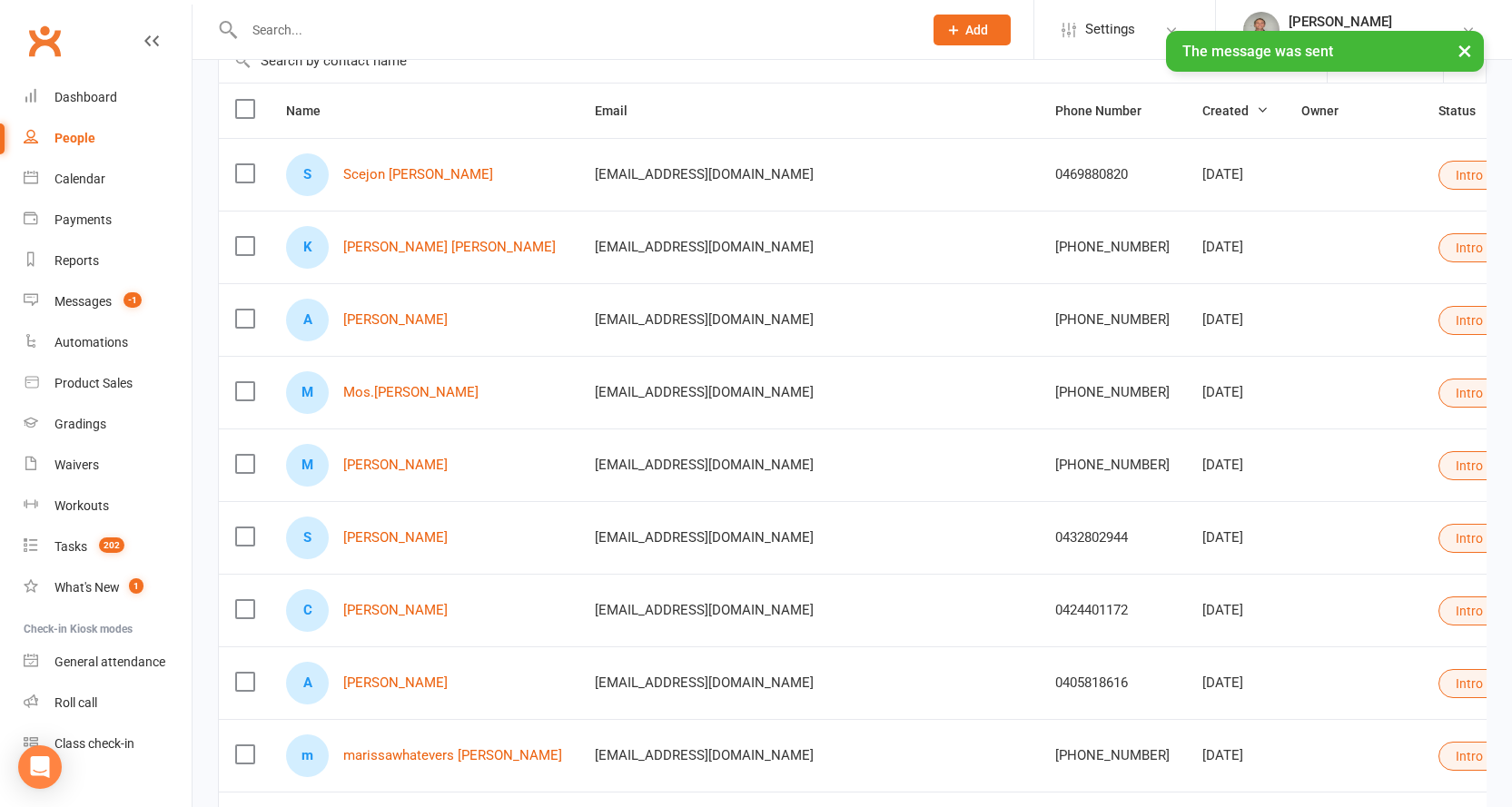
scroll to position [182, 0]
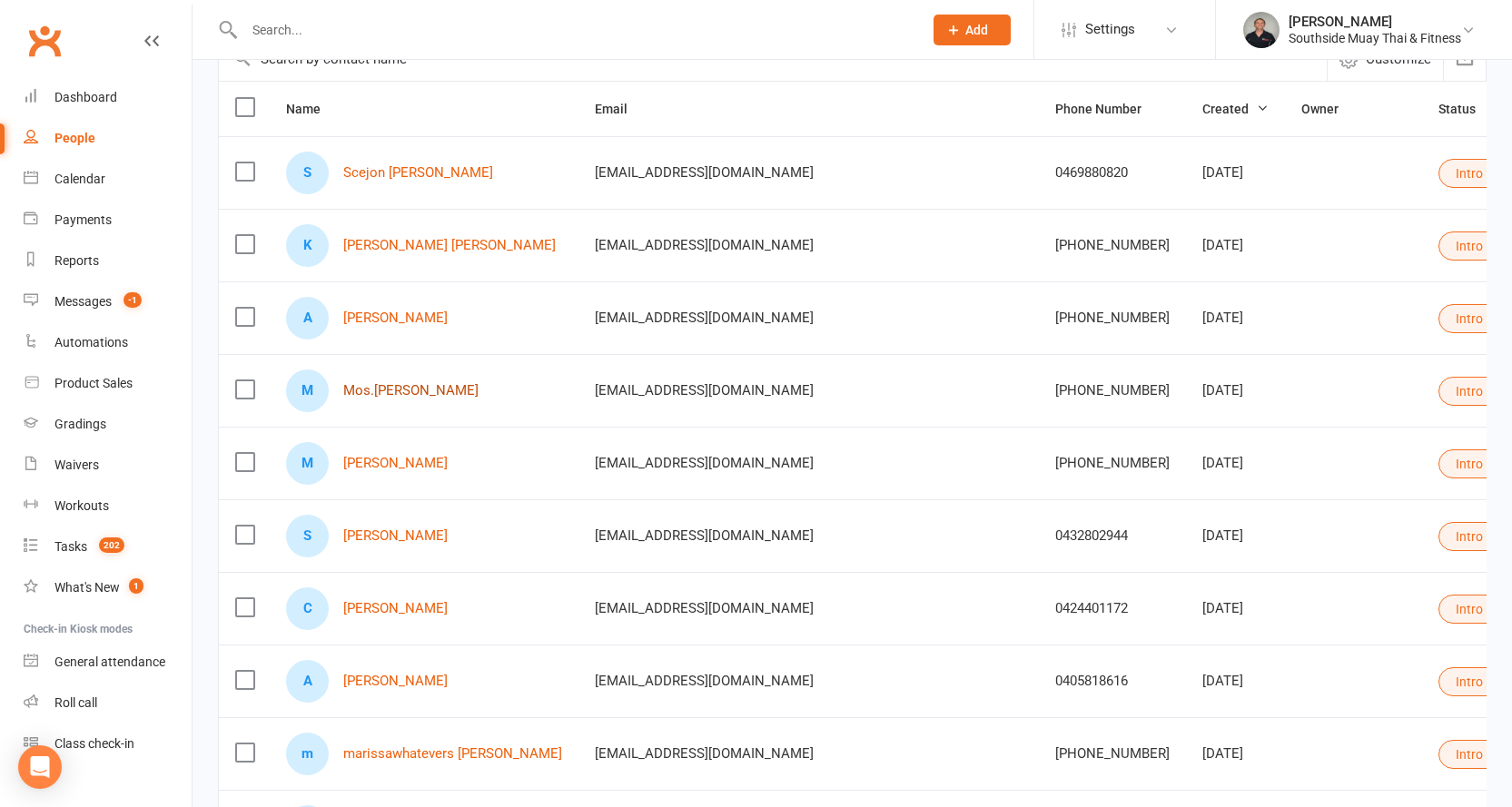
click at [383, 392] on link "Mos.[PERSON_NAME]" at bounding box center [410, 390] width 135 height 16
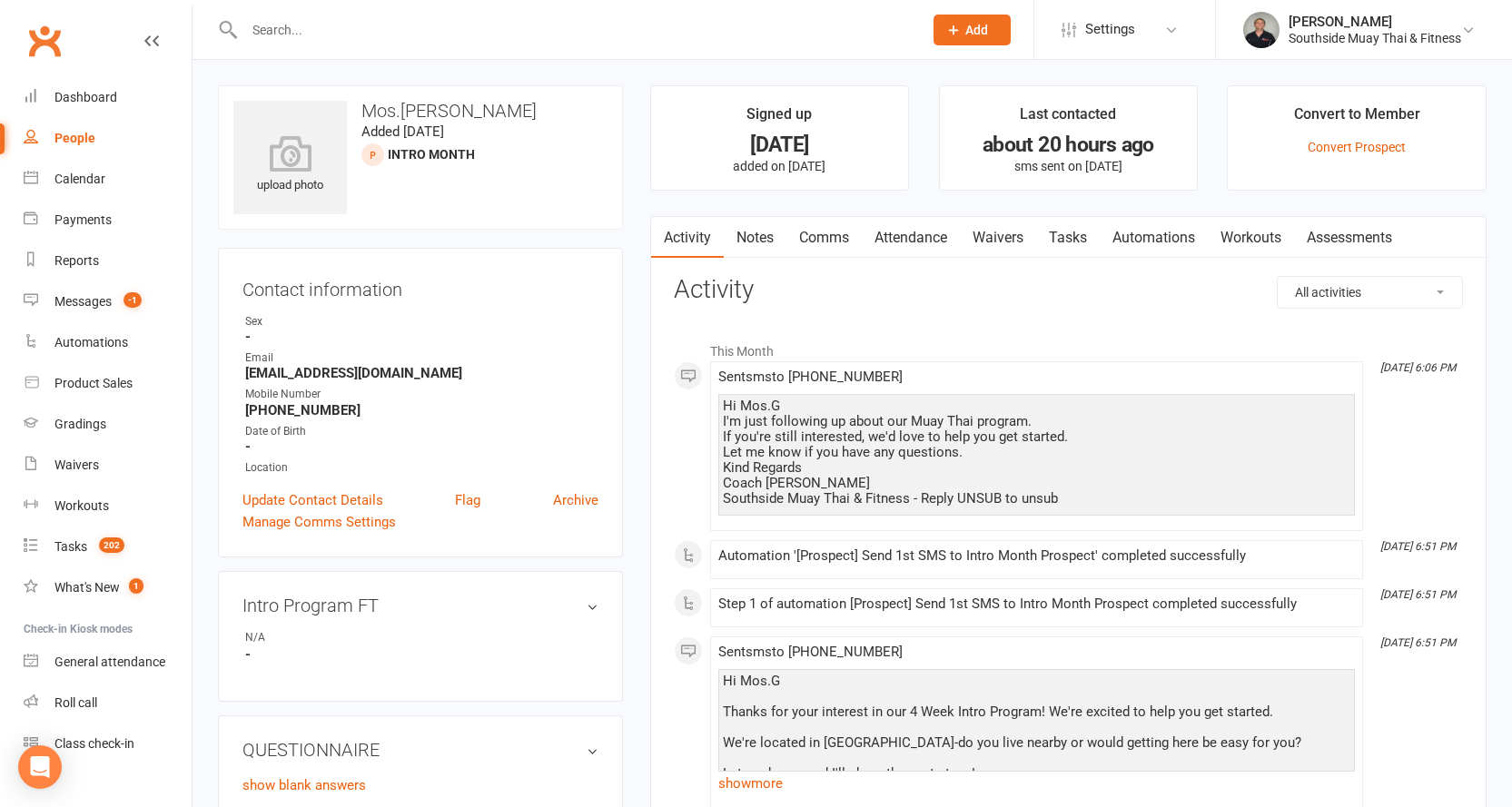
click at [830, 235] on link "Comms" at bounding box center [823, 237] width 75 height 41
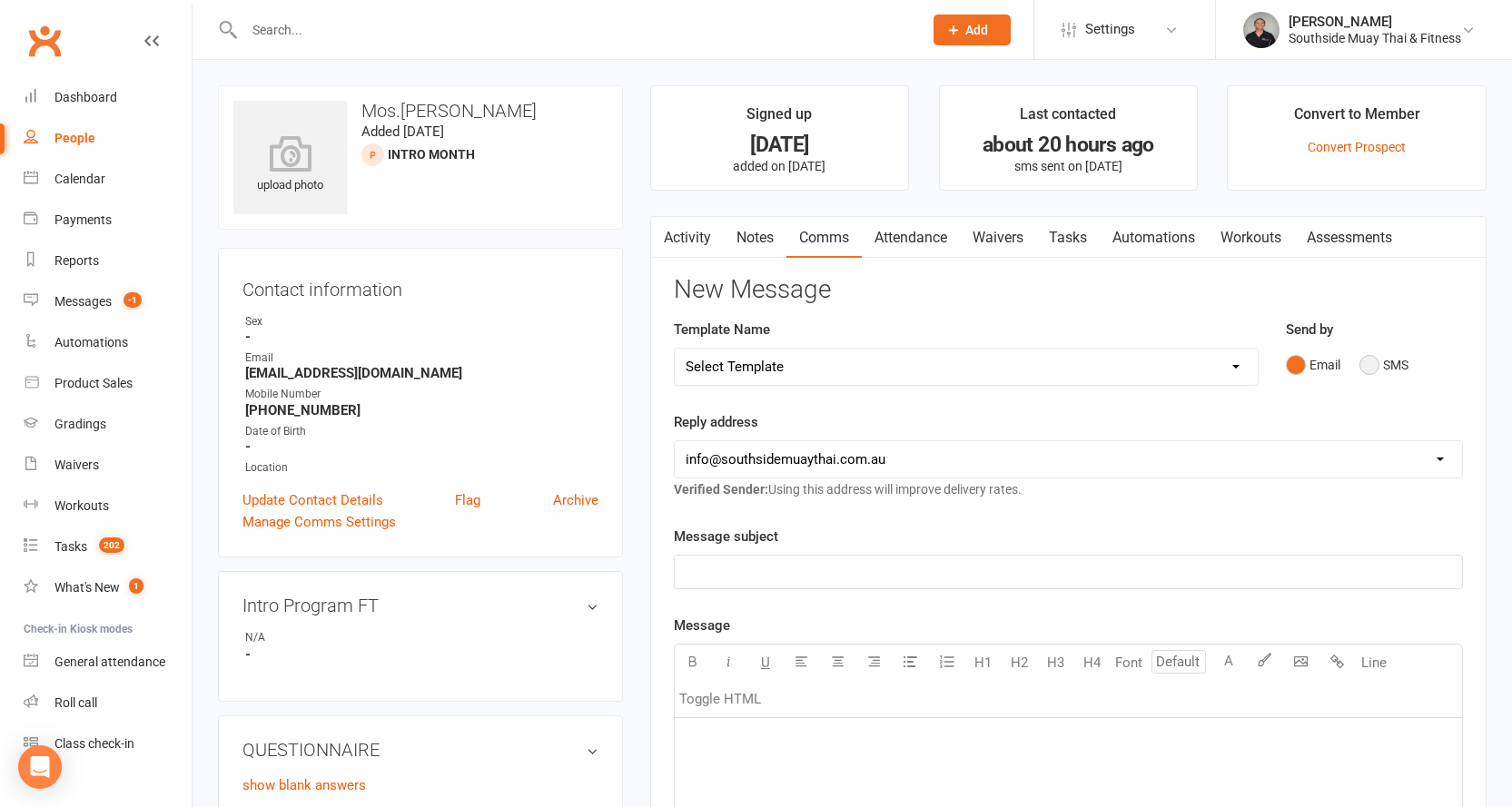
click at [1388, 366] on button "SMS" at bounding box center [1383, 365] width 49 height 35
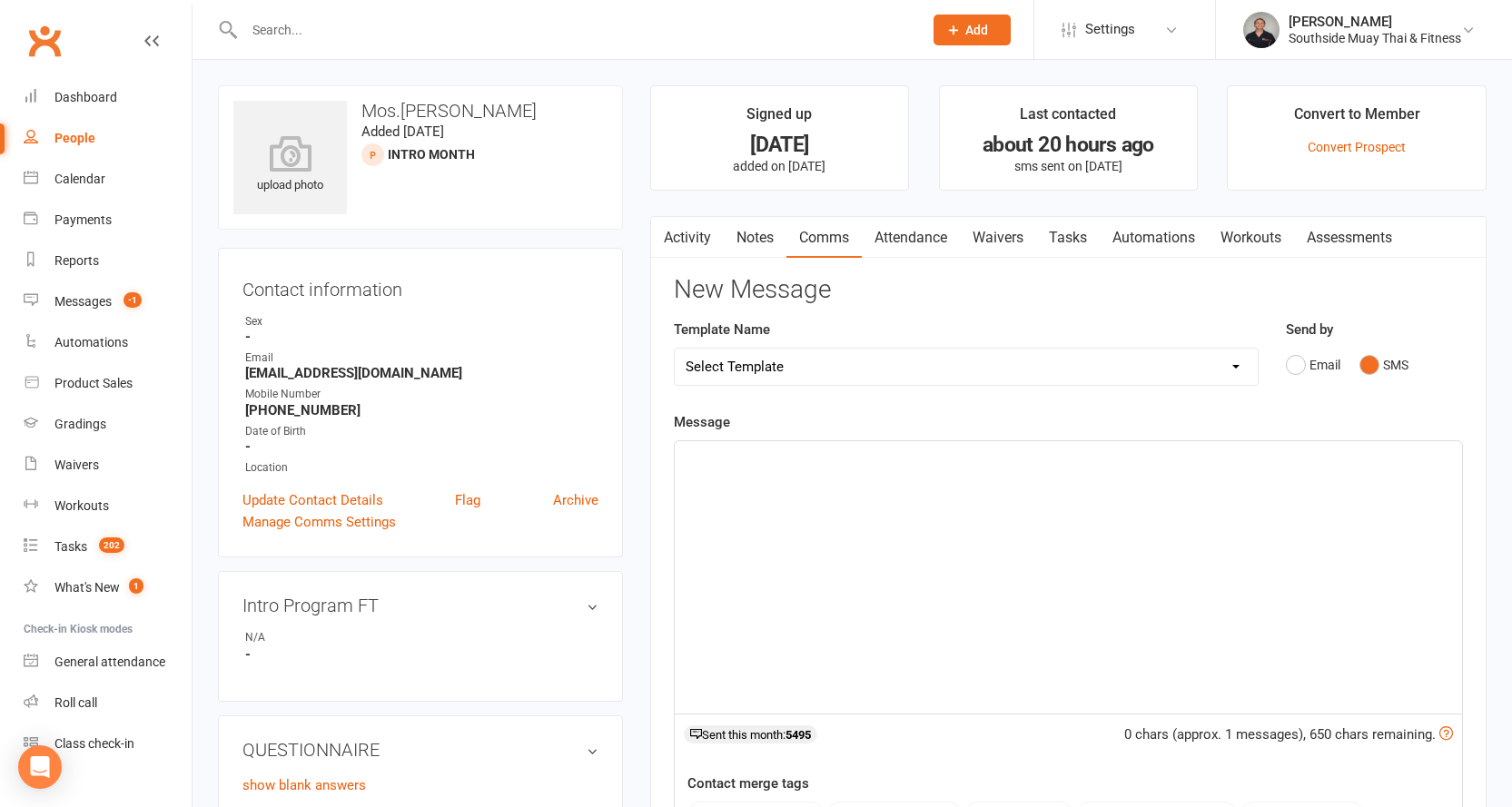
click at [1099, 359] on select "Select Template [SMS] Outreach Message: High Risk – Personal From Trainer + Ree…" at bounding box center [966, 367] width 583 height 37
select select "33"
click at [675, 349] on select "Select Template [SMS] Outreach Message: High Risk – Personal From Trainer + Ree…" at bounding box center [966, 367] width 583 height 37
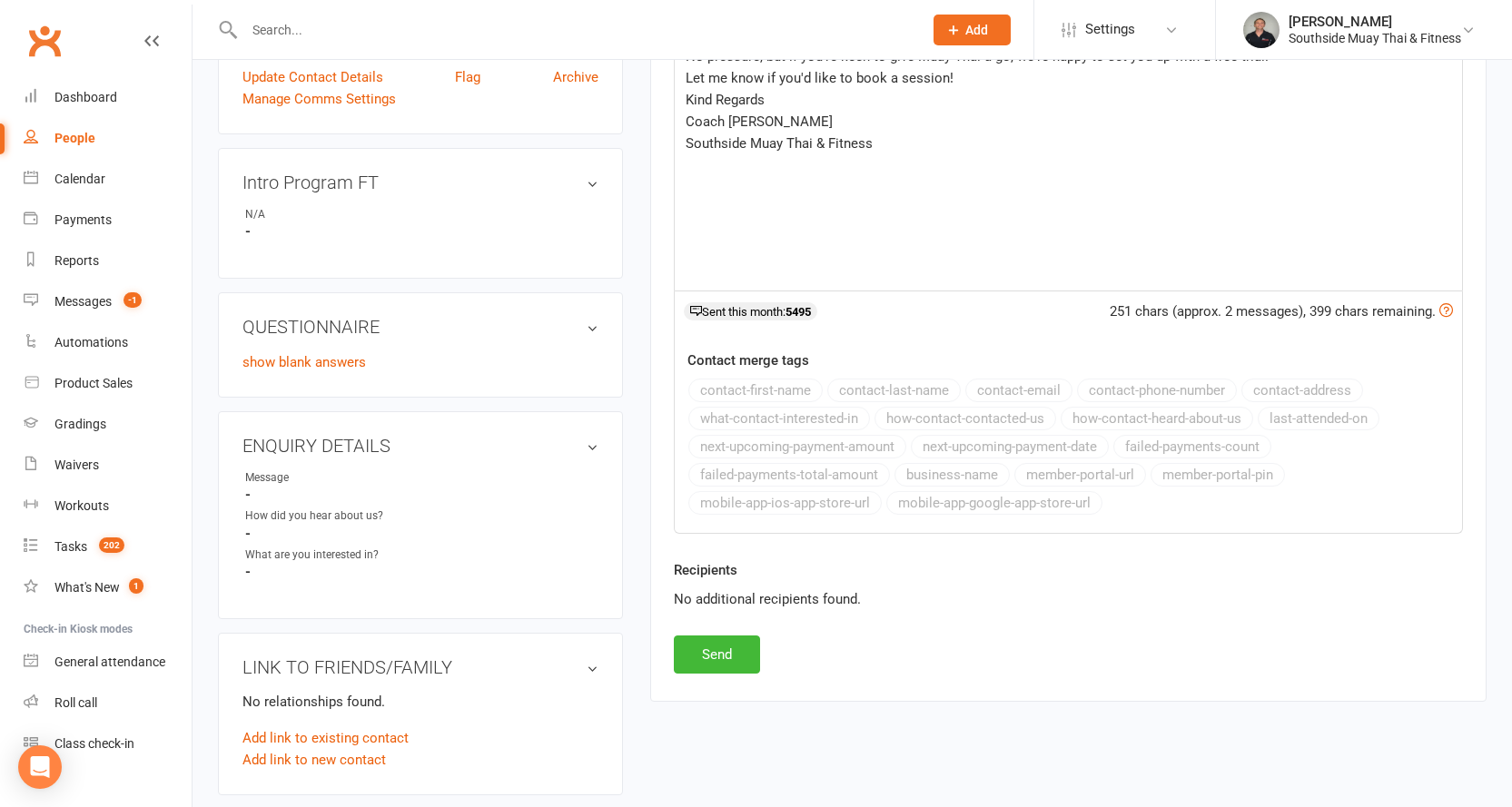
scroll to position [544, 0]
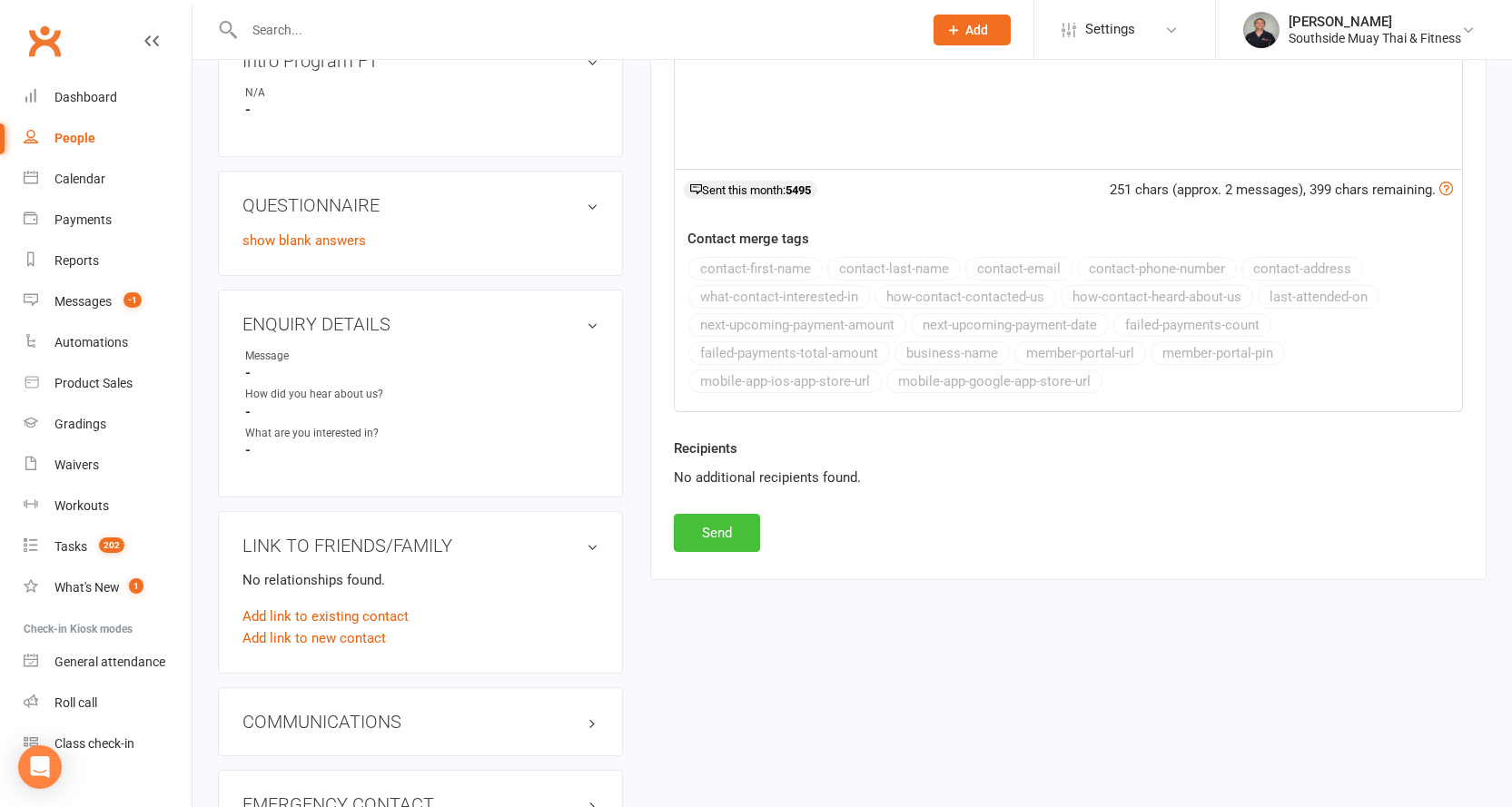
click at [702, 530] on button "Send" at bounding box center [717, 533] width 86 height 39
select select
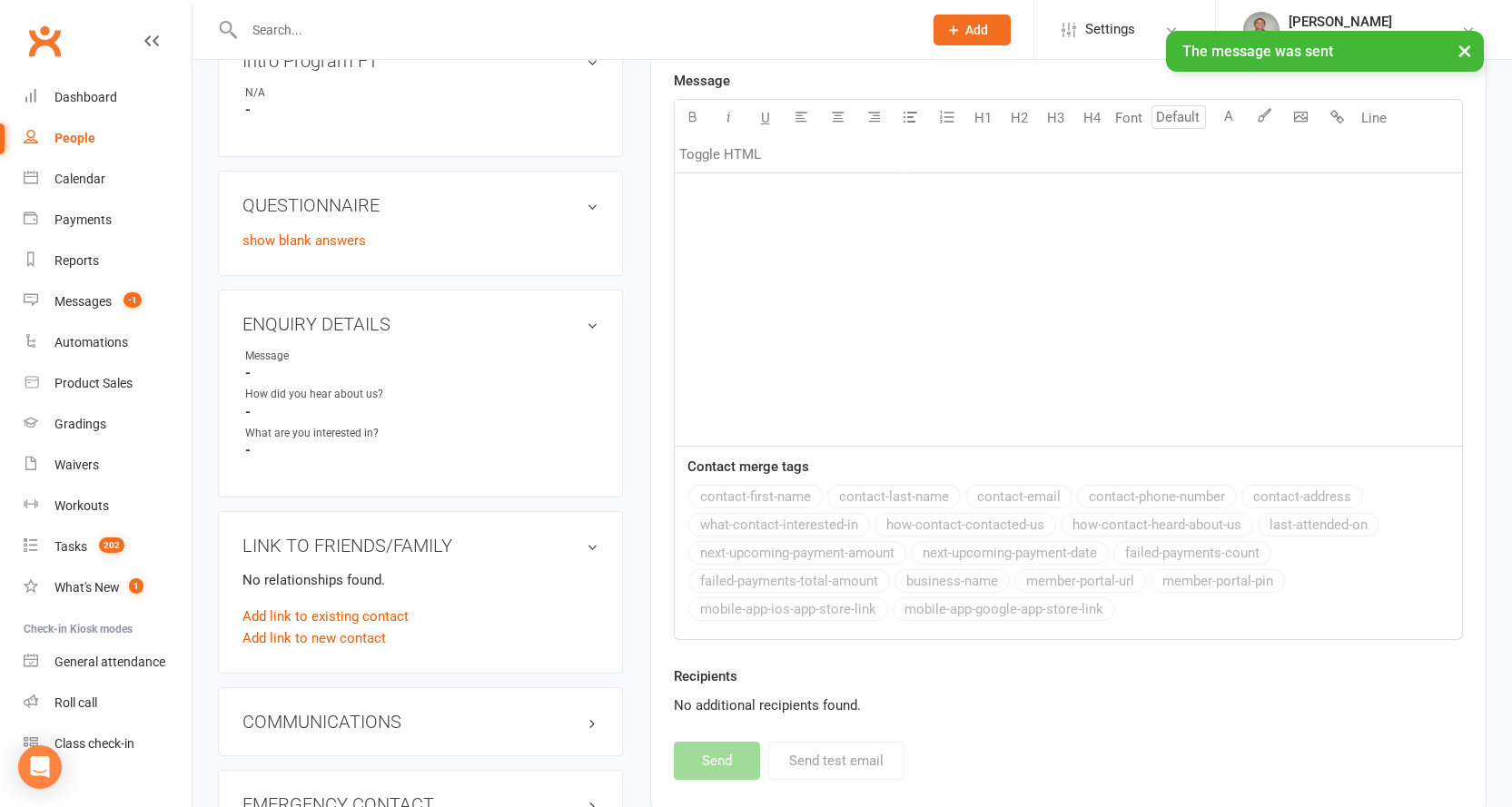
click at [84, 137] on div "People" at bounding box center [74, 138] width 41 height 15
select select "100"
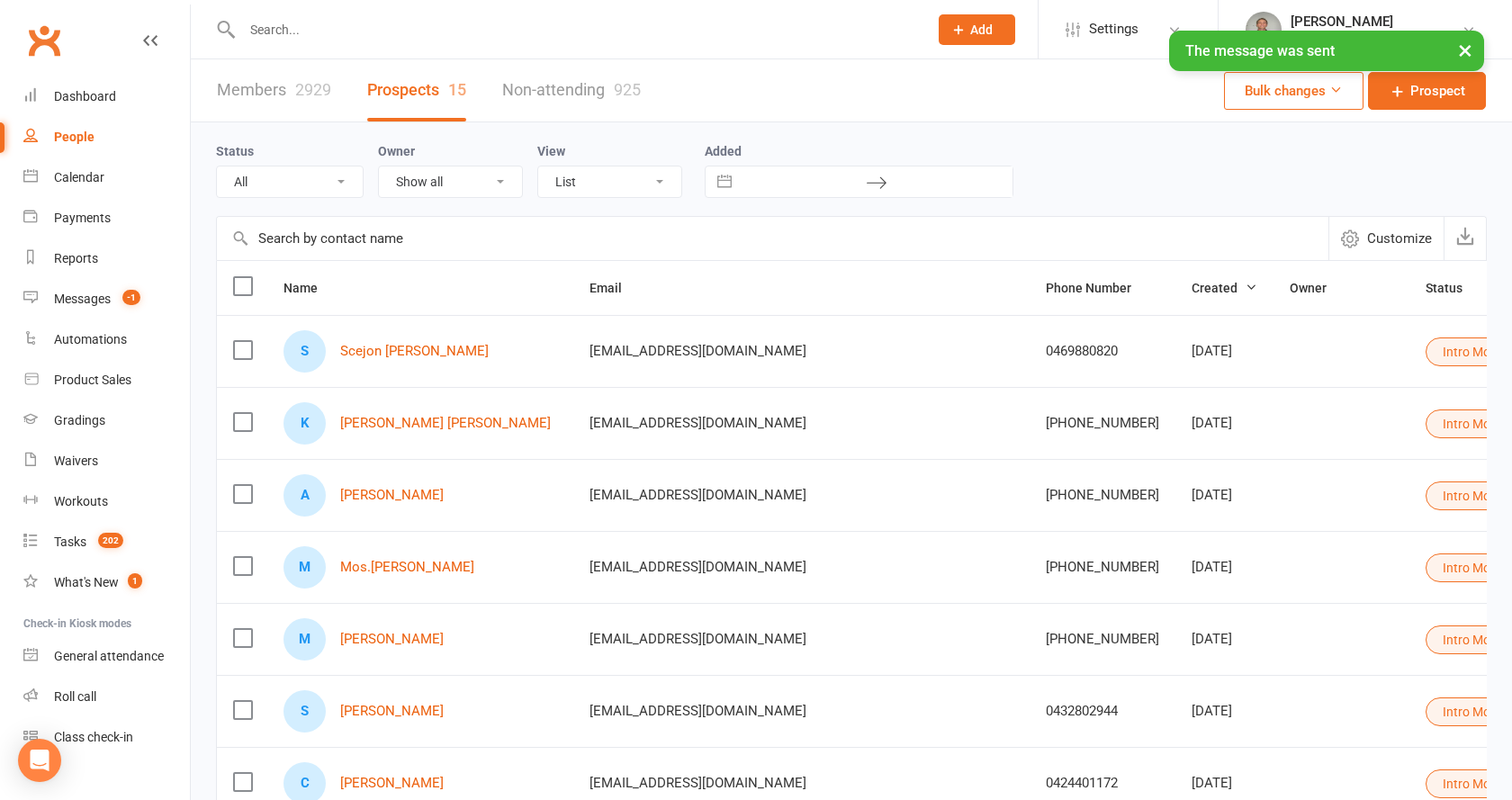
select select "Intro Month"
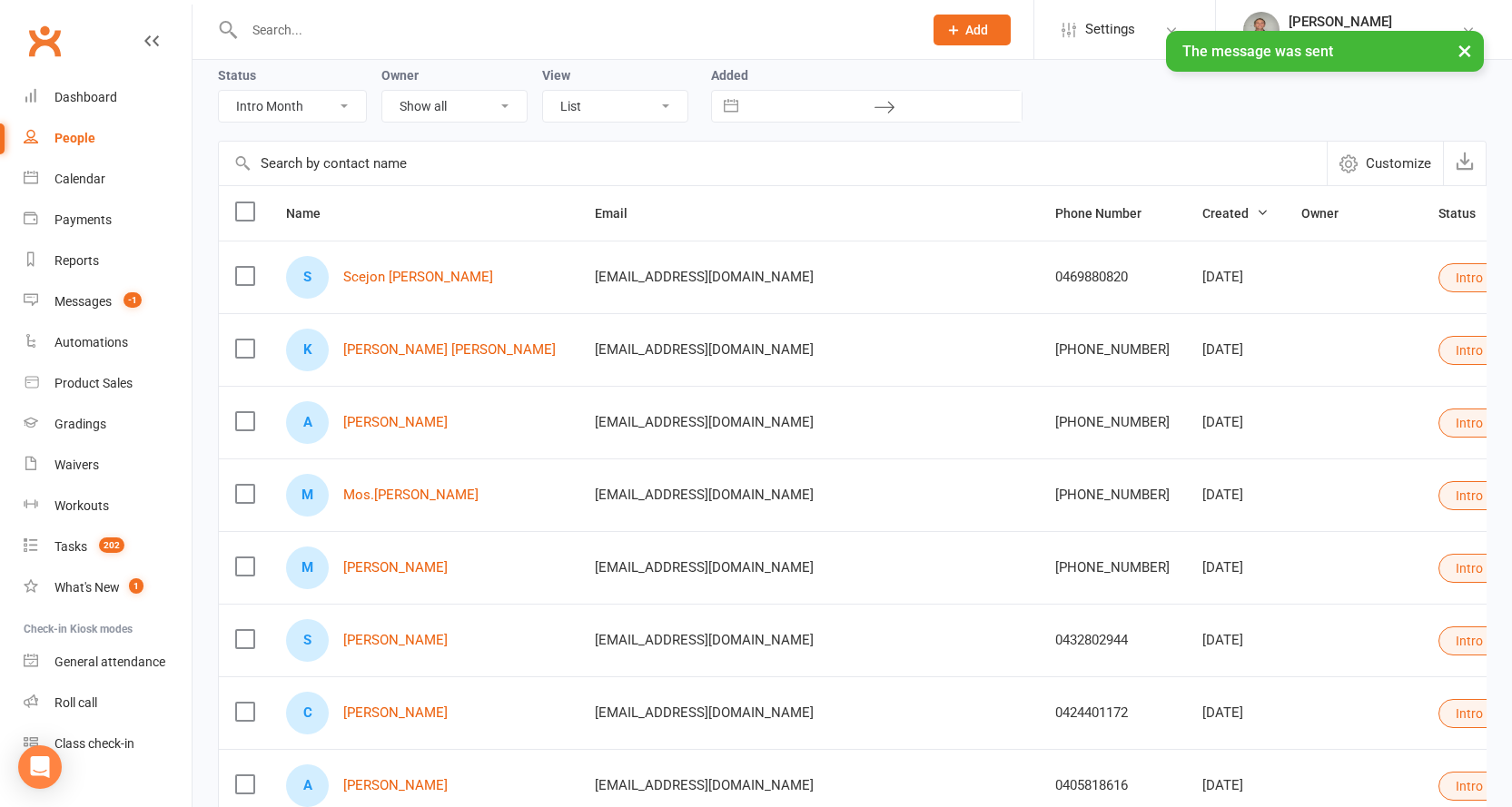
scroll to position [182, 0]
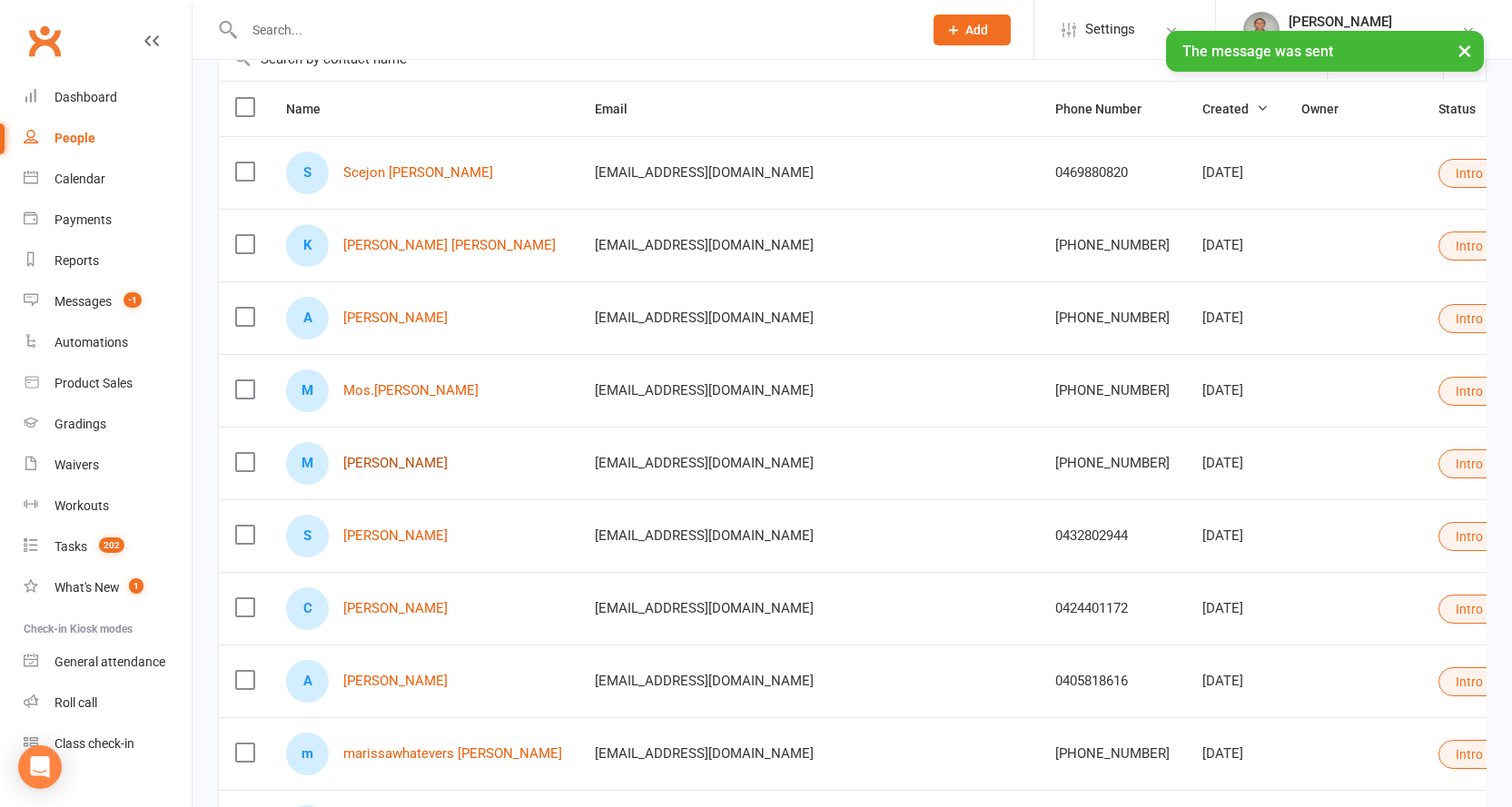
click at [401, 467] on link "[PERSON_NAME]" at bounding box center [396, 463] width 105 height 16
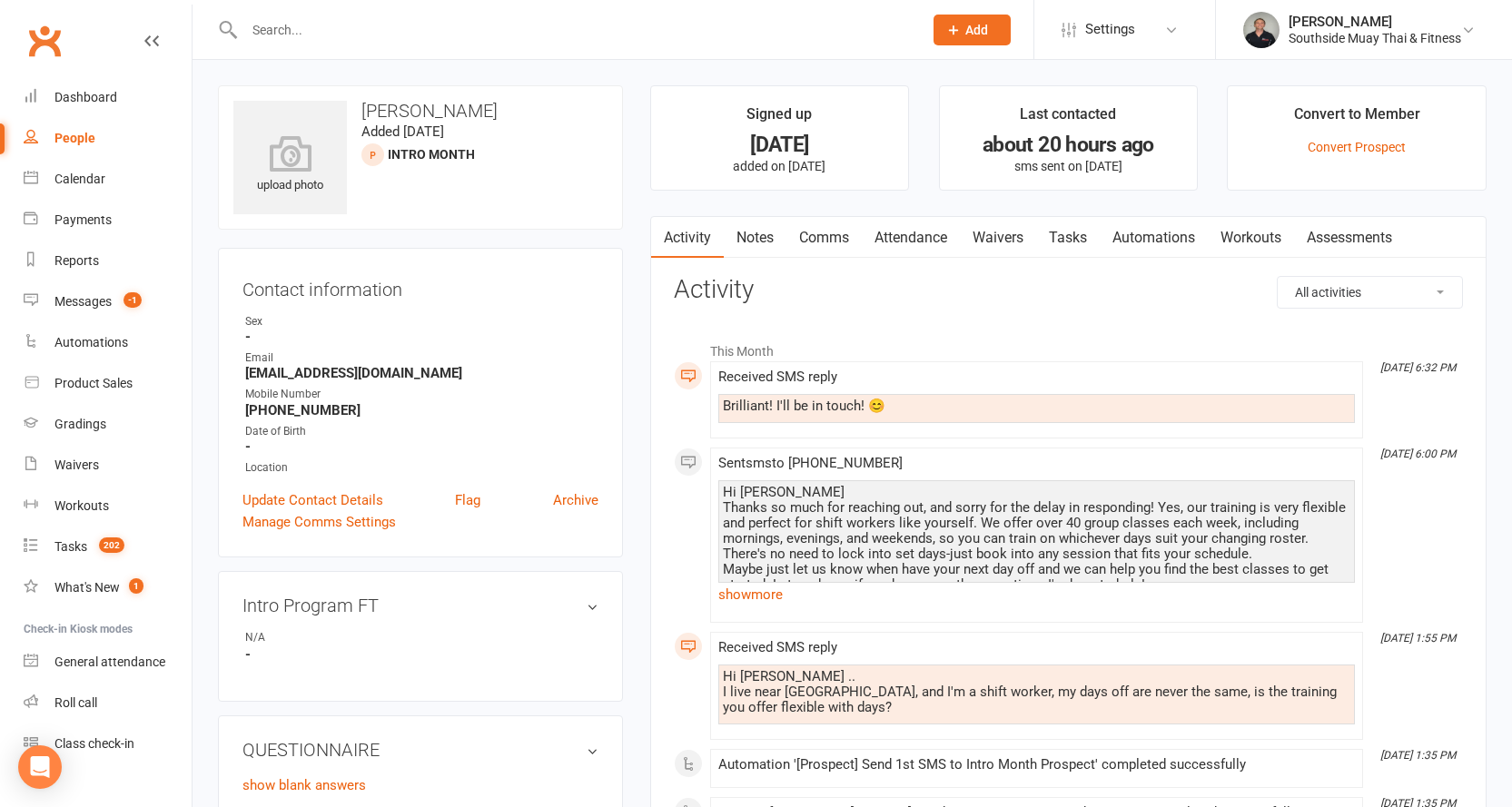
click at [71, 138] on div "People" at bounding box center [74, 138] width 41 height 15
select select "100"
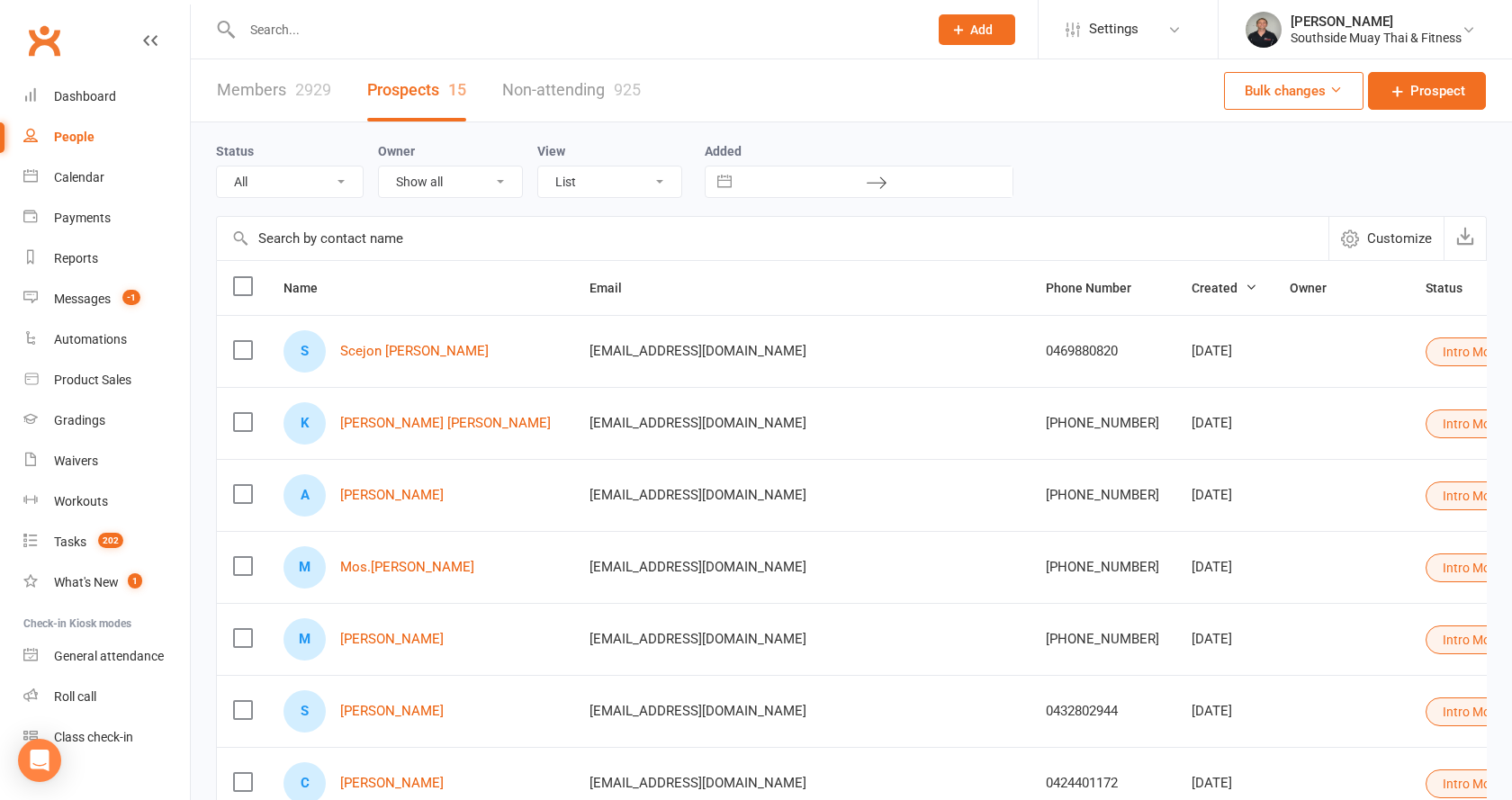
select select "Intro Month"
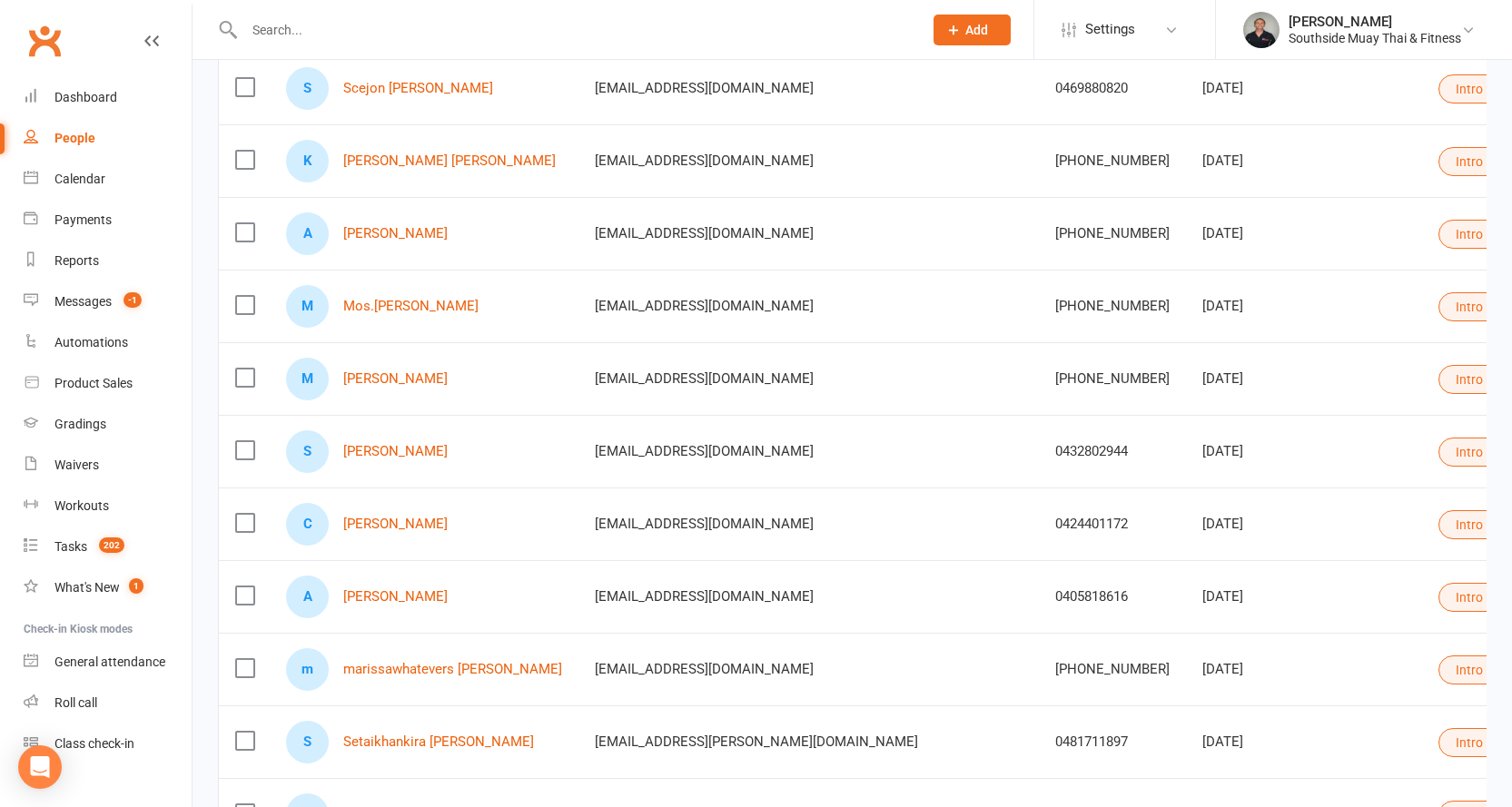
scroll to position [273, 0]
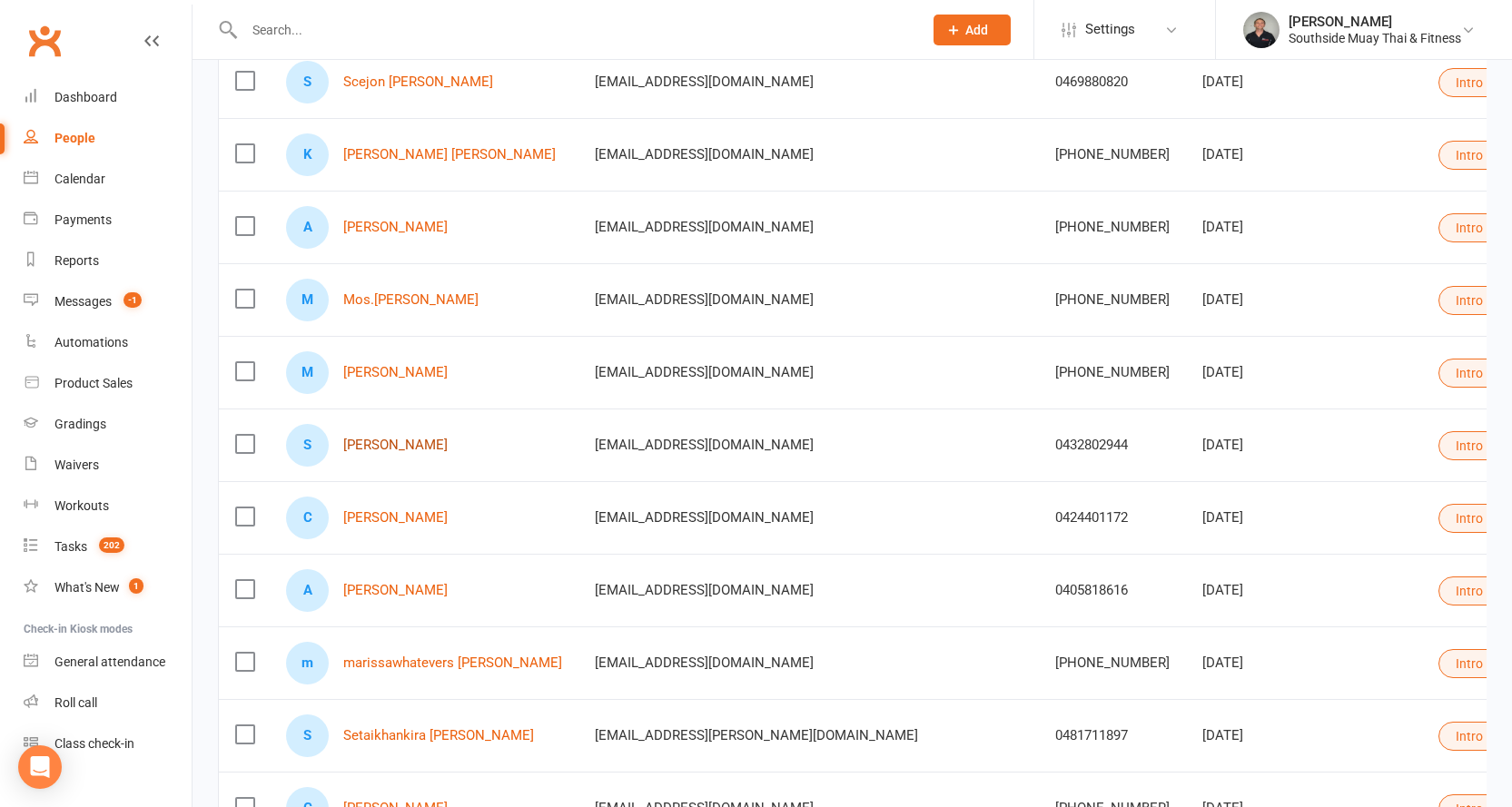
click at [396, 443] on link "[PERSON_NAME]" at bounding box center [396, 445] width 105 height 16
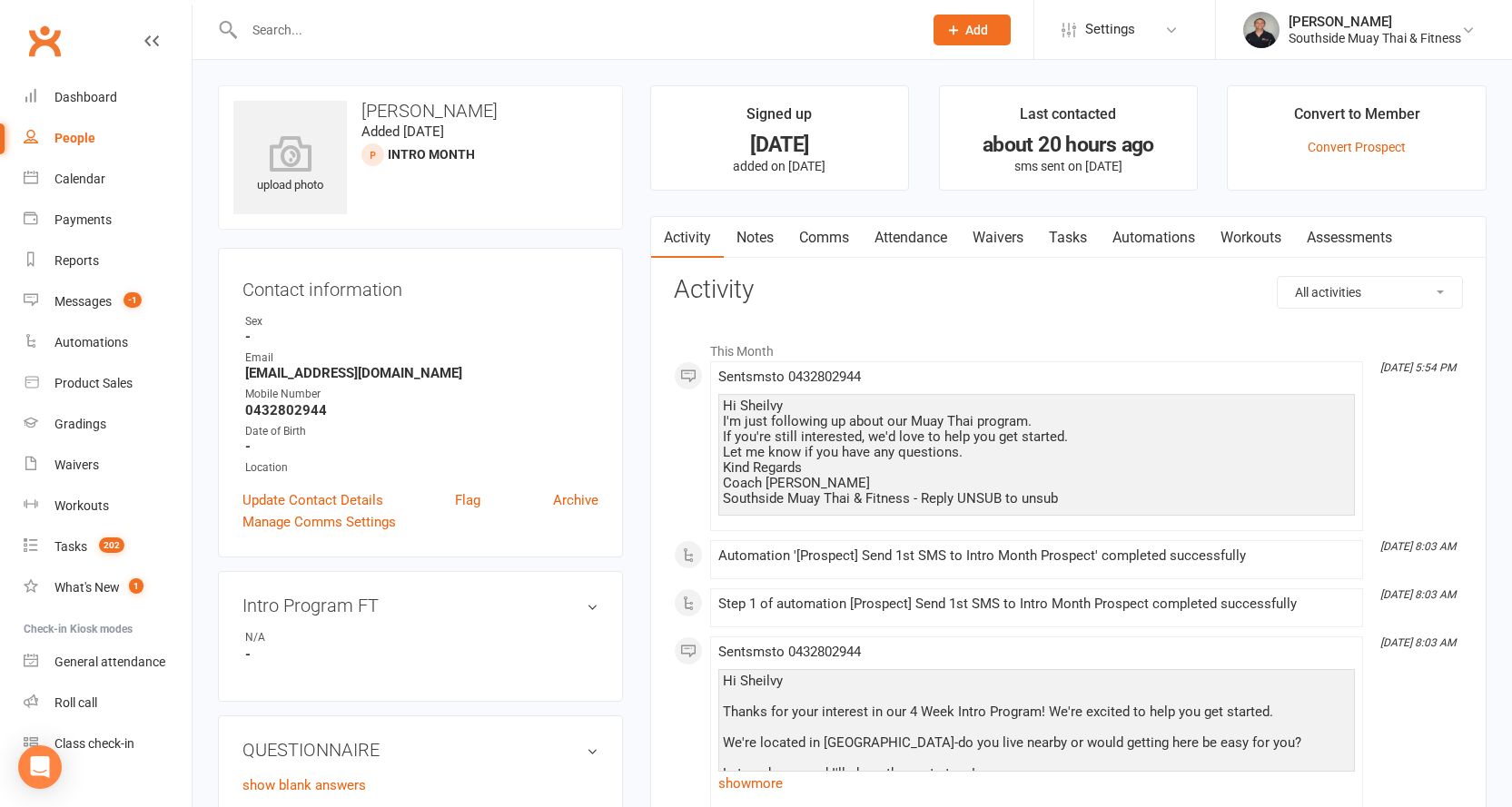
click at [832, 236] on link "Comms" at bounding box center [823, 237] width 75 height 41
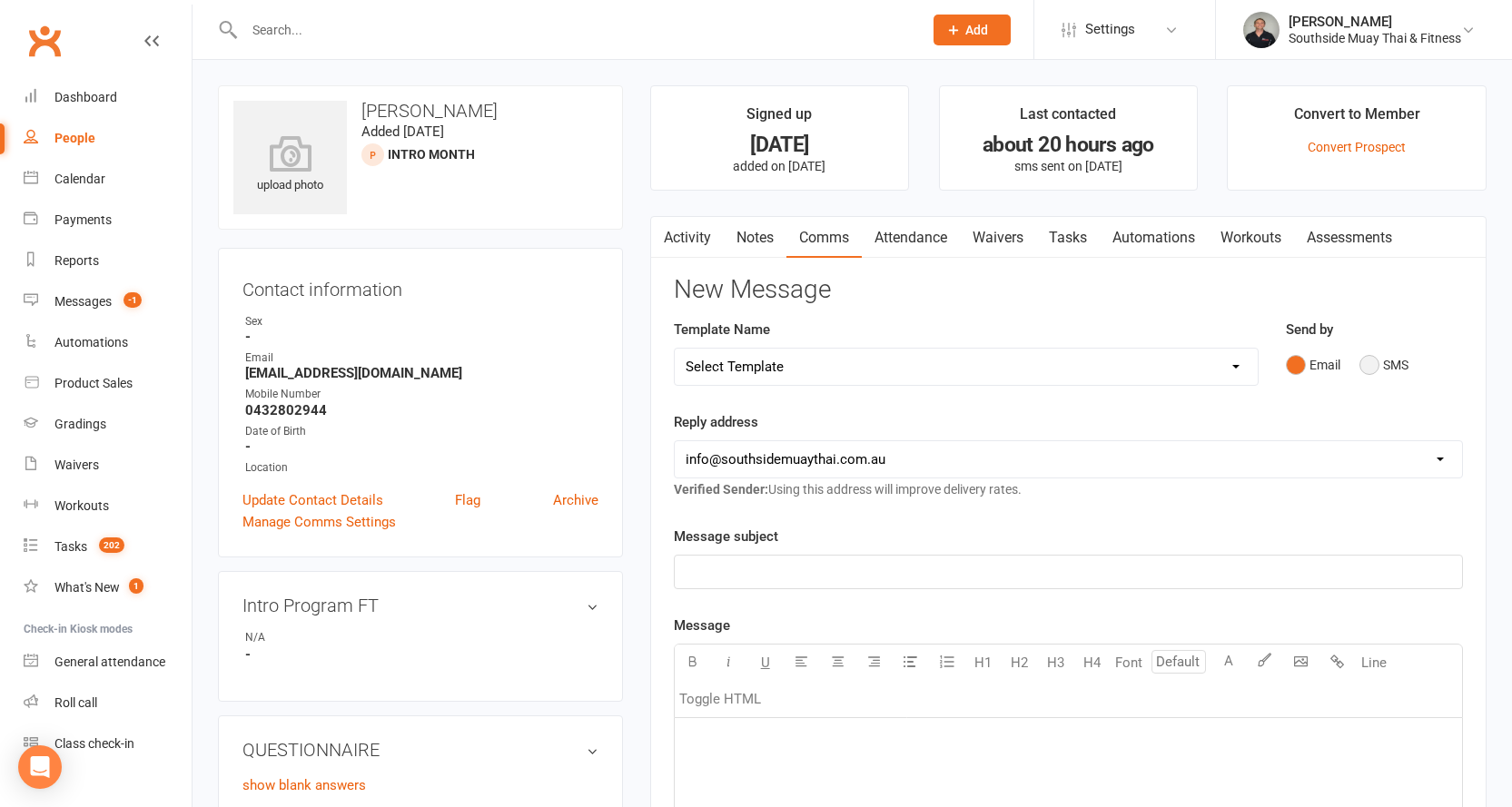
click at [1372, 362] on button "SMS" at bounding box center [1383, 365] width 49 height 35
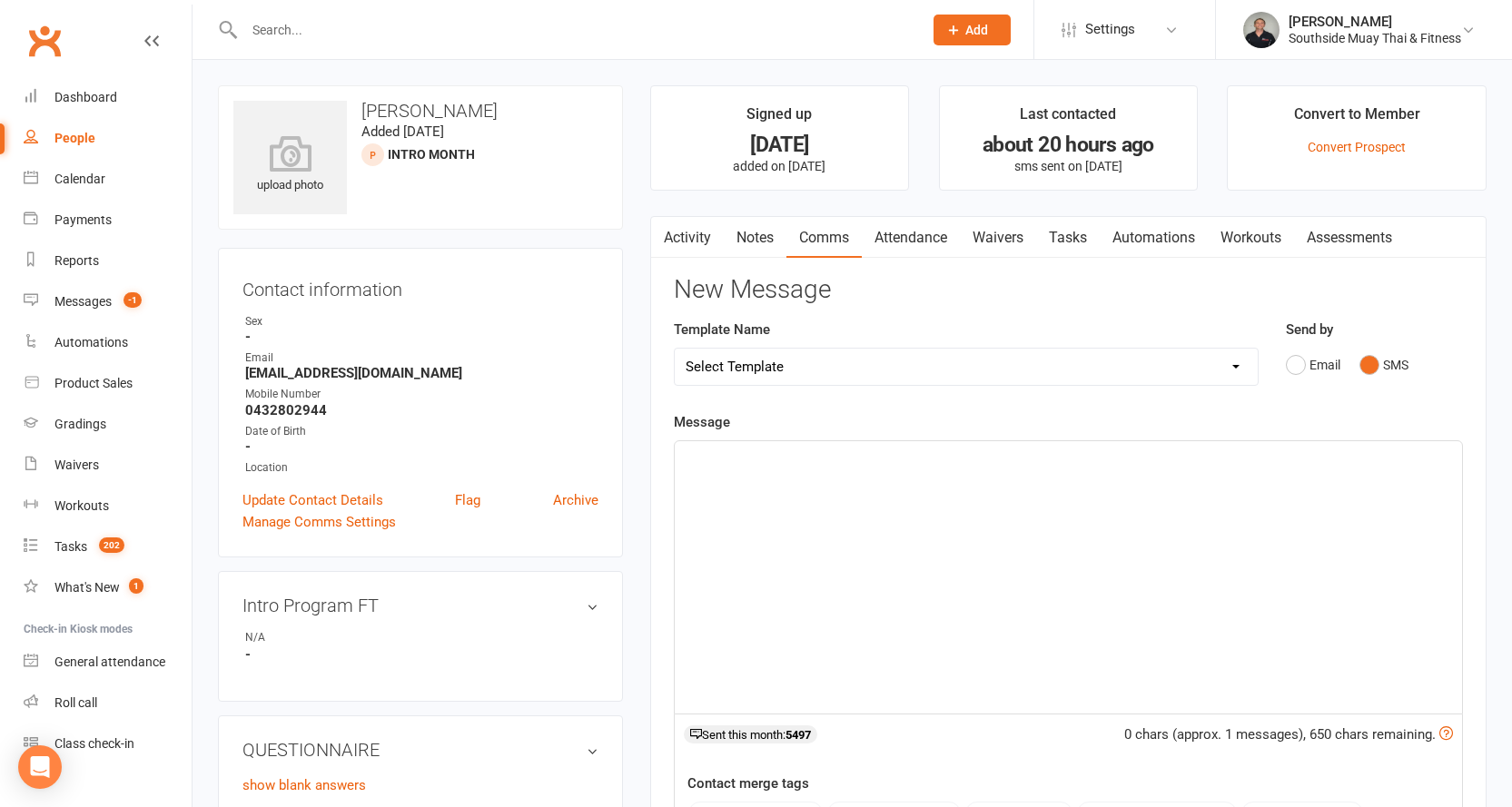
click at [964, 353] on select "Select Template [SMS] Outreach Message: High Risk – Personal From Trainer + Ree…" at bounding box center [966, 367] width 583 height 37
select select "33"
click at [675, 349] on select "Select Template [SMS] Outreach Message: High Risk – Personal From Trainer + Ree…" at bounding box center [966, 367] width 583 height 37
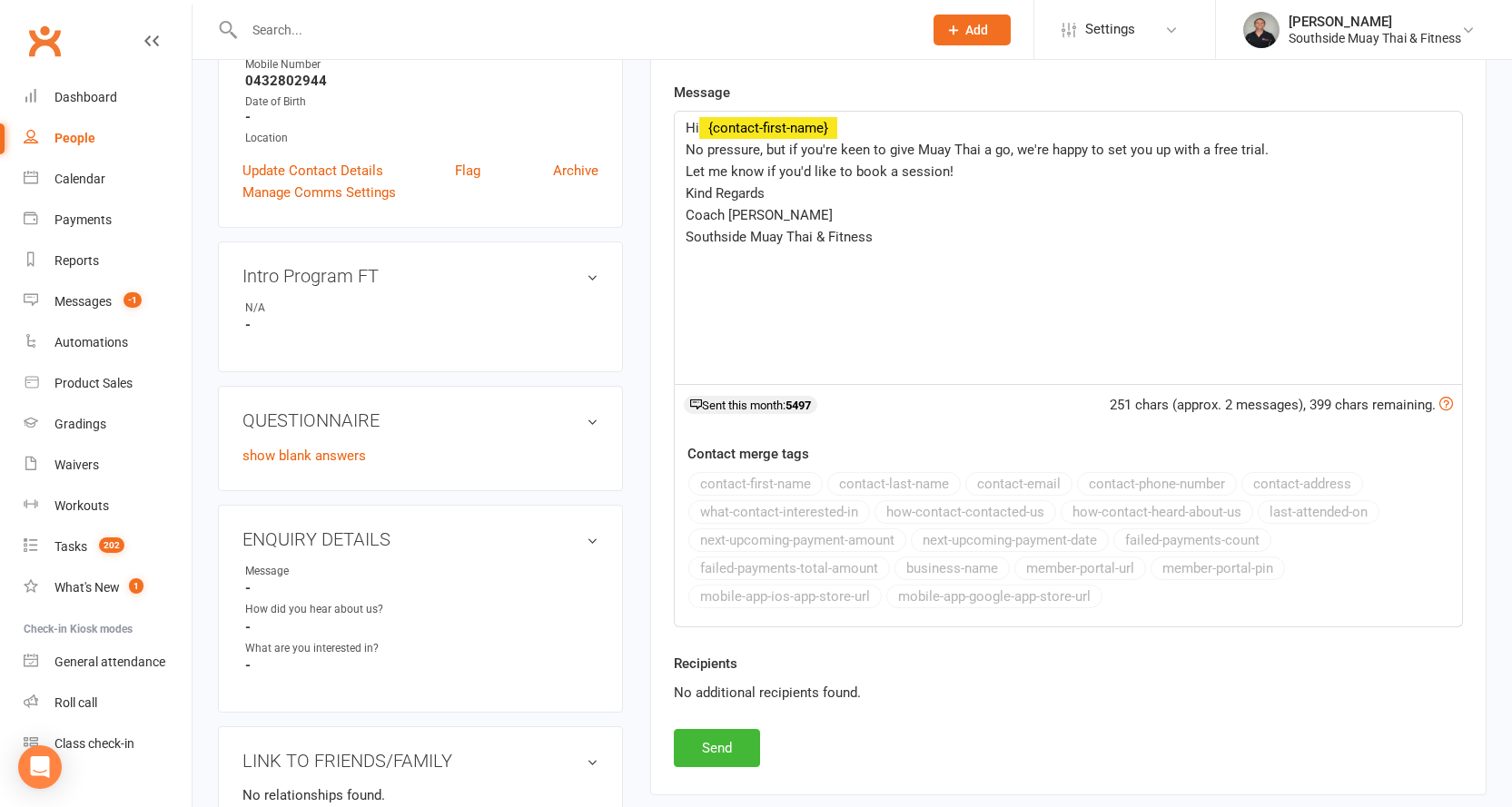
scroll to position [454, 0]
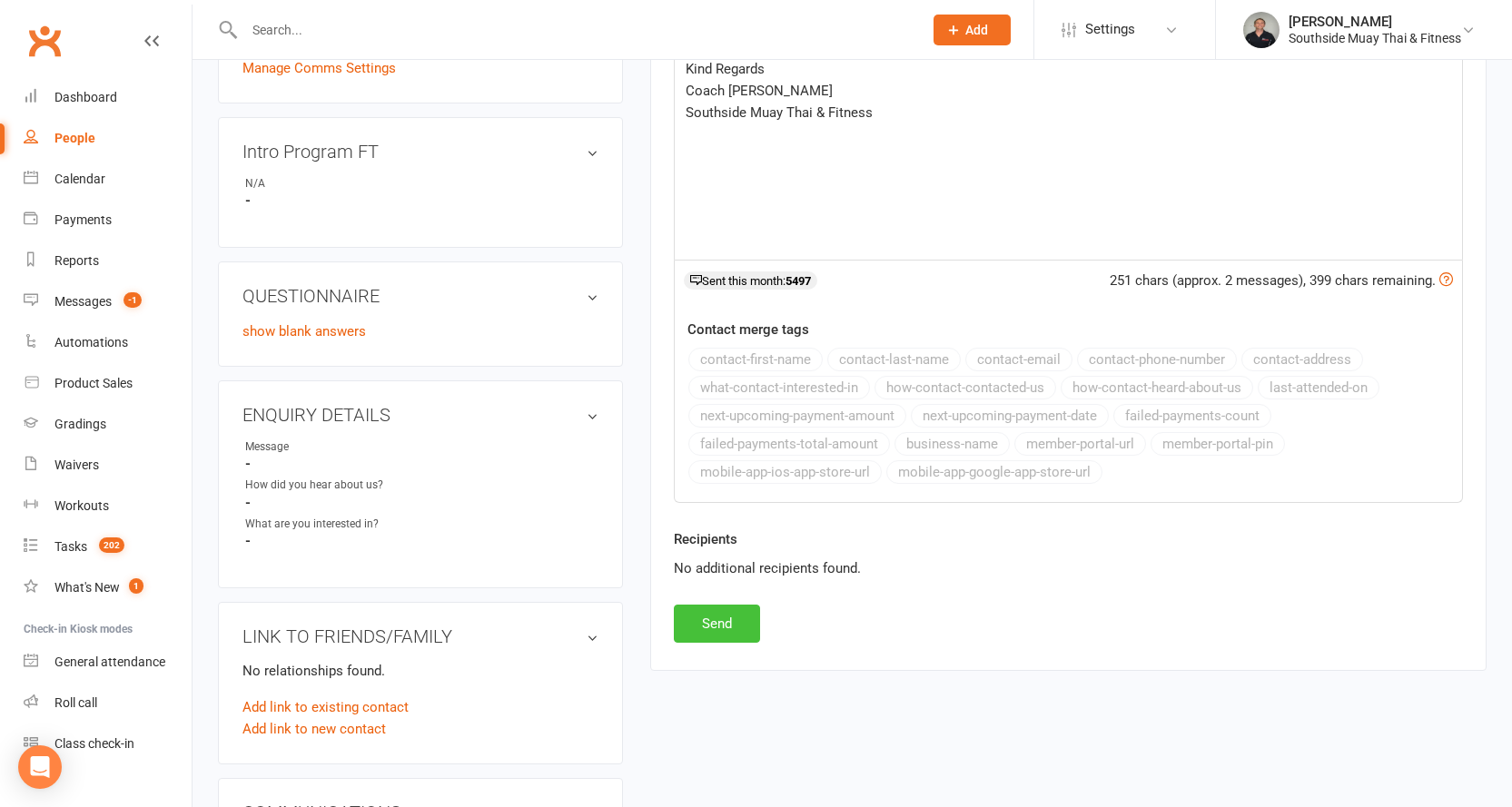
click at [688, 619] on button "Send" at bounding box center [717, 624] width 86 height 39
select select
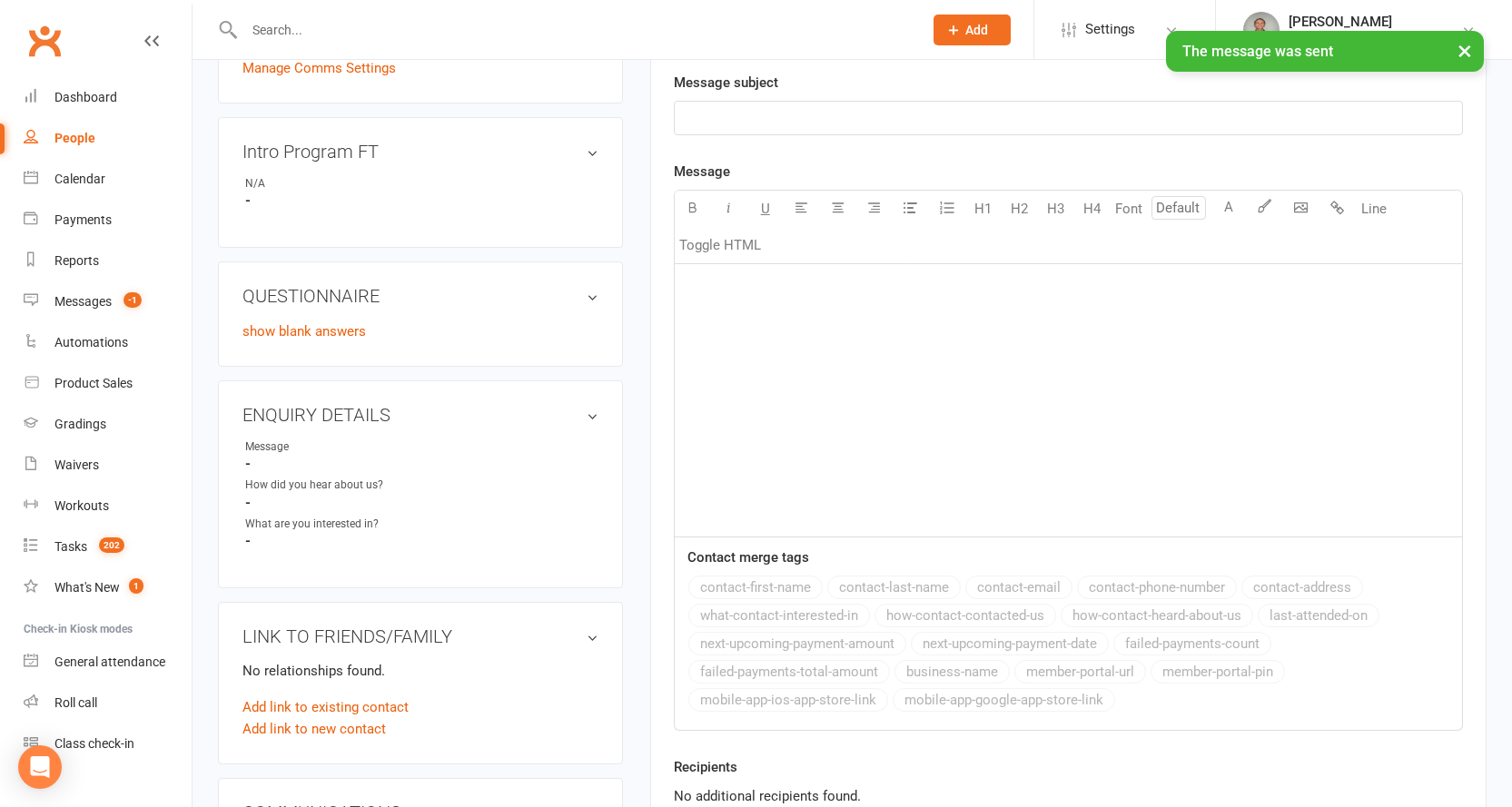
click at [81, 134] on div "People" at bounding box center [74, 138] width 41 height 15
select select "100"
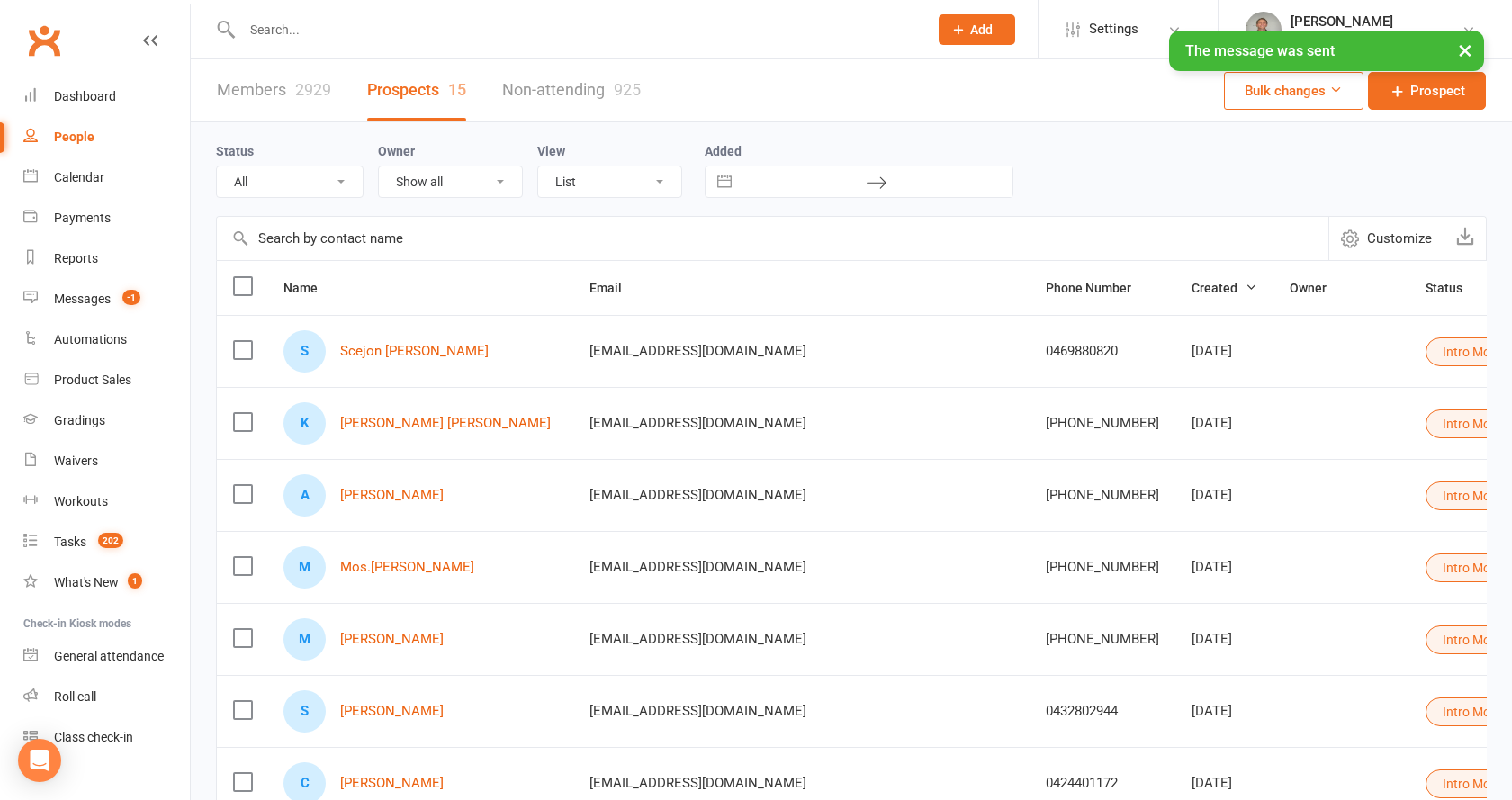
select select "Intro Month"
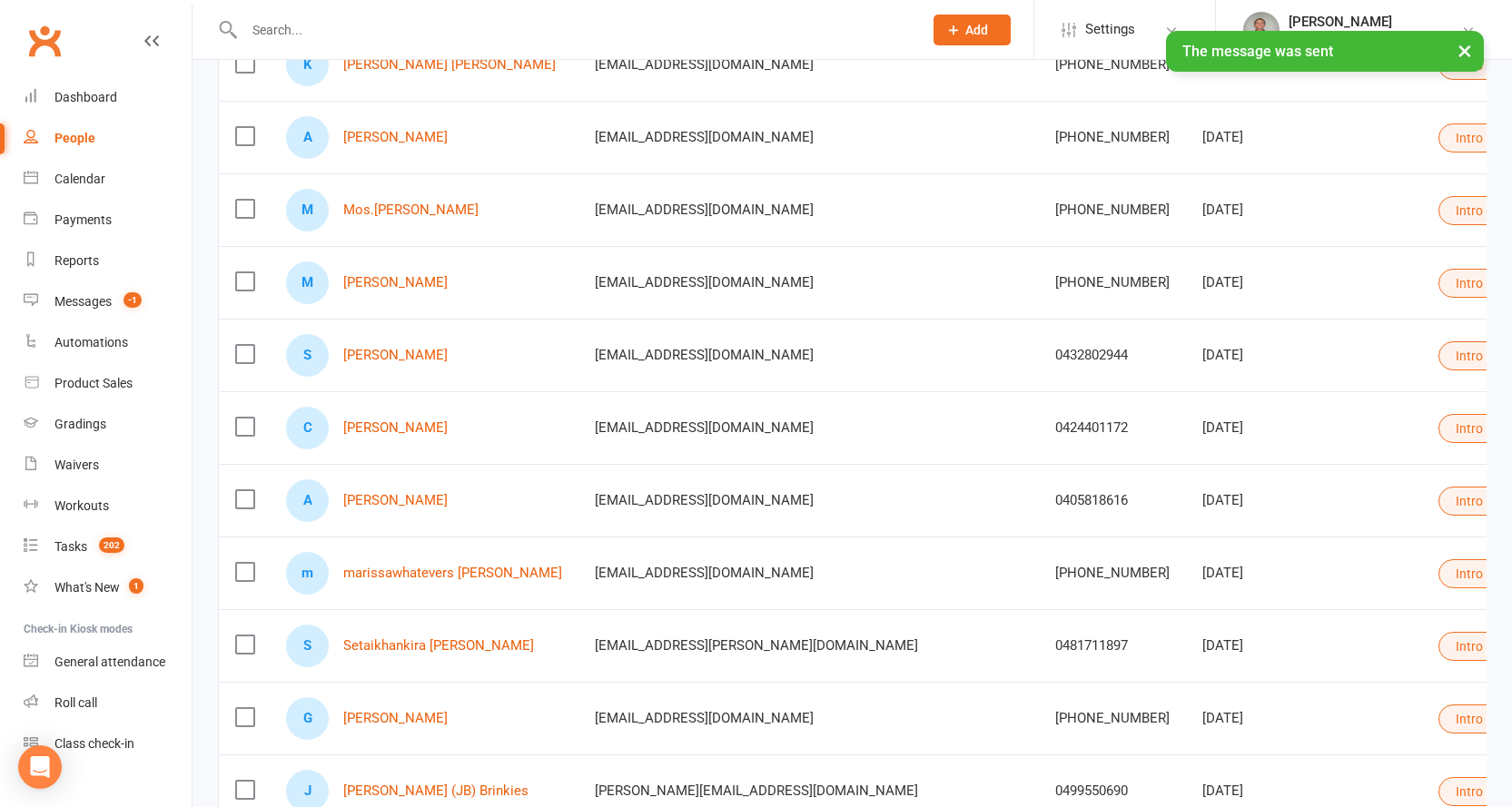
scroll to position [364, 0]
click at [390, 421] on link "[PERSON_NAME]" at bounding box center [396, 427] width 105 height 16
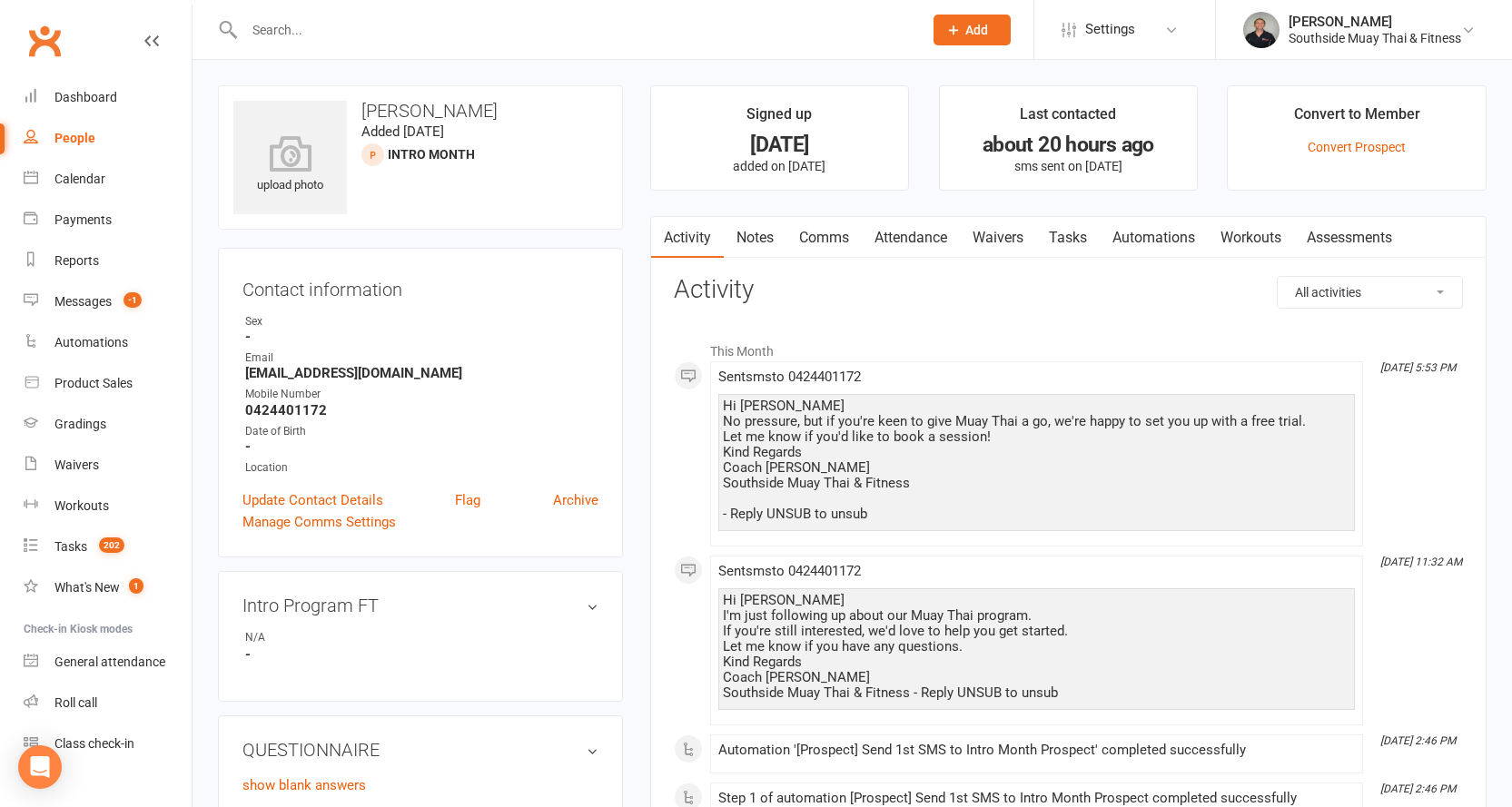
click at [815, 235] on link "Comms" at bounding box center [823, 237] width 75 height 41
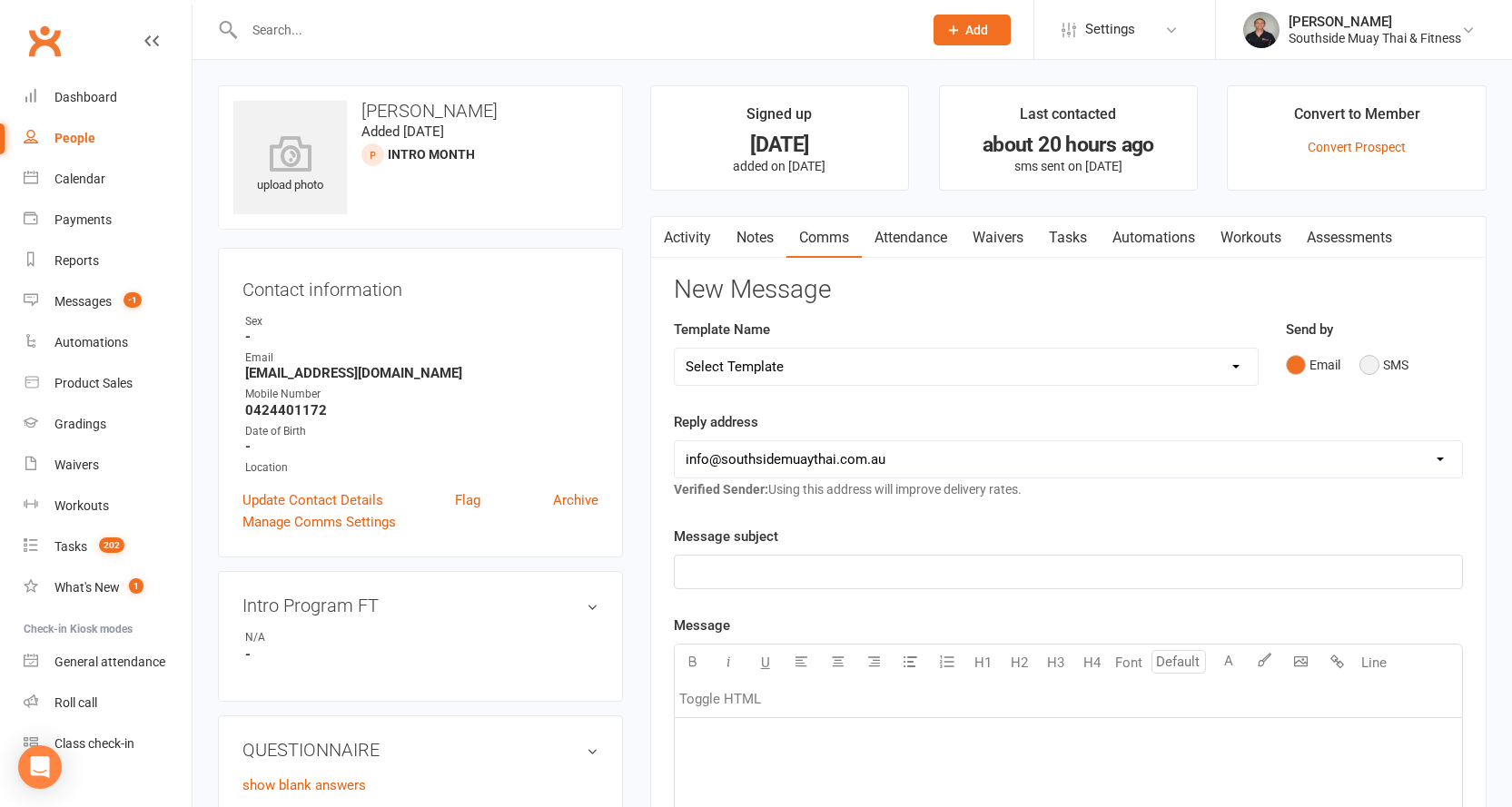
click at [1393, 354] on button "SMS" at bounding box center [1383, 365] width 49 height 35
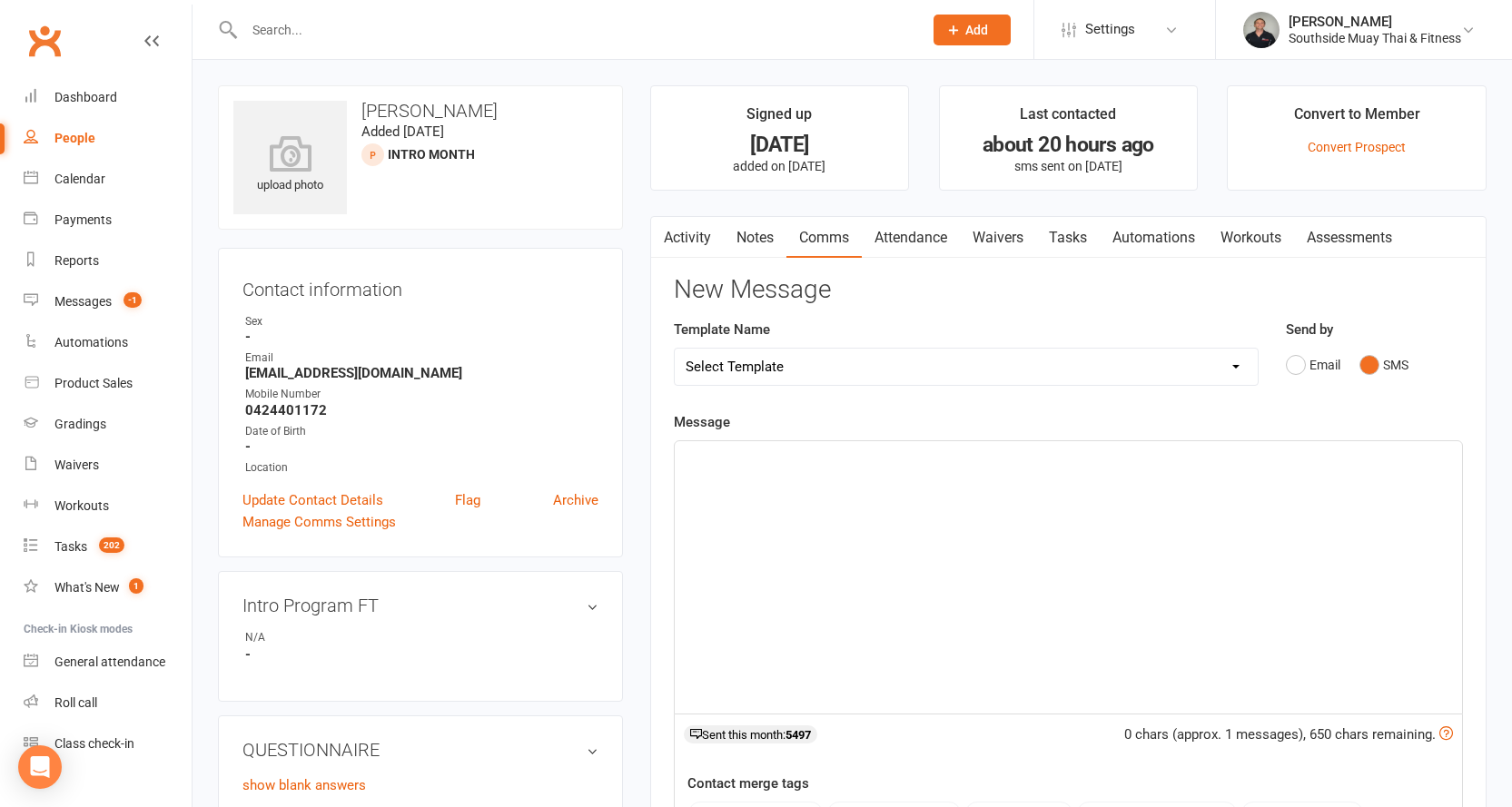
click at [907, 352] on select "Select Template [SMS] Outreach Message: High Risk – Personal From Trainer + Ree…" at bounding box center [966, 367] width 583 height 37
select select "26"
click at [675, 349] on select "Select Template [SMS] Outreach Message: High Risk – Personal From Trainer + Ree…" at bounding box center [966, 367] width 583 height 37
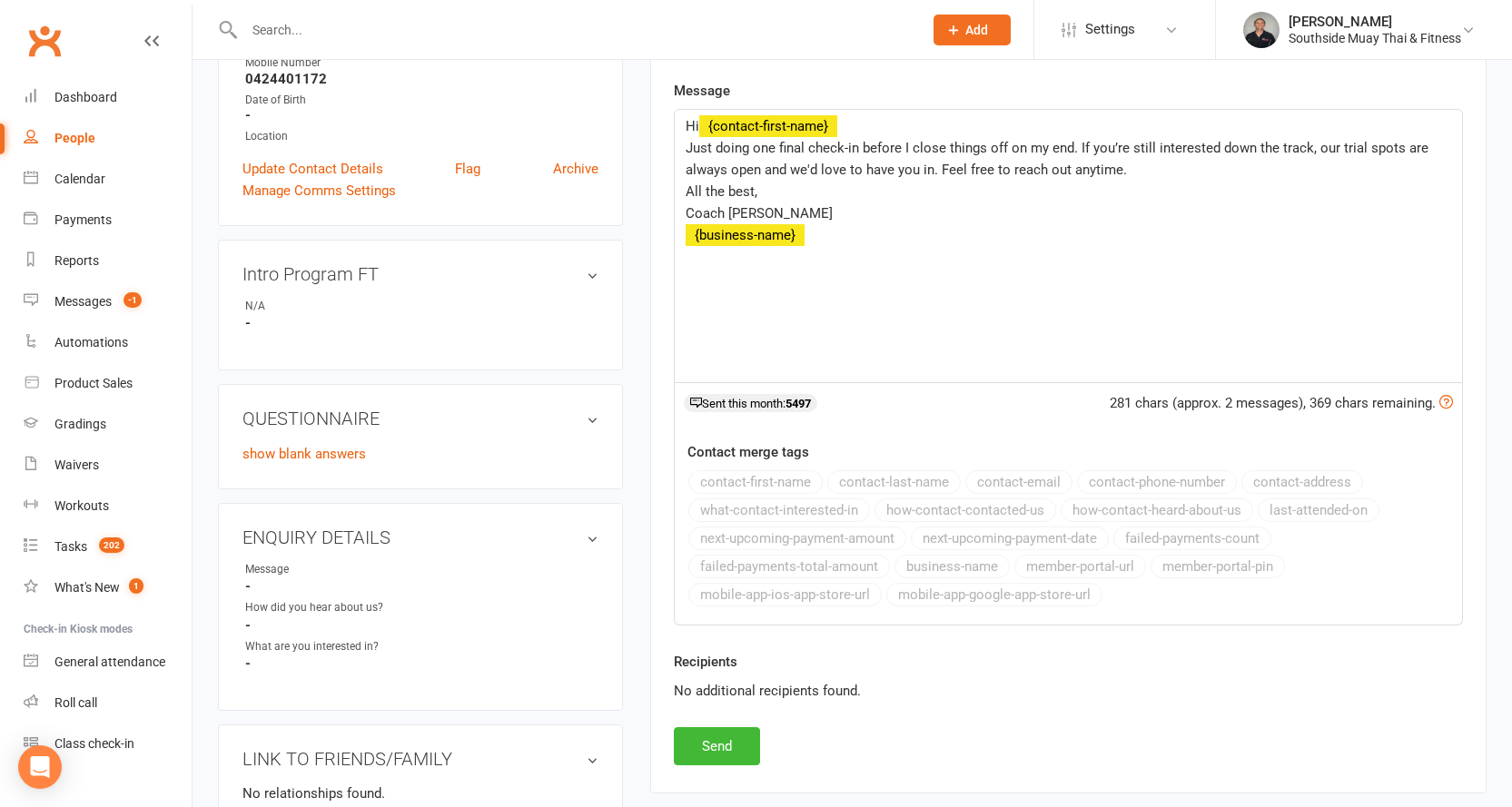
scroll to position [364, 0]
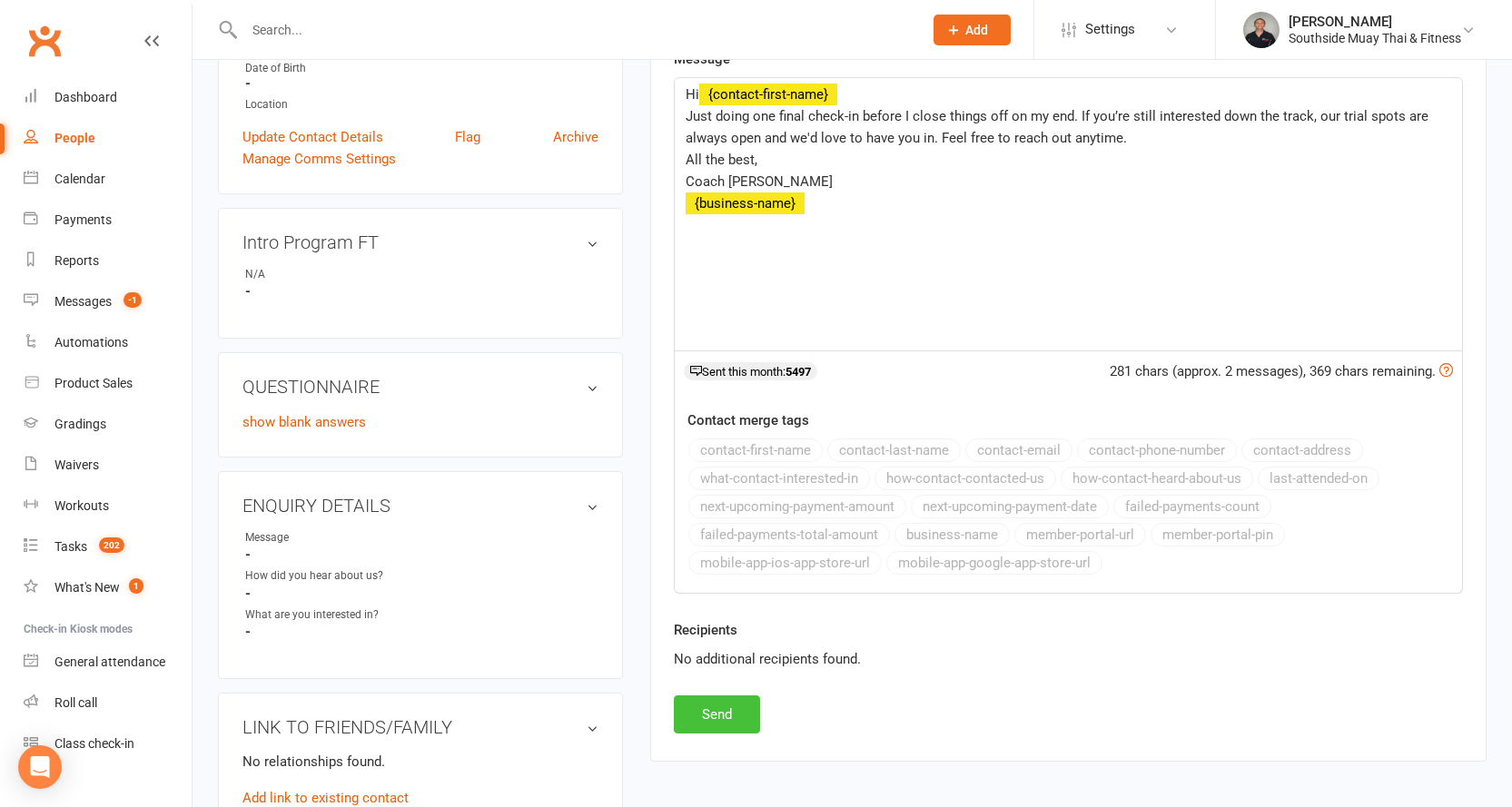
click at [709, 710] on button "Send" at bounding box center [717, 715] width 86 height 39
select select
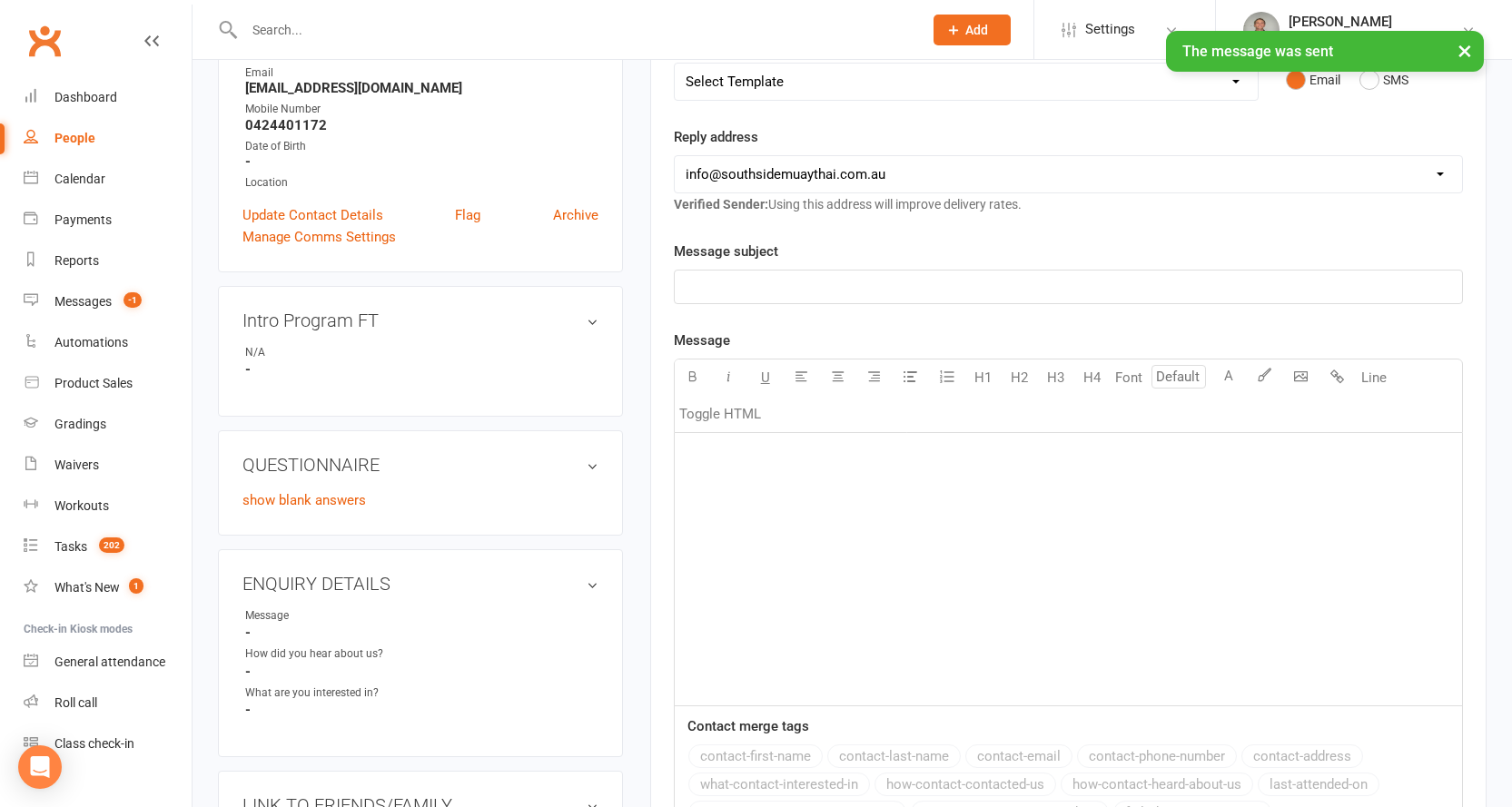
scroll to position [0, 0]
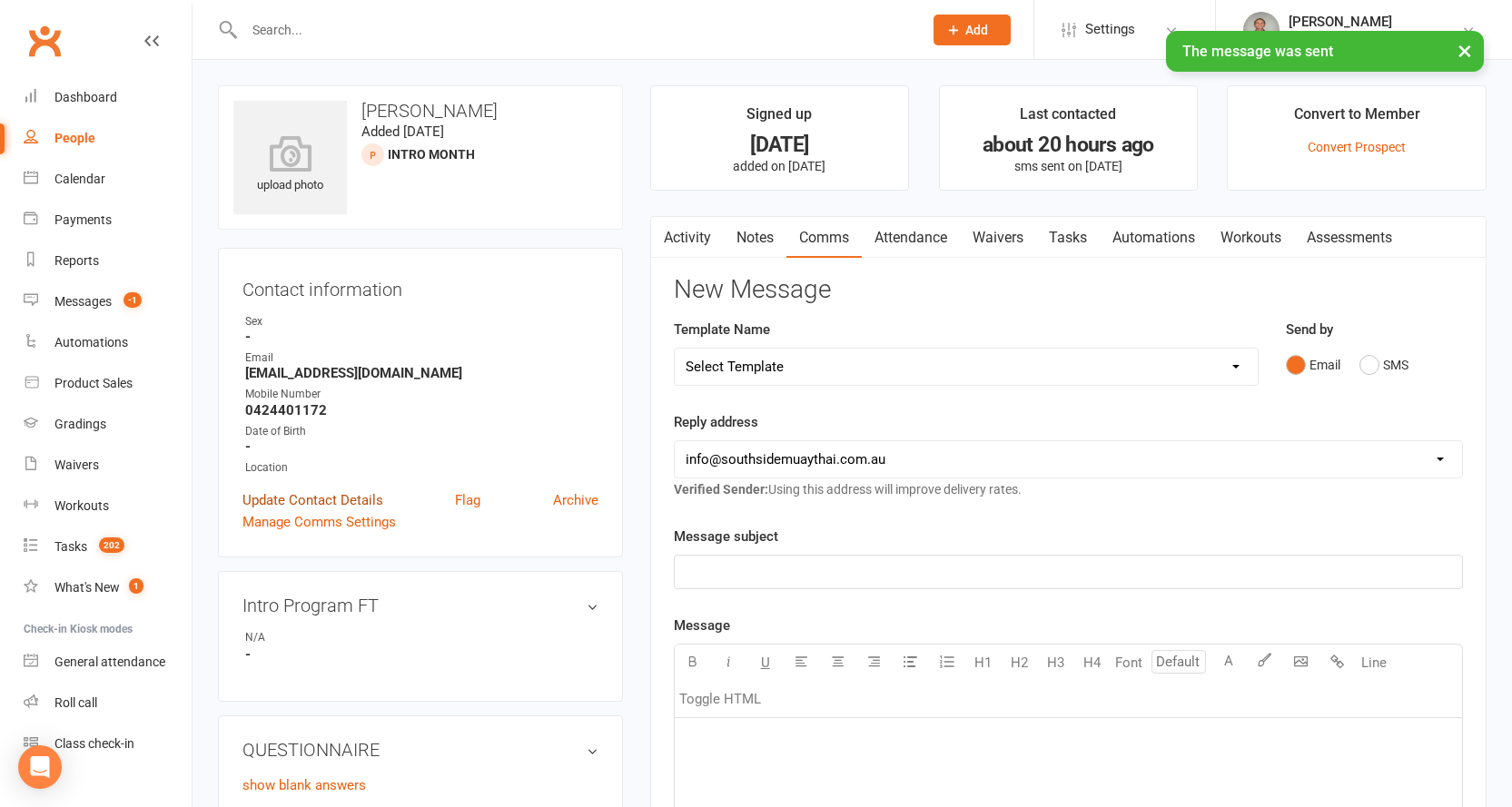
click at [281, 491] on link "Update Contact Details" at bounding box center [312, 500] width 140 height 22
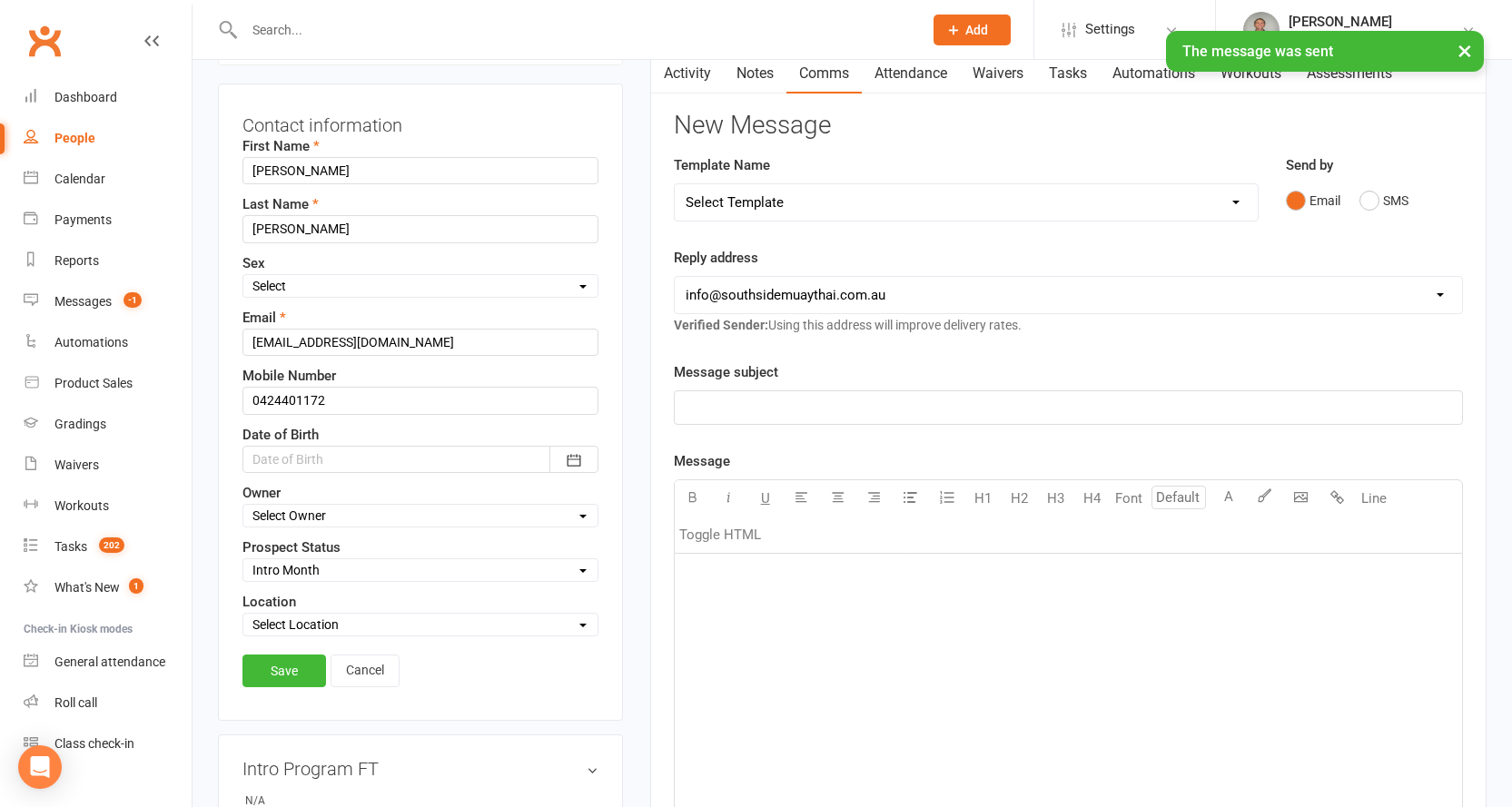
scroll to position [267, 0]
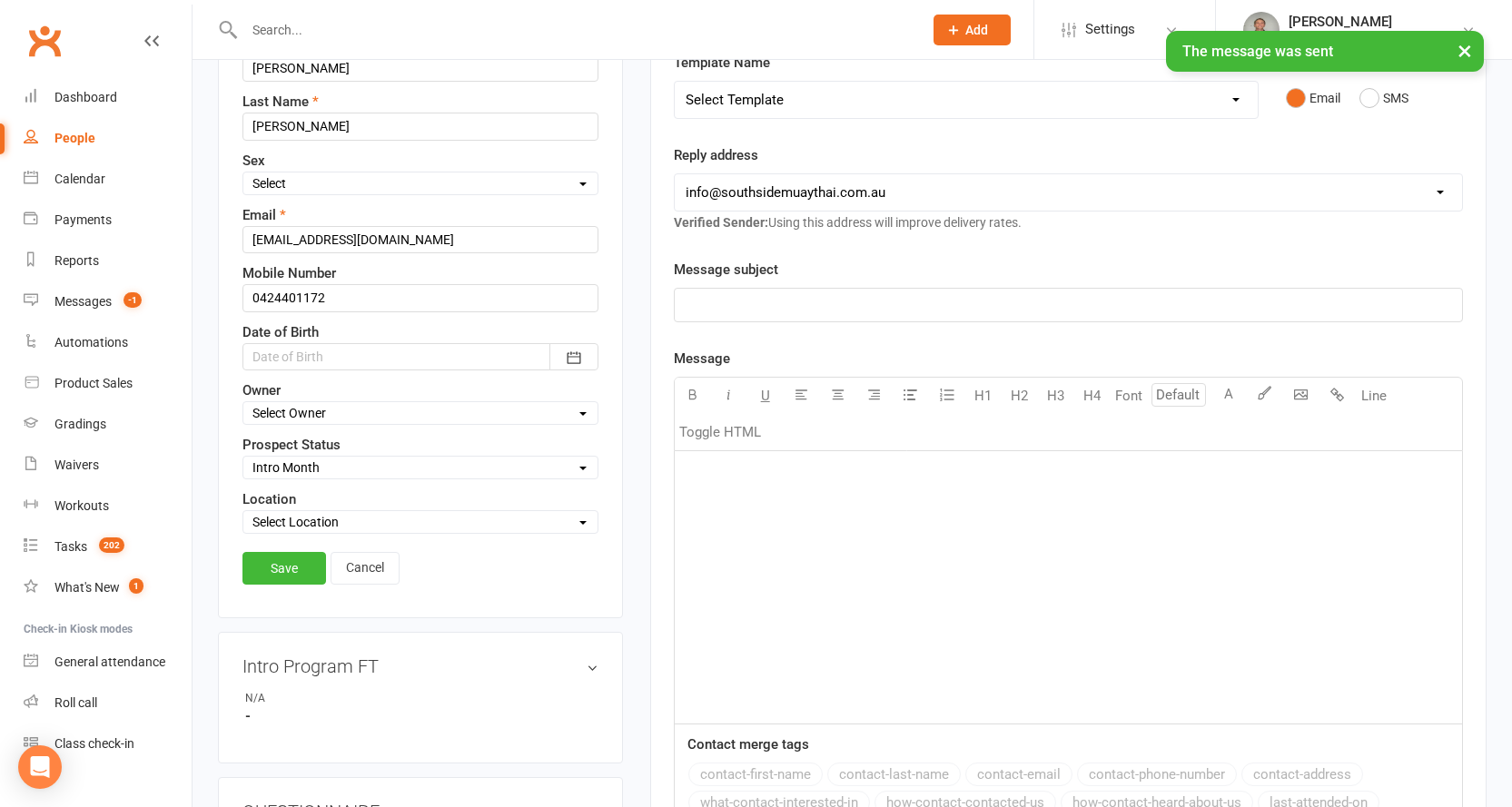
click at [286, 470] on select "Select Initial Contact 28 Day LBE - Contact Needed 28 Day LBE - Intro Class Boo…" at bounding box center [420, 467] width 354 height 20
select select "4 Week Trial - Re-engage Later"
click at [243, 458] on select "Select Initial Contact 28 Day LBE - Contact Needed 28 Day LBE - Intro Class Boo…" at bounding box center [420, 467] width 354 height 20
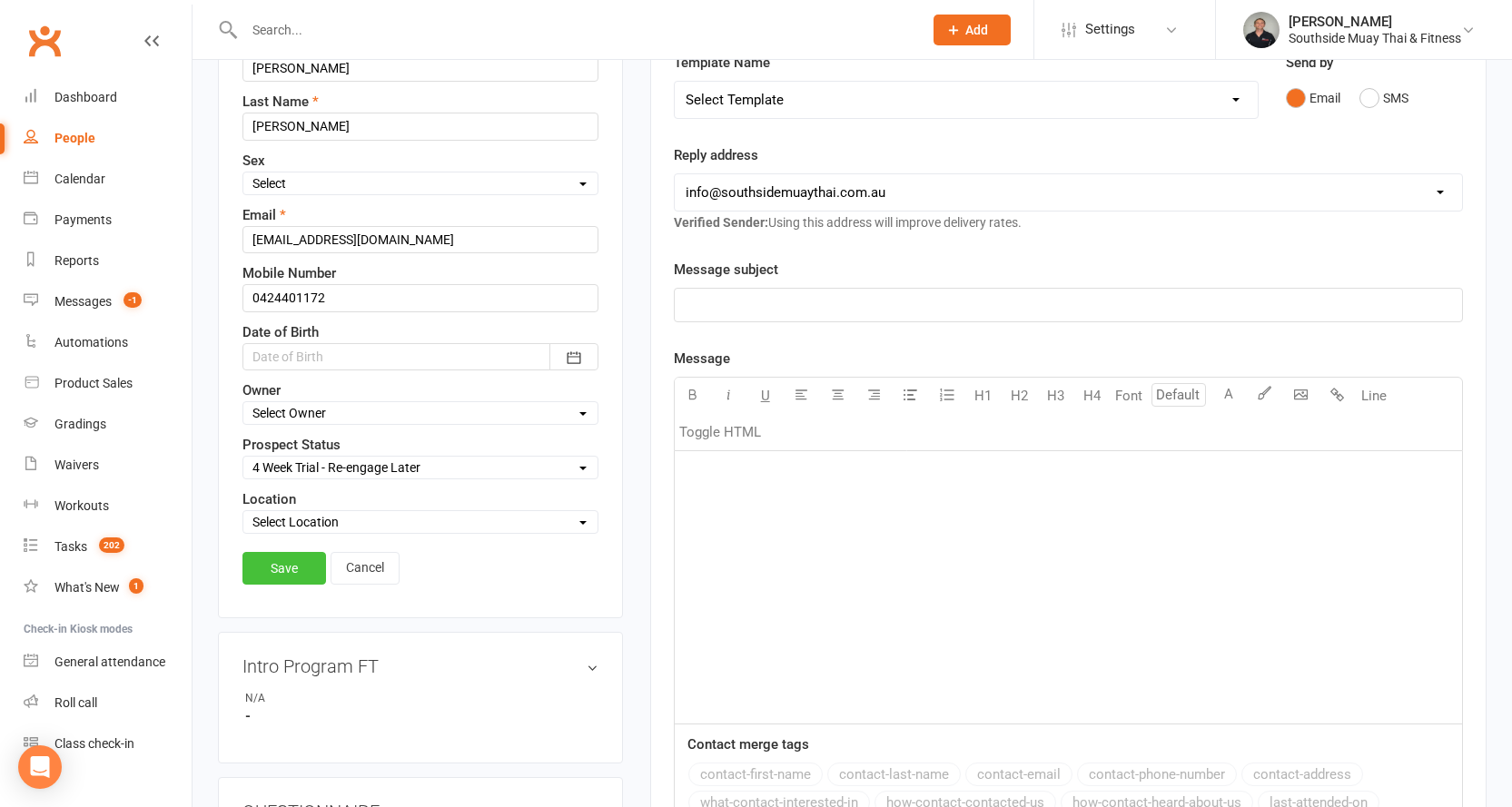
click at [293, 564] on link "Save" at bounding box center [284, 568] width 84 height 33
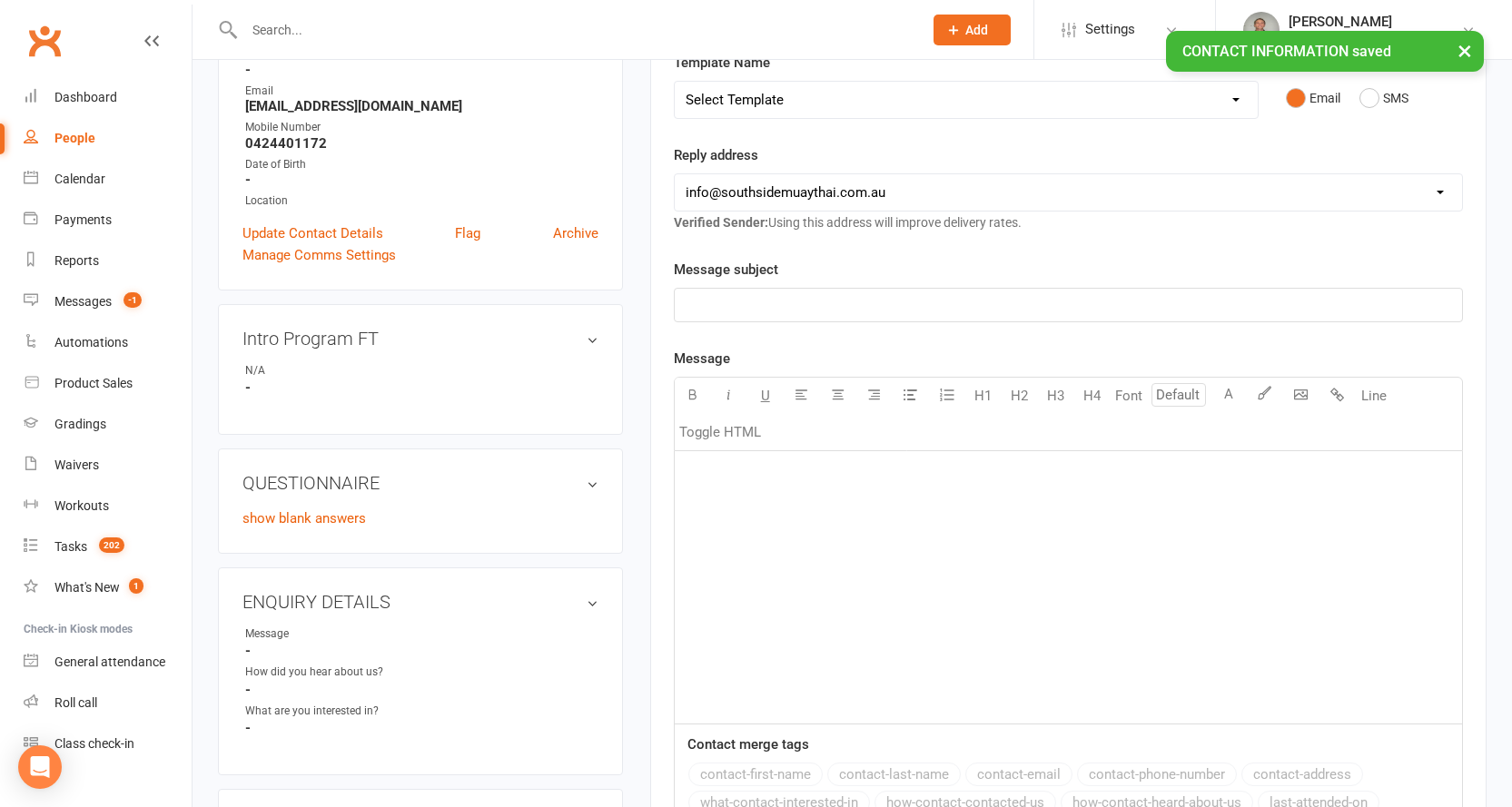
click at [62, 132] on div "People" at bounding box center [74, 138] width 41 height 15
select select "100"
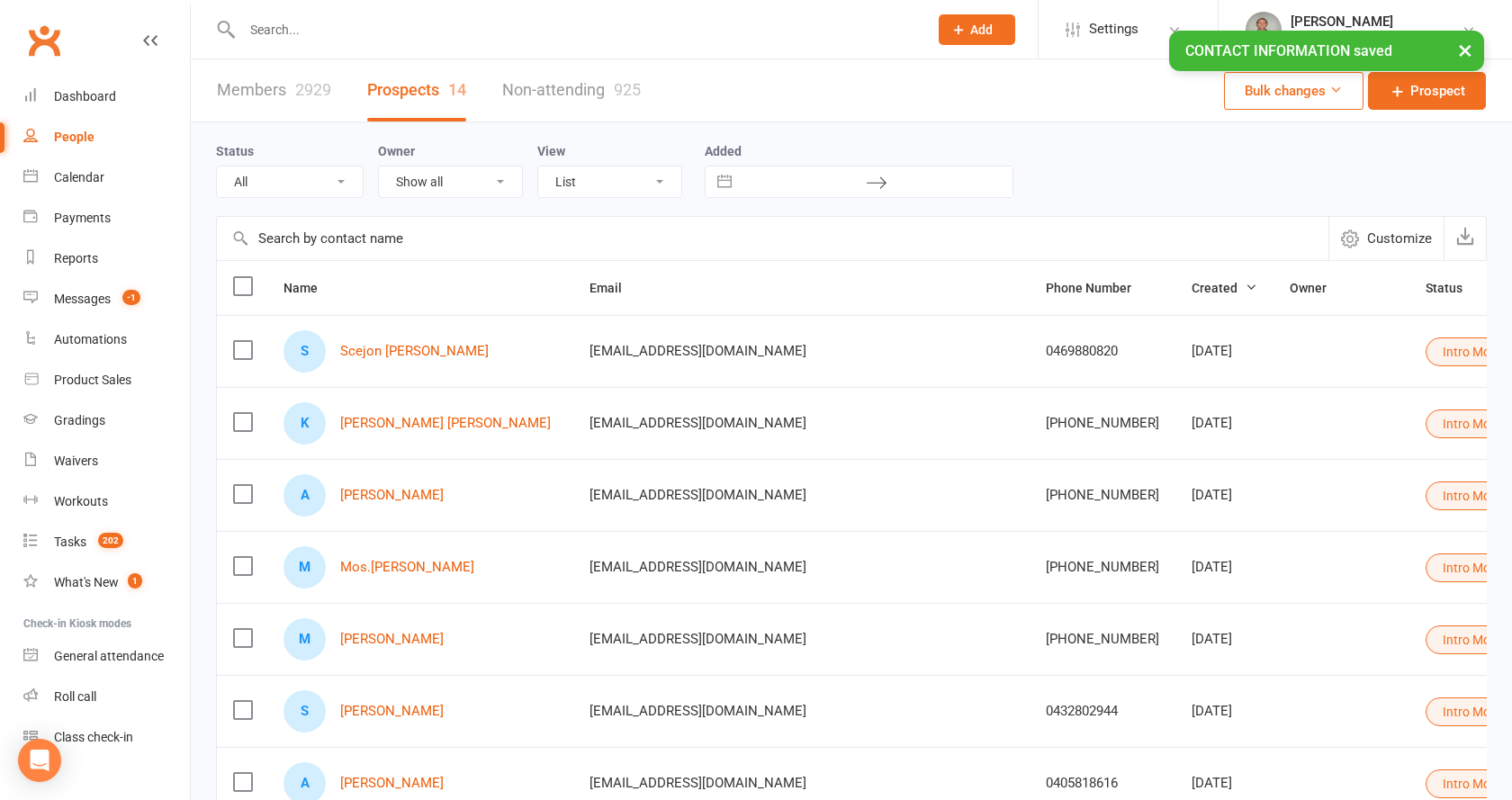
select select "Intro Month"
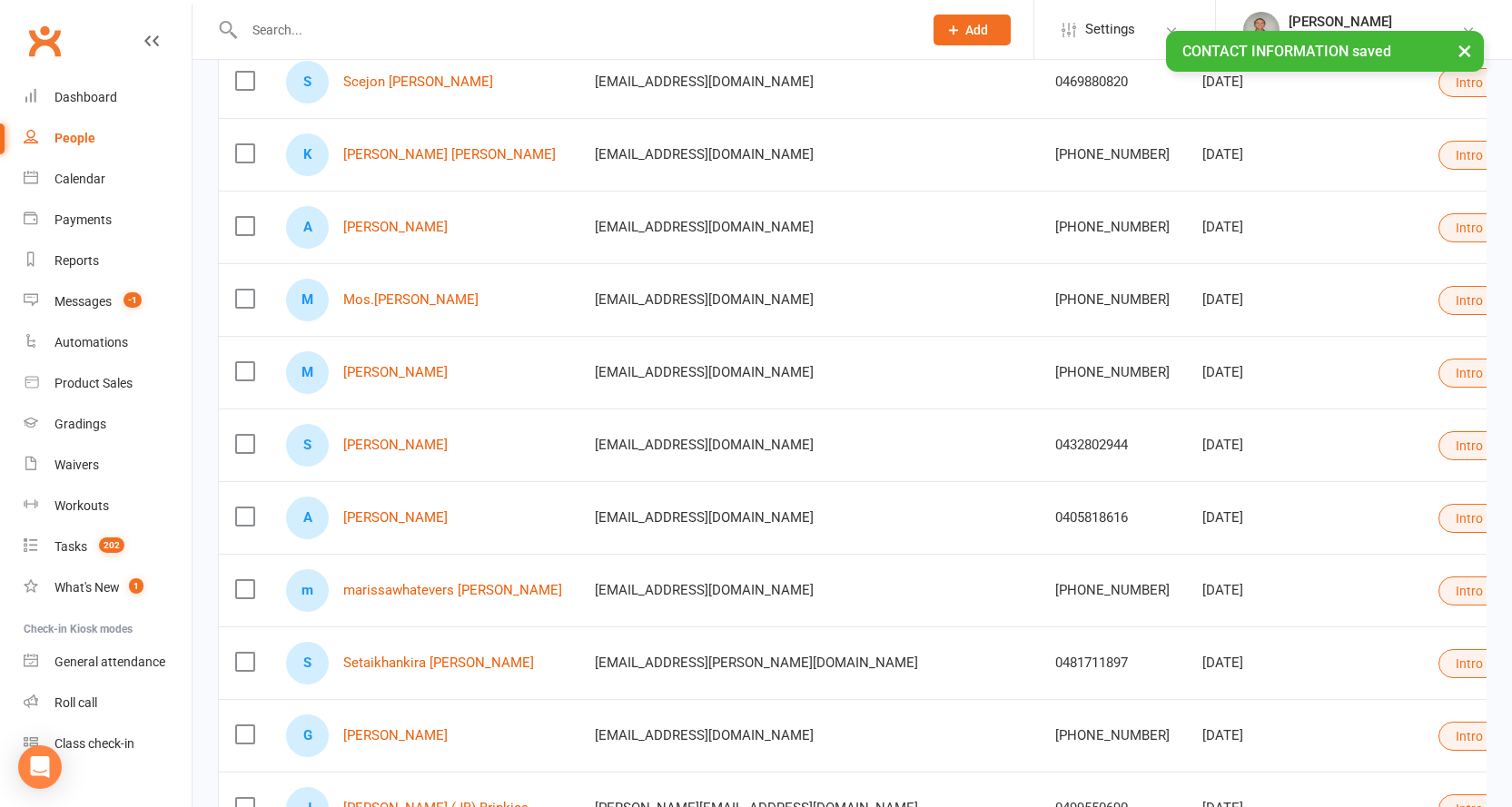
scroll to position [364, 0]
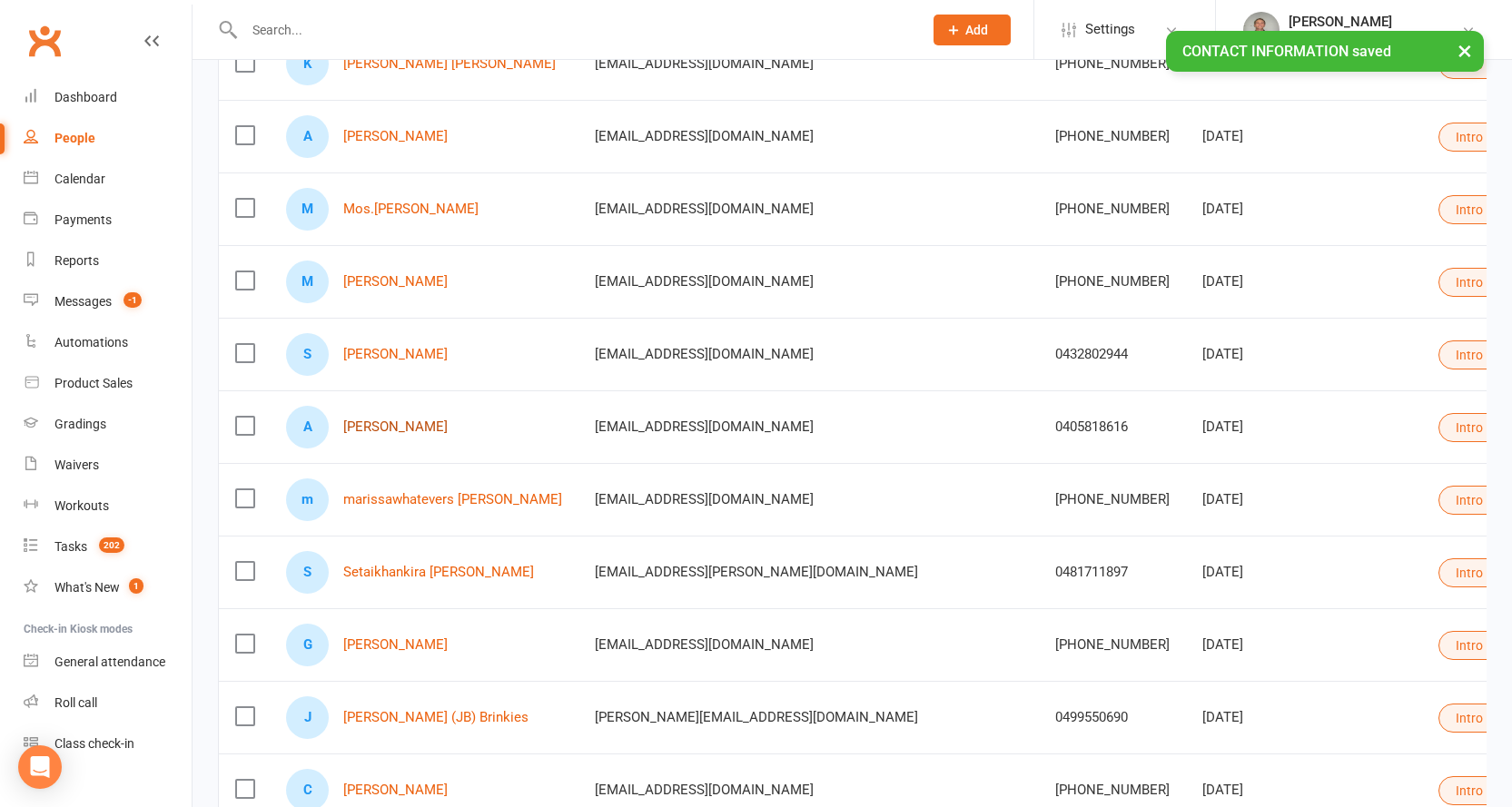
click at [382, 430] on link "[PERSON_NAME]" at bounding box center [396, 427] width 105 height 16
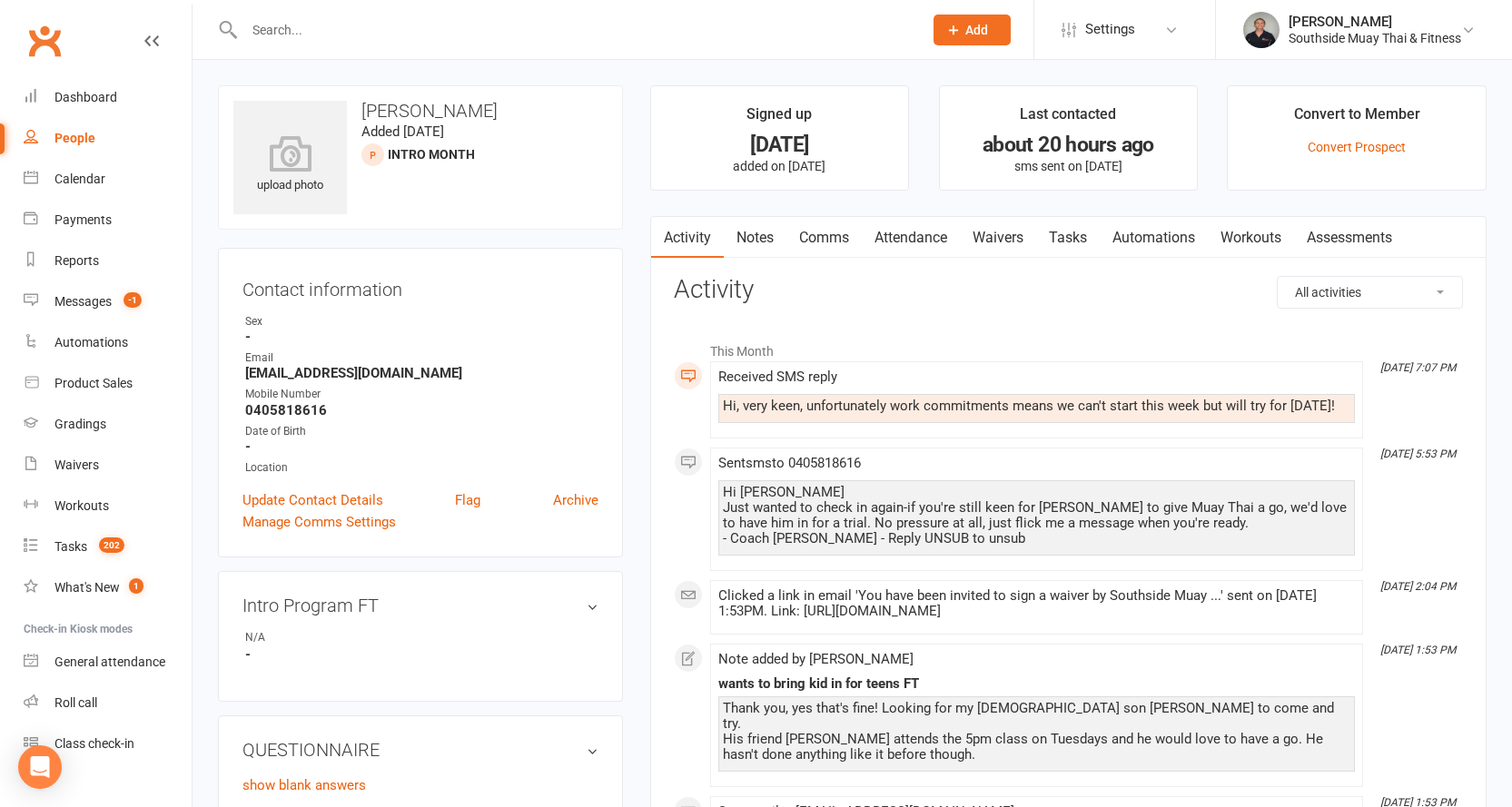
click at [1018, 237] on link "Waivers" at bounding box center [997, 237] width 76 height 41
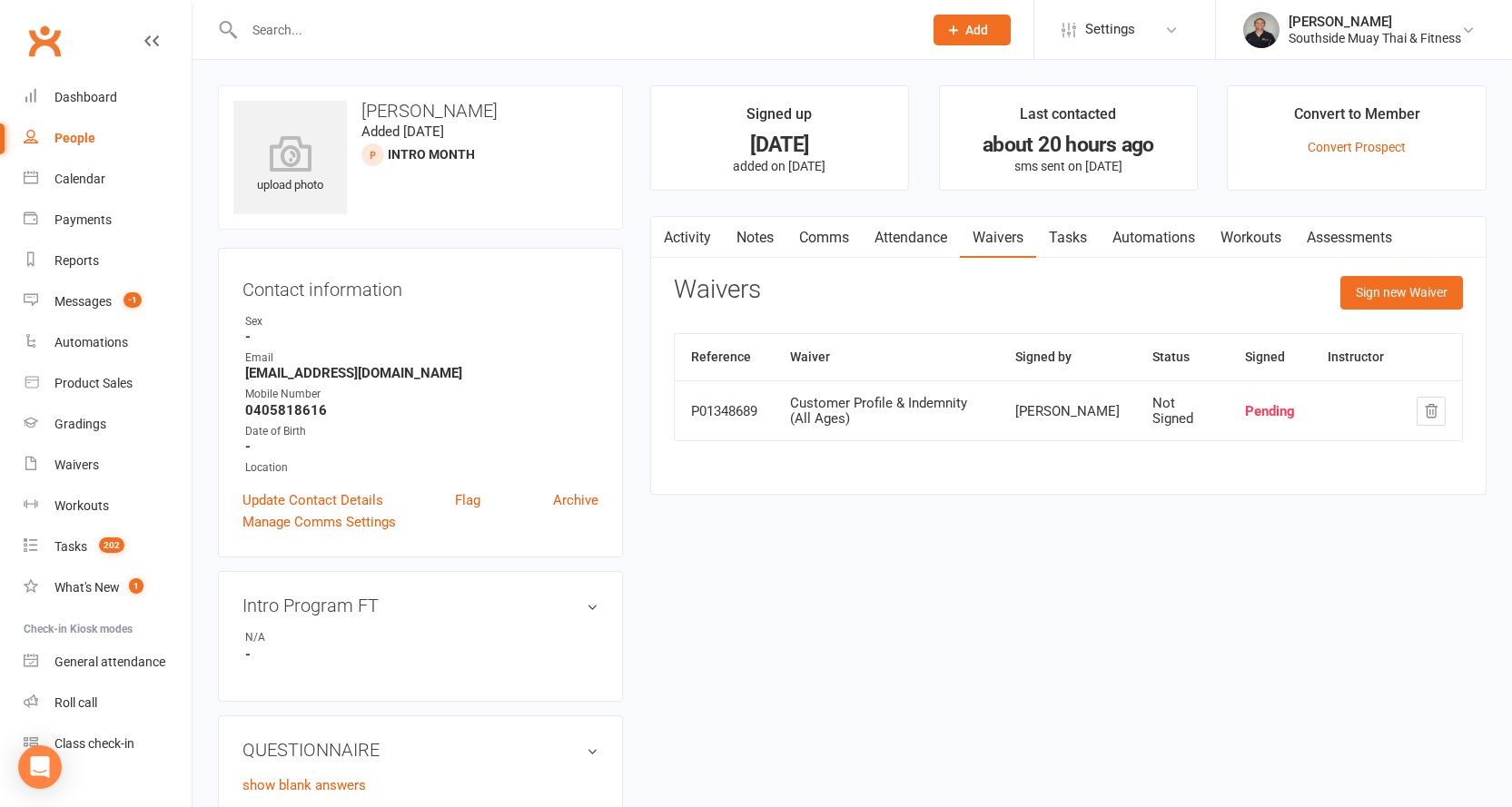
click at [841, 230] on link "Comms" at bounding box center [823, 237] width 75 height 41
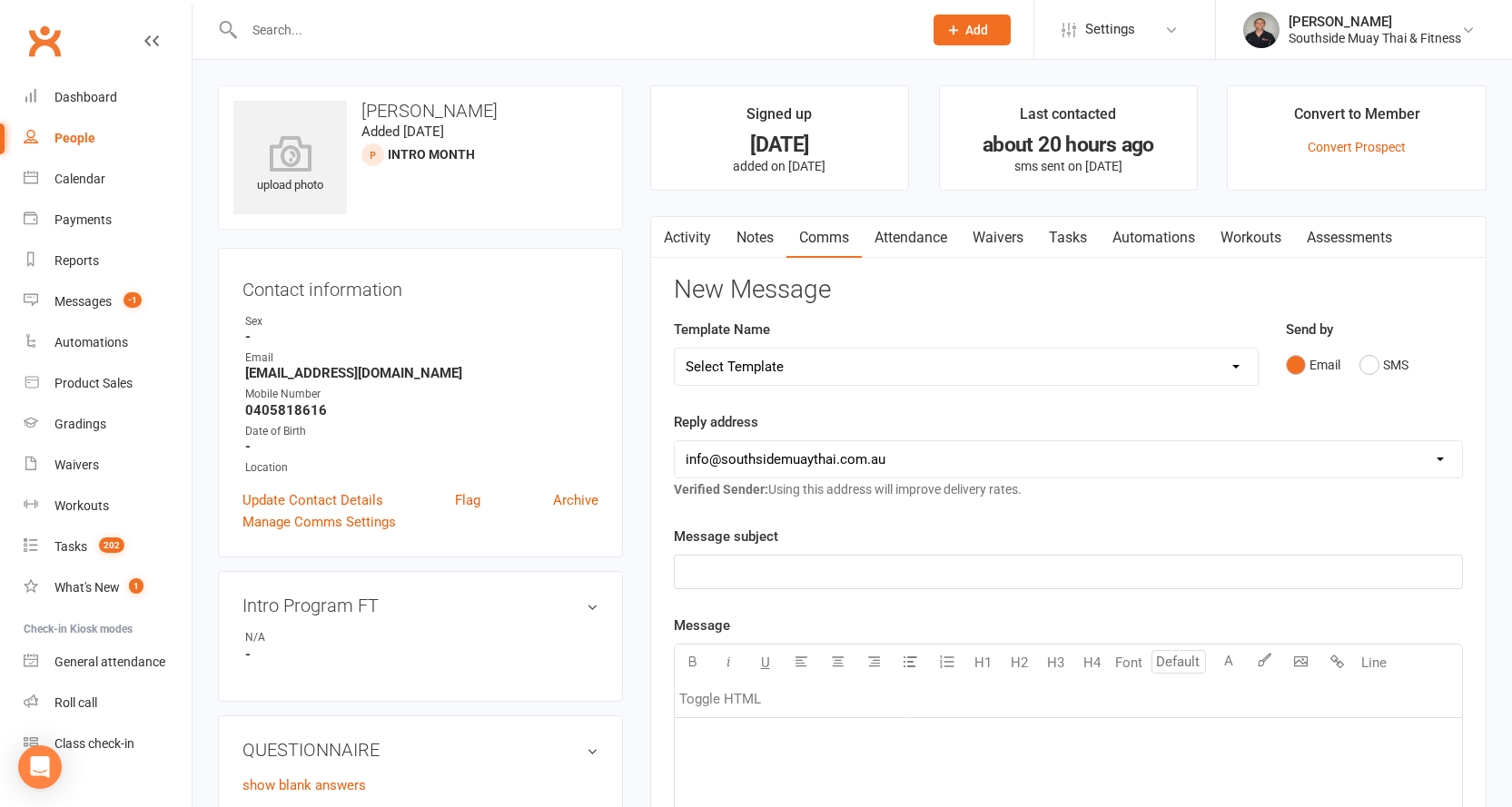
click at [704, 241] on link "Activity" at bounding box center [687, 237] width 73 height 41
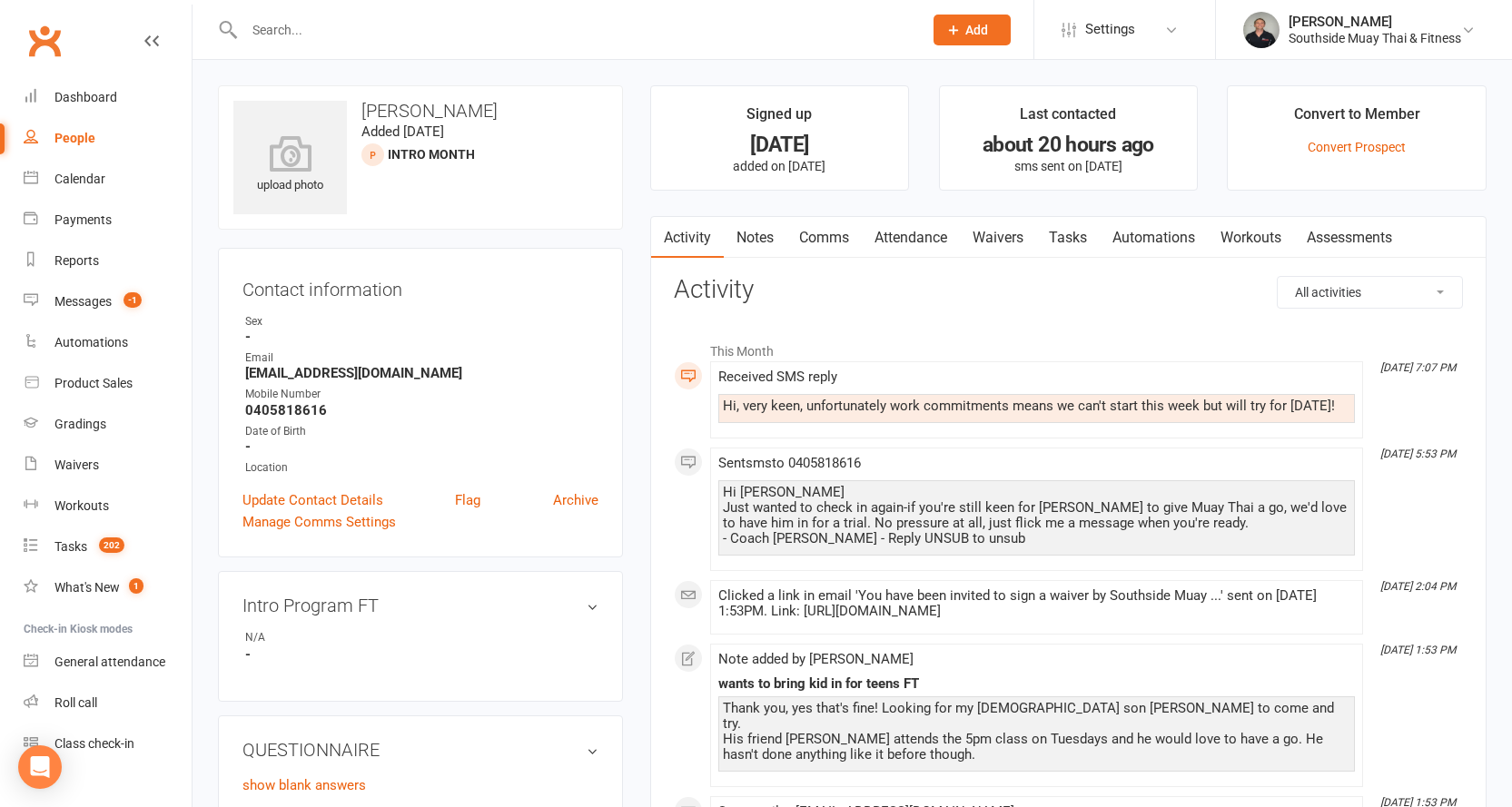
click at [60, 132] on div "People" at bounding box center [74, 138] width 41 height 15
select select "100"
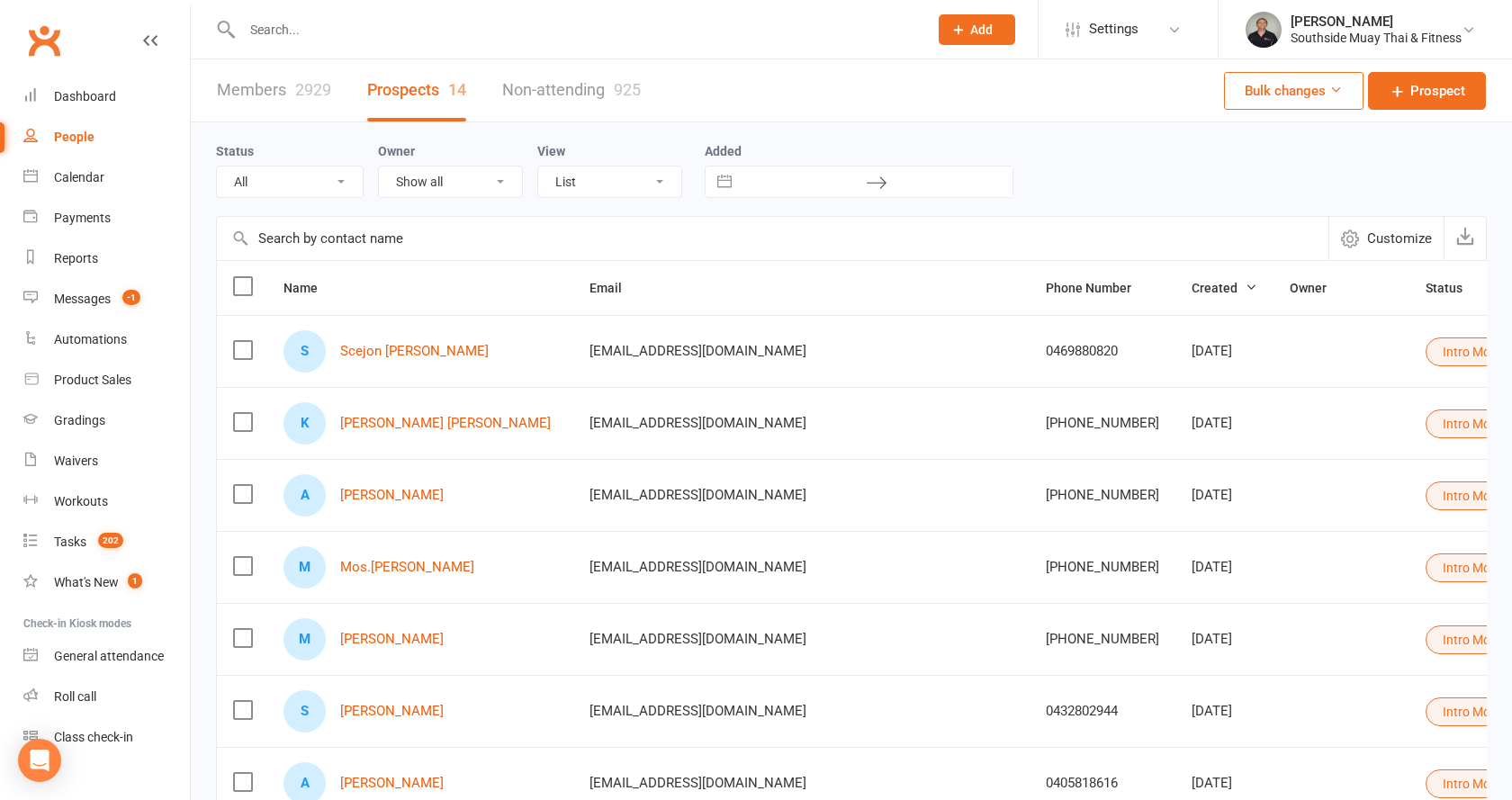
select select "Intro Month"
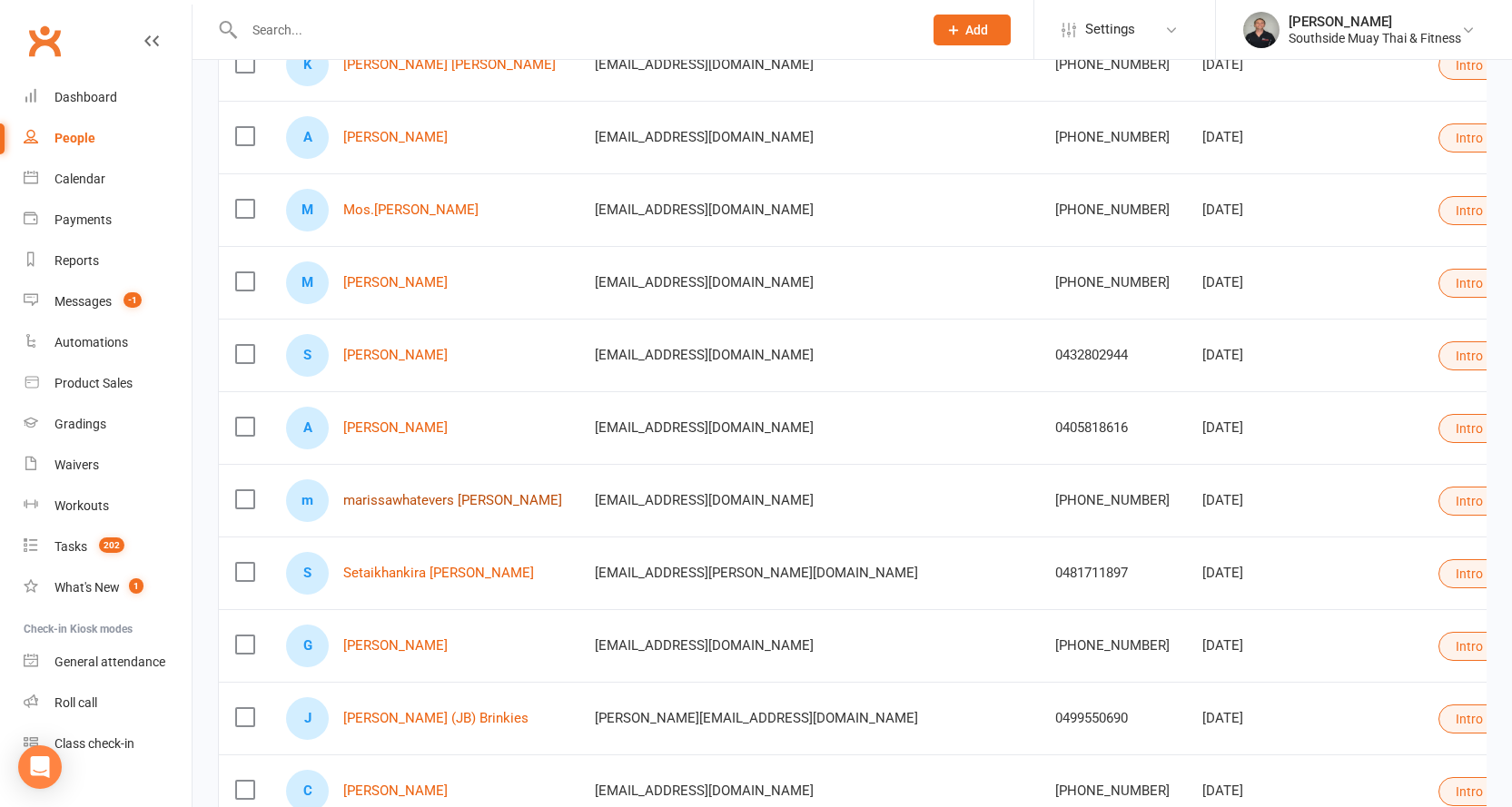
scroll to position [364, 0]
click at [414, 501] on link "marissawhatevers [PERSON_NAME]" at bounding box center [453, 499] width 218 height 16
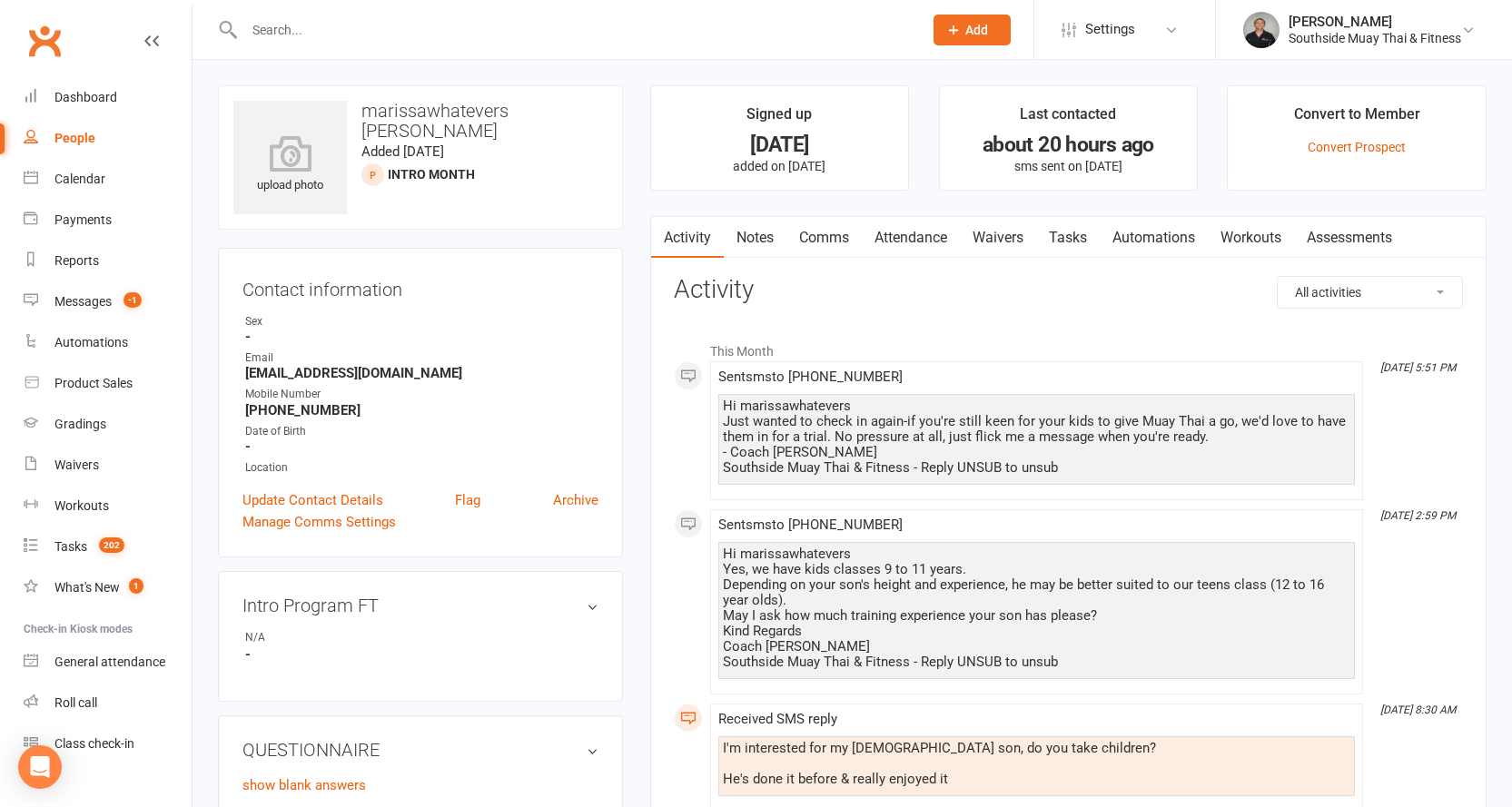
click at [81, 129] on link "People" at bounding box center [107, 139] width 168 height 41
select select "100"
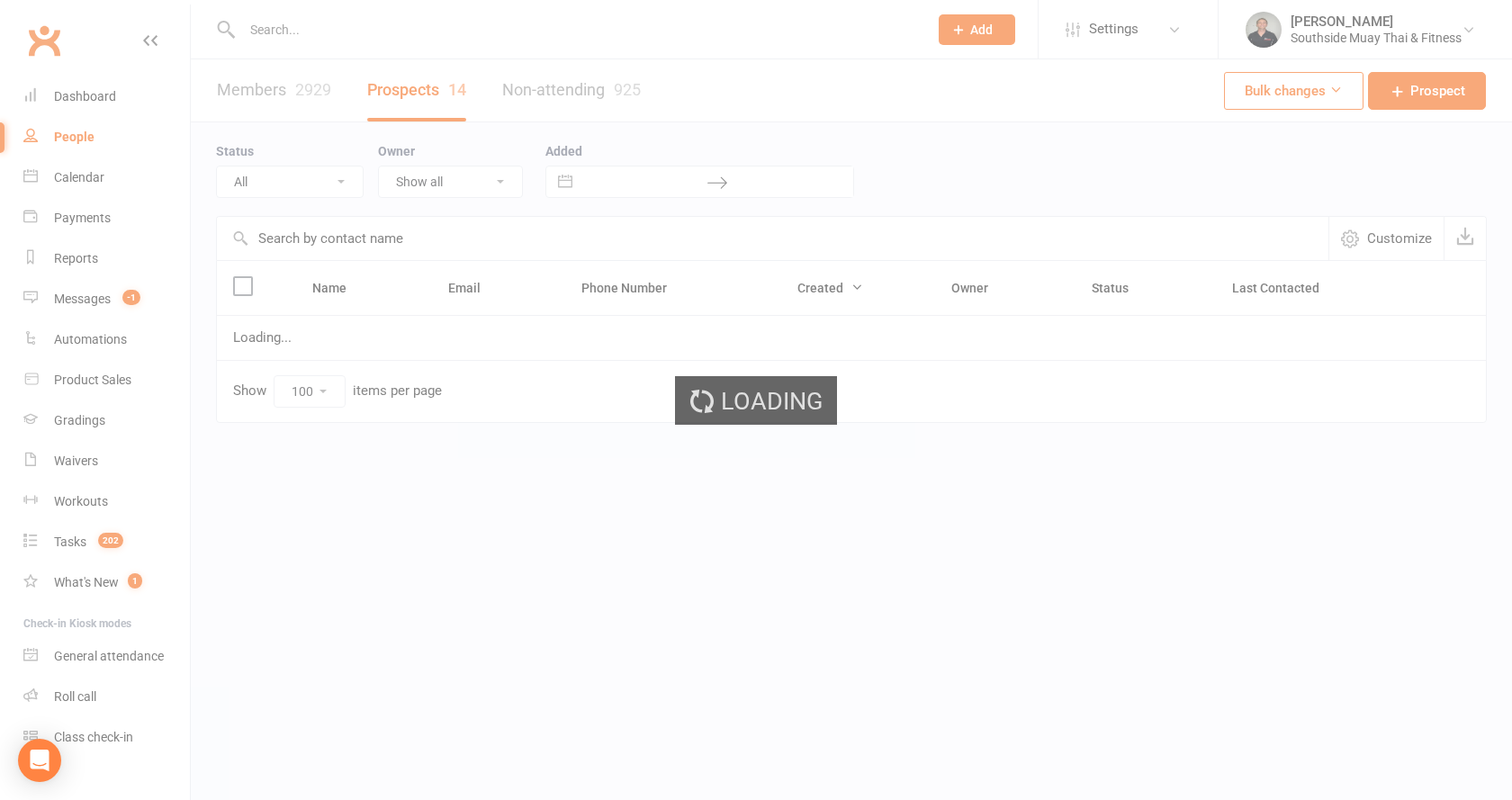
select select "Intro Month"
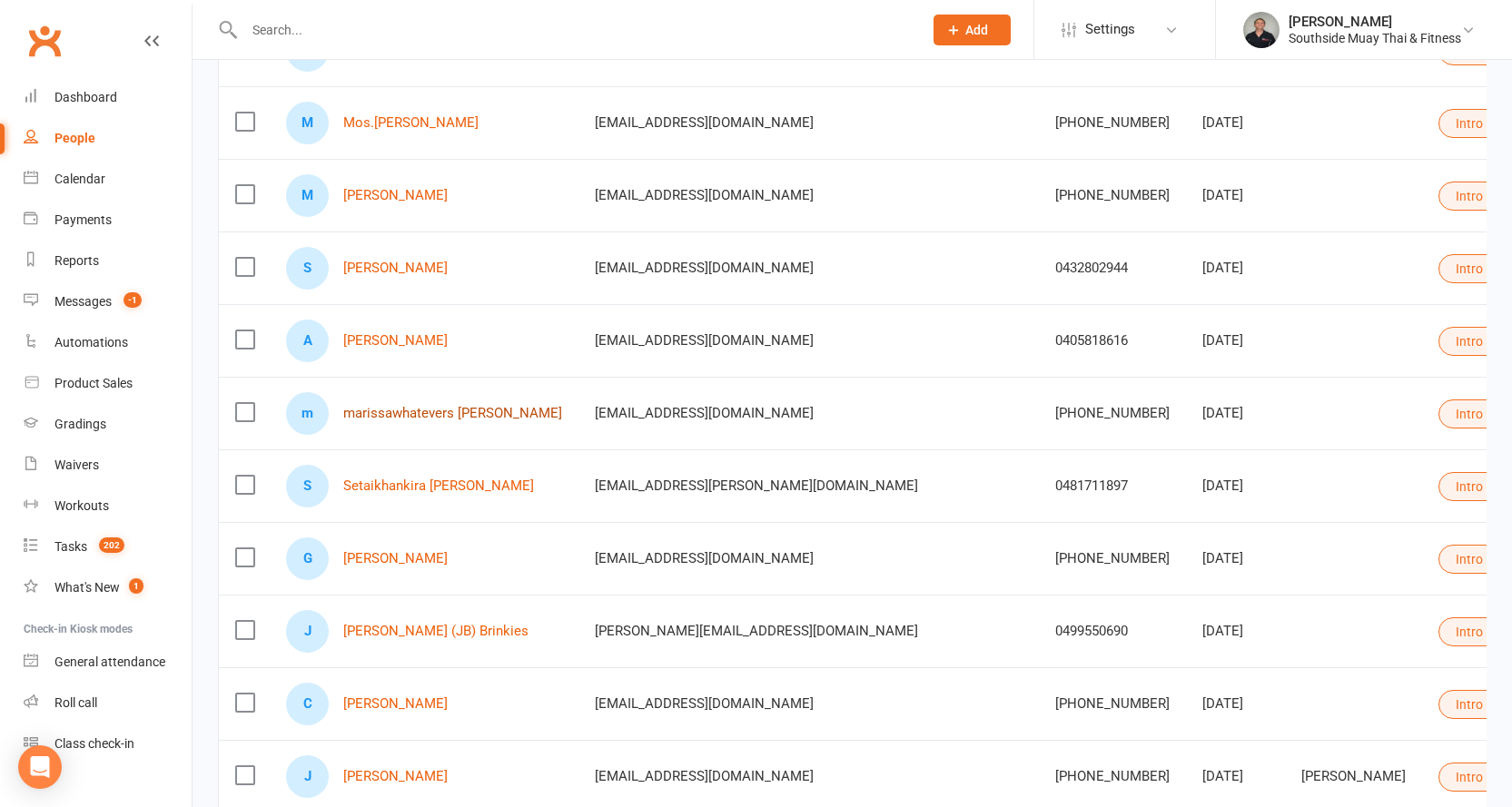
scroll to position [454, 0]
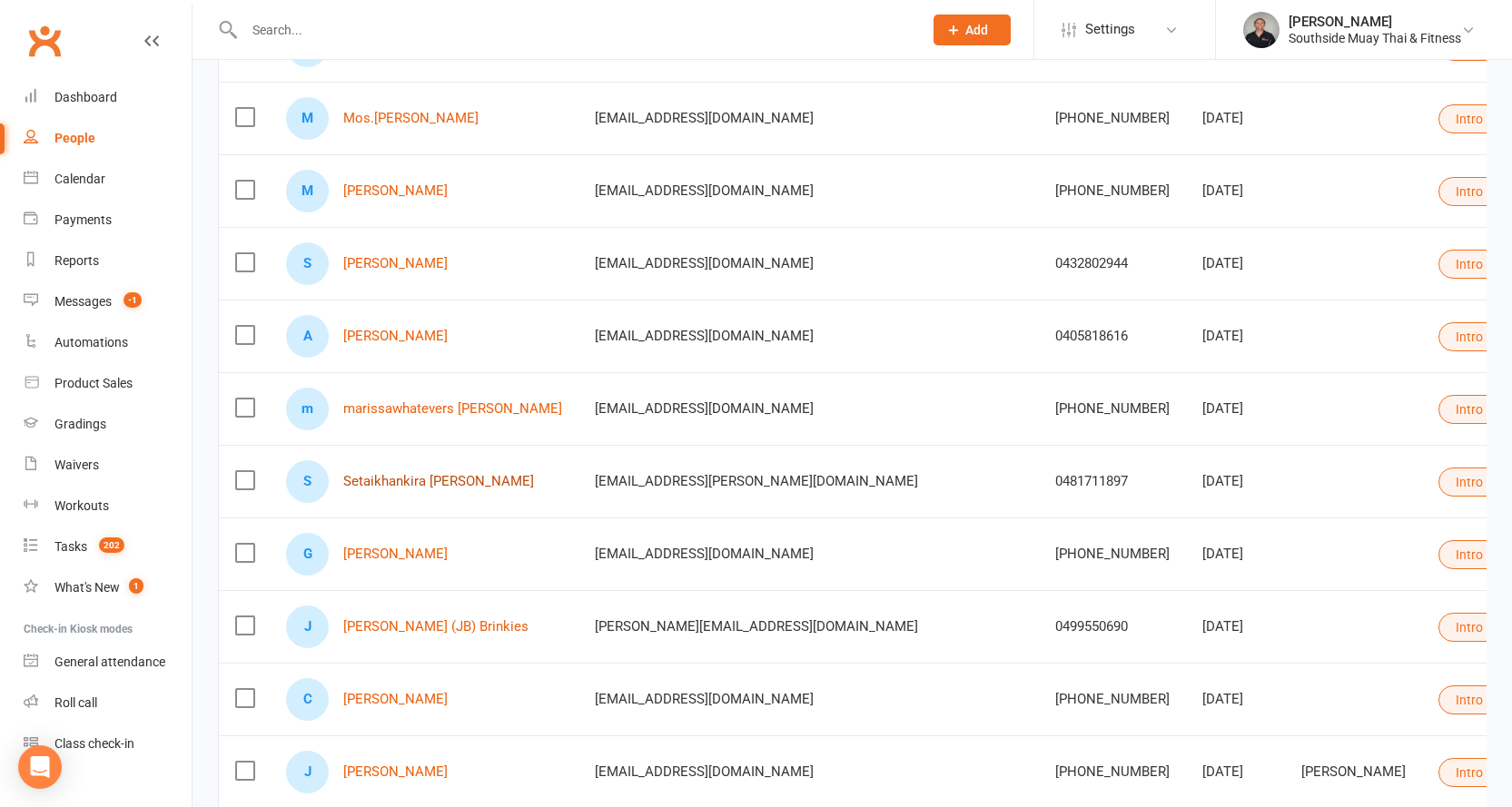
click at [431, 480] on link "Setaikhankira [PERSON_NAME]" at bounding box center [439, 481] width 191 height 16
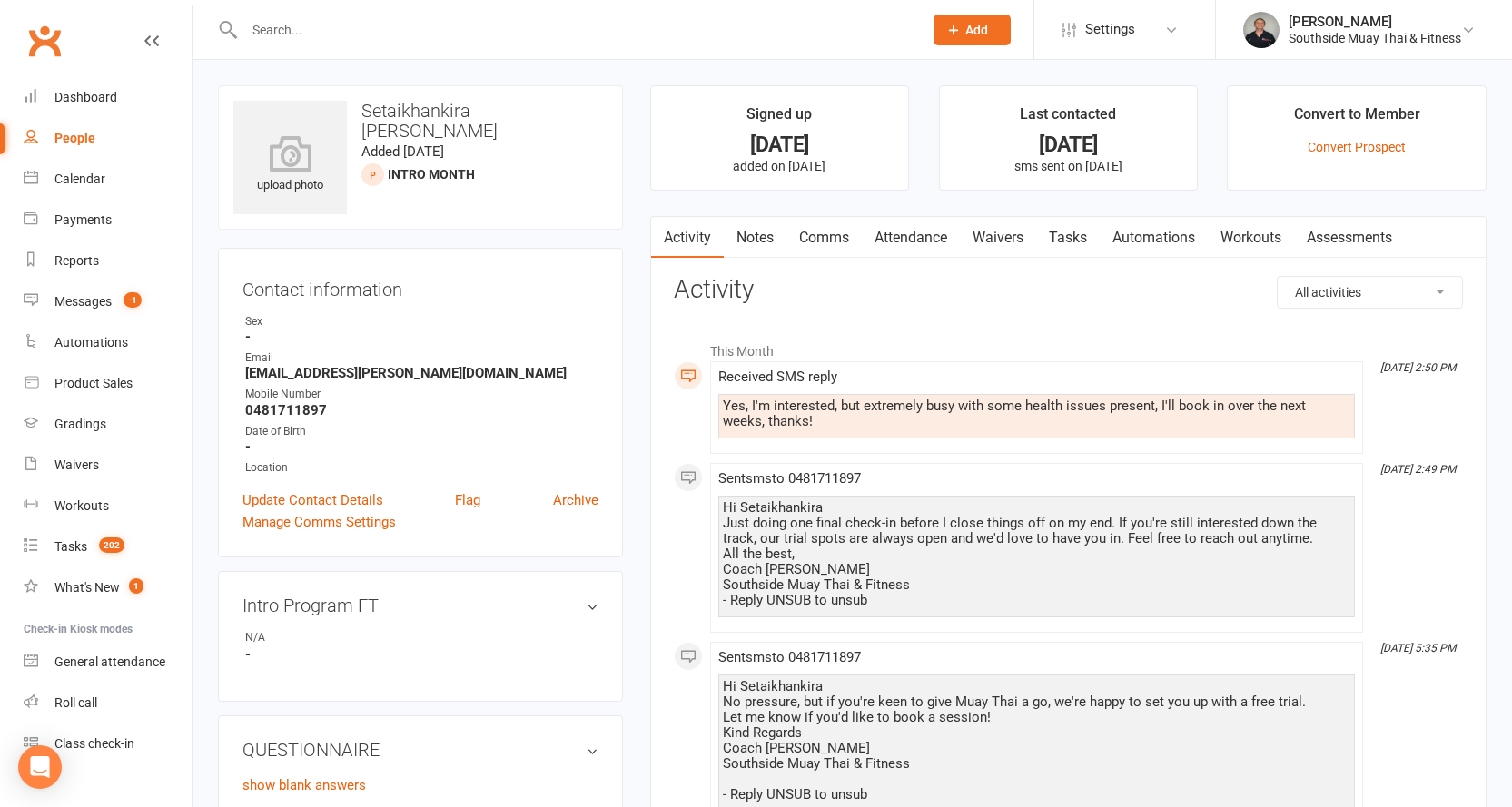
click at [83, 133] on div "People" at bounding box center [74, 138] width 41 height 15
select select "100"
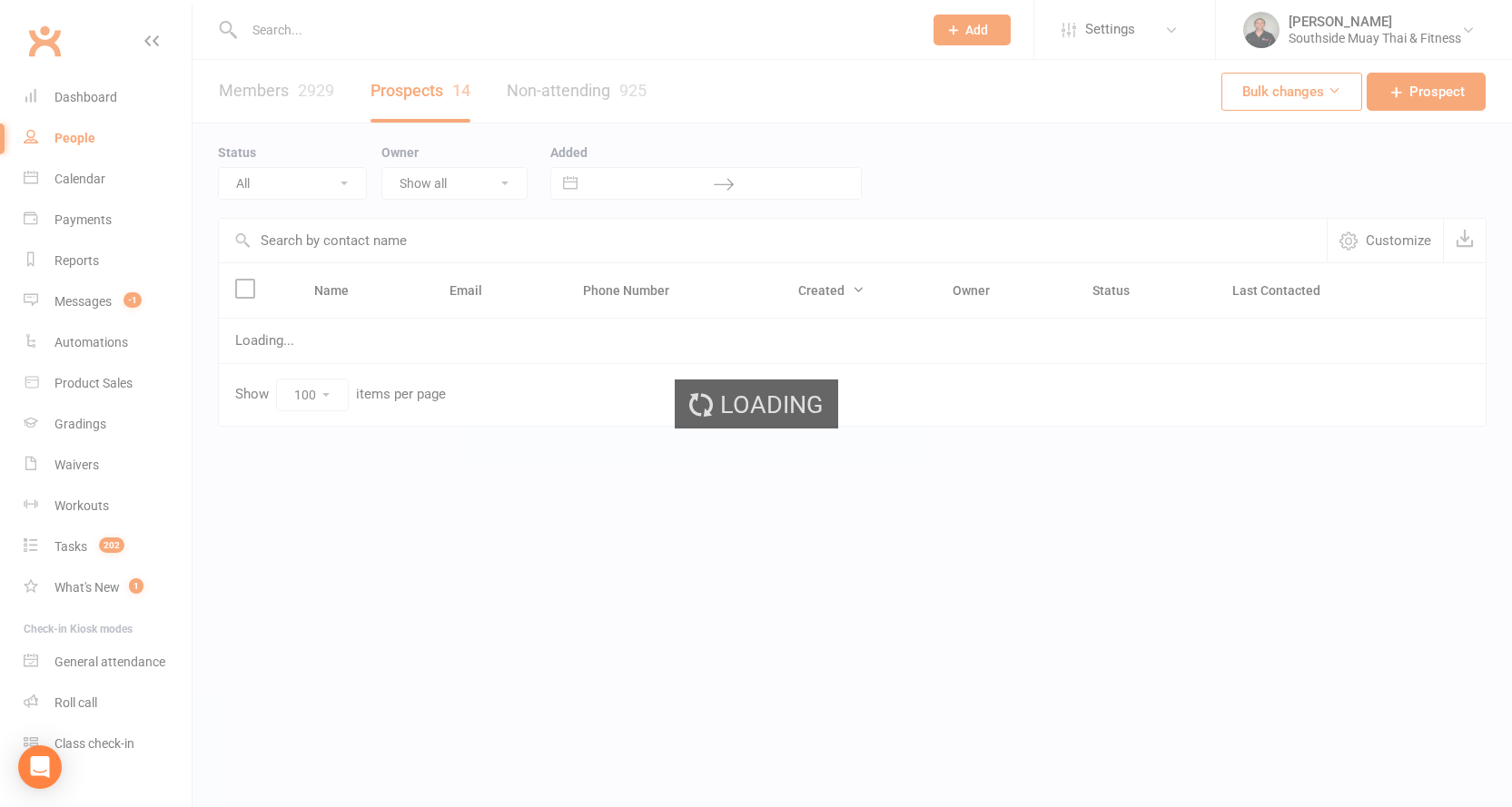
select select "Intro Month"
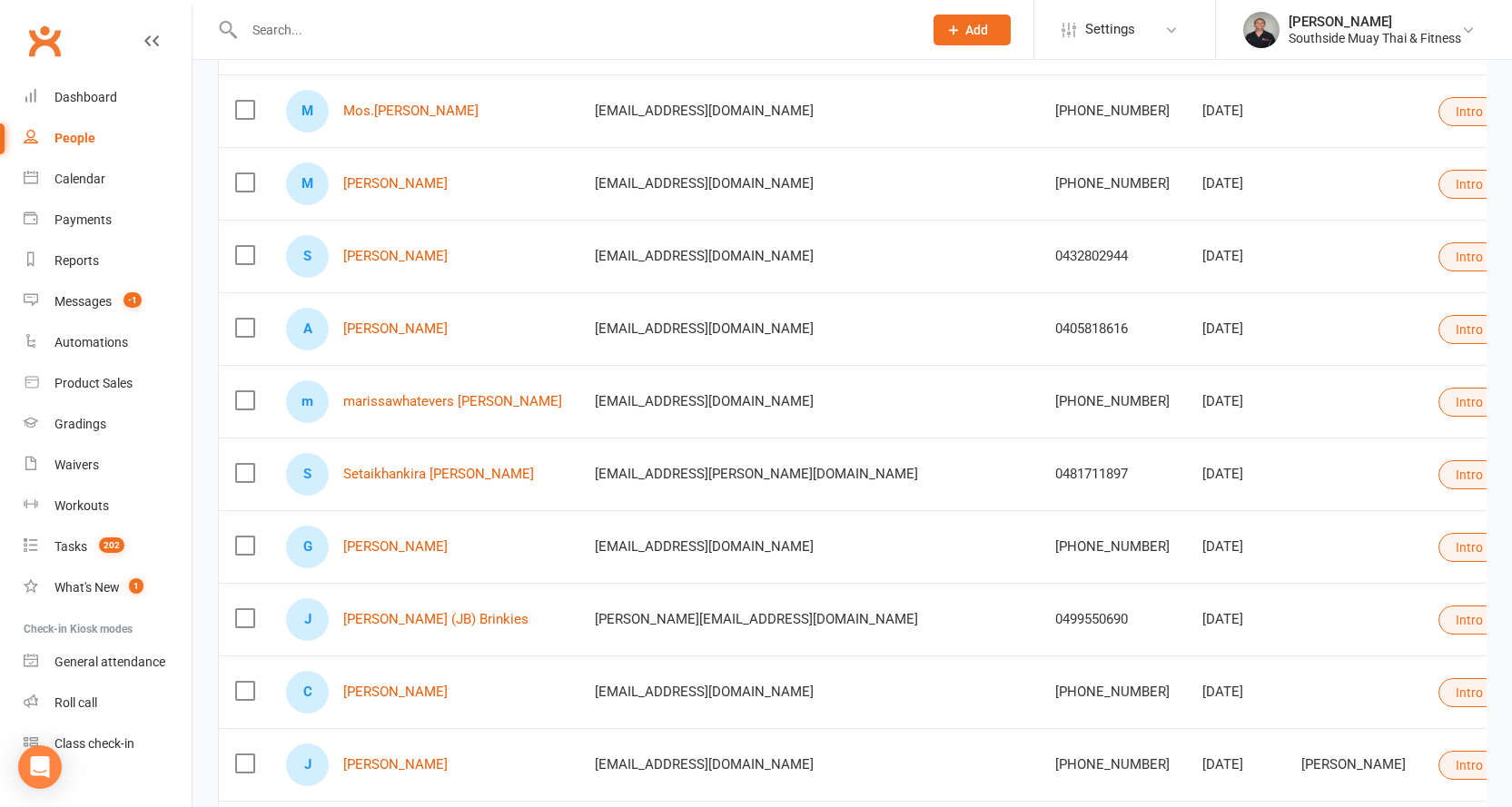
scroll to position [544, 0]
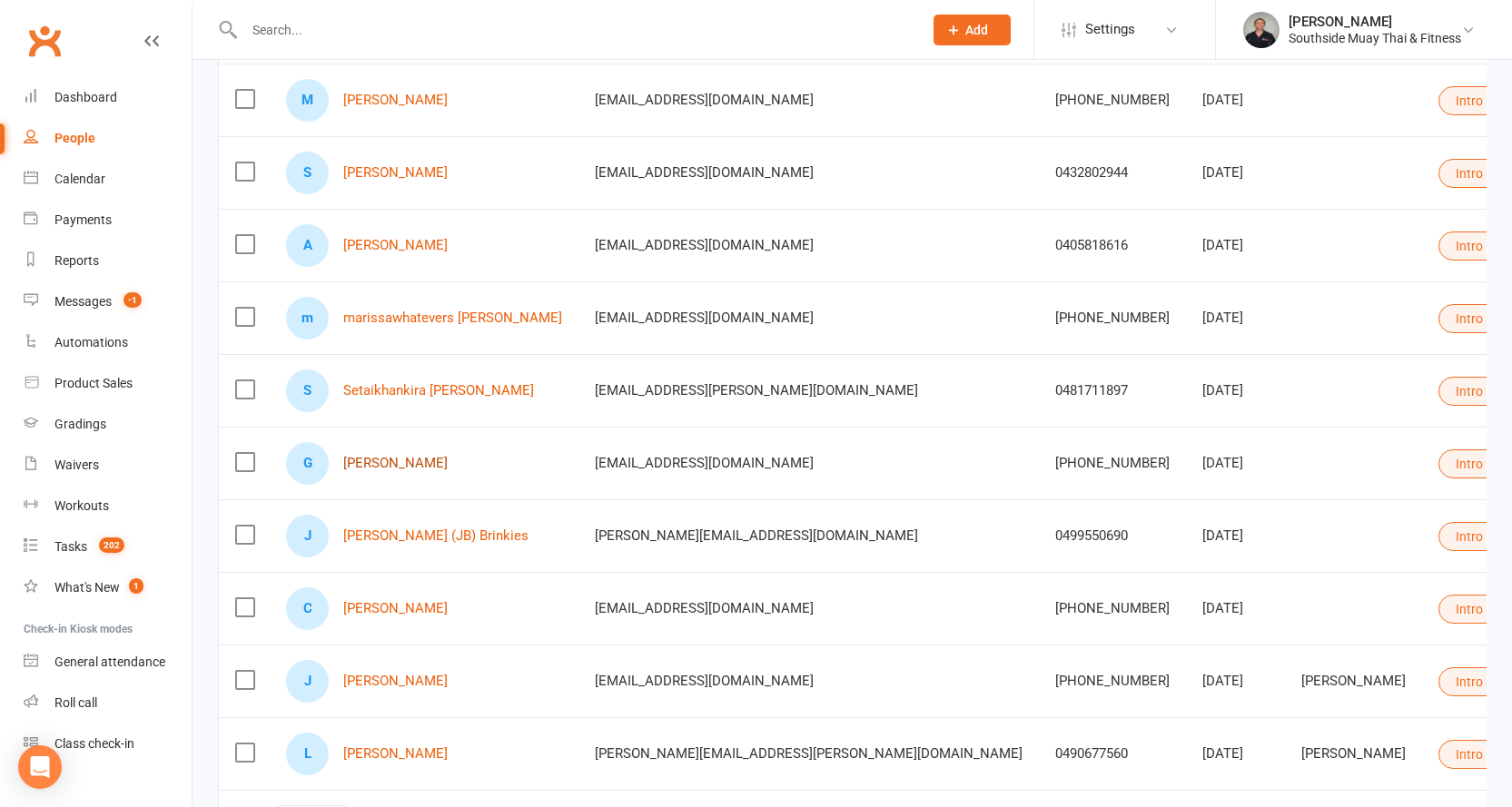
click at [357, 458] on link "[PERSON_NAME]" at bounding box center [396, 463] width 105 height 16
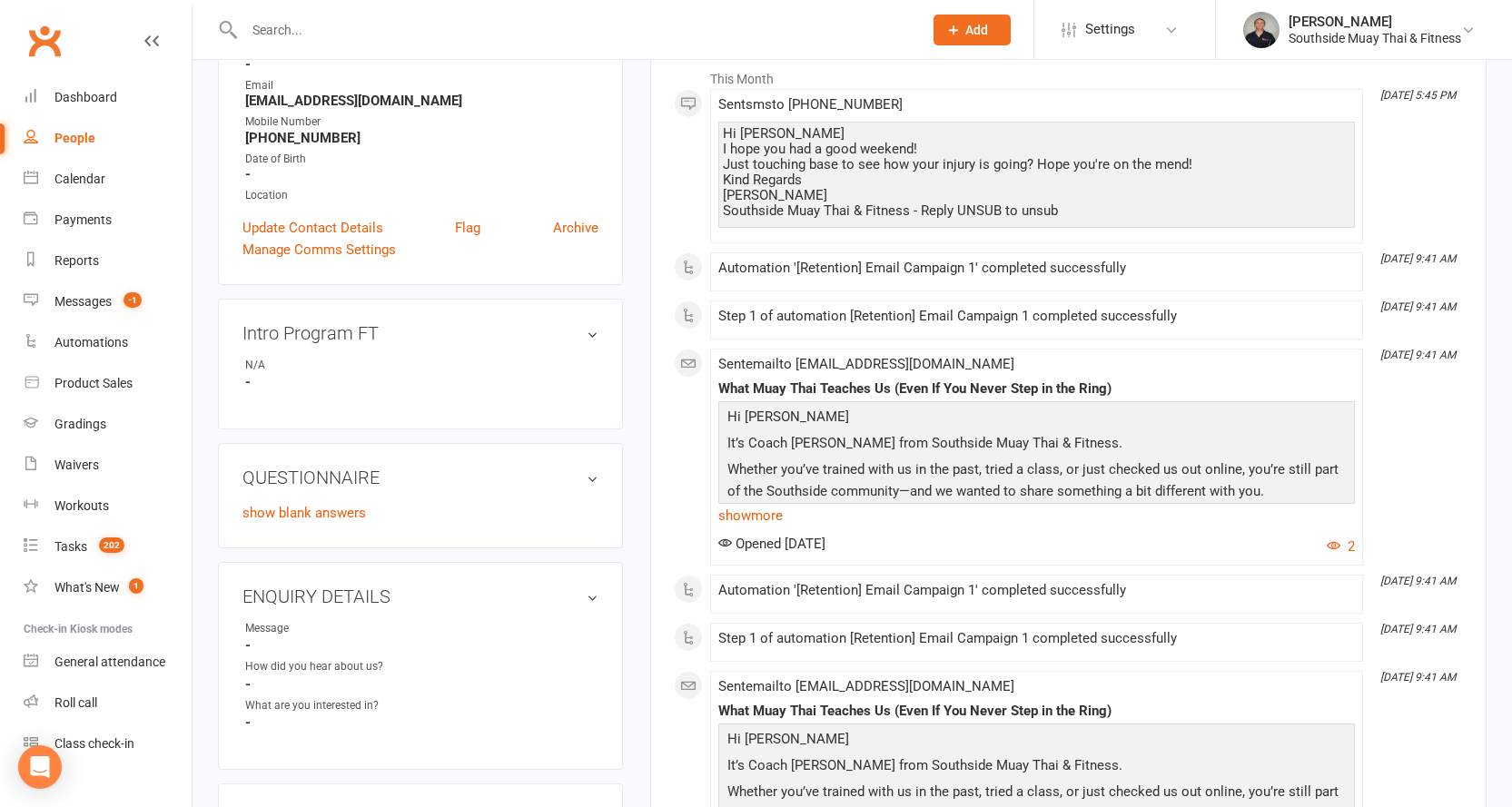
scroll to position [91, 0]
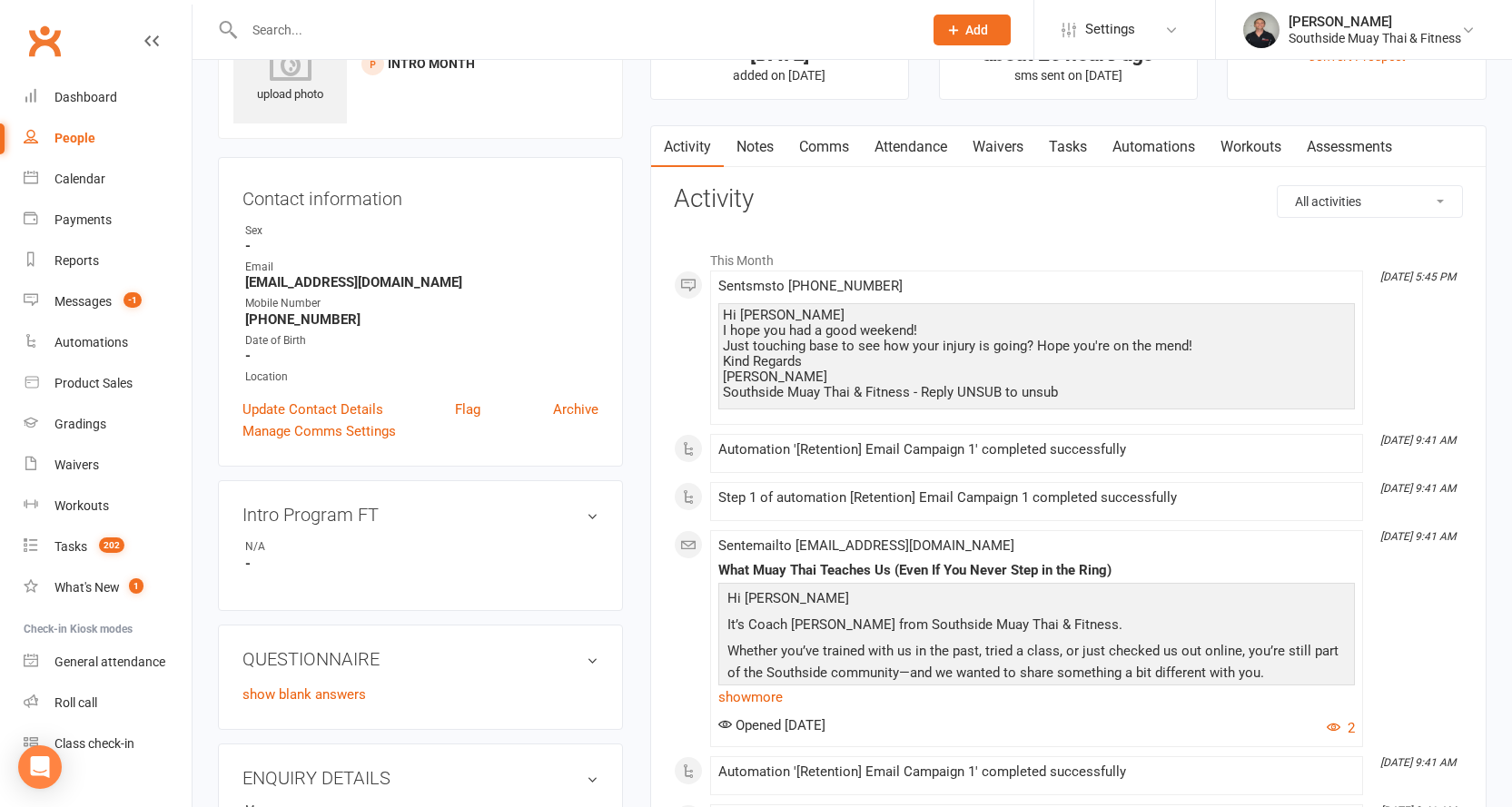
click at [61, 132] on div "People" at bounding box center [74, 138] width 41 height 15
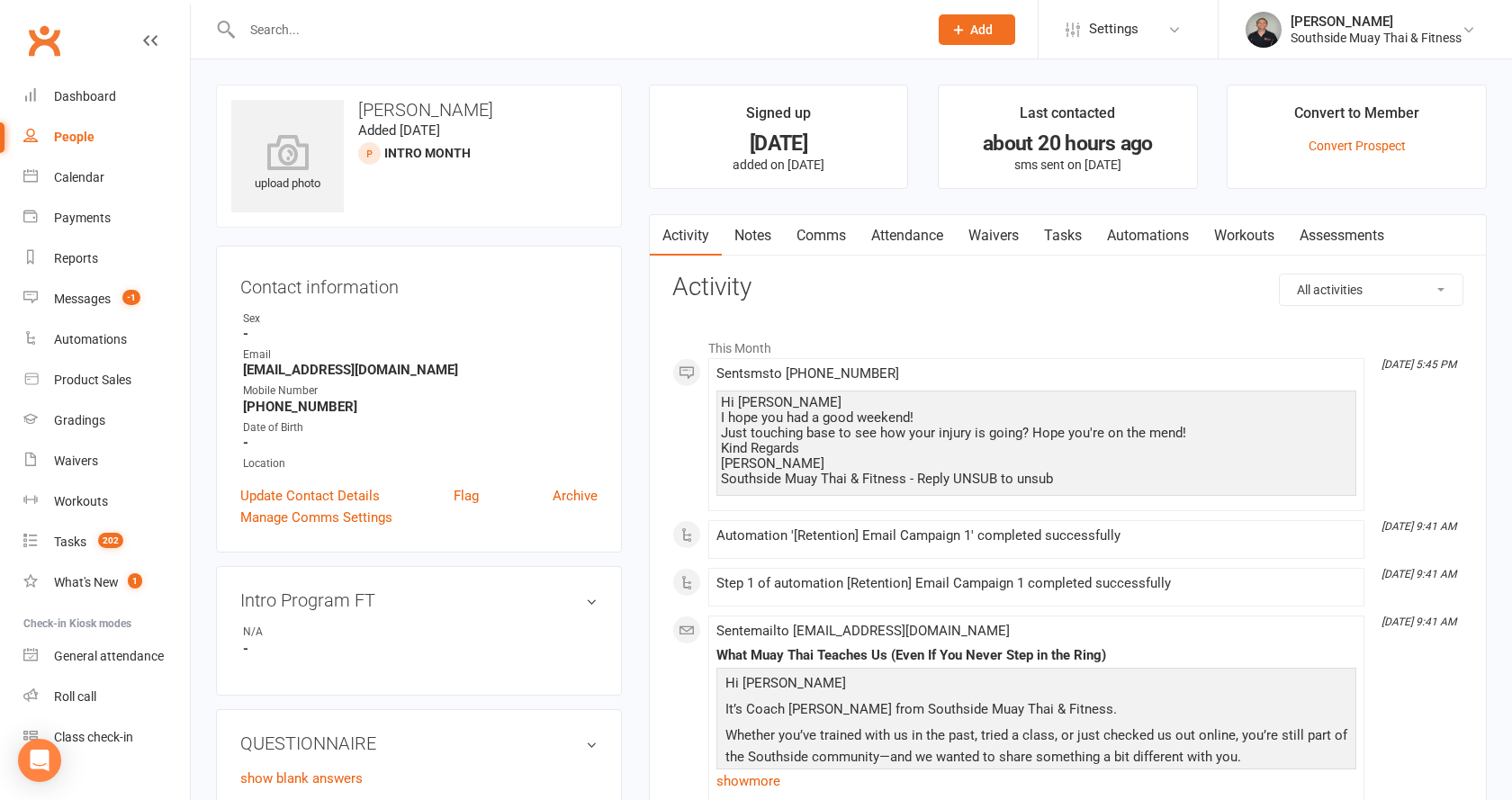
select select "100"
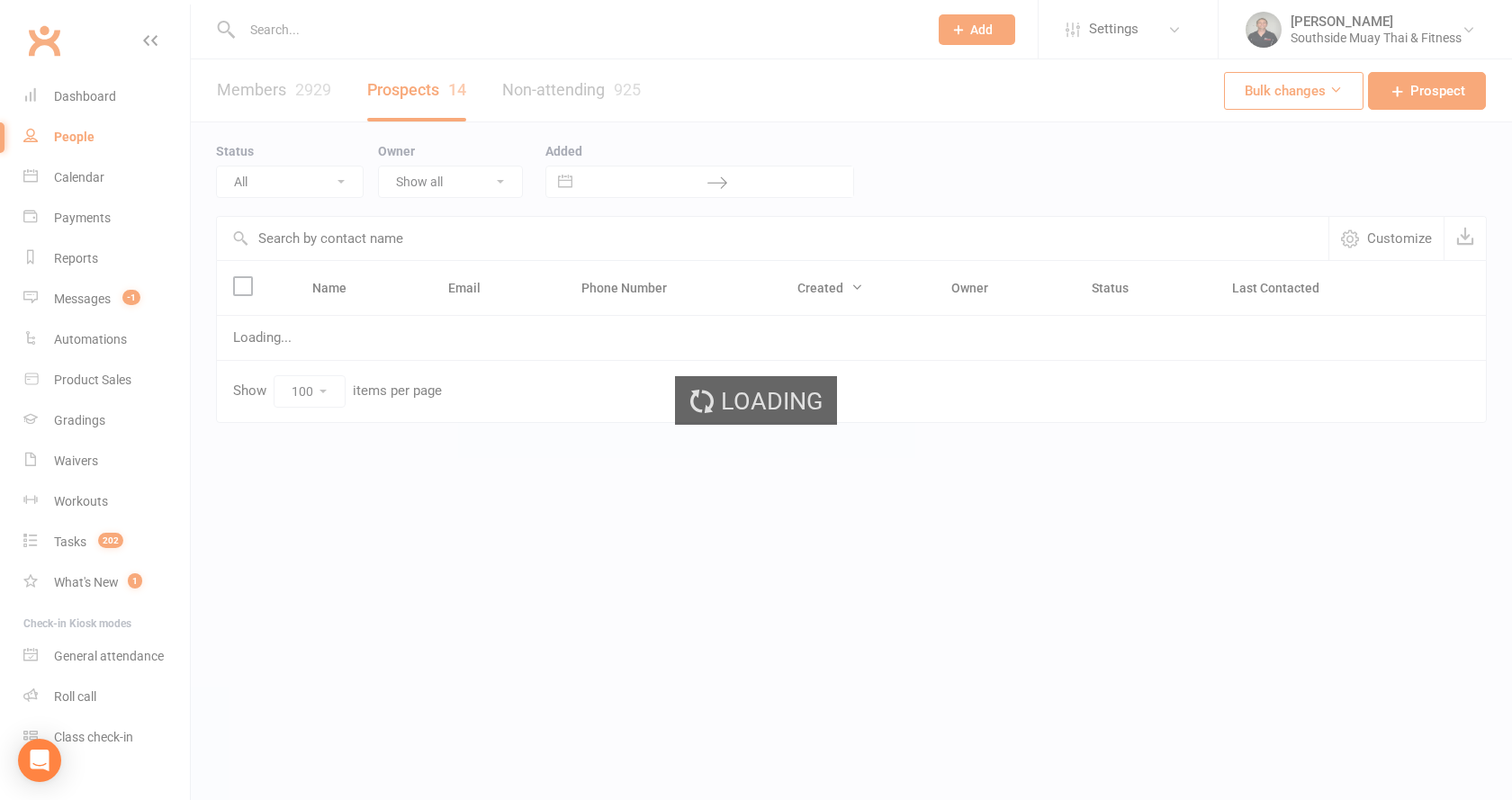
select select "Intro Month"
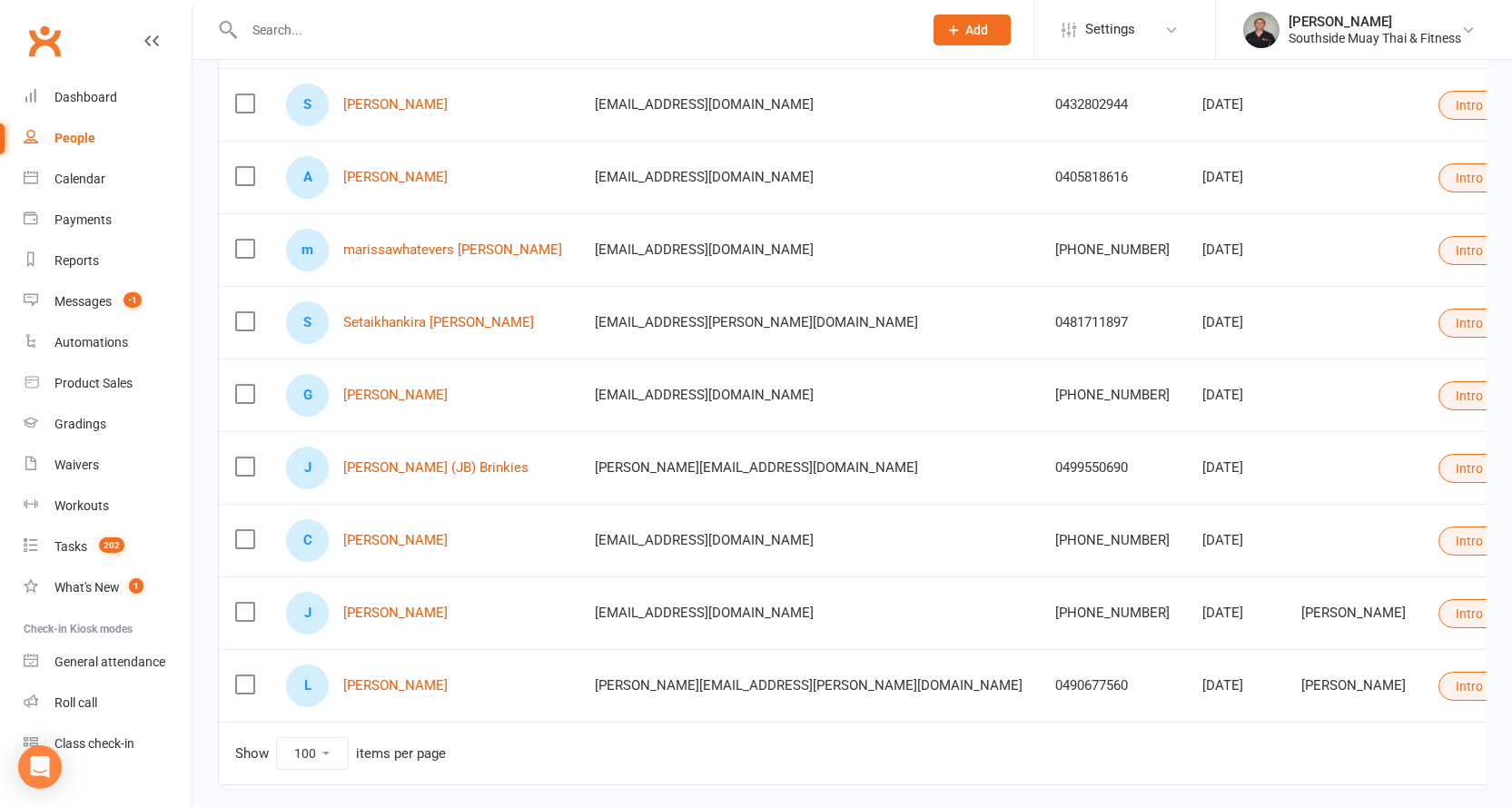
scroll to position [702, 0]
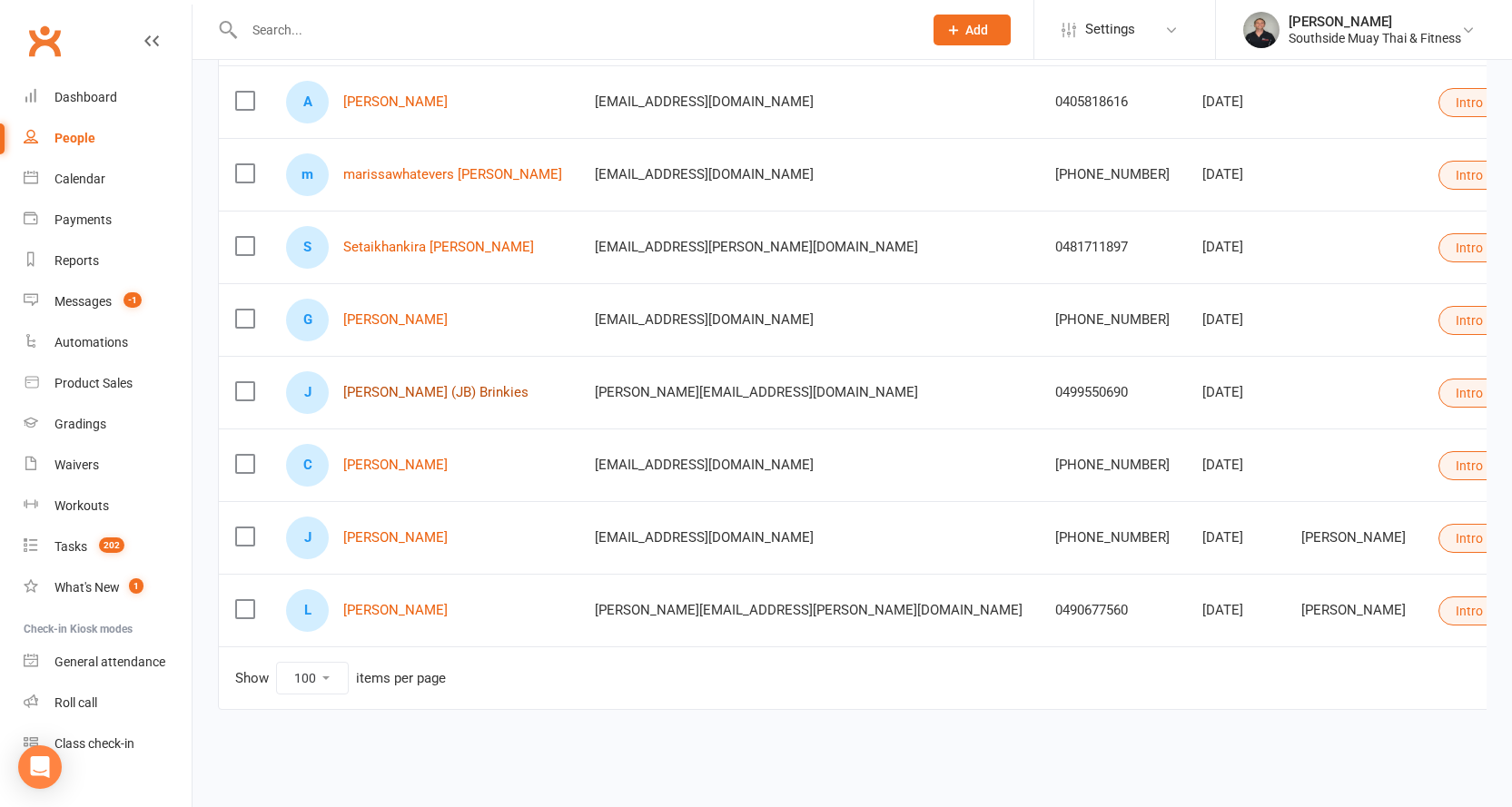
click at [398, 385] on link "[PERSON_NAME] (JB) Brinkies" at bounding box center [436, 392] width 185 height 16
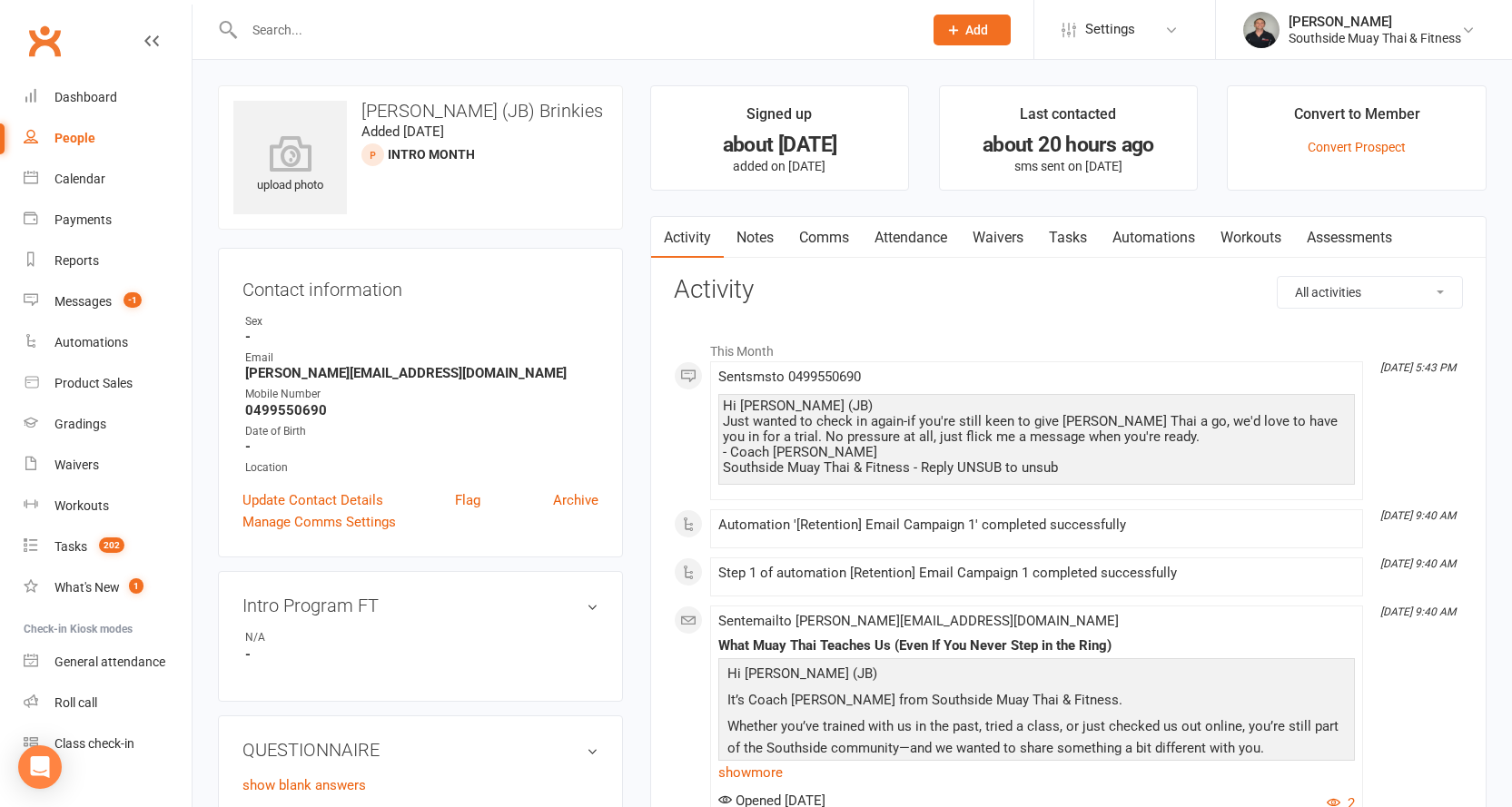
click at [69, 139] on div "People" at bounding box center [74, 138] width 41 height 15
select select "100"
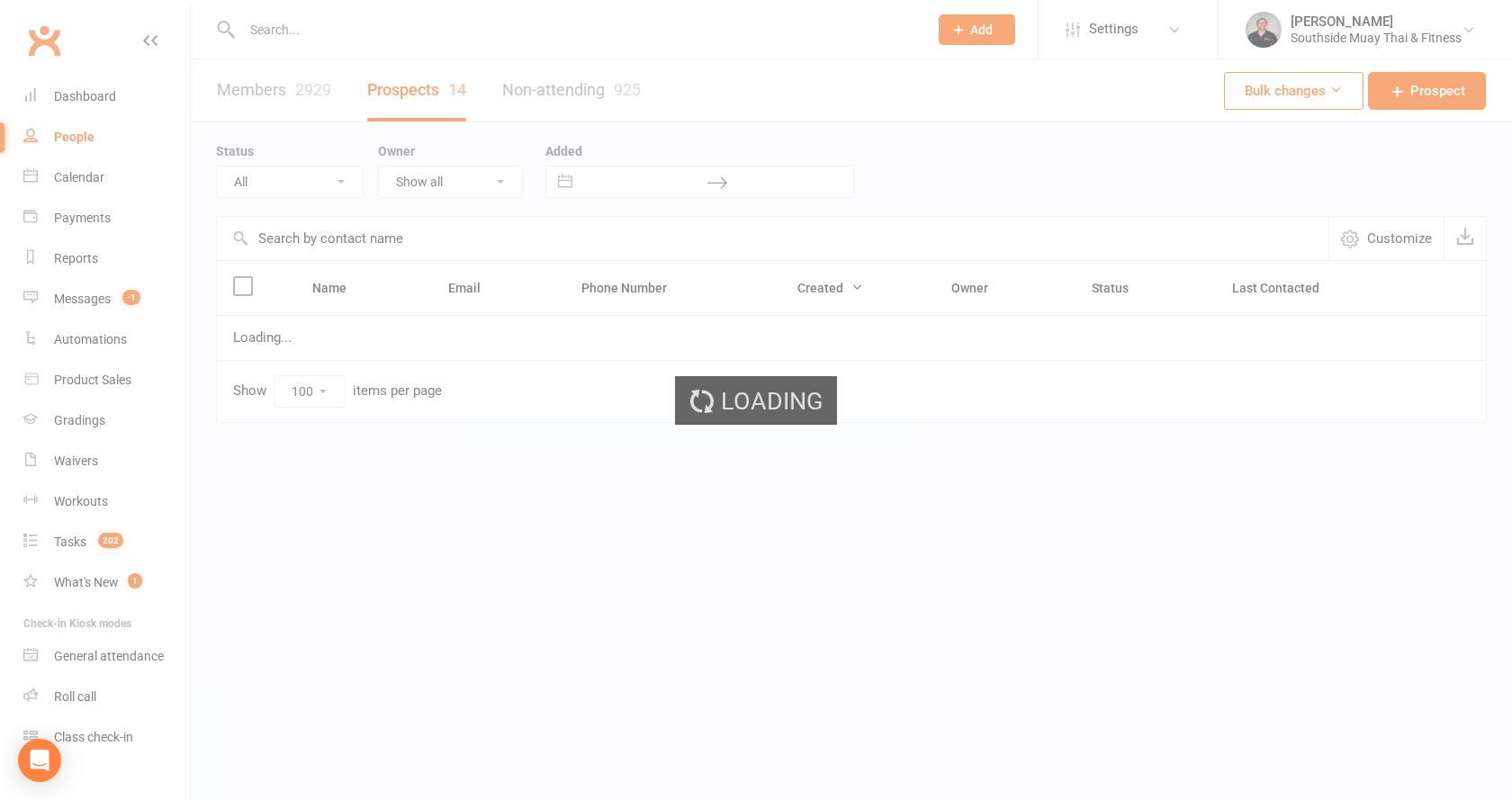
select select "Intro Month"
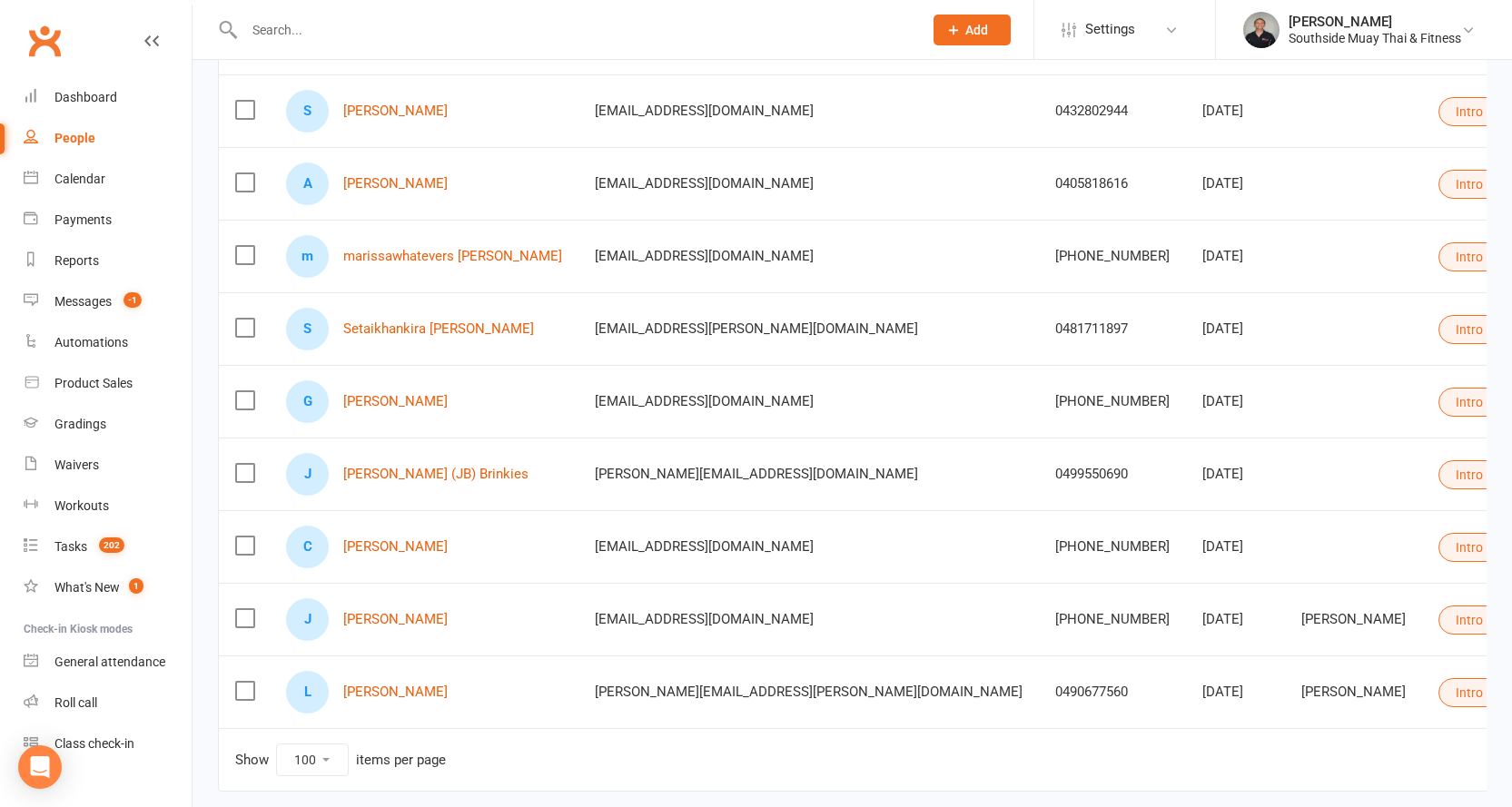
scroll to position [702, 0]
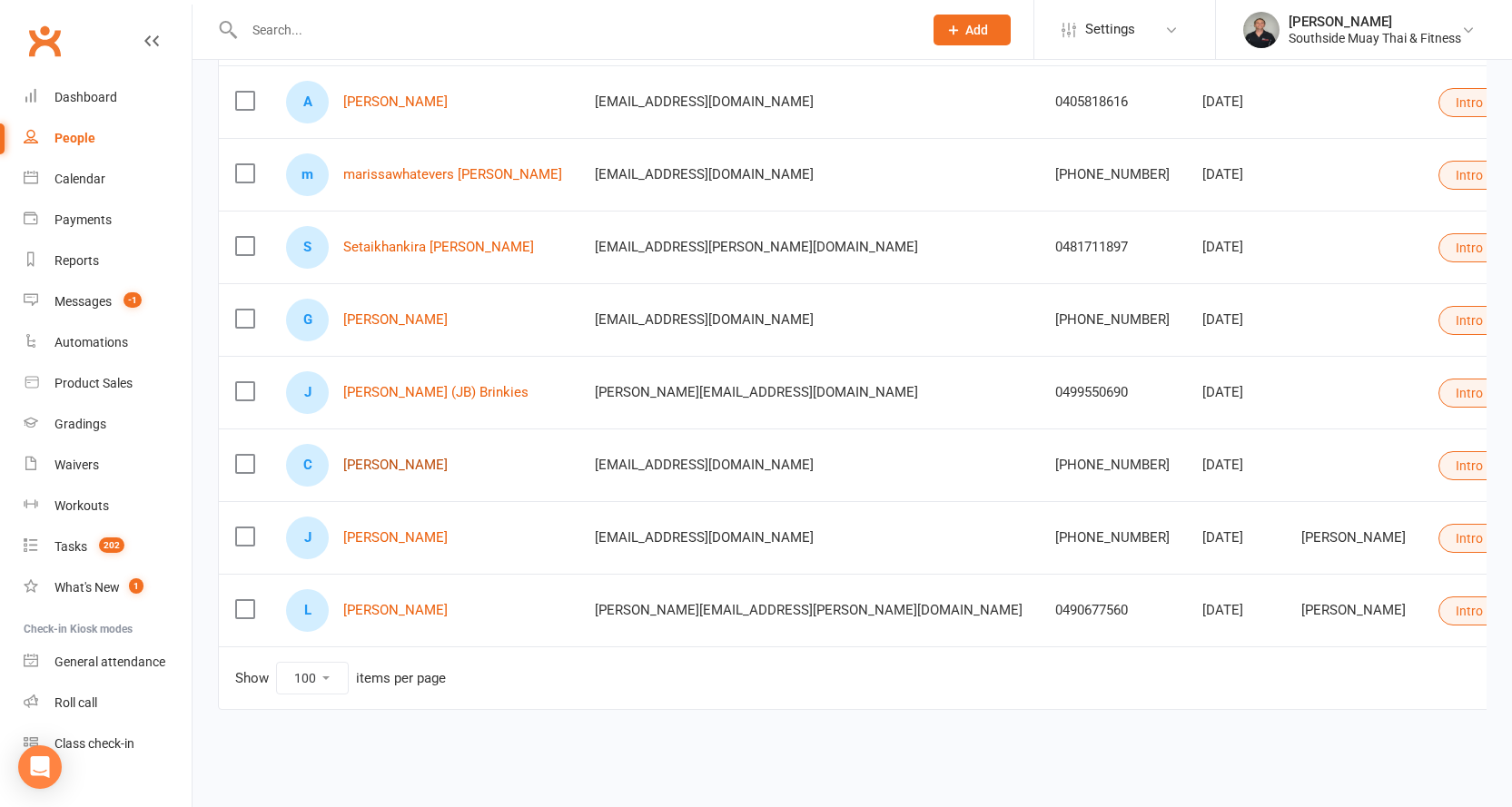
click at [398, 457] on link "[PERSON_NAME]" at bounding box center [396, 465] width 105 height 16
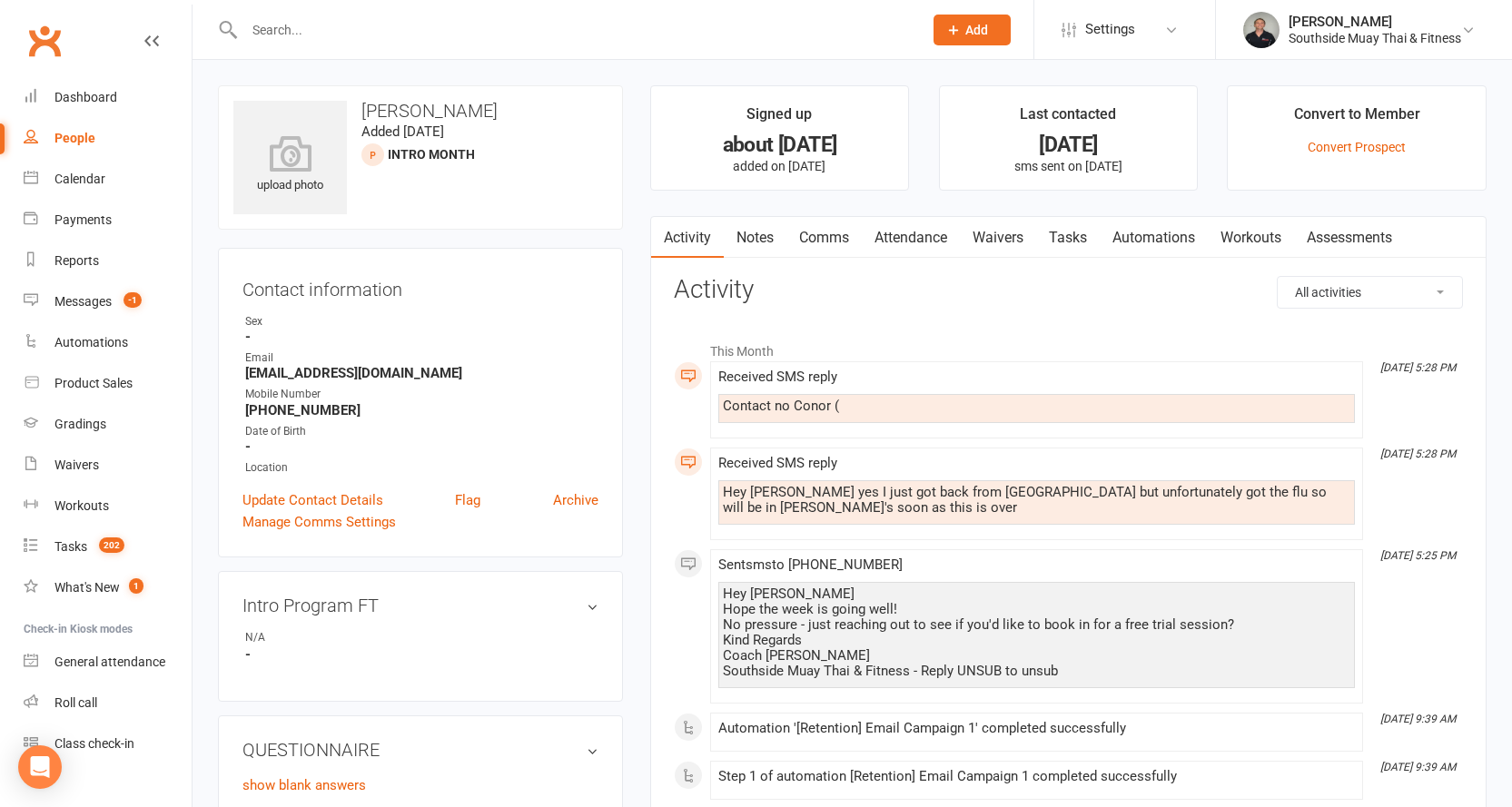
click at [78, 134] on div "People" at bounding box center [74, 138] width 41 height 15
select select "100"
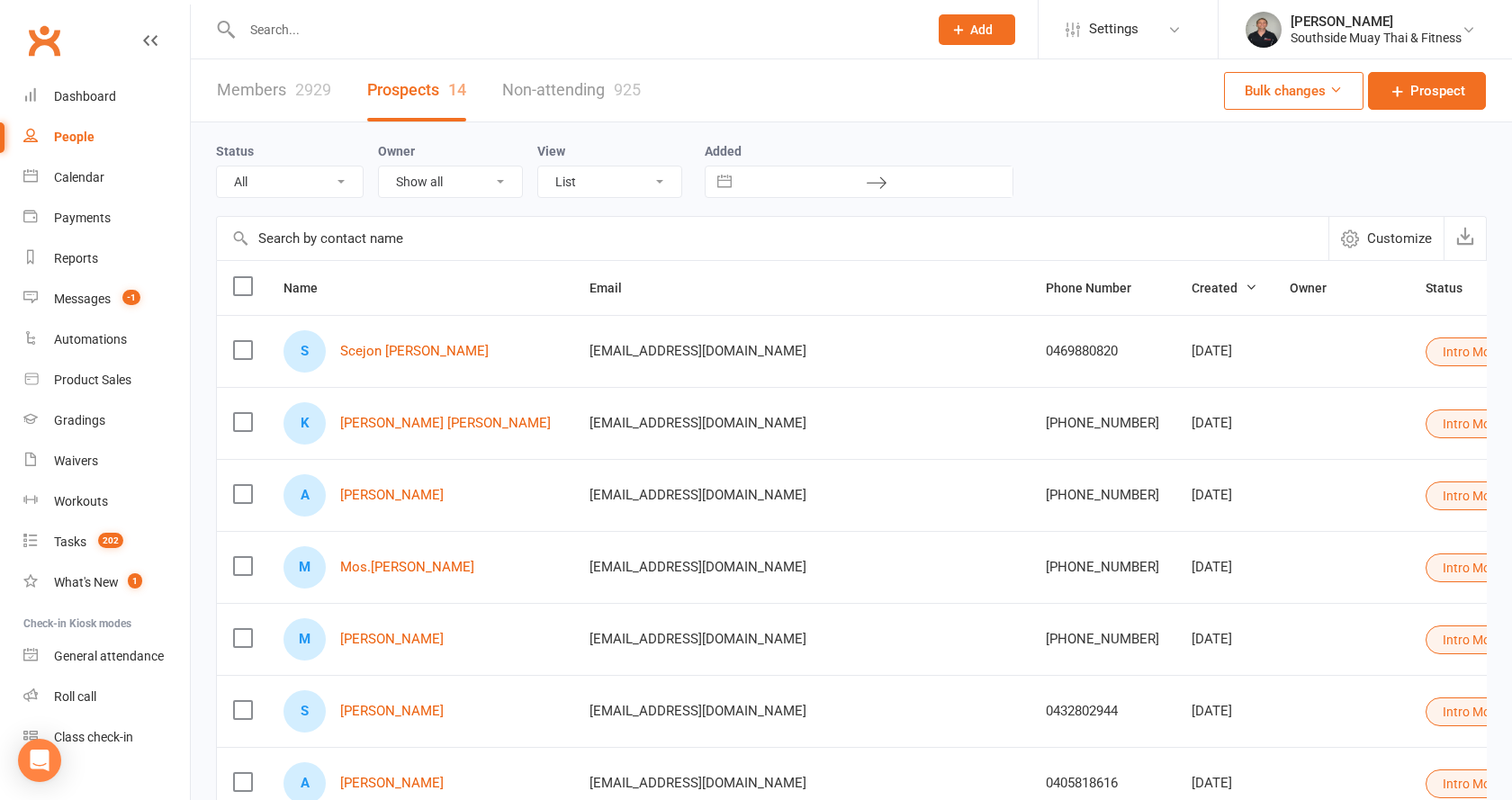
select select "Intro Month"
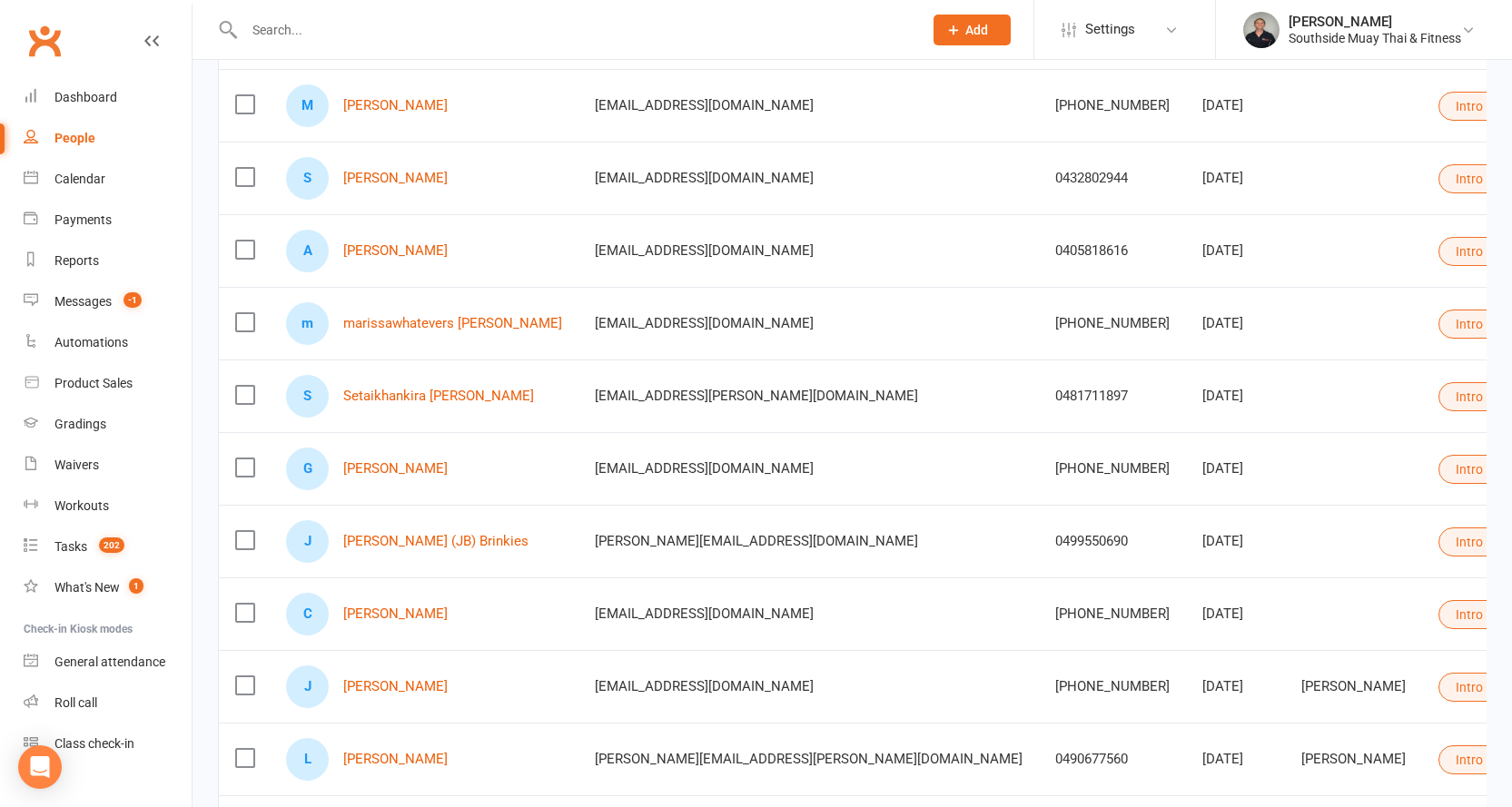
scroll to position [702, 0]
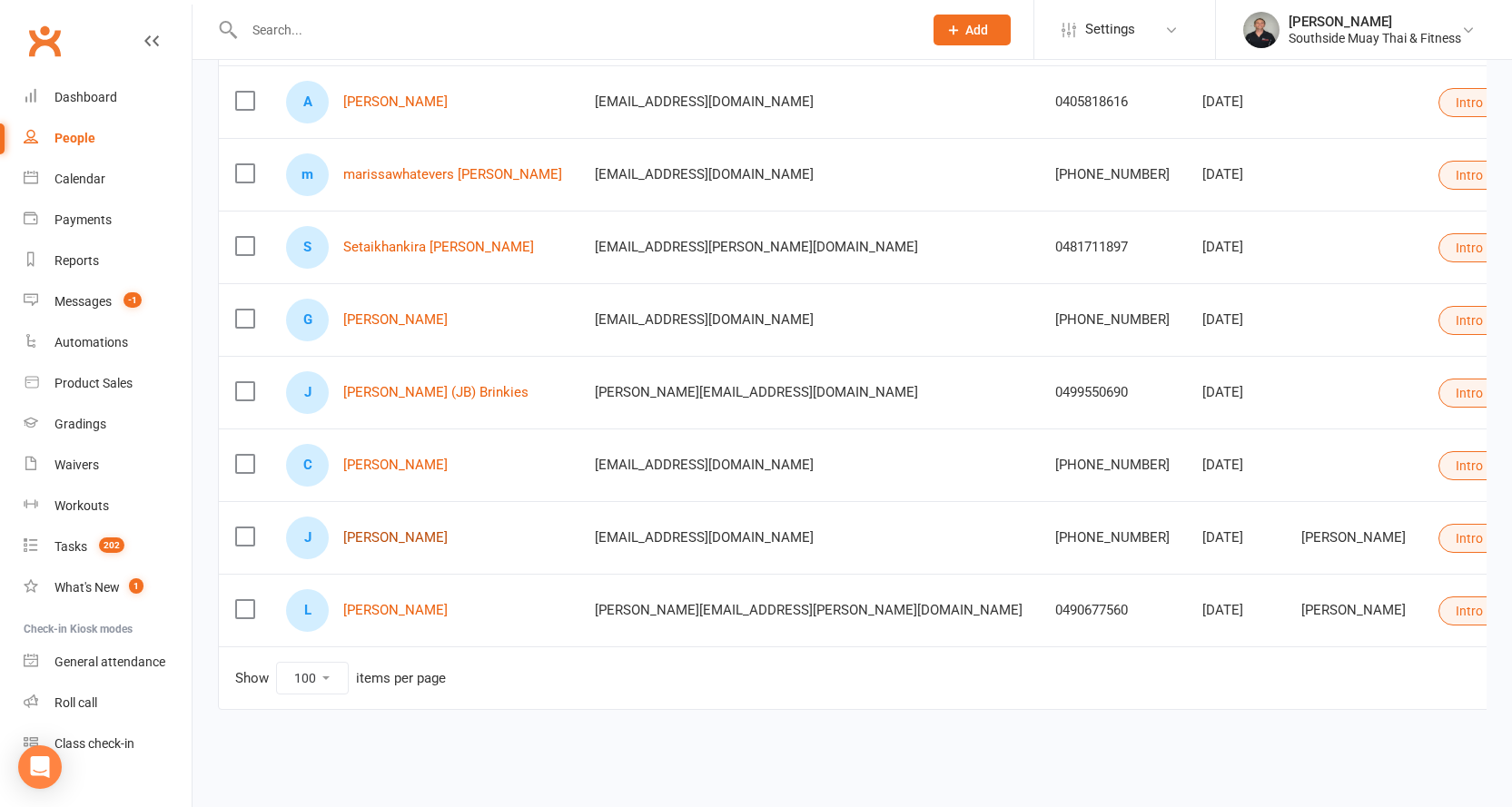
click at [390, 531] on link "[PERSON_NAME]" at bounding box center [396, 538] width 105 height 16
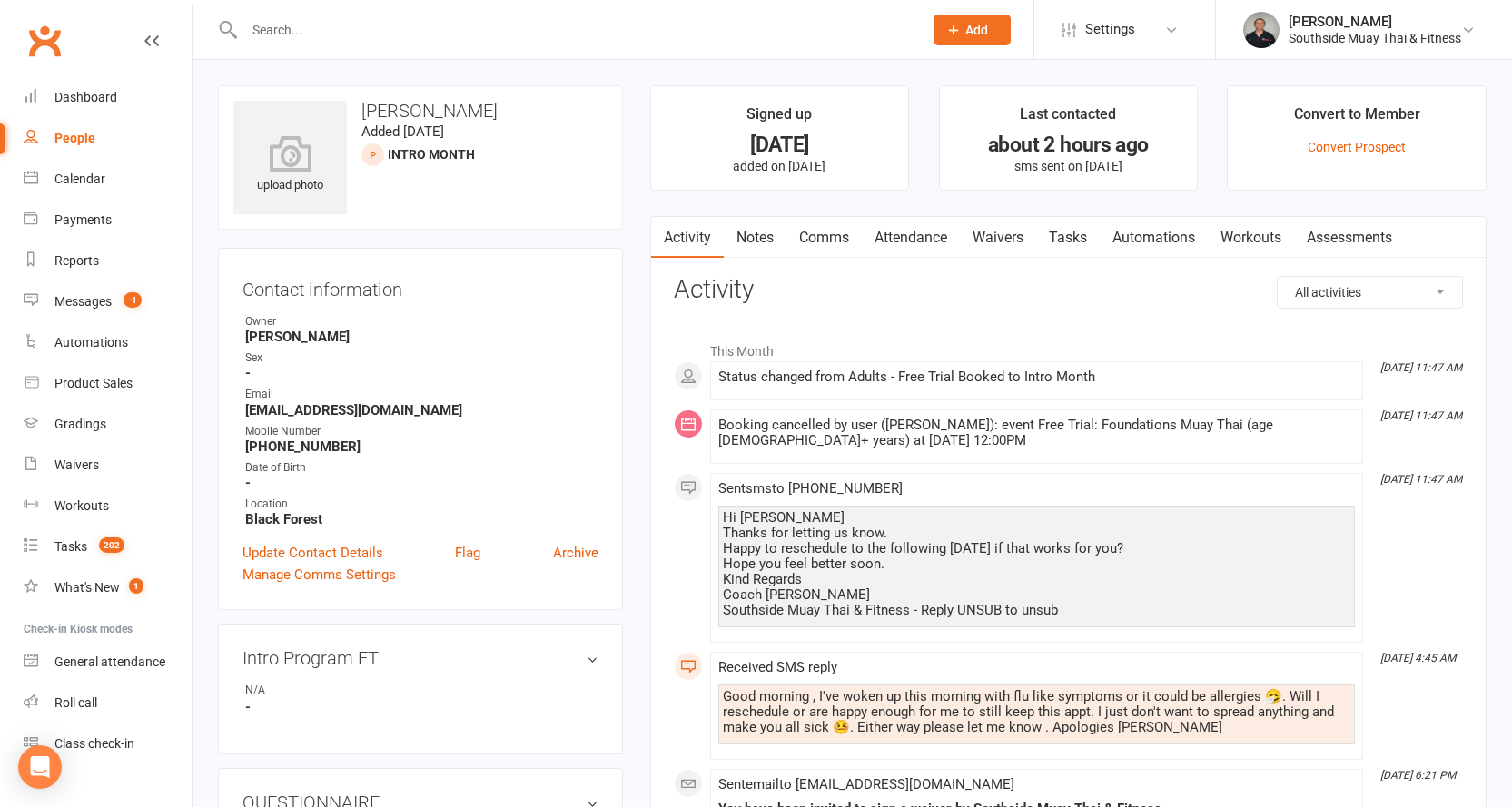
click at [52, 129] on link "People" at bounding box center [107, 139] width 168 height 41
select select "100"
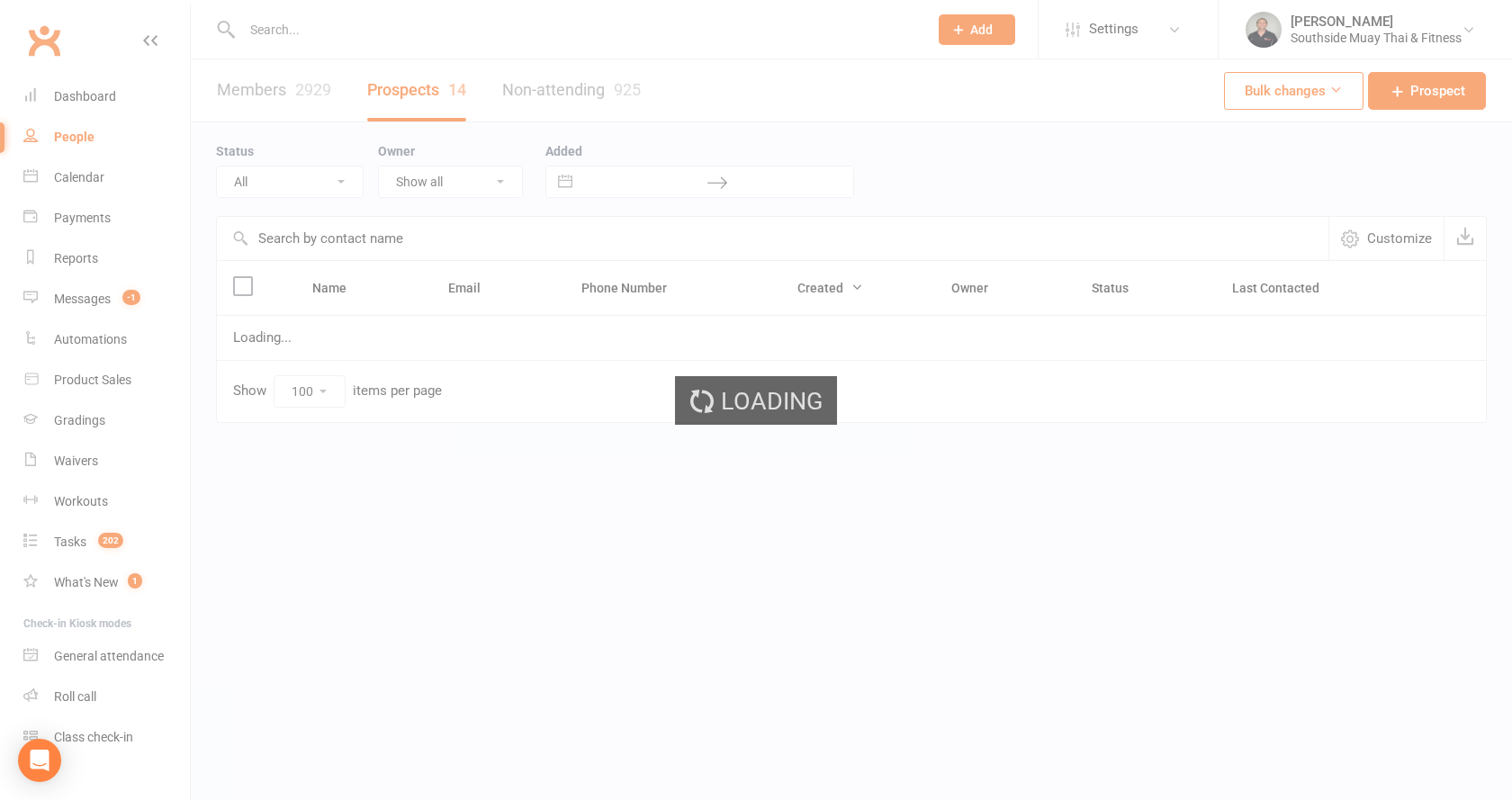
select select "Intro Month"
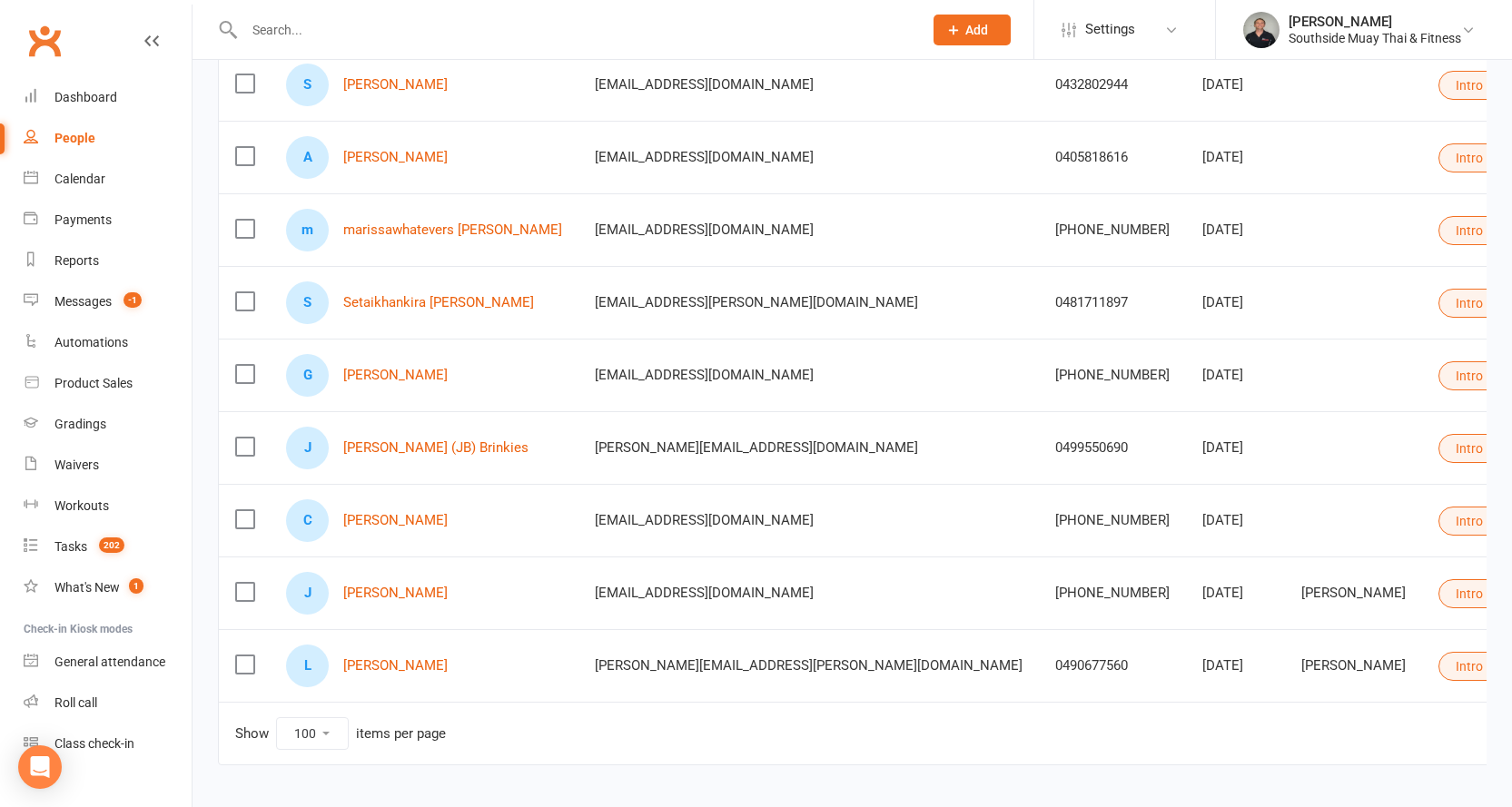
scroll to position [702, 0]
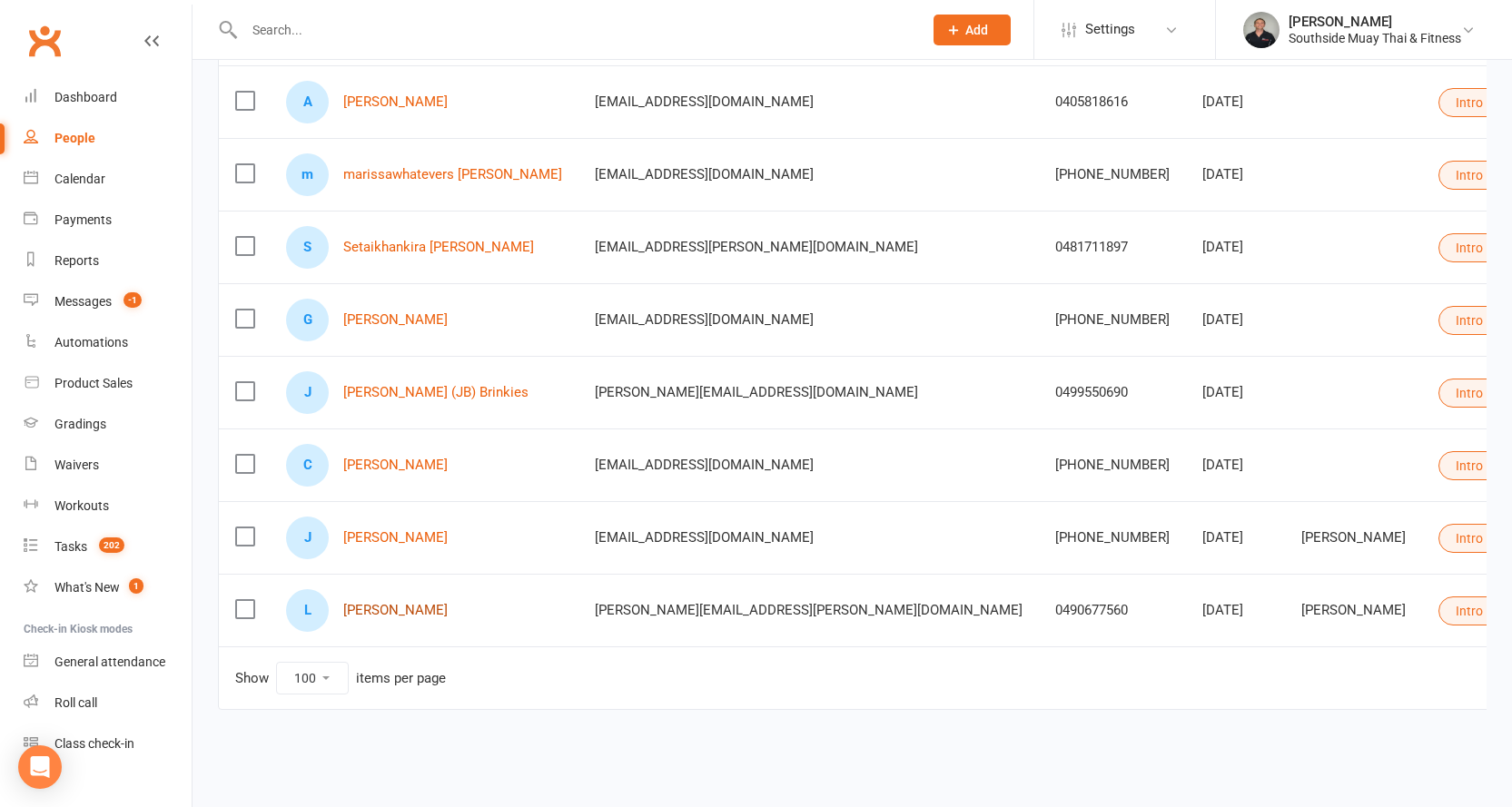
click at [390, 603] on link "[PERSON_NAME]" at bounding box center [396, 611] width 105 height 16
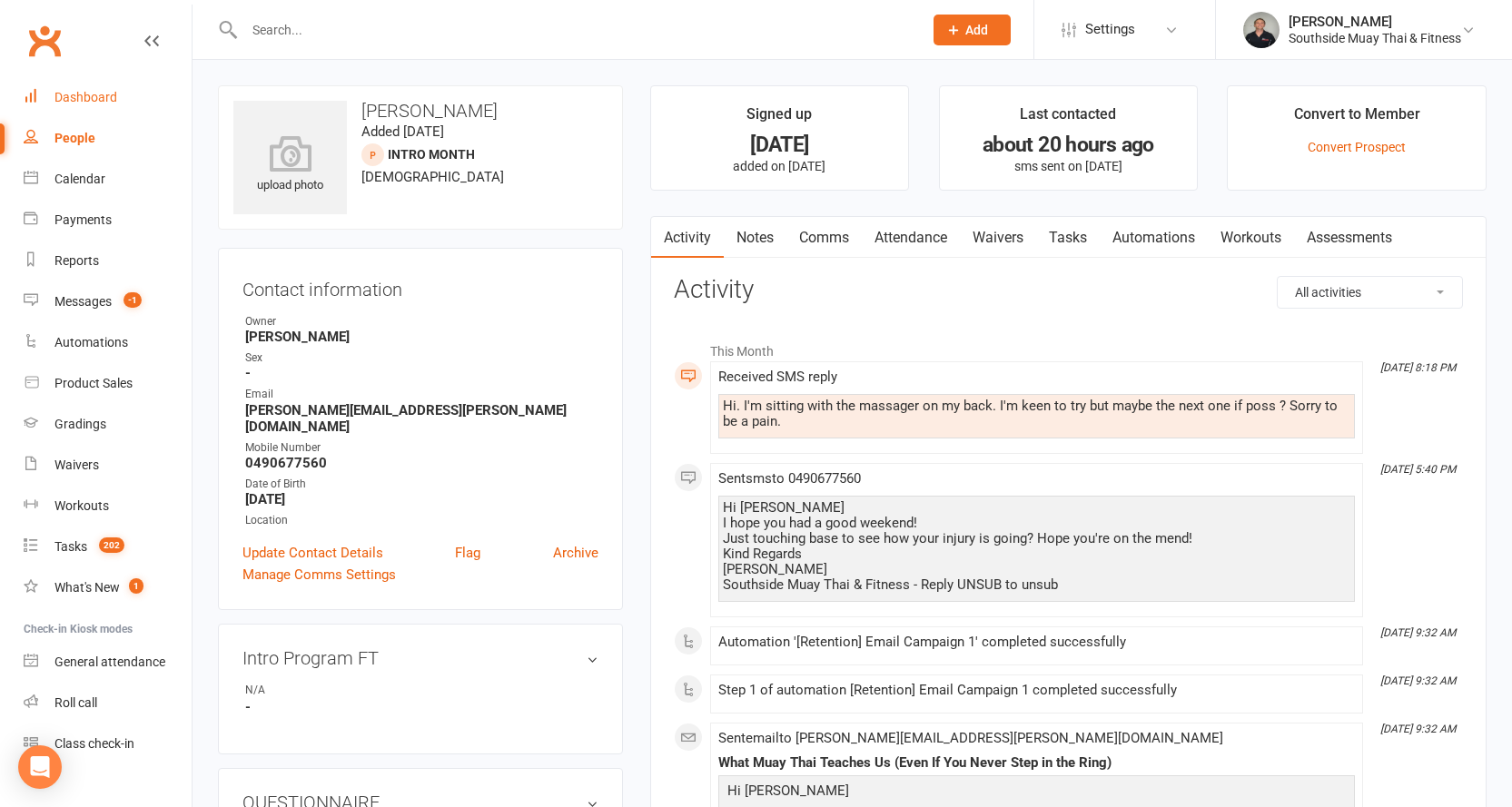
click at [96, 93] on div "Dashboard" at bounding box center [85, 97] width 62 height 15
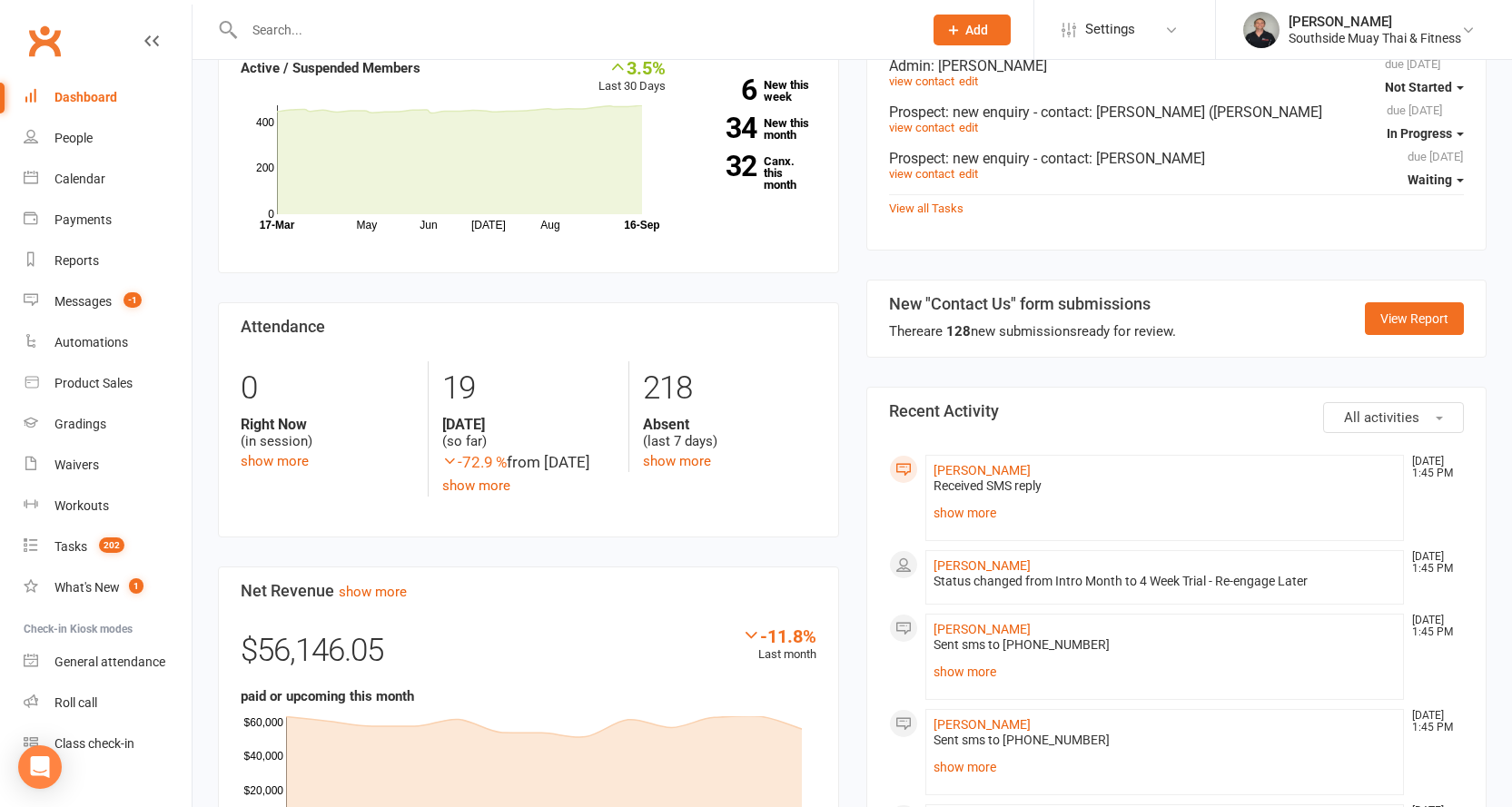
scroll to position [726, 0]
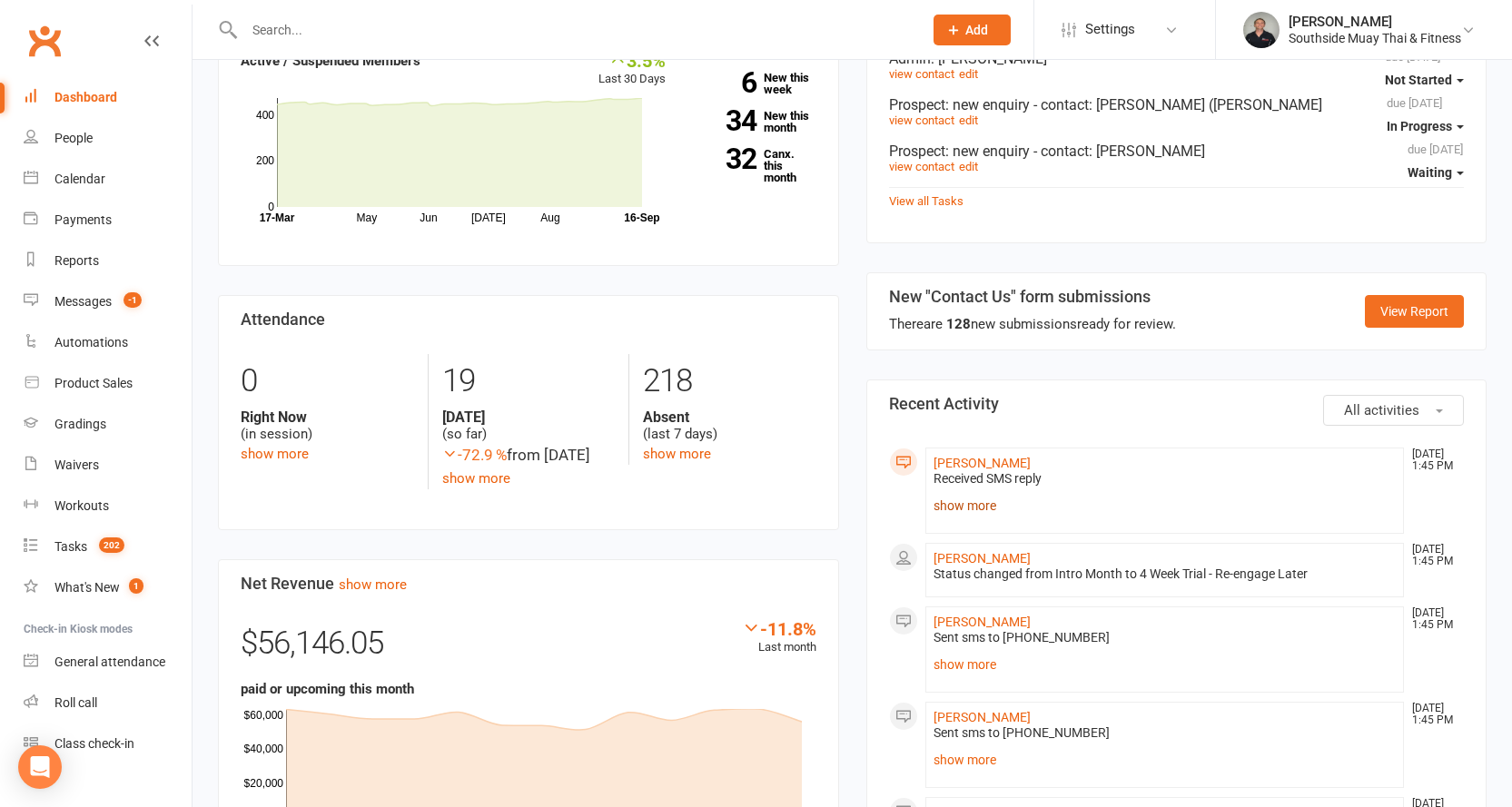
click at [995, 493] on link "show more" at bounding box center [1165, 506] width 463 height 26
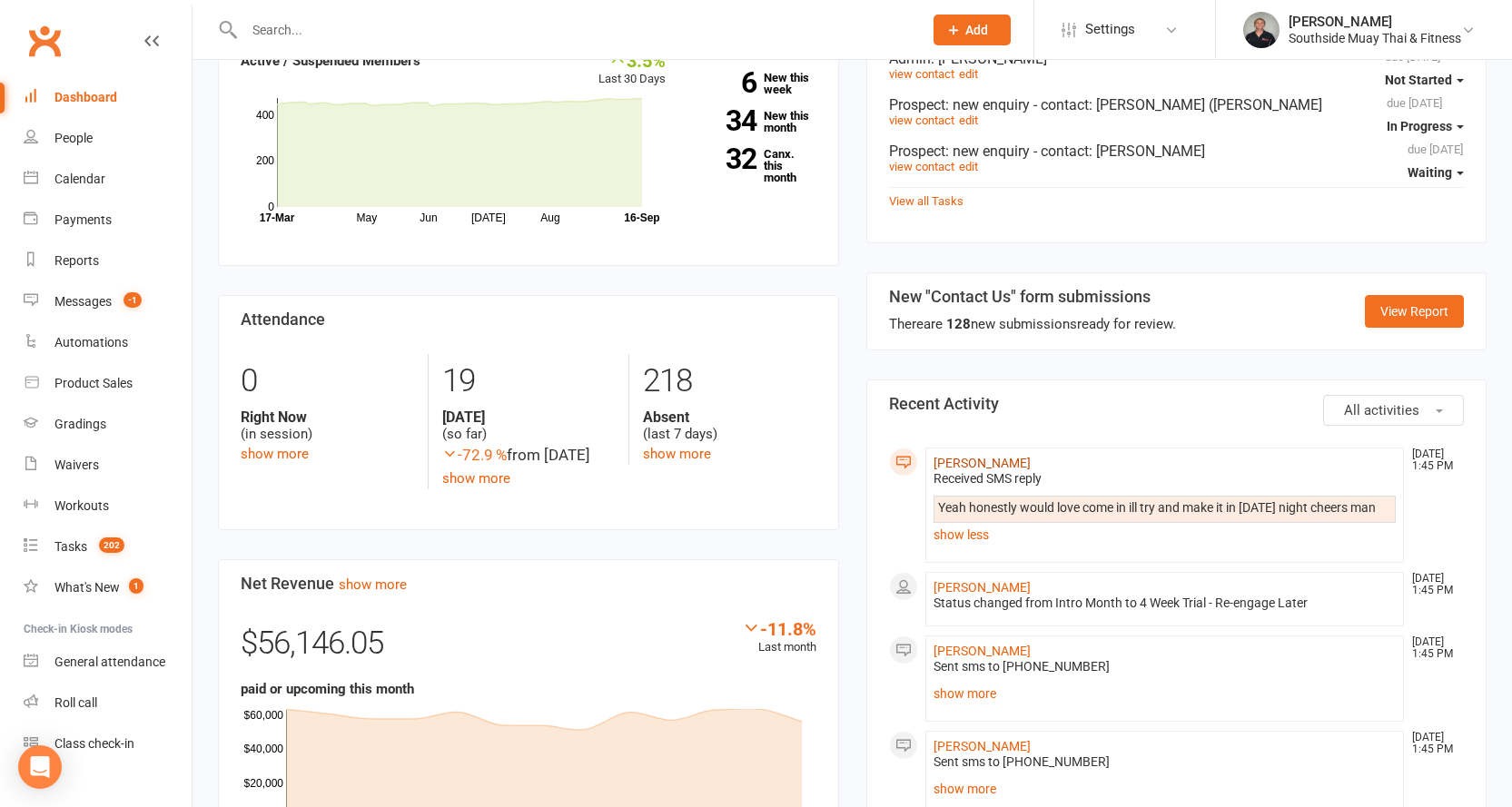
click at [994, 455] on link "[PERSON_NAME]" at bounding box center [982, 463] width 97 height 15
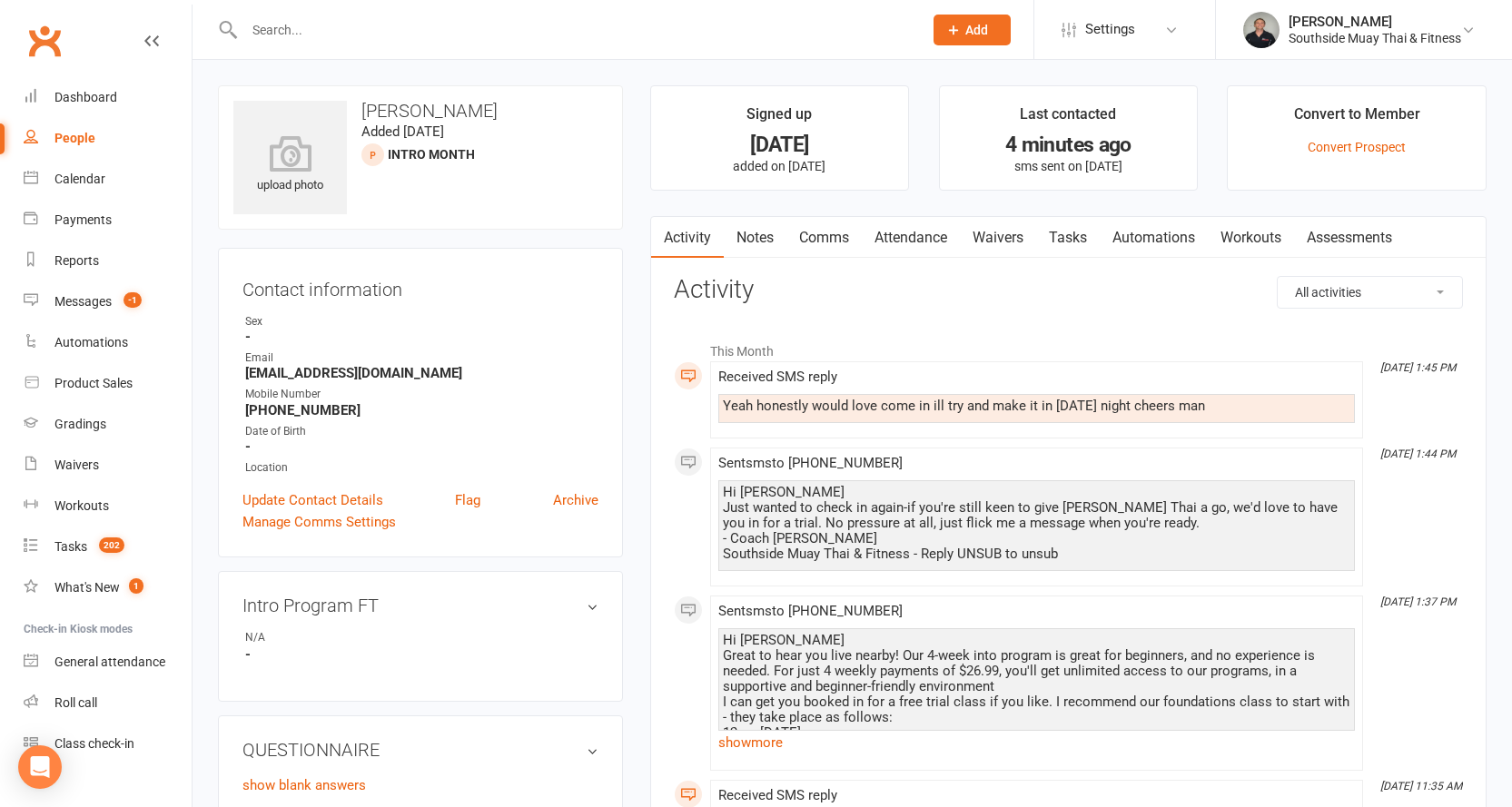
click at [761, 401] on div "Yeah honestly would love come in ill try and make it in [DATE] night cheers man" at bounding box center [1036, 406] width 627 height 16
copy div "Yeah honestly would love come in ill try and make it in [DATE] night cheers man"
click at [808, 222] on link "Comms" at bounding box center [823, 237] width 75 height 41
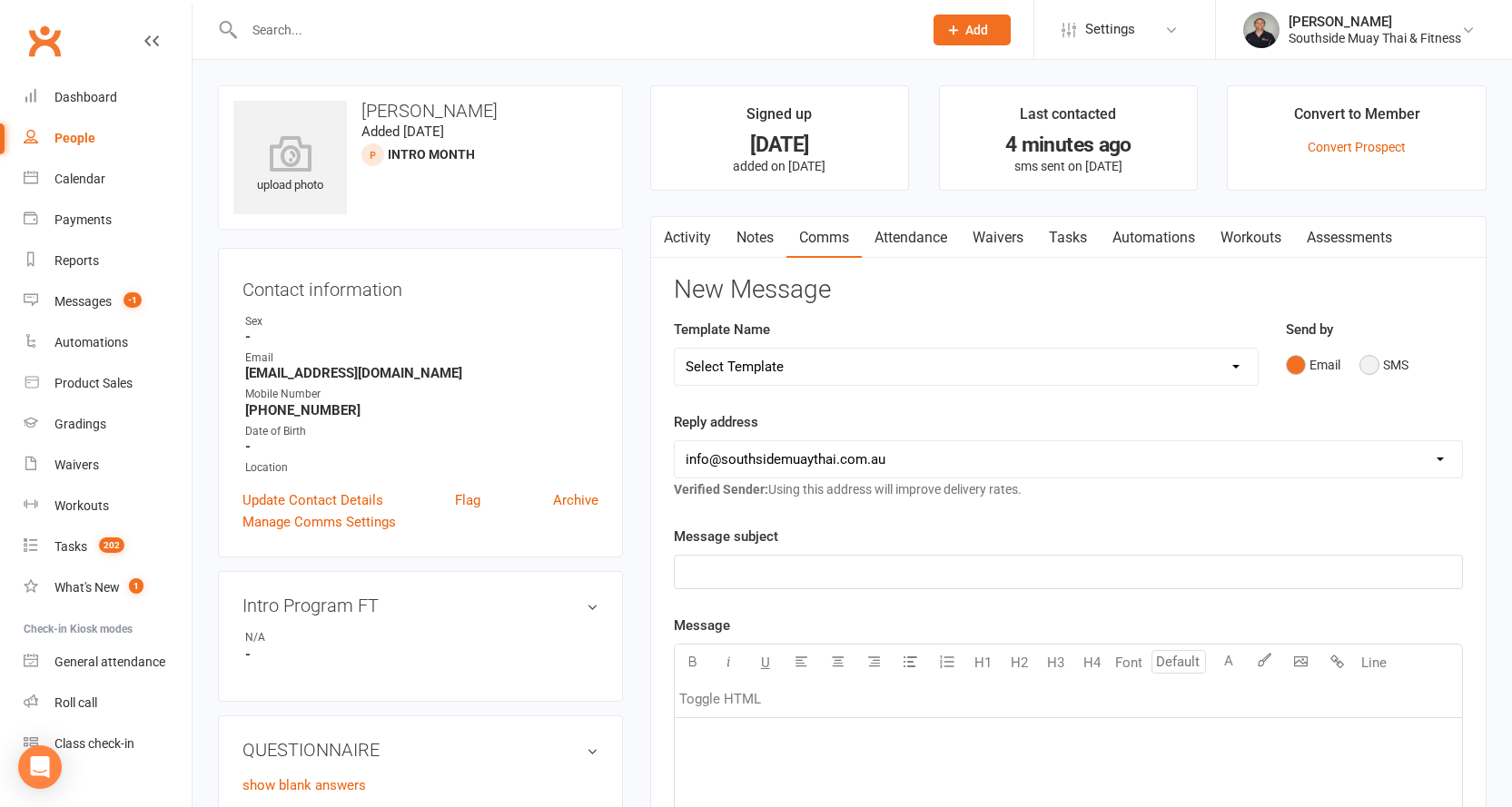
click at [1387, 363] on button "SMS" at bounding box center [1383, 365] width 49 height 35
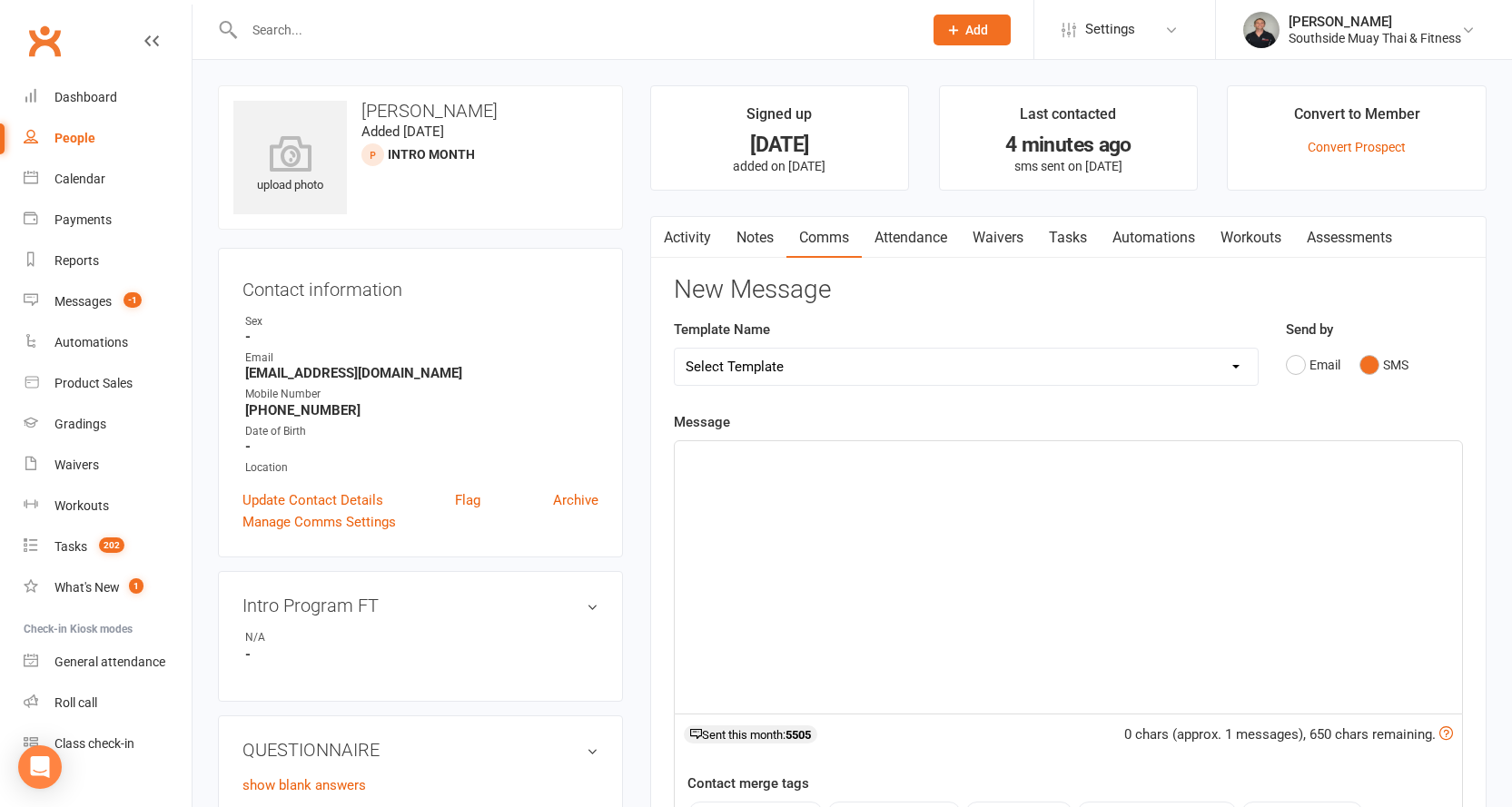
click at [886, 461] on p "﻿" at bounding box center [1069, 458] width 766 height 22
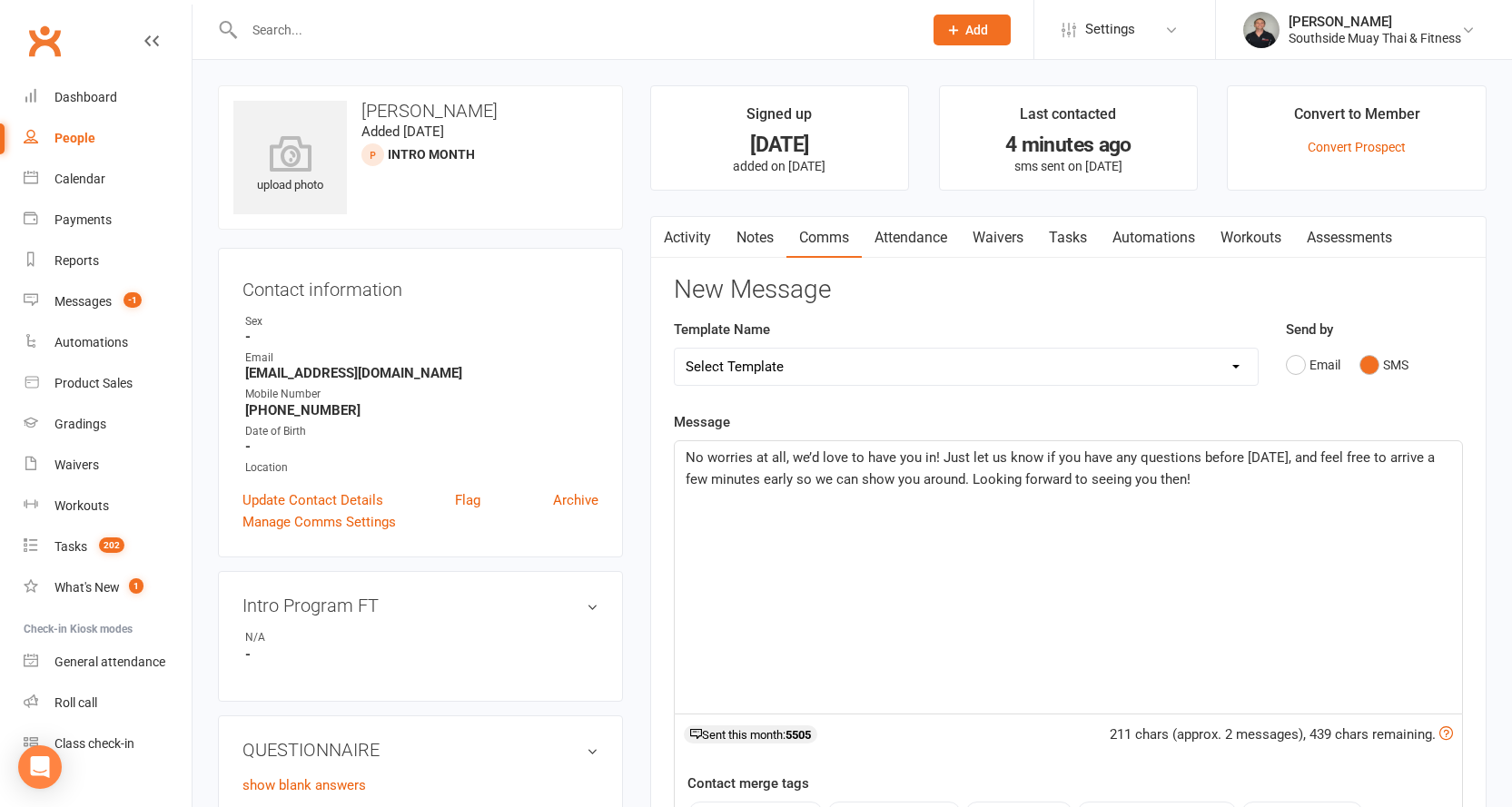
click at [678, 448] on div "No worries at all, we’d love to have you in! Just let us know if you have any q…" at bounding box center [1068, 577] width 787 height 273
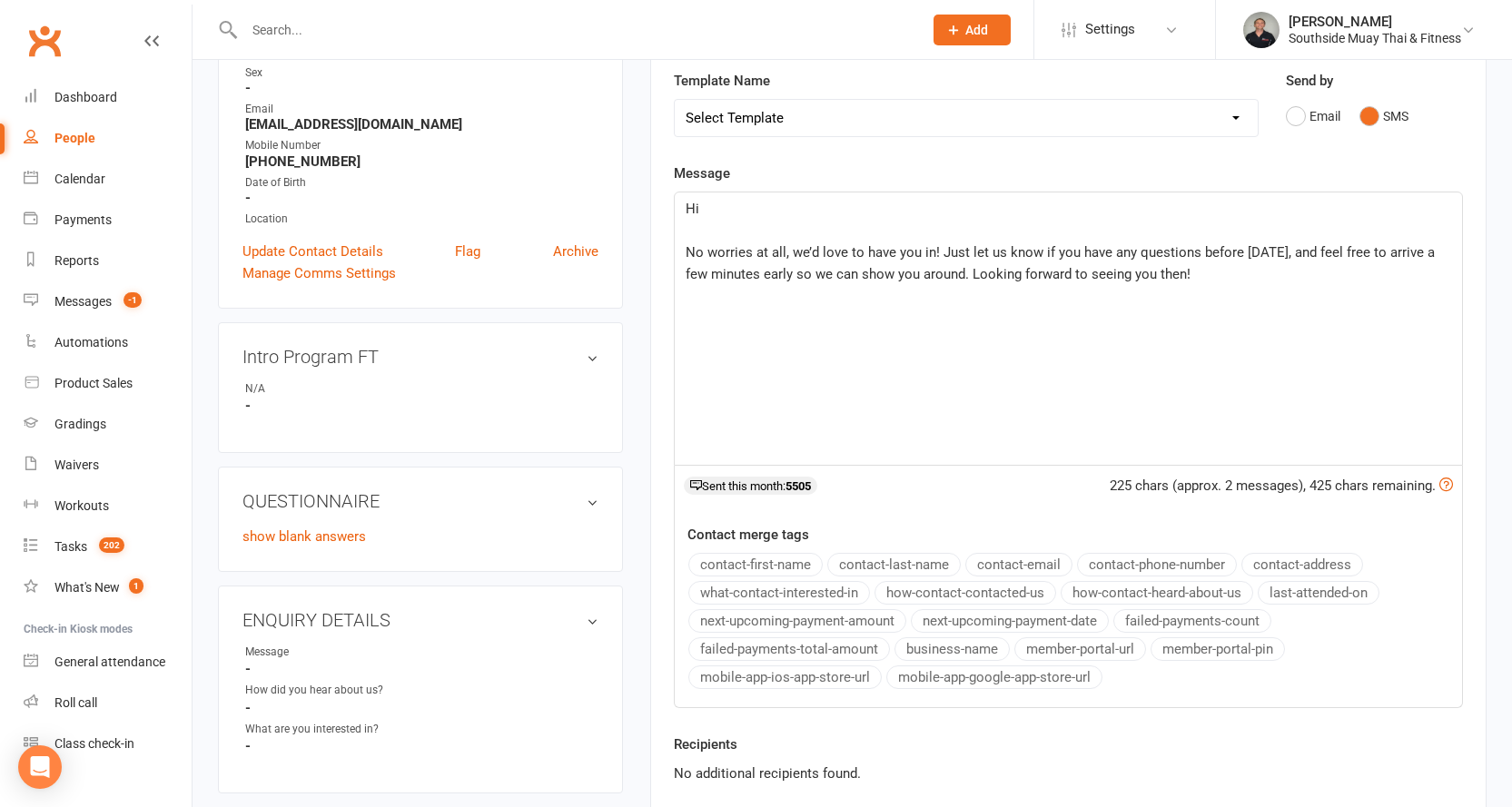
scroll to position [273, 0]
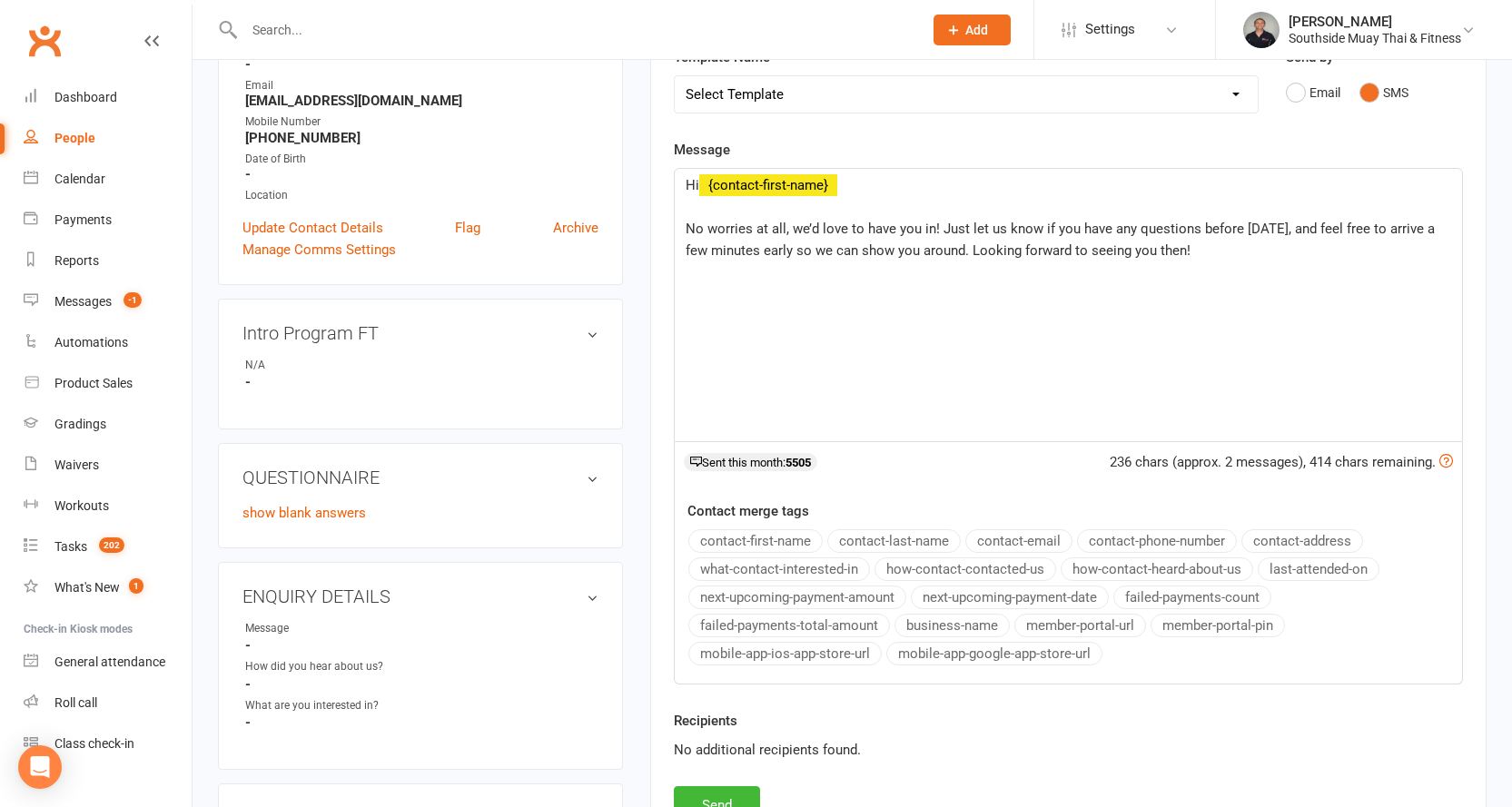
click at [744, 533] on button "contact-first-name" at bounding box center [756, 542] width 134 height 24
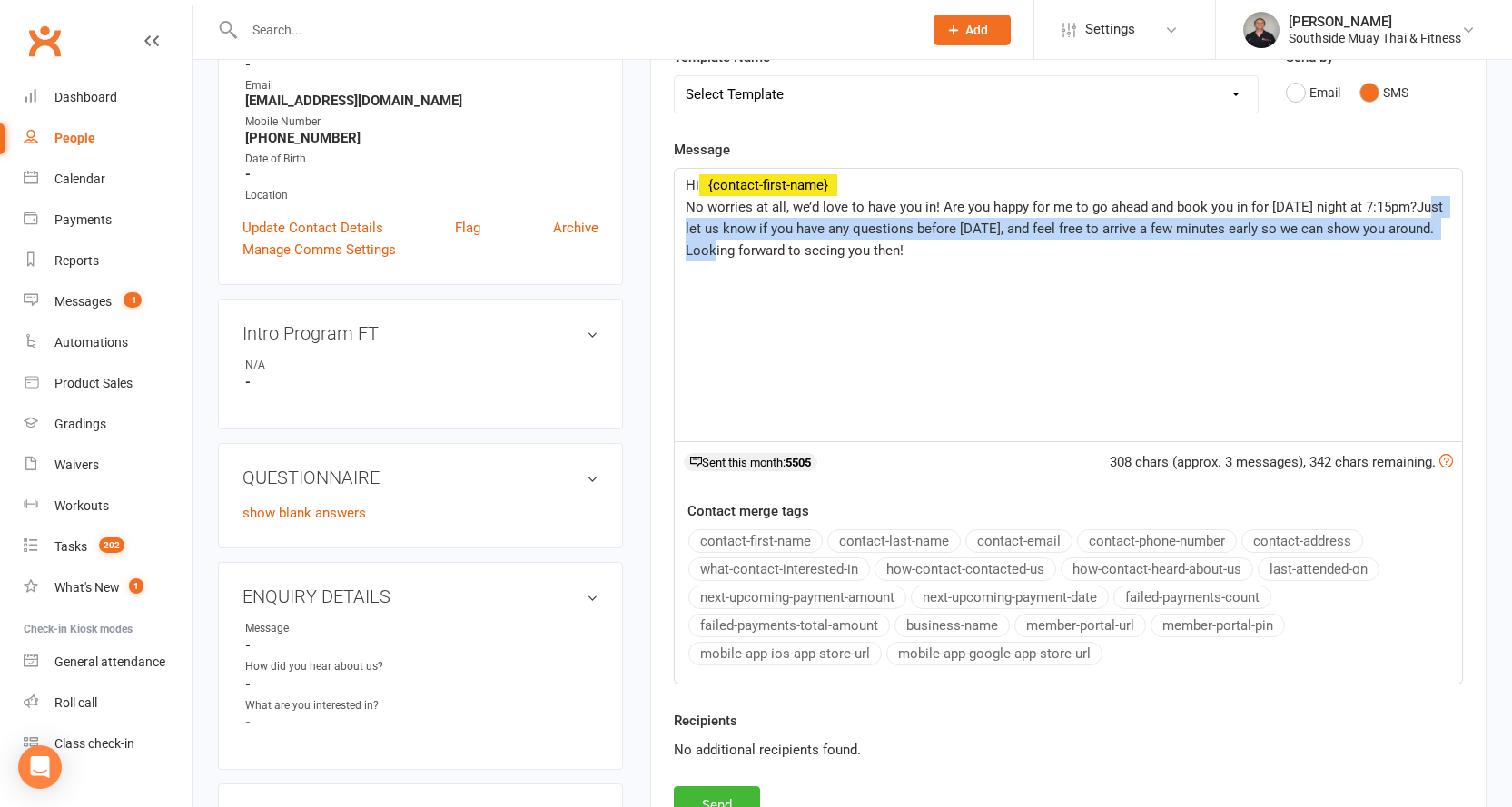
drag, startPoint x: 687, startPoint y: 224, endPoint x: 734, endPoint y: 252, distance: 54.7
click at [734, 252] on span "No worries at all, we’d love to have you in! Are you happy for me to go ahead a…" at bounding box center [1066, 229] width 761 height 60
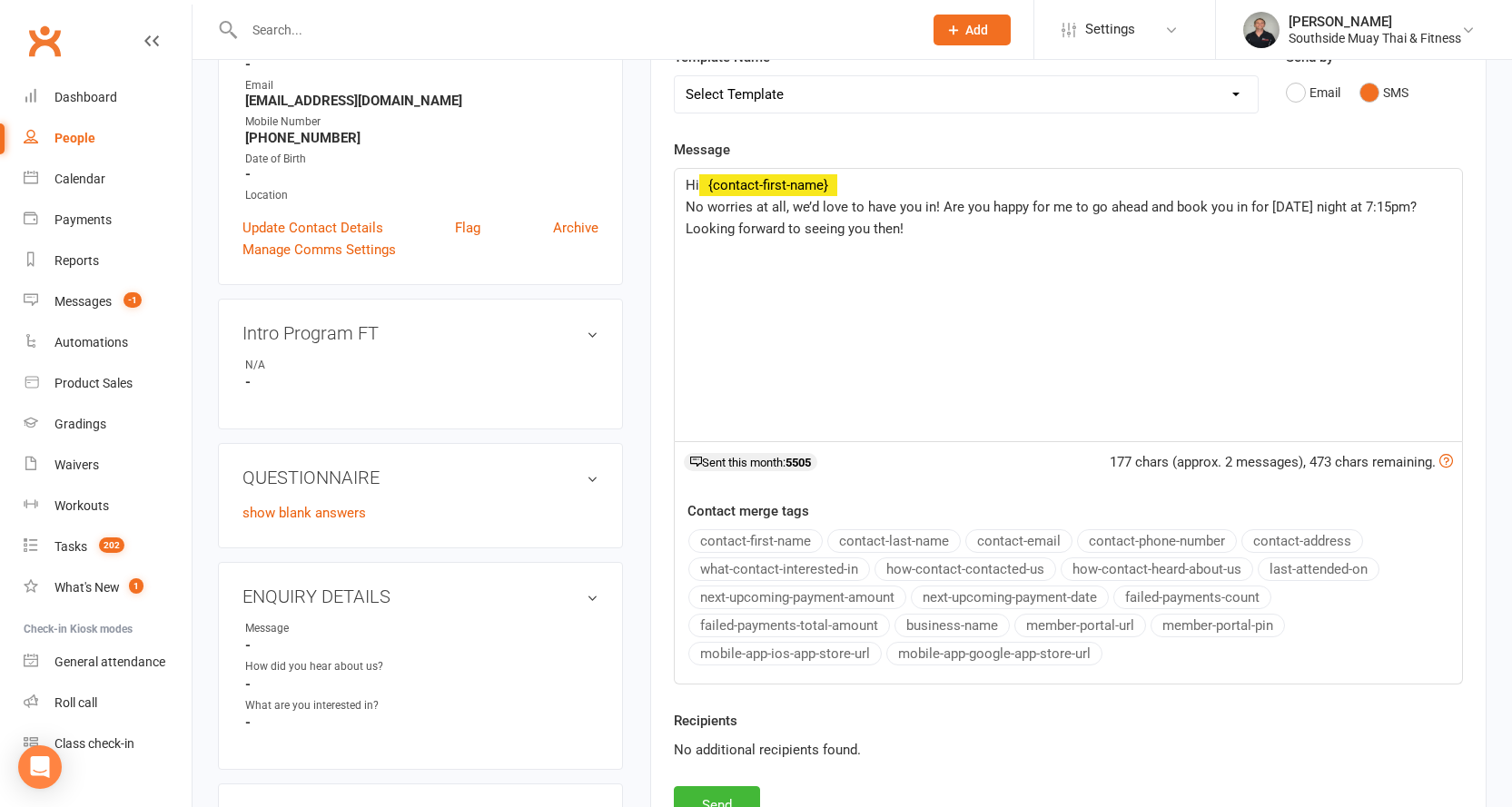
click at [936, 234] on p "No worries at all, we’d love to have you in! Are you happy for me to go ahead a…" at bounding box center [1069, 218] width 766 height 43
click at [938, 206] on span "No worries at all, we’d love to have you in! Are you happy for me to go ahead a…" at bounding box center [1051, 219] width 731 height 39
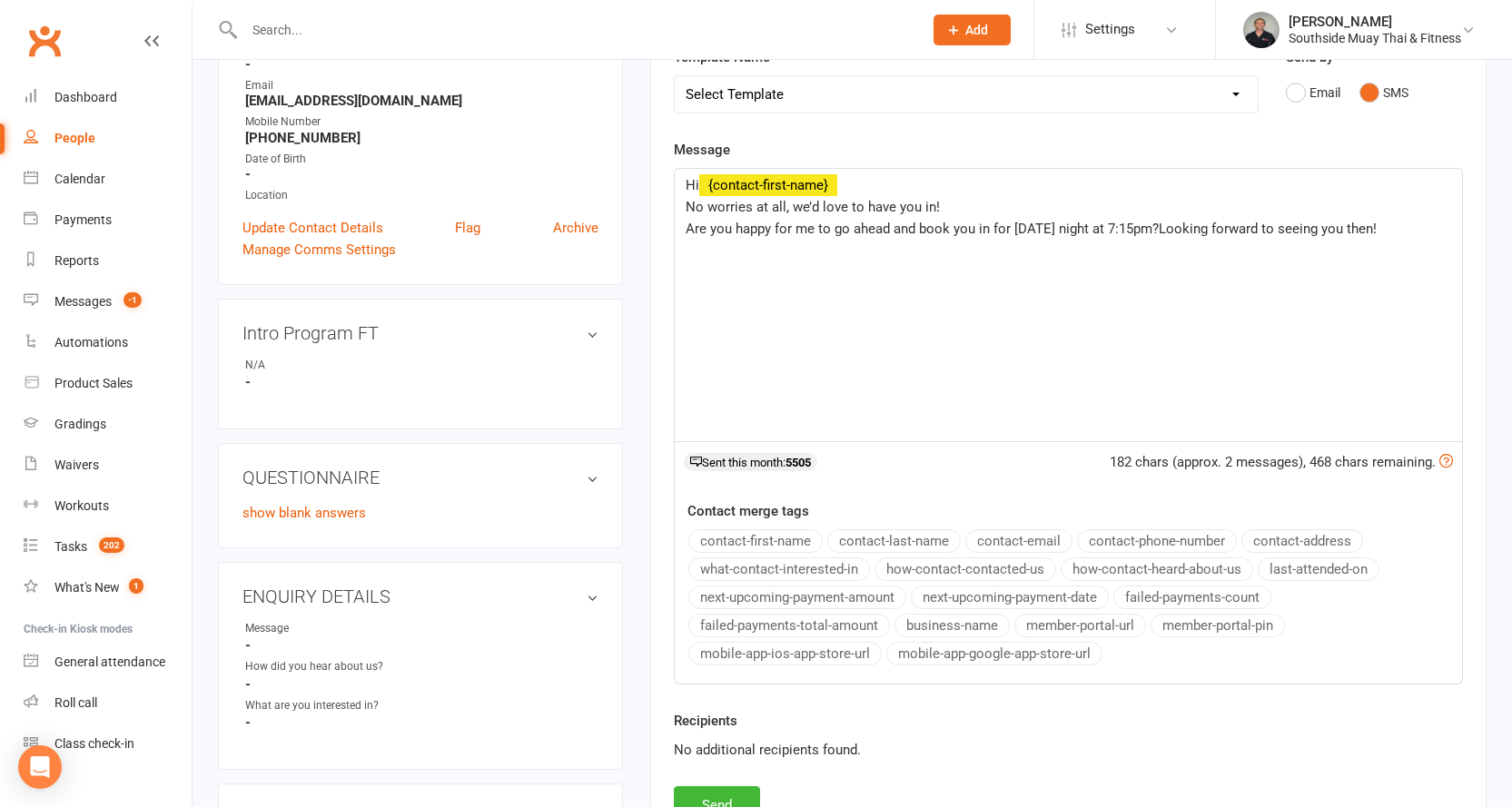
click at [1175, 218] on p "Are you happy for me to go ahead and book you in for [DATE] night at 7:15pm?Loo…" at bounding box center [1069, 229] width 766 height 22
click at [1044, 252] on p "Looking forward to seeing you then!" at bounding box center [1069, 251] width 766 height 22
click at [955, 617] on button "business-name" at bounding box center [952, 625] width 116 height 24
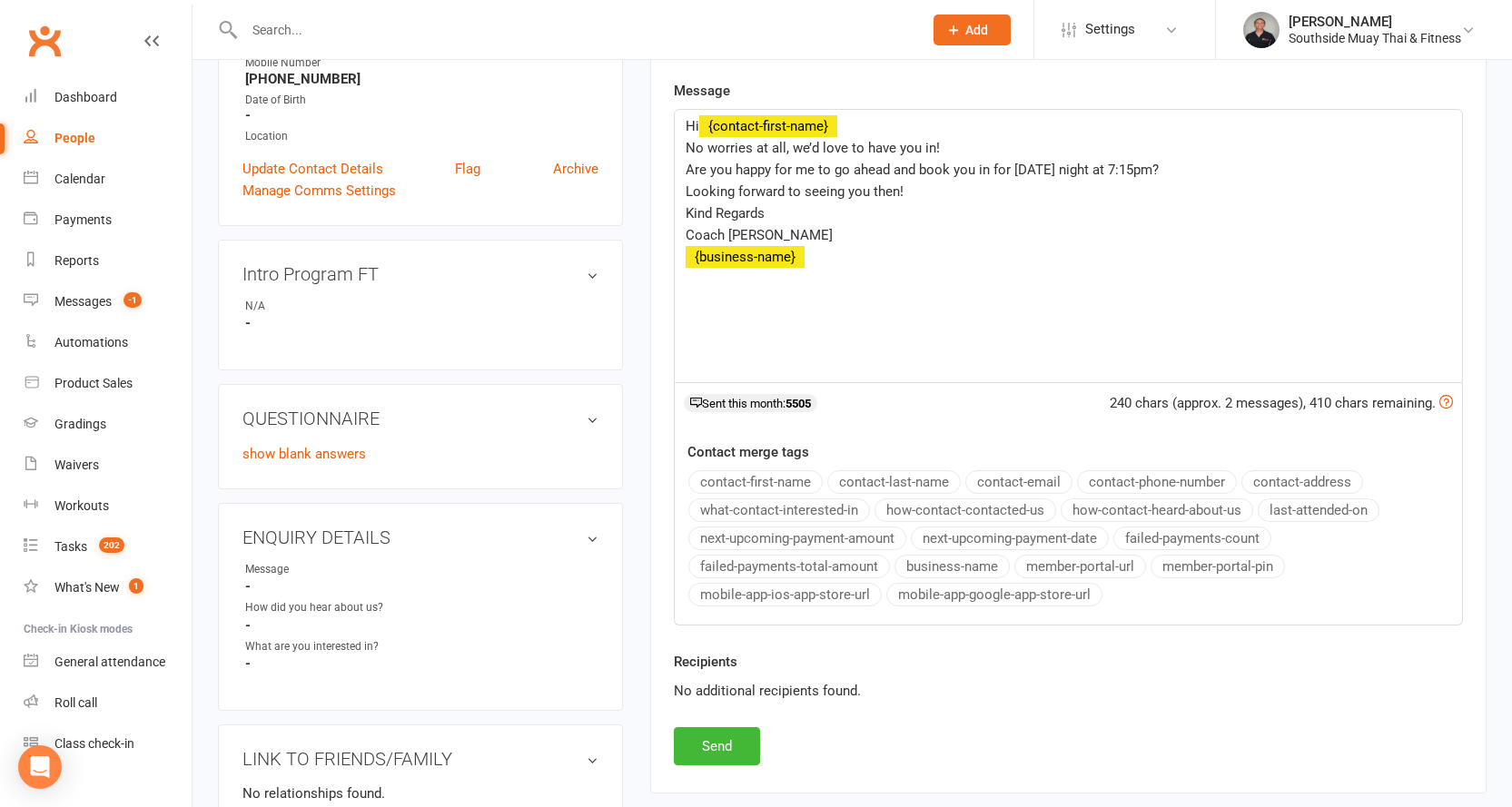
scroll to position [544, 0]
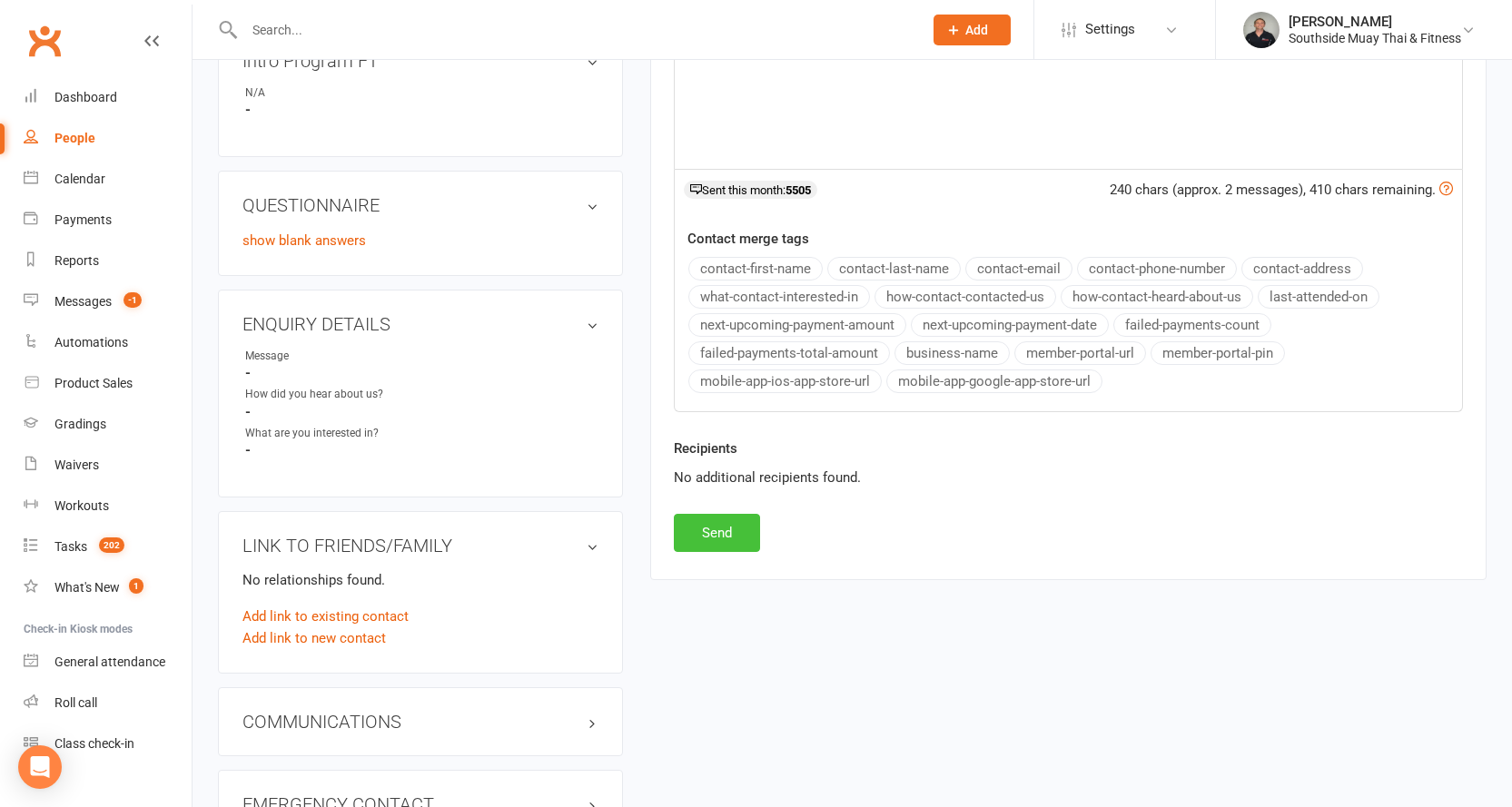
click at [745, 523] on button "Send" at bounding box center [717, 533] width 86 height 39
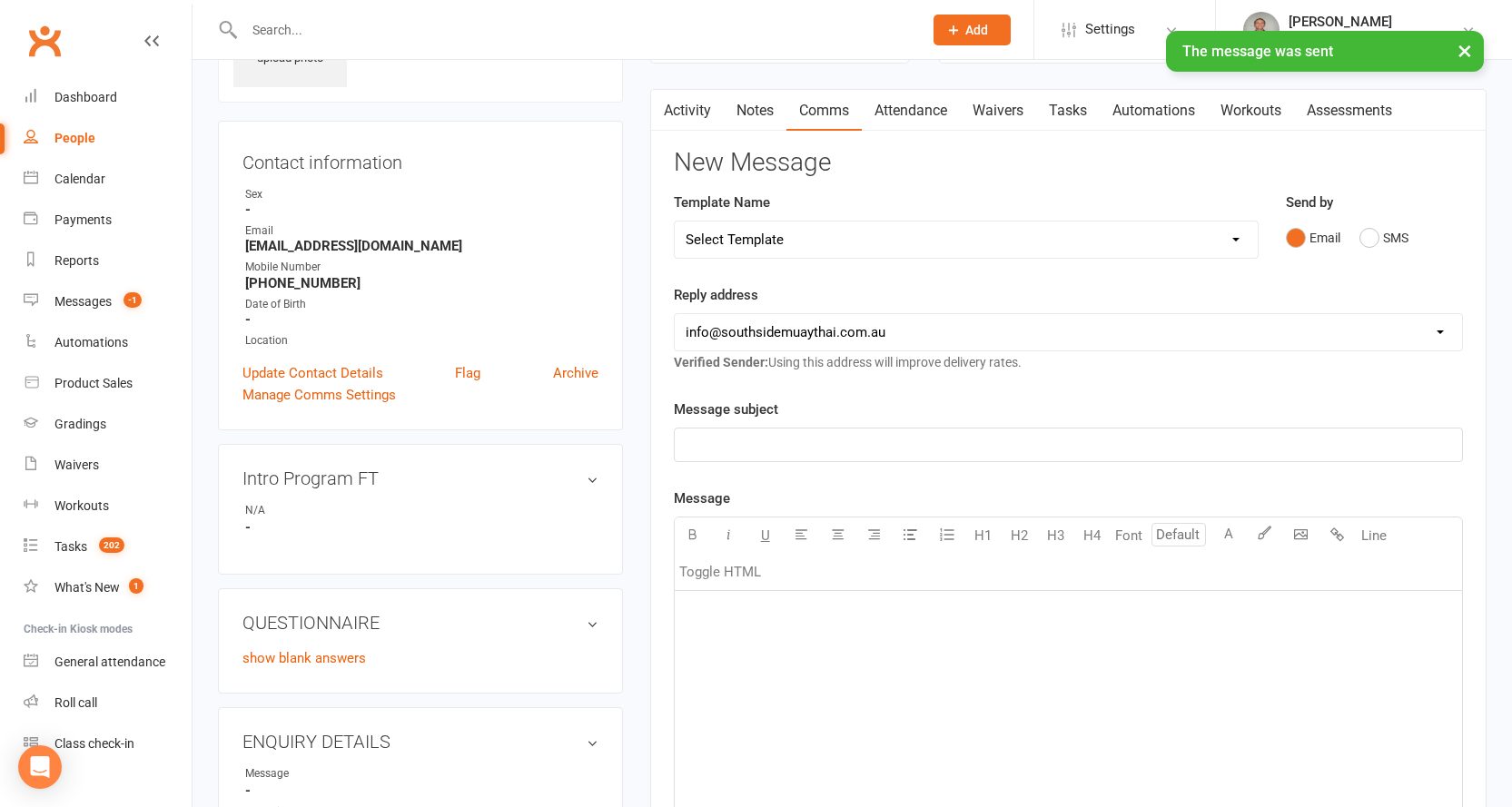
scroll to position [0, 0]
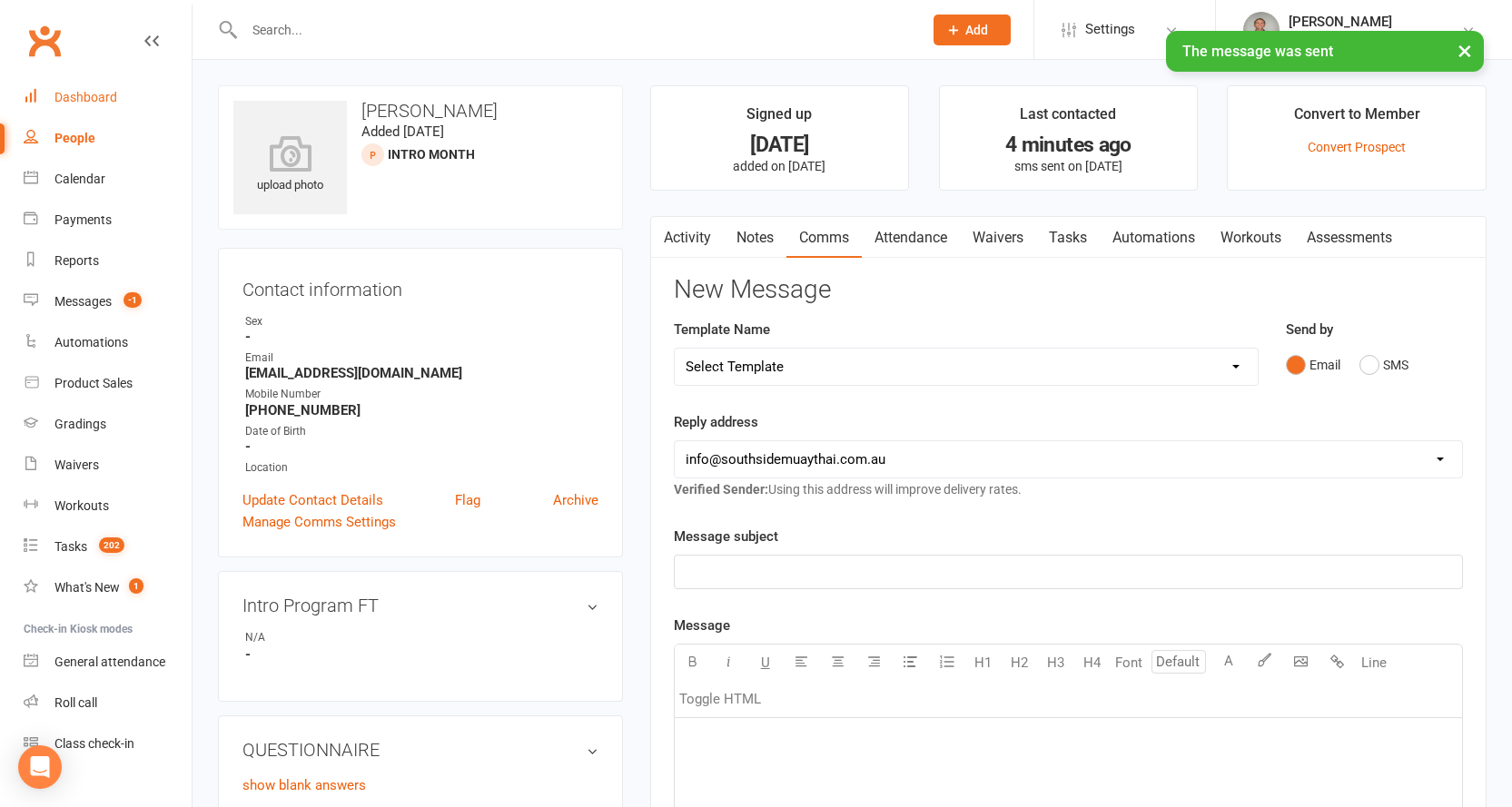
click at [80, 91] on div "Dashboard" at bounding box center [85, 97] width 62 height 15
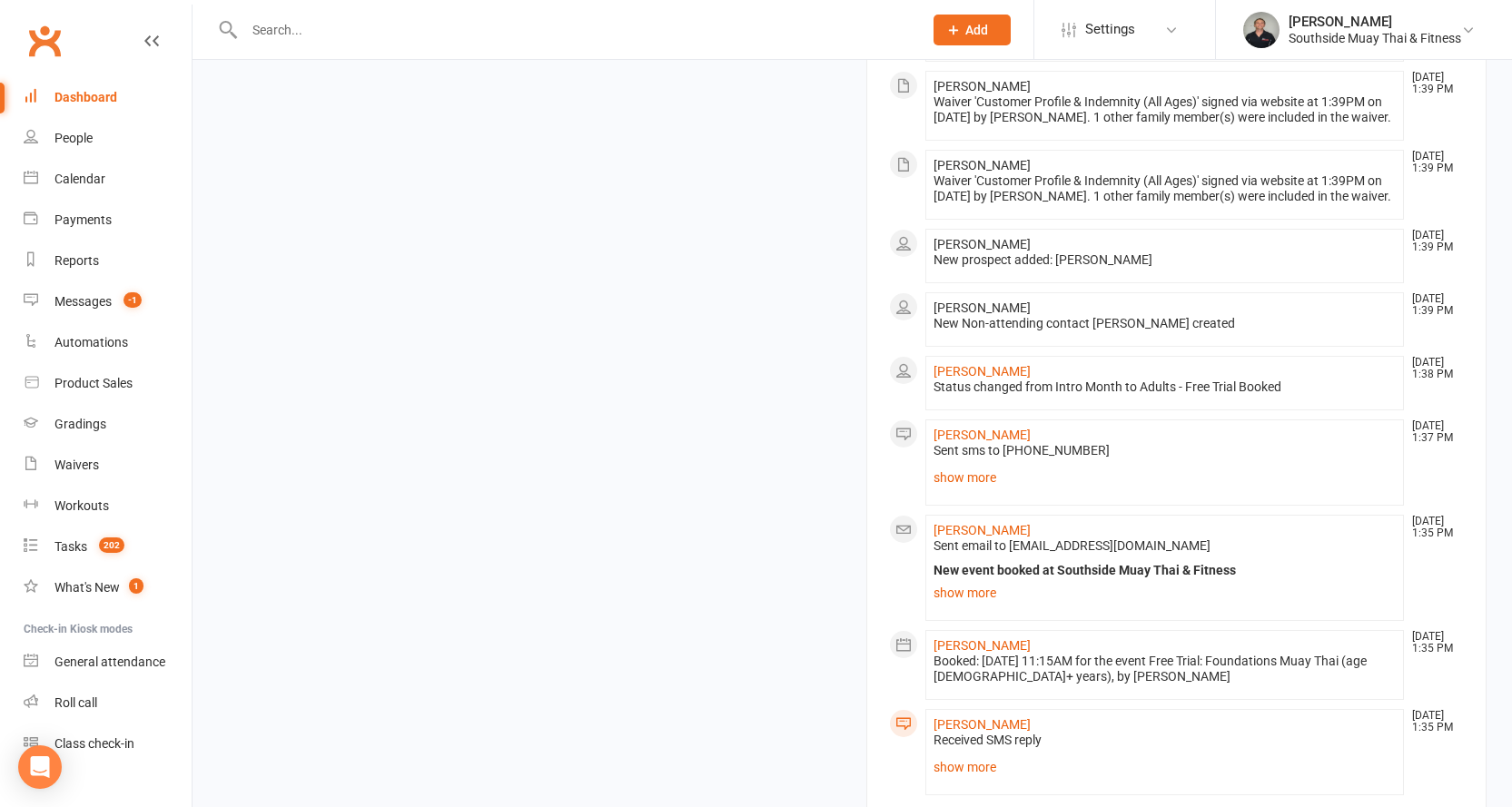
scroll to position [2184, 0]
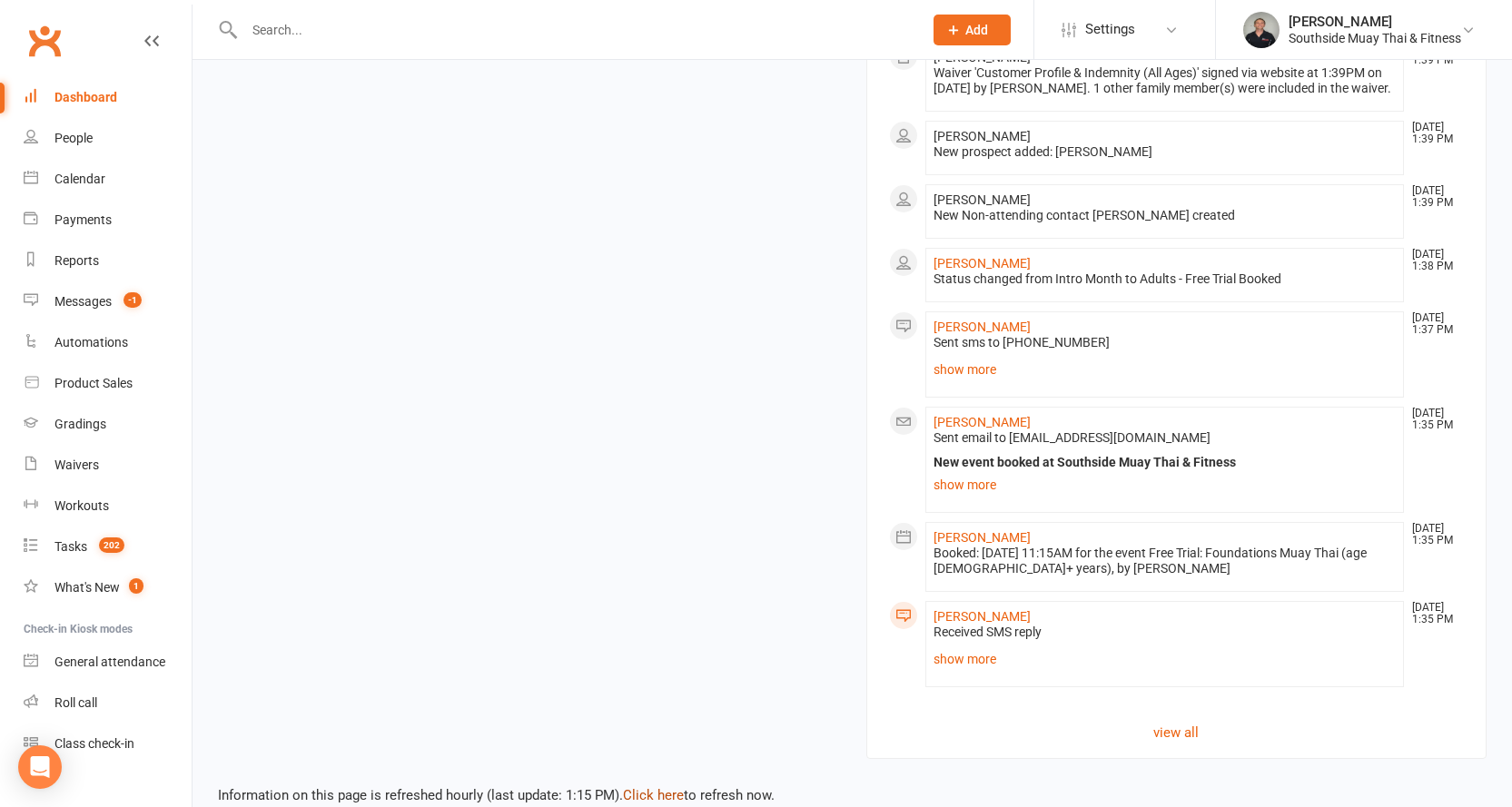
click at [633, 787] on link "Click here" at bounding box center [653, 795] width 61 height 17
click at [935, 646] on link "show more" at bounding box center [1165, 659] width 463 height 26
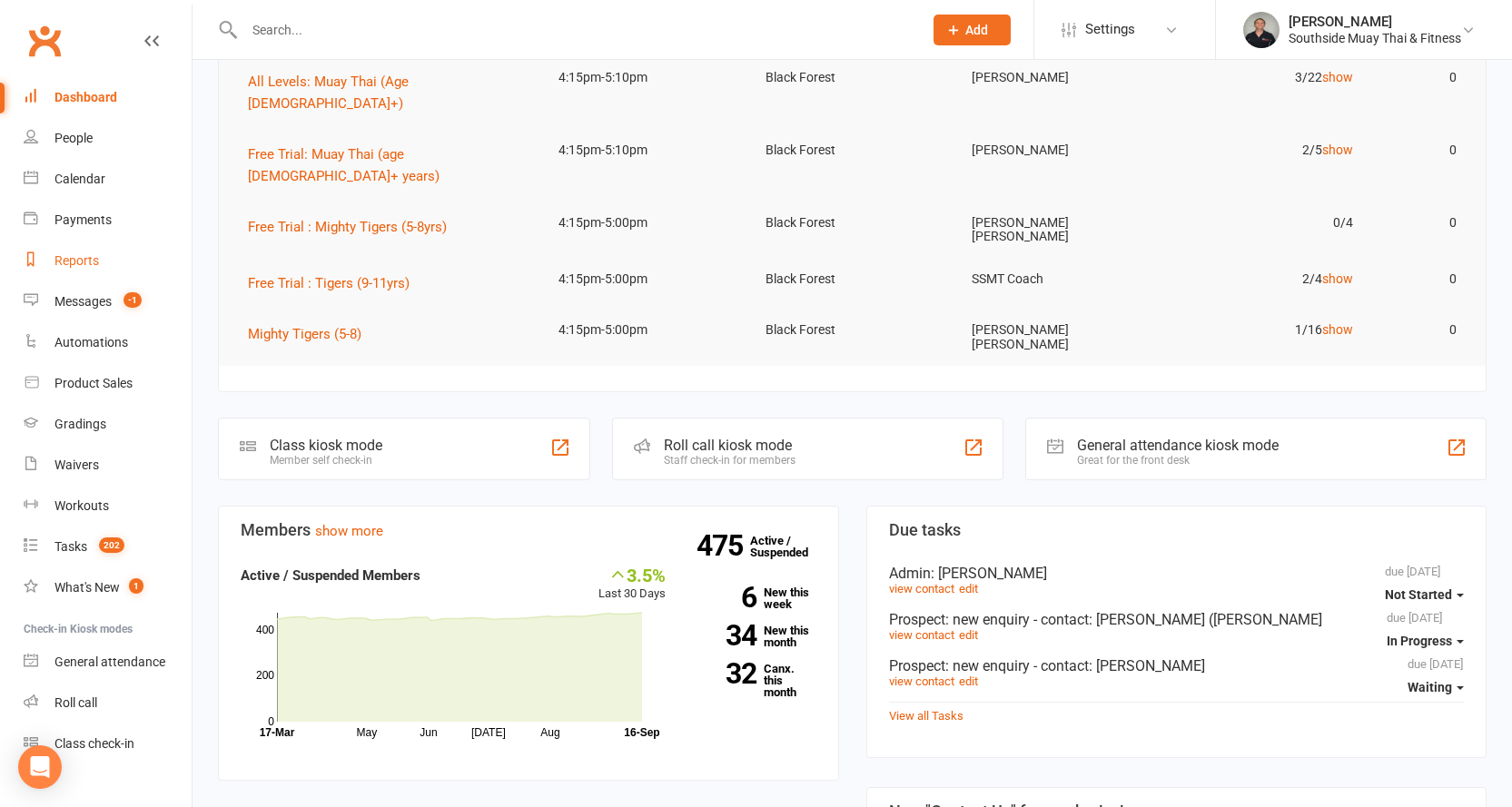
scroll to position [189, 0]
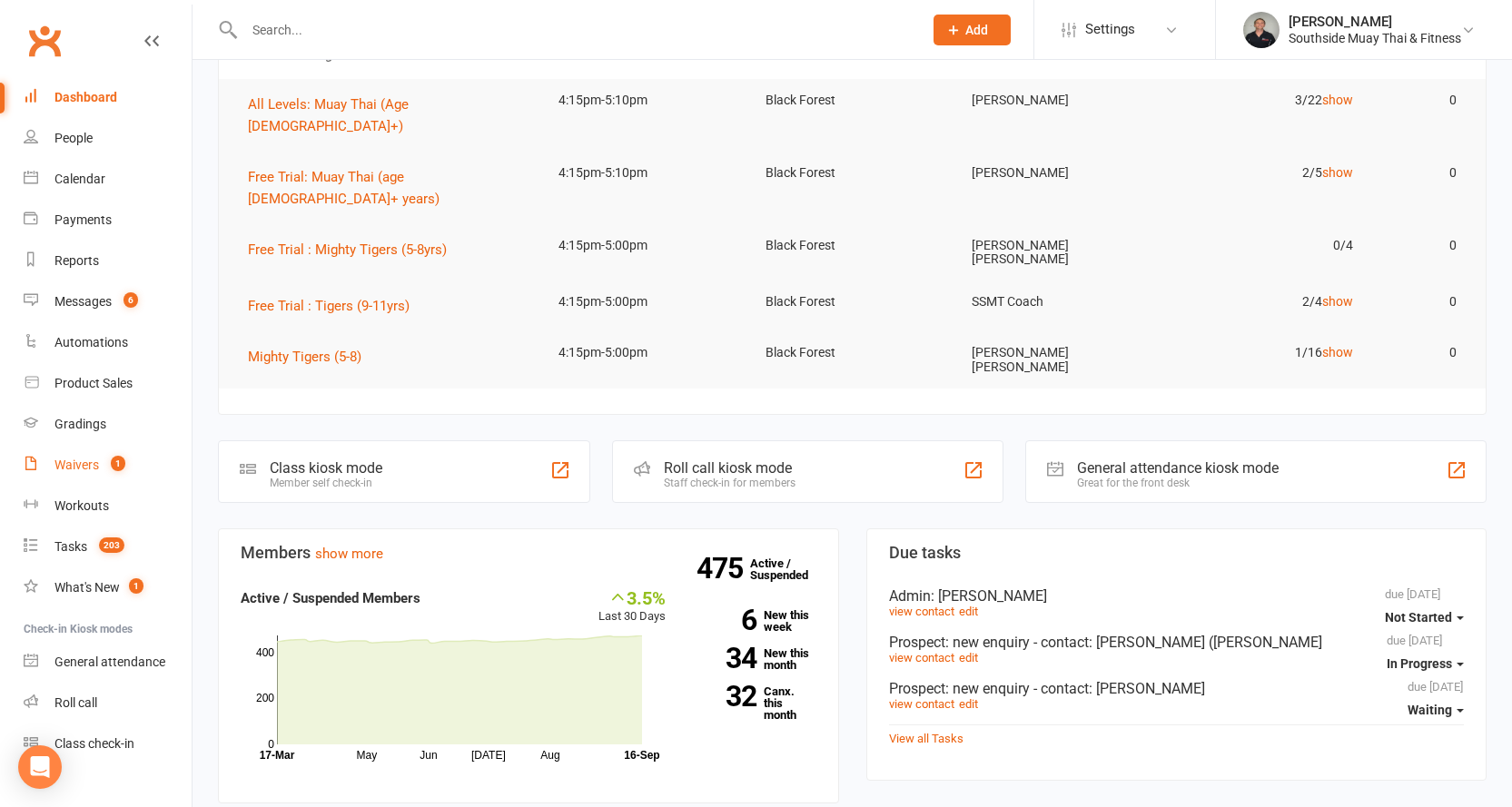
click at [67, 455] on link "Waivers 1" at bounding box center [107, 465] width 168 height 41
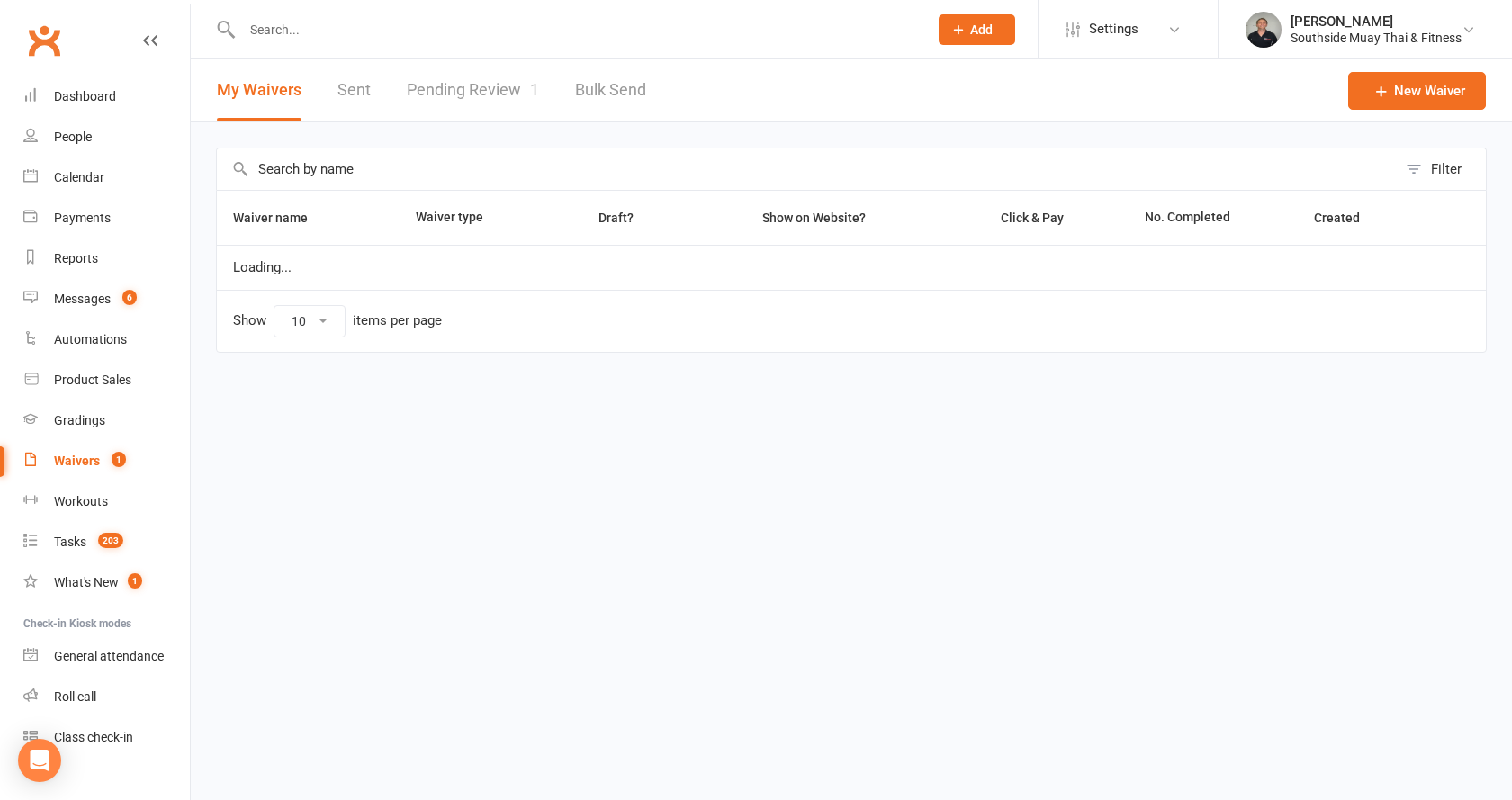
select select "100"
click at [459, 86] on link "Pending Review 1" at bounding box center [472, 90] width 132 height 62
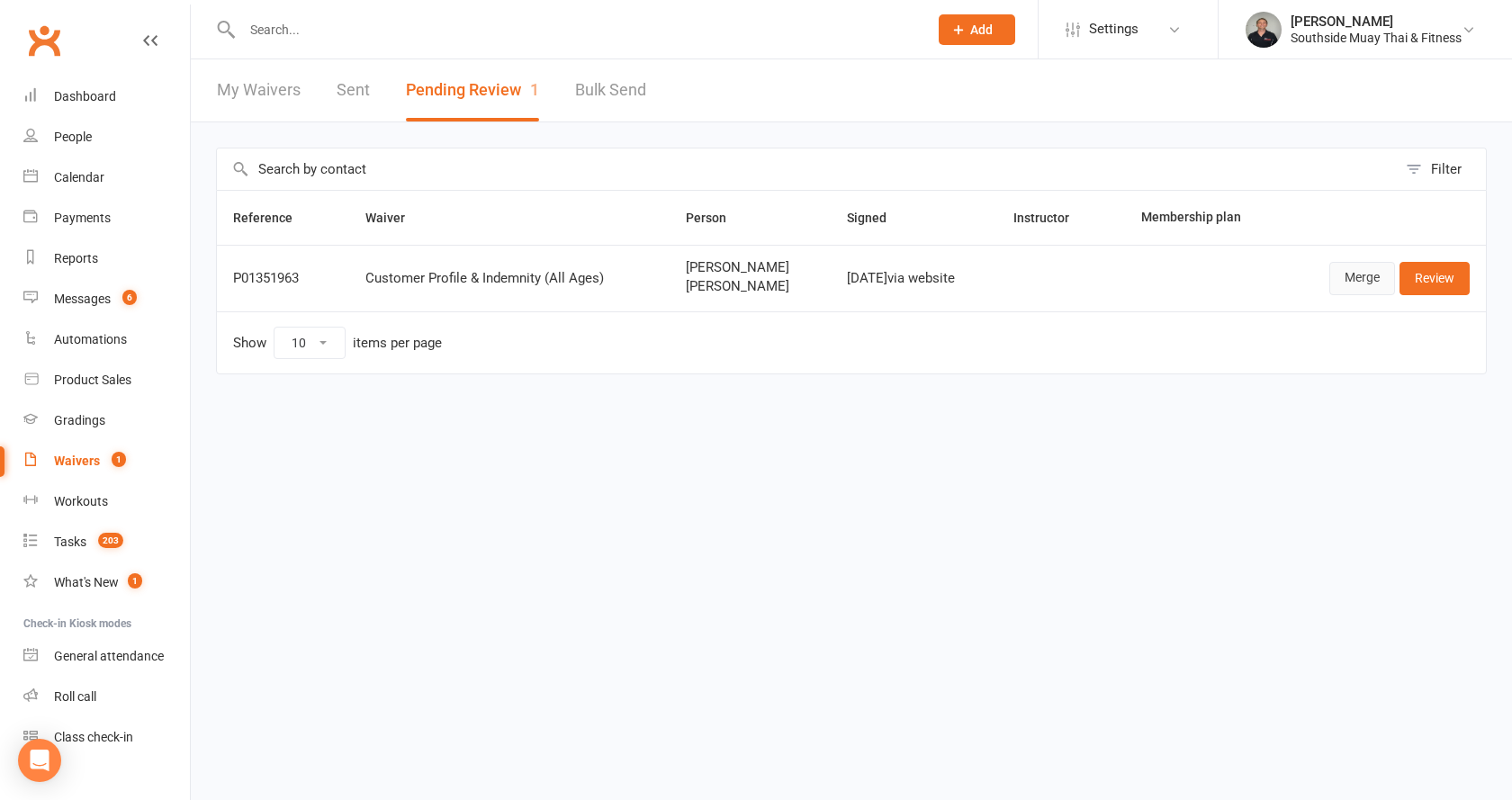
click at [1340, 281] on link "Merge" at bounding box center [1363, 278] width 66 height 33
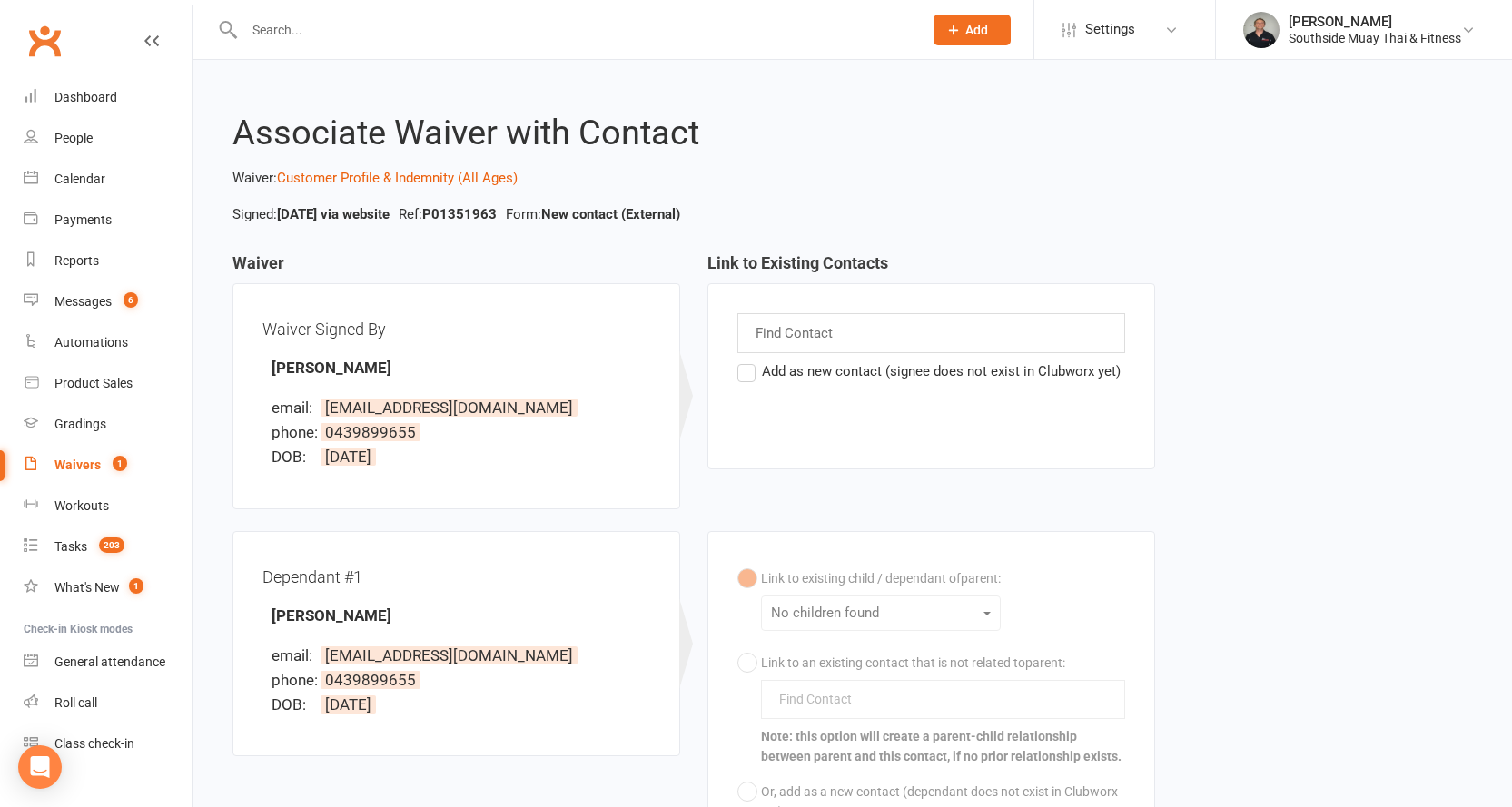
click at [750, 371] on label "Add as new contact (signee does not exist in Clubworx yet)" at bounding box center [928, 372] width 383 height 22
click at [749, 361] on input "Add as new contact (signee does not exist in Clubworx yet)" at bounding box center [743, 361] width 12 height 0
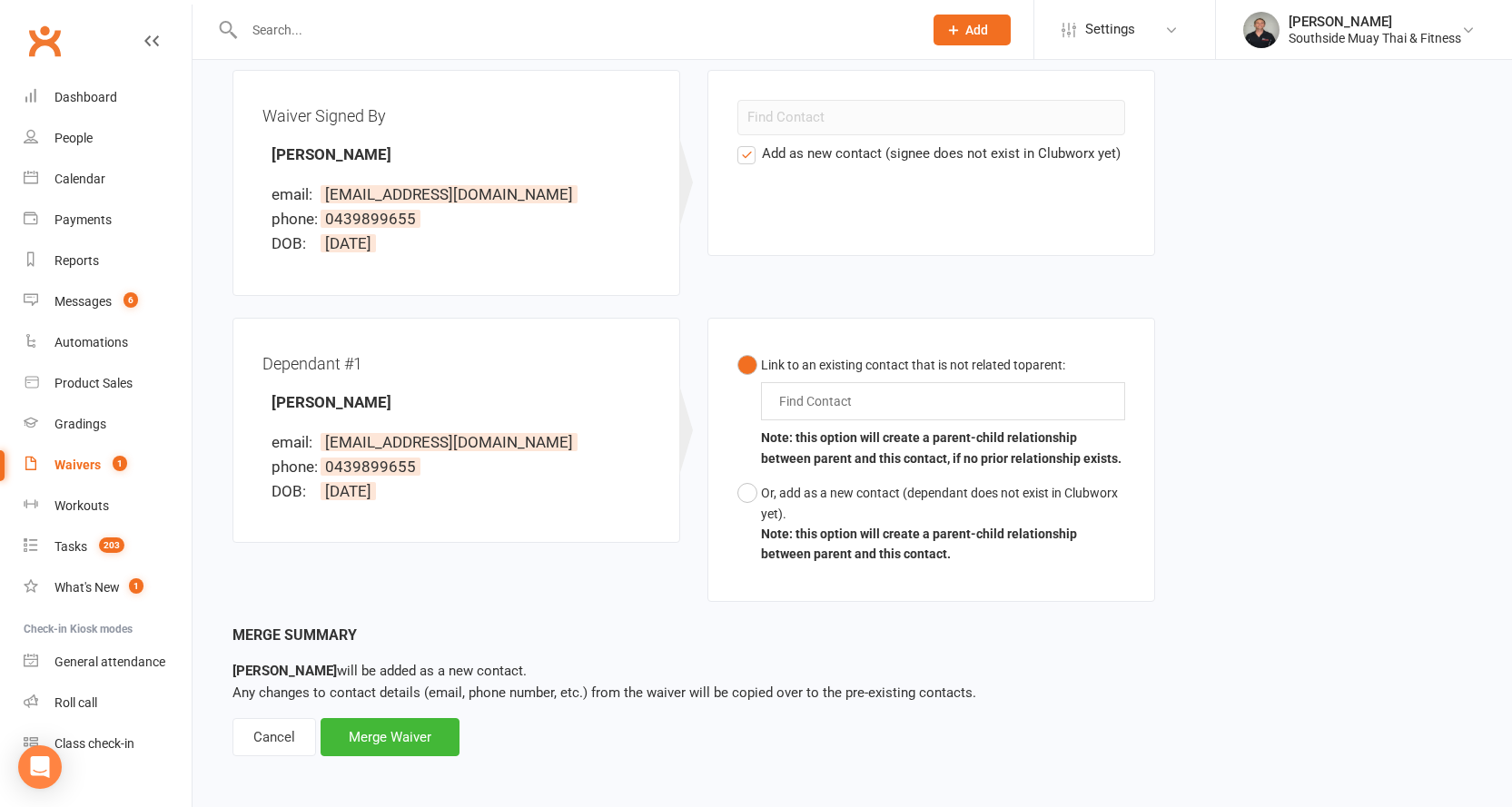
scroll to position [218, 0]
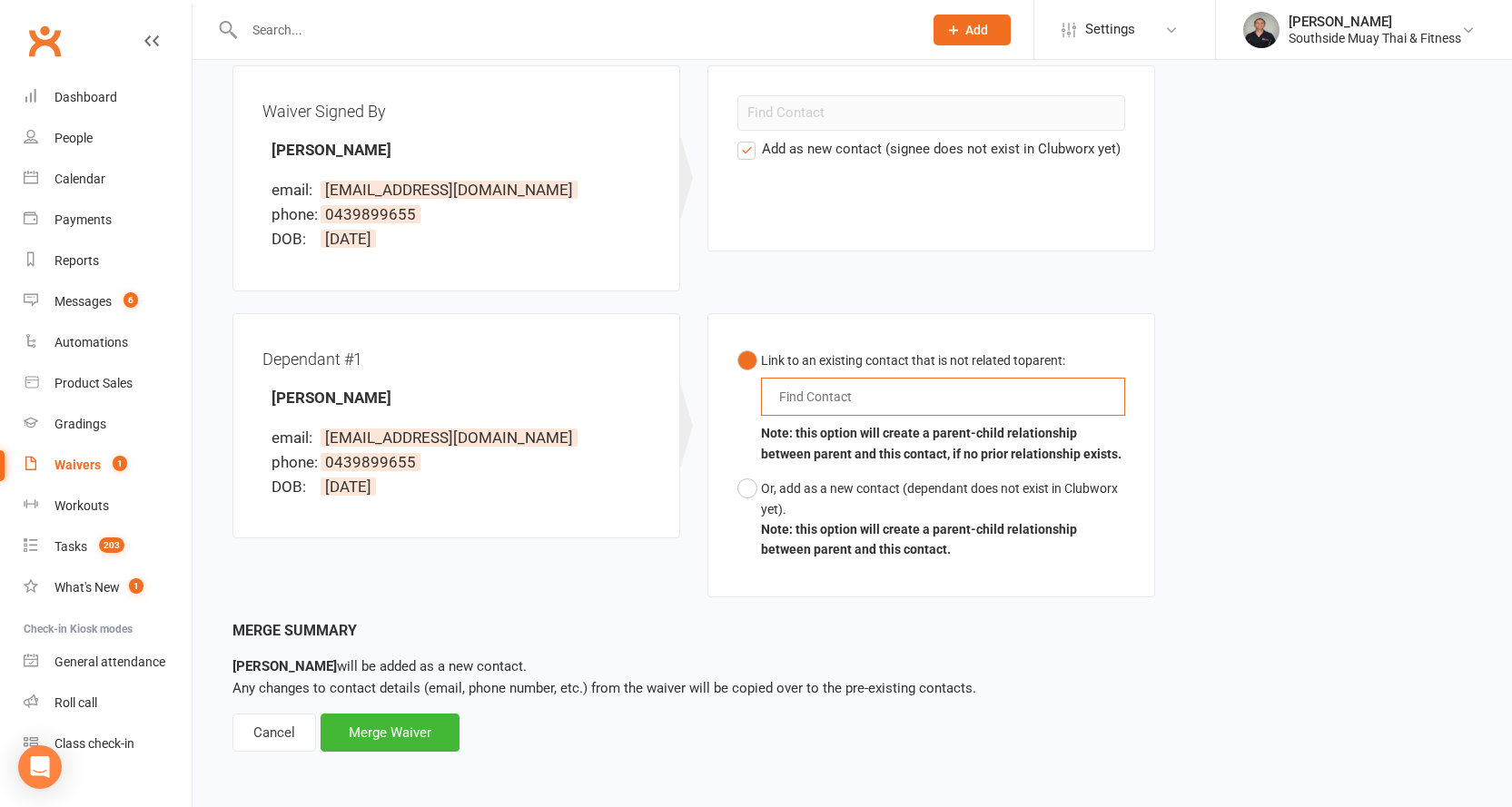
click at [829, 392] on input "text" at bounding box center [820, 397] width 84 height 22
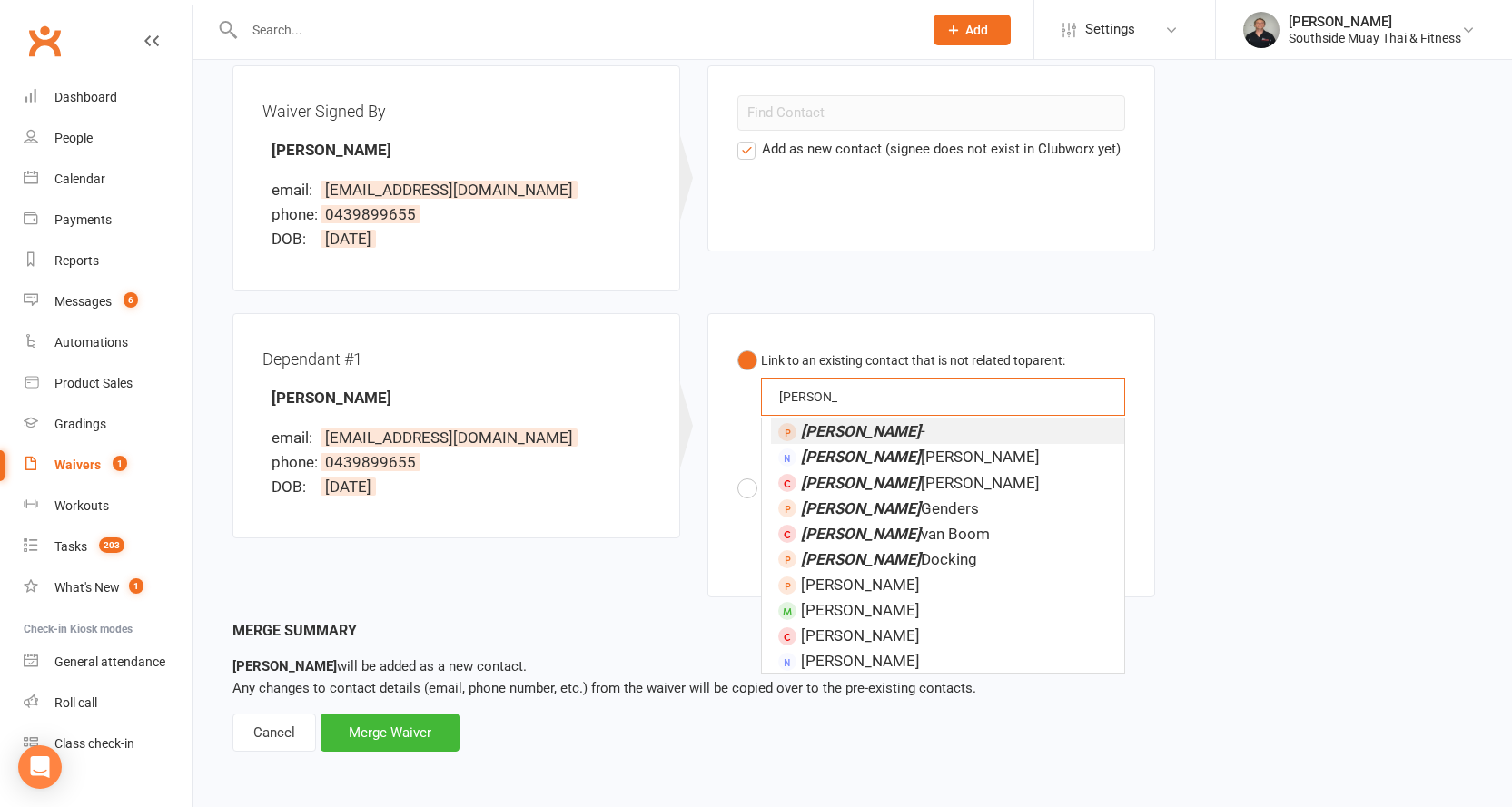
type input "shane"
click at [822, 428] on em "Shane" at bounding box center [860, 432] width 120 height 18
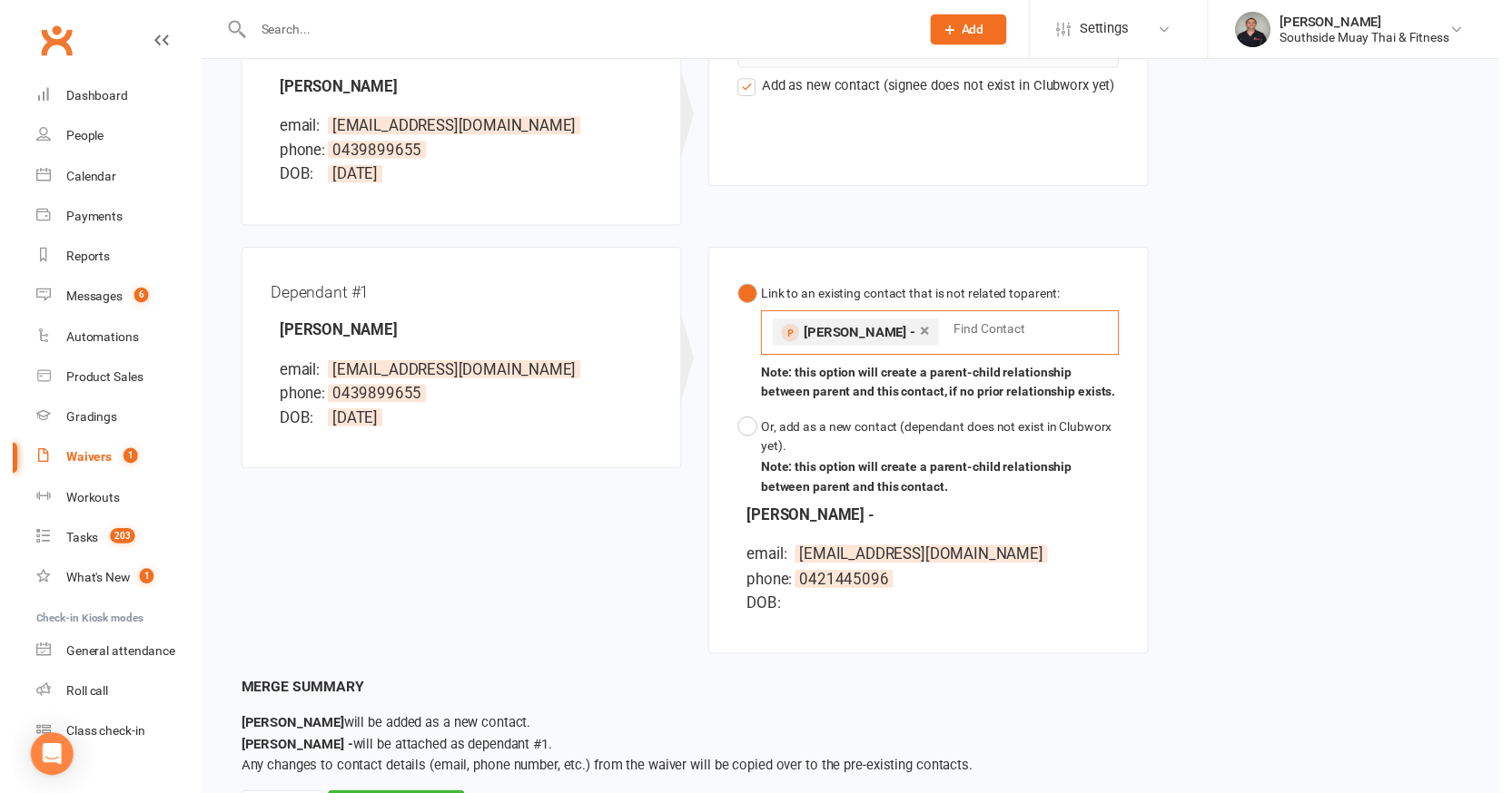
scroll to position [370, 0]
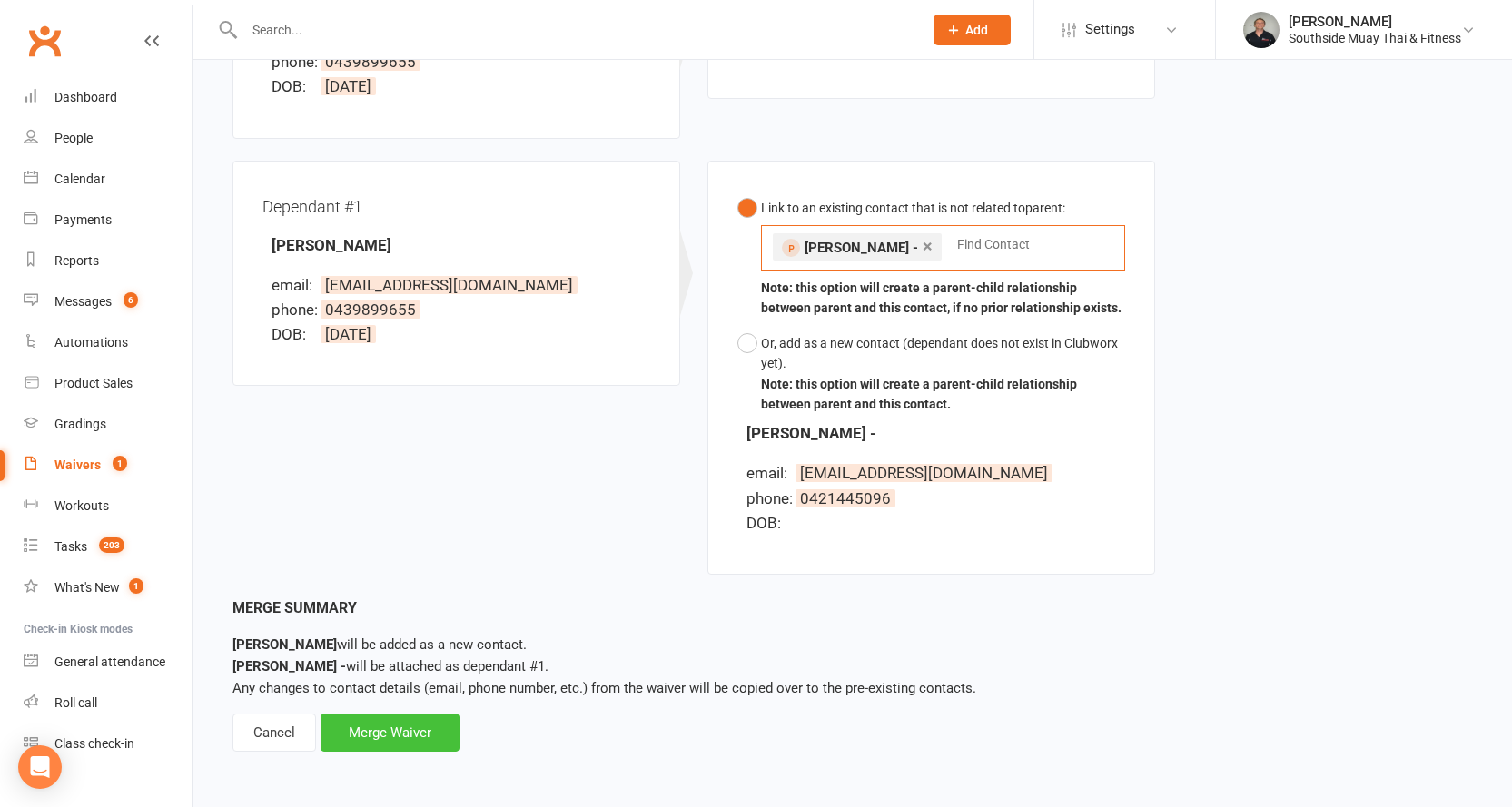
click at [396, 741] on div "Merge Waiver" at bounding box center [389, 733] width 139 height 39
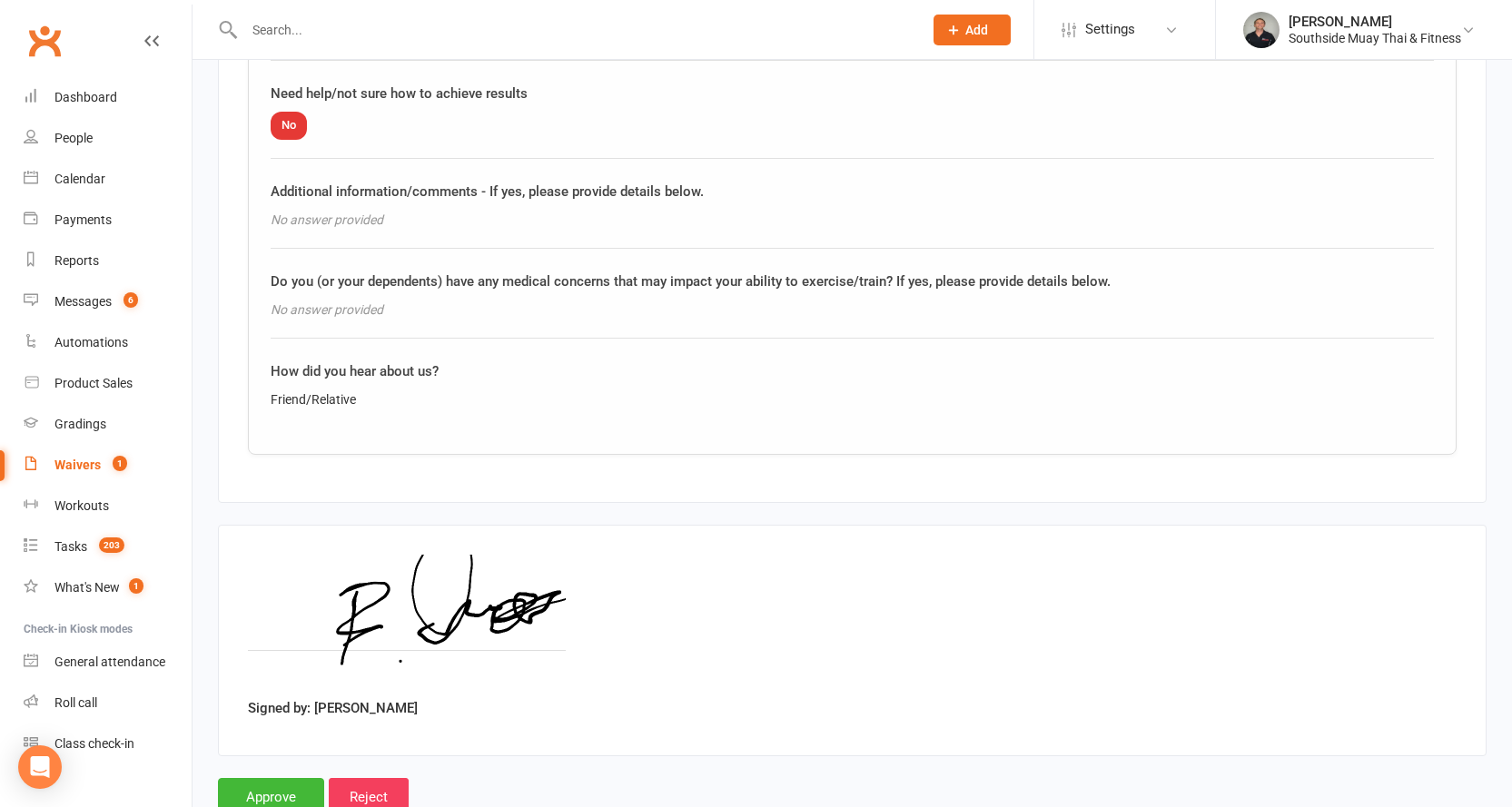
scroll to position [3030, 0]
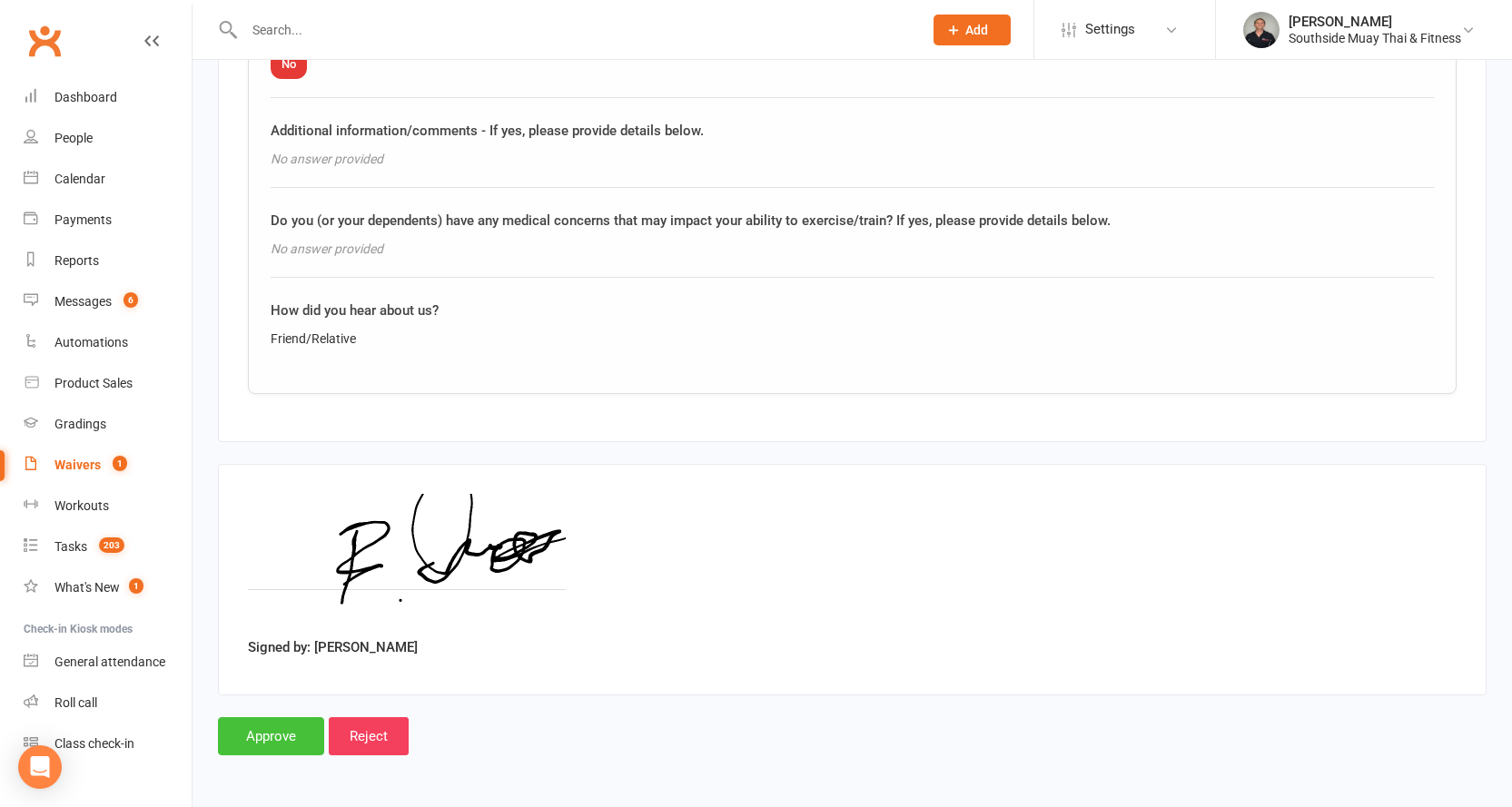
click at [279, 727] on input "Approve" at bounding box center [271, 736] width 106 height 39
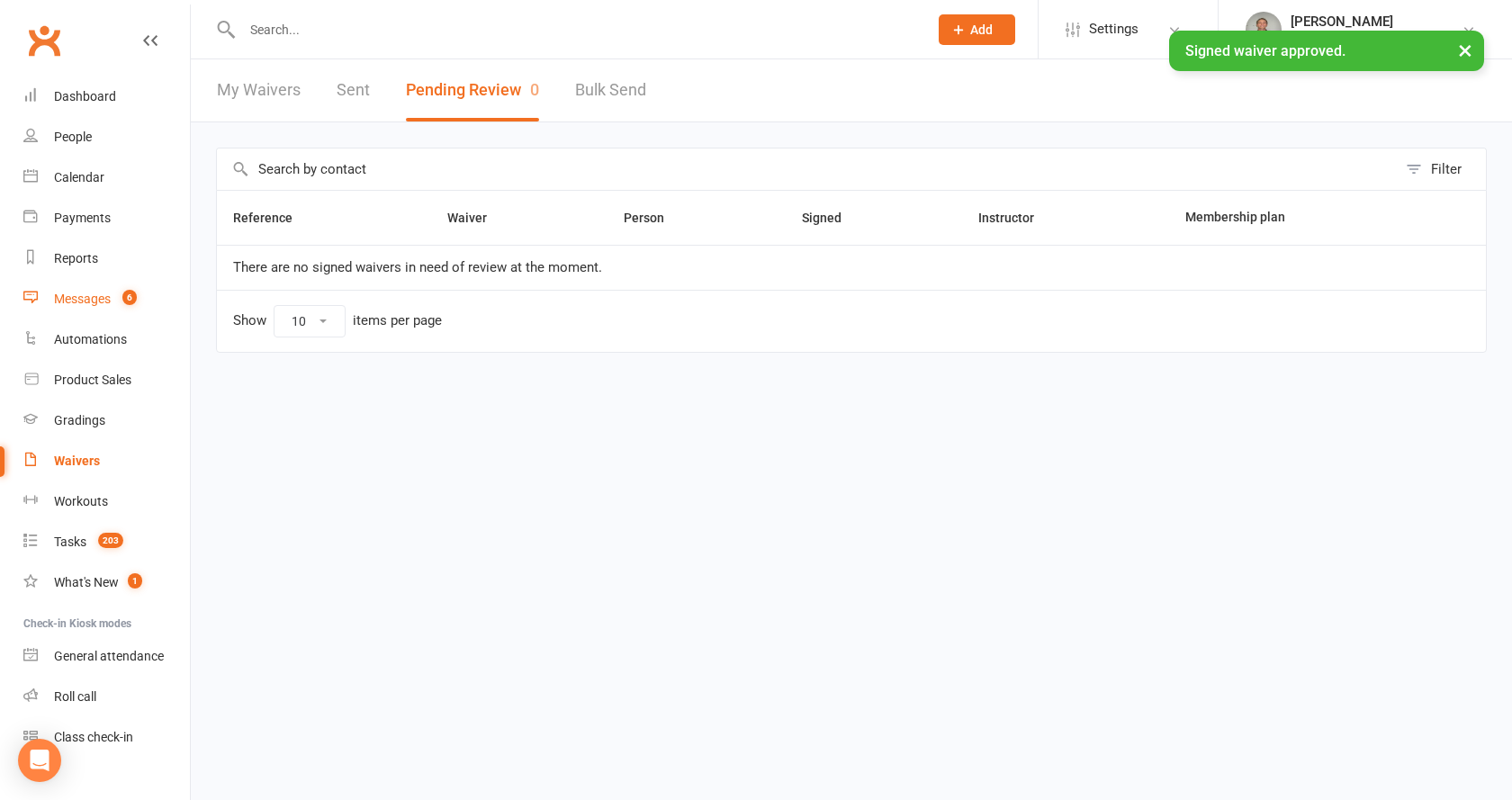
click at [98, 296] on div "Messages" at bounding box center [82, 299] width 56 height 15
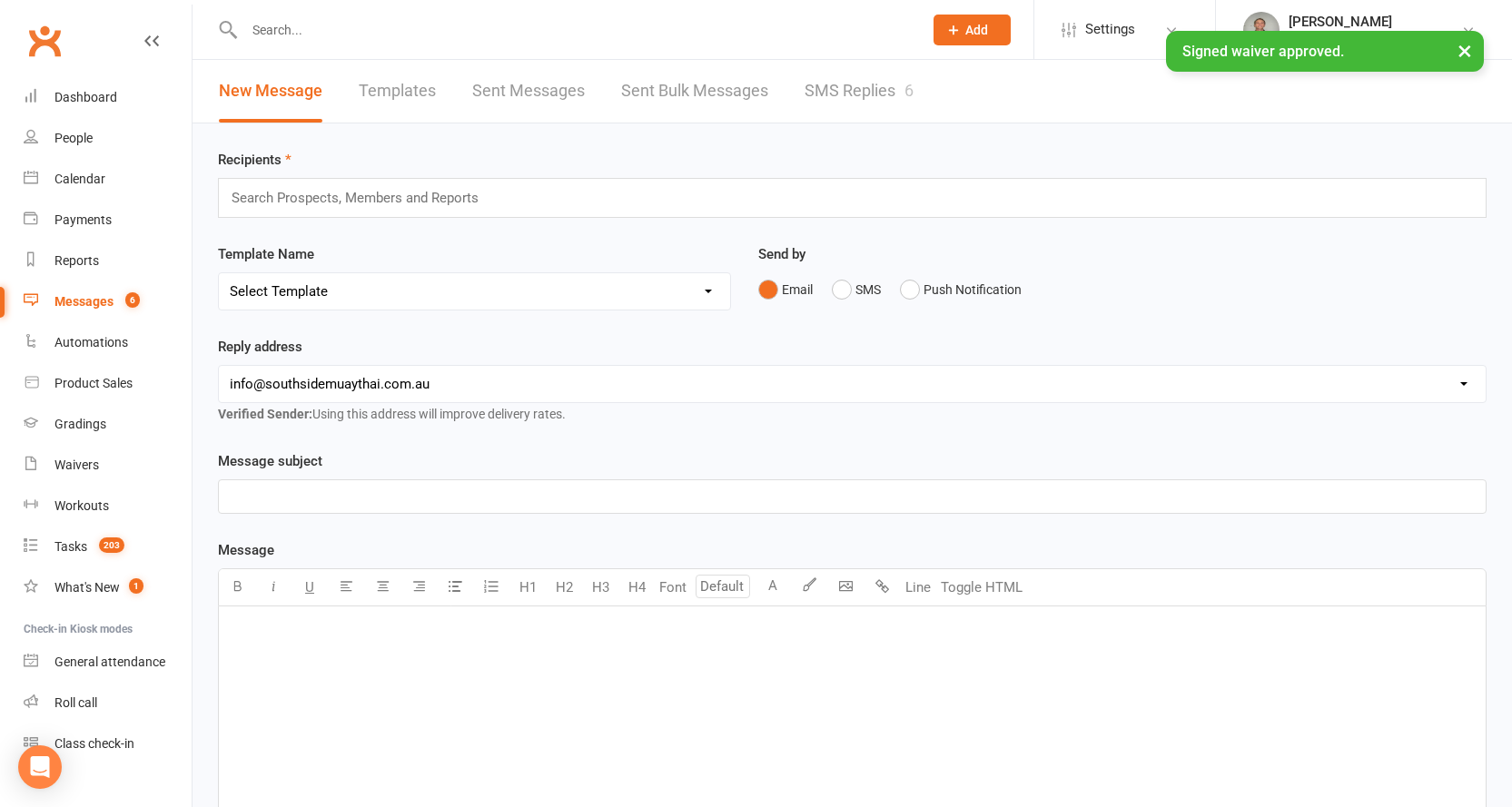
click at [832, 83] on link "SMS Replies 6" at bounding box center [858, 91] width 109 height 62
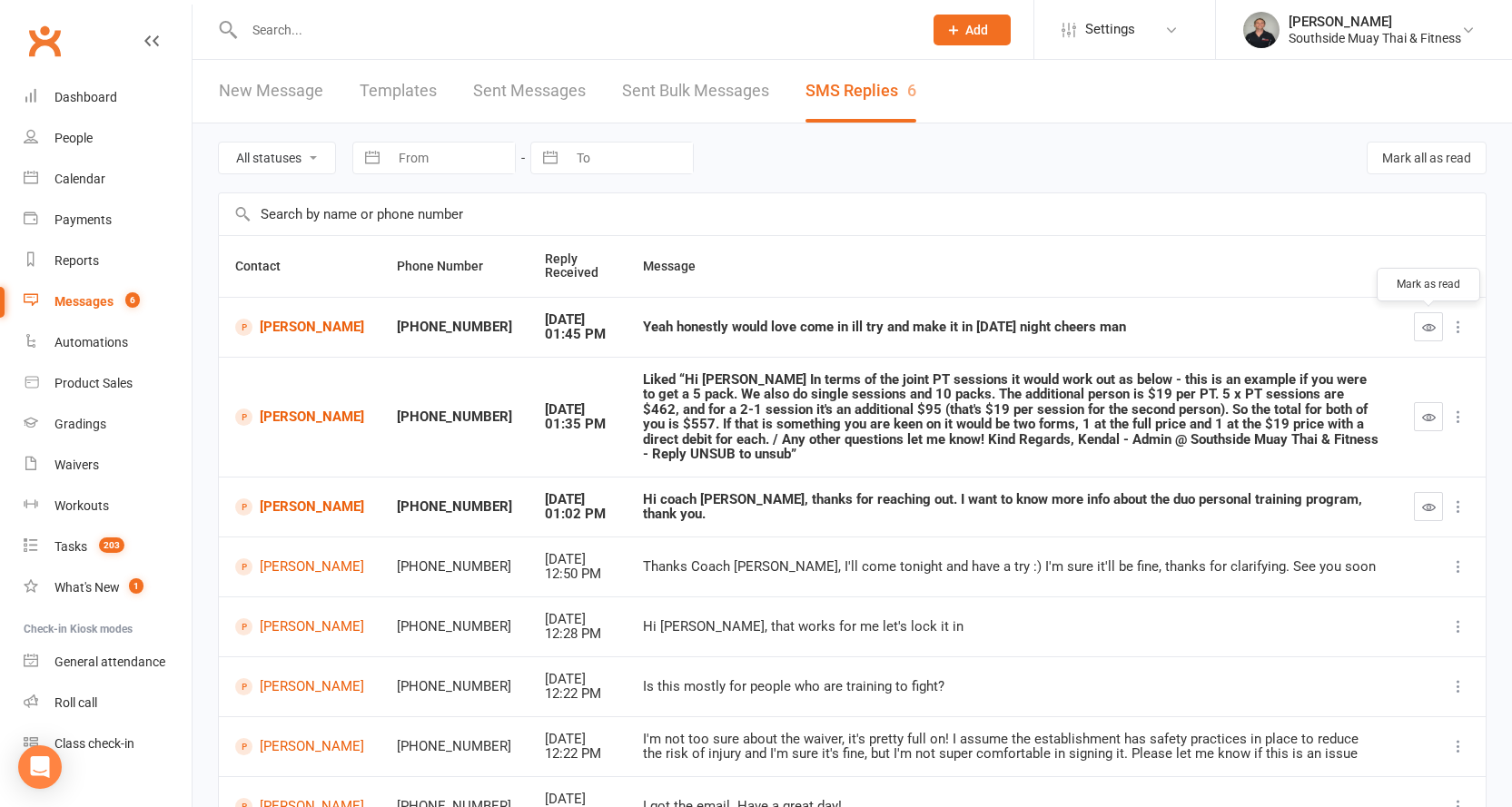
click at [1422, 323] on icon "button" at bounding box center [1428, 327] width 14 height 14
click at [1432, 410] on icon "button" at bounding box center [1428, 417] width 14 height 14
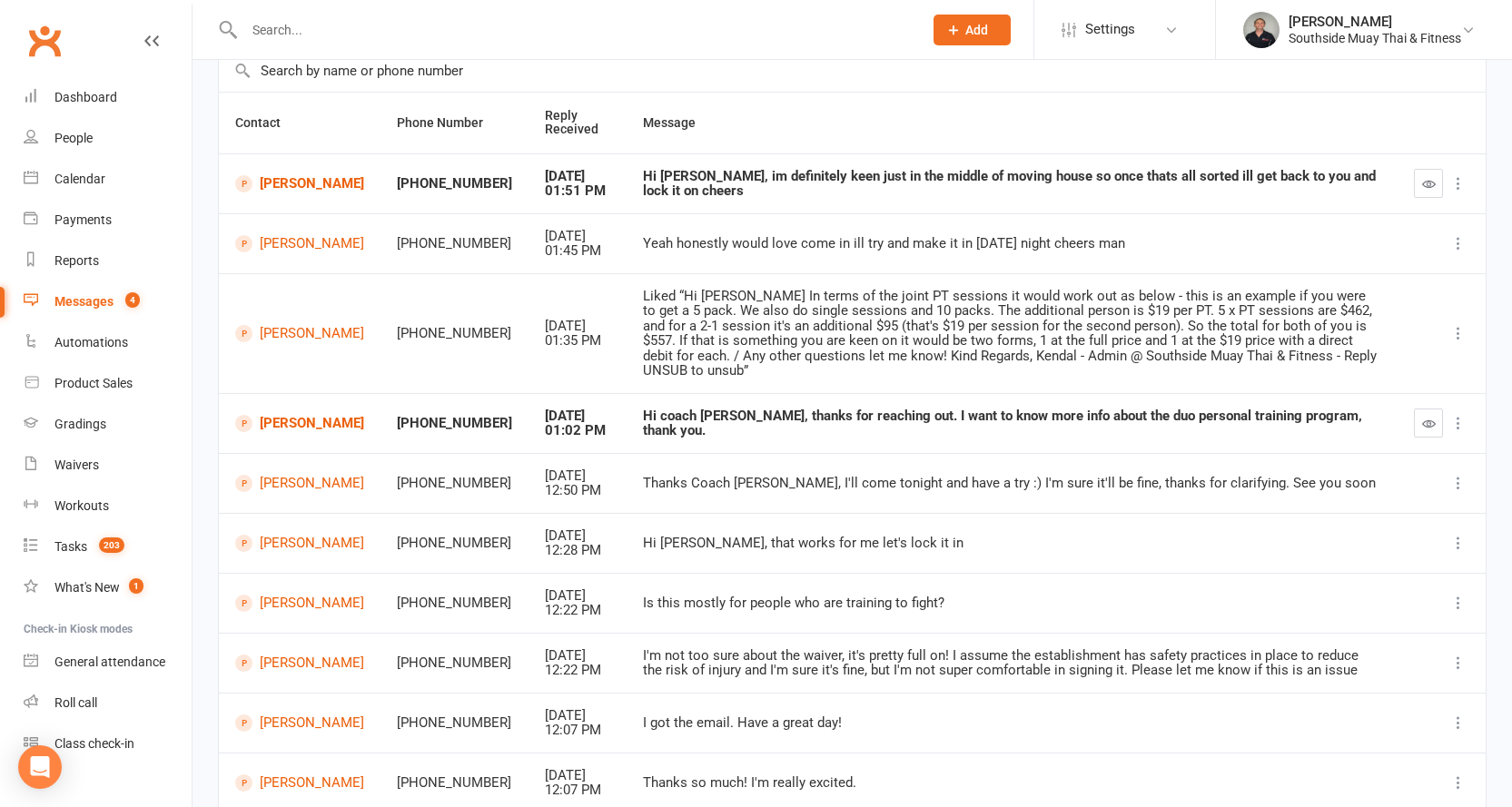
scroll to position [270, 0]
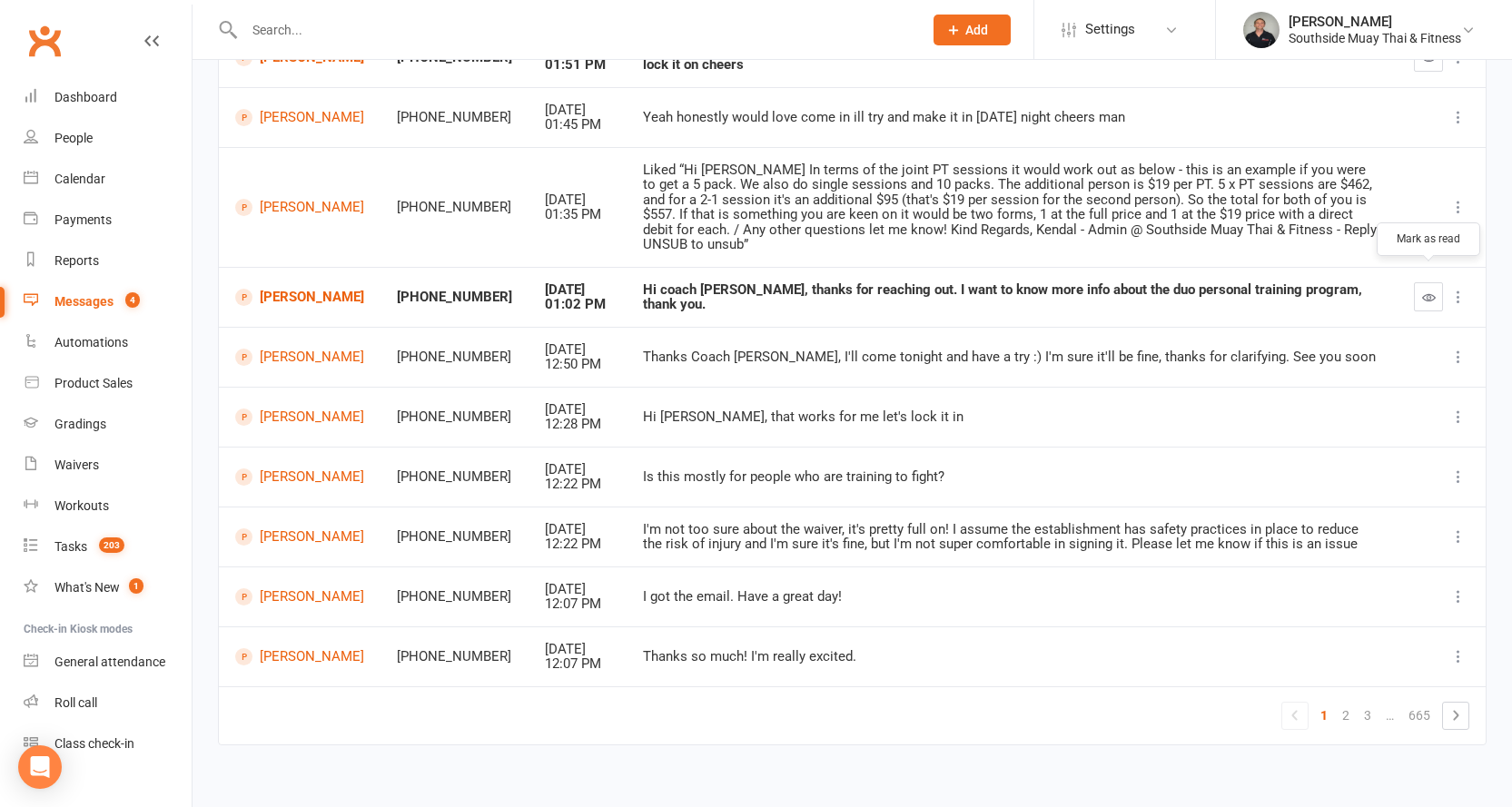
click at [1424, 289] on button "button" at bounding box center [1428, 297] width 29 height 29
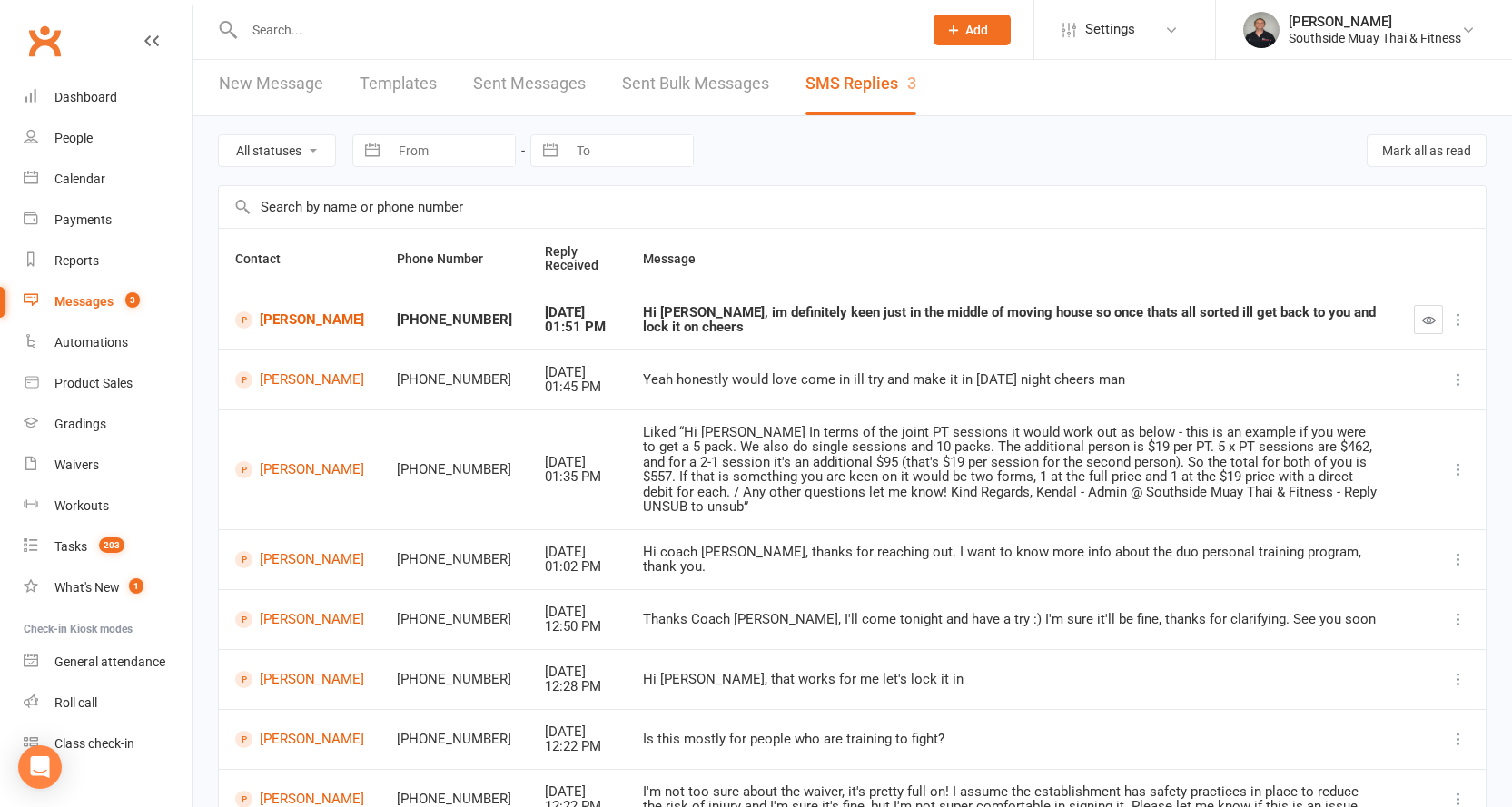
scroll to position [0, 0]
